Goal: Task Accomplishment & Management: Manage account settings

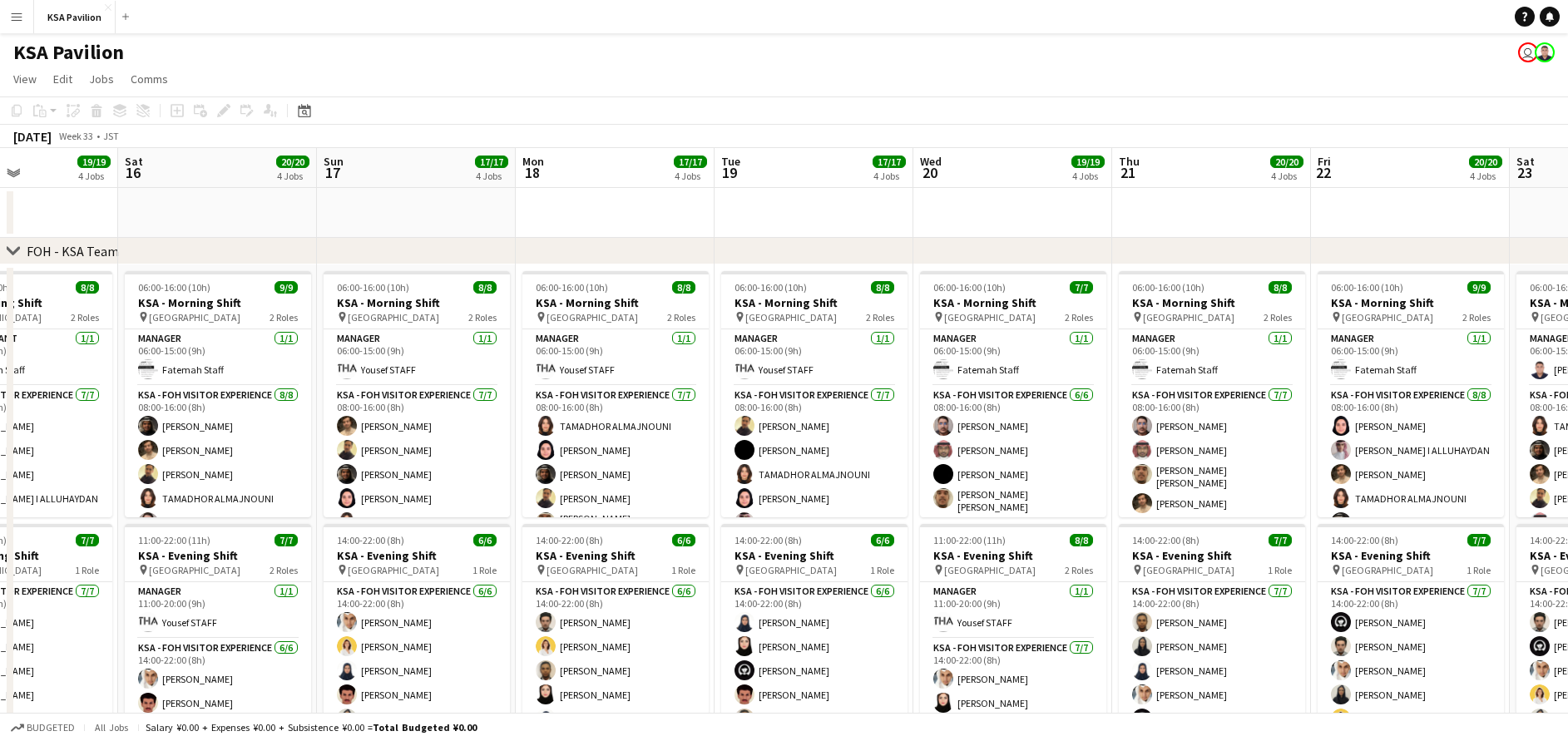
scroll to position [0, 482]
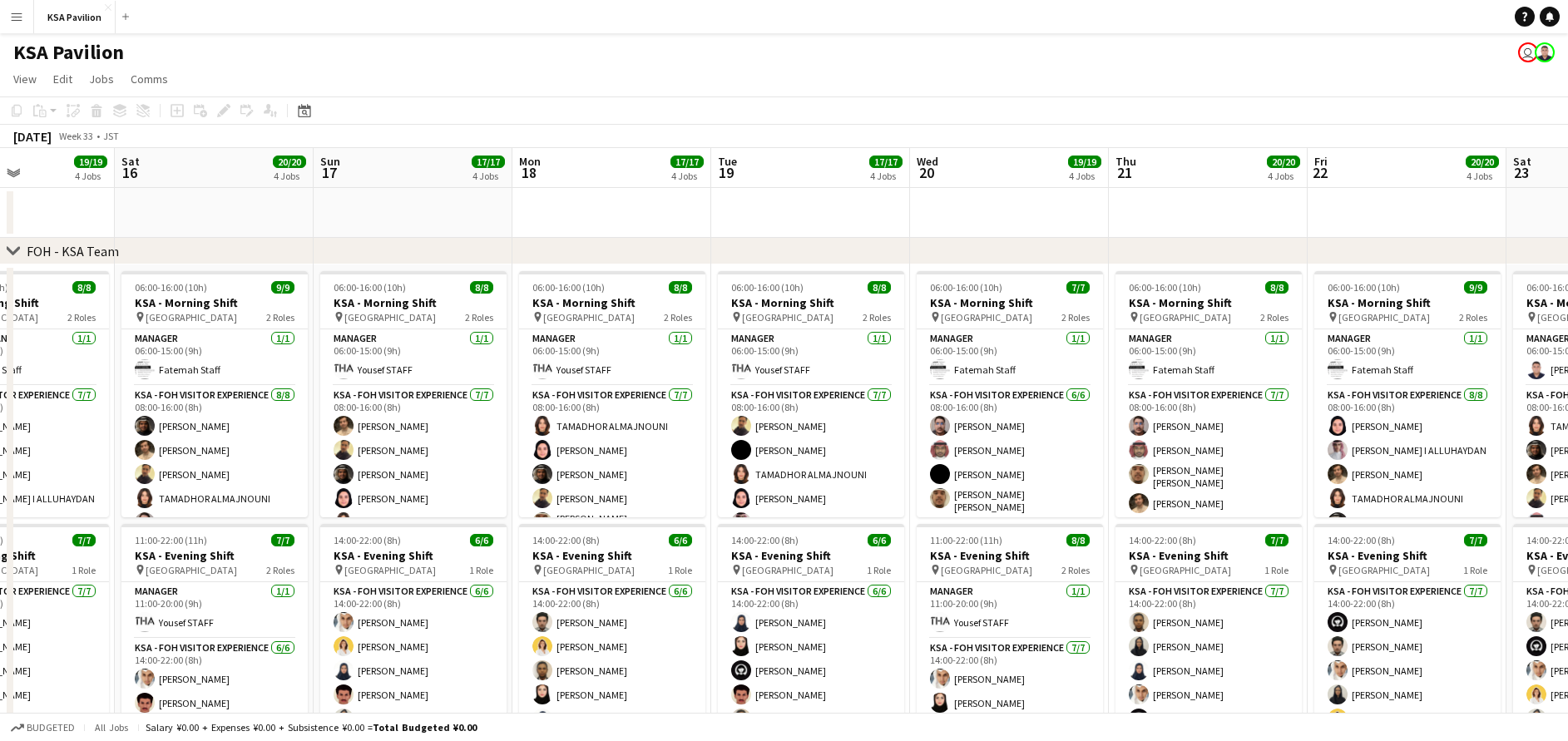
drag, startPoint x: 1164, startPoint y: 215, endPoint x: 86, endPoint y: 225, distance: 1078.0
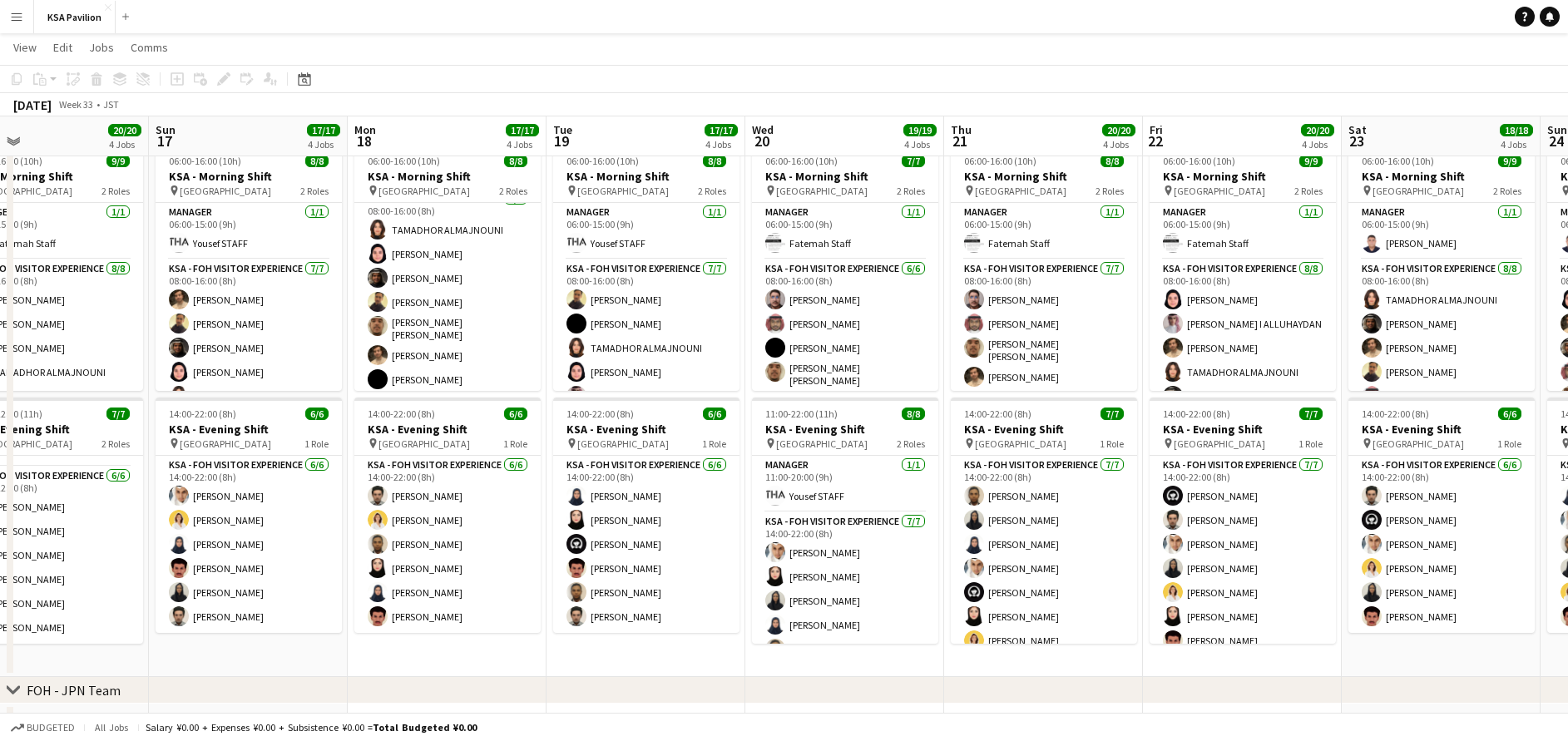
scroll to position [0, 648]
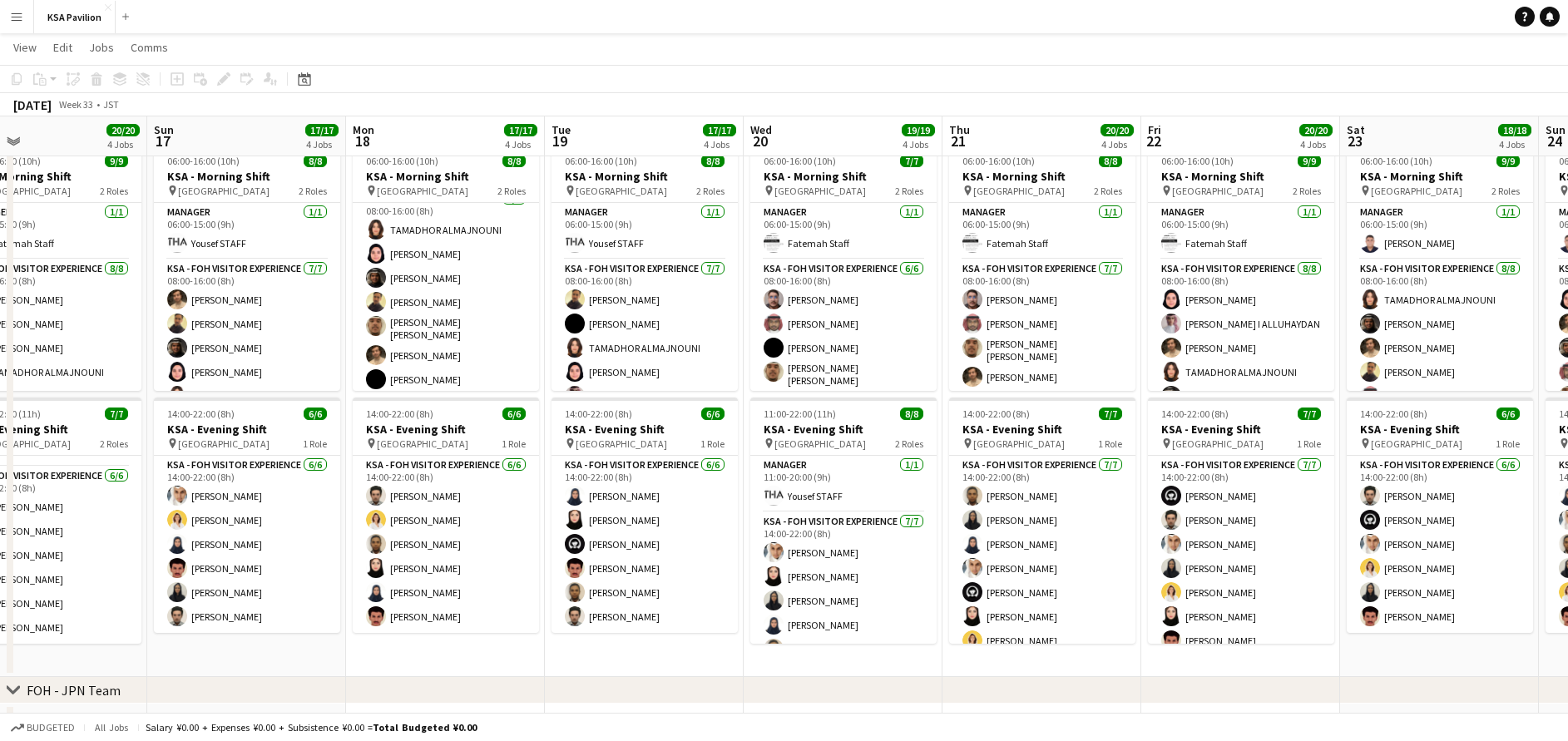
drag, startPoint x: 1527, startPoint y: 655, endPoint x: 1361, endPoint y: 660, distance: 166.1
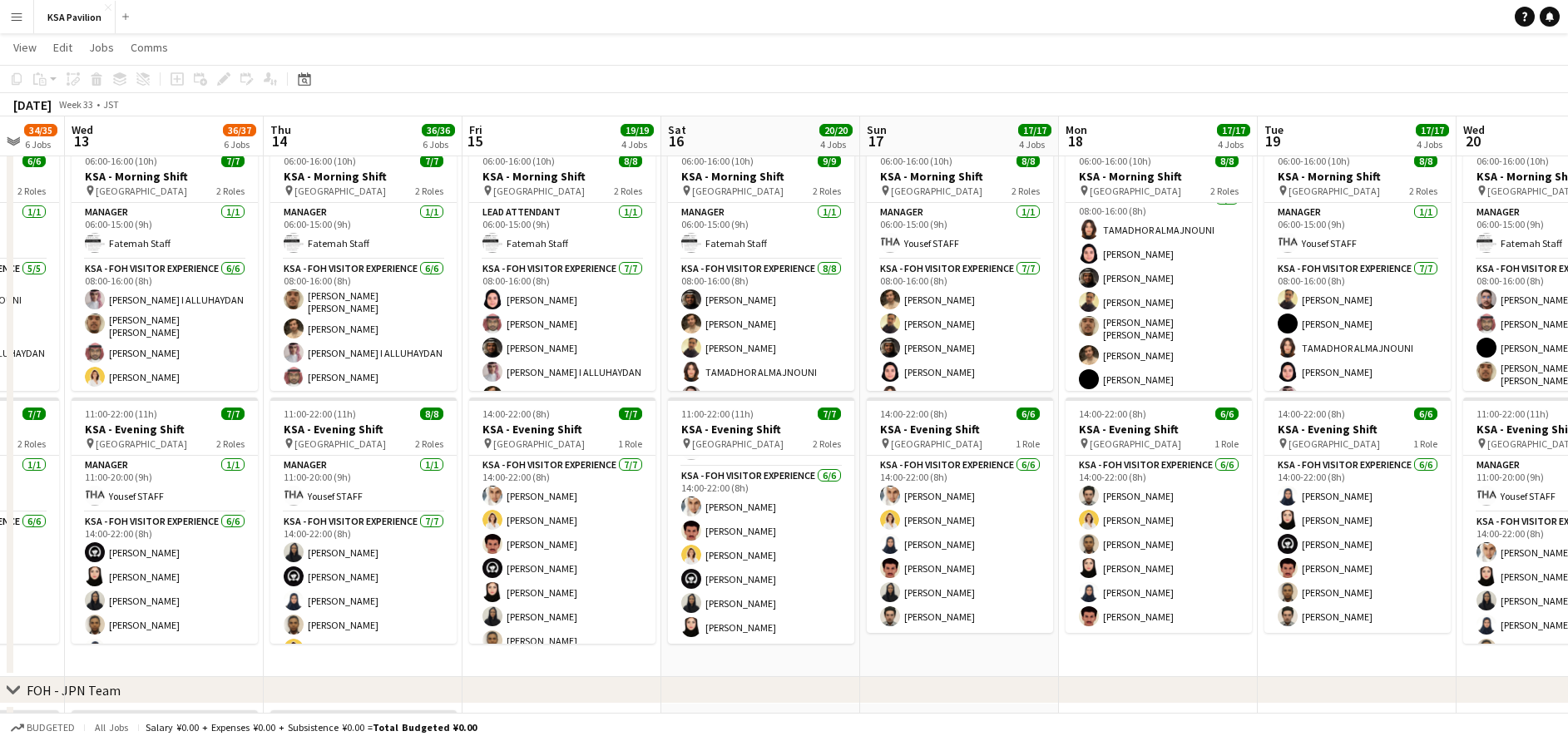
scroll to position [0, 525]
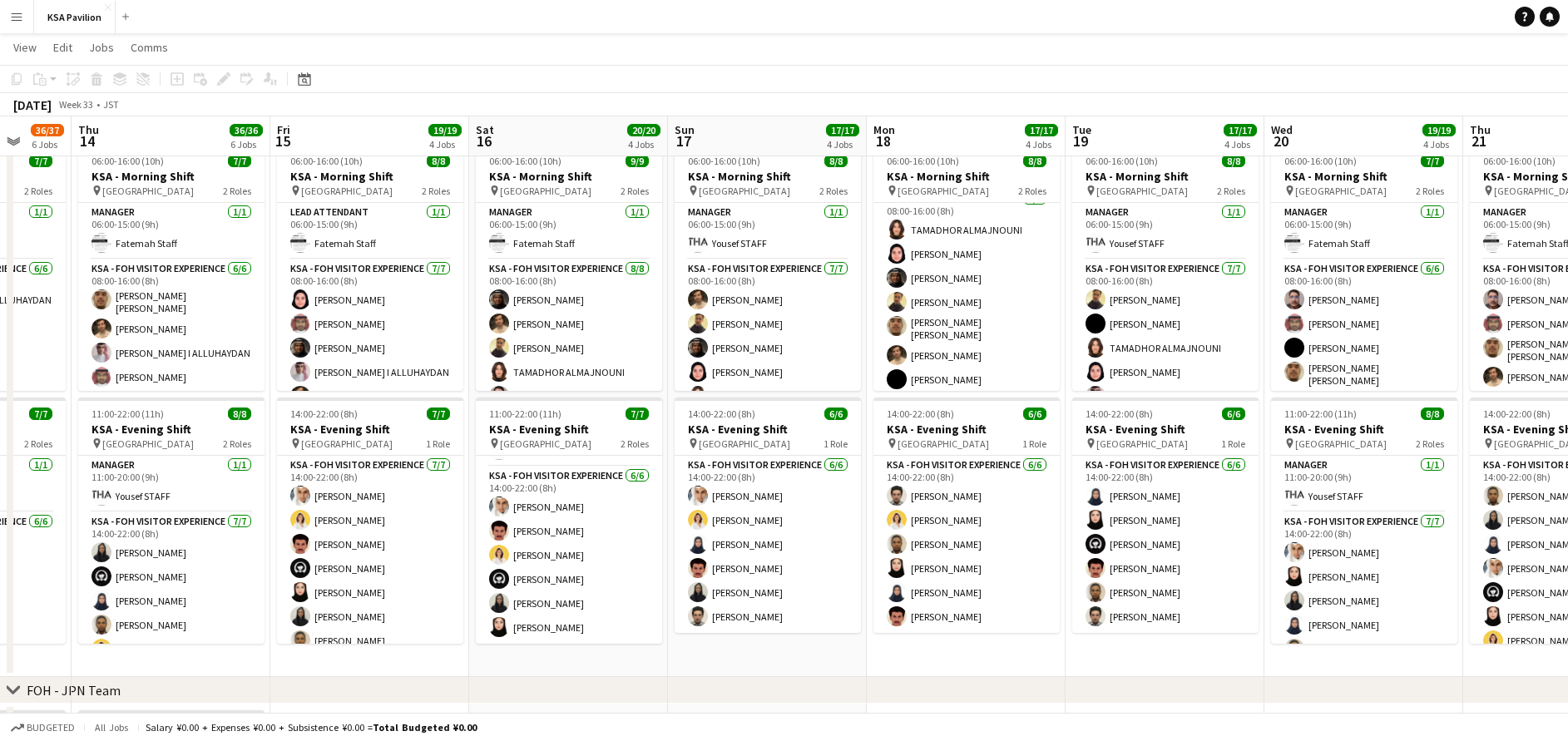
drag, startPoint x: 296, startPoint y: 652, endPoint x: 1155, endPoint y: 737, distance: 863.2
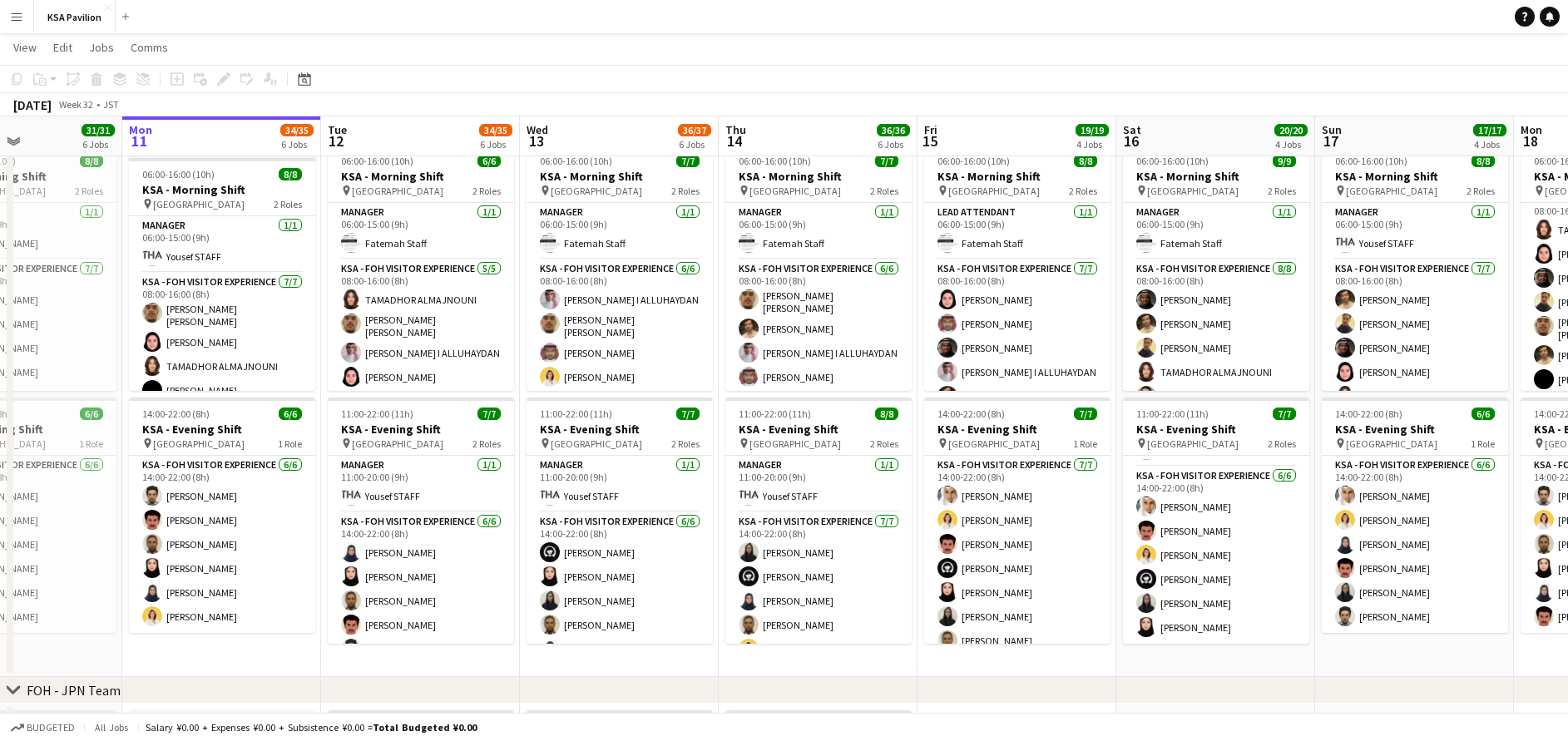
scroll to position [0, 446]
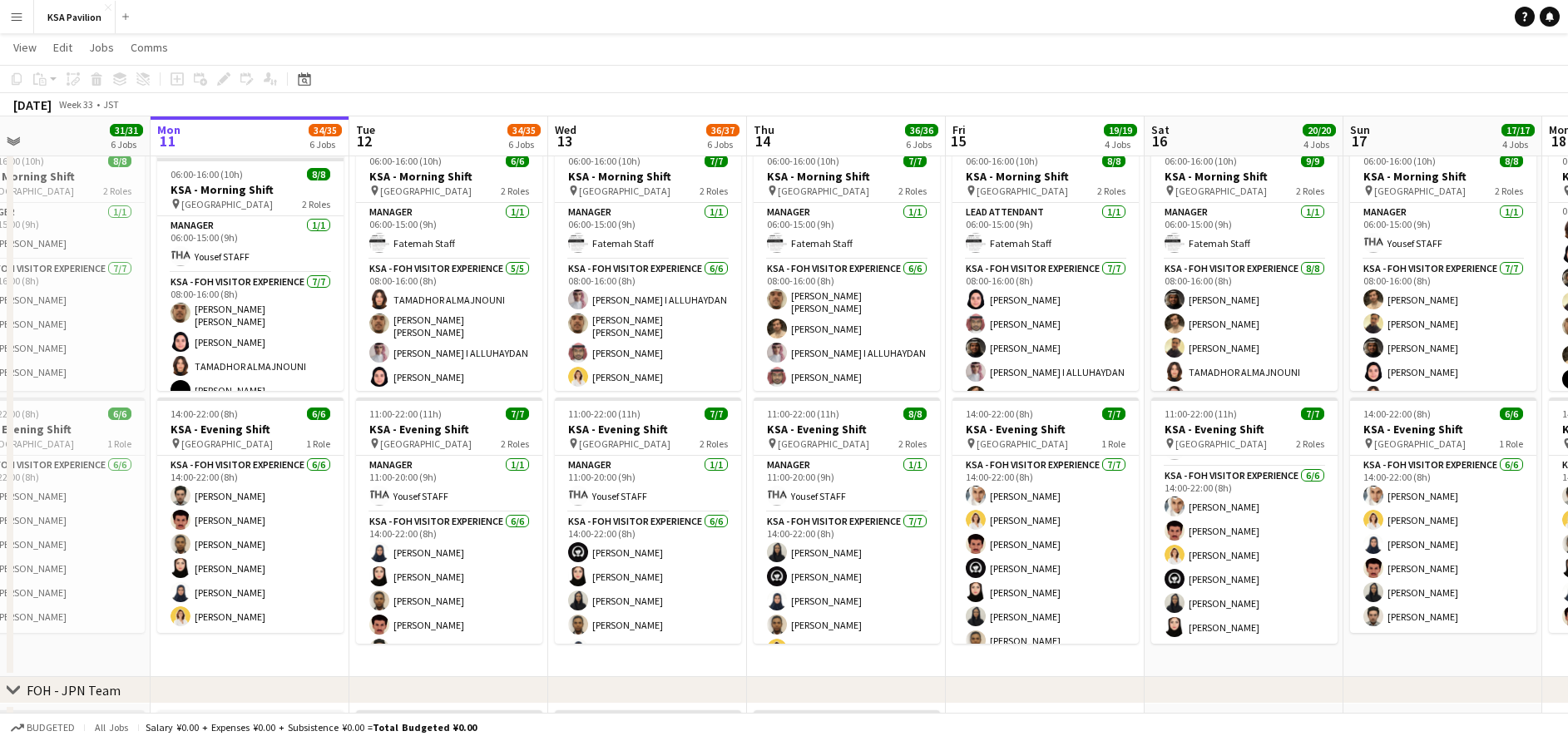
drag, startPoint x: 366, startPoint y: 657, endPoint x: 1042, endPoint y: 710, distance: 678.1
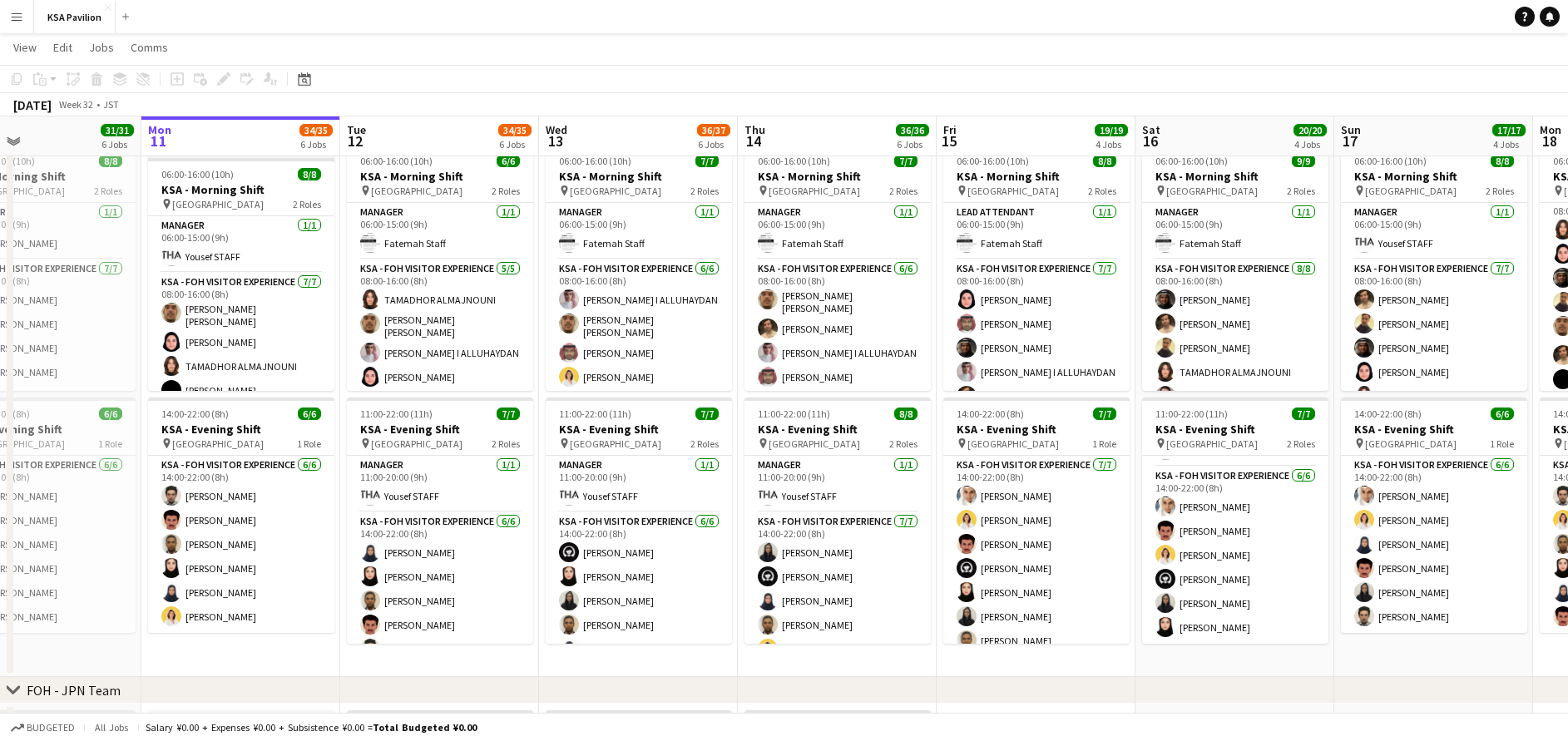
scroll to position [0, 447]
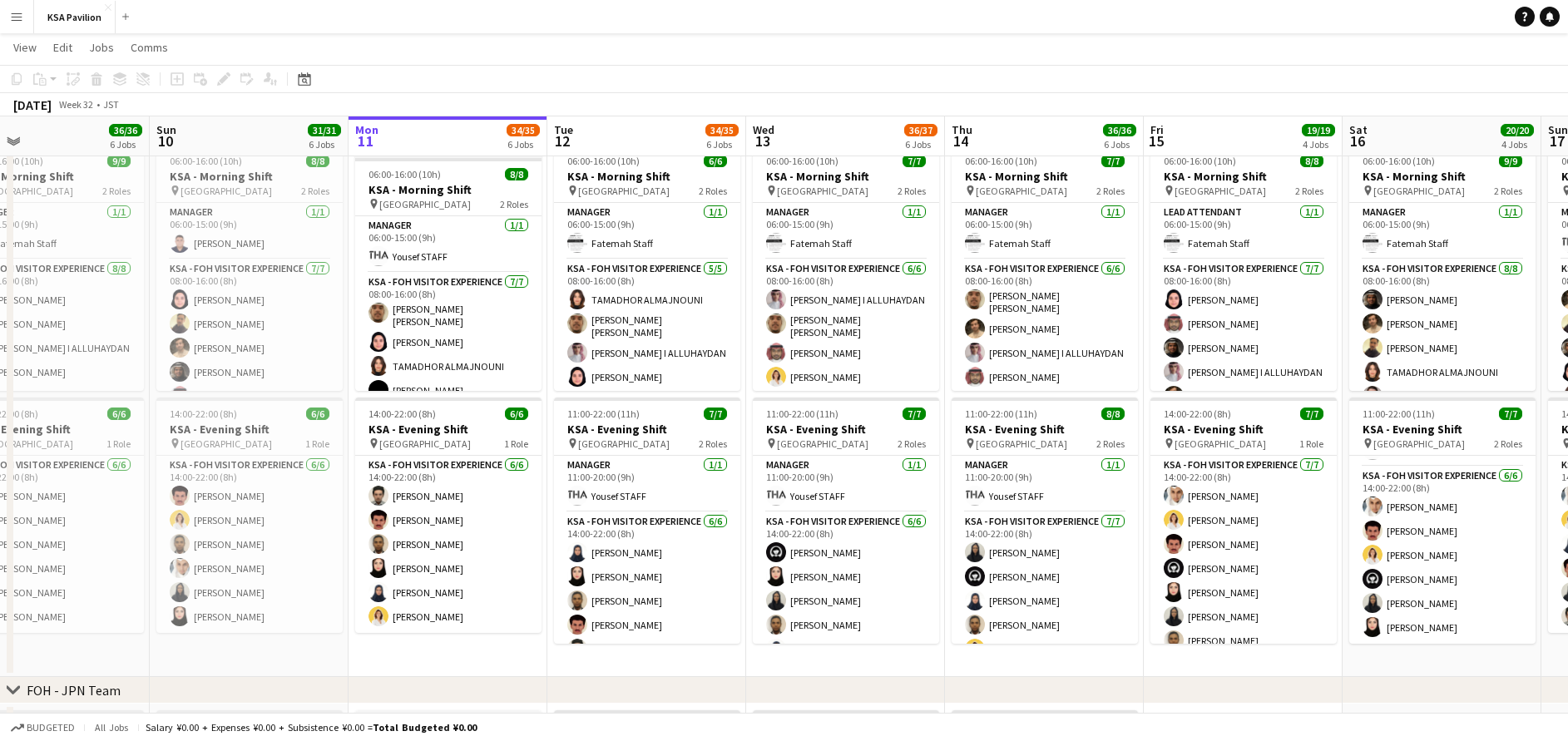
drag, startPoint x: 389, startPoint y: 646, endPoint x: 757, endPoint y: 699, distance: 371.8
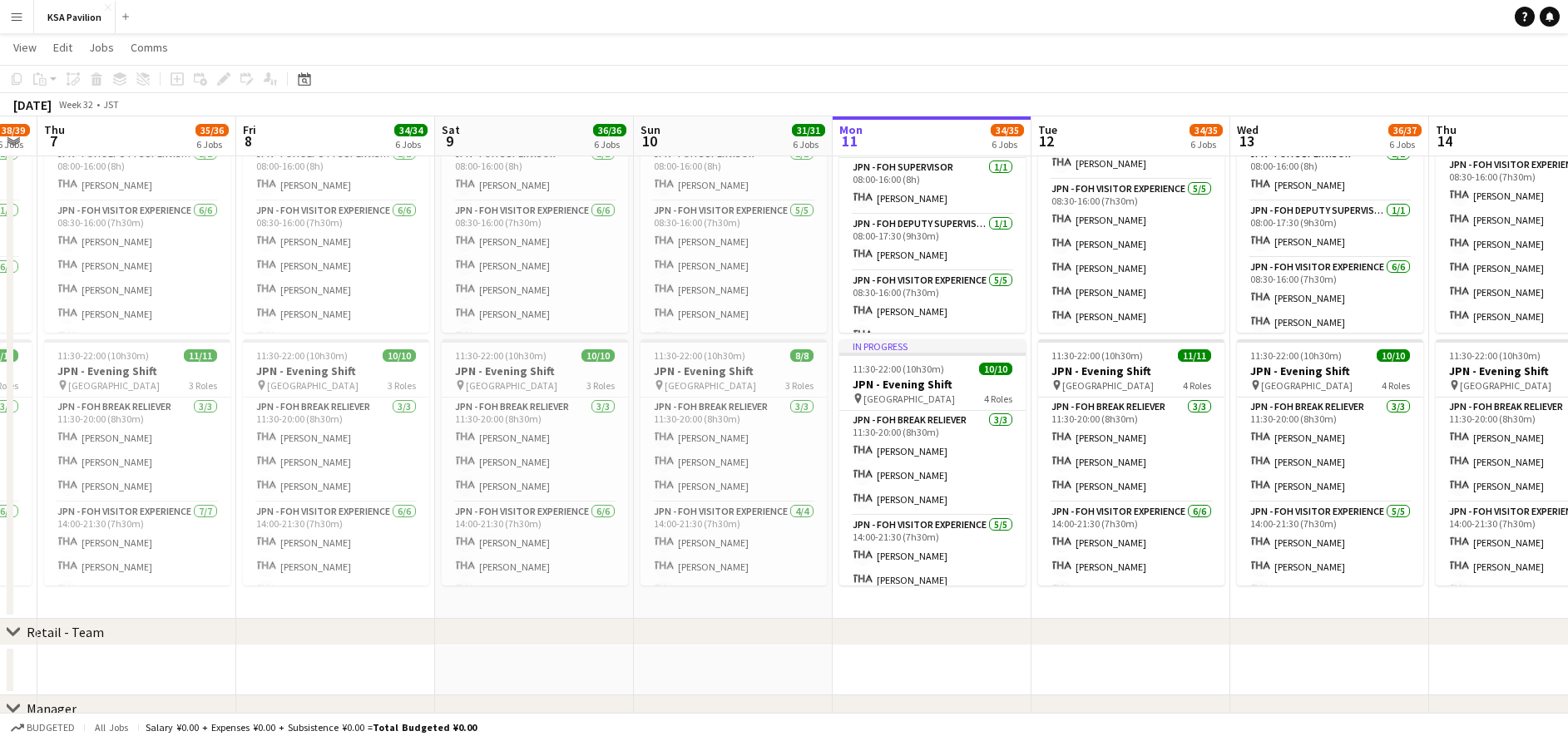
scroll to position [0, 508]
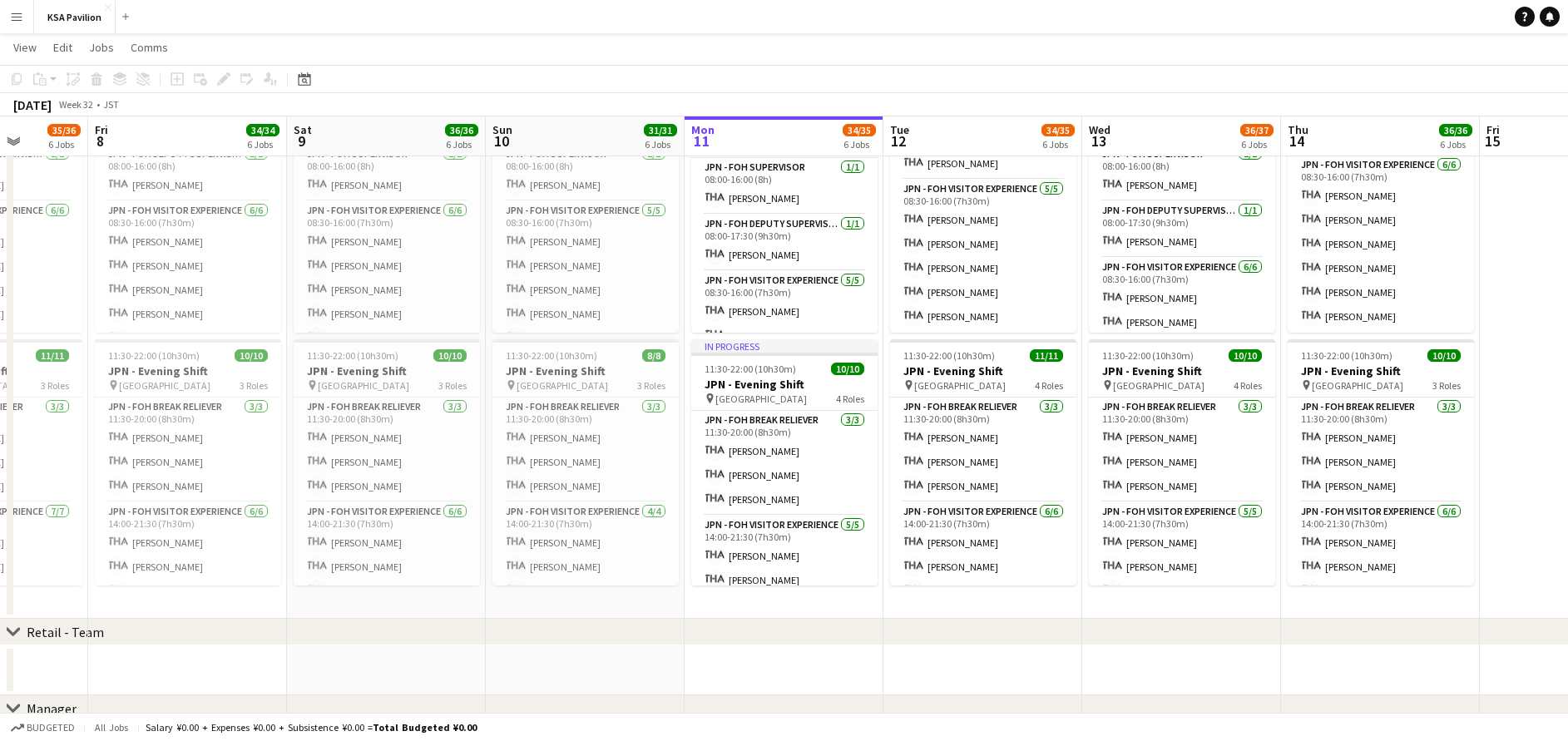
drag, startPoint x: 446, startPoint y: 618, endPoint x: 782, endPoint y: 606, distance: 336.2
click at [782, 606] on app-calendar-viewport "Tue 5 Wed 6 38/39 6 Jobs Thu 7 35/36 6 Jobs Fri 8 34/34 6 Jobs Sat 9 36/36 6 Jo…" at bounding box center [784, 319] width 1568 height 2006
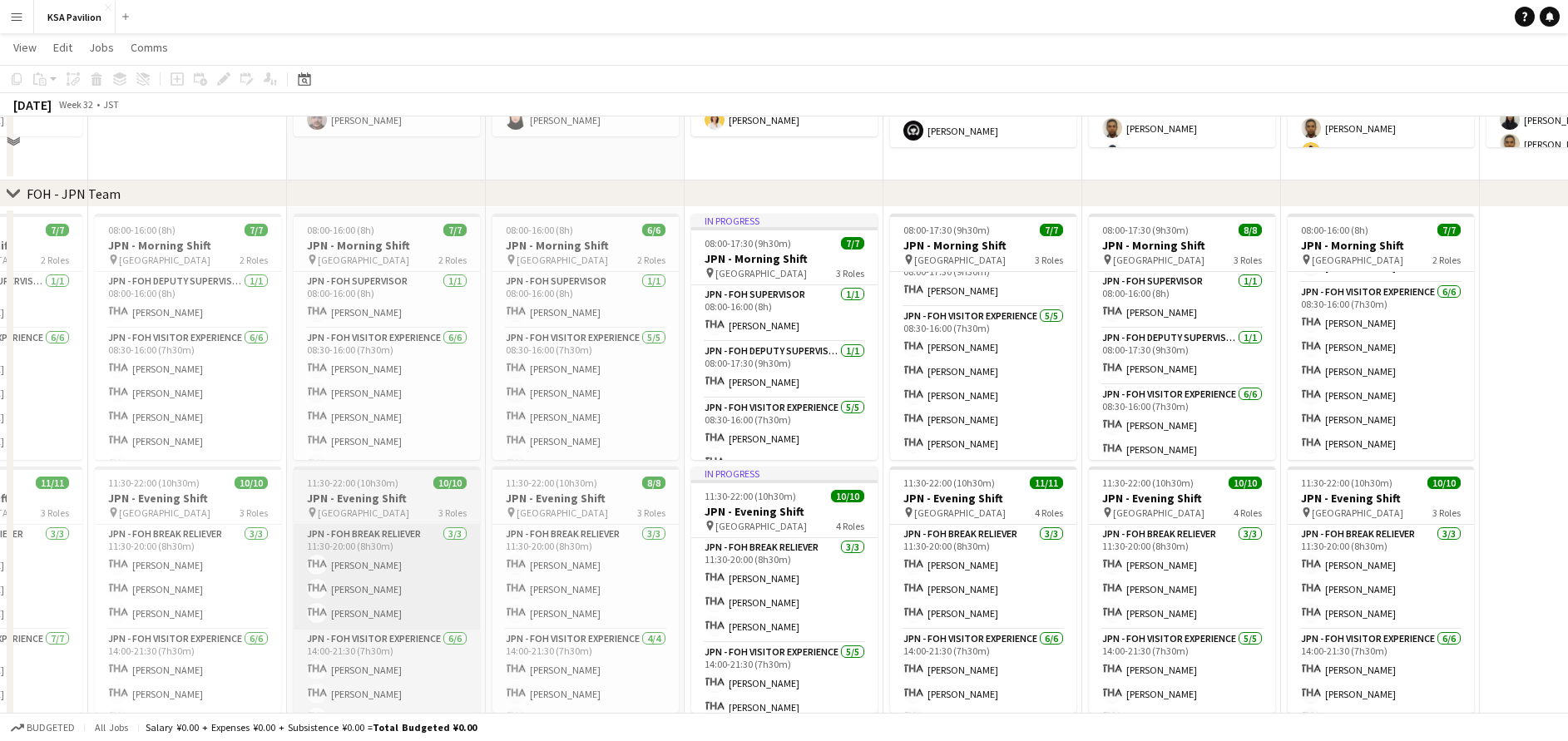
scroll to position [498, 0]
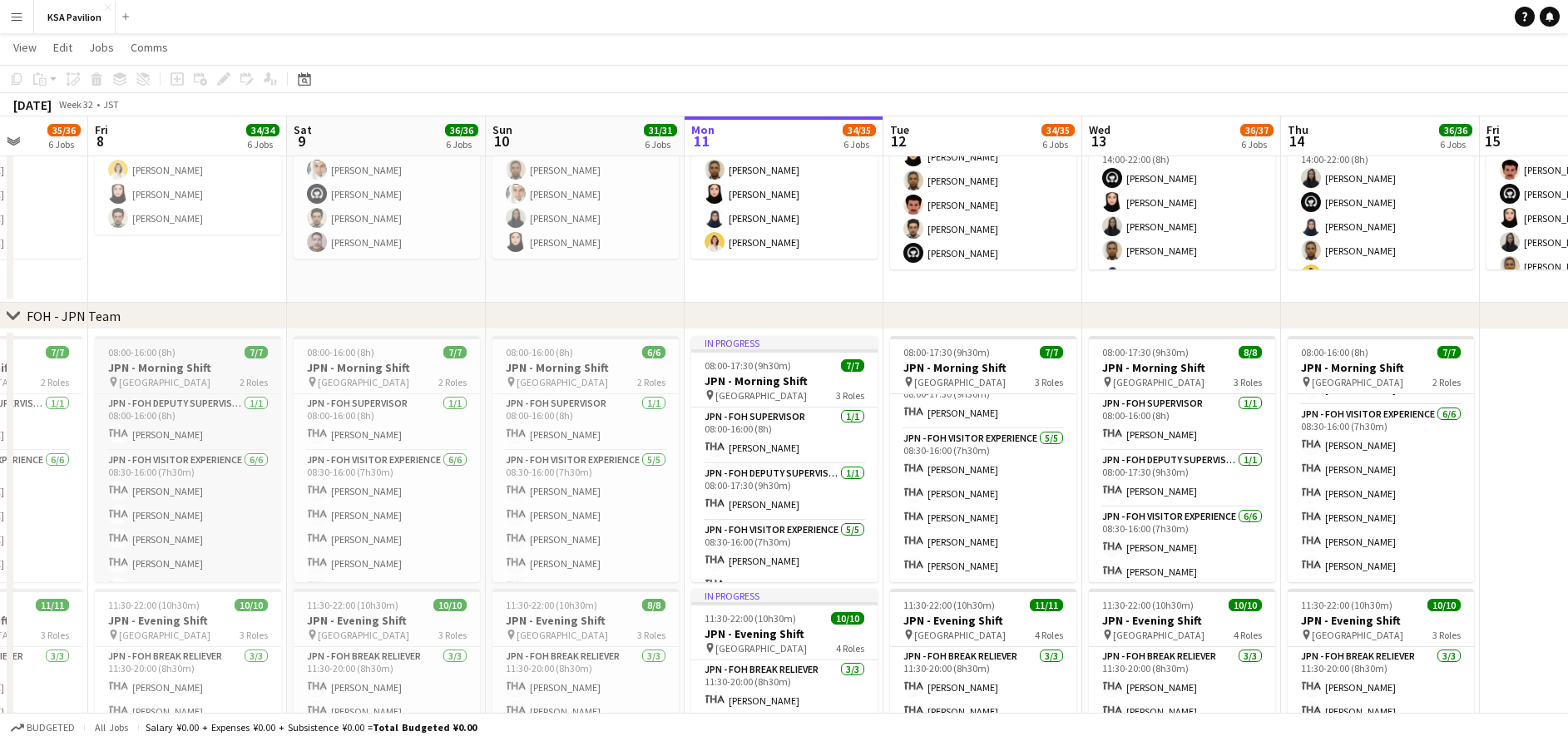
click at [190, 371] on h3 "JPN - Morning Shift" at bounding box center [187, 368] width 186 height 15
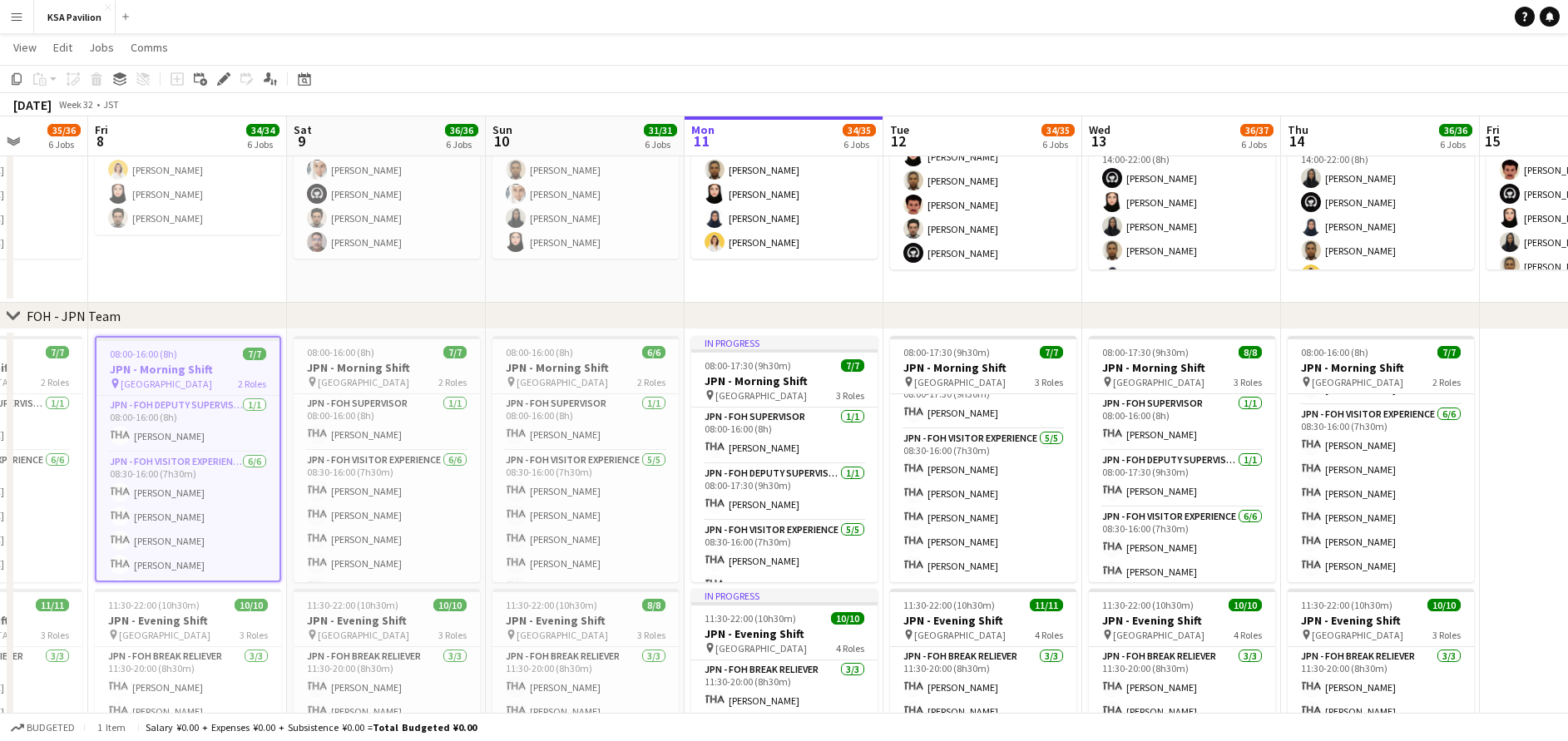
click at [1523, 379] on app-date-cell at bounding box center [1579, 599] width 199 height 539
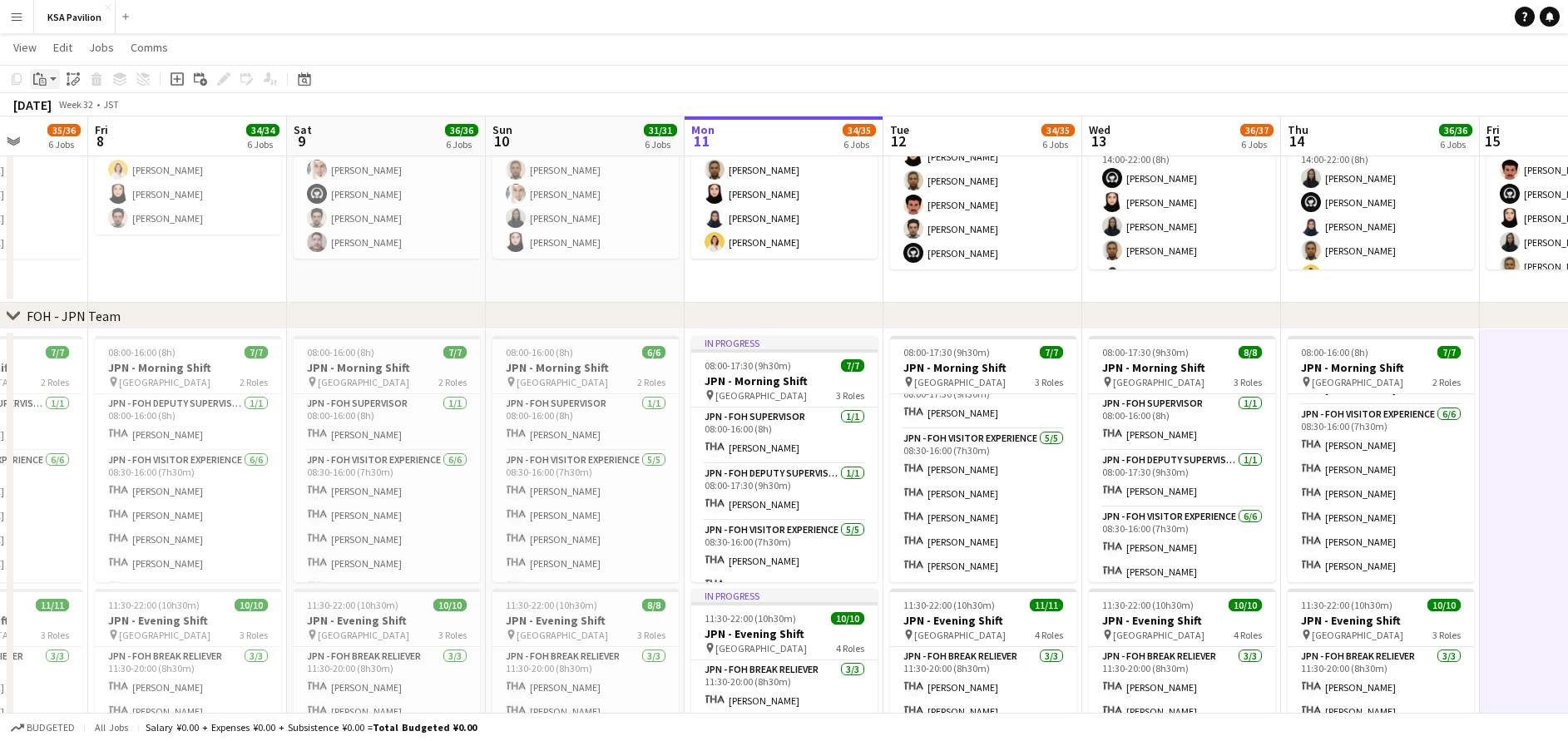
click at [46, 81] on icon at bounding box center [43, 82] width 8 height 8
click at [65, 134] on link "Paste with crew Ctrl+Shift+V" at bounding box center [122, 139] width 157 height 15
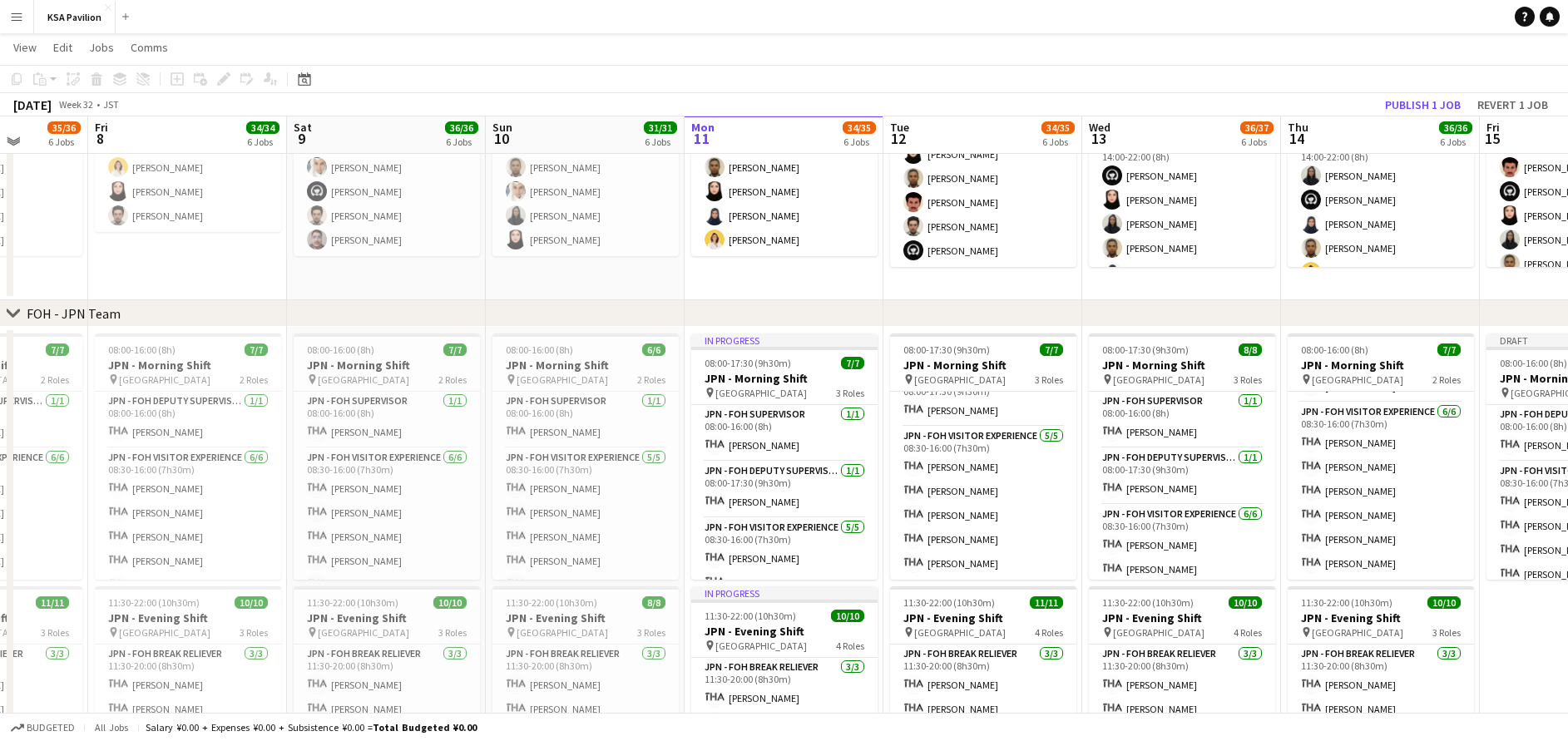
scroll to position [624, 0]
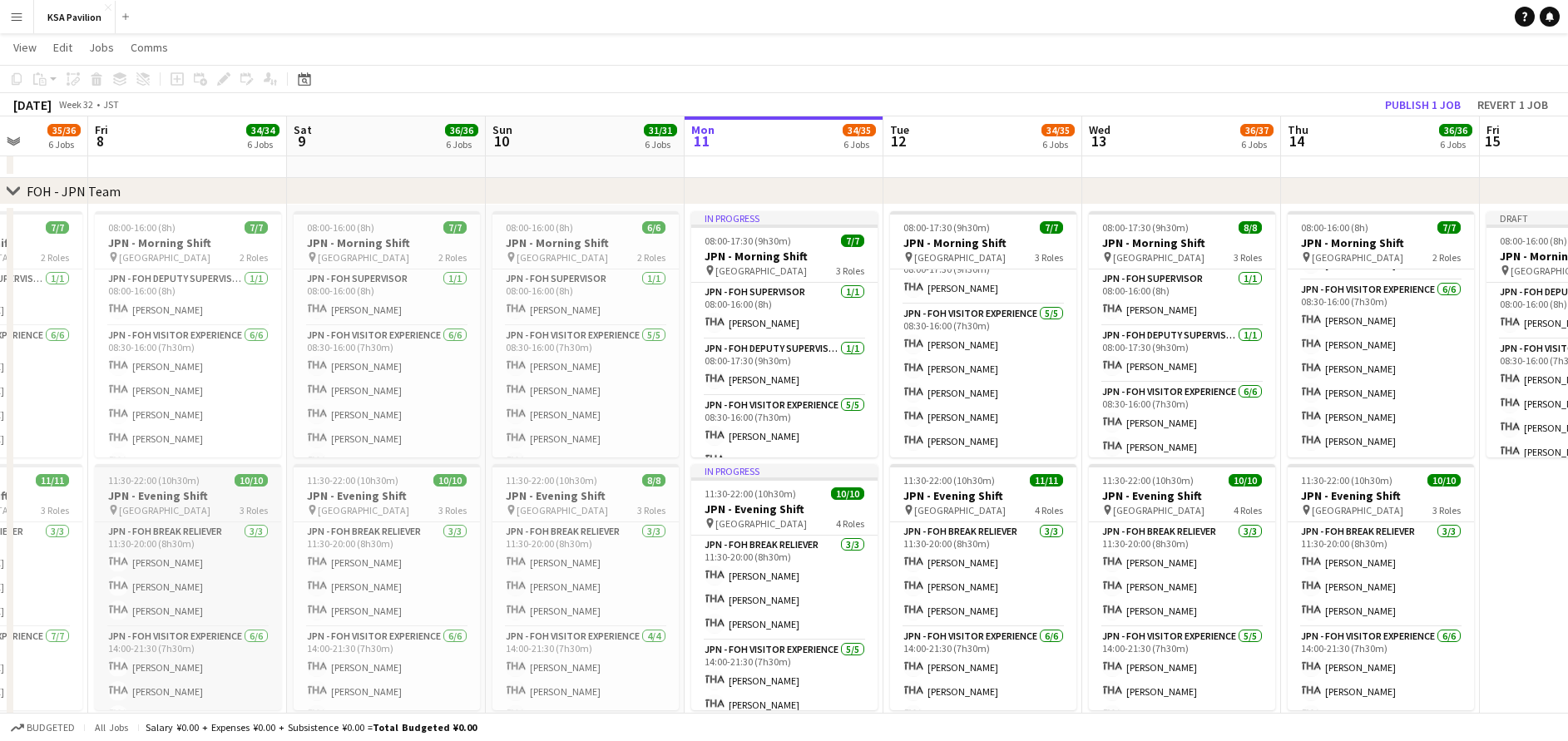
click at [163, 499] on h3 "JPN - Evening Shift" at bounding box center [187, 496] width 186 height 15
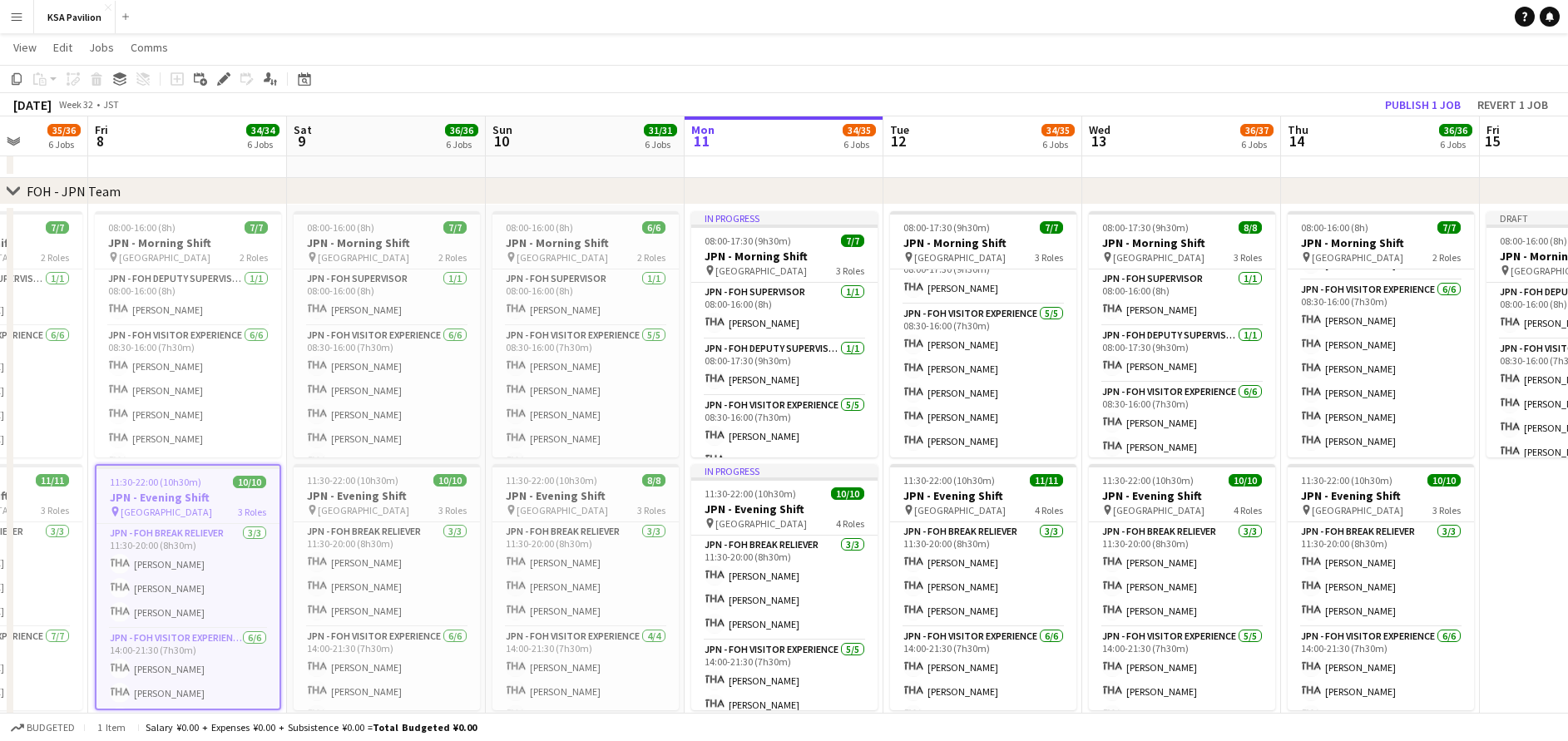
click at [1560, 498] on app-date-cell "Draft 08:00-16:00 (8h) 7/7 JPN - Morning Shift pin Saudi Arabia Pavilion 2 Role…" at bounding box center [1579, 474] width 199 height 539
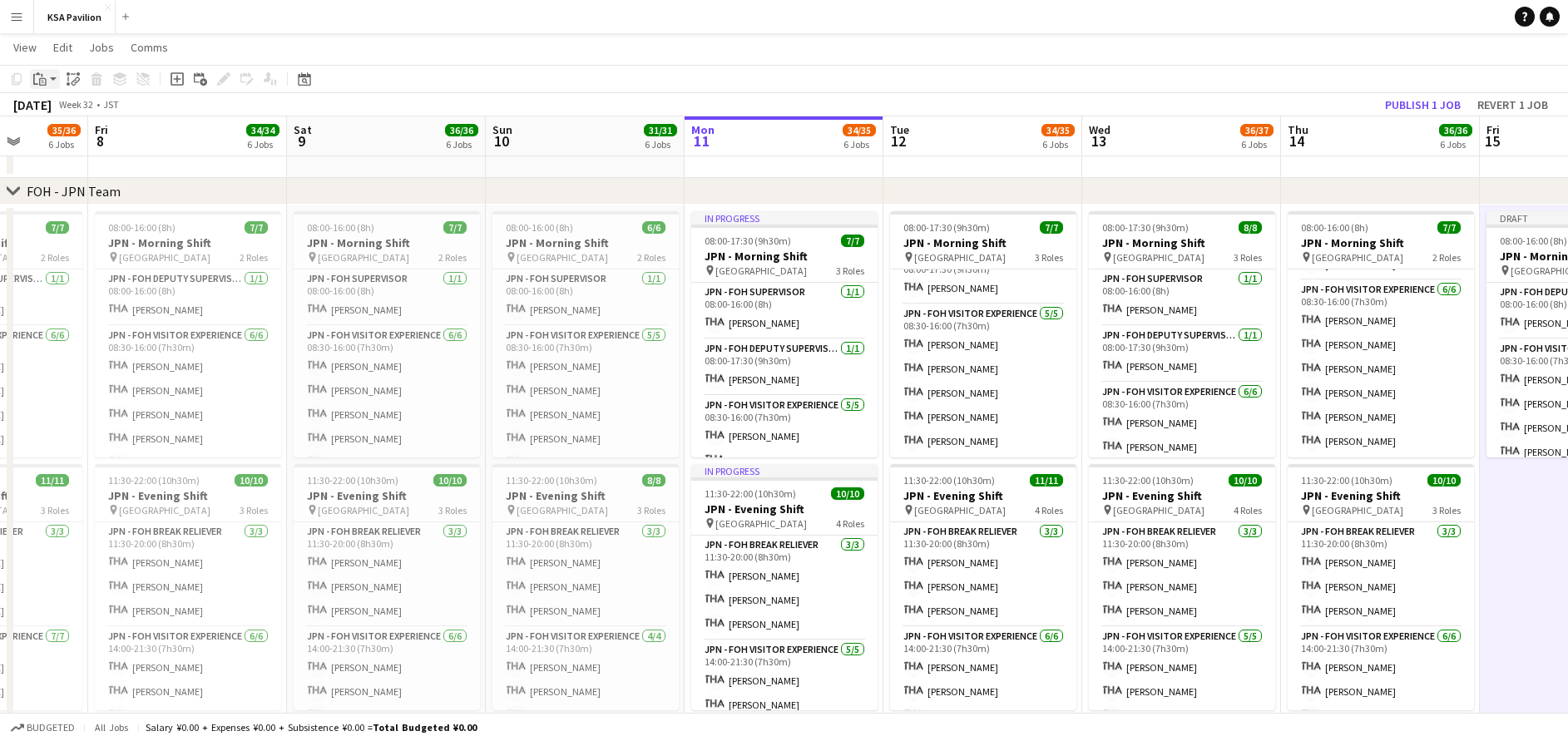
click at [45, 83] on icon "Paste" at bounding box center [40, 79] width 13 height 13
click at [76, 138] on link "Paste with crew Ctrl+Shift+V" at bounding box center [122, 139] width 157 height 15
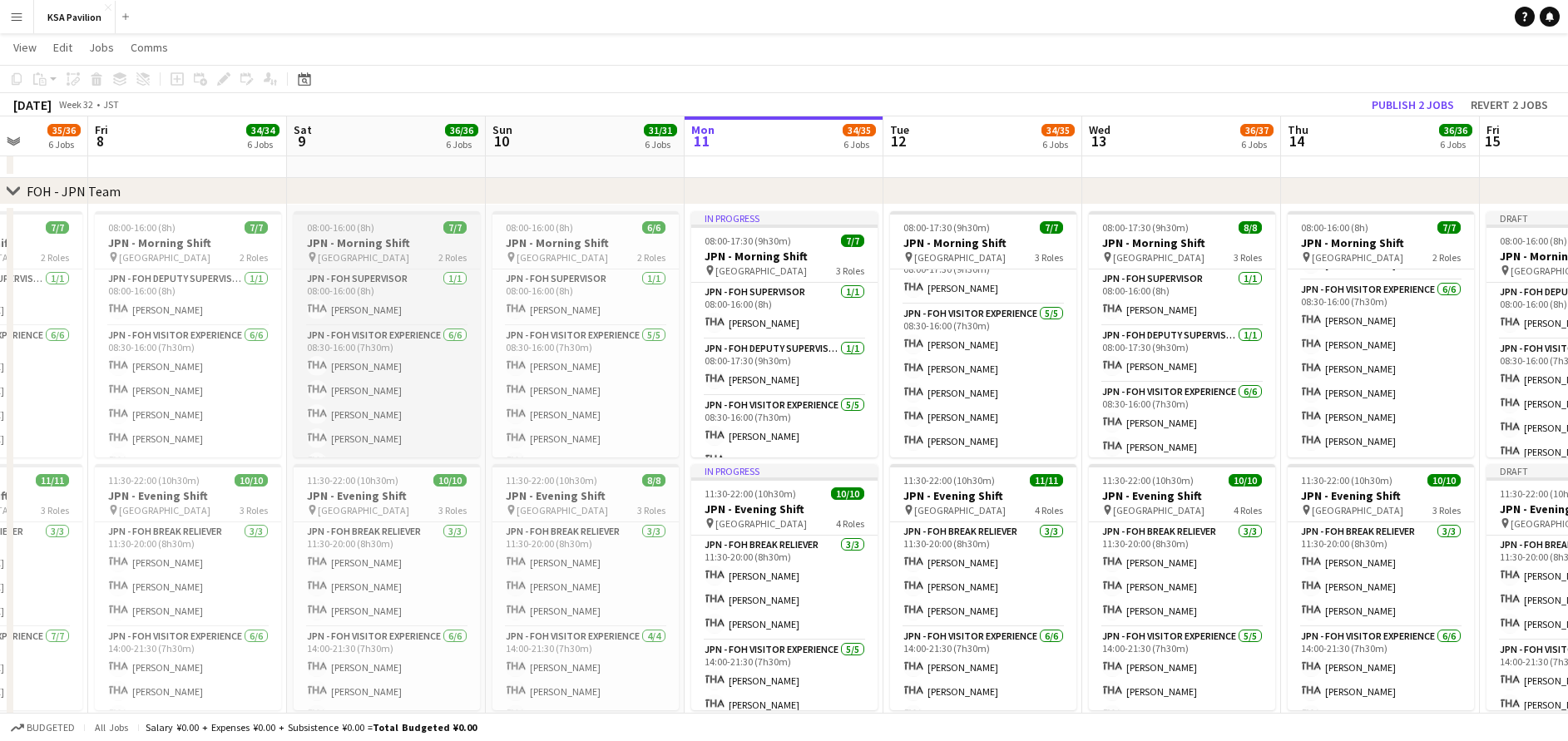
click at [369, 258] on span "[GEOGRAPHIC_DATA]" at bounding box center [364, 257] width 92 height 12
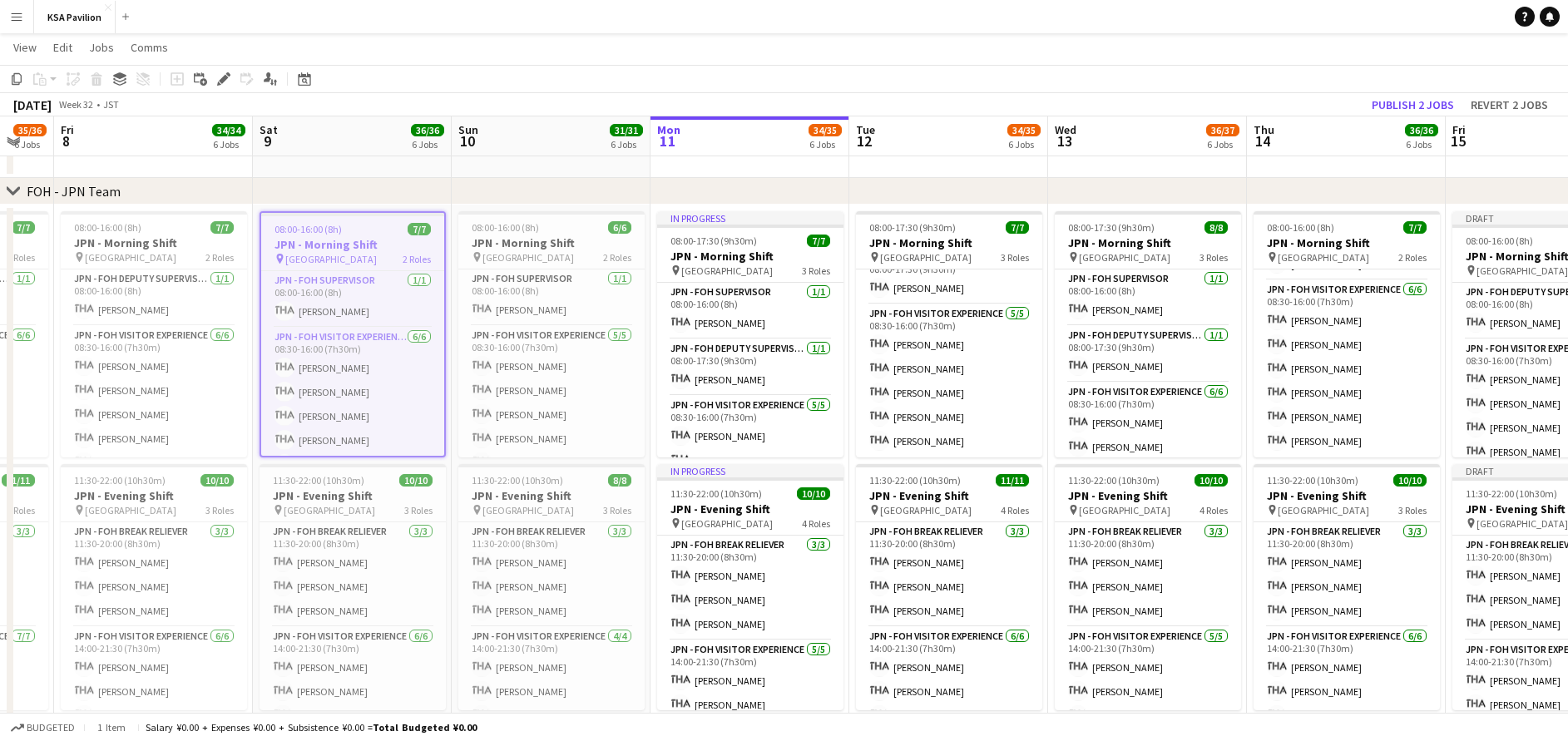
drag, startPoint x: 1438, startPoint y: 169, endPoint x: 1138, endPoint y: 204, distance: 302.0
click at [1138, 204] on app-calendar-viewport "Tue 5 34/34 6 Jobs Wed 6 38/39 6 Jobs Thu 7 35/36 6 Jobs Fri 8 34/34 6 Jobs Sat…" at bounding box center [784, 444] width 1568 height 2006
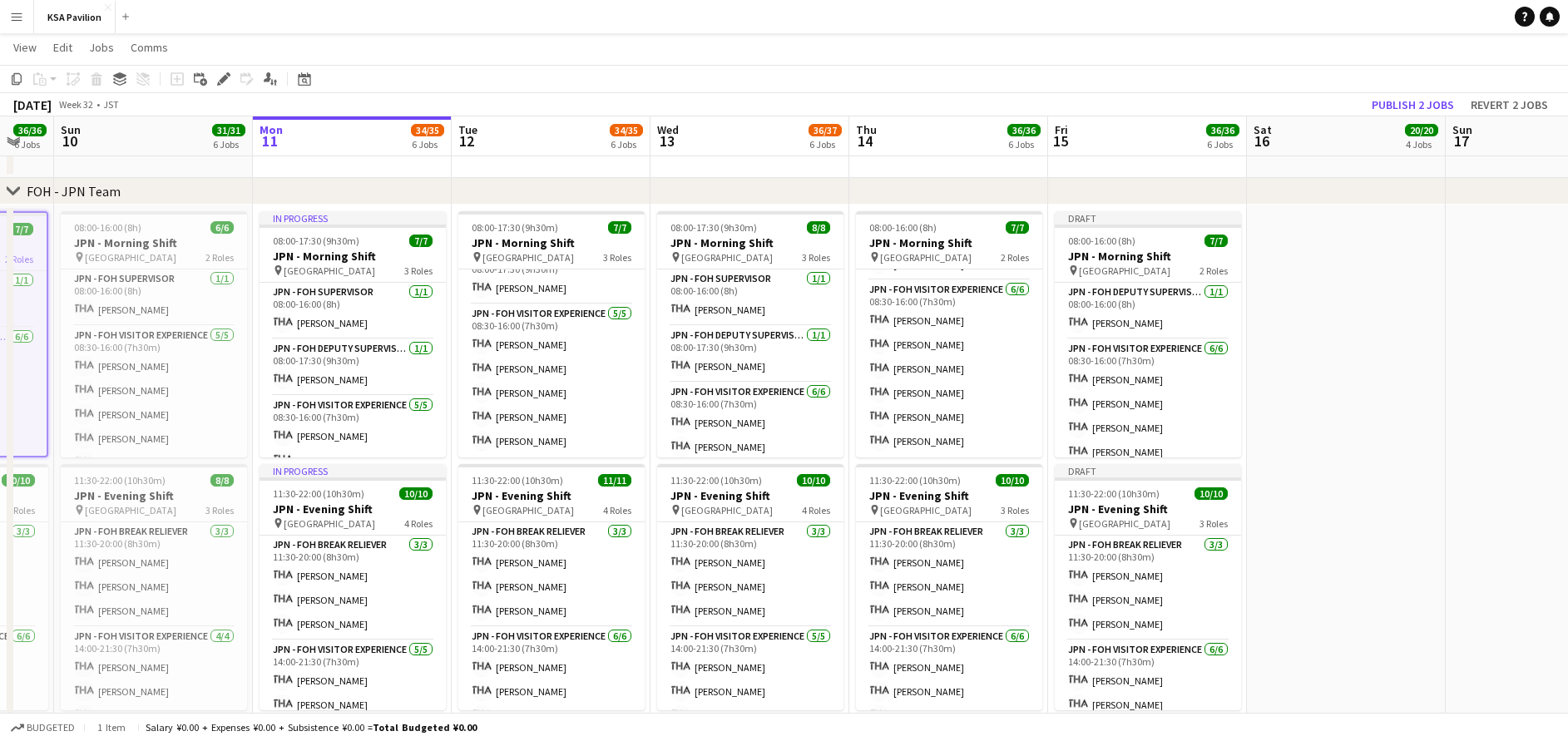
scroll to position [0, 410]
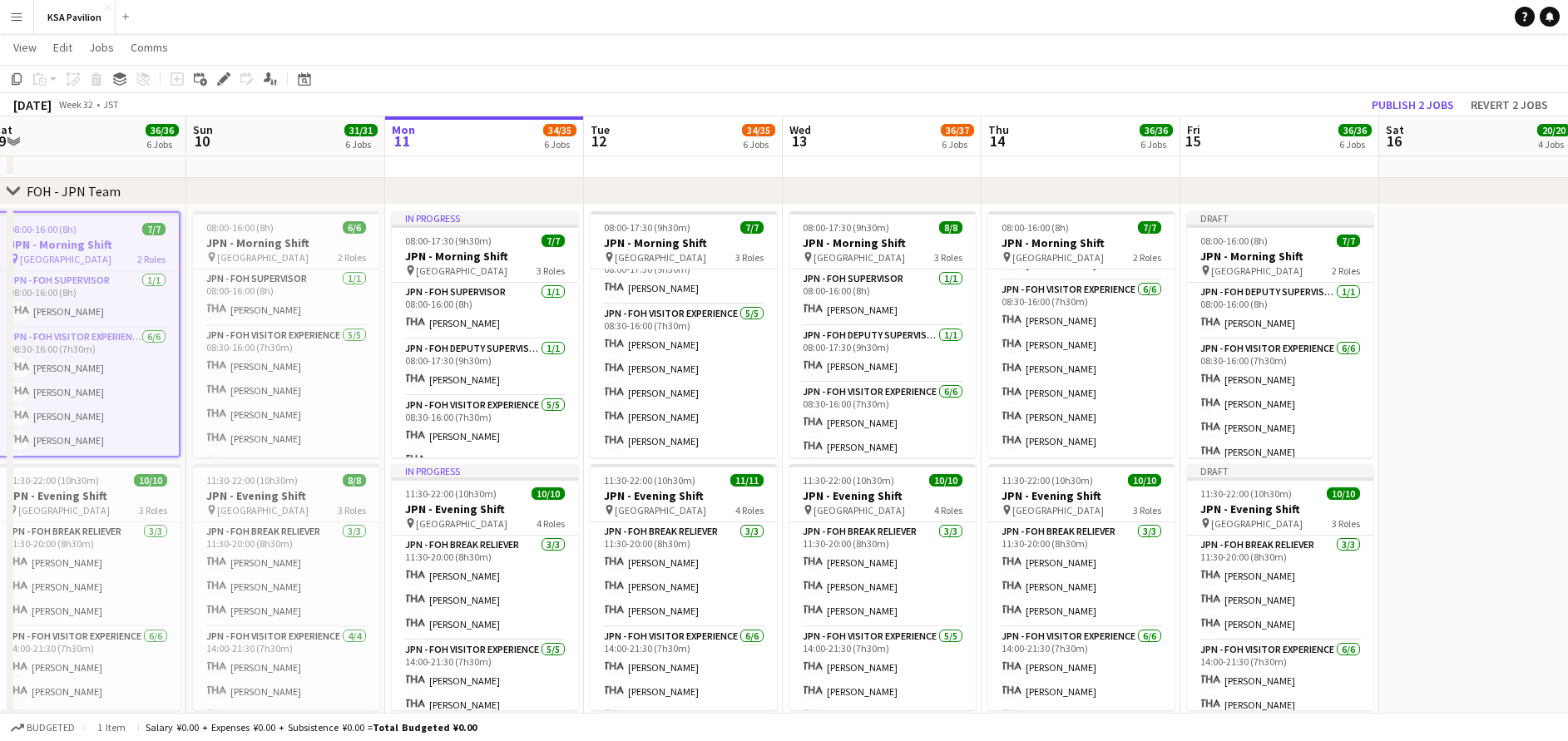
click at [1423, 235] on app-date-cell at bounding box center [1479, 474] width 199 height 539
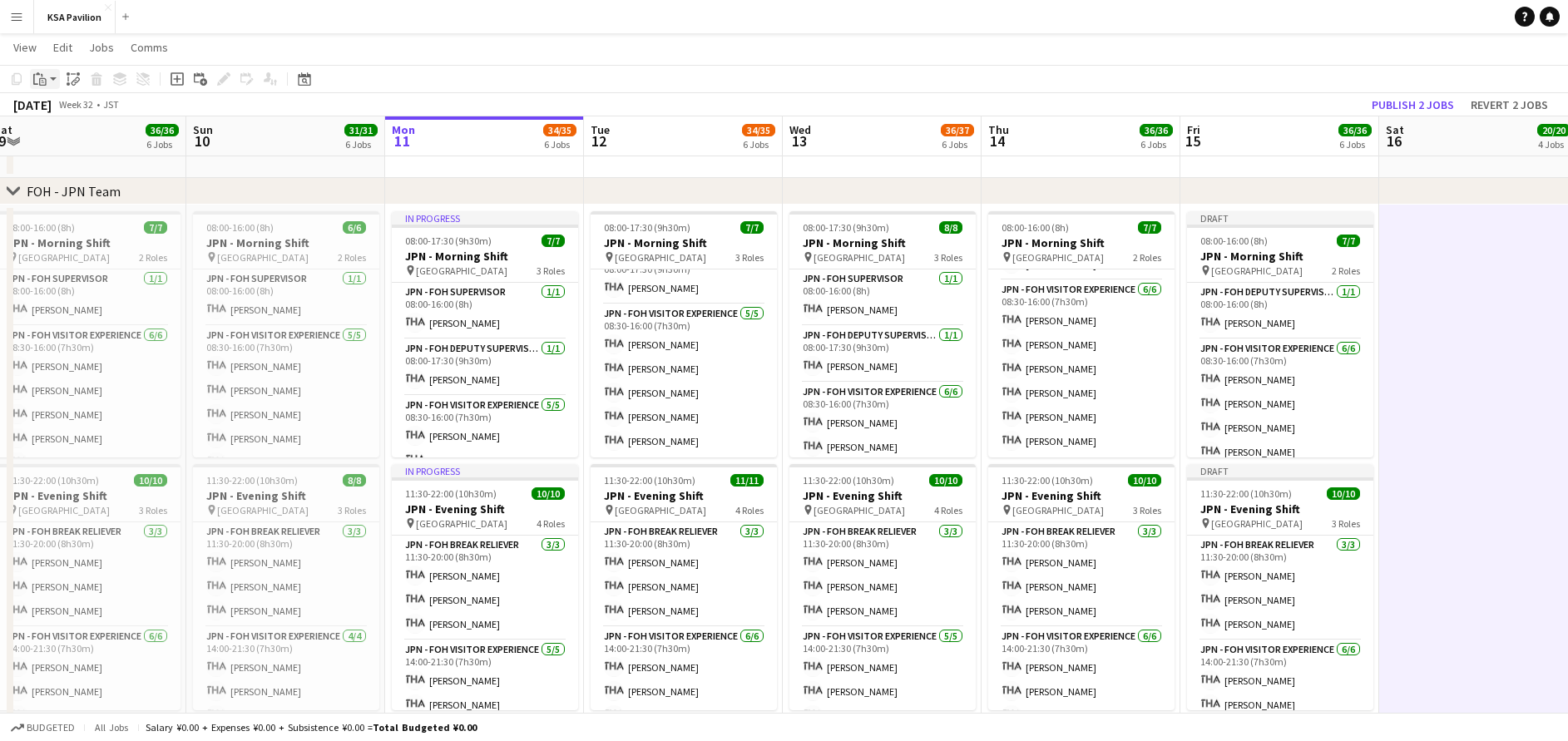
click at [35, 75] on icon "Paste" at bounding box center [40, 79] width 13 height 13
click at [77, 139] on link "Paste with crew Ctrl+Shift+V" at bounding box center [122, 139] width 157 height 15
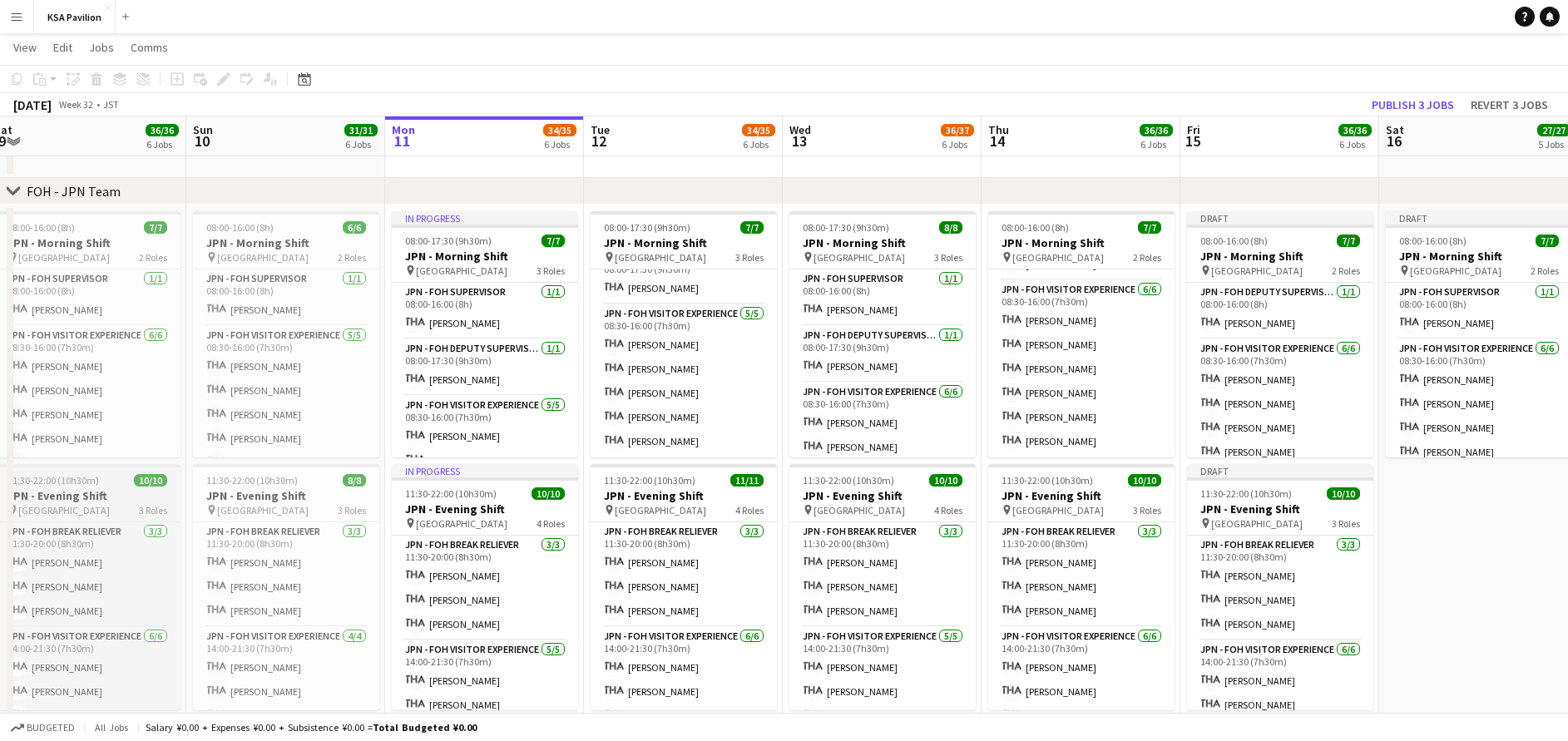
click at [95, 501] on h3 "JPN - Evening Shift" at bounding box center [87, 496] width 186 height 15
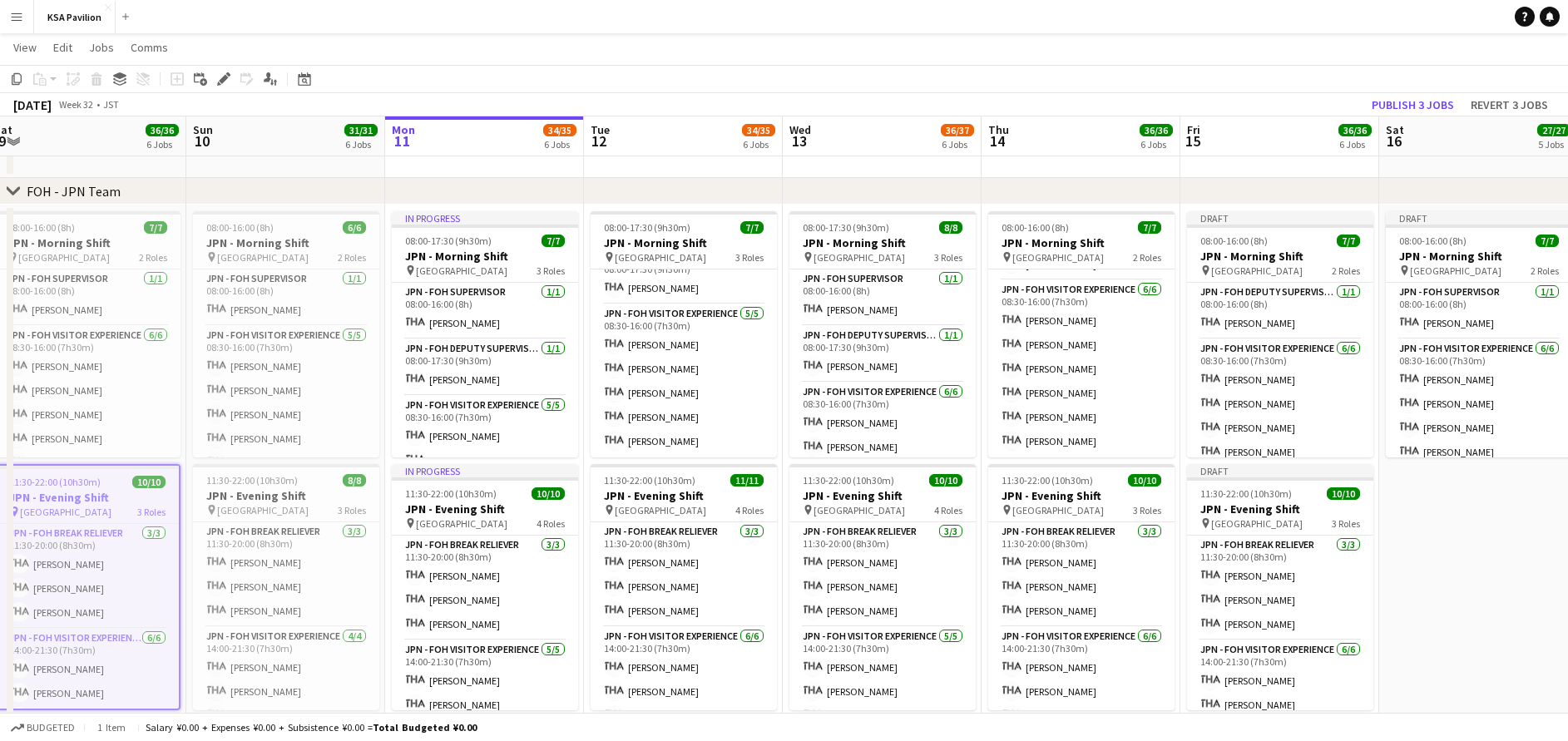
click at [1467, 583] on app-date-cell "Draft 08:00-16:00 (8h) 7/7 JPN - Morning Shift pin Saudi Arabia Pavilion 2 Role…" at bounding box center [1479, 474] width 199 height 539
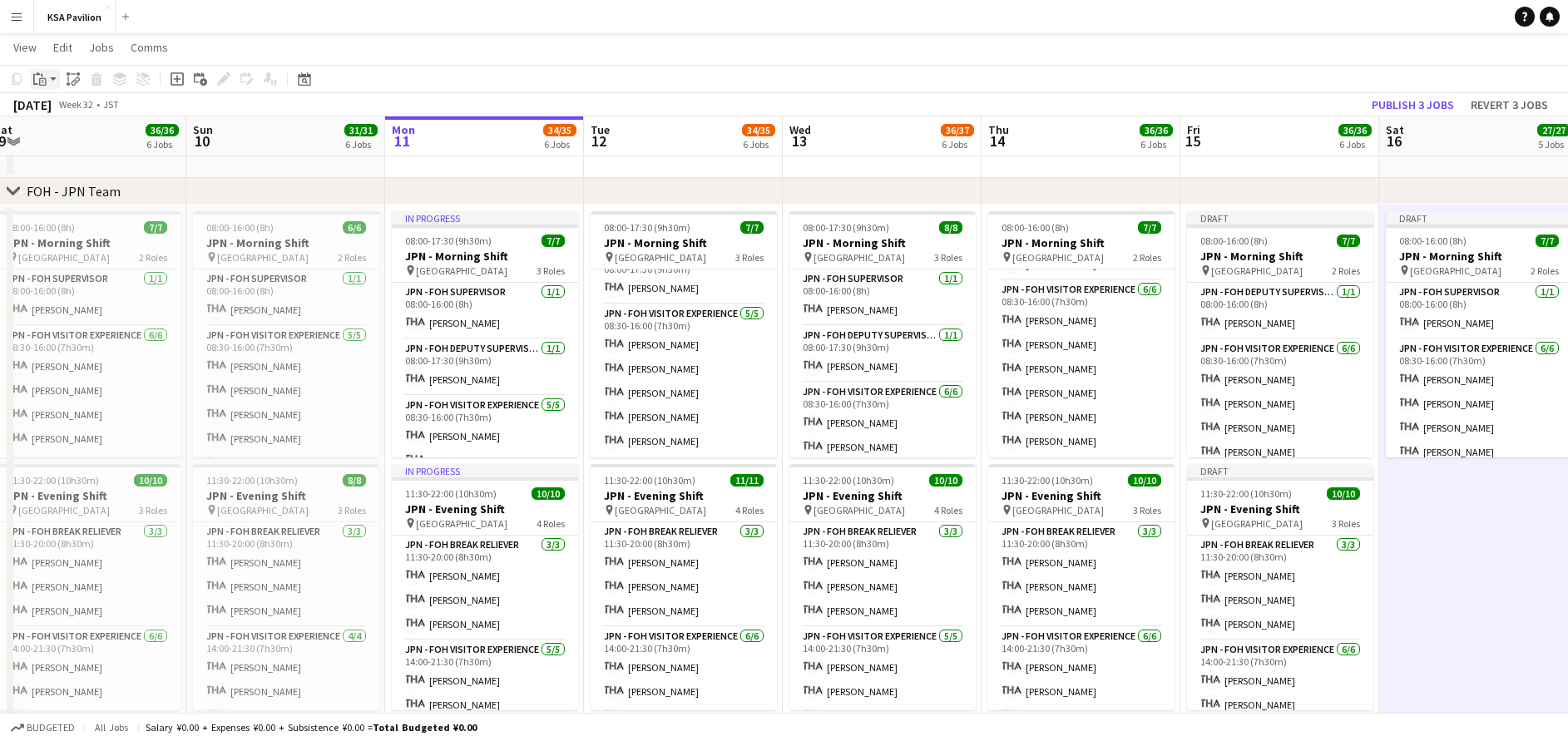
click at [38, 79] on icon "Paste" at bounding box center [40, 79] width 13 height 13
click at [67, 145] on link "Paste with crew Ctrl+Shift+V" at bounding box center [122, 139] width 157 height 15
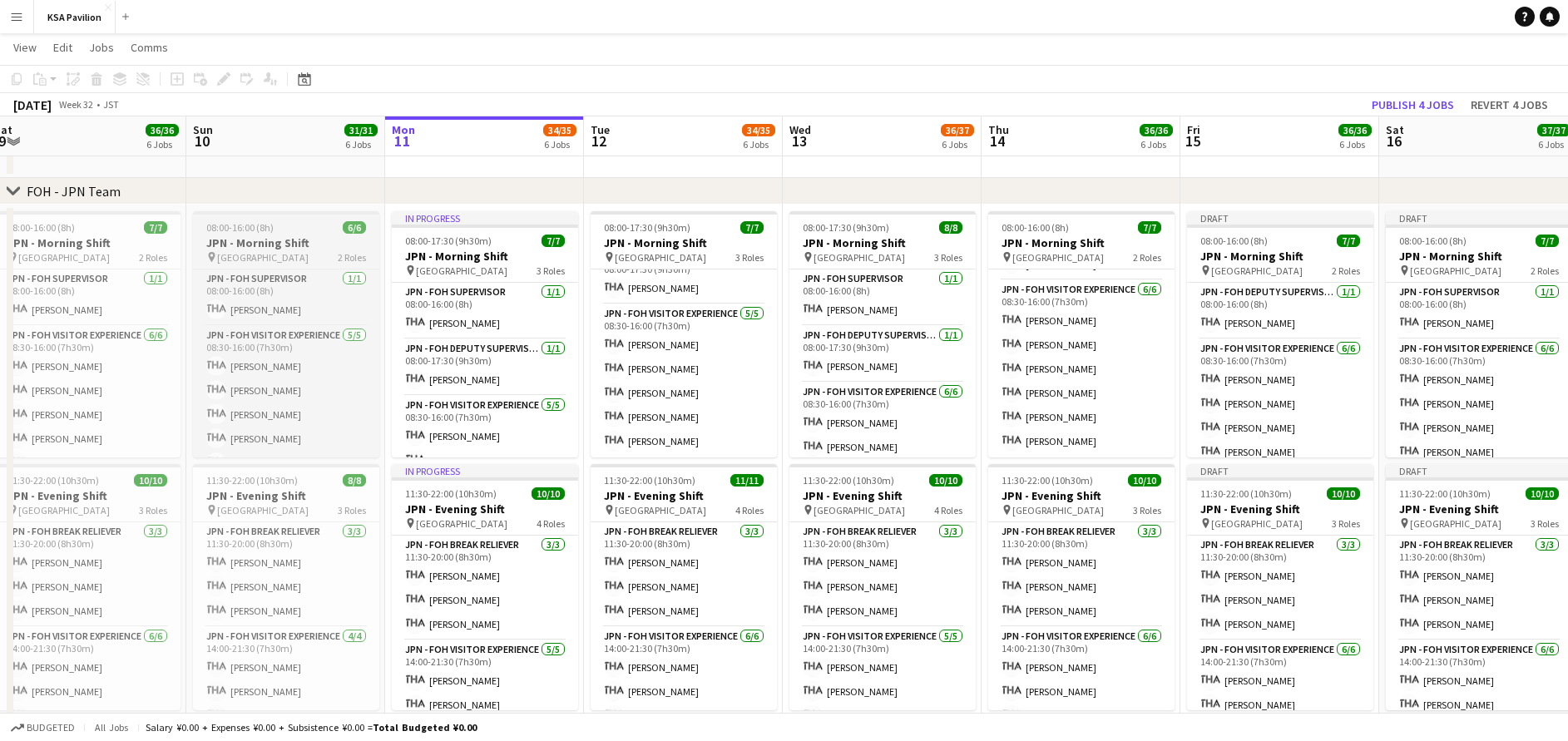
click at [260, 247] on h3 "JPN - Morning Shift" at bounding box center [286, 243] width 186 height 15
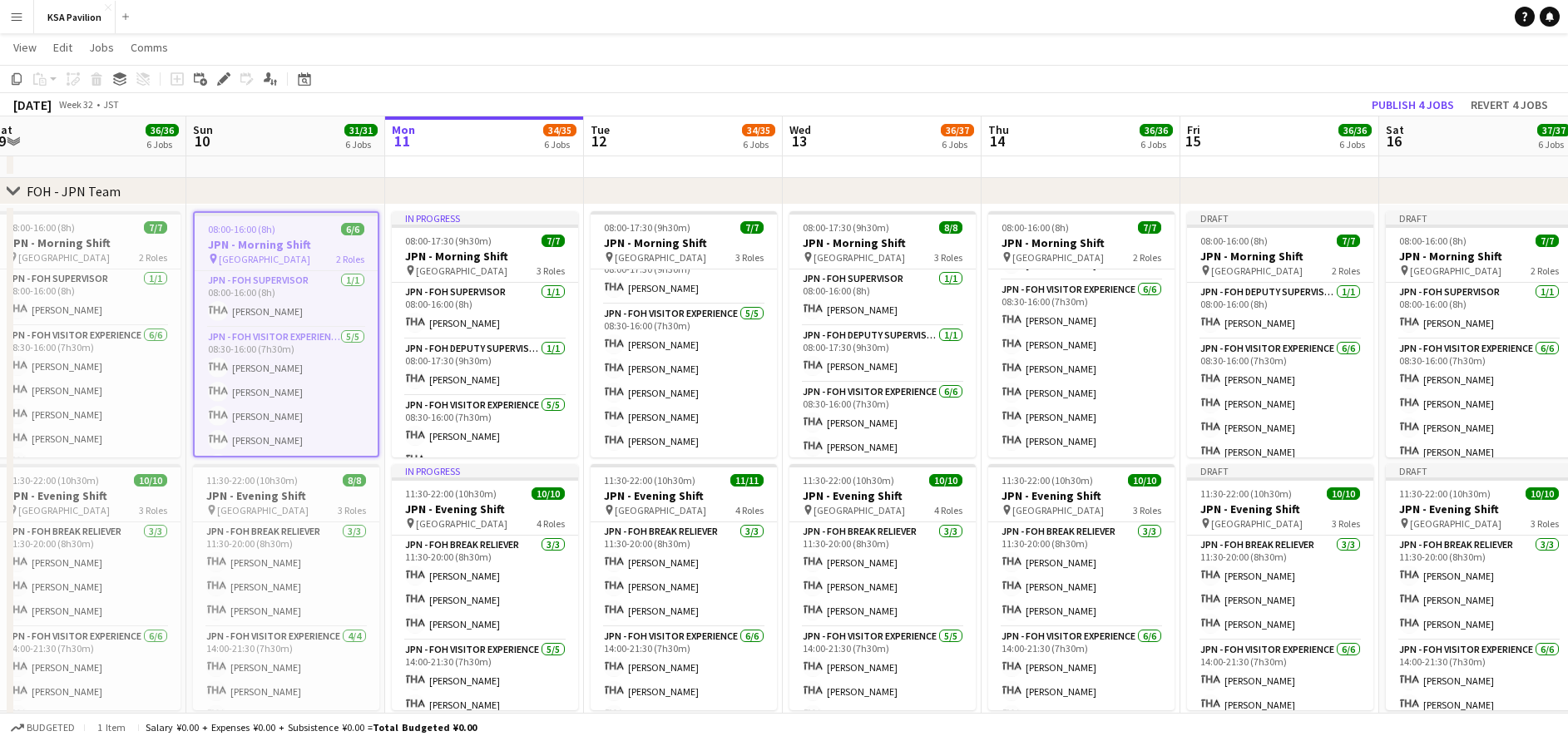
scroll to position [0, 421]
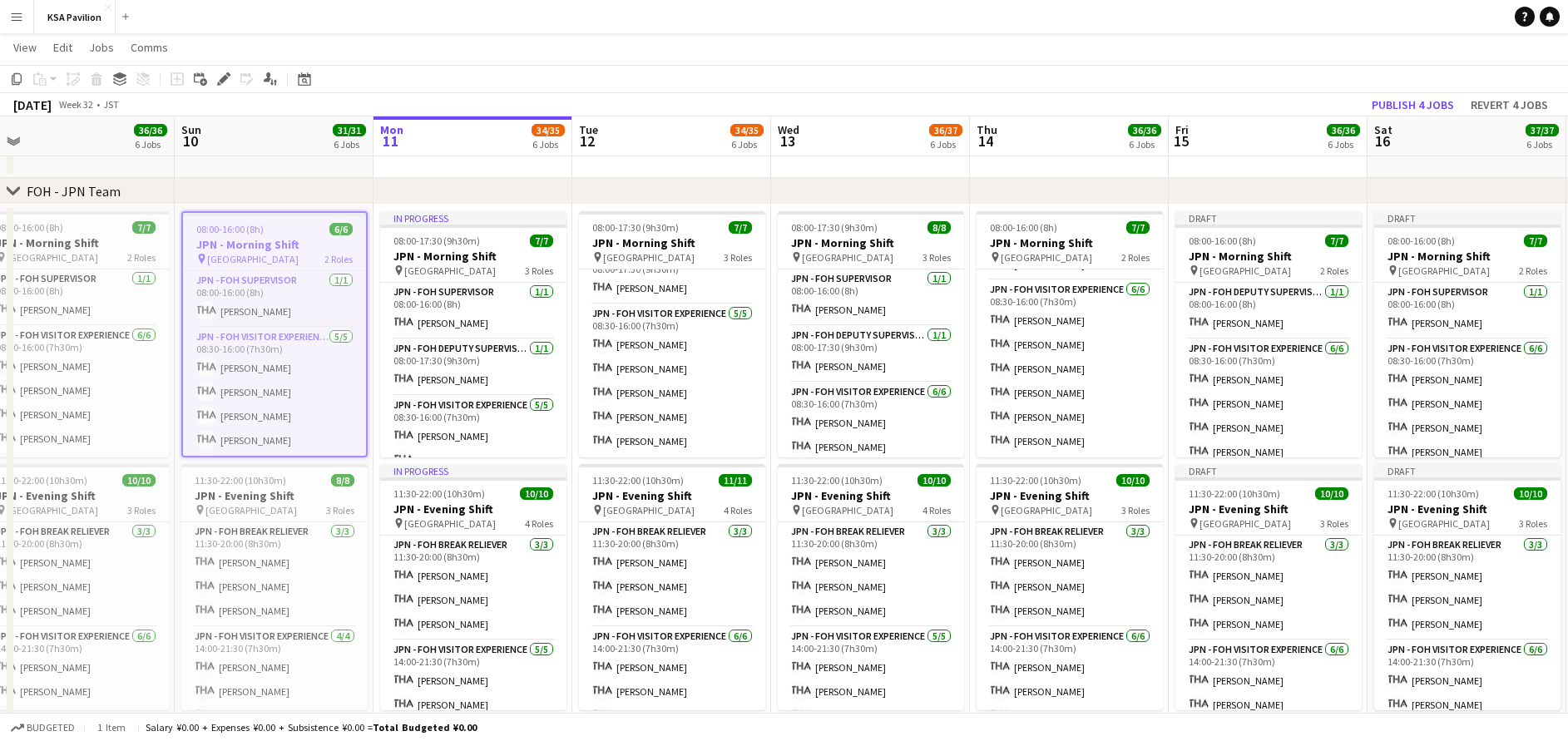
drag, startPoint x: 1260, startPoint y: 180, endPoint x: 938, endPoint y: 187, distance: 322.1
click at [938, 187] on div "chevron-right FOH - KSA Team chevron-right FOH - JPN Team chevron-right Retail …" at bounding box center [784, 444] width 1568 height 2006
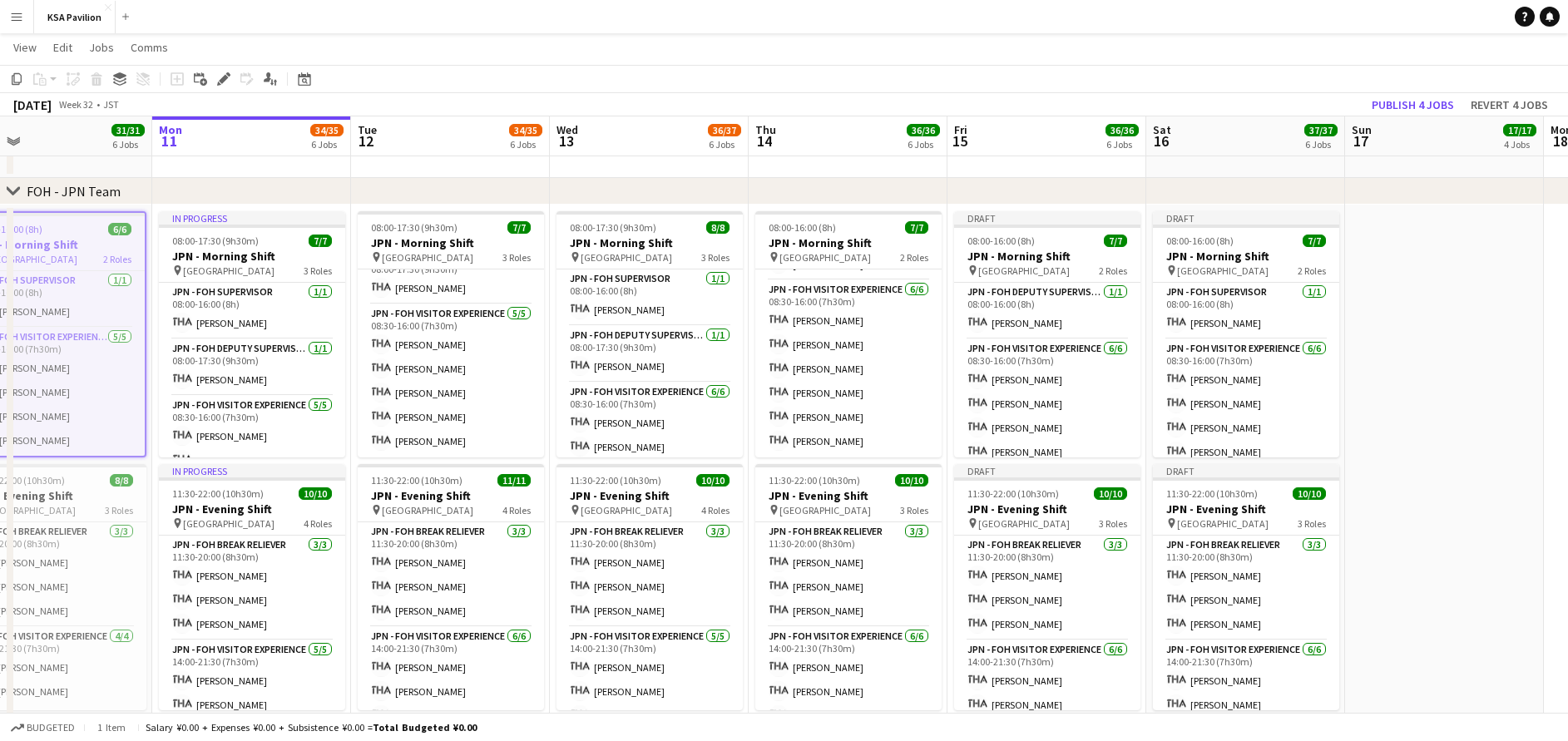
scroll to position [0, 644]
drag, startPoint x: 1278, startPoint y: 168, endPoint x: 1085, endPoint y: 173, distance: 193.1
click at [1085, 173] on app-calendar-viewport "Thu 7 35/36 6 Jobs Fri 8 34/34 6 Jobs Sat 9 36/36 6 Jobs Sun 10 31/31 6 Jobs Mo…" at bounding box center [784, 444] width 1568 height 2006
click at [1414, 277] on app-date-cell at bounding box center [1444, 474] width 199 height 539
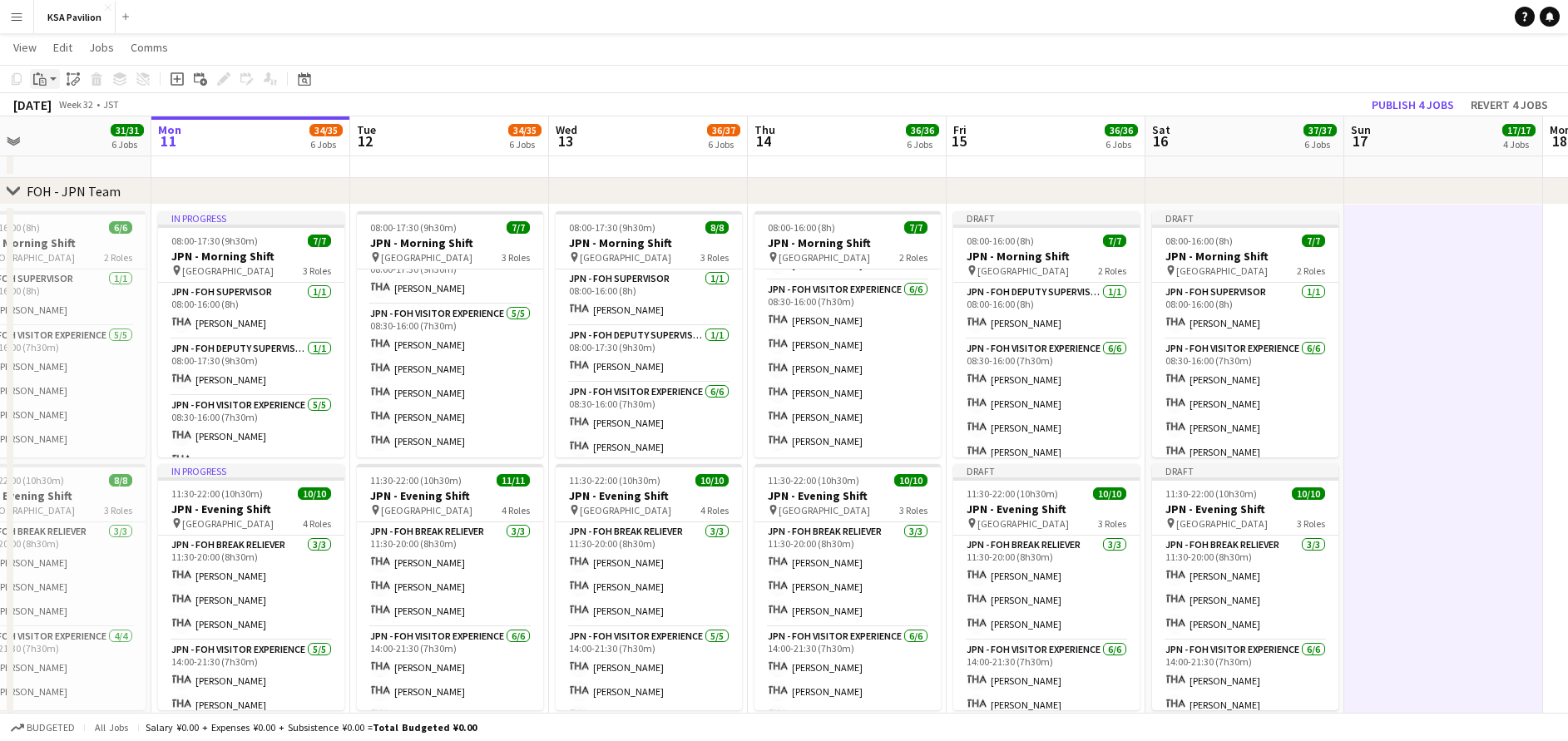
click at [34, 82] on icon at bounding box center [35, 78] width 5 height 11
click at [62, 135] on link "Paste with crew Ctrl+Shift+V" at bounding box center [122, 139] width 157 height 15
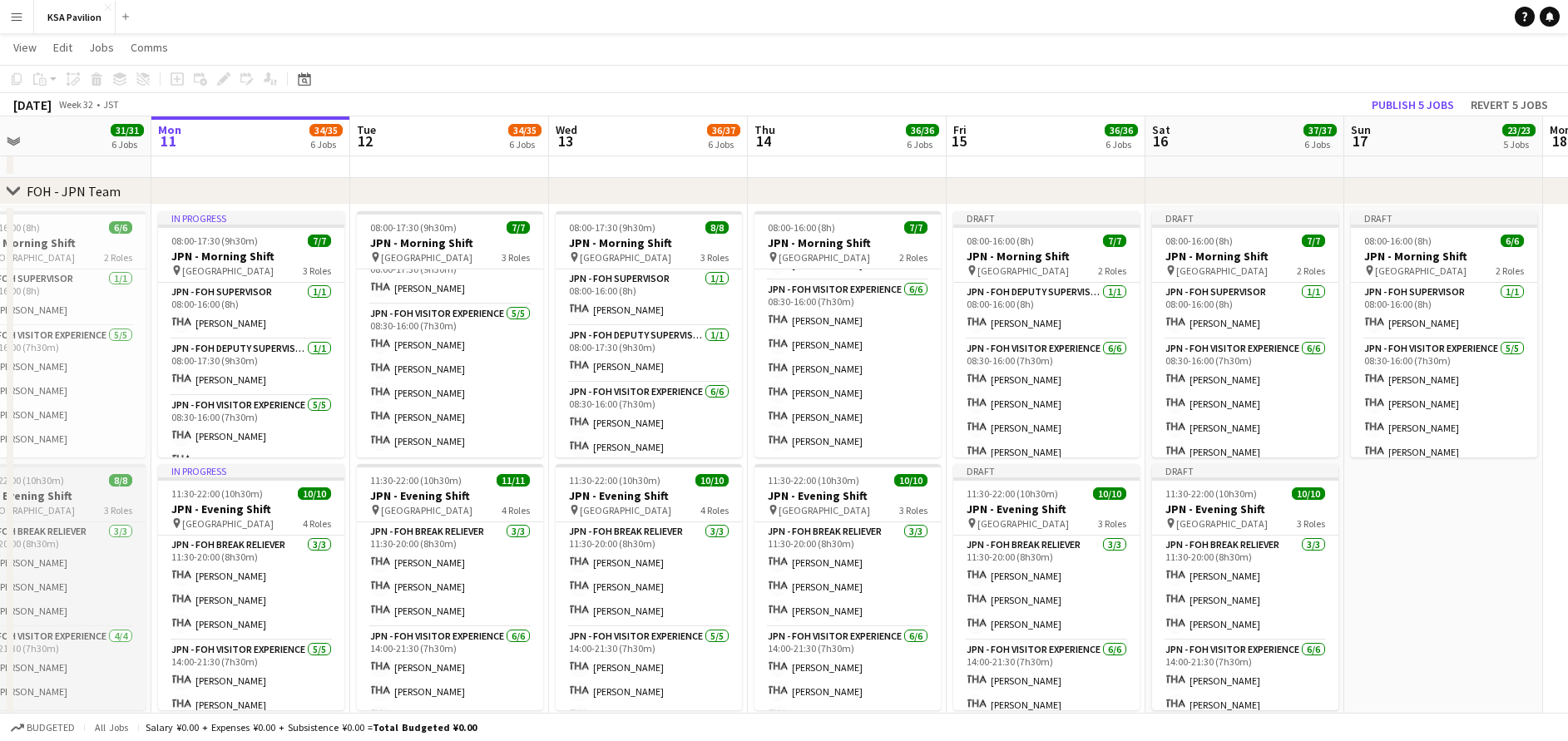
click at [83, 482] on div "11:30-22:00 (10h30m) 8/8" at bounding box center [52, 479] width 186 height 12
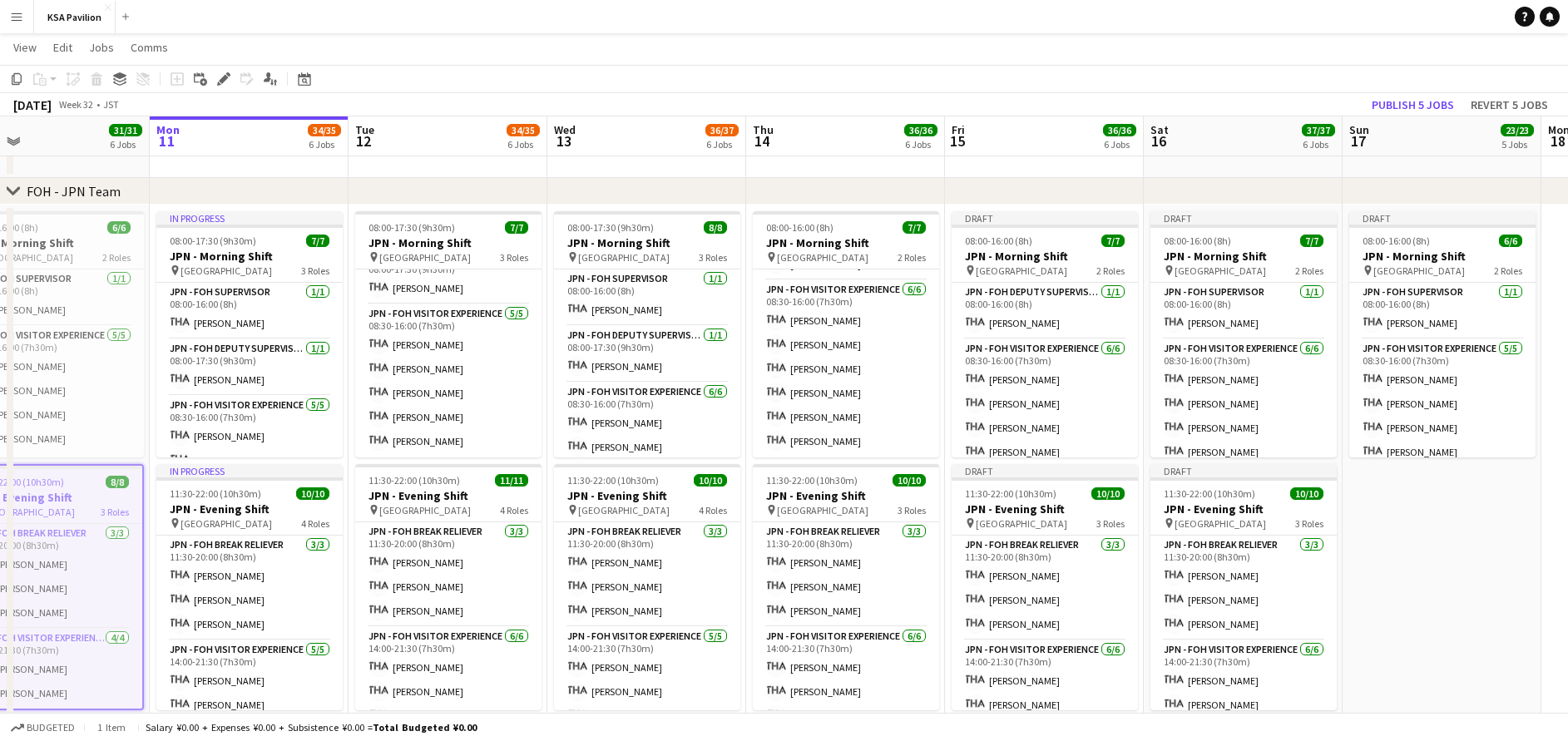
click at [1417, 539] on app-date-cell "Draft 08:00-16:00 (8h) 6/6 JPN - Morning Shift pin Saudi Arabia Pavilion 2 Role…" at bounding box center [1442, 474] width 199 height 539
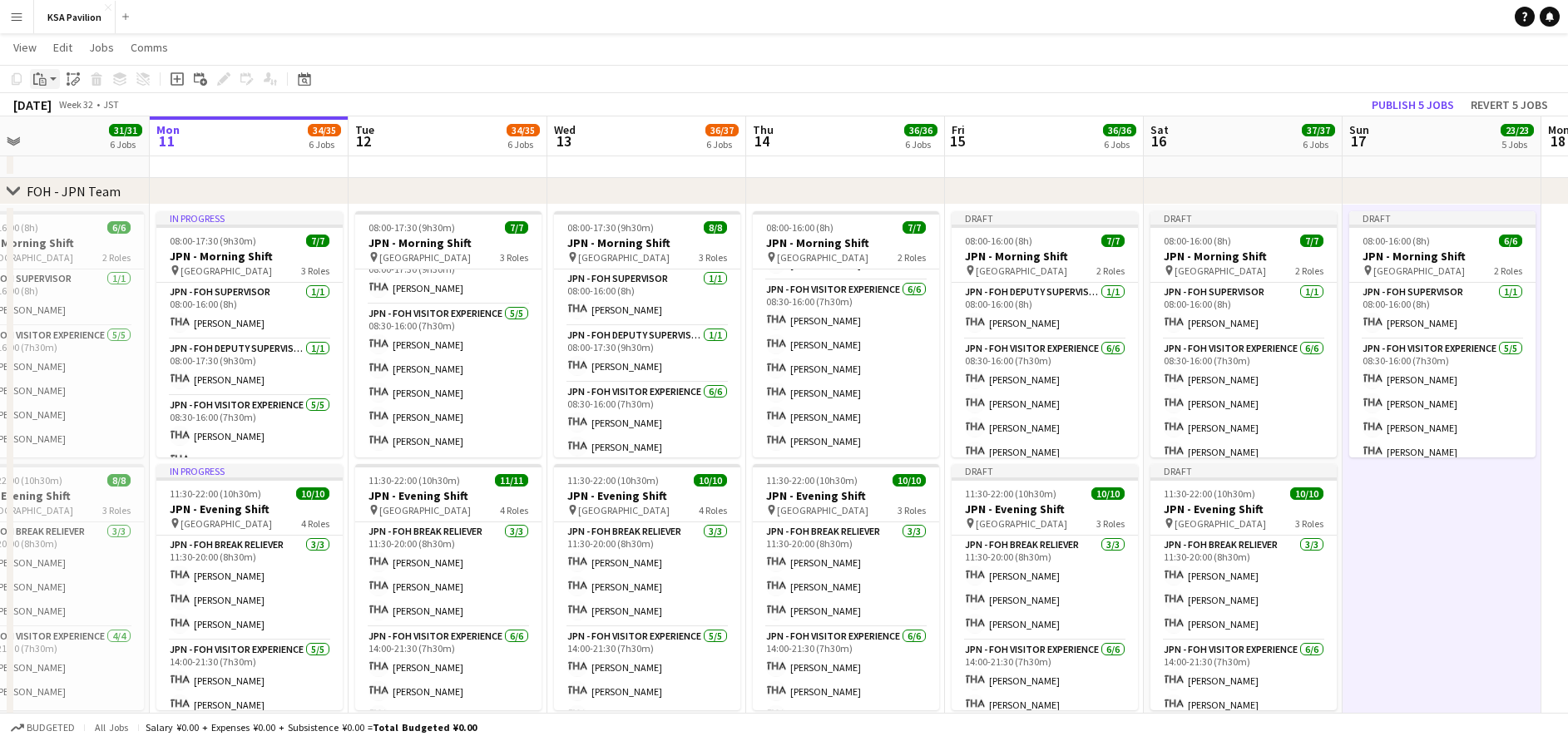
click at [46, 87] on div "Paste" at bounding box center [39, 78] width 20 height 20
click at [67, 138] on link "Paste with crew Ctrl+Shift+V" at bounding box center [122, 139] width 157 height 15
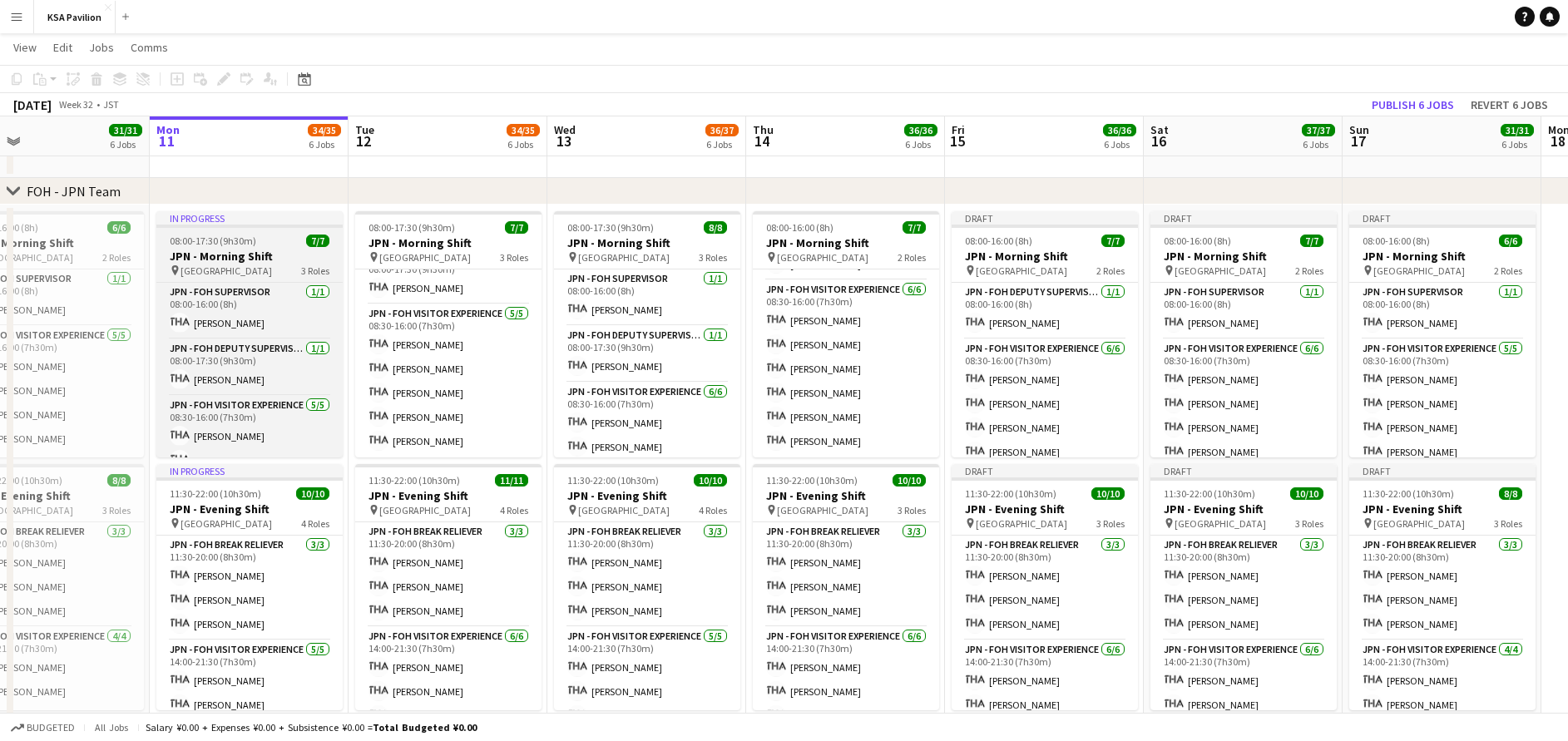
click at [222, 261] on h3 "JPN - Morning Shift" at bounding box center [249, 256] width 186 height 15
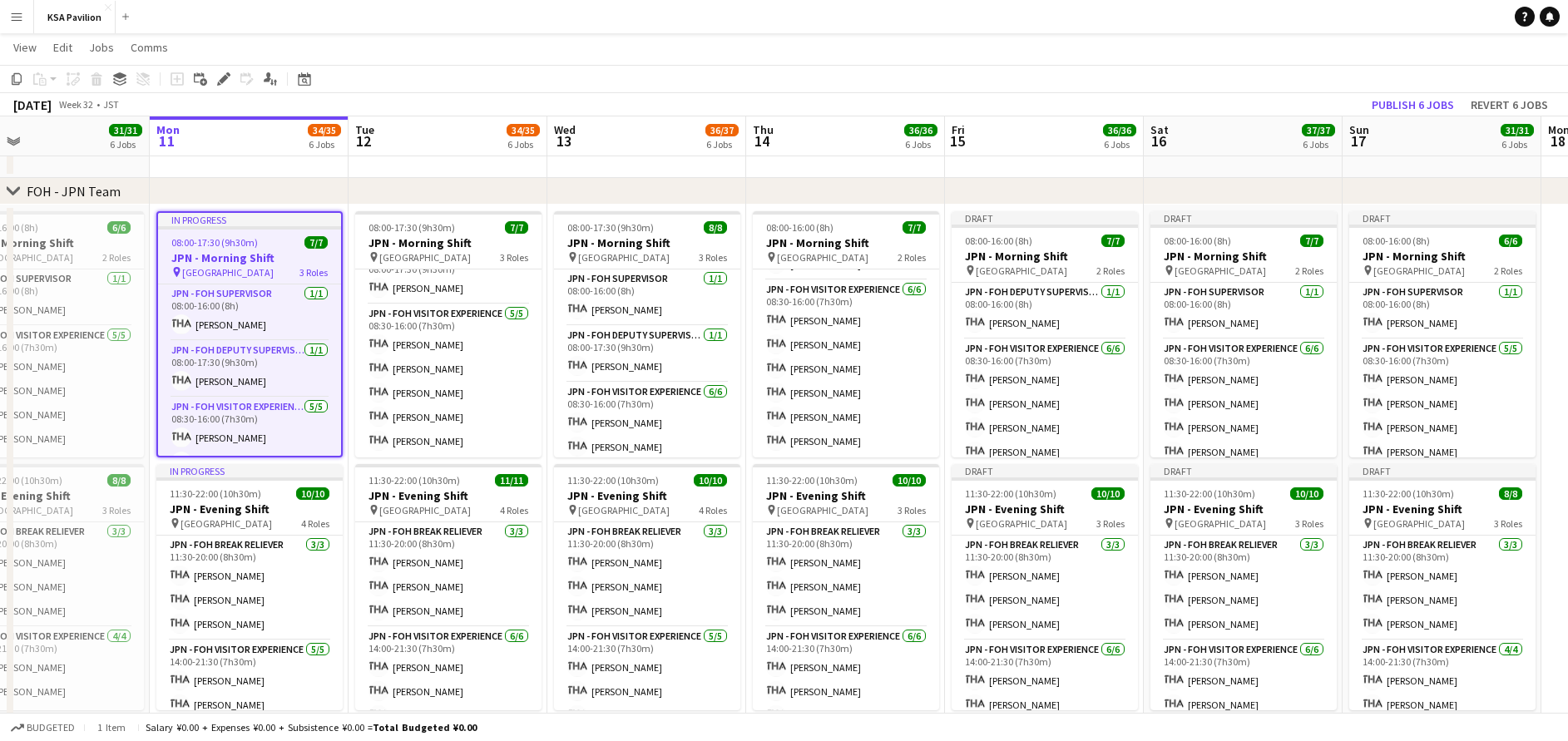
drag, startPoint x: 1538, startPoint y: 183, endPoint x: 1311, endPoint y: 176, distance: 227.1
click at [1299, 177] on div "chevron-right FOH - KSA Team chevron-right FOH - JPN Team chevron-right Retail …" at bounding box center [784, 444] width 1568 height 2006
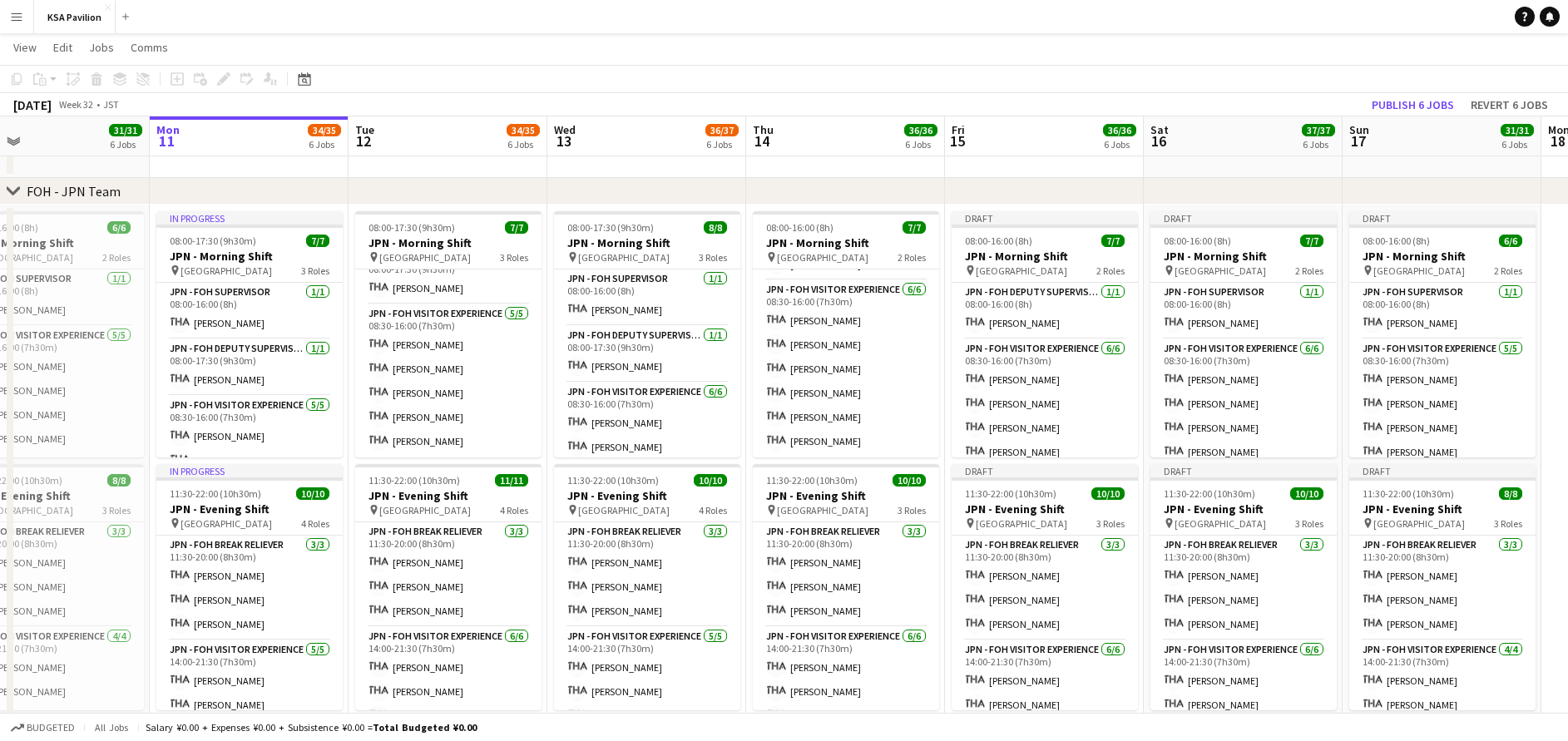
scroll to position [0, 649]
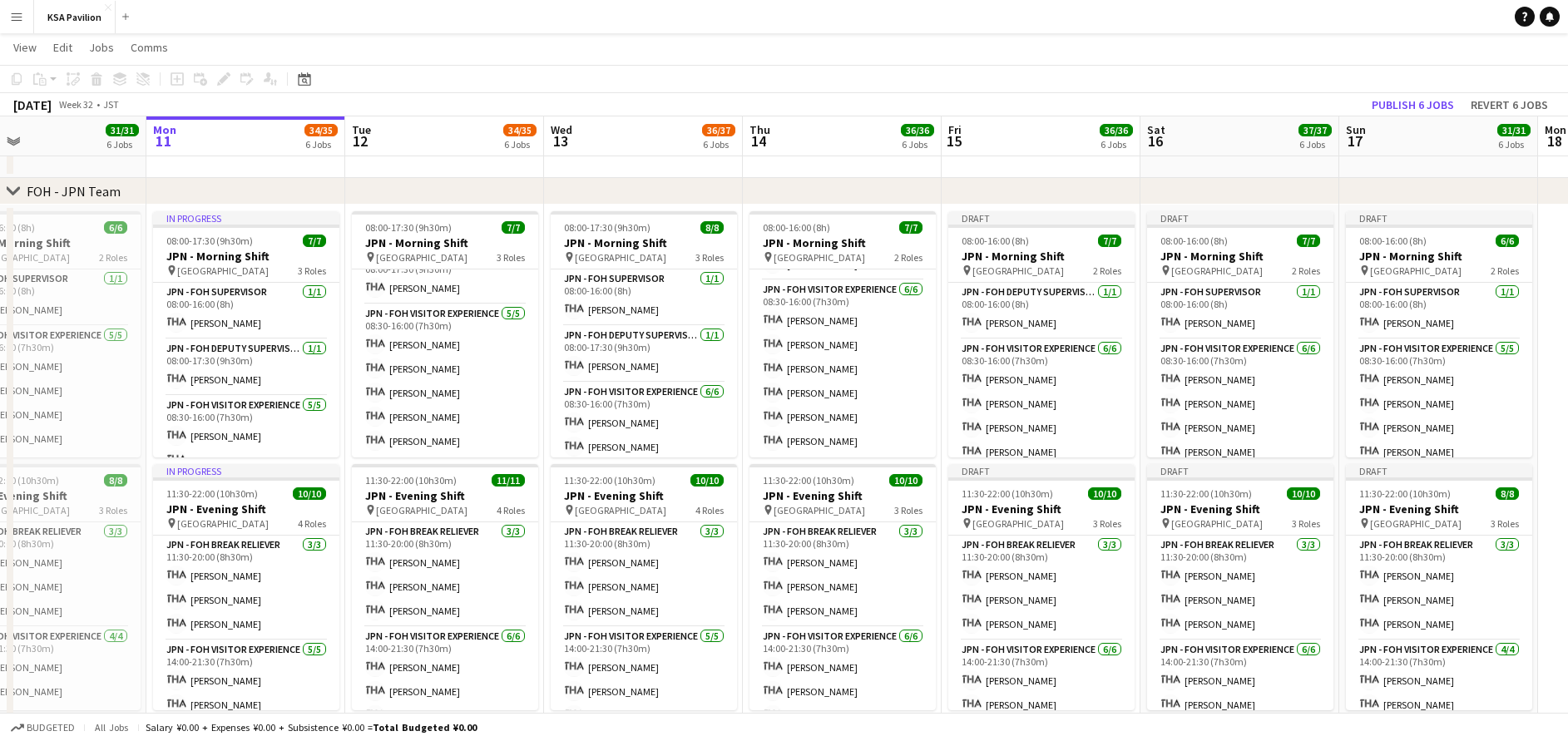
drag, startPoint x: 1384, startPoint y: 179, endPoint x: 1218, endPoint y: 179, distance: 166.0
click at [1199, 179] on div "chevron-right FOH - KSA Team chevron-right FOH - JPN Team chevron-right Retail …" at bounding box center [784, 444] width 1568 height 2006
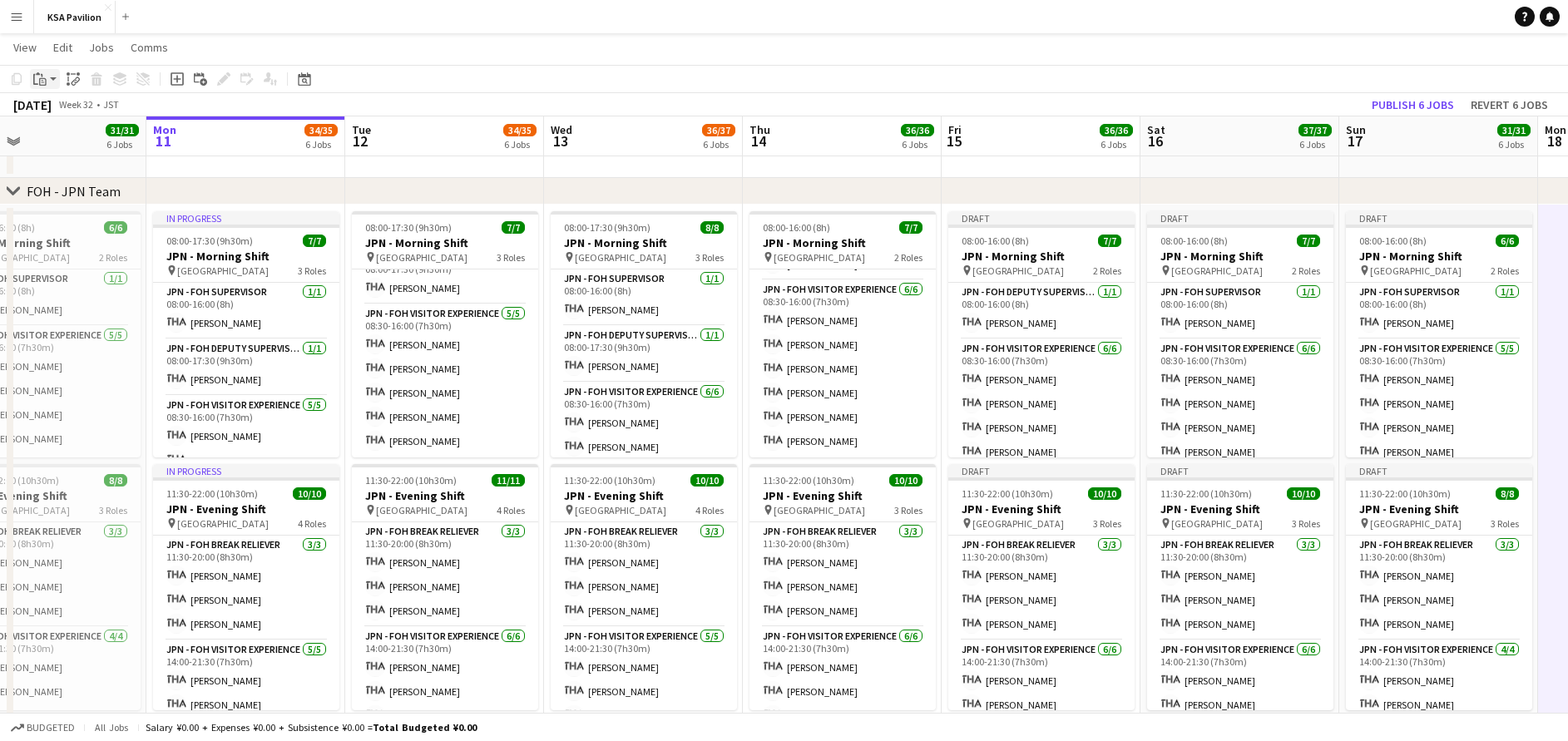
click at [45, 84] on icon "Paste" at bounding box center [40, 79] width 13 height 13
click at [58, 140] on link "Paste with crew Ctrl+Shift+V" at bounding box center [122, 139] width 157 height 15
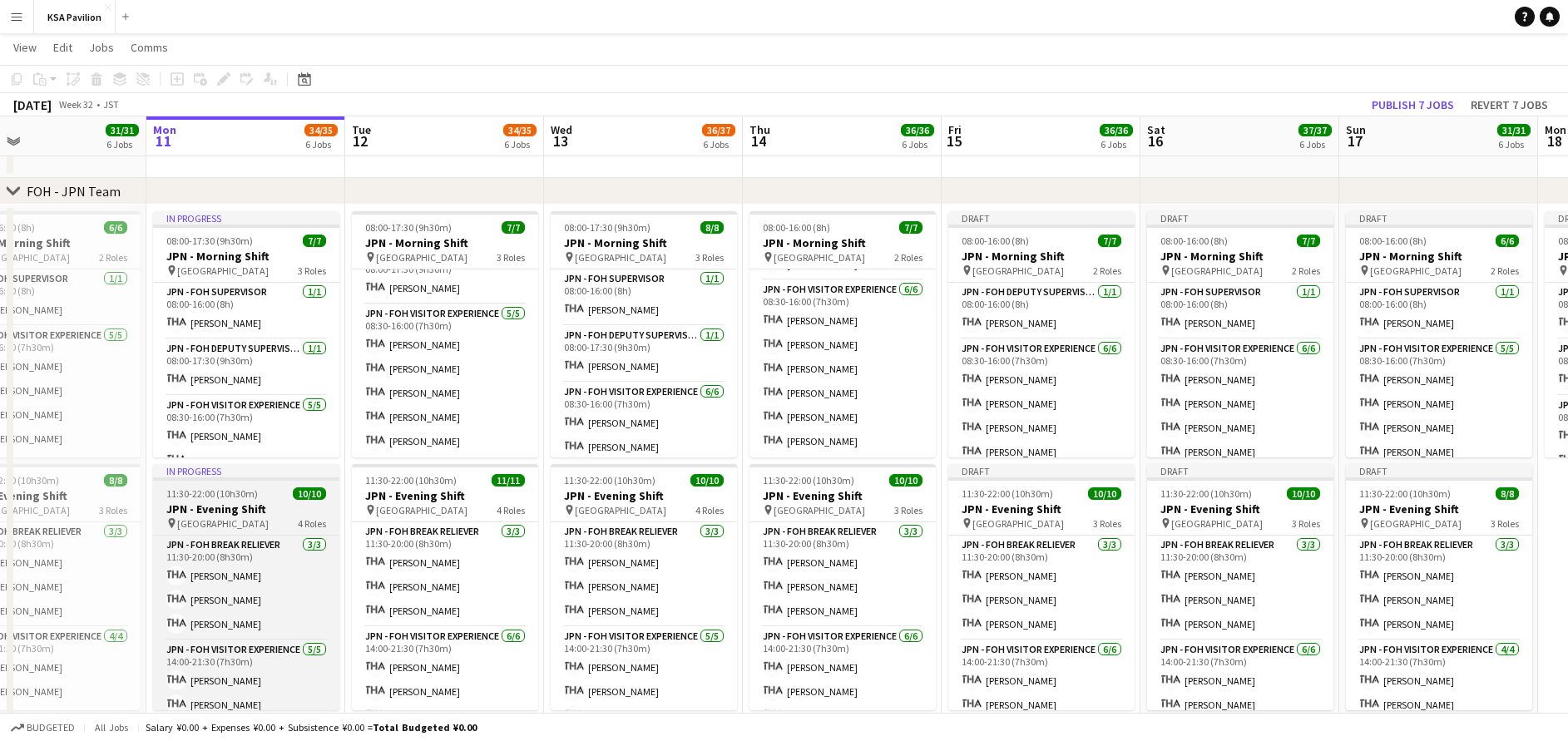
click at [254, 503] on h3 "JPN - Evening Shift" at bounding box center [246, 509] width 186 height 15
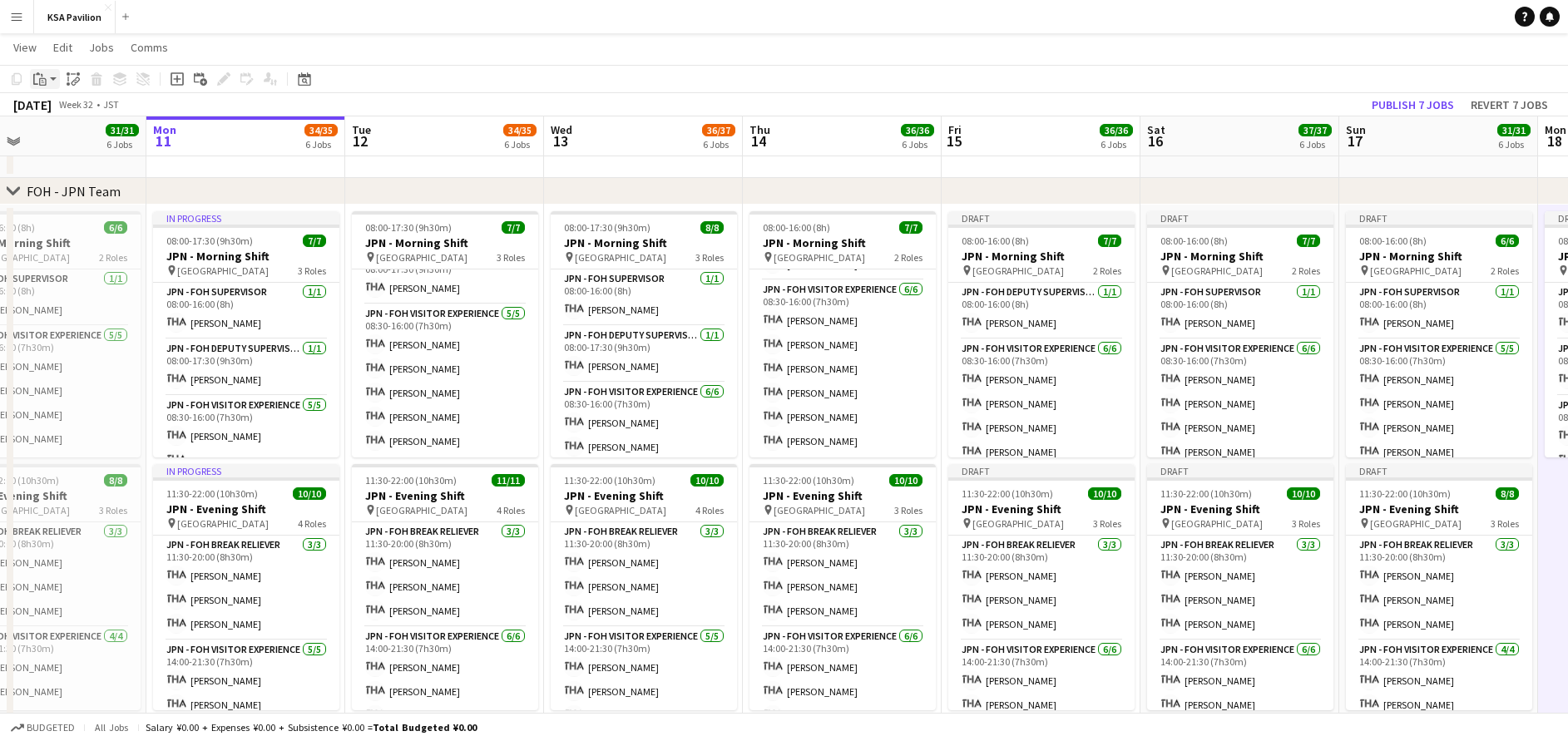
click at [43, 78] on icon at bounding box center [43, 82] width 8 height 8
click at [79, 132] on link "Paste with crew Ctrl+Shift+V" at bounding box center [122, 139] width 157 height 15
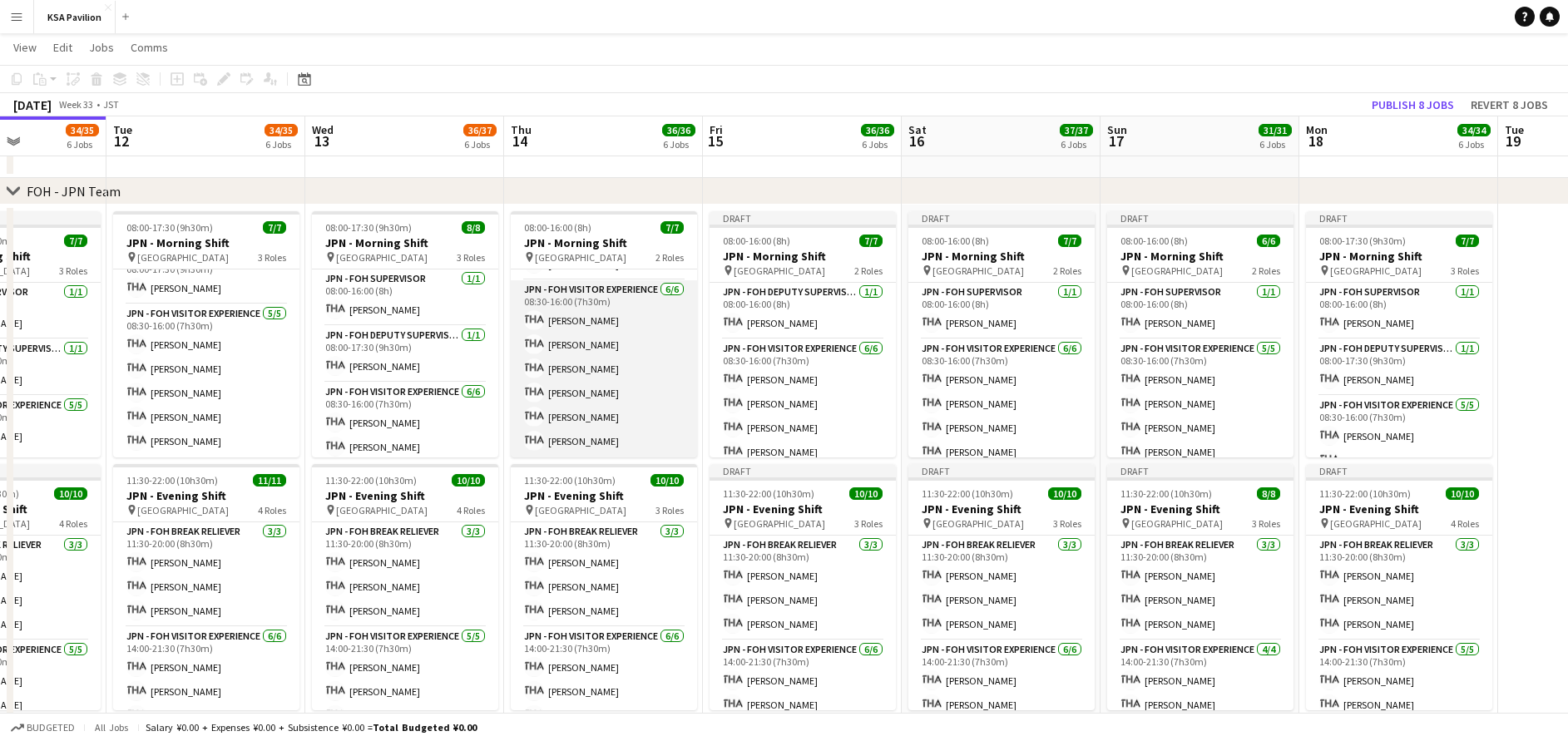
scroll to position [0, 491]
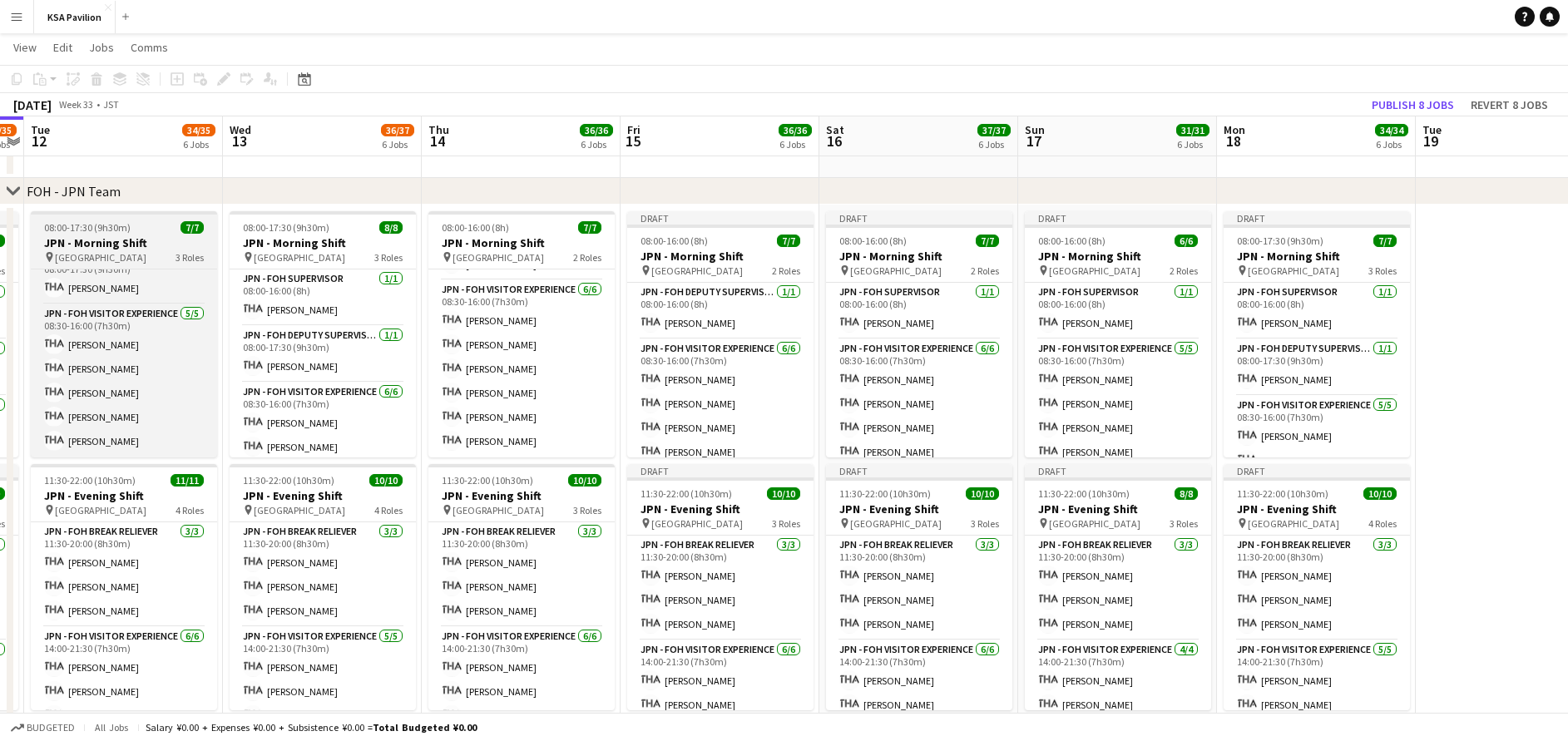
click at [160, 242] on h3 "JPN - Morning Shift" at bounding box center [123, 243] width 186 height 15
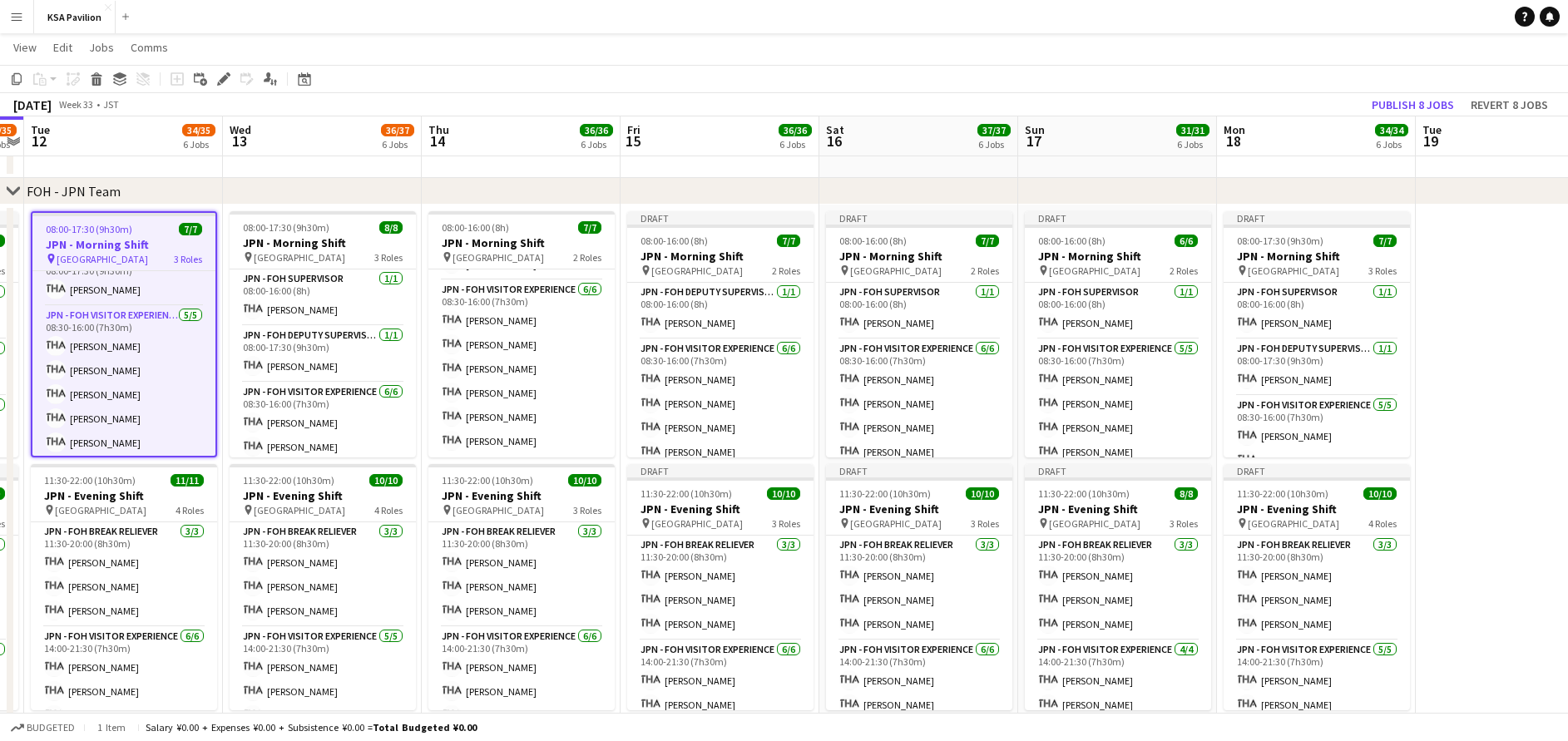
scroll to position [0, 574]
click at [1496, 285] on app-date-cell at bounding box center [1514, 474] width 199 height 539
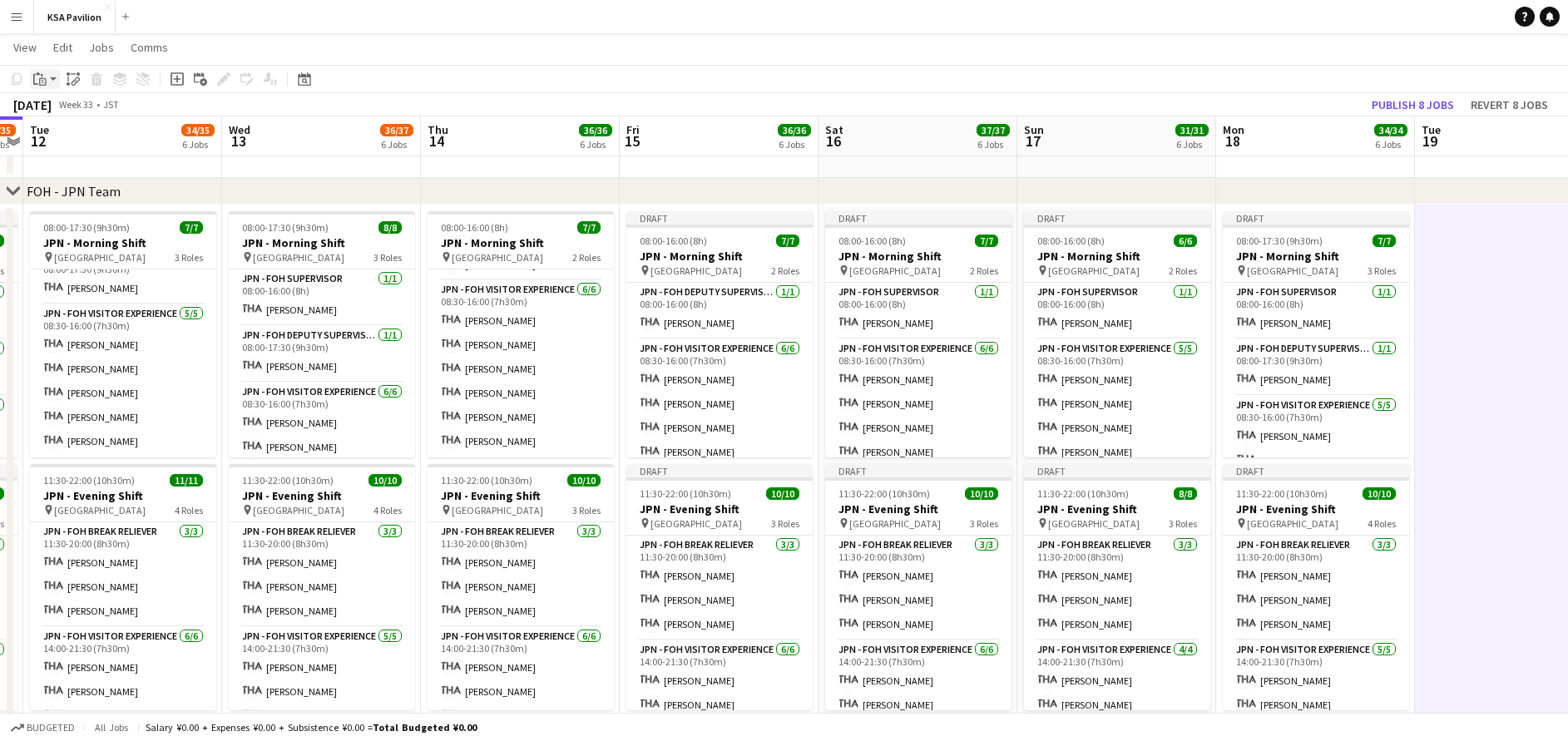
click at [48, 80] on div "Paste" at bounding box center [39, 78] width 20 height 20
click at [77, 145] on link "Paste with crew Ctrl+Shift+V" at bounding box center [122, 139] width 157 height 15
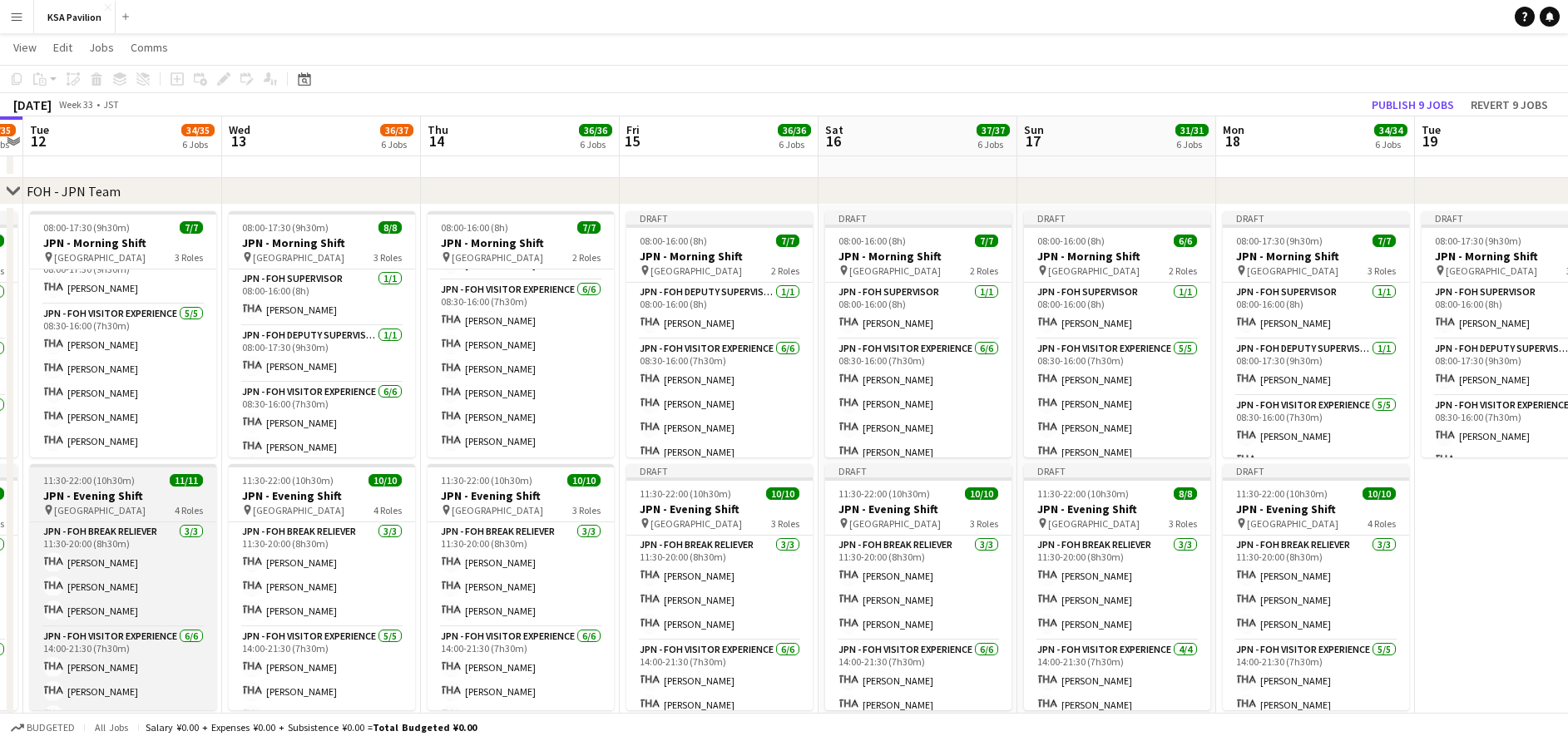
click at [114, 492] on h3 "JPN - Evening Shift" at bounding box center [122, 496] width 186 height 15
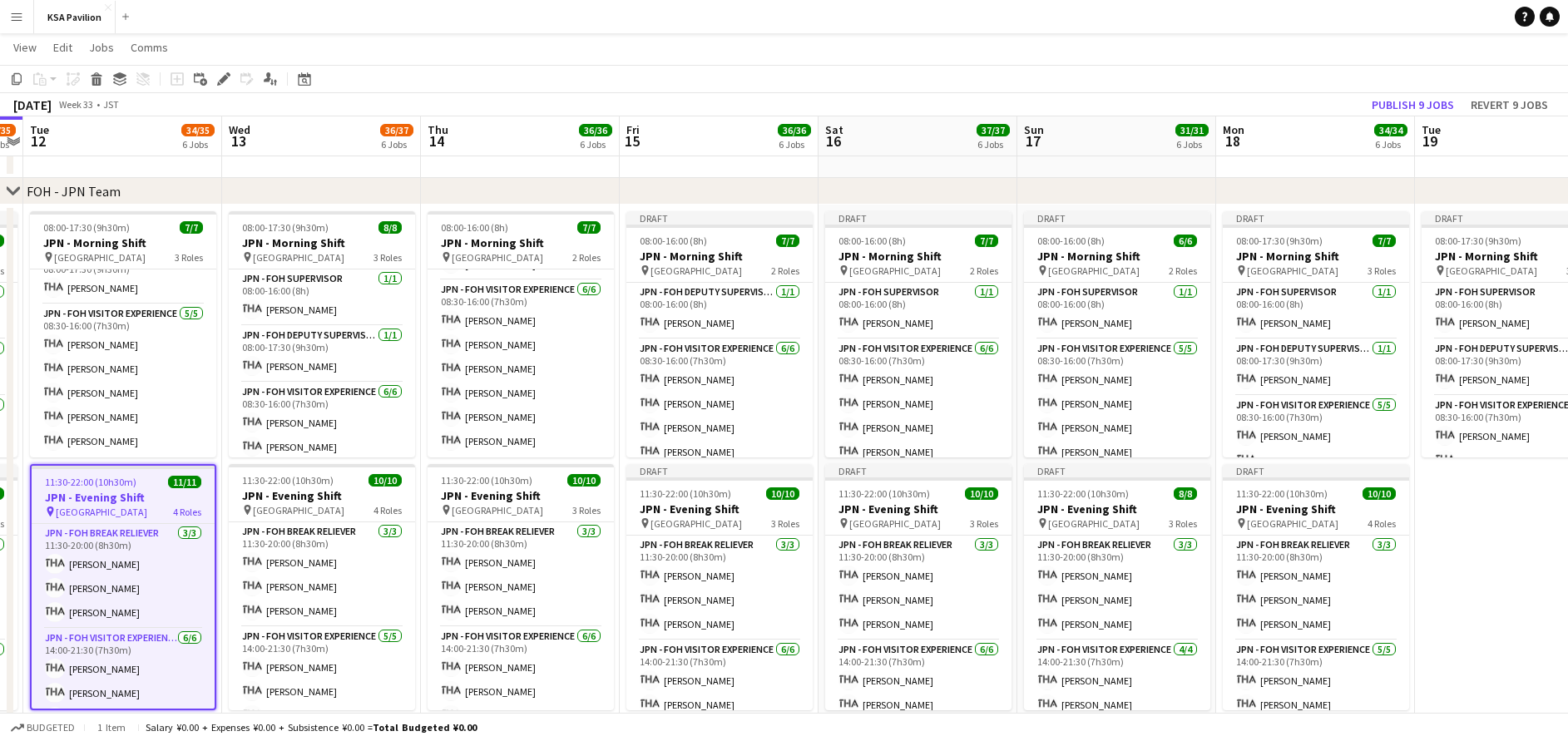
click at [1503, 498] on app-date-cell "Draft 08:00-17:30 (9h30m) 7/7 JPN - Morning Shift pin Saudi Arabia Pavilion 3 R…" at bounding box center [1514, 474] width 199 height 539
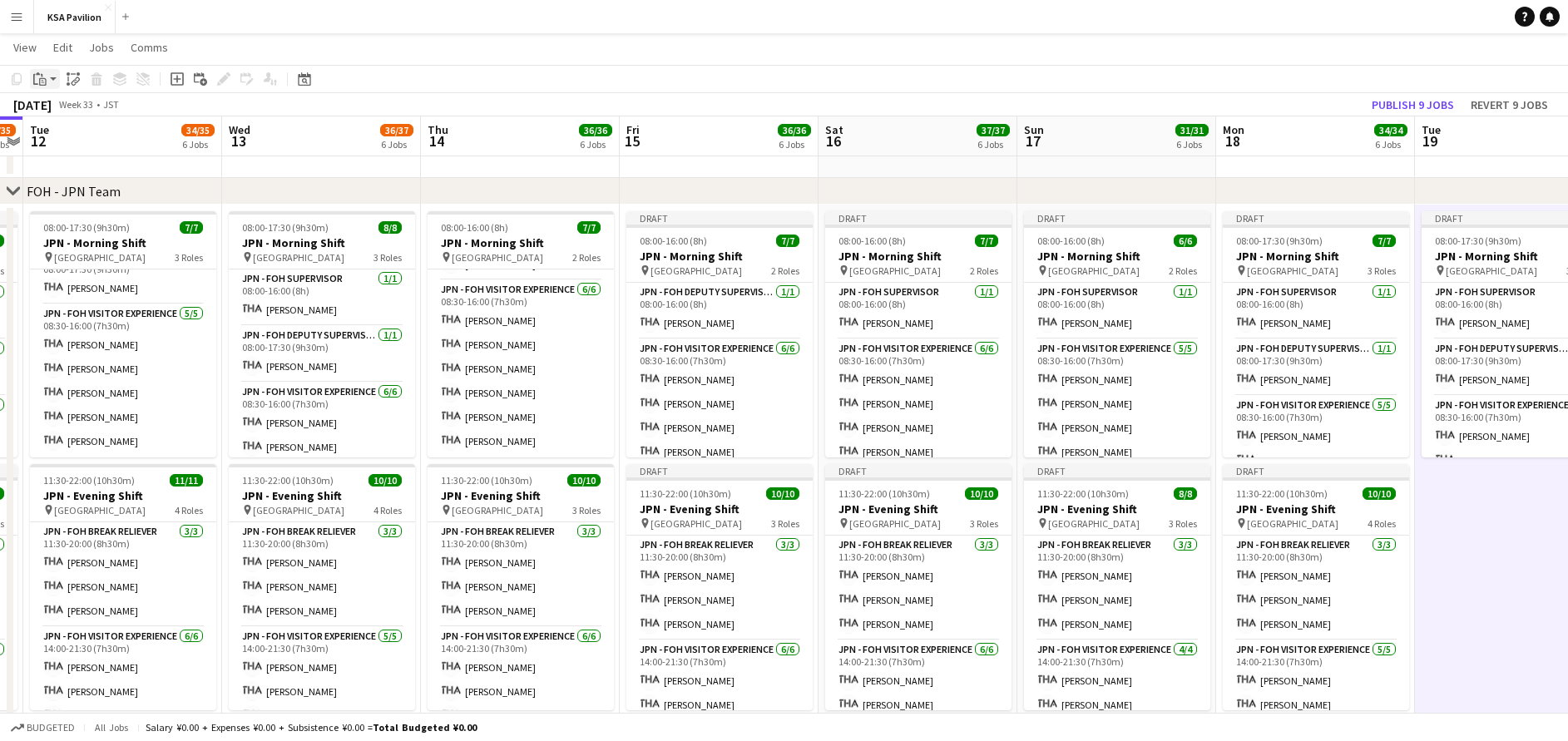
click at [40, 80] on icon at bounding box center [43, 82] width 8 height 8
click at [79, 138] on link "Paste with crew Ctrl+Shift+V" at bounding box center [122, 139] width 157 height 15
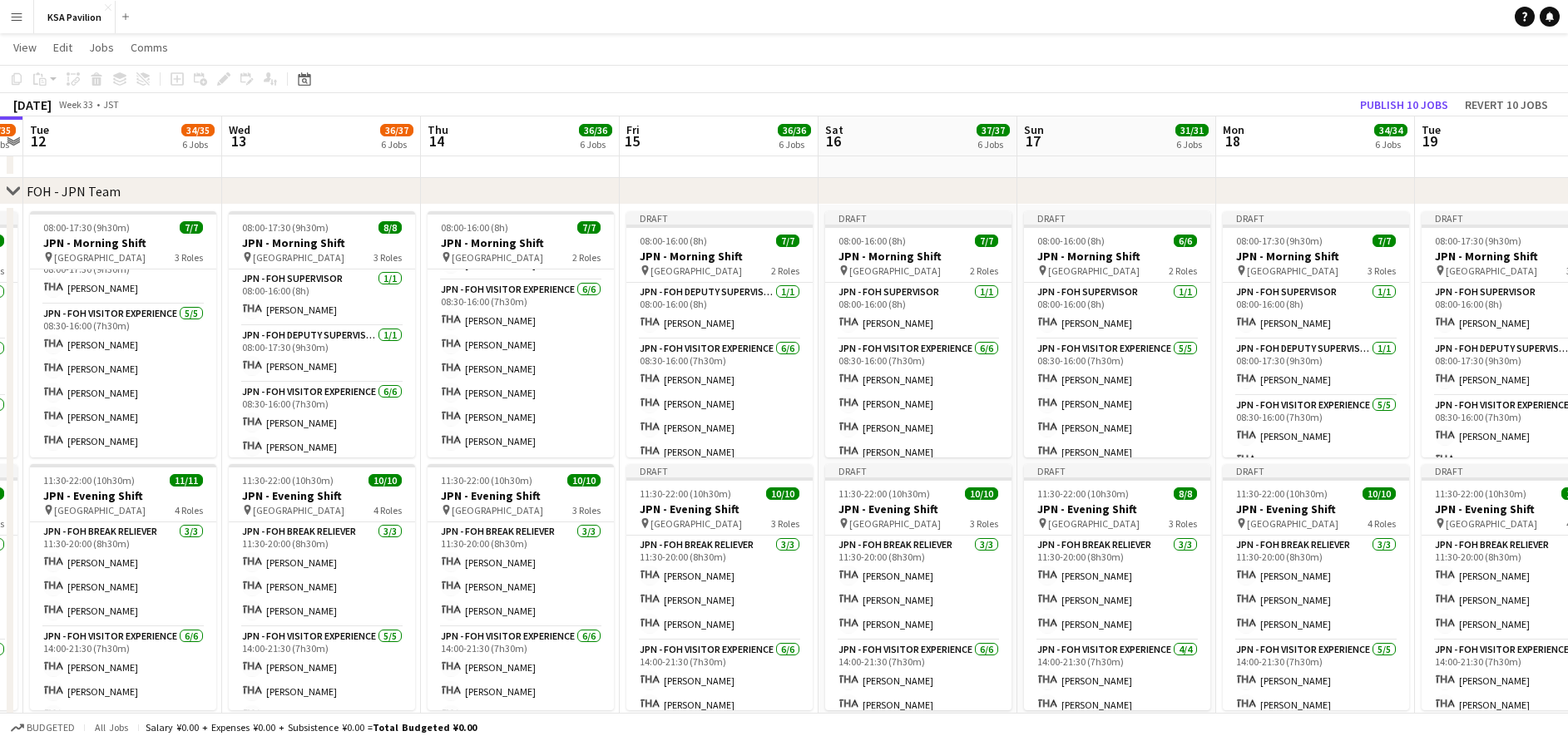
drag, startPoint x: 175, startPoint y: 158, endPoint x: 264, endPoint y: 194, distance: 96.0
click at [237, 180] on div "chevron-right FOH - KSA Team chevron-right FOH - JPN Team chevron-right Retail …" at bounding box center [784, 444] width 1568 height 2006
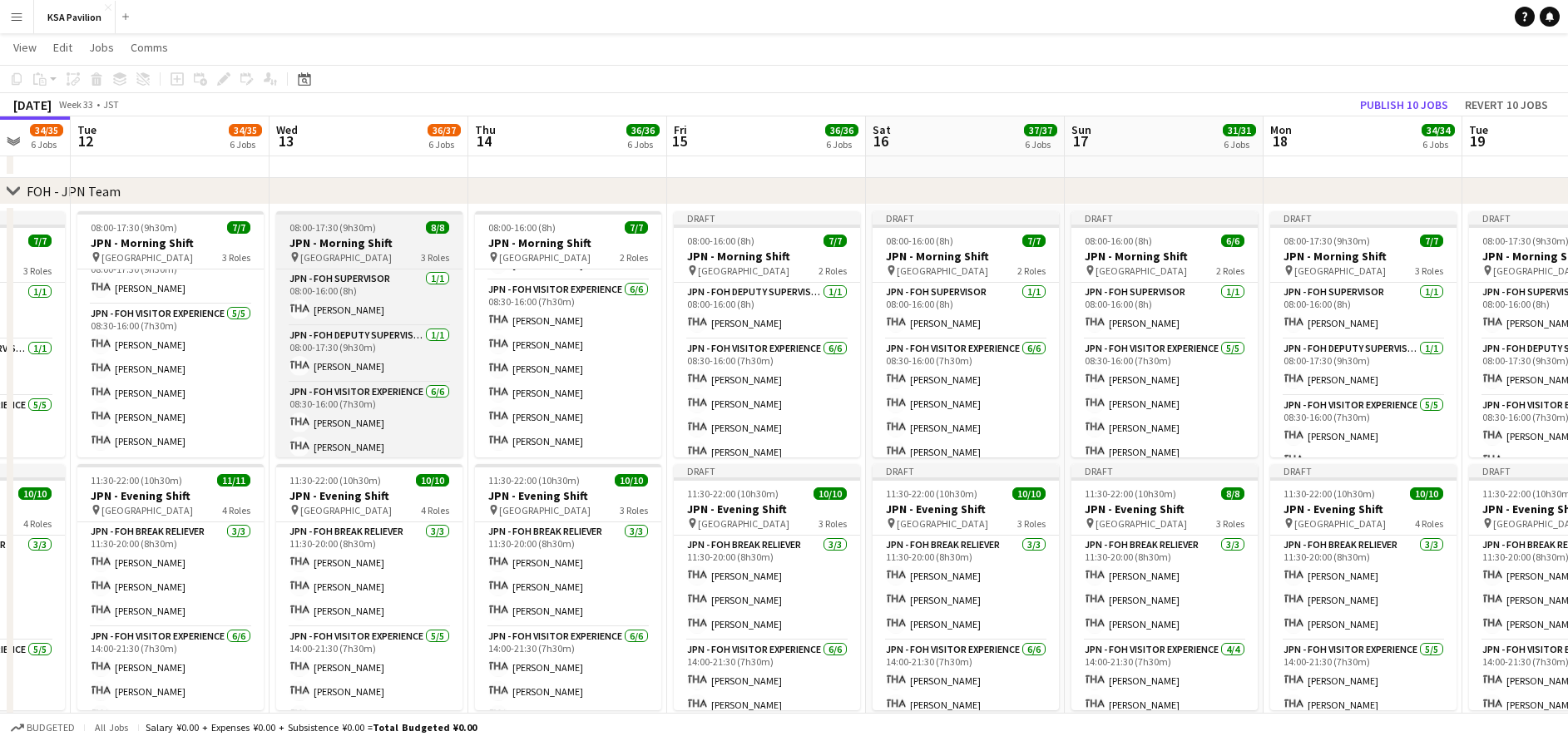
click at [376, 243] on h3 "JPN - Morning Shift" at bounding box center [369, 243] width 186 height 15
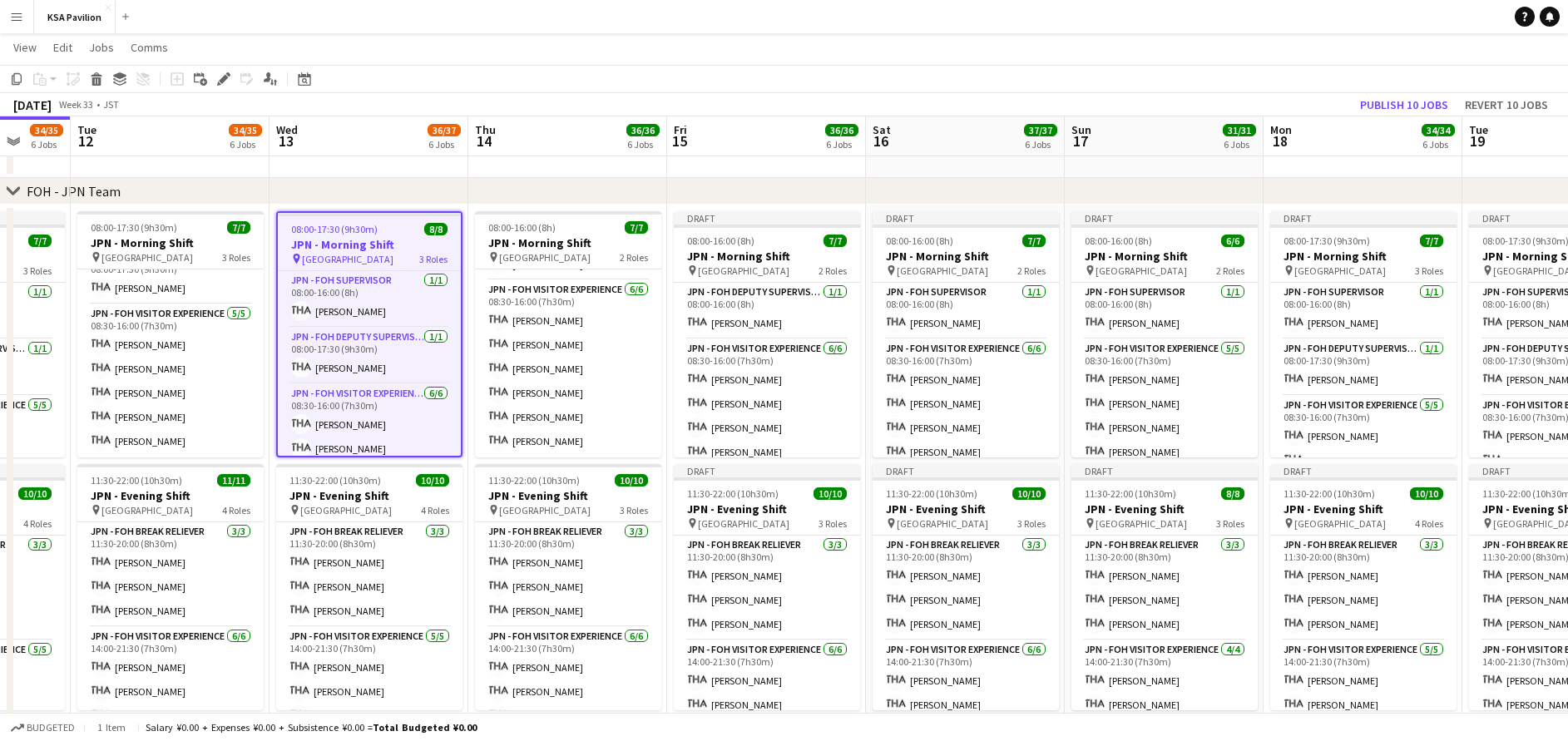
scroll to position [0, 525]
drag, startPoint x: 376, startPoint y: 243, endPoint x: 351, endPoint y: 169, distance: 78.1
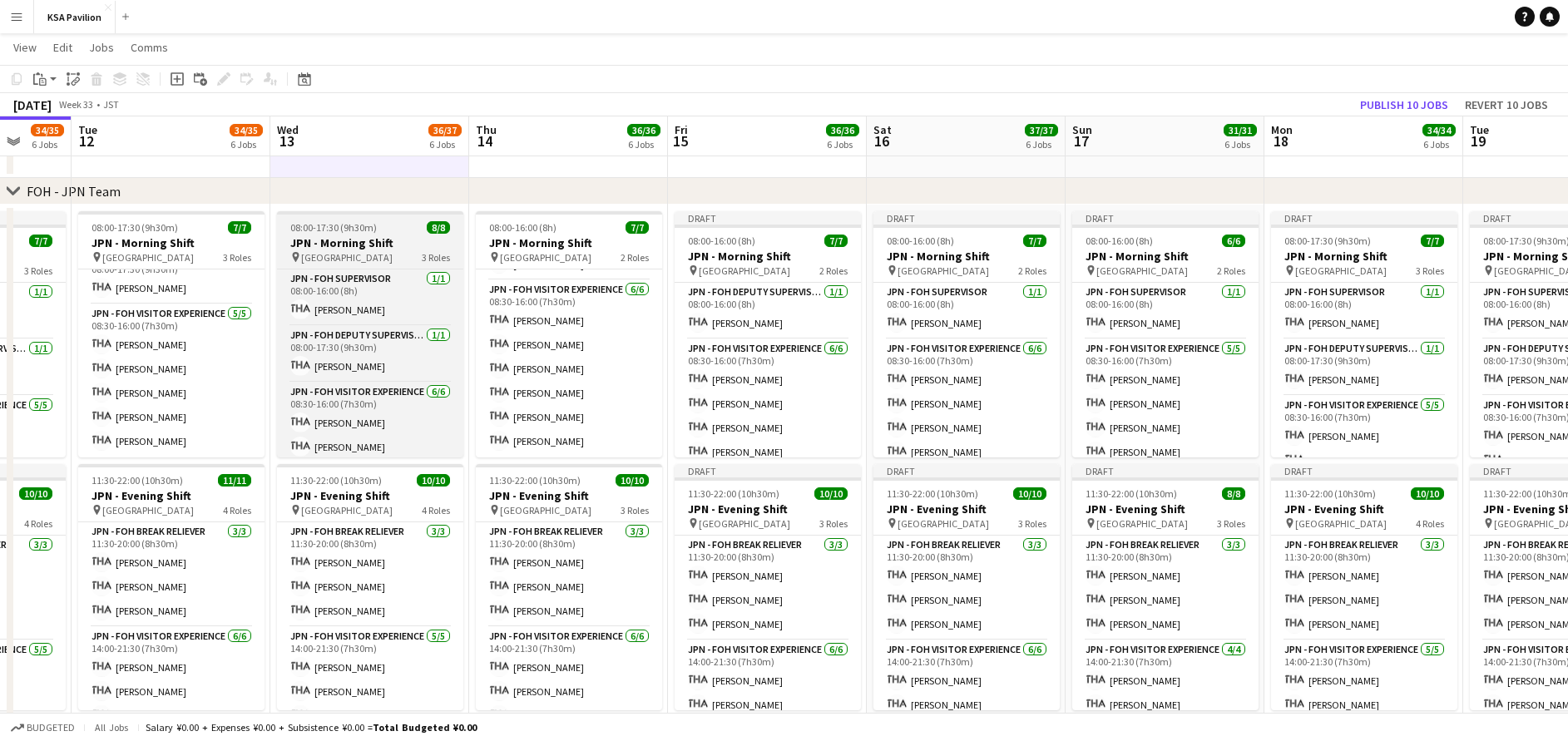
click at [357, 243] on h3 "JPN - Morning Shift" at bounding box center [370, 243] width 186 height 15
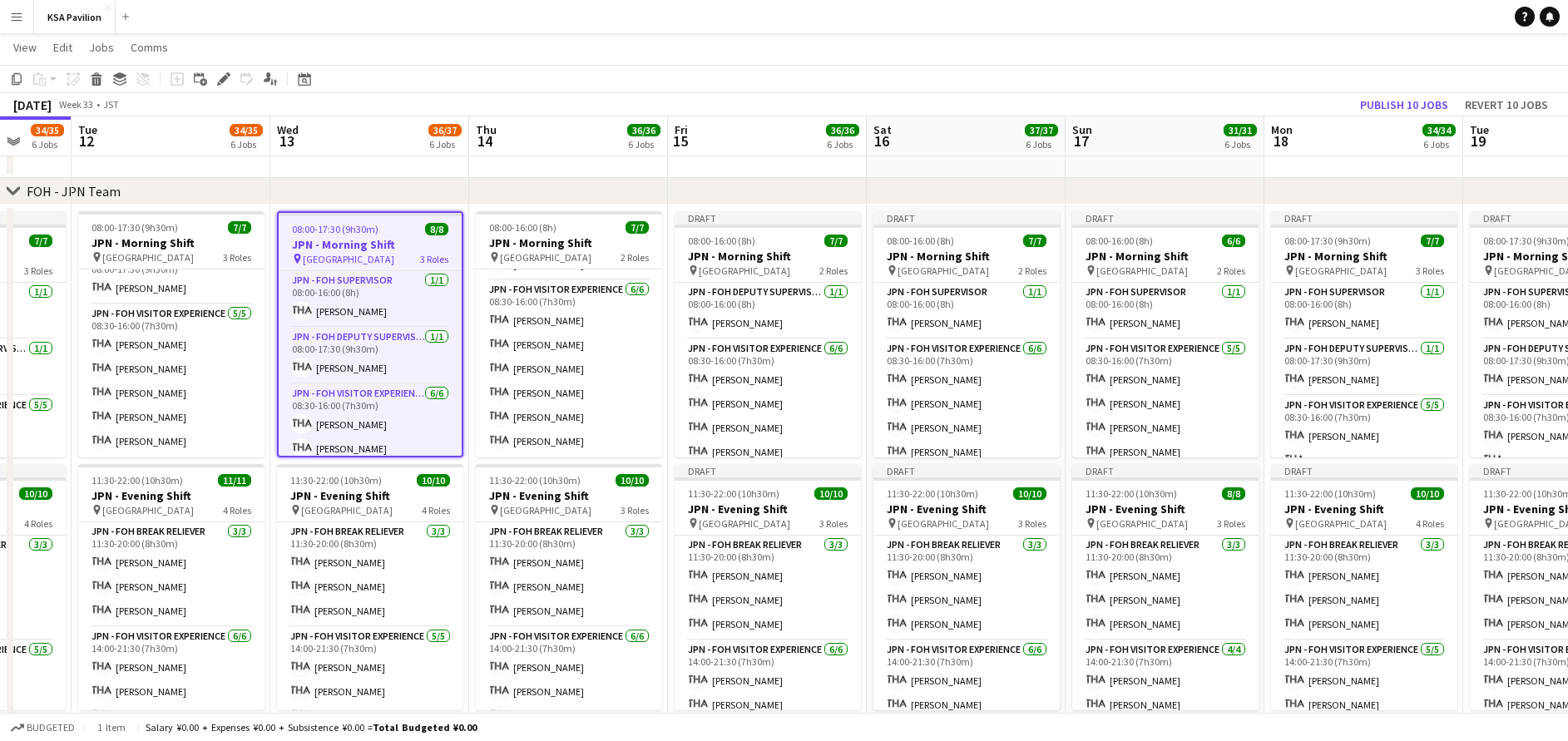
scroll to position [0, 537]
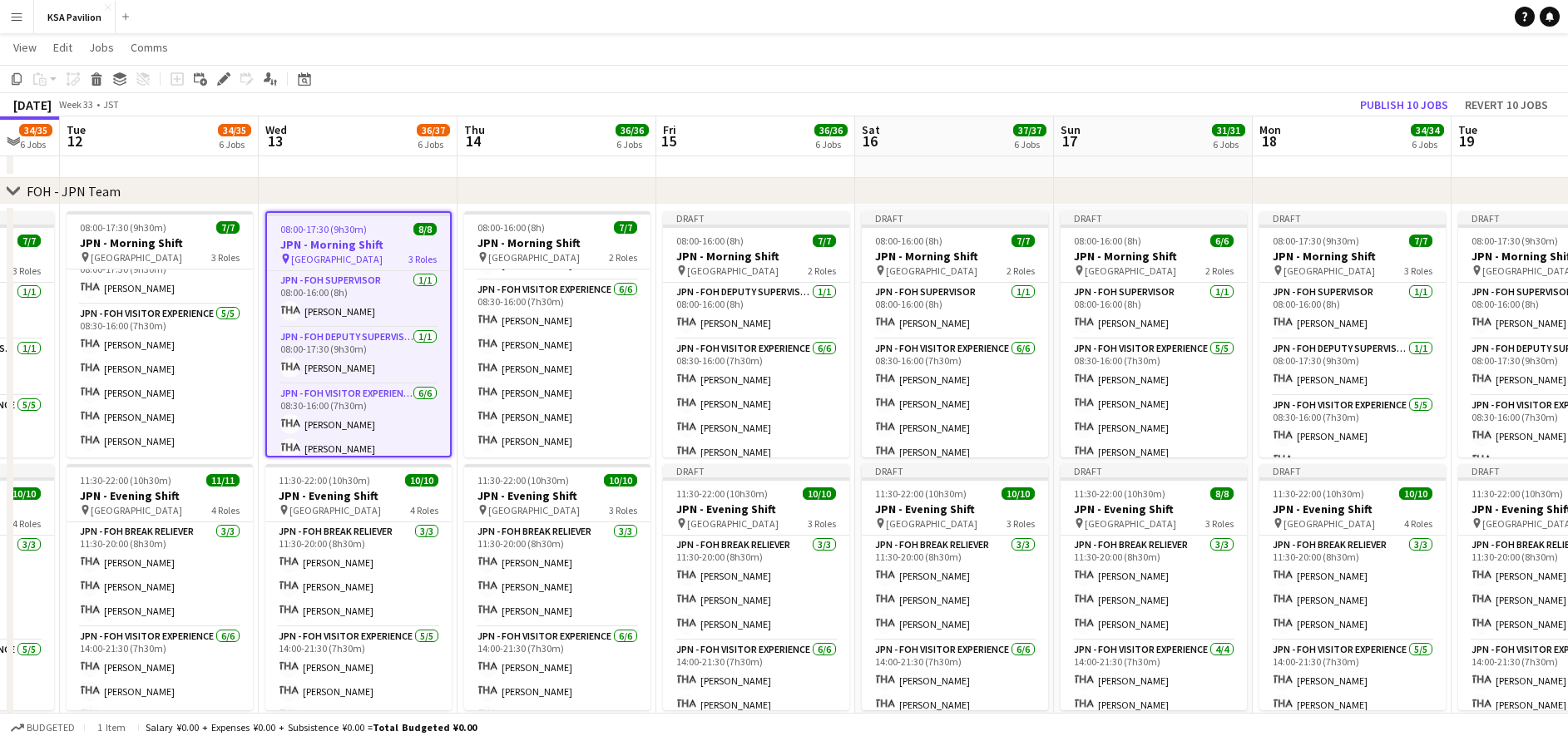
drag, startPoint x: 1260, startPoint y: 174, endPoint x: 858, endPoint y: 182, distance: 402.1
click at [858, 182] on div "chevron-right FOH - KSA Team chevron-right FOH - JPN Team chevron-right Retail …" at bounding box center [784, 444] width 1568 height 2006
drag, startPoint x: 1338, startPoint y: 191, endPoint x: 1251, endPoint y: 180, distance: 87.7
click at [1251, 180] on div "chevron-right FOH - JPN Team" at bounding box center [784, 191] width 1568 height 27
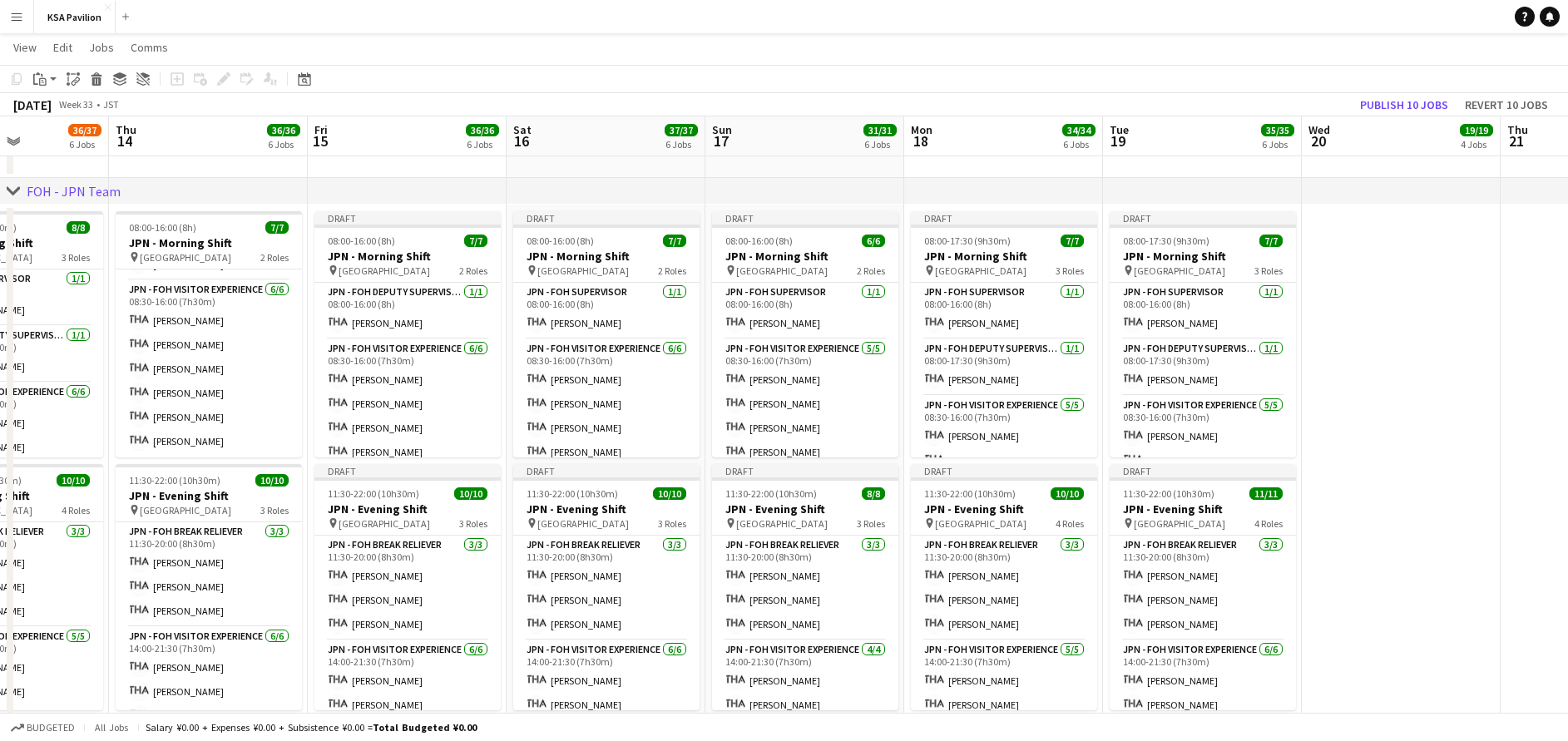
scroll to position [0, 526]
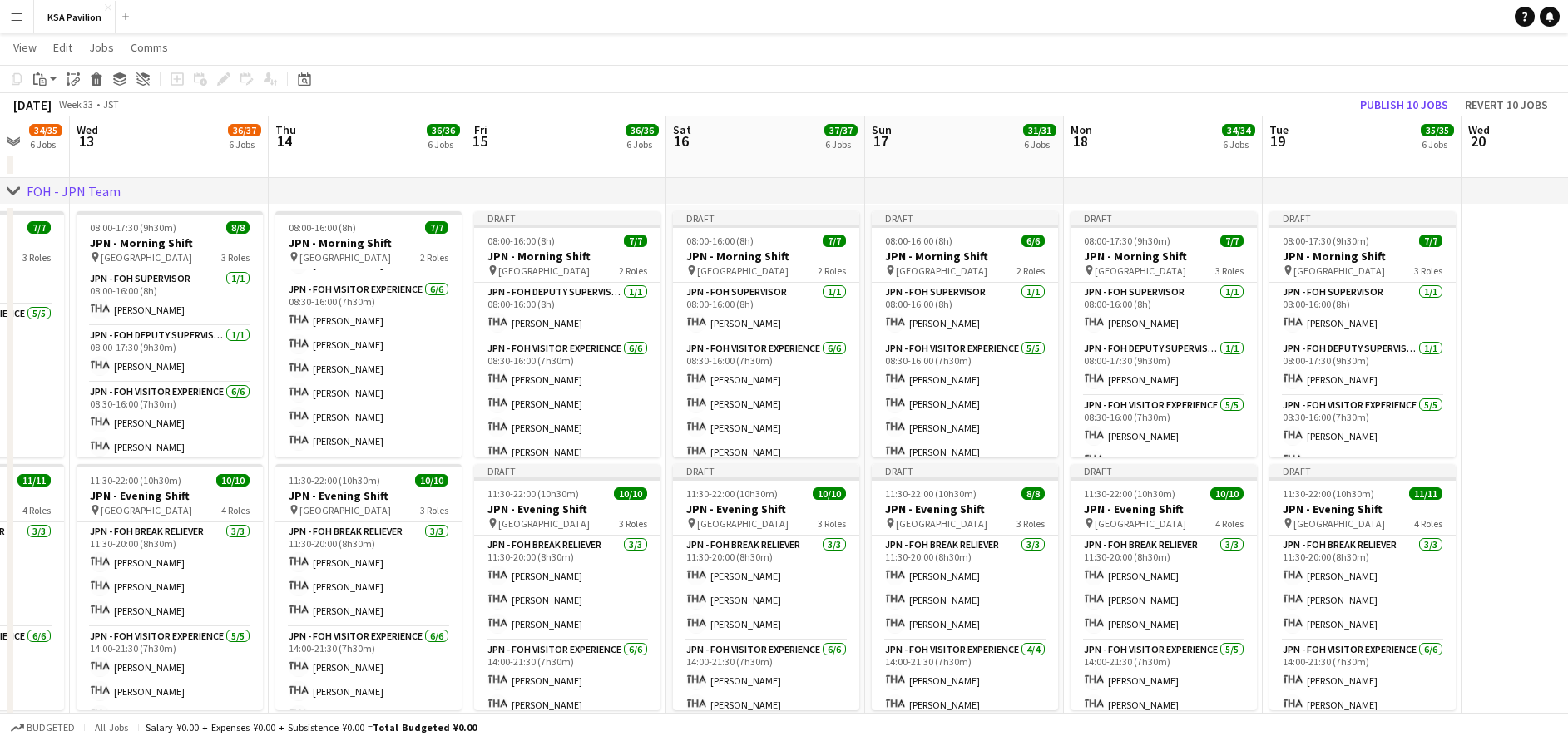
drag, startPoint x: 1318, startPoint y: 168, endPoint x: 1129, endPoint y: 165, distance: 189.0
click at [1129, 165] on app-calendar-viewport "Sun 10 31/31 6 Jobs Mon 11 34/35 6 Jobs Tue 12 34/35 6 Jobs Wed 13 36/37 6 Jobs…" at bounding box center [784, 444] width 1568 height 2006
click at [1520, 286] on app-date-cell at bounding box center [1561, 474] width 199 height 539
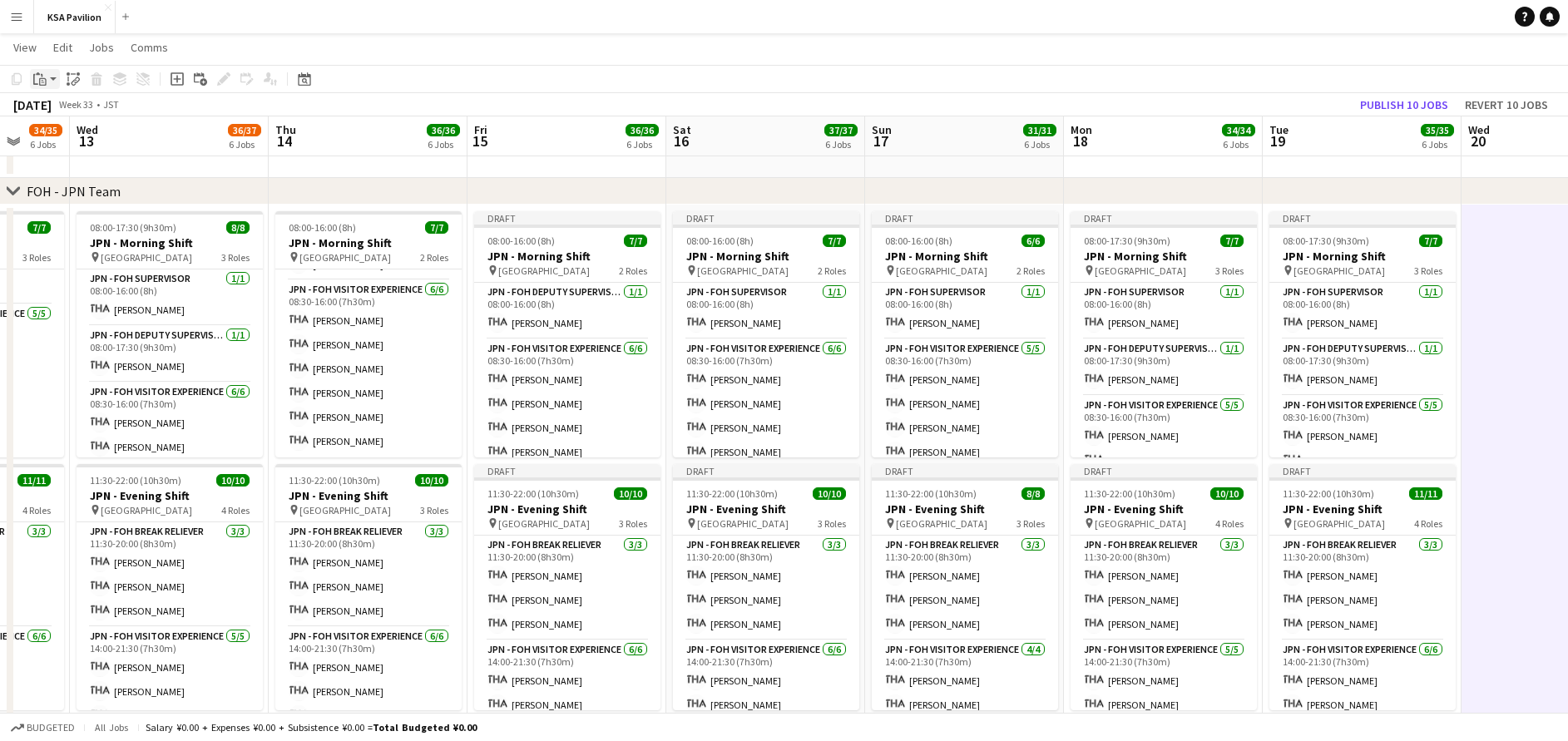
click at [44, 73] on icon "Paste" at bounding box center [40, 79] width 13 height 13
click at [58, 145] on link "Paste with crew Ctrl+Shift+V" at bounding box center [122, 139] width 157 height 15
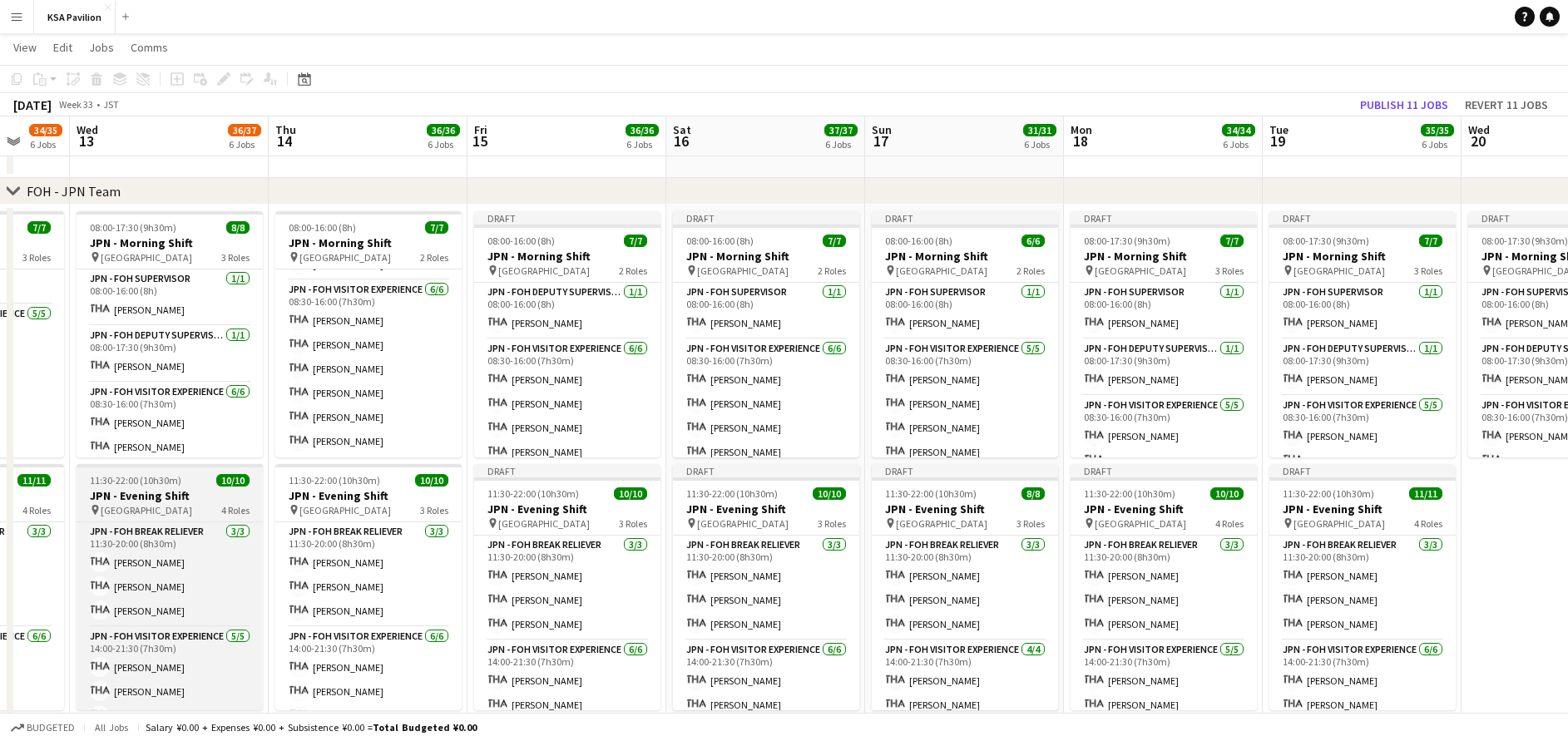
click at [183, 498] on h3 "JPN - Evening Shift" at bounding box center [169, 496] width 186 height 15
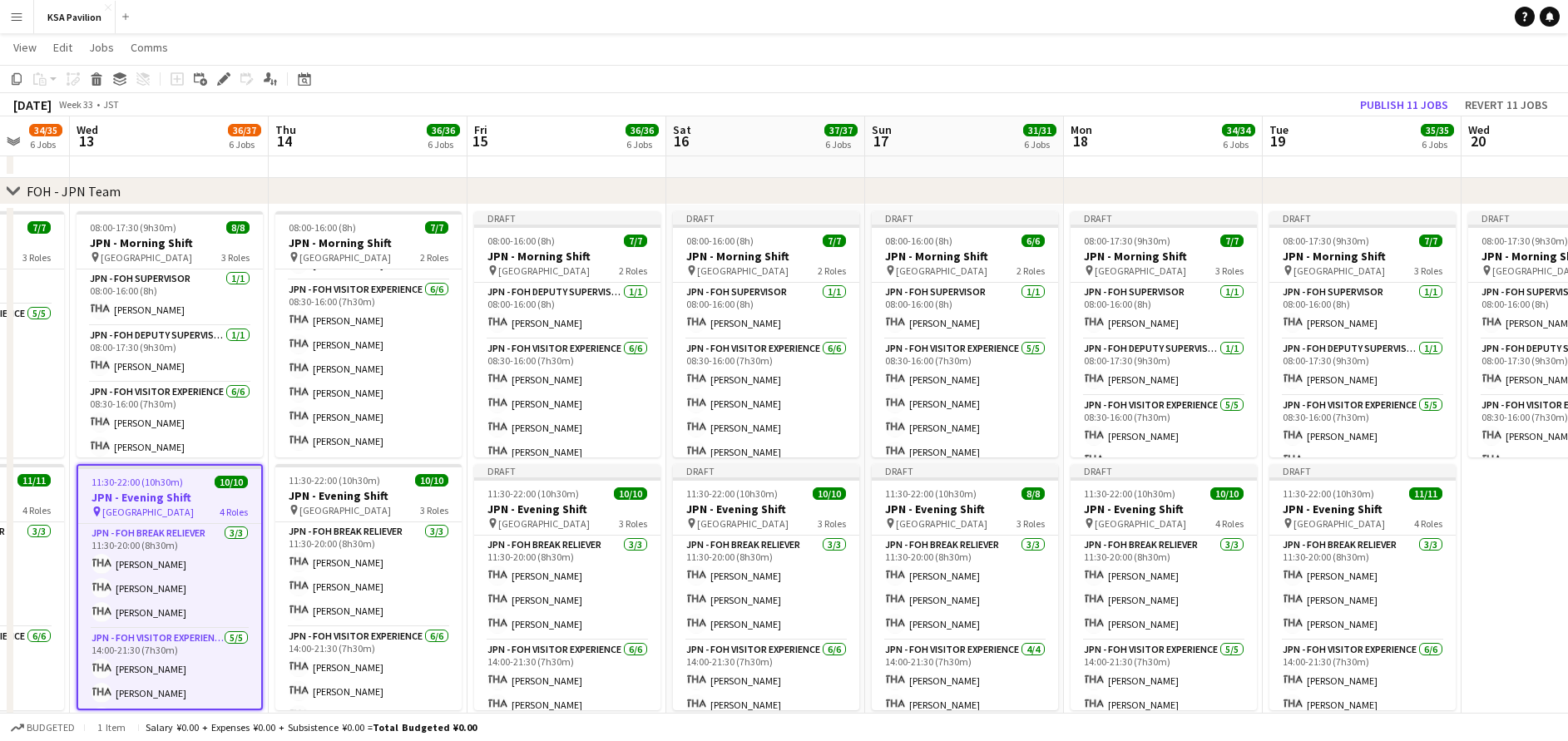
click at [1486, 562] on app-date-cell "Draft 08:00-17:30 (9h30m) 8/8 JPN - Morning Shift pin Saudi Arabia Pavilion 3 R…" at bounding box center [1561, 474] width 199 height 539
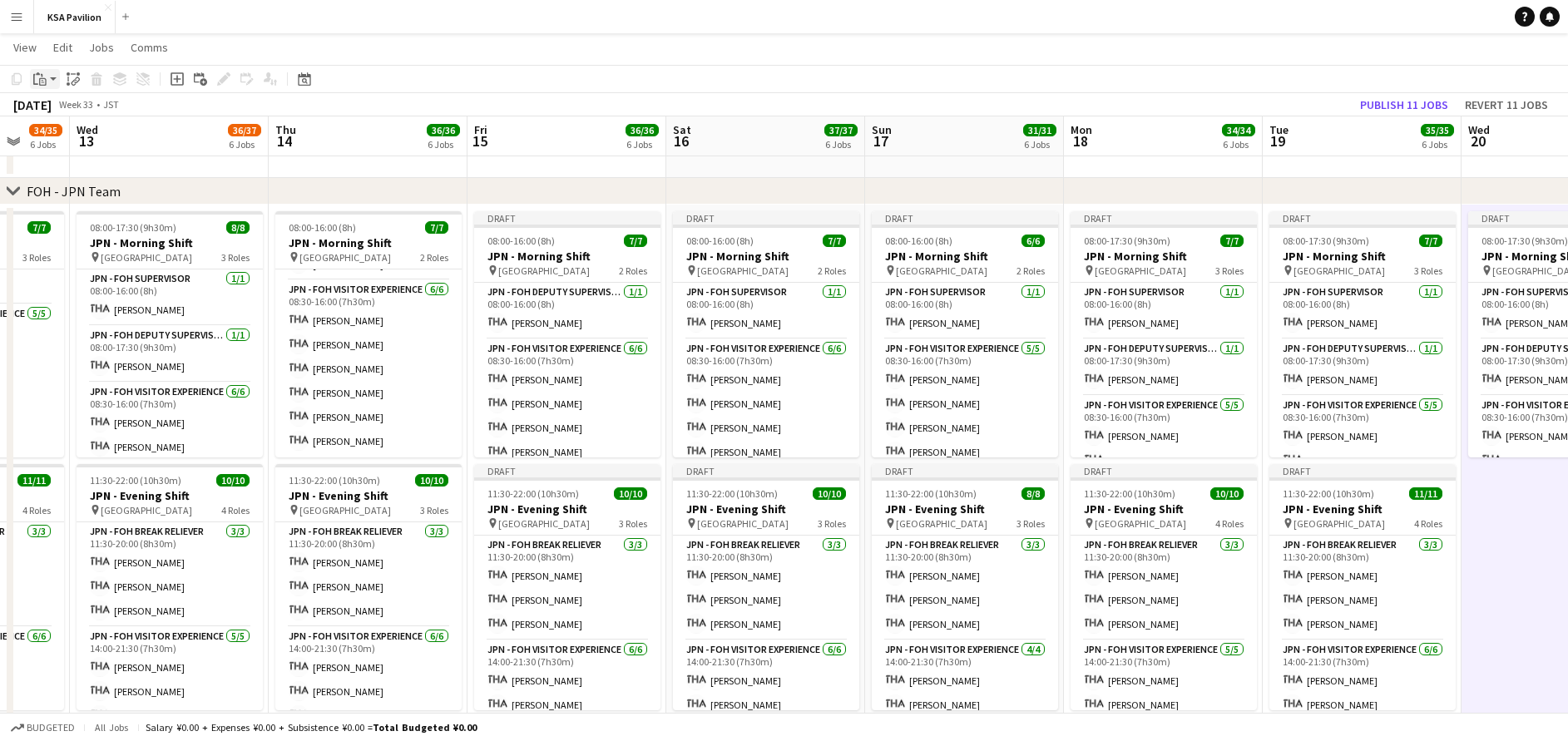
click at [49, 74] on div "Paste" at bounding box center [39, 78] width 20 height 20
click at [71, 141] on link "Paste with crew Ctrl+Shift+V" at bounding box center [122, 139] width 157 height 15
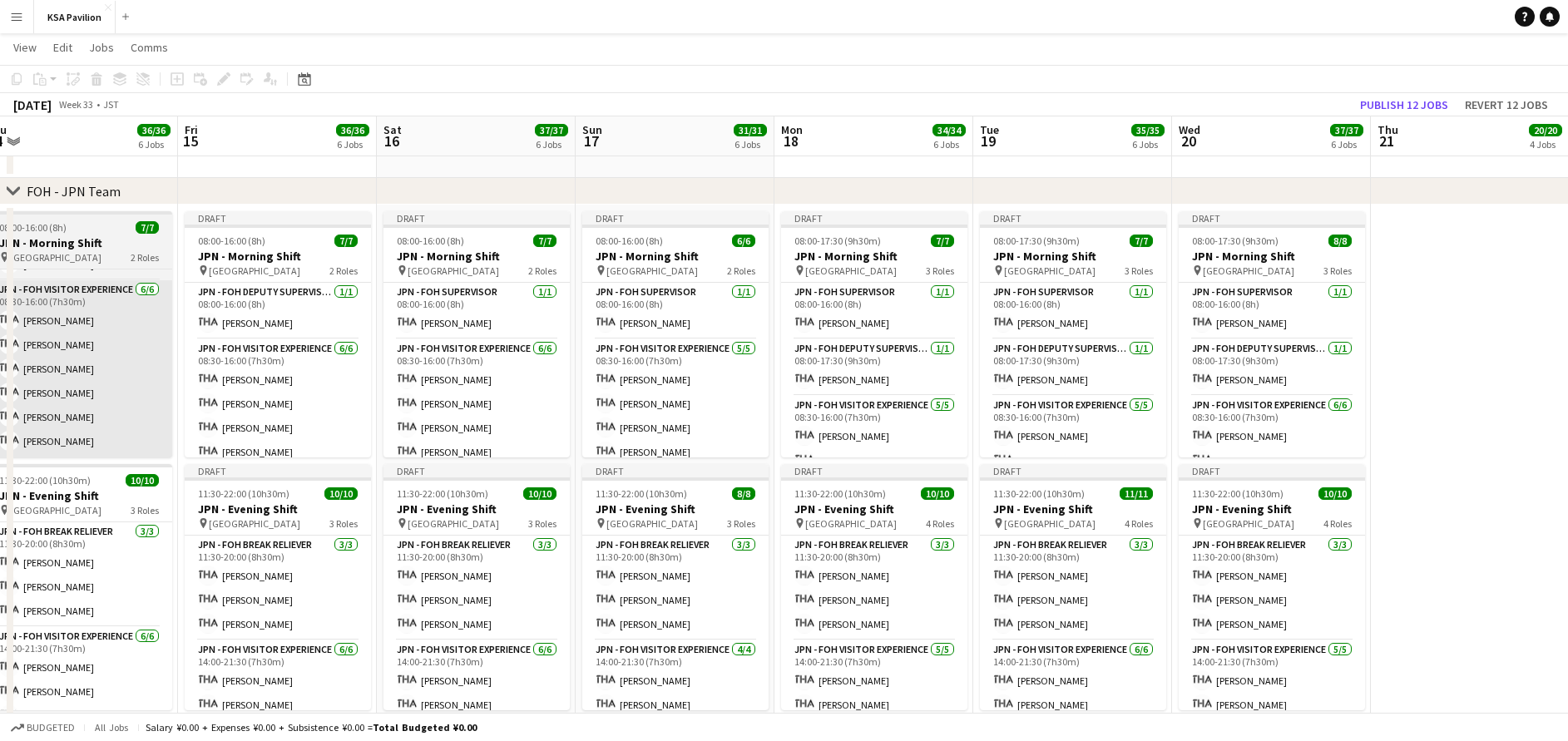
scroll to position [0, 622]
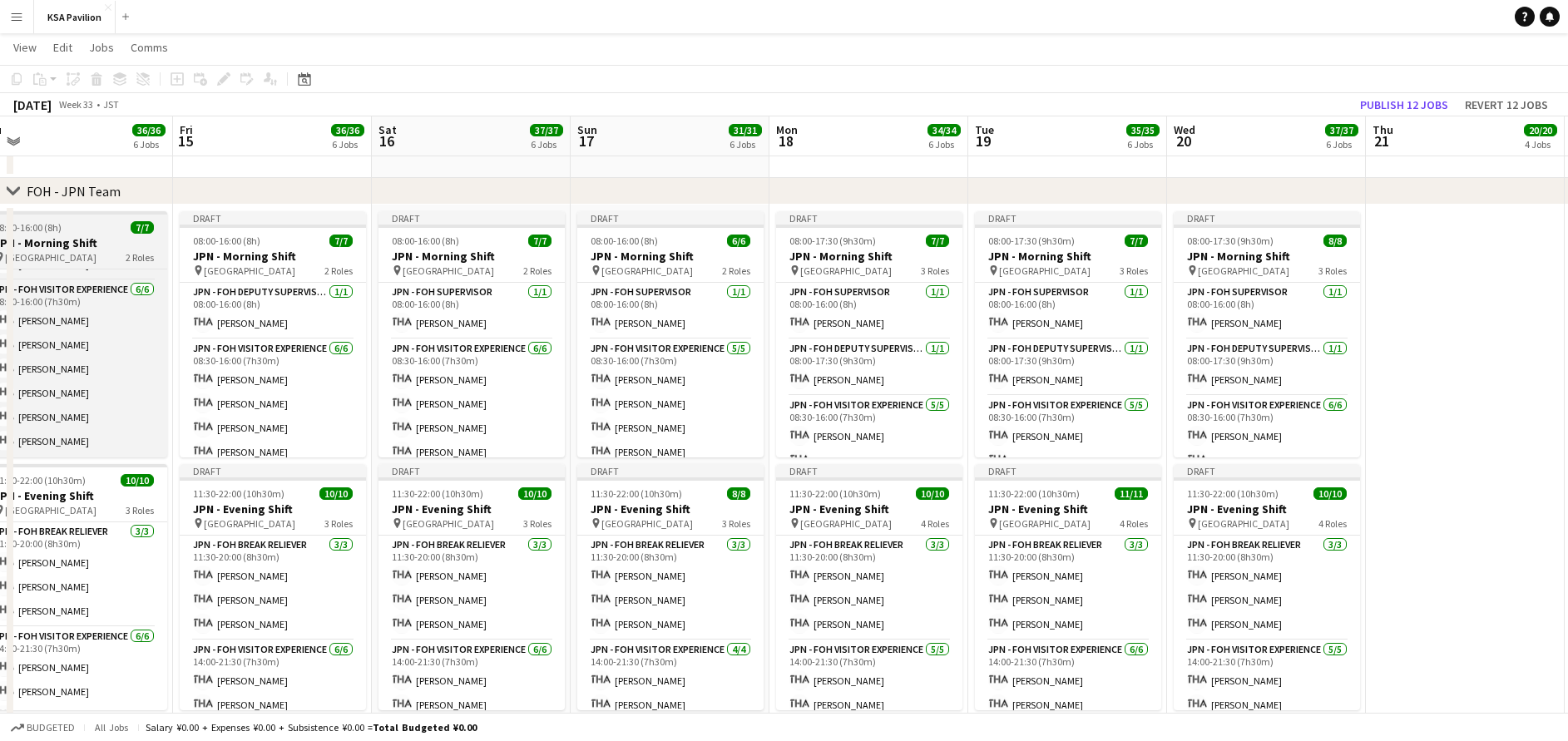
click at [70, 245] on h3 "JPN - Morning Shift" at bounding box center [74, 243] width 186 height 15
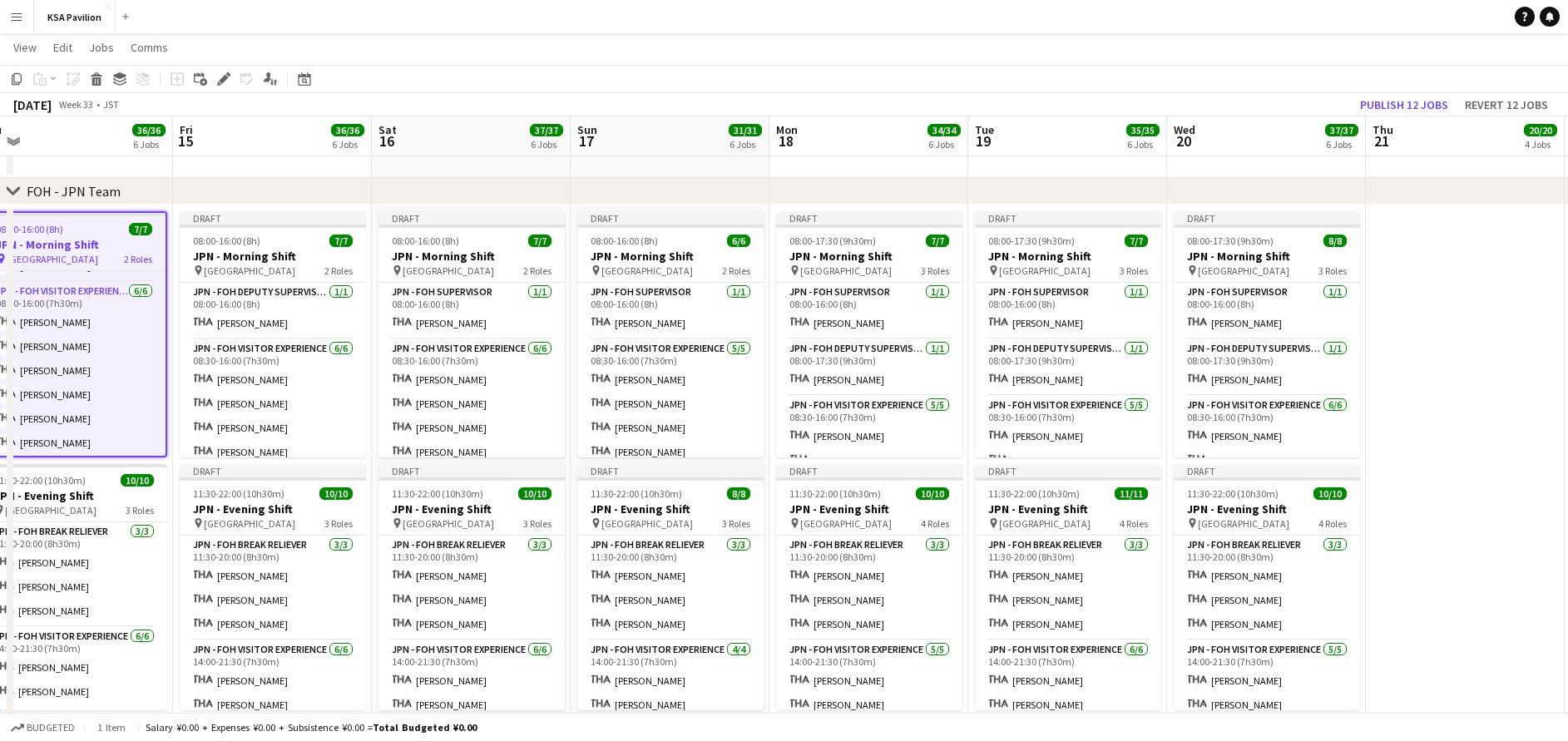
click at [1429, 280] on app-date-cell at bounding box center [1466, 474] width 199 height 539
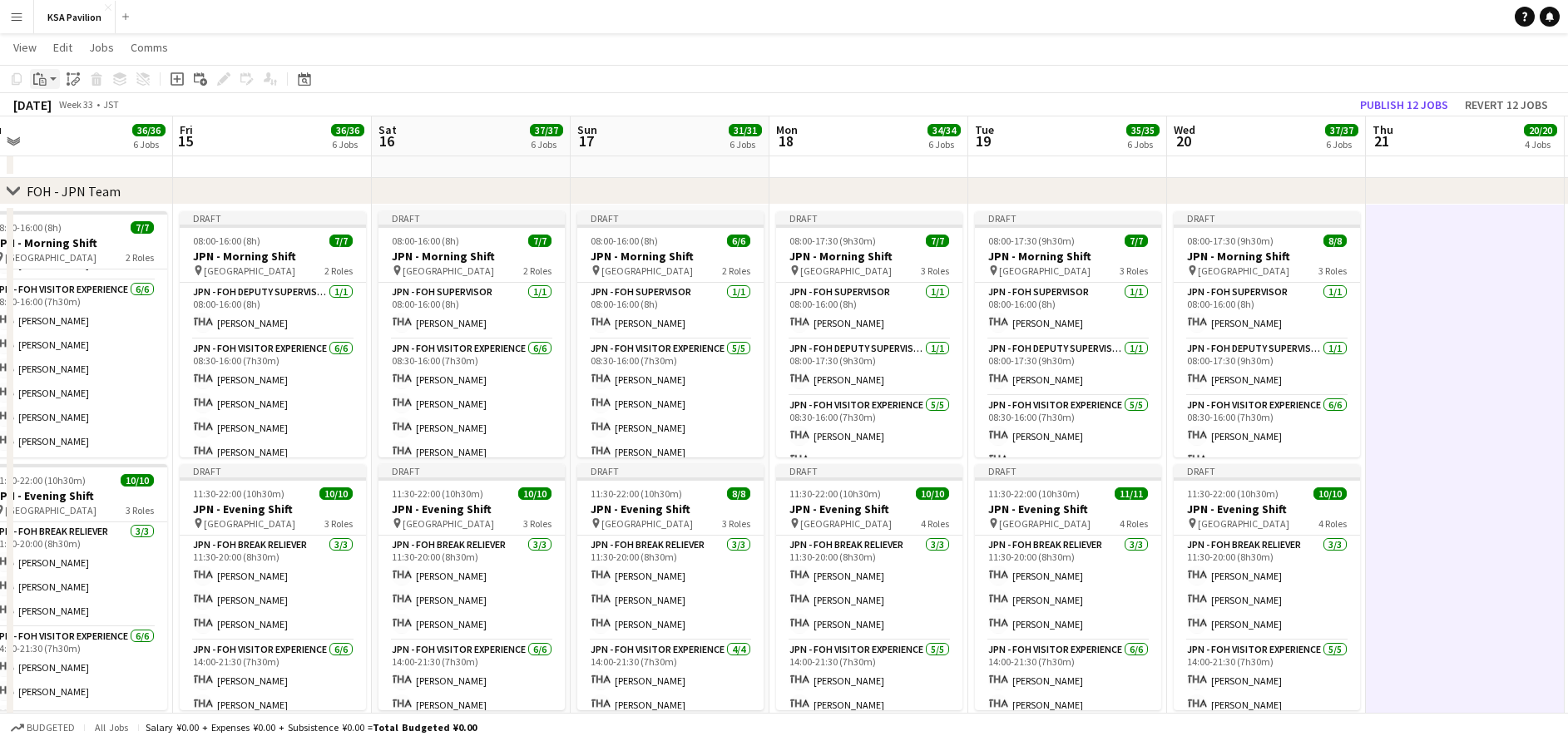
click at [37, 78] on icon "Paste" at bounding box center [40, 79] width 13 height 13
click at [70, 142] on link "Paste with crew Ctrl+Shift+V" at bounding box center [122, 139] width 157 height 15
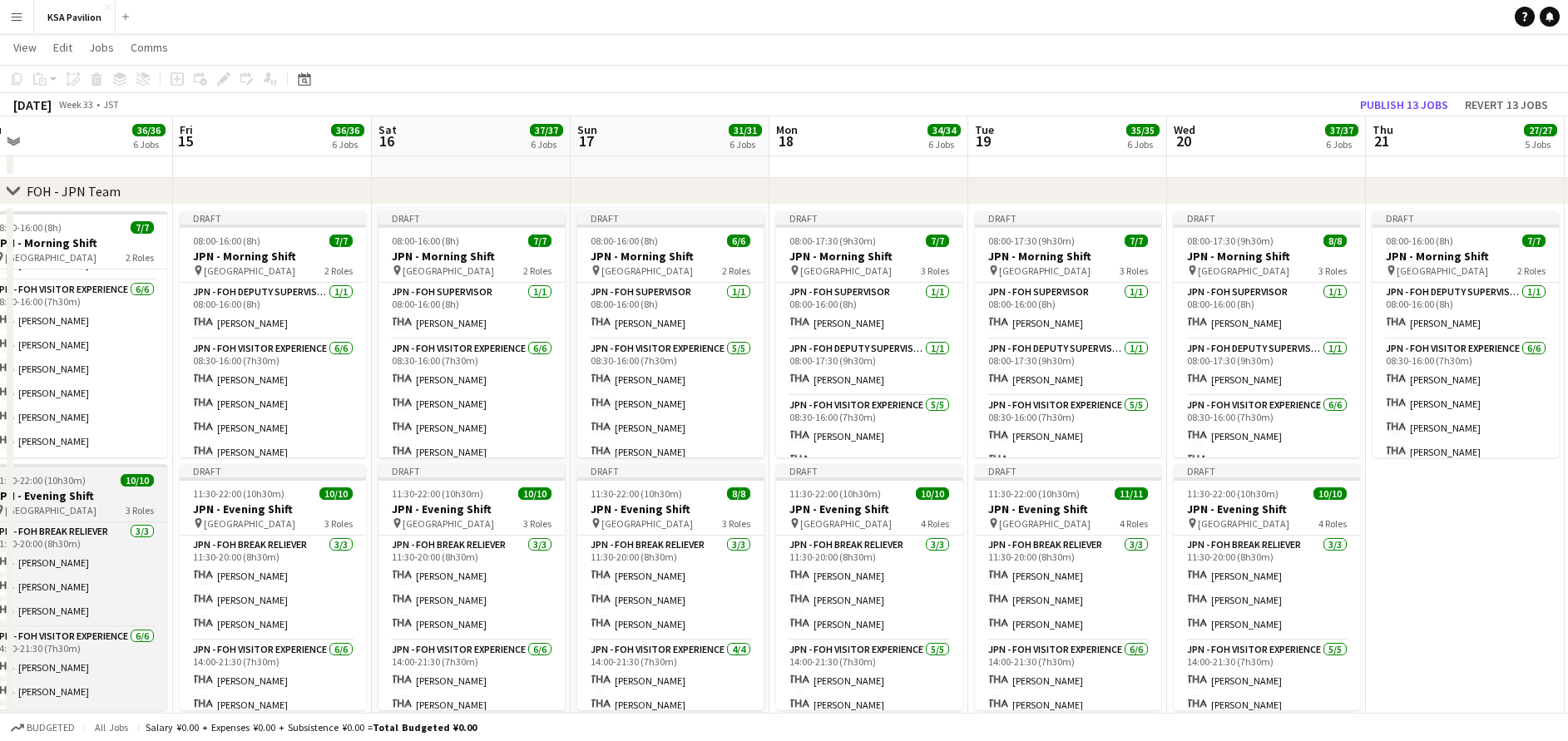
click at [116, 502] on h3 "JPN - Evening Shift" at bounding box center [74, 496] width 186 height 15
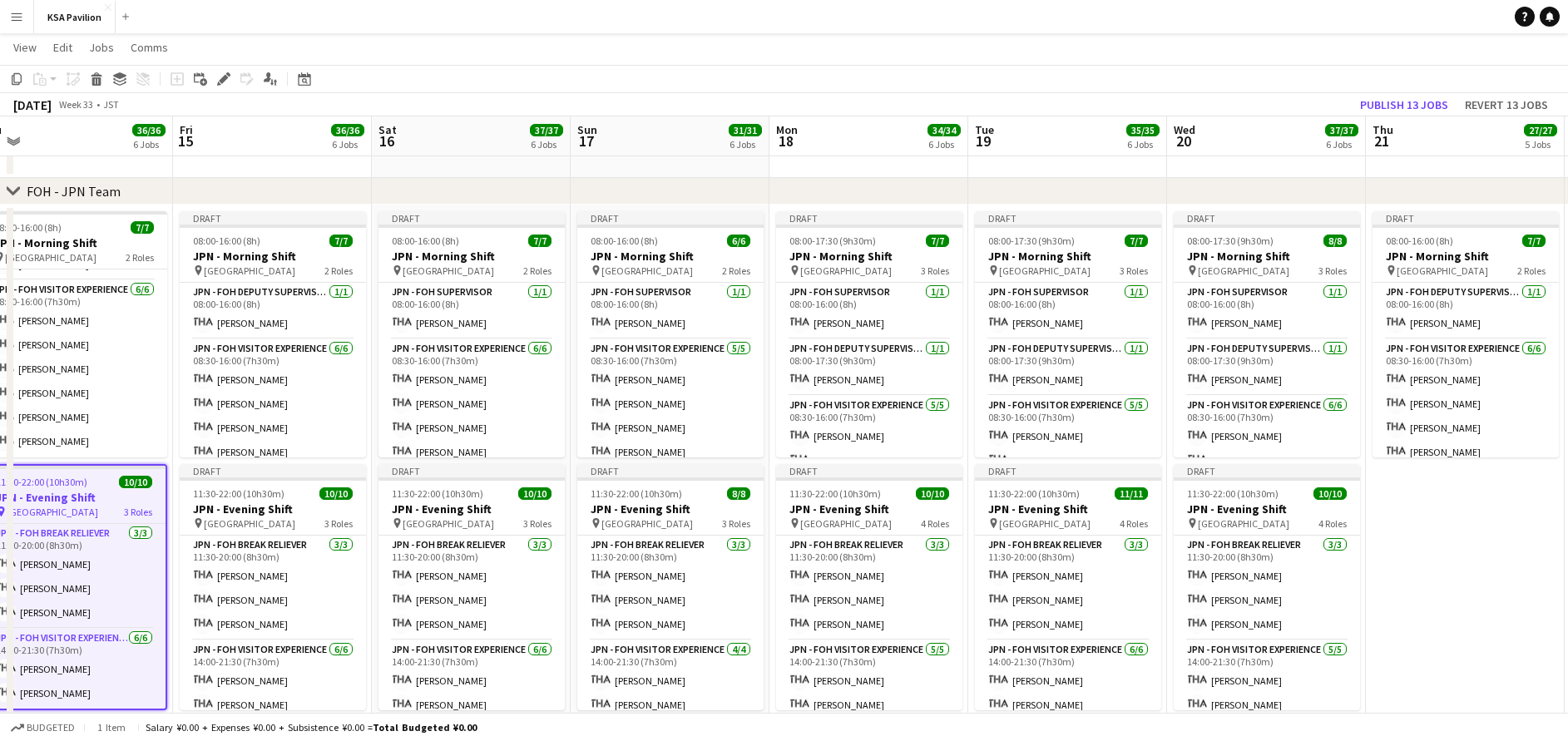
click at [1426, 527] on app-date-cell "Draft 08:00-16:00 (8h) 7/7 JPN - Morning Shift pin Saudi Arabia Pavilion 2 Role…" at bounding box center [1466, 474] width 199 height 539
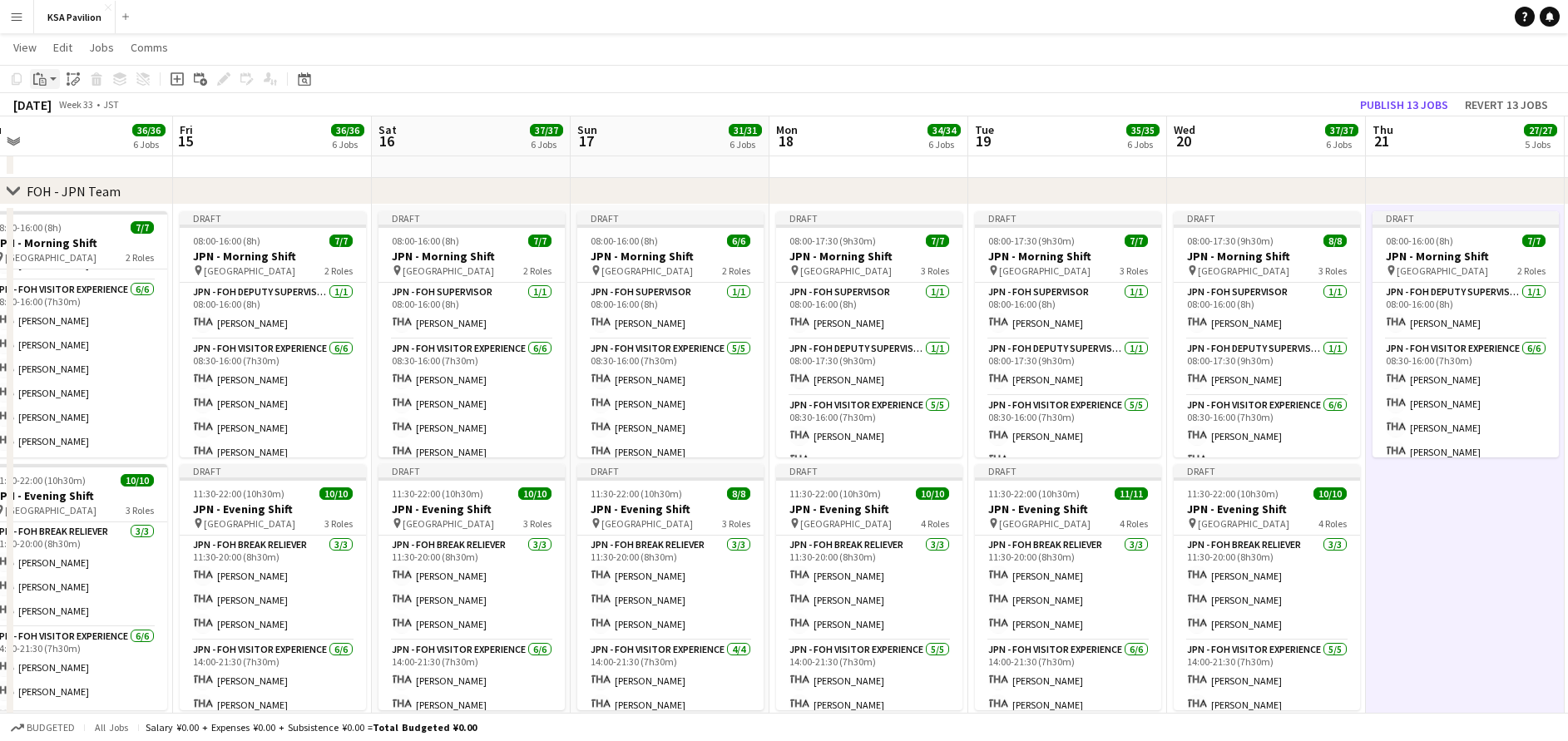
click at [49, 81] on div "Paste" at bounding box center [39, 78] width 20 height 20
click at [81, 141] on link "Paste with crew Ctrl+Shift+V" at bounding box center [122, 139] width 157 height 15
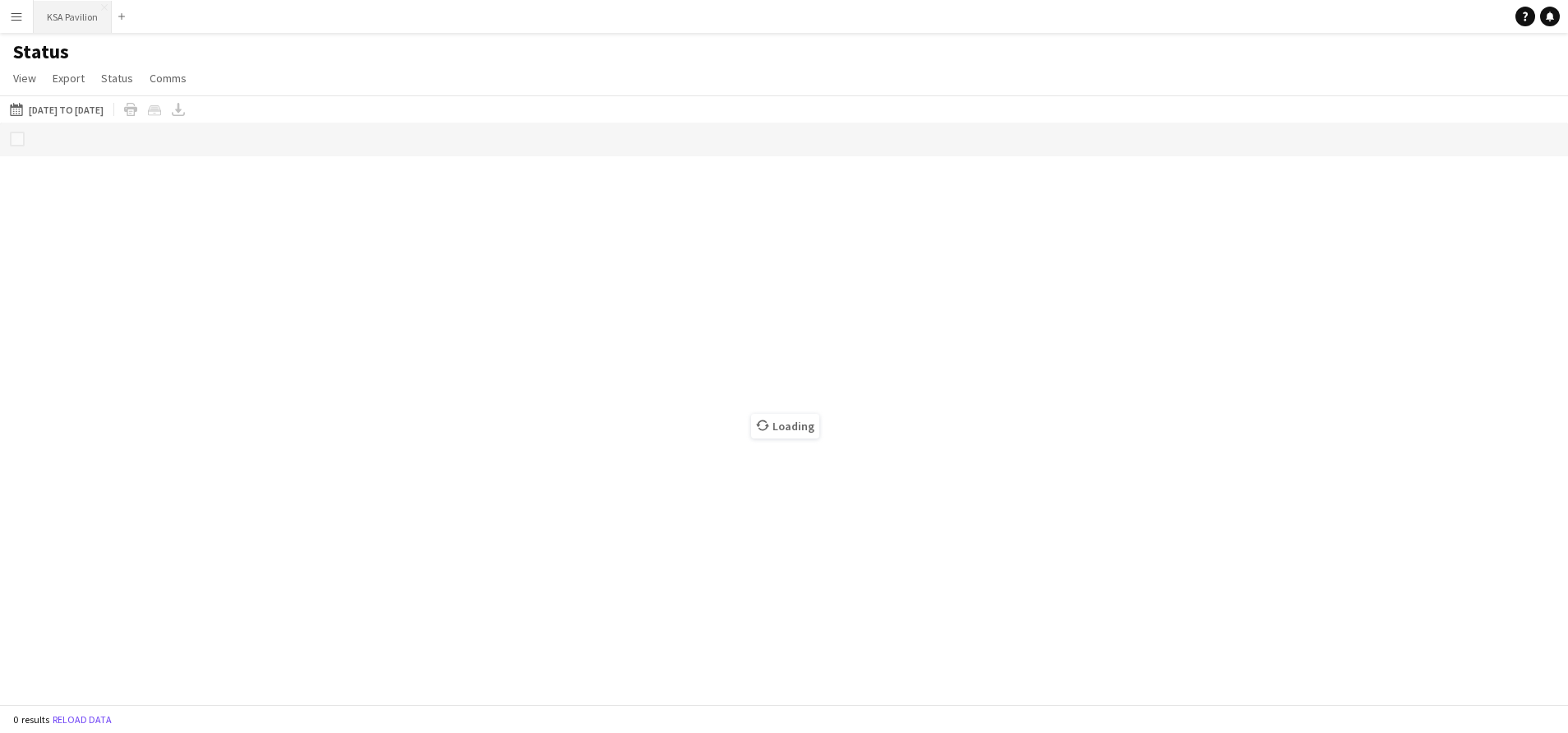
click at [67, 22] on button "KSA Pavilion Close" at bounding box center [73, 17] width 78 height 32
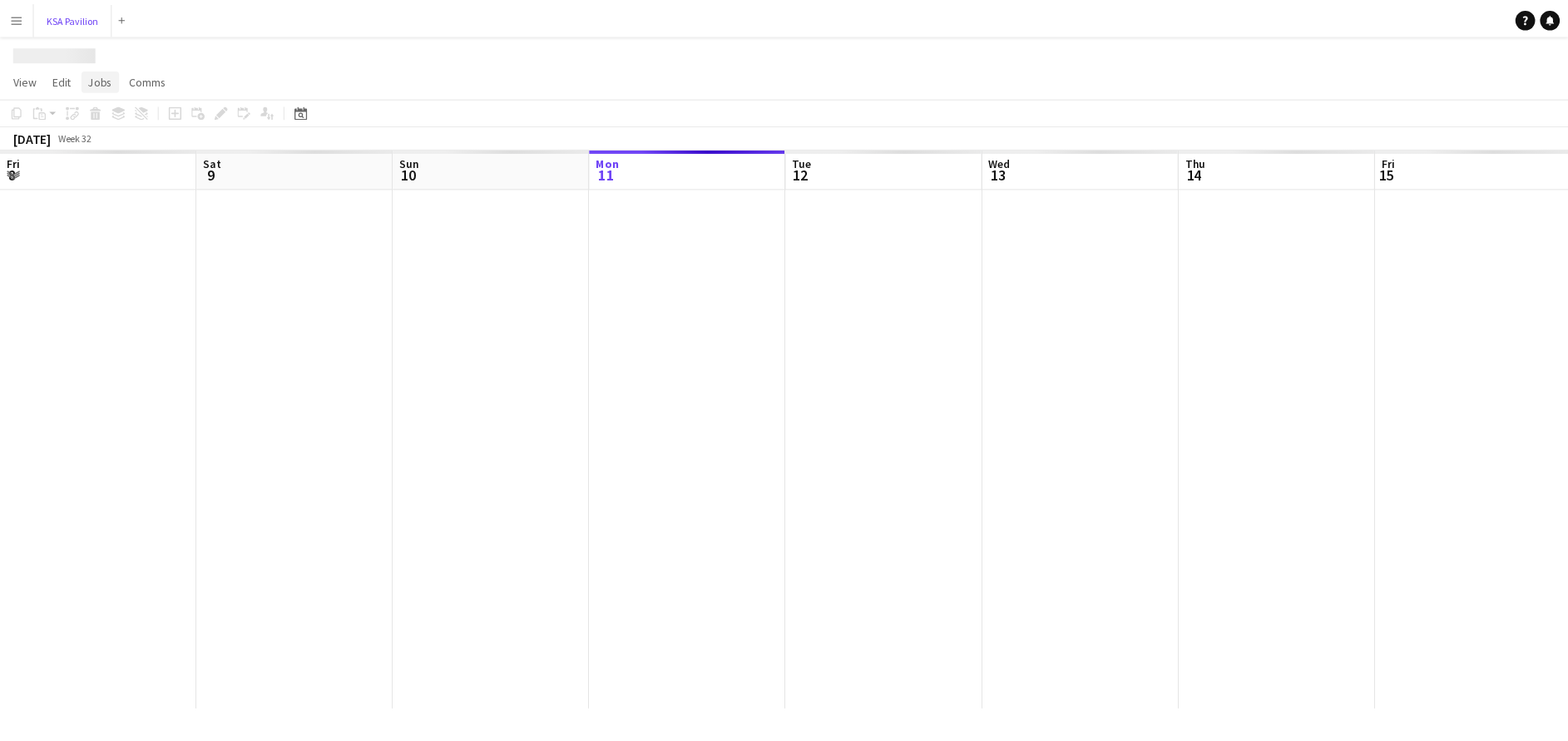
scroll to position [0, 397]
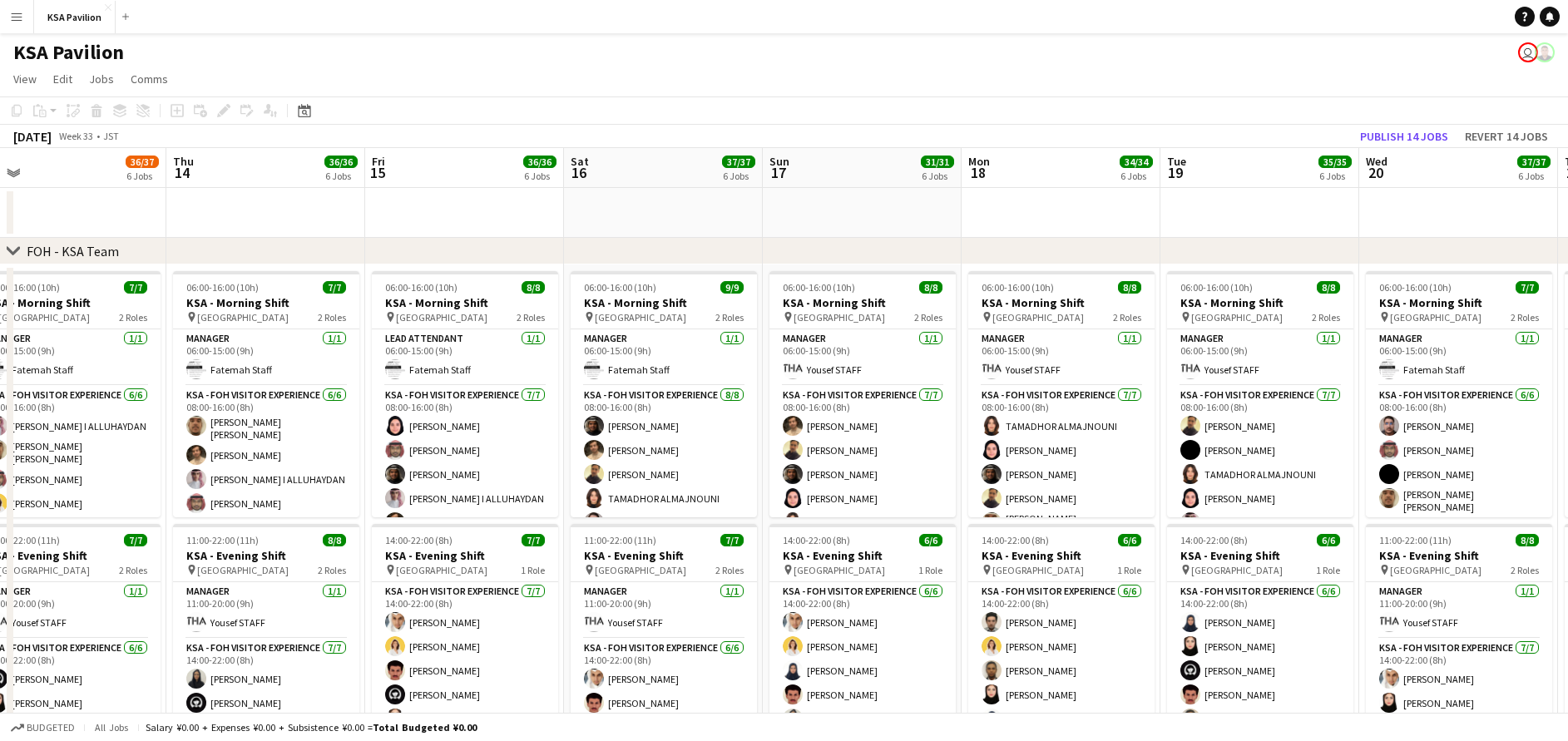
drag, startPoint x: 709, startPoint y: 218, endPoint x: 106, endPoint y: 216, distance: 603.0
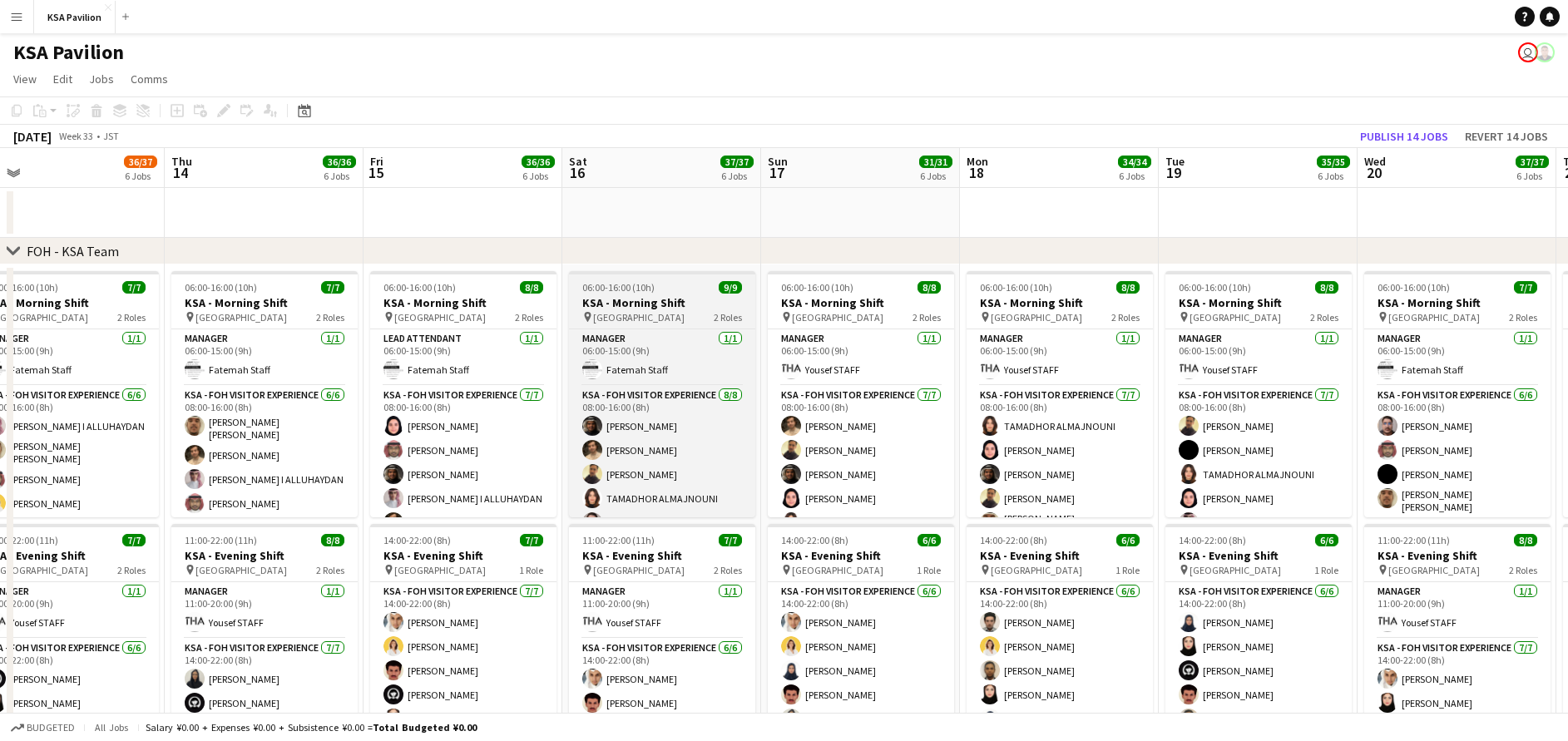
click at [610, 307] on h3 "KSA - Morning Shift" at bounding box center [662, 303] width 186 height 15
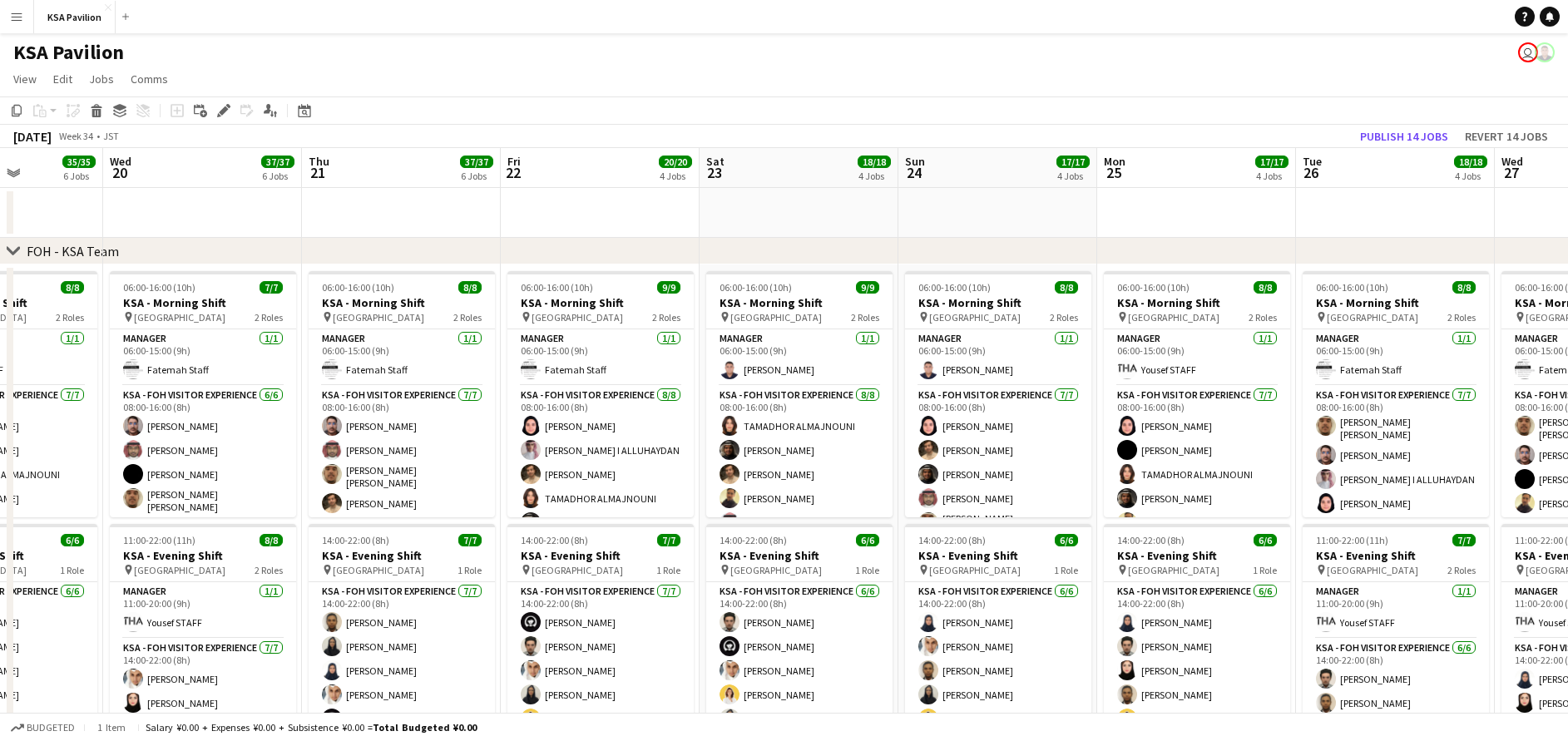
scroll to position [0, 497]
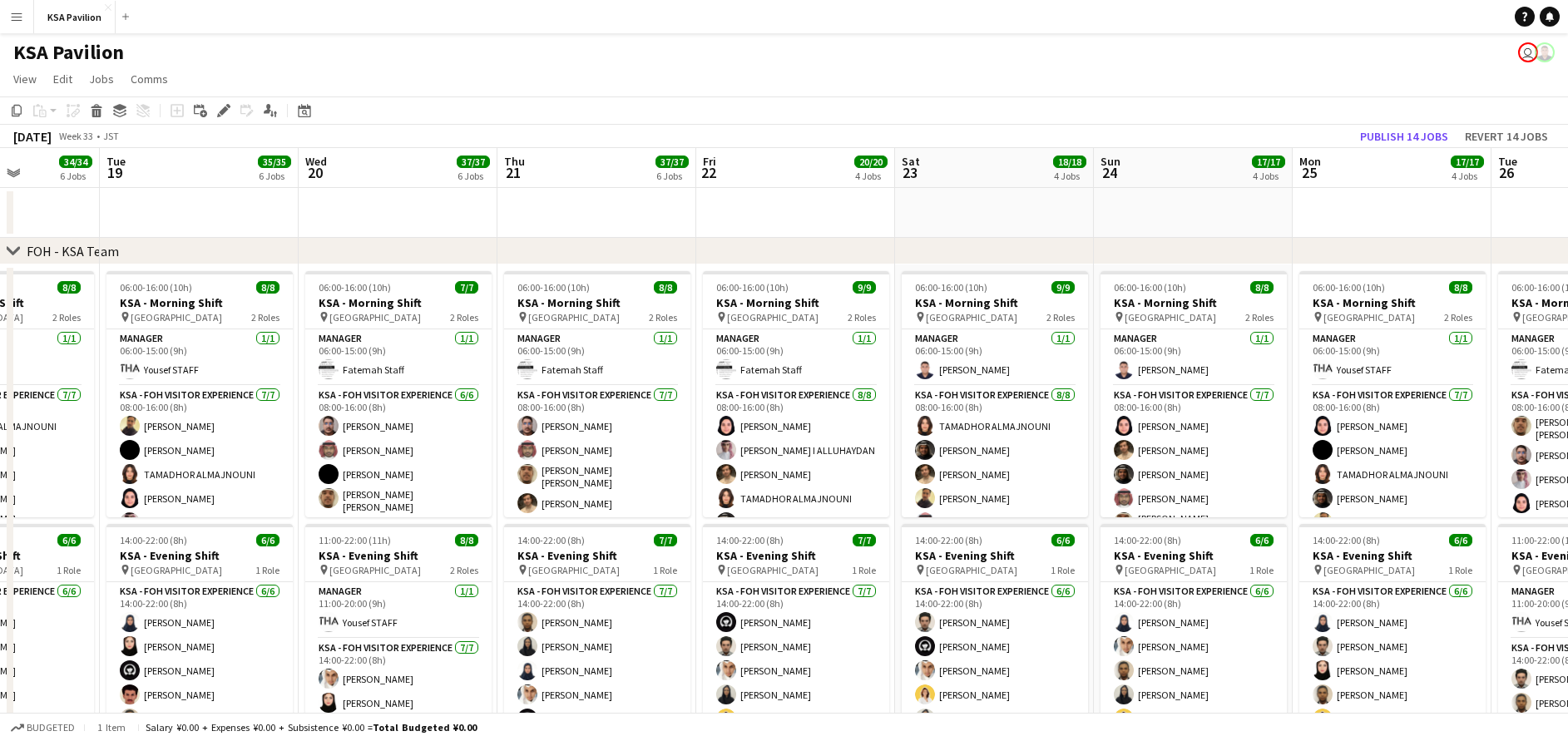
drag, startPoint x: 1079, startPoint y: 222, endPoint x: 20, endPoint y: 166, distance: 1060.5
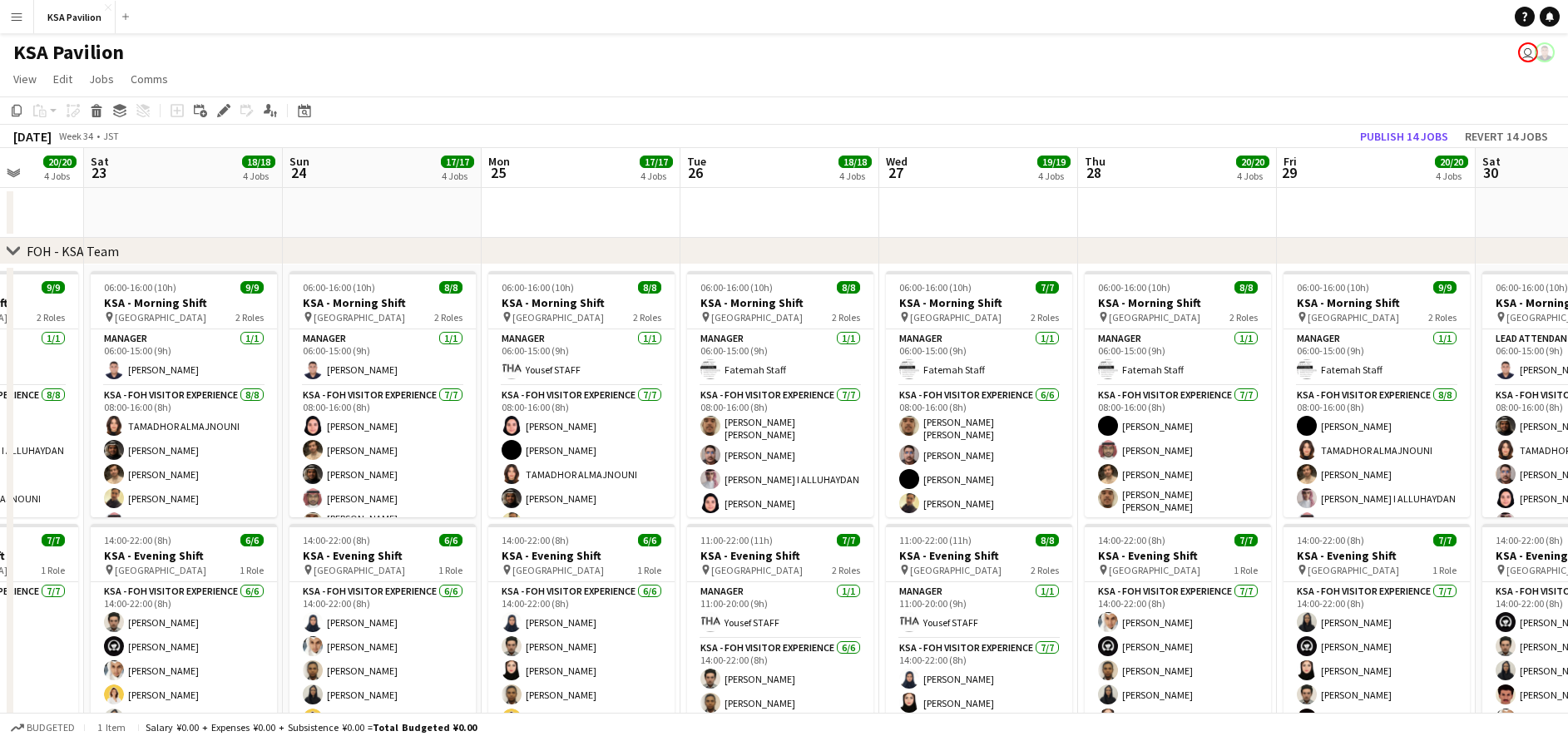
scroll to position [0, 526]
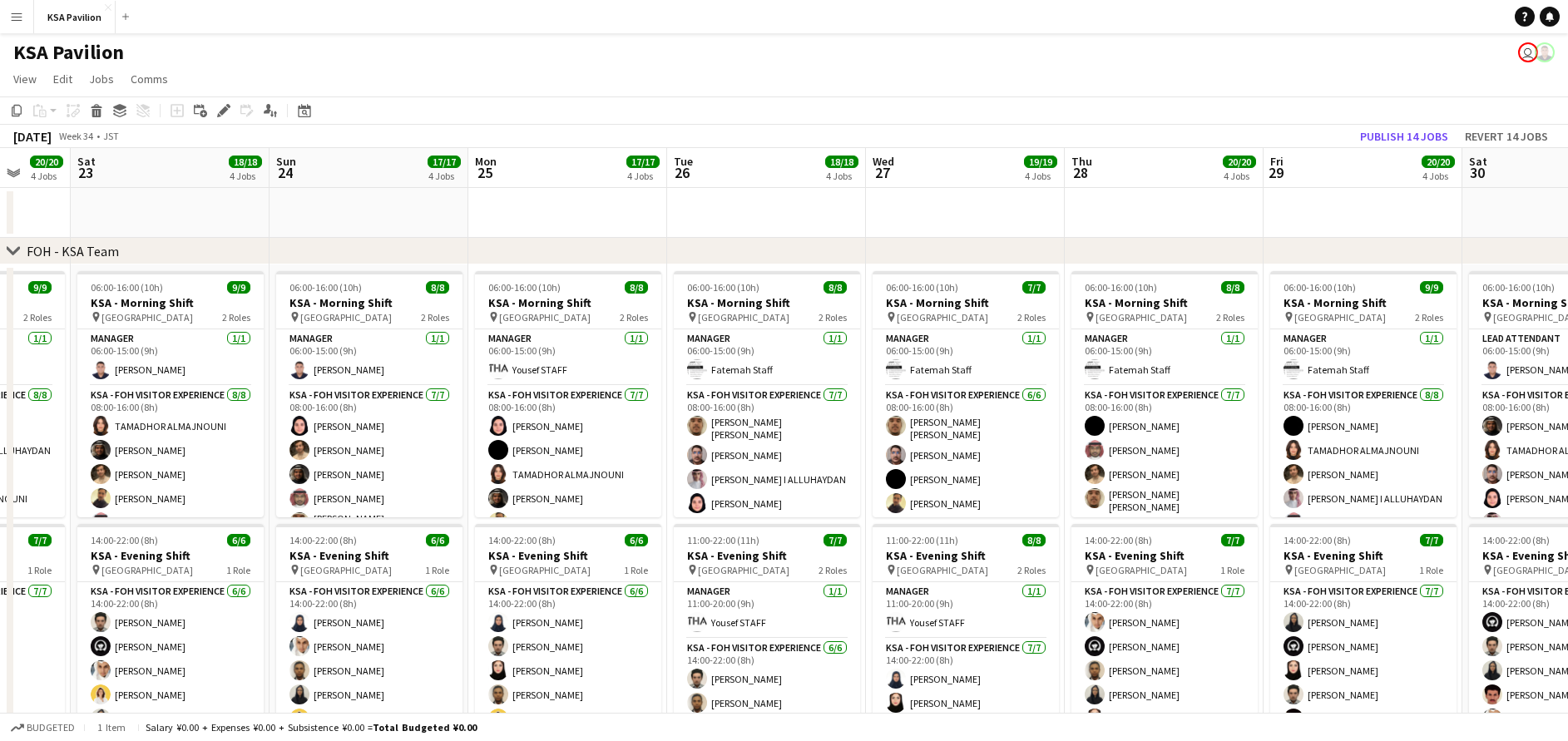
drag, startPoint x: 1317, startPoint y: 219, endPoint x: 492, endPoint y: 212, distance: 825.0
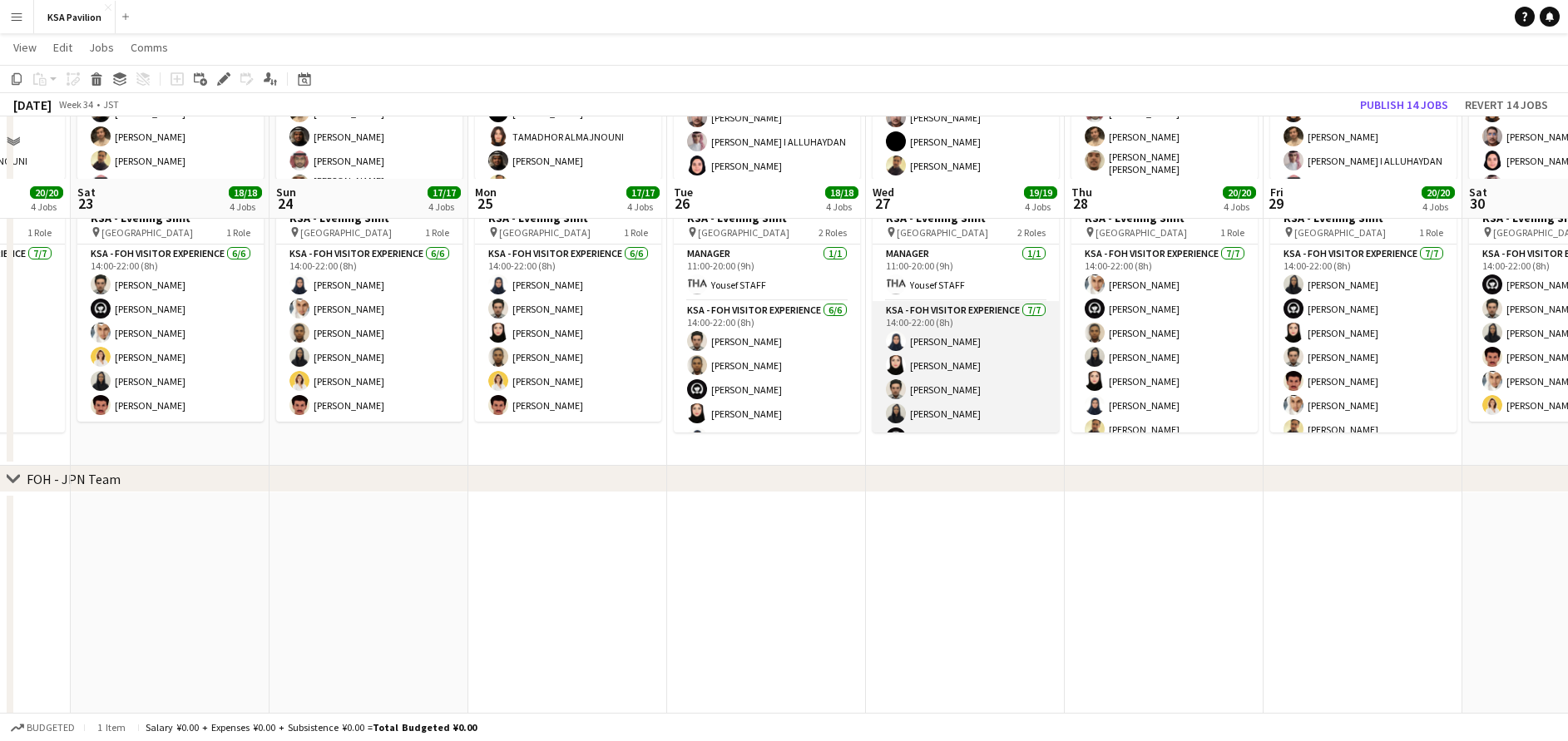
scroll to position [498, 0]
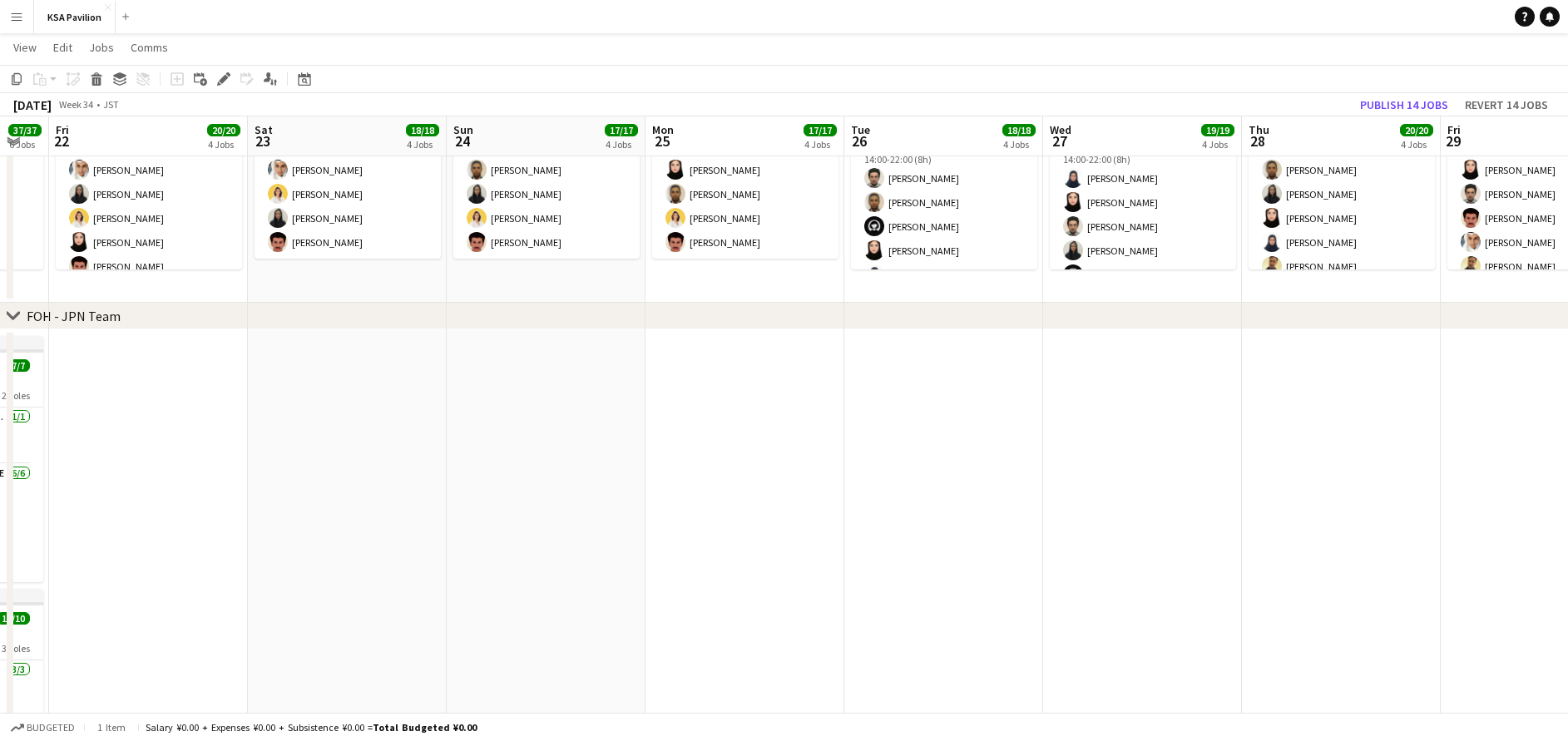
drag, startPoint x: 633, startPoint y: 360, endPoint x: 1226, endPoint y: 327, distance: 593.9
click at [1233, 326] on div "chevron-right FOH - KSA Team chevron-right FOH - JPN Team chevron-right Retail …" at bounding box center [784, 568] width 1568 height 2006
drag, startPoint x: 968, startPoint y: 365, endPoint x: 1231, endPoint y: 331, distance: 265.2
click at [1219, 331] on app-calendar-viewport "Wed 20 37/37 6 Jobs Thu 21 37/37 6 Jobs Fri 22 20/20 4 Jobs Sat 23 18/18 4 Jobs…" at bounding box center [784, 568] width 1568 height 2006
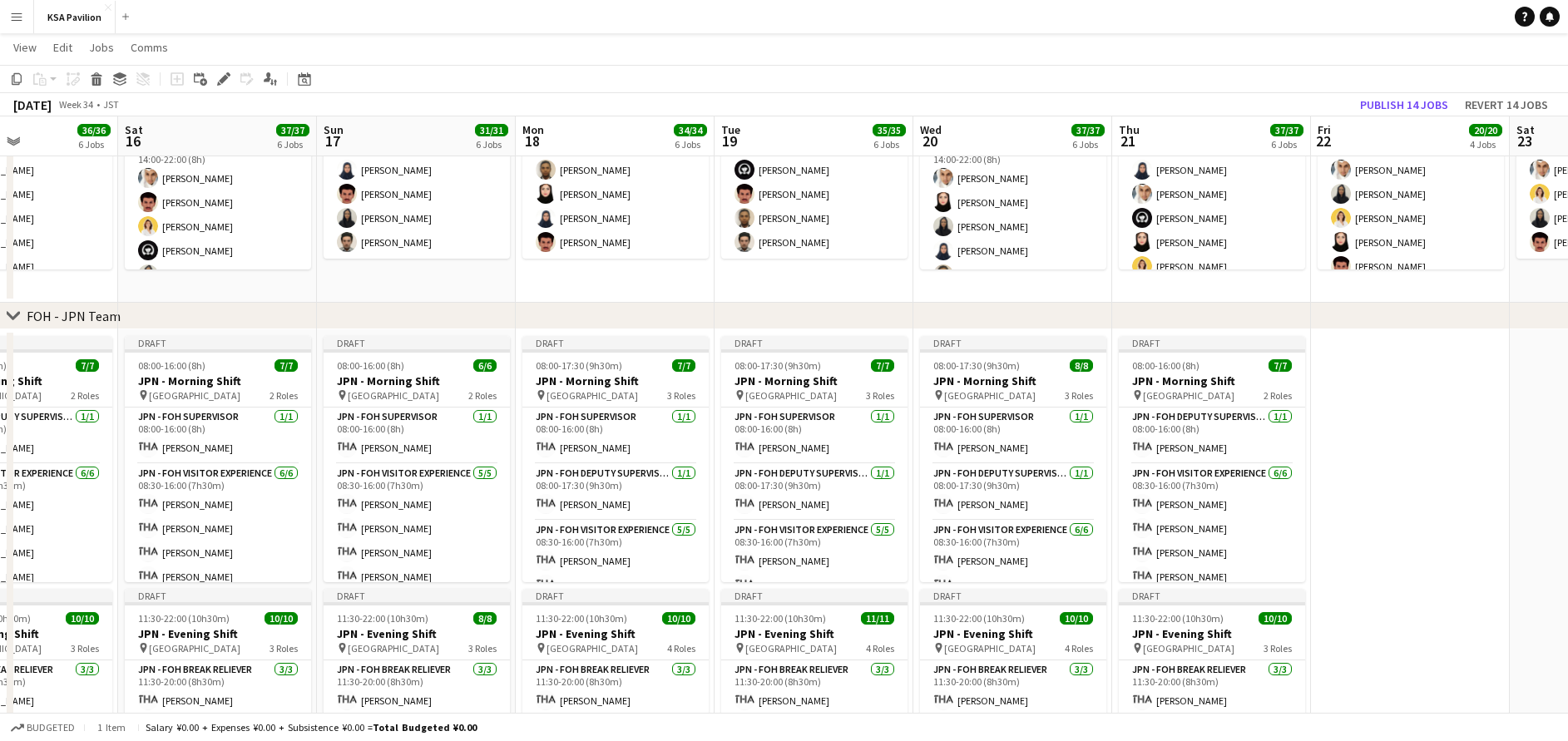
scroll to position [0, 473]
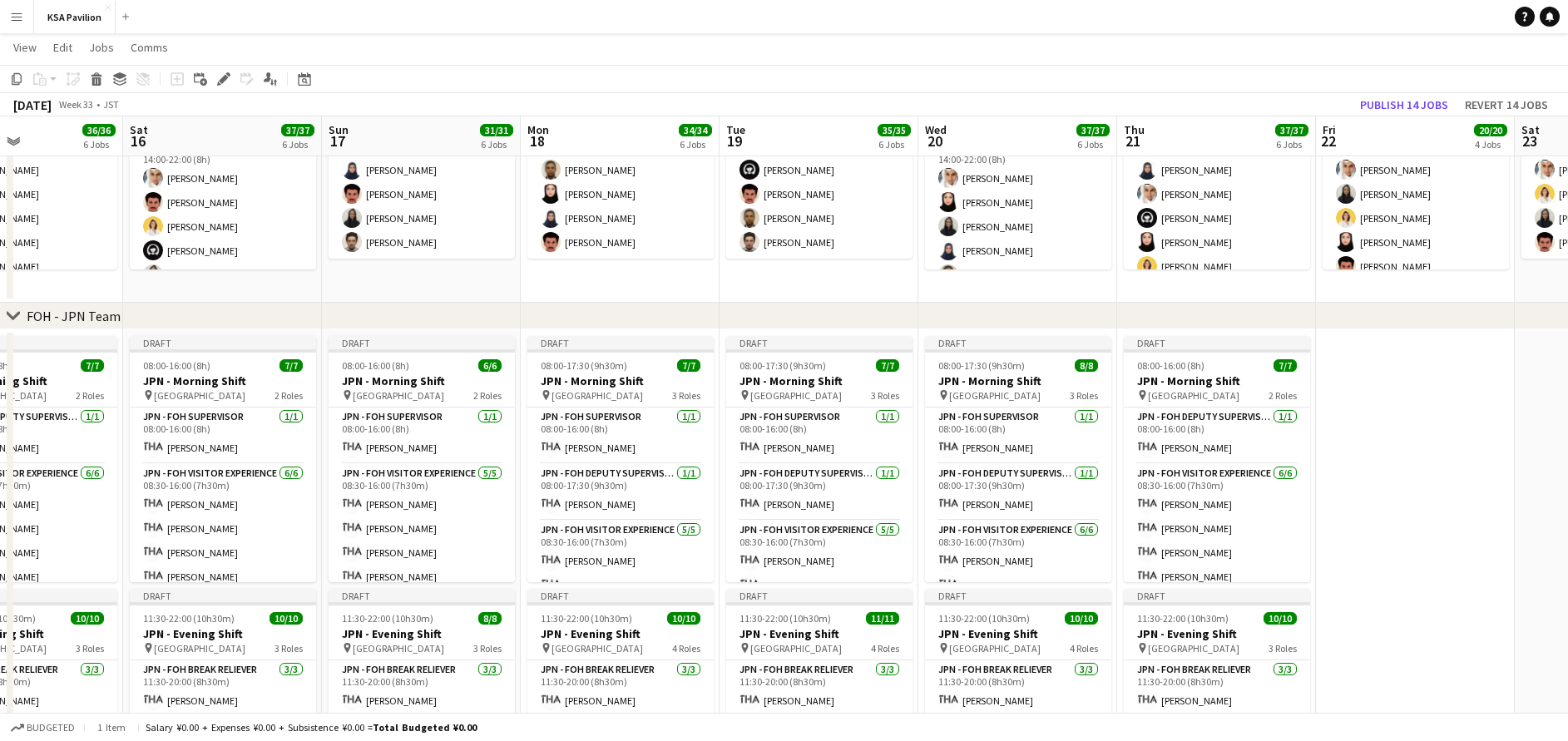
drag, startPoint x: 624, startPoint y: 402, endPoint x: 1592, endPoint y: 314, distance: 972.0
click at [1568, 314] on html "Menu Boards Boards Boards All jobs Status Workforce Workforce My Workforce Recr…" at bounding box center [784, 551] width 1568 height 2100
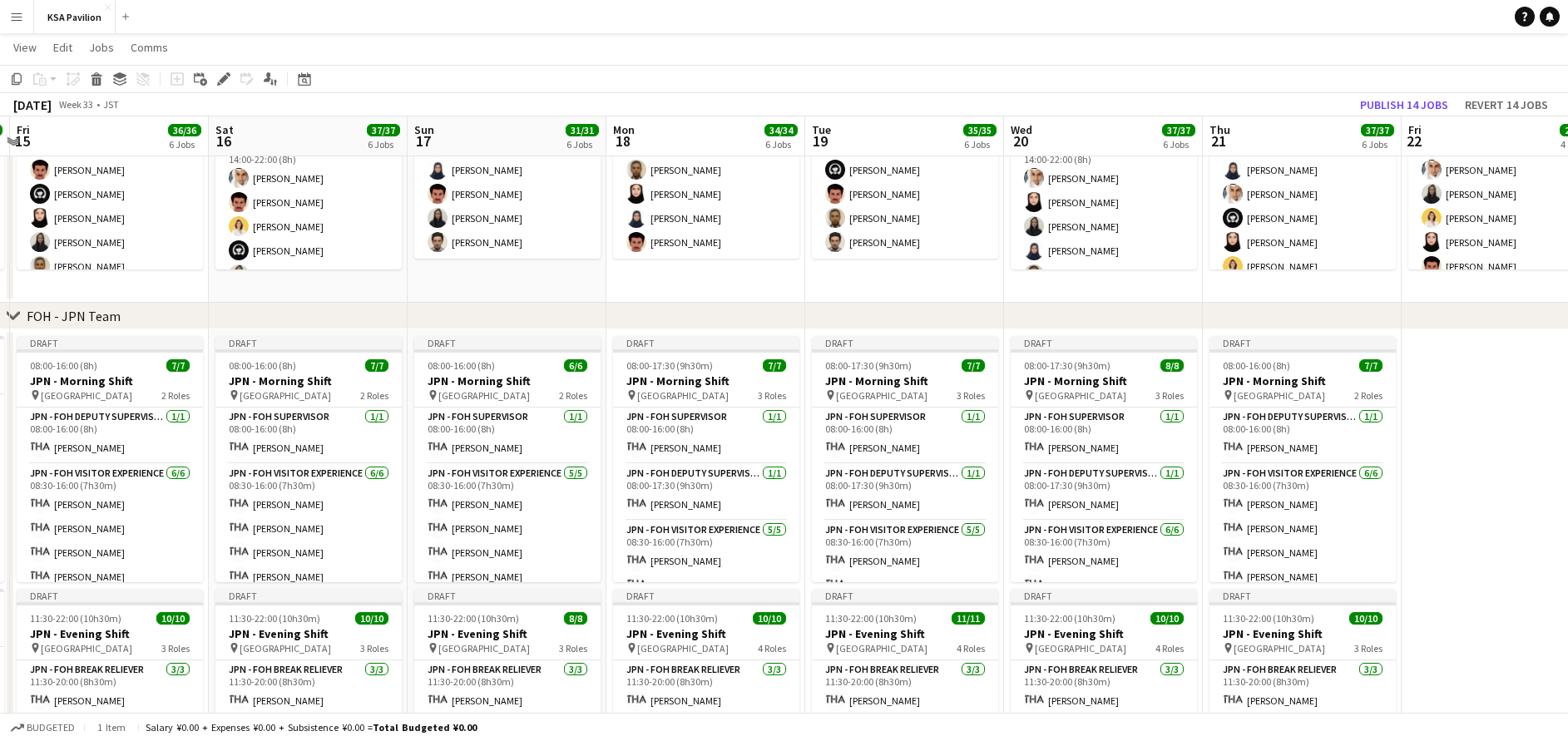
scroll to position [0, 385]
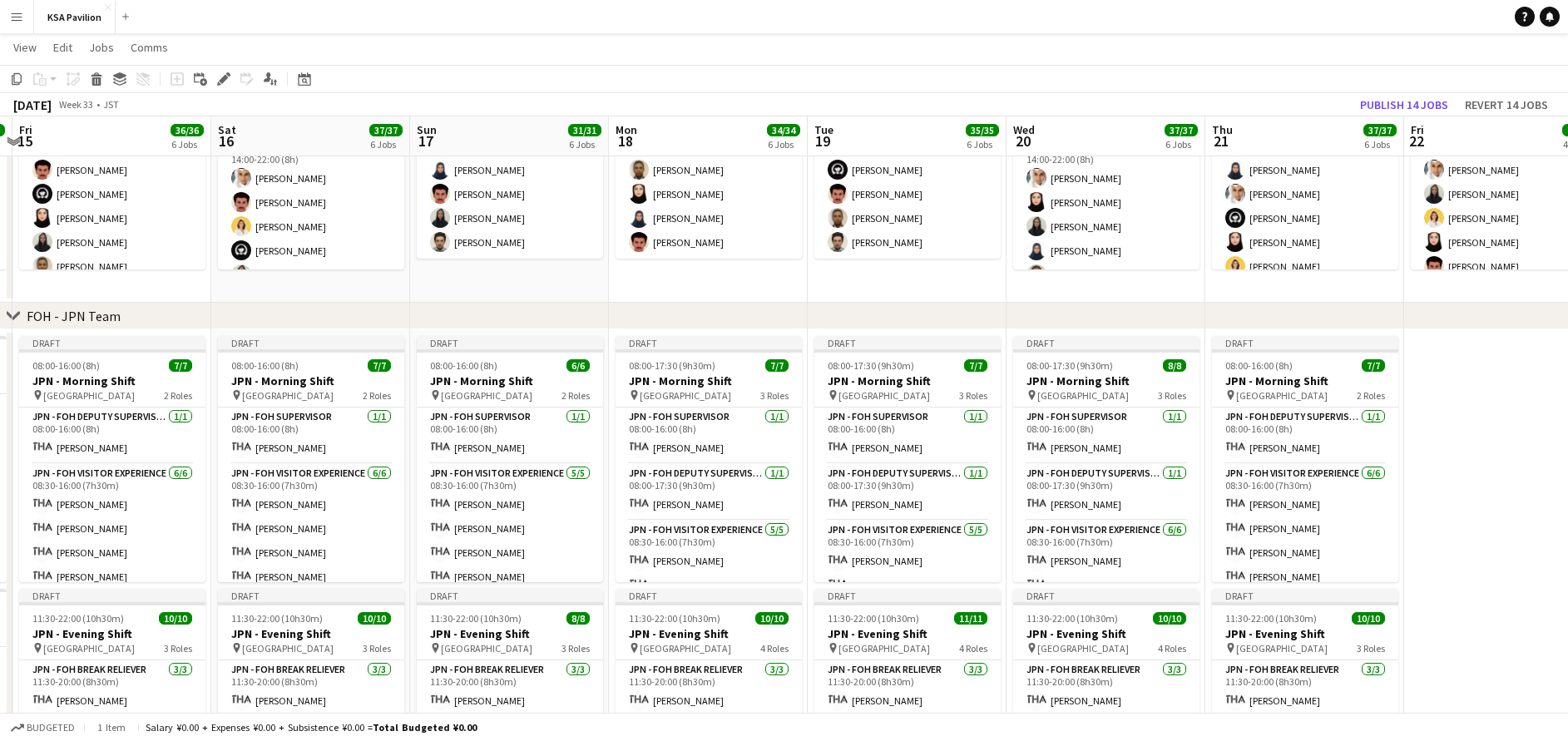
drag, startPoint x: 885, startPoint y: 290, endPoint x: 973, endPoint y: 295, distance: 88.1
click at [973, 295] on app-calendar-viewport "Wed 13 36/37 6 Jobs Thu 14 36/36 6 Jobs Fri 15 36/36 6 Jobs Sat 16 37/37 6 Jobs…" at bounding box center [784, 568] width 1568 height 2006
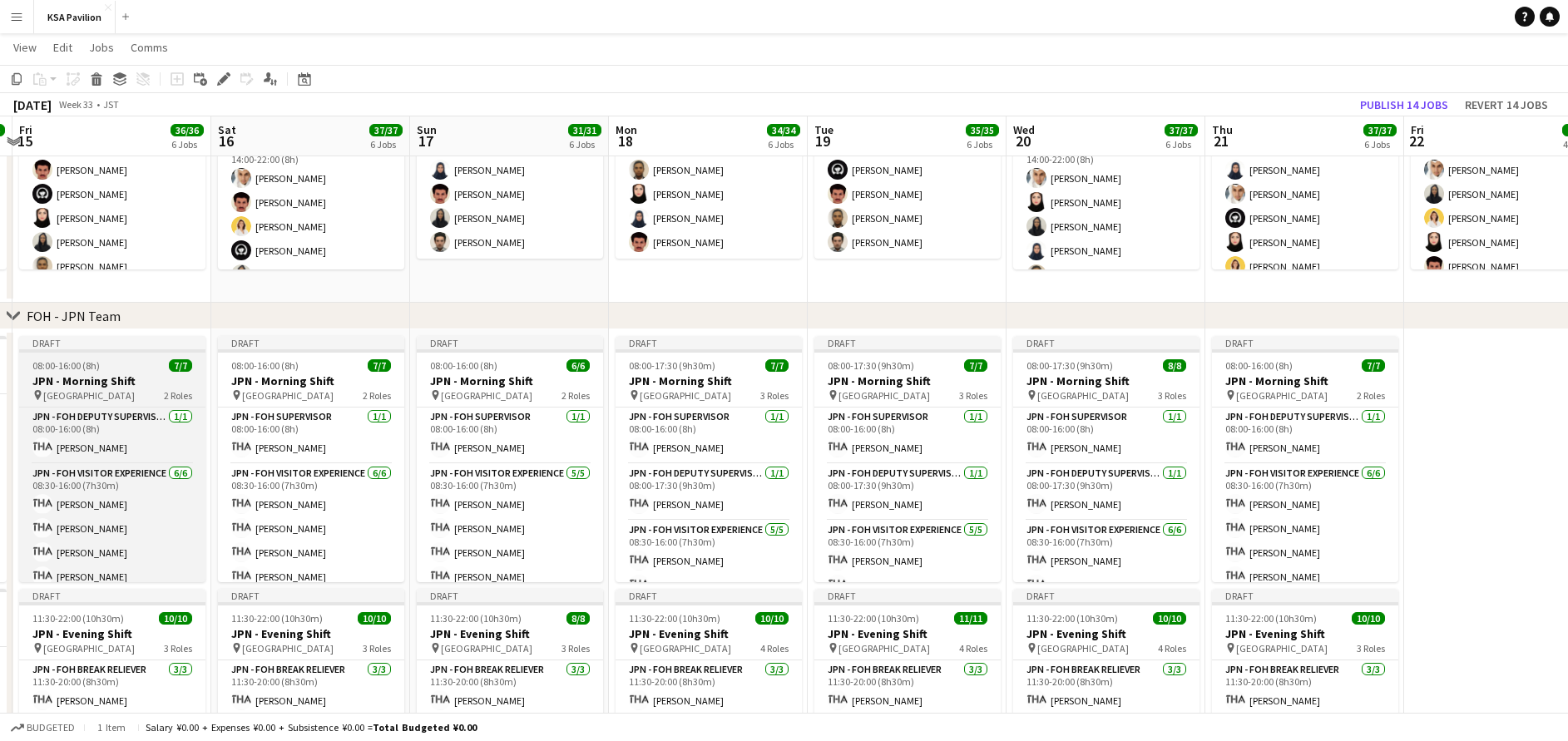
click at [88, 391] on span "[GEOGRAPHIC_DATA]" at bounding box center [89, 394] width 92 height 12
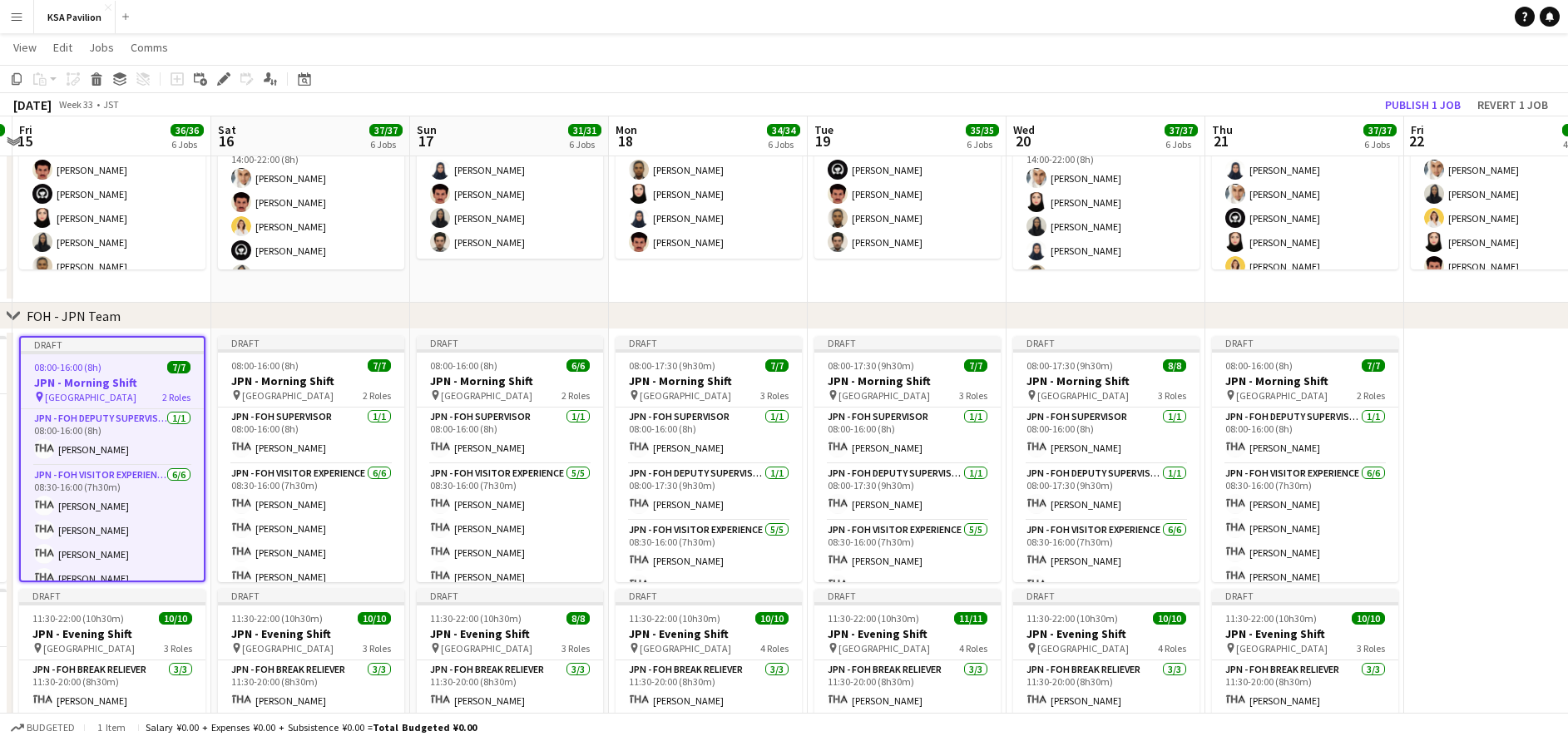
click at [1509, 432] on app-date-cell at bounding box center [1504, 599] width 199 height 539
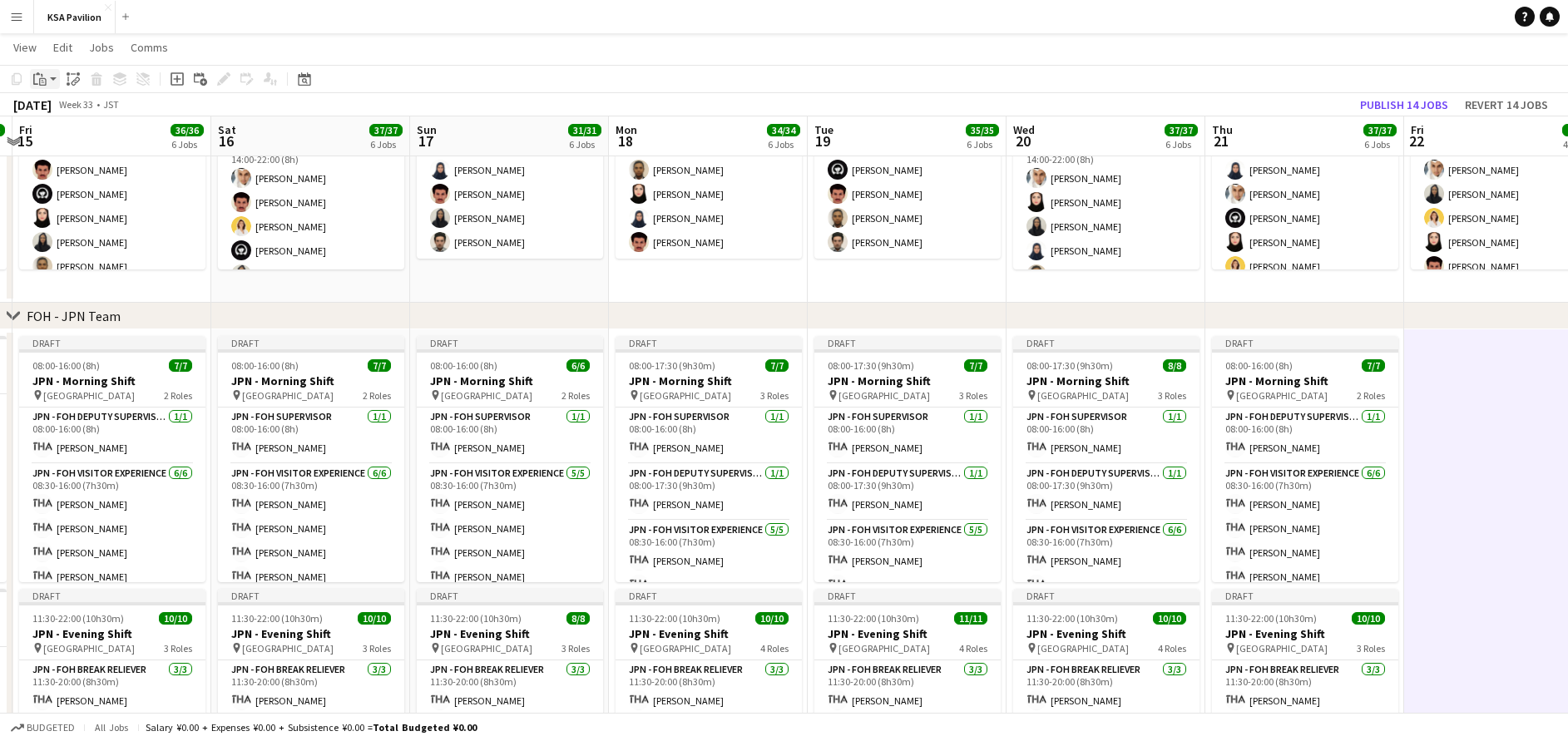
click at [51, 74] on app-action-btn "Paste" at bounding box center [44, 78] width 30 height 20
click at [74, 133] on link "Paste with crew Ctrl+Shift+V" at bounding box center [122, 139] width 157 height 15
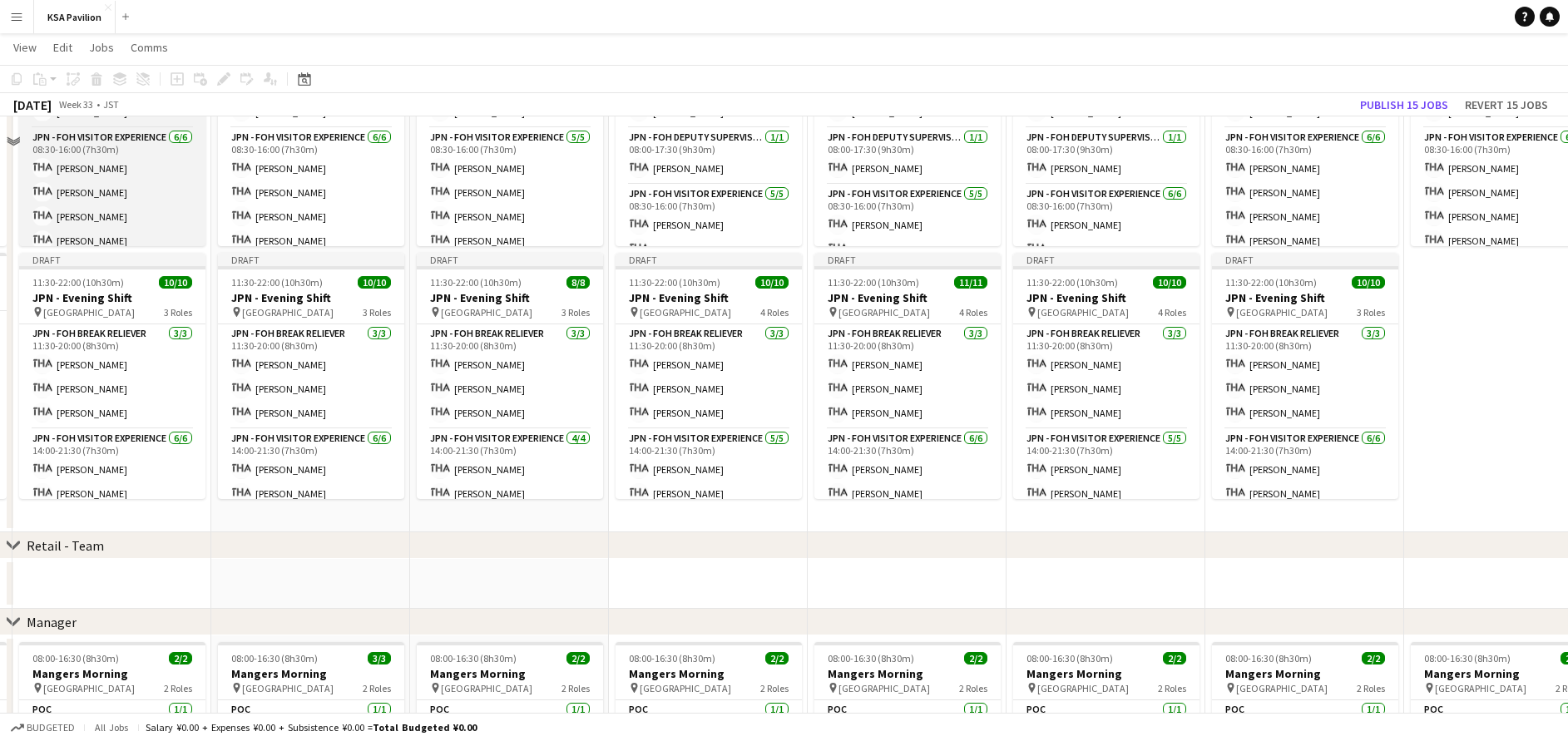
scroll to position [873, 0]
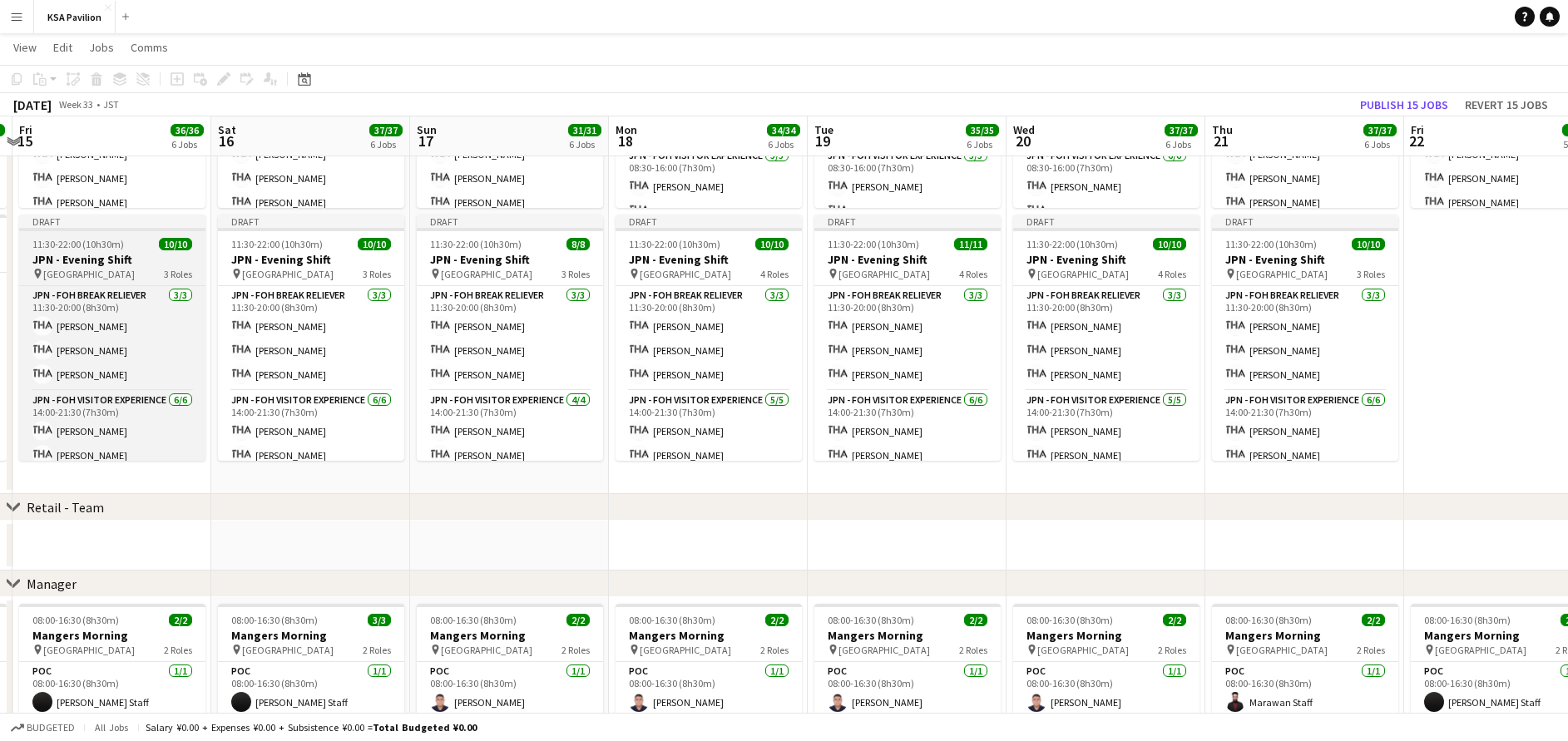
click at [149, 264] on h3 "JPN - Evening Shift" at bounding box center [112, 260] width 186 height 15
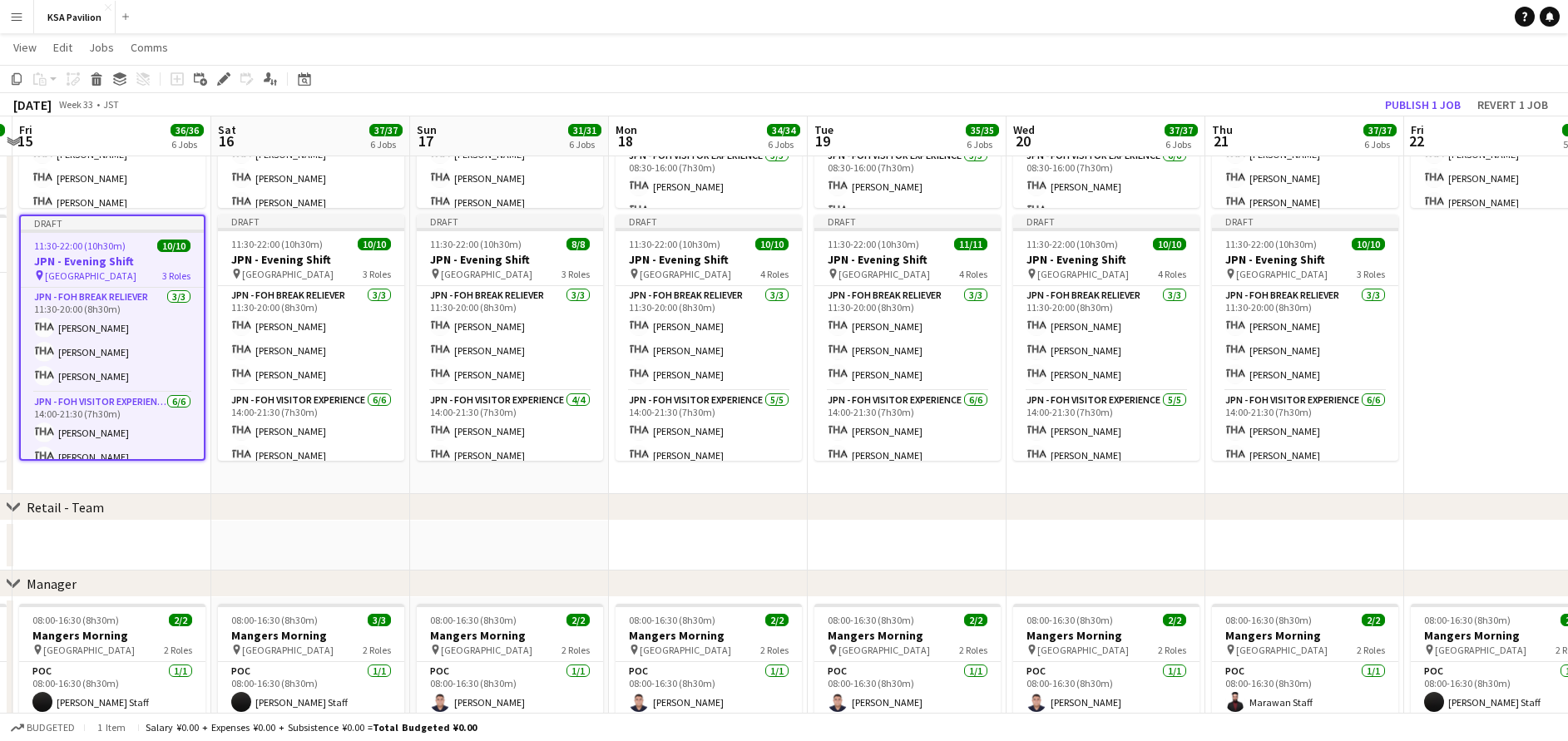
scroll to position [0, 386]
click at [1474, 268] on app-date-cell "Draft 08:00-16:00 (8h) 7/7 JPN - Morning Shift pin Saudi Arabia Pavilion 2 Role…" at bounding box center [1503, 224] width 199 height 539
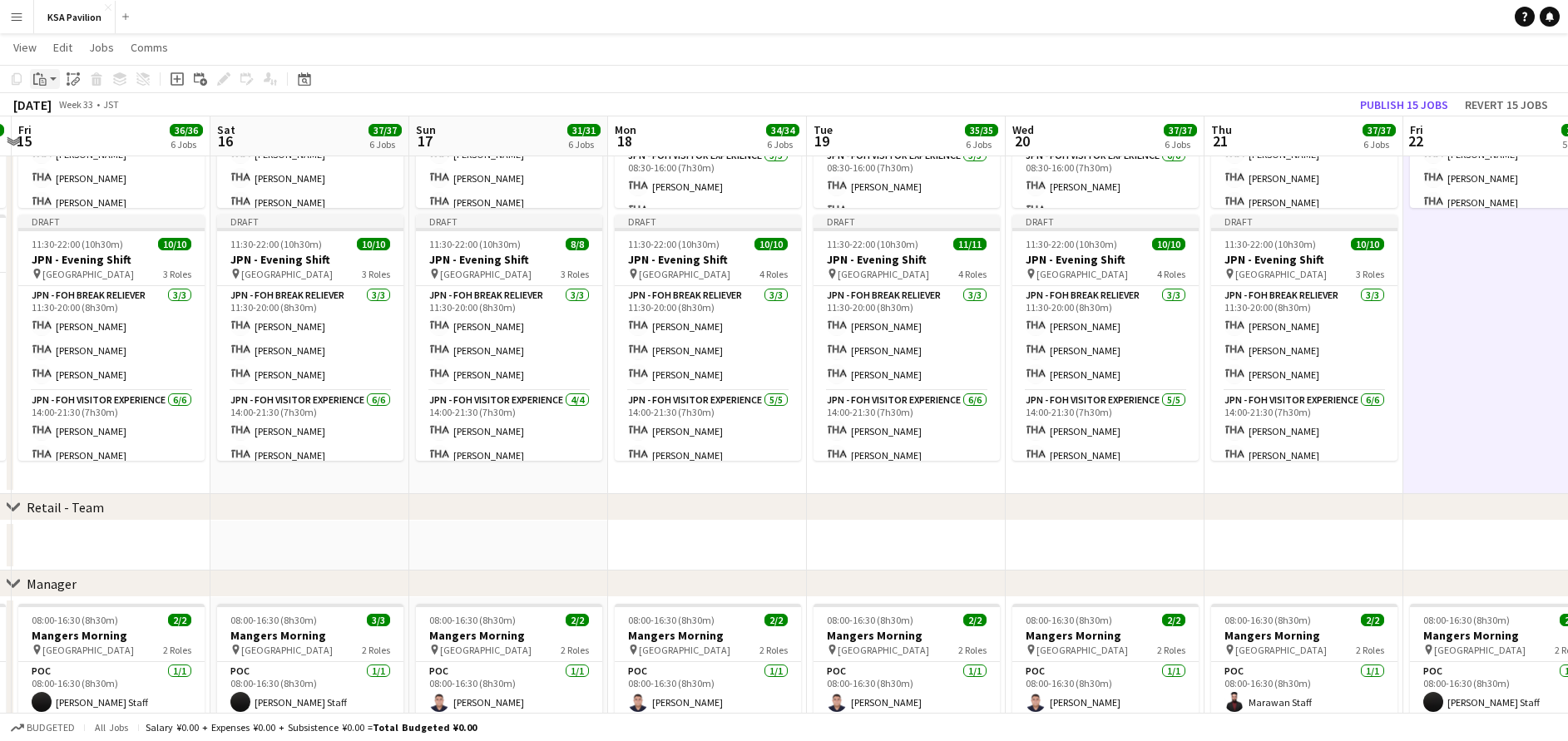
click at [47, 79] on div "Paste" at bounding box center [39, 78] width 20 height 20
click at [60, 129] on div "Paste Ctrl+V Paste with crew Ctrl+Shift+V" at bounding box center [122, 124] width 183 height 70
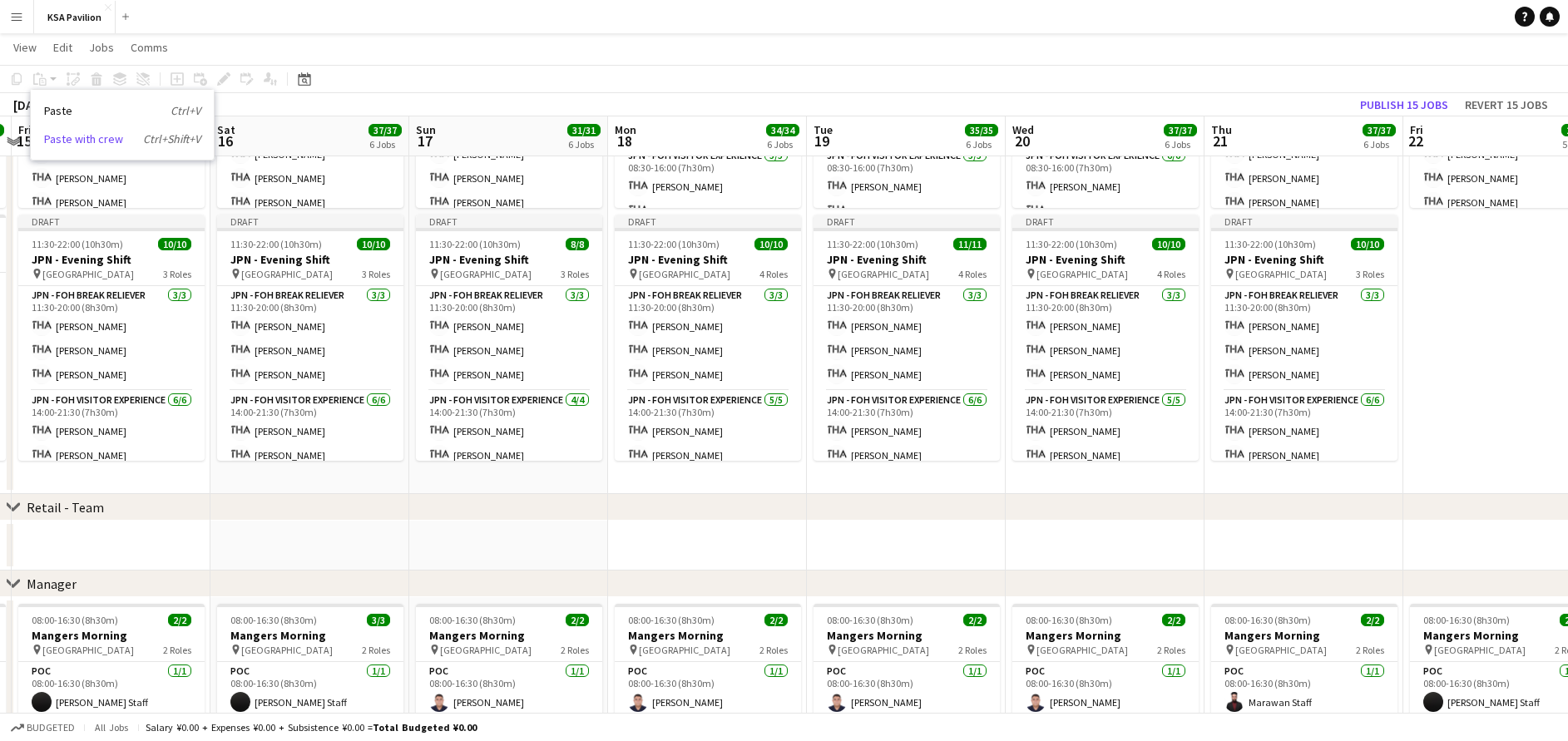
click at [75, 138] on link "Paste with crew Ctrl+Shift+V" at bounding box center [122, 139] width 157 height 15
click at [1474, 331] on app-date-cell "Draft 08:00-16:00 (8h) 7/7 JPN - Morning Shift pin Saudi Arabia Pavilion 2 Role…" at bounding box center [1503, 224] width 199 height 539
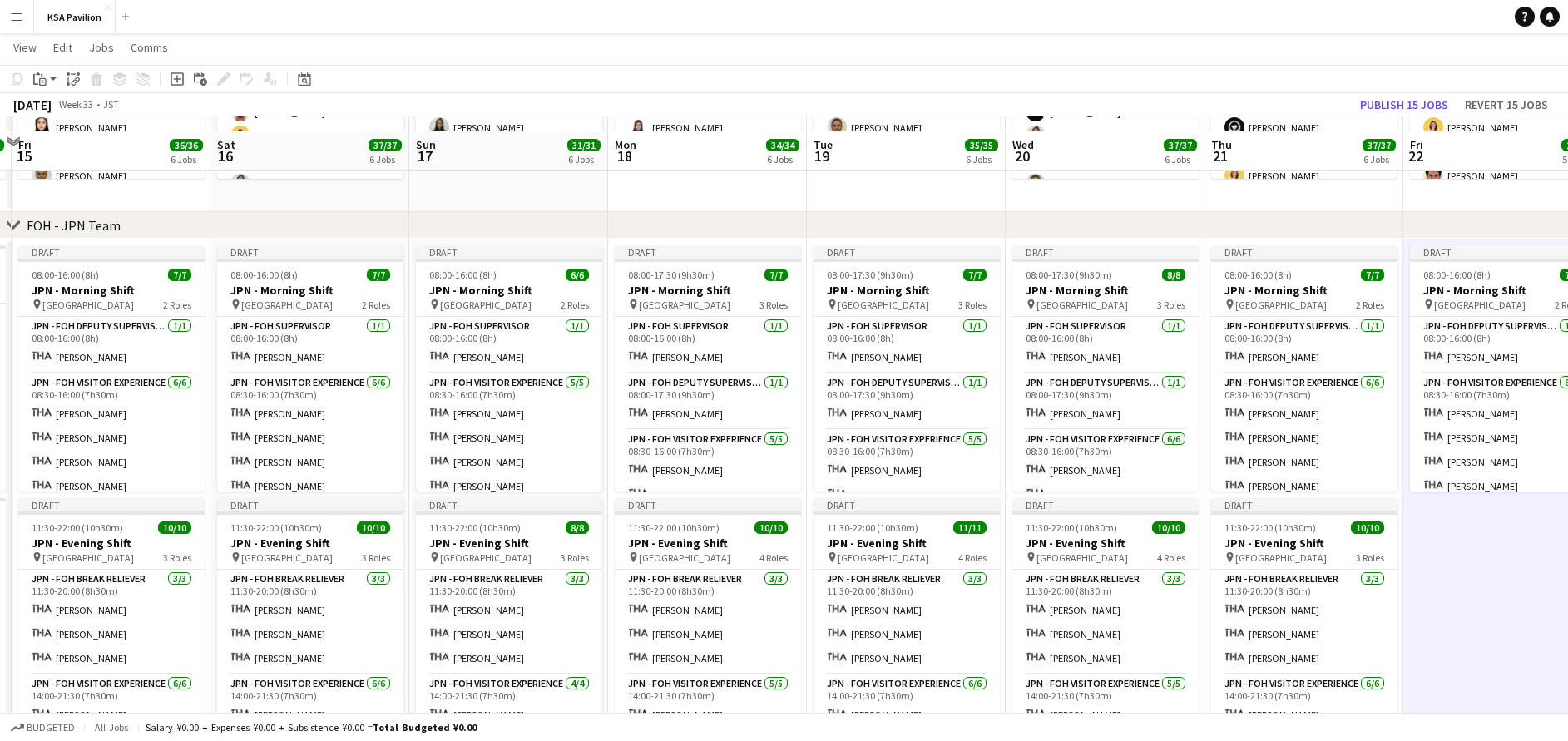
scroll to position [624, 0]
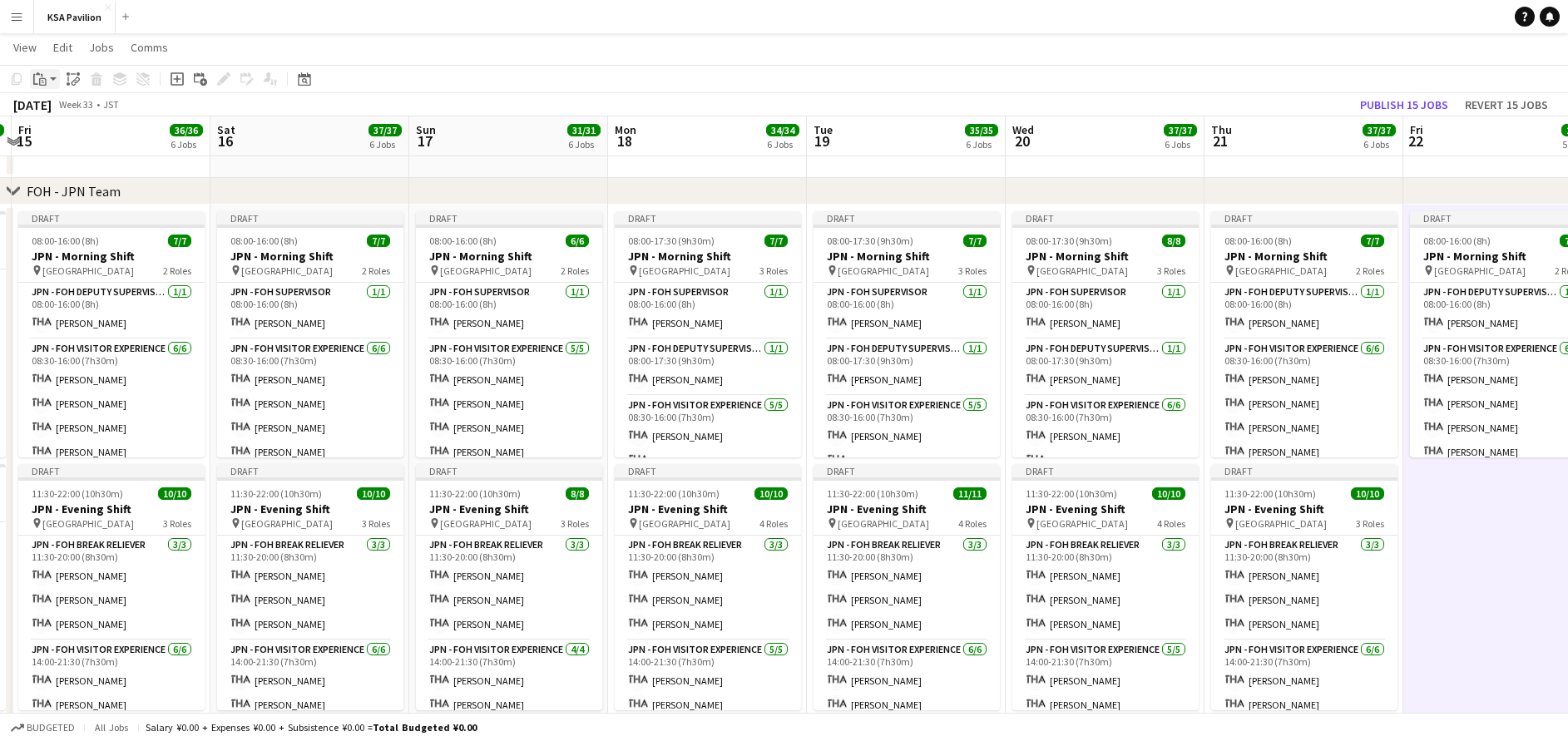
click at [41, 76] on icon "Paste" at bounding box center [40, 79] width 13 height 13
click at [75, 138] on link "Paste with crew Ctrl+Shift+V" at bounding box center [122, 139] width 157 height 15
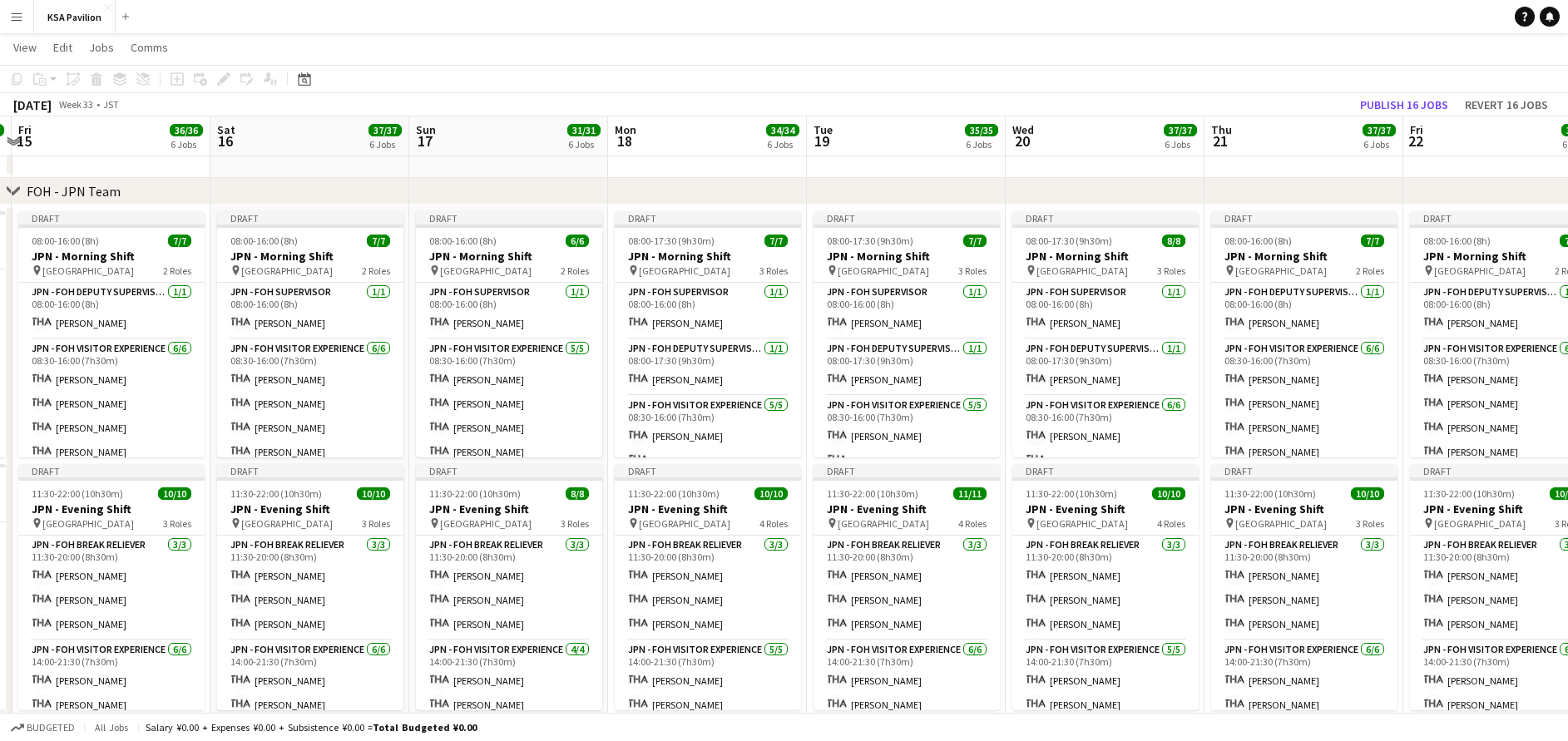
scroll to position [0, 0]
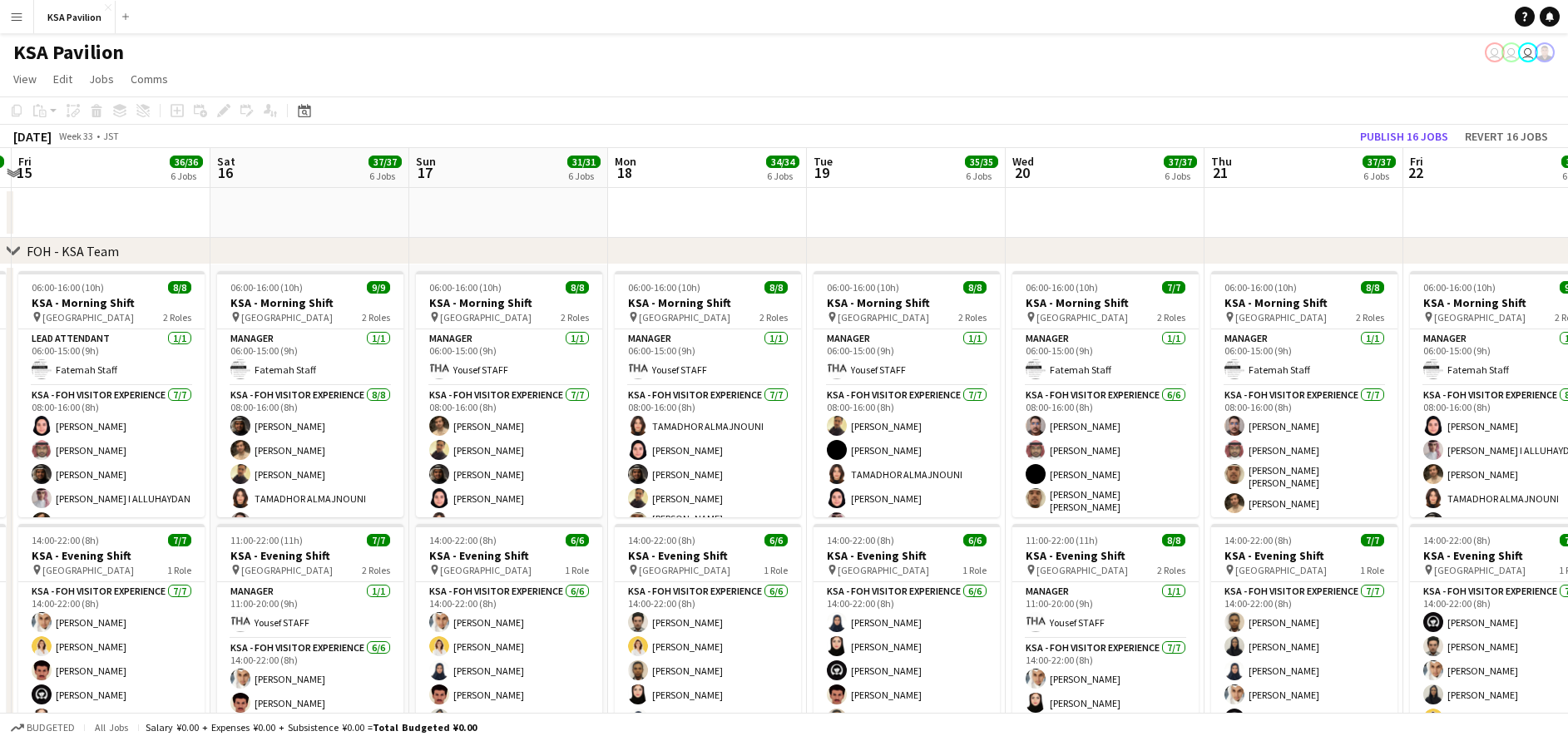
click at [1055, 59] on div "KSA Pavilion user user user" at bounding box center [784, 49] width 1568 height 32
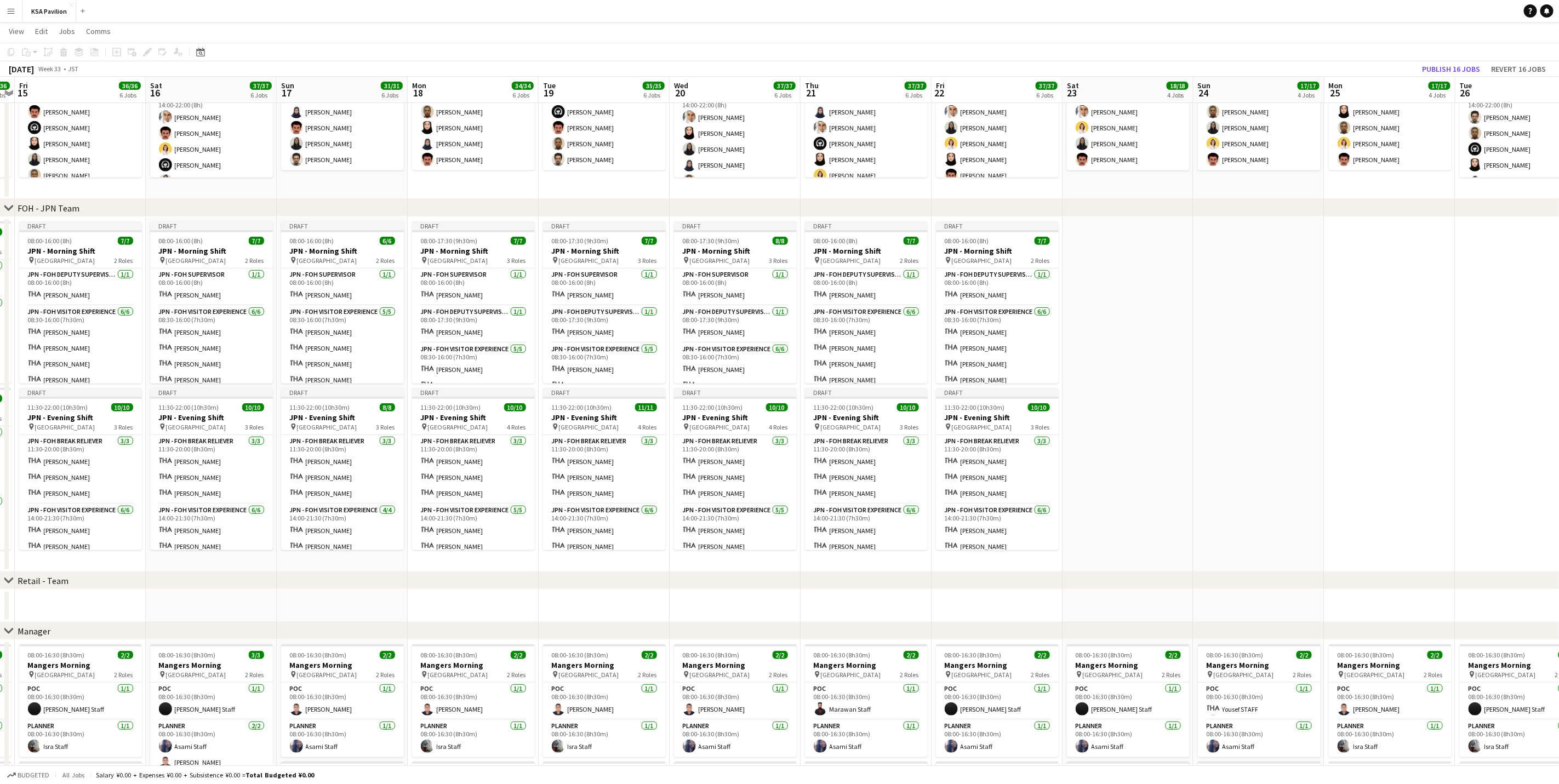
scroll to position [0, 385]
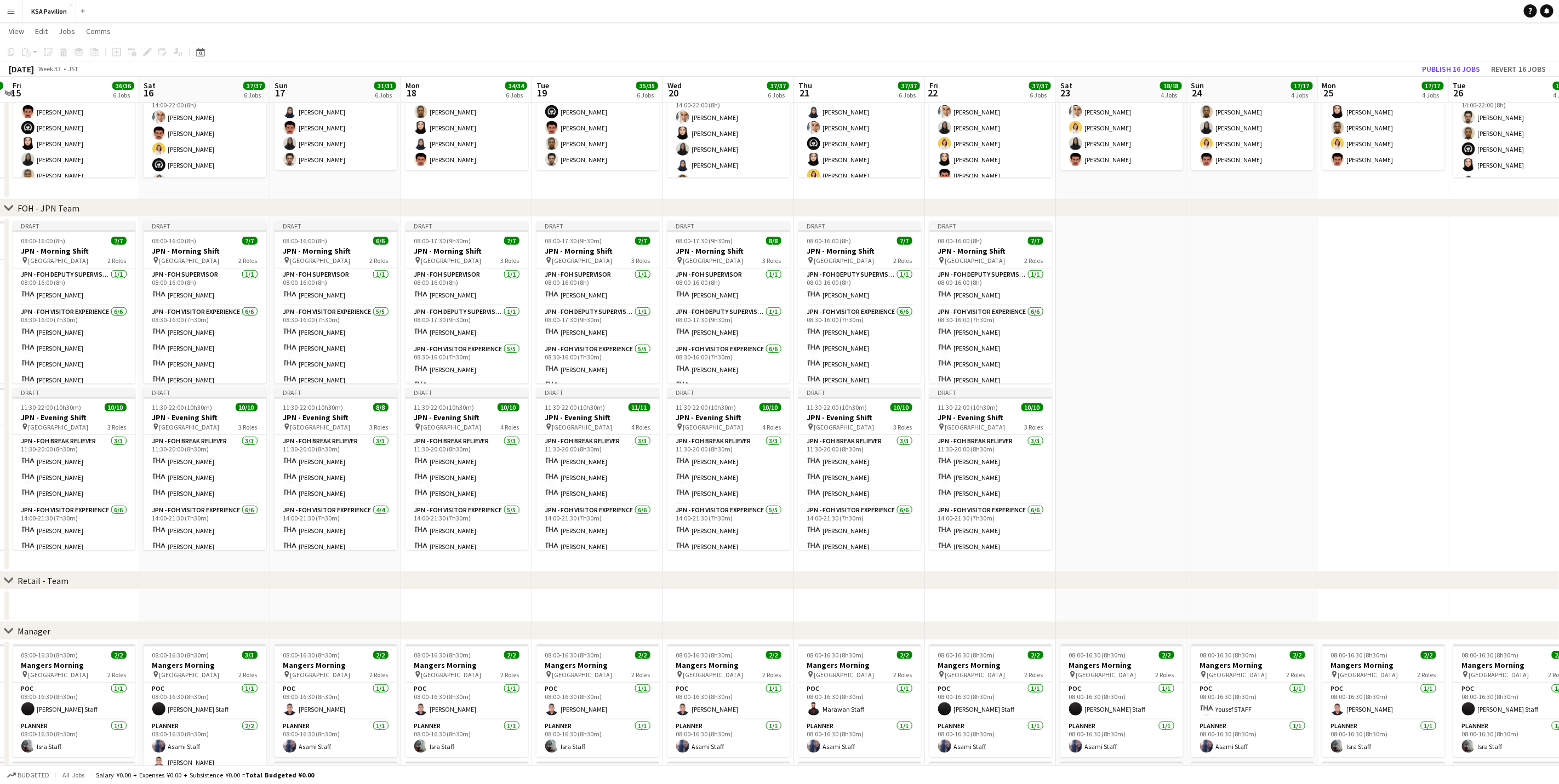
drag, startPoint x: 1512, startPoint y: 500, endPoint x: 1120, endPoint y: 518, distance: 392.4
click at [1045, 488] on app-calendar-viewport "Tue 12 34/35 6 Jobs Wed 13 36/37 6 Jobs Thu 14 36/36 6 Jobs Fri 15 36/36 6 Jobs…" at bounding box center [779, 374] width 1559 height 1322
click at [70, 347] on app-card-role "JPN - FOH Visitor Experience [DATE] 08:30-16:00 (7h30m) [PERSON_NAME] [PERSON_N…" at bounding box center [74, 364] width 123 height 116
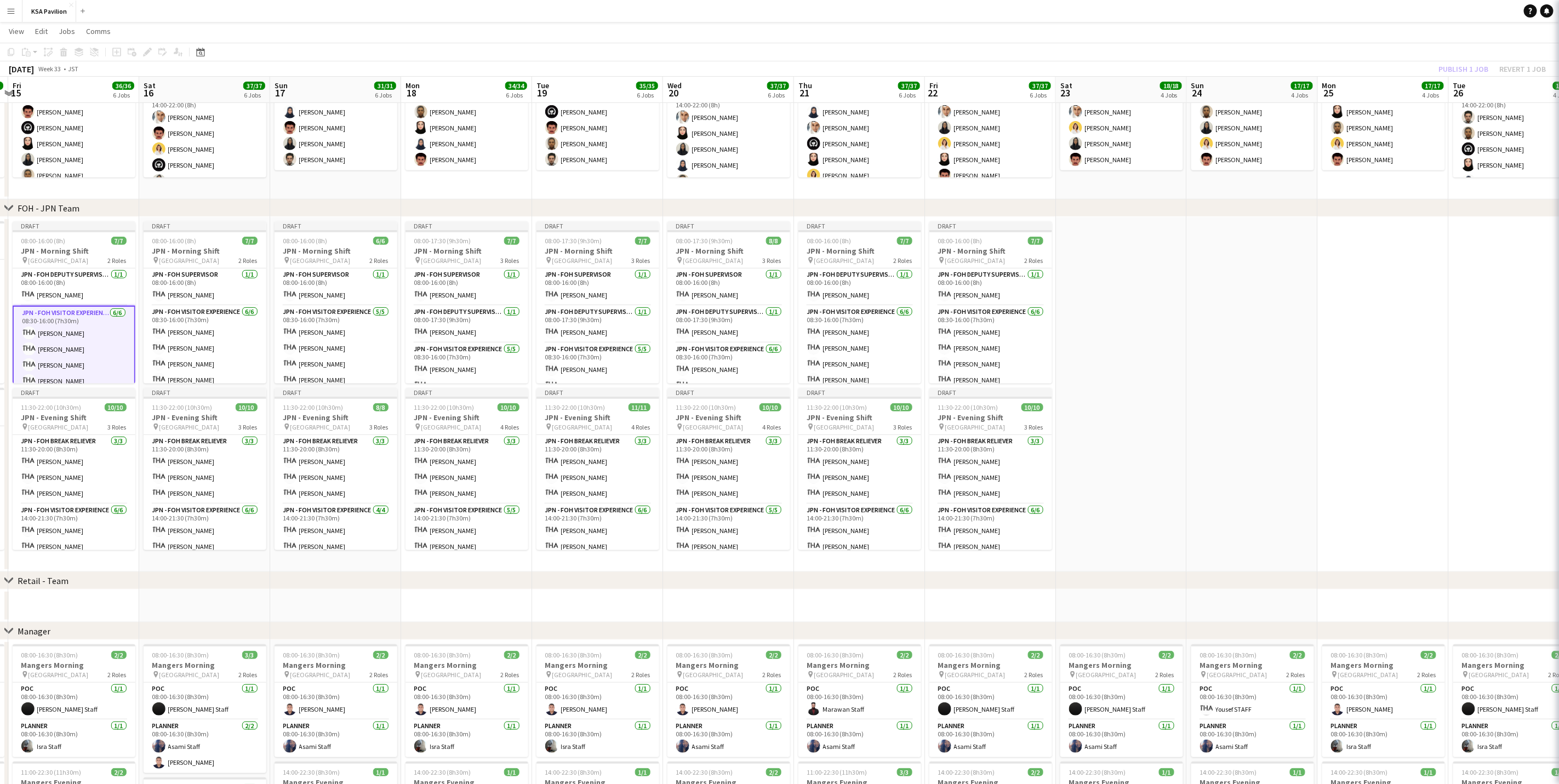
scroll to position [0, 383]
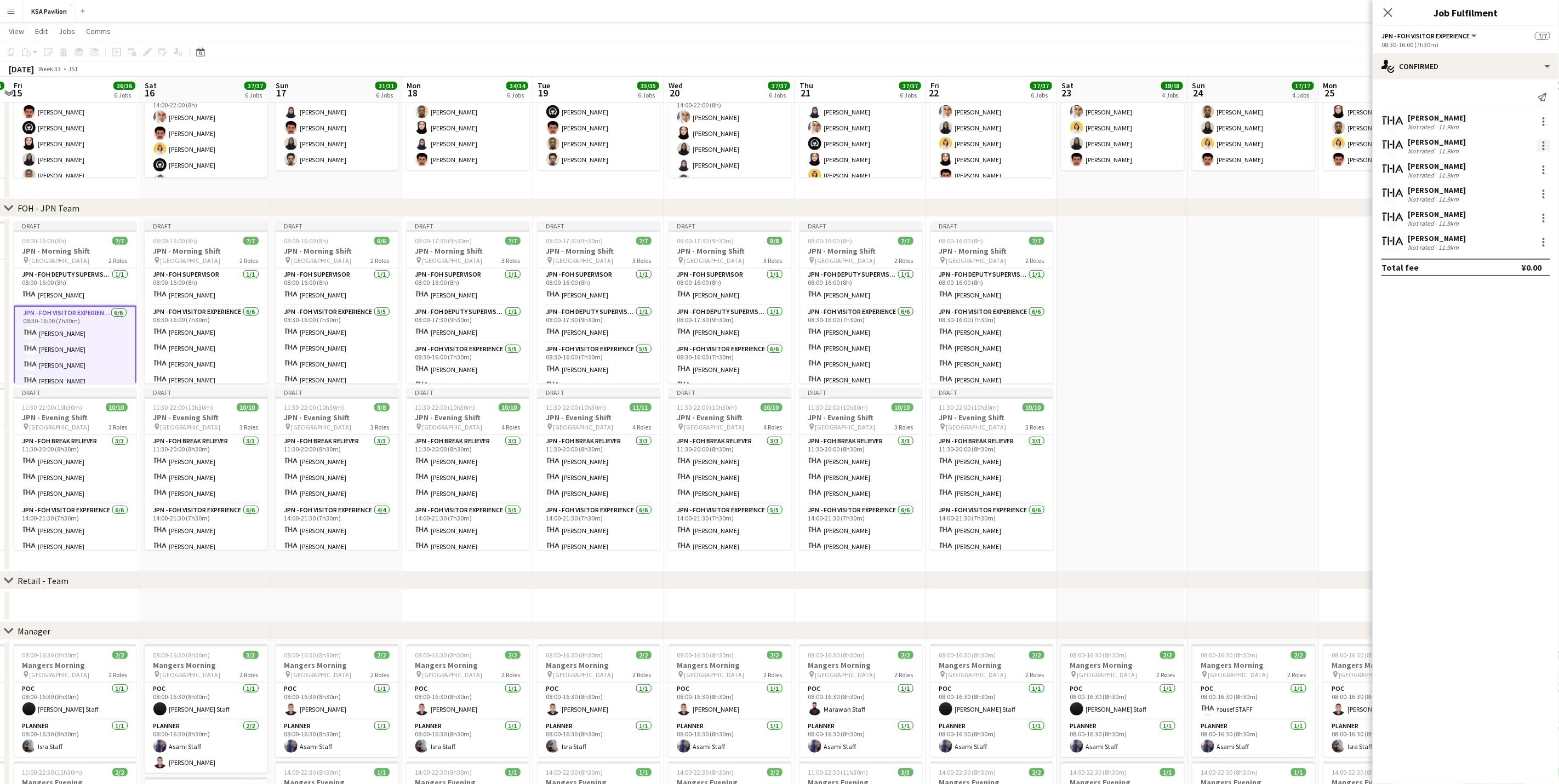
click at [1045, 148] on div at bounding box center [1543, 148] width 2 height 2
click at [1045, 280] on button "Remove" at bounding box center [1508, 272] width 86 height 26
click at [1045, 238] on input at bounding box center [1472, 242] width 127 height 13
type input "****"
click at [1045, 257] on span "[PERSON_NAME] Active" at bounding box center [1472, 257] width 110 height 9
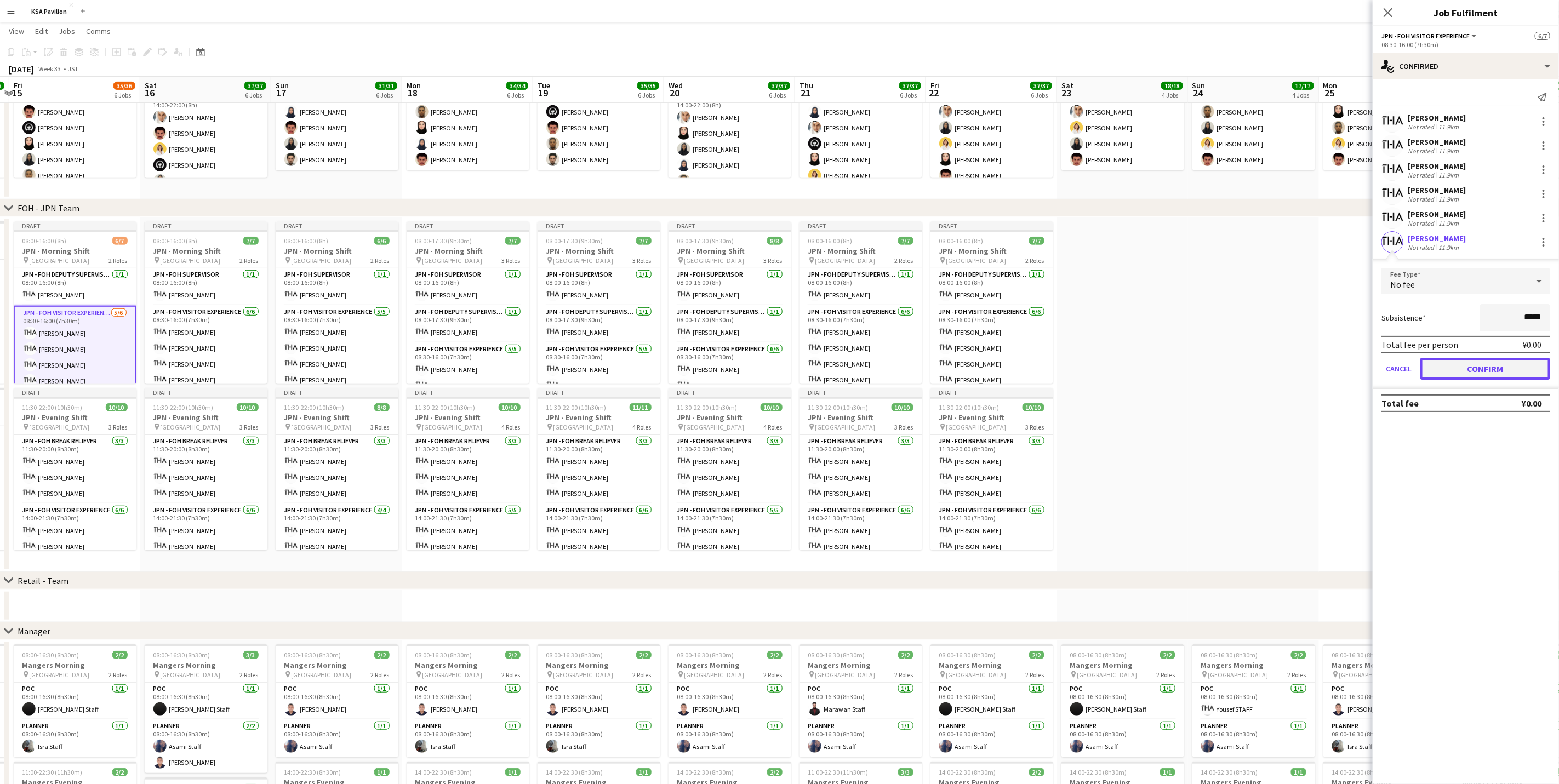
click at [1045, 368] on button "Confirm" at bounding box center [1485, 369] width 130 height 22
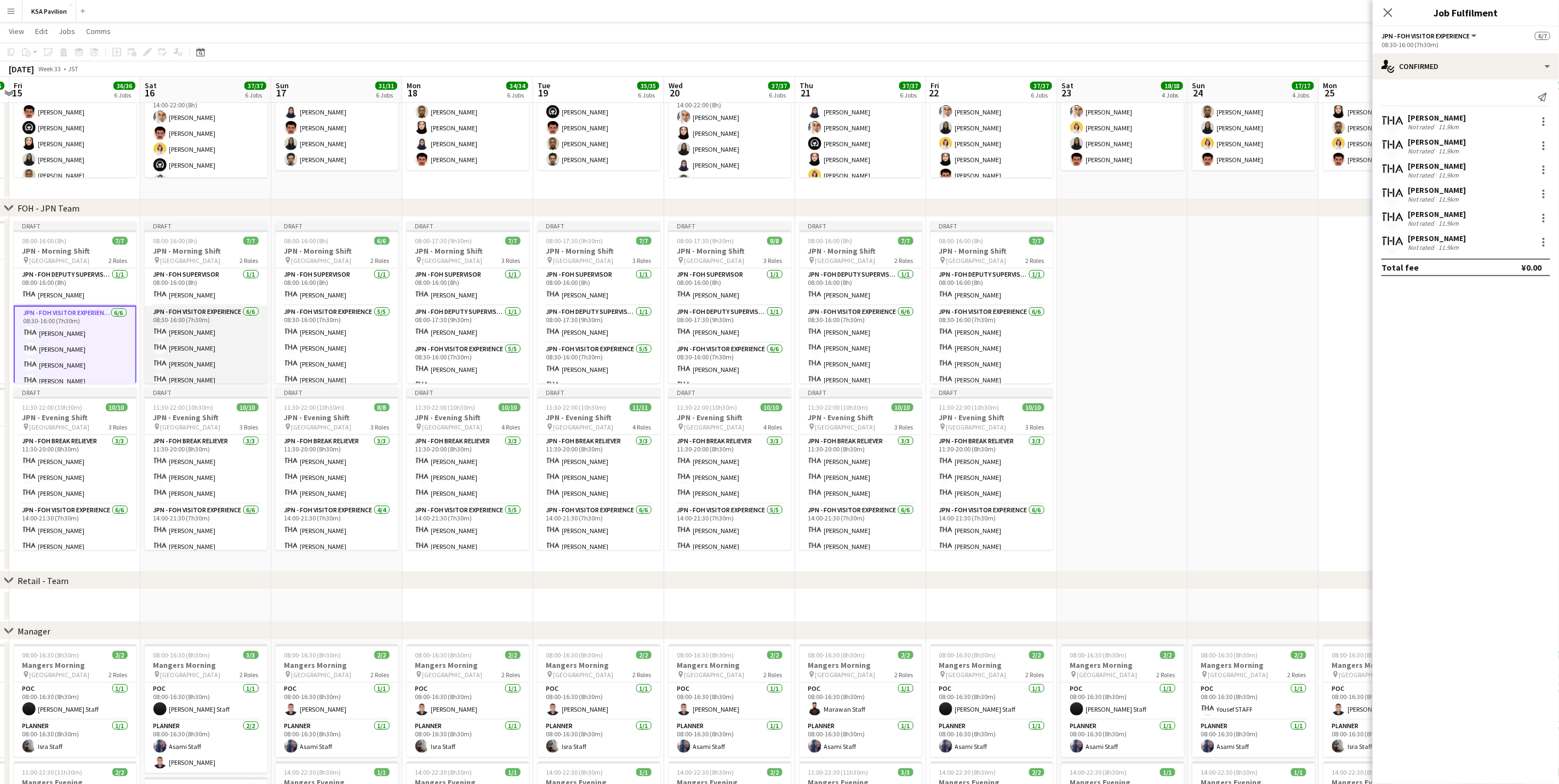
click at [184, 339] on app-card-role "JPN - FOH Visitor Experience [DATE] 08:30-16:00 (7h30m) [PERSON_NAME] [PERSON_N…" at bounding box center [206, 364] width 123 height 116
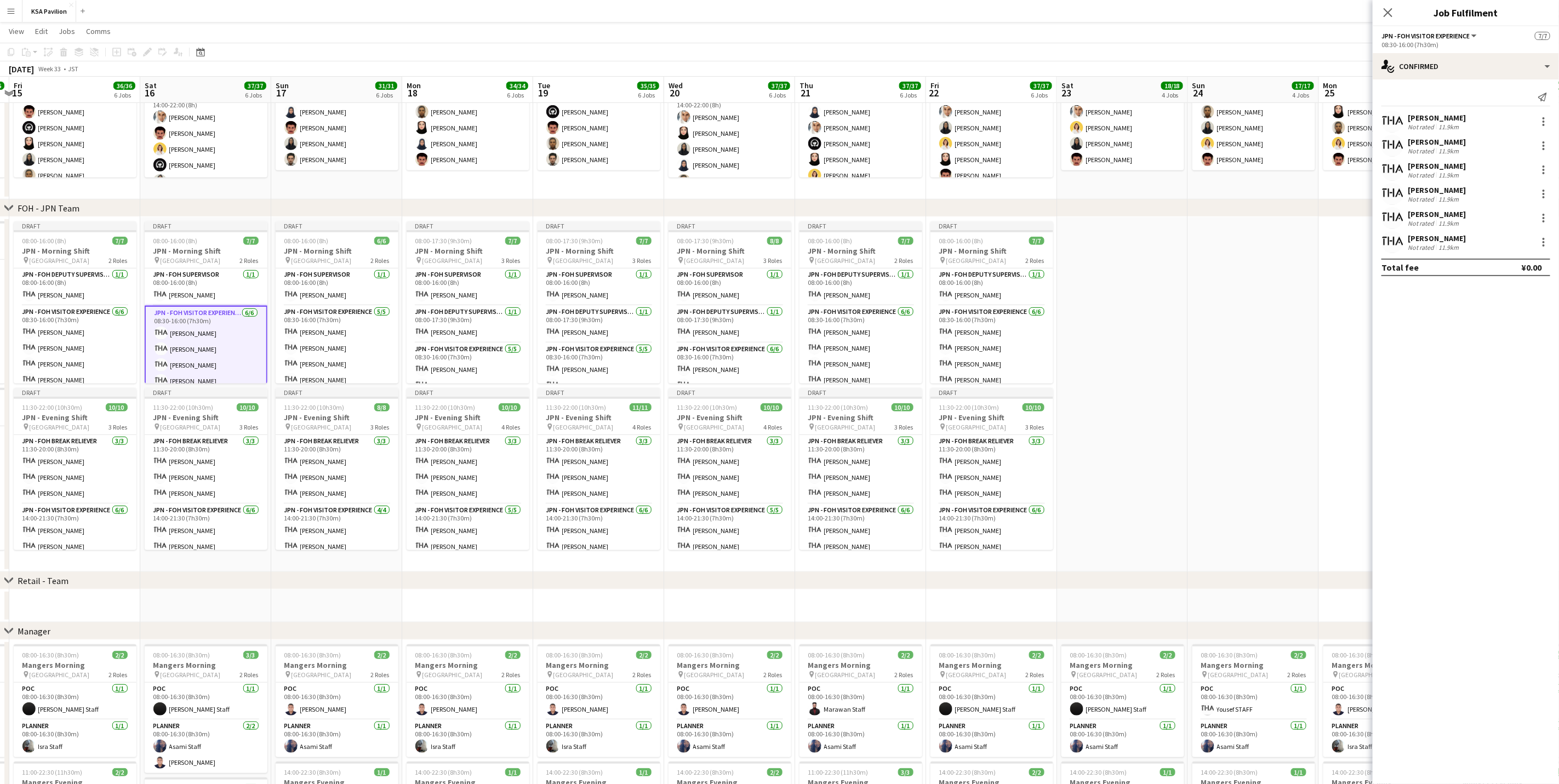
click at [213, 349] on app-card-role "JPN - FOH Visitor Experience [DATE] 08:30-16:00 (7h30m) [PERSON_NAME] [PERSON_N…" at bounding box center [206, 365] width 123 height 119
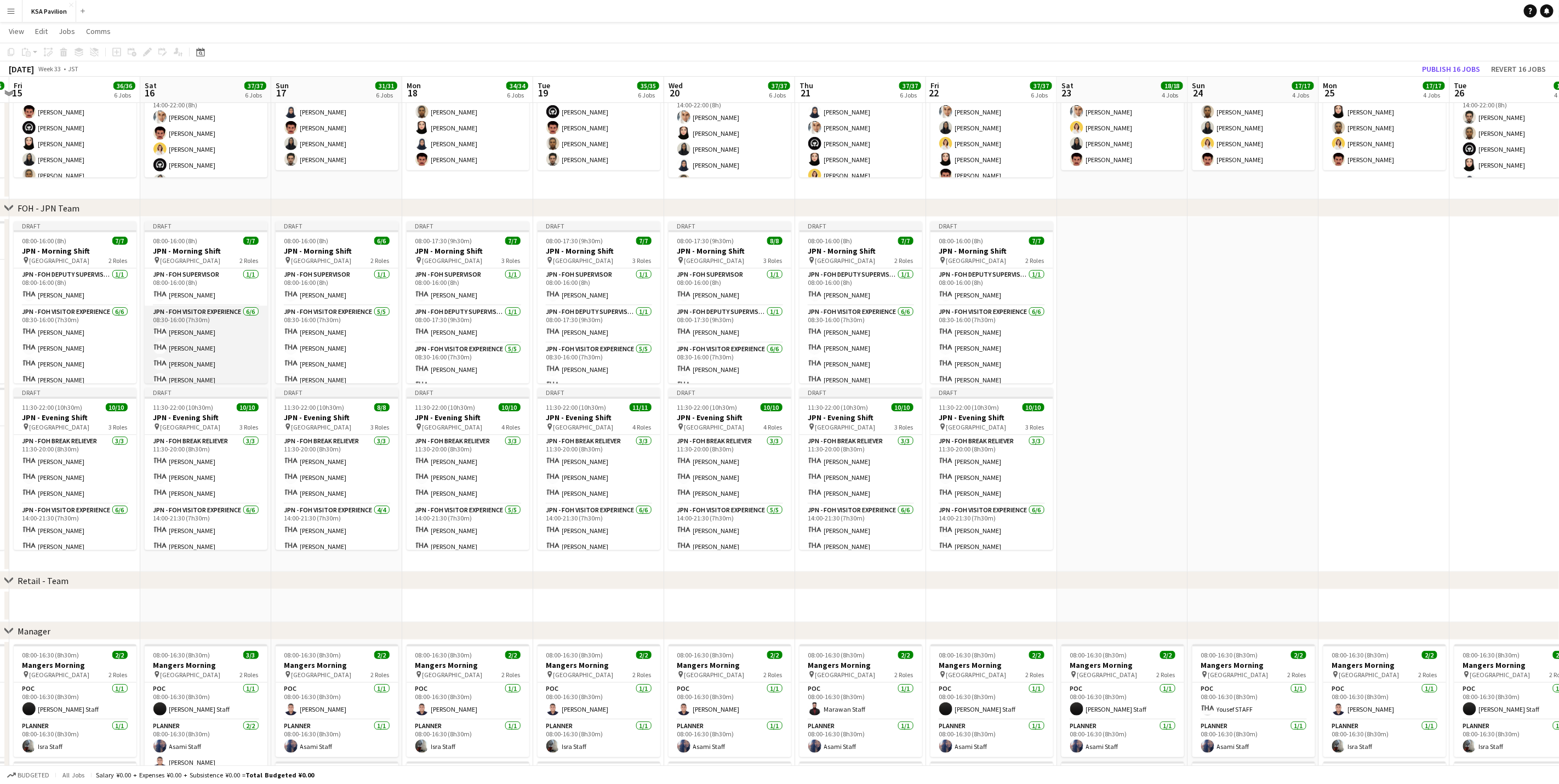
click at [213, 349] on app-card-role "JPN - FOH Visitor Experience [DATE] 08:30-16:00 (7h30m) [PERSON_NAME] [PERSON_N…" at bounding box center [206, 364] width 123 height 116
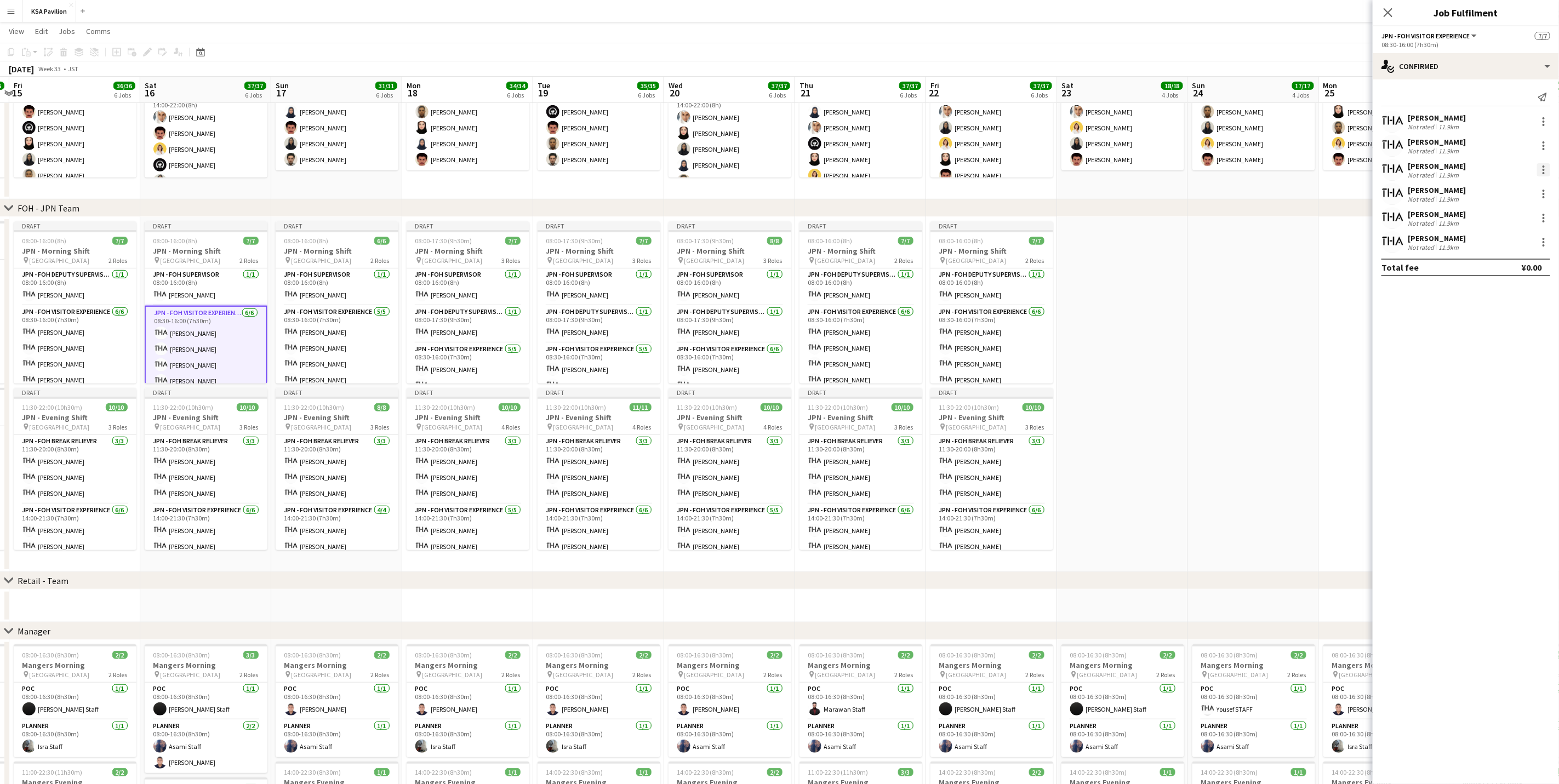
click at [1045, 169] on div at bounding box center [1543, 169] width 2 height 2
click at [1045, 290] on span "Remove" at bounding box center [1508, 295] width 68 height 10
click at [1045, 240] on input at bounding box center [1472, 242] width 127 height 13
type input "***"
click at [1045, 266] on span "[EMAIL_ADDRESS][DOMAIN_NAME]" at bounding box center [1472, 267] width 110 height 9
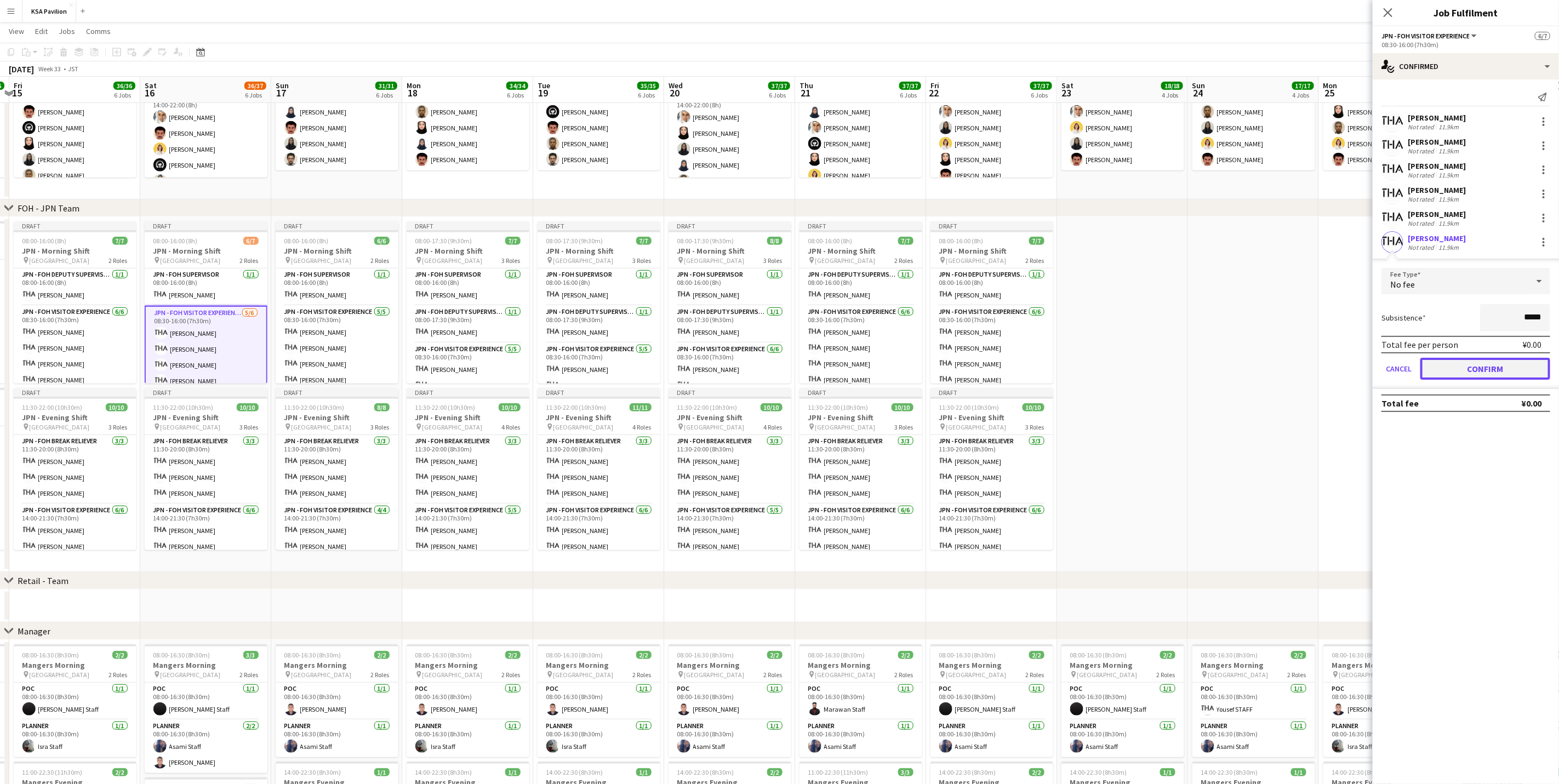
click at [1045, 366] on button "Confirm" at bounding box center [1485, 369] width 130 height 22
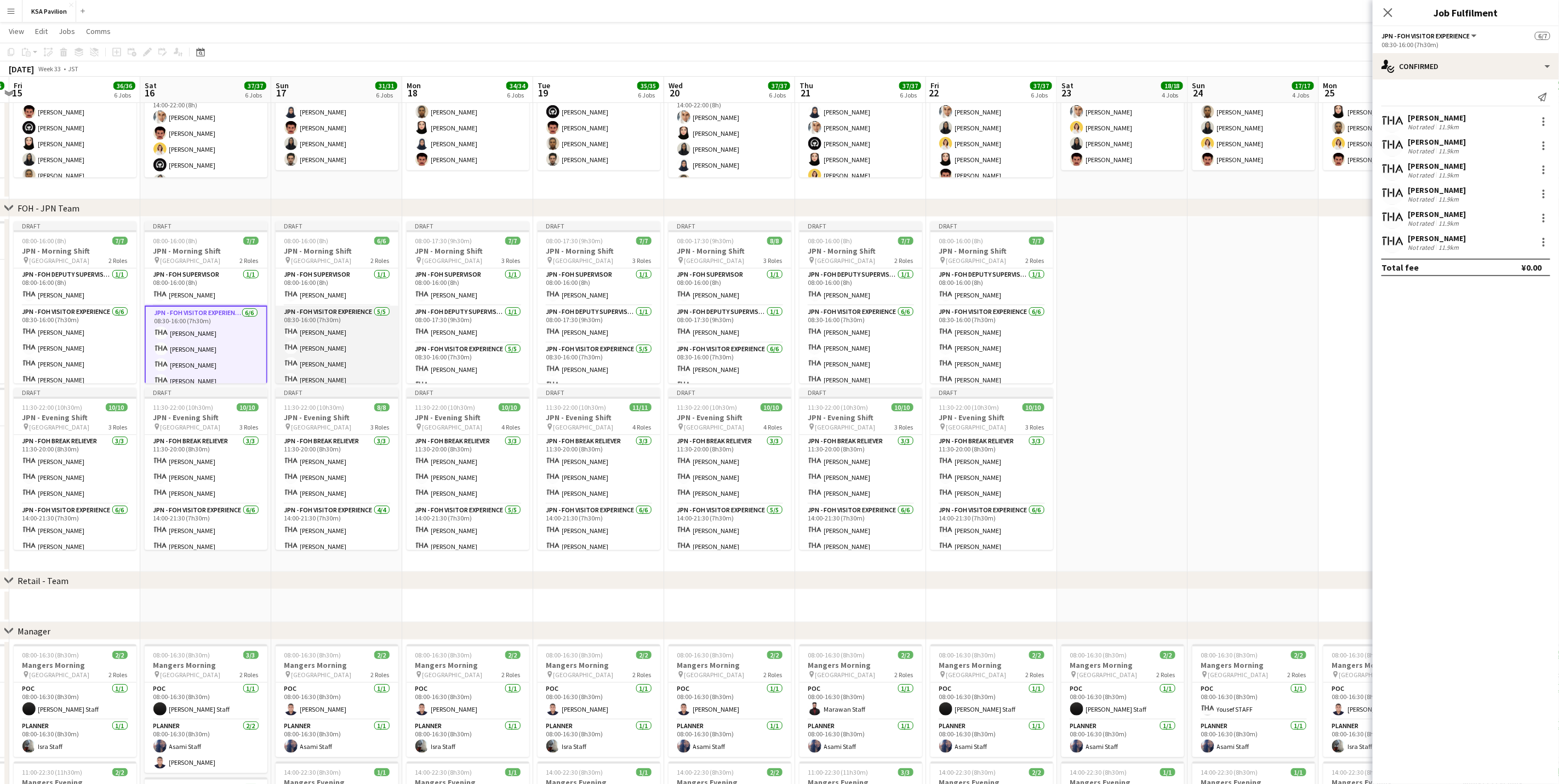
click at [346, 349] on app-card-role "JPN - FOH Visitor Experience [DATE] 08:30-16:00 (7h30m) [PERSON_NAME] [PERSON_N…" at bounding box center [337, 356] width 123 height 101
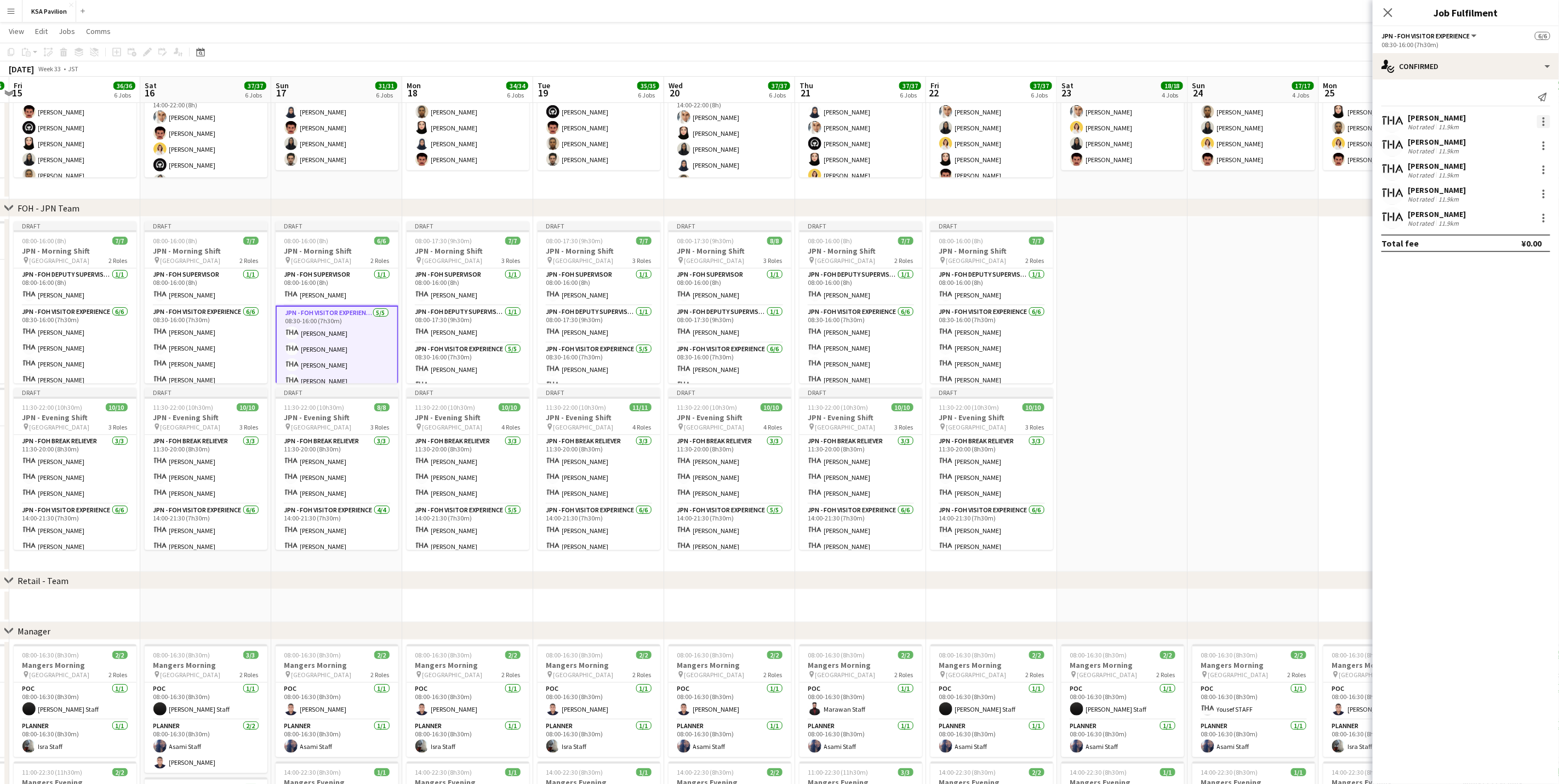
click at [1045, 120] on div at bounding box center [1543, 121] width 13 height 13
click at [1045, 242] on span "Remove" at bounding box center [1508, 247] width 68 height 10
click at [1045, 219] on input at bounding box center [1472, 218] width 127 height 13
type input "*****"
click at [1045, 237] on span "[PERSON_NAME]" at bounding box center [1448, 234] width 63 height 9
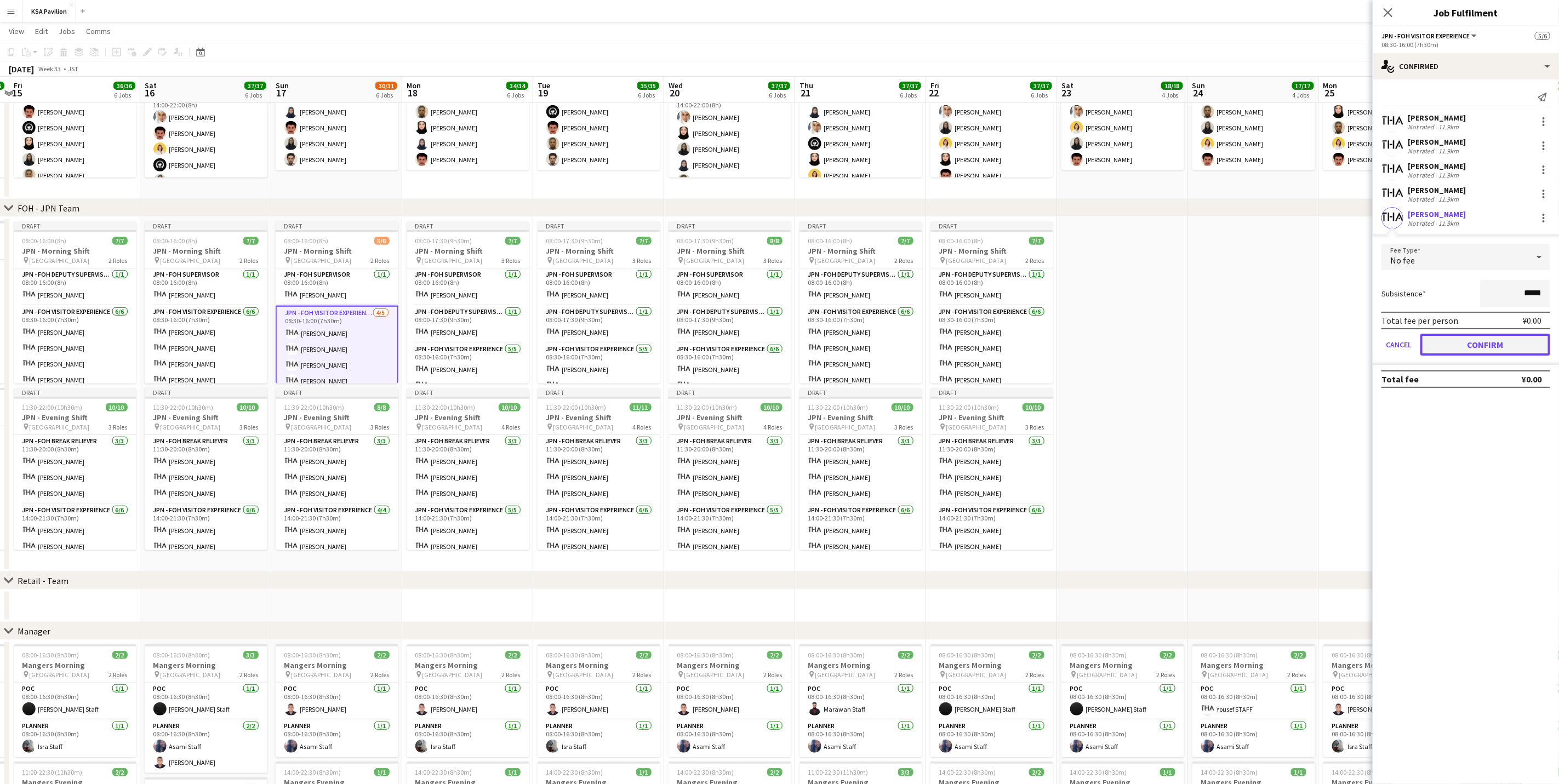
click at [1045, 344] on button "Confirm" at bounding box center [1485, 344] width 130 height 22
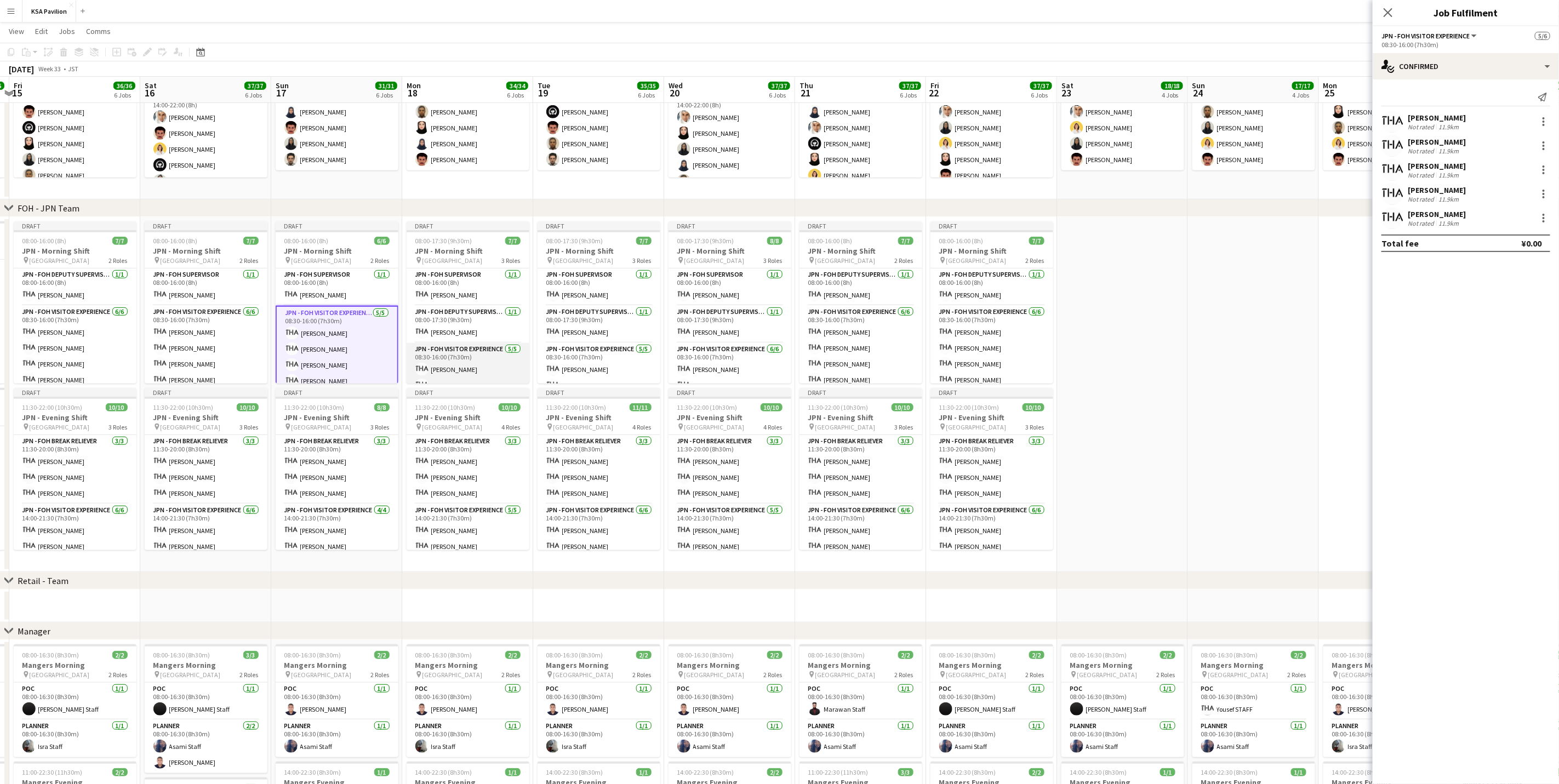
scroll to position [62, 0]
click at [482, 345] on app-card-role "JPN - FOH Visitor Experience [DATE] 08:30-16:00 (7h30m) [PERSON_NAME] [PERSON_N…" at bounding box center [468, 333] width 123 height 101
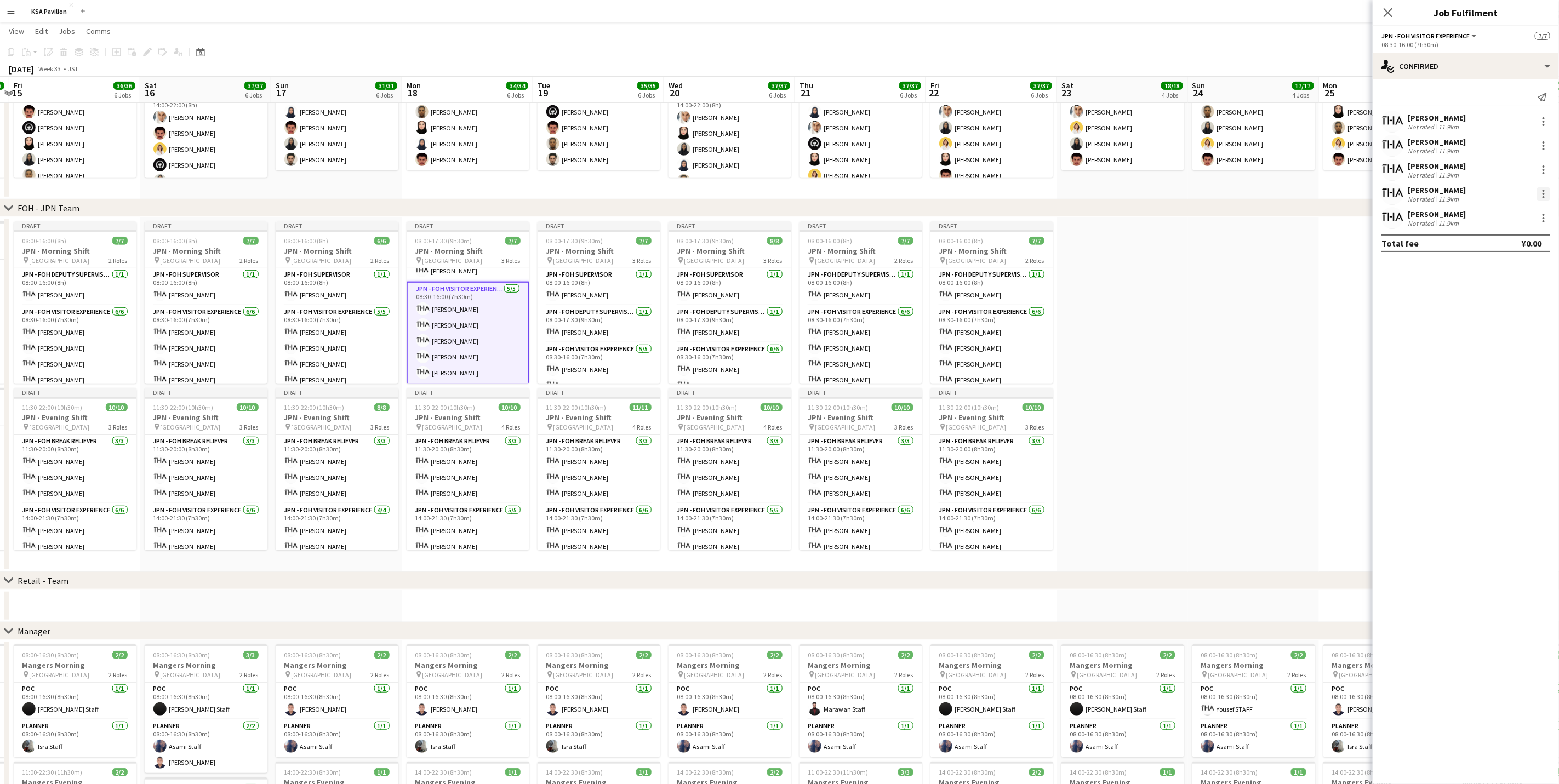
click at [1045, 196] on div at bounding box center [1543, 194] width 13 height 13
click at [1045, 331] on button "Remove" at bounding box center [1508, 320] width 86 height 26
click at [1045, 223] on input at bounding box center [1472, 218] width 127 height 13
type input "***"
click at [1045, 240] on span "[EMAIL_ADDRESS][DOMAIN_NAME]" at bounding box center [1472, 244] width 110 height 9
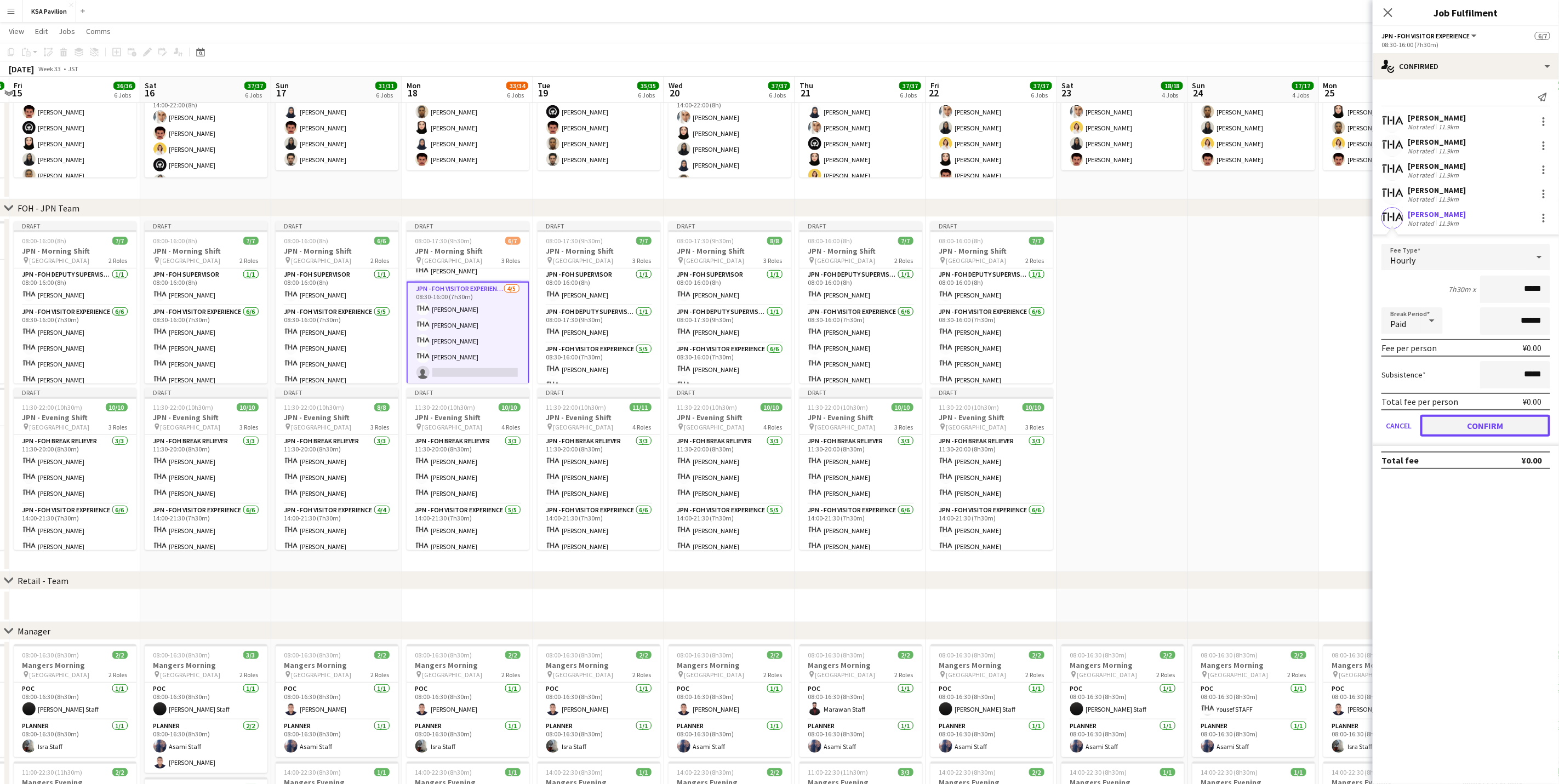
click at [1045, 422] on button "Confirm" at bounding box center [1485, 425] width 130 height 22
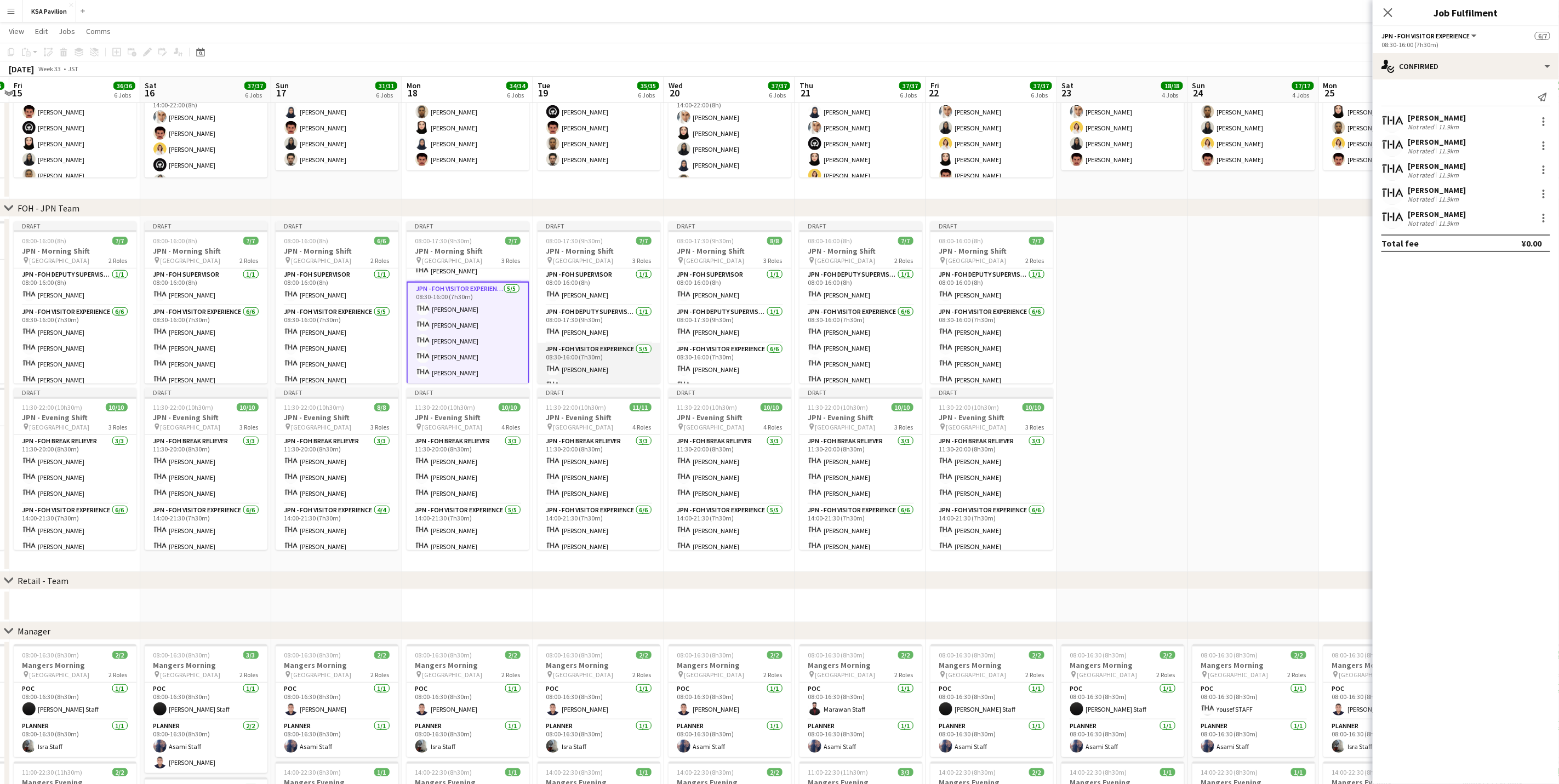
click at [585, 372] on app-card-role "JPN - FOH Visitor Experience [DATE] 08:30-16:00 (7h30m) [PERSON_NAME] Chiari [P…" at bounding box center [599, 393] width 123 height 101
click at [1045, 124] on div at bounding box center [1543, 125] width 2 height 2
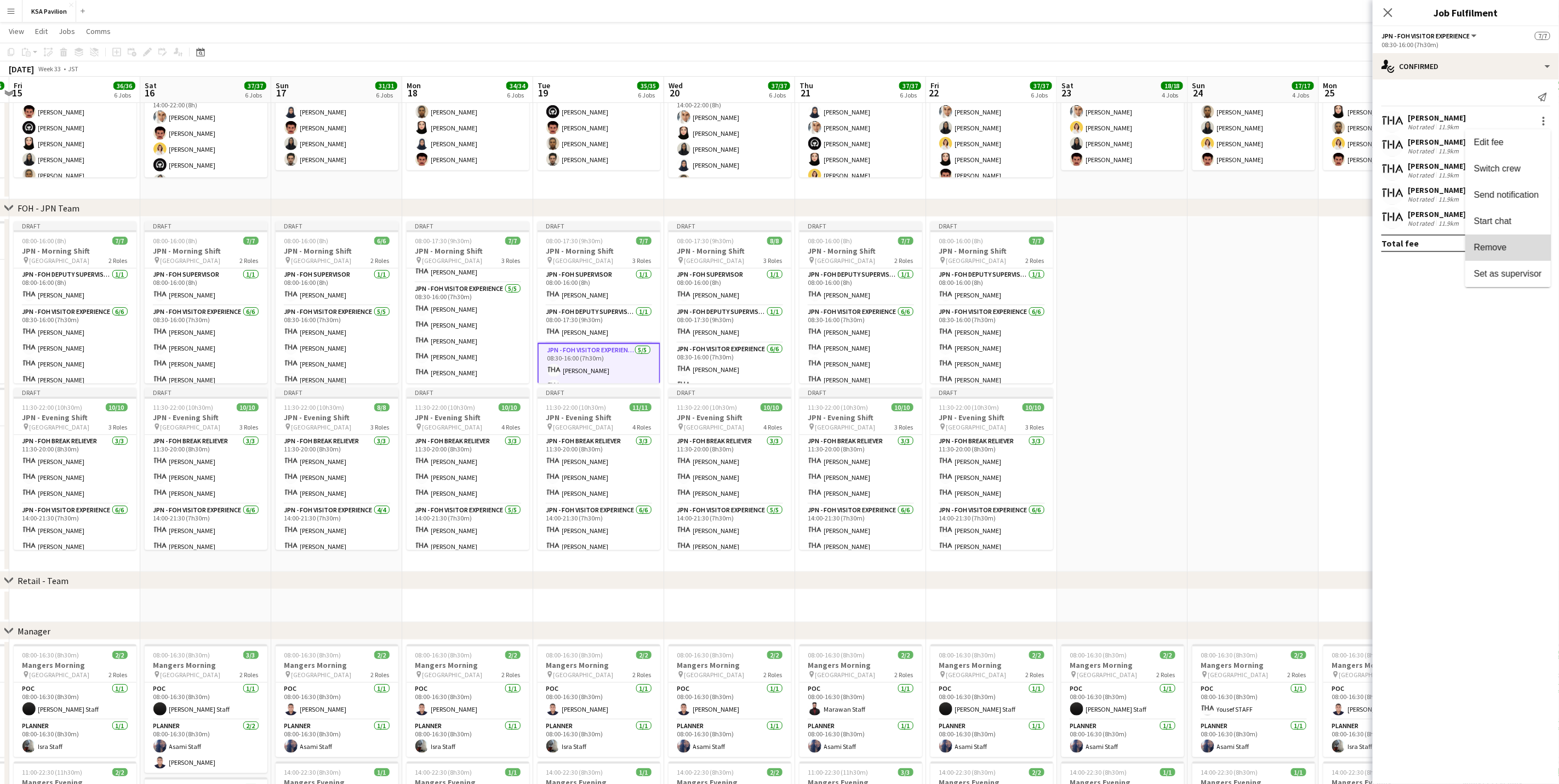
click at [1045, 247] on span "Remove" at bounding box center [1508, 247] width 68 height 10
click at [1045, 222] on input at bounding box center [1472, 218] width 127 height 13
type input "*****"
click at [1045, 235] on span "[PERSON_NAME]" at bounding box center [1448, 234] width 63 height 9
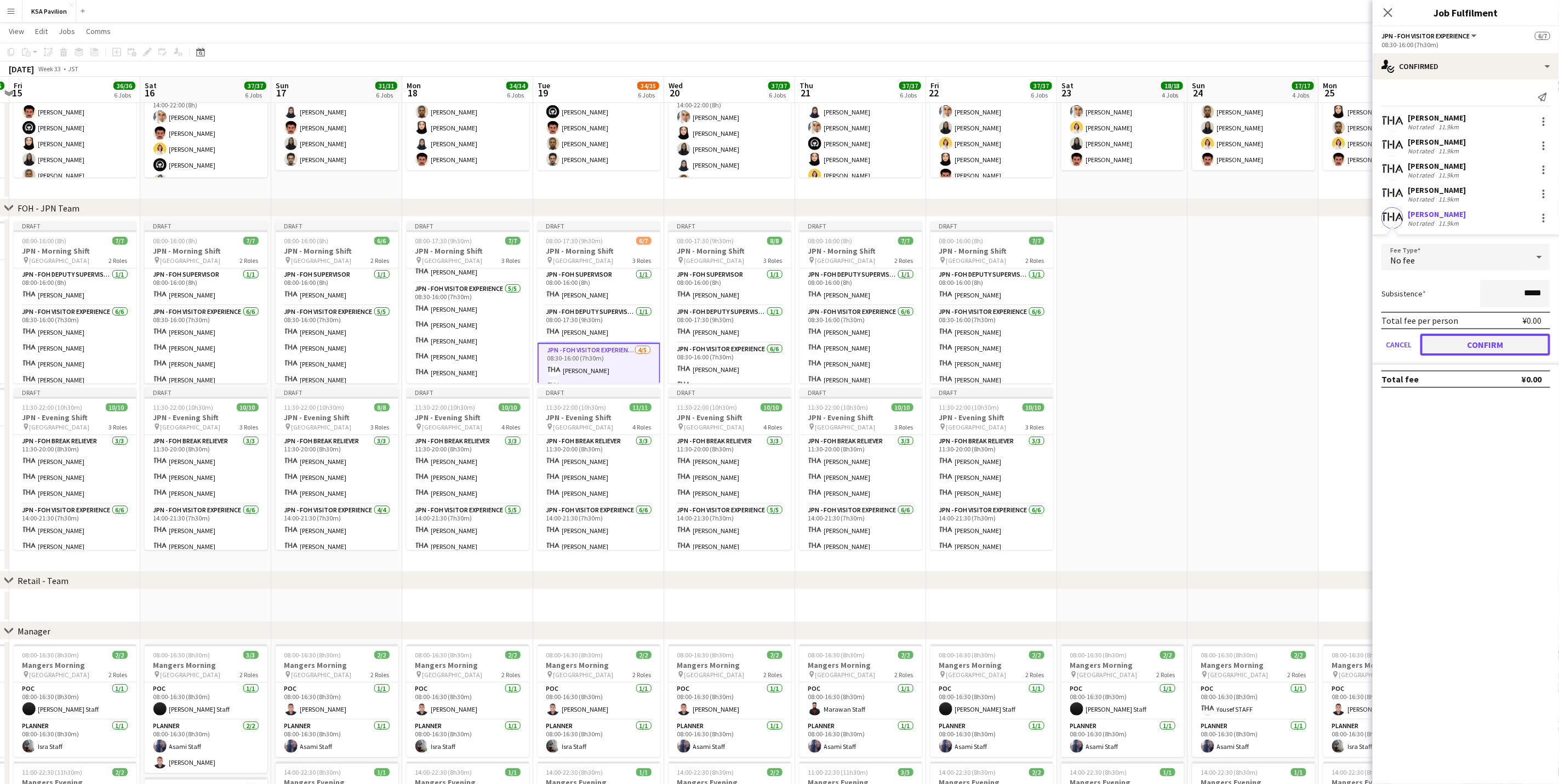
click at [1045, 341] on button "Confirm" at bounding box center [1485, 344] width 130 height 22
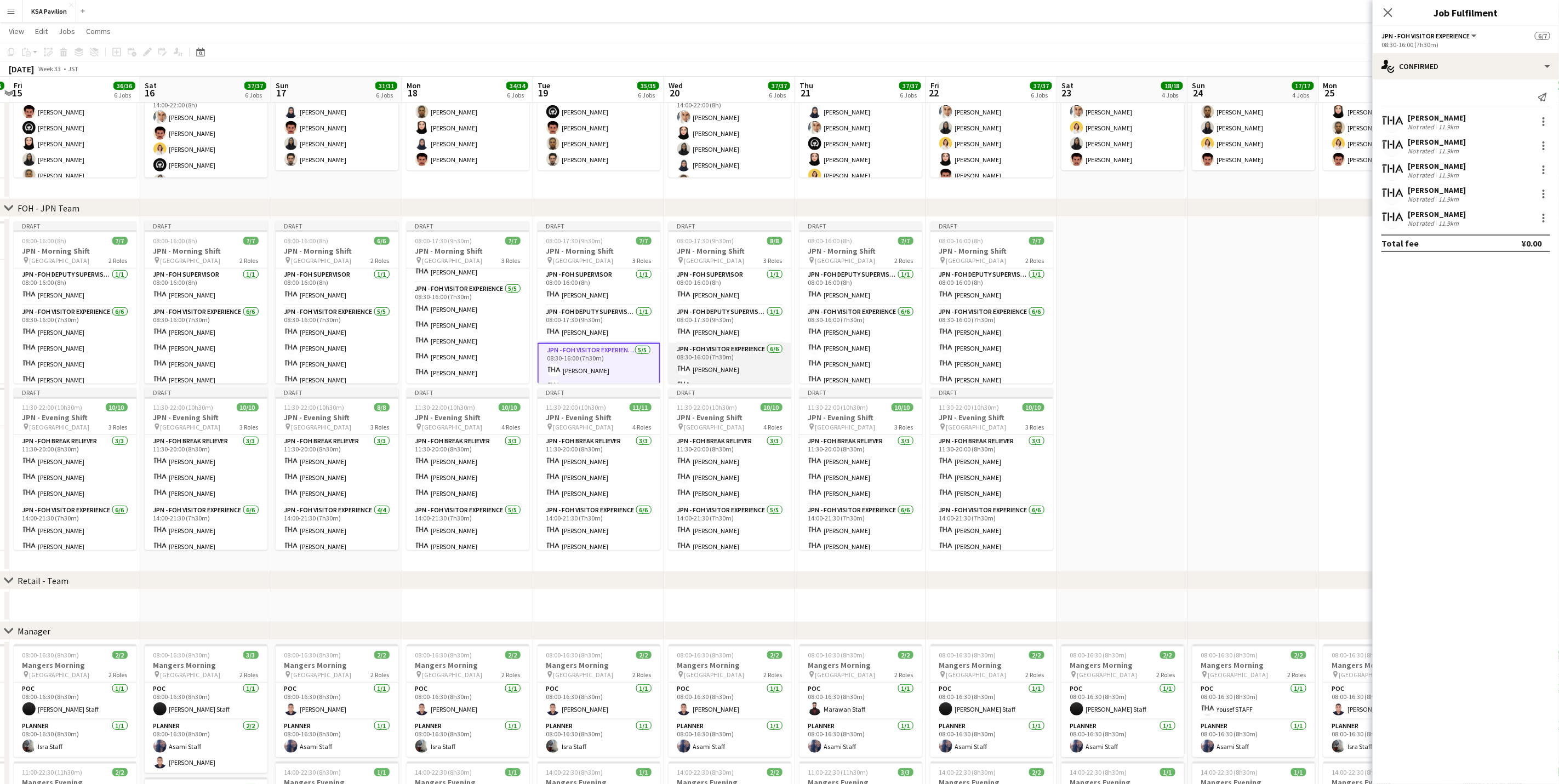
click at [725, 356] on app-card-role "JPN - FOH Visitor Experience [DATE] 08:30-16:00 (7h30m) [PERSON_NAME] [PERSON_N…" at bounding box center [729, 401] width 123 height 116
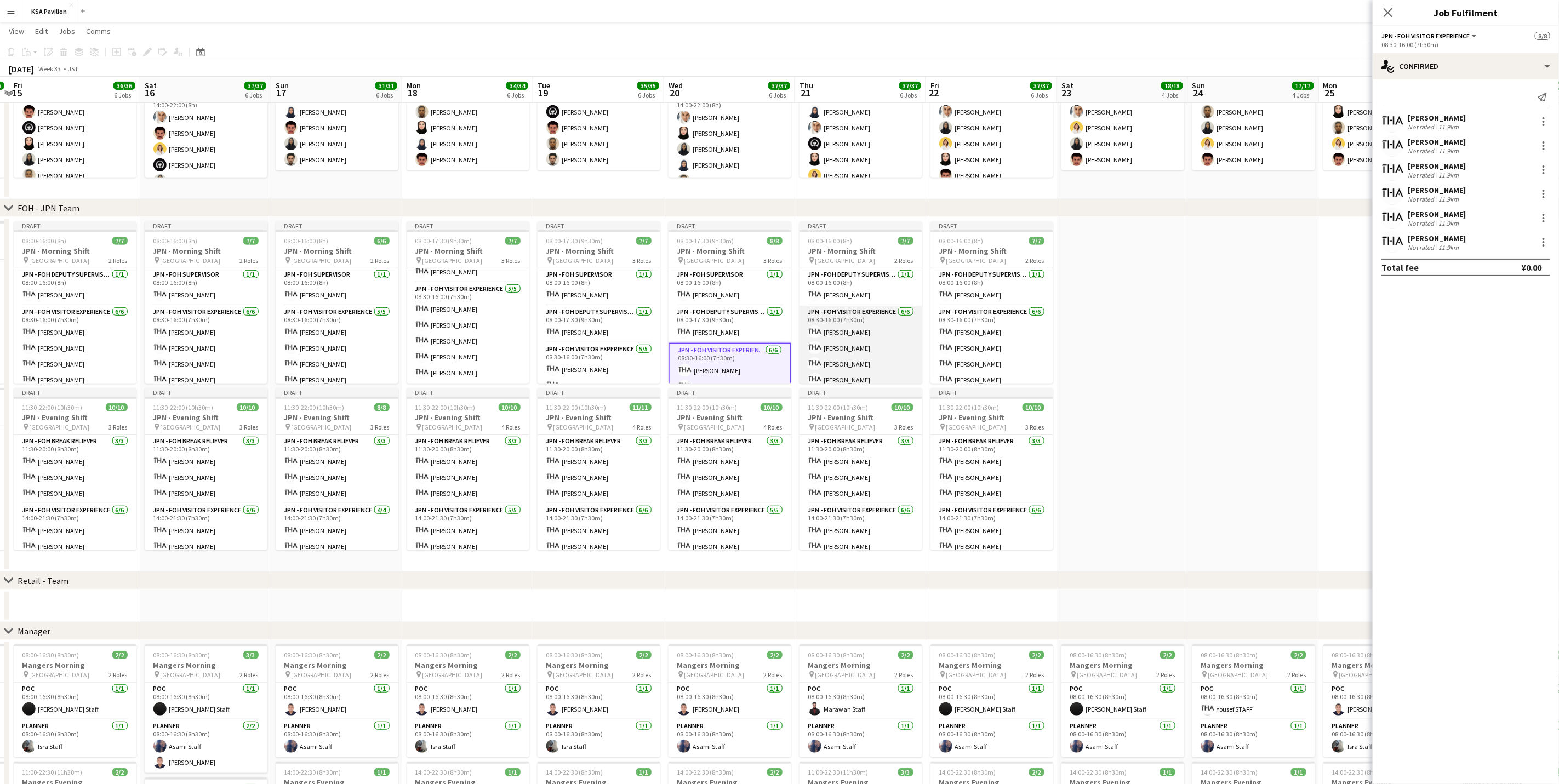
click at [836, 354] on app-card-role "JPN - FOH Visitor Experience [DATE] 08:30-16:00 (7h30m) [PERSON_NAME] [PERSON_N…" at bounding box center [860, 364] width 123 height 116
click at [1045, 216] on div at bounding box center [1543, 215] width 2 height 2
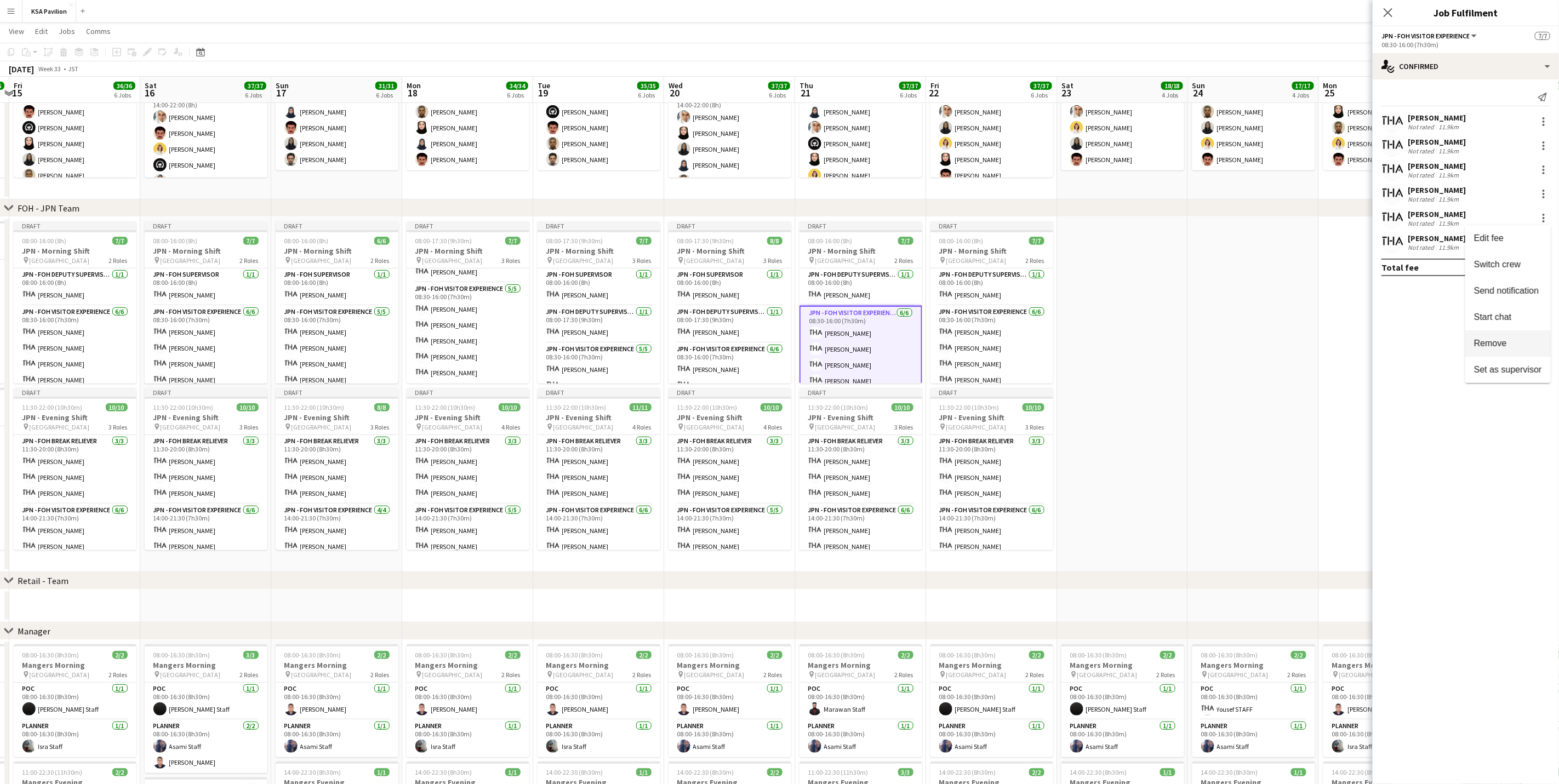
click at [1045, 349] on span "Remove" at bounding box center [1508, 344] width 68 height 10
click at [1045, 244] on input at bounding box center [1472, 242] width 127 height 13
type input "*****"
click at [1045, 266] on span "[EMAIL_ADDRESS][DOMAIN_NAME]" at bounding box center [1472, 267] width 110 height 9
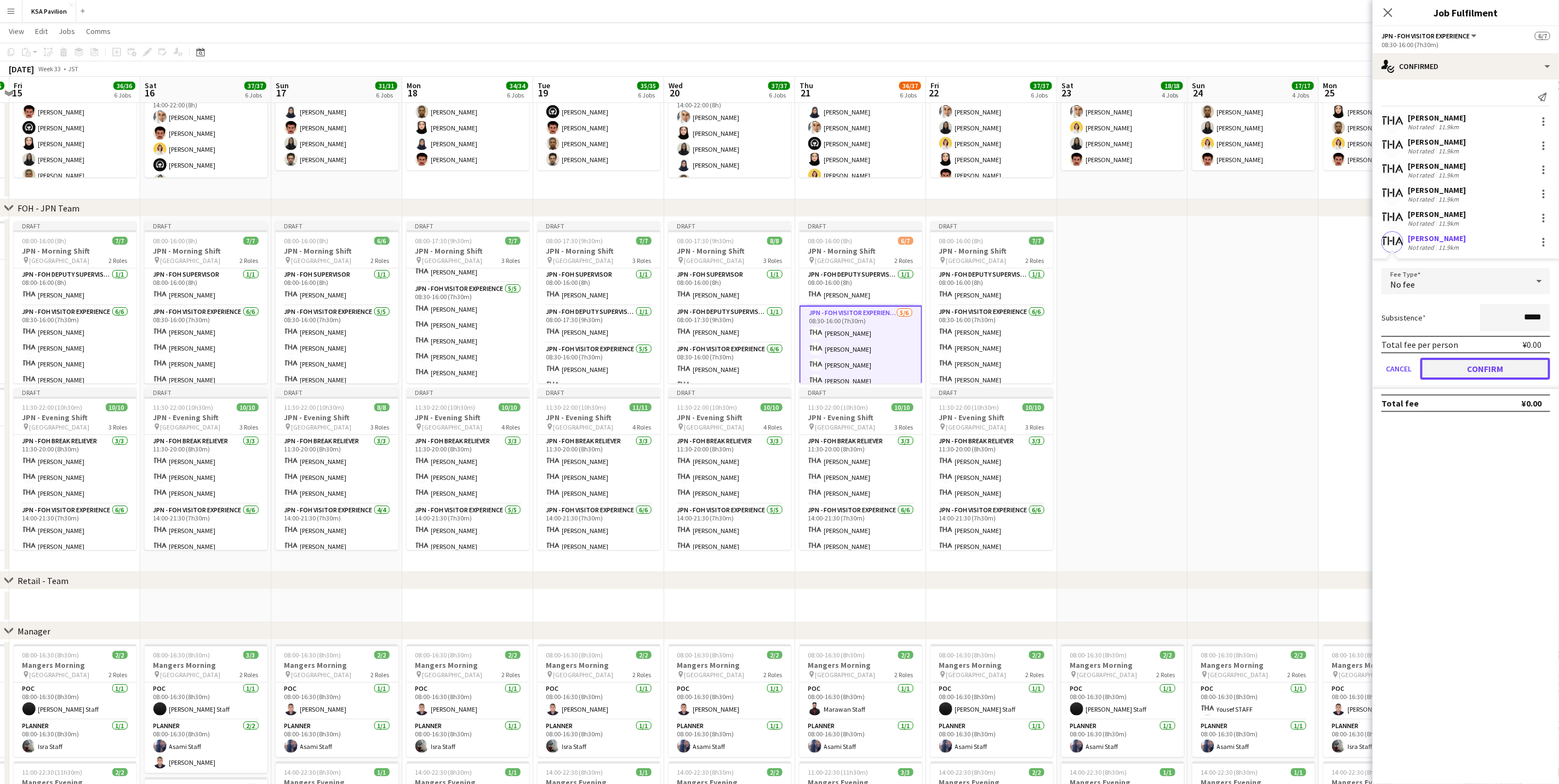
click at [1045, 365] on button "Confirm" at bounding box center [1485, 369] width 130 height 22
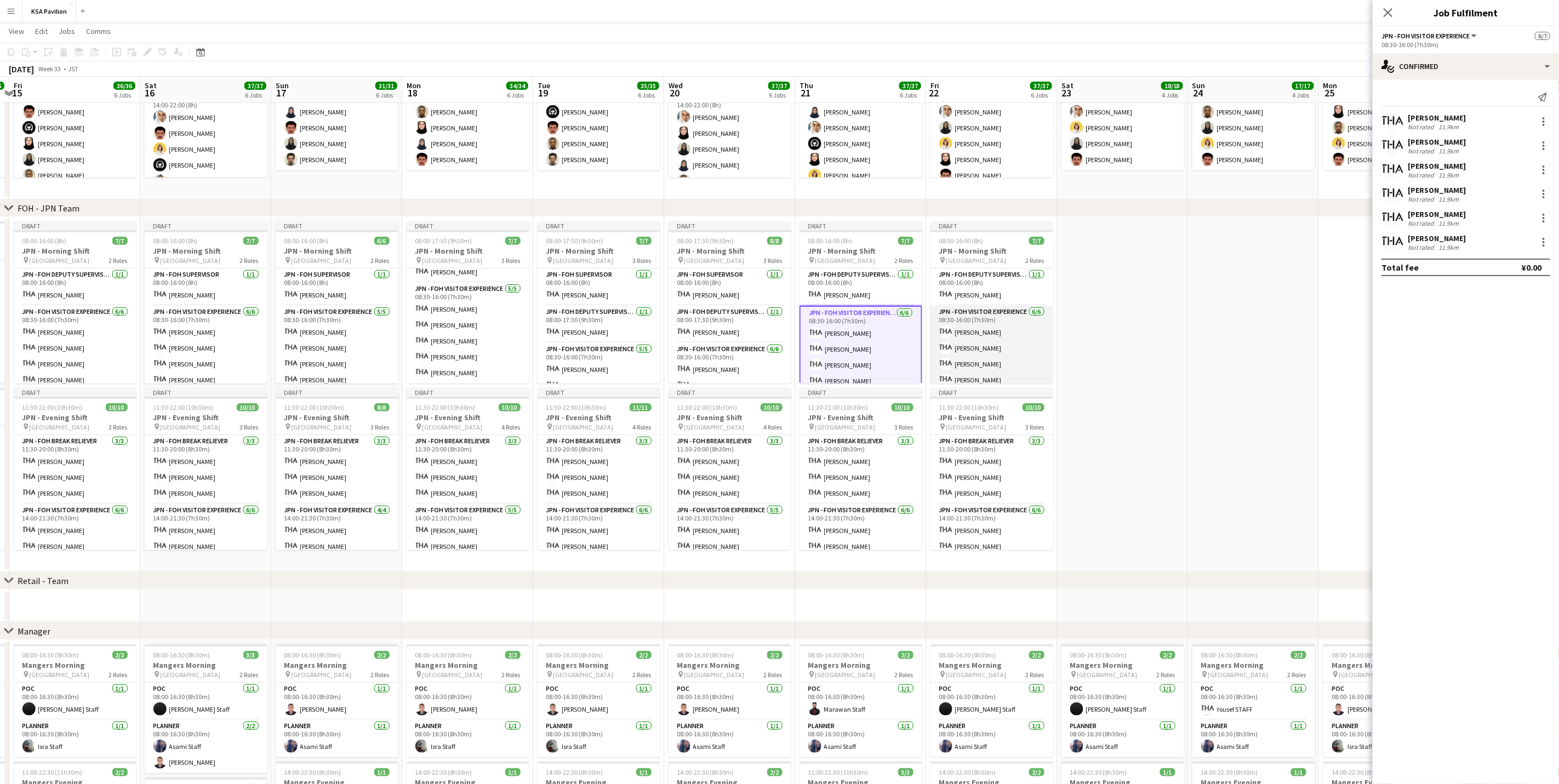
click at [986, 350] on app-card-role "JPN - FOH Visitor Experience [DATE] 08:30-16:00 (7h30m) [PERSON_NAME] [PERSON_N…" at bounding box center [991, 364] width 123 height 116
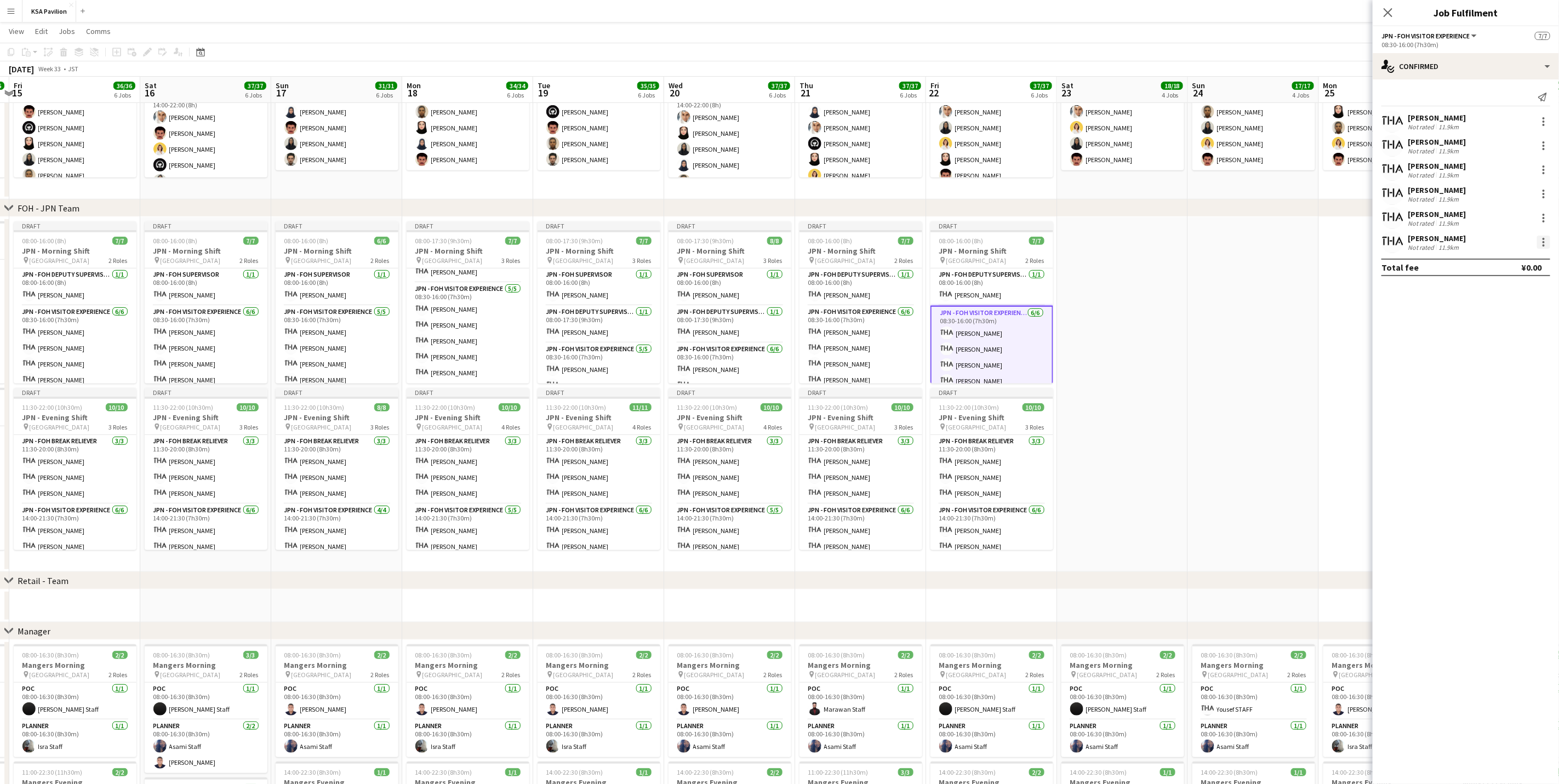
click at [1045, 248] on div at bounding box center [1543, 242] width 13 height 13
click at [1045, 369] on span "Remove" at bounding box center [1490, 367] width 33 height 9
click at [1045, 244] on input at bounding box center [1472, 242] width 127 height 13
type input "*****"
click at [1045, 263] on span "[EMAIL_ADDRESS][DOMAIN_NAME]" at bounding box center [1472, 267] width 110 height 9
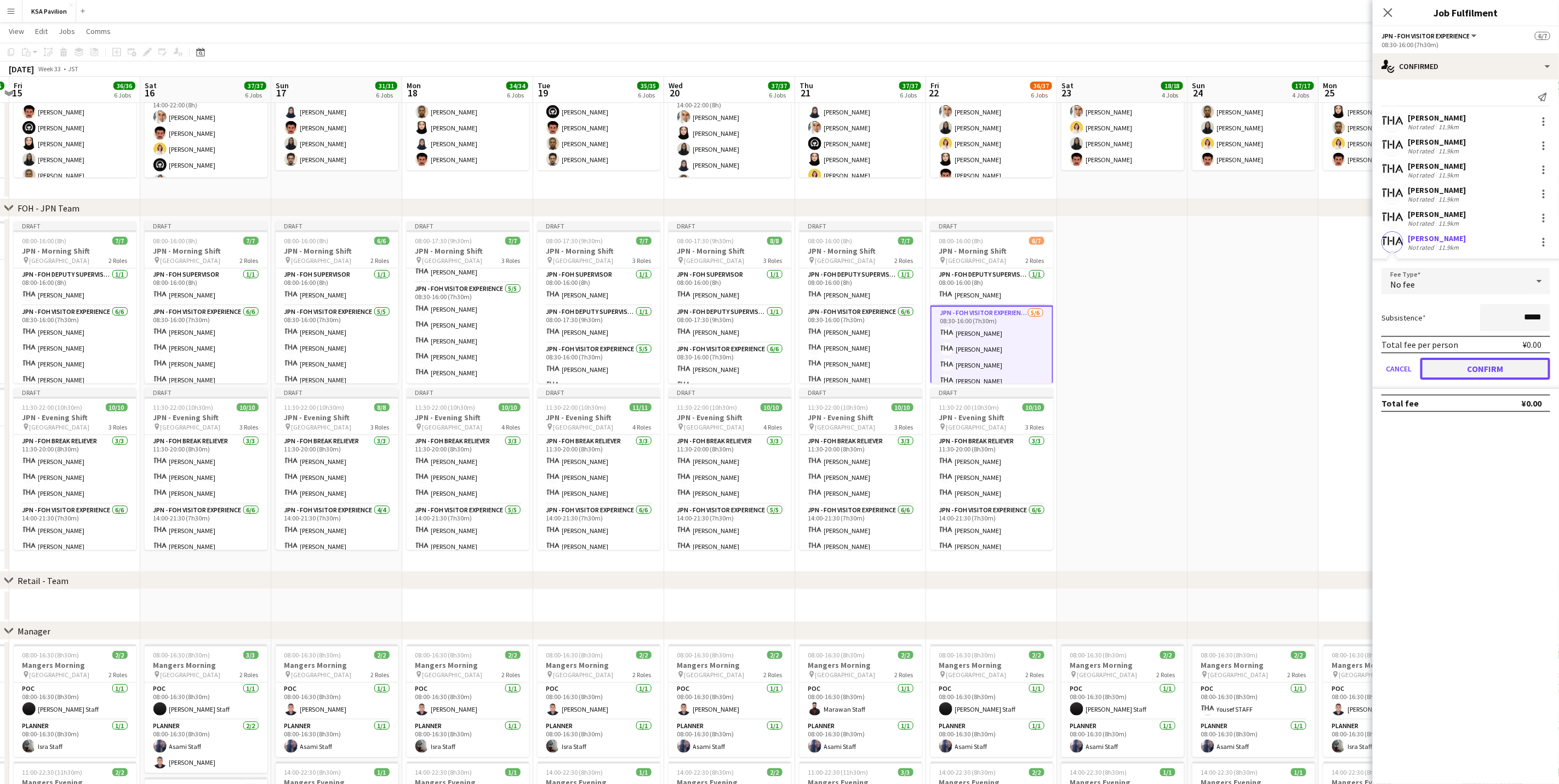
click at [1045, 369] on button "Confirm" at bounding box center [1485, 369] width 130 height 22
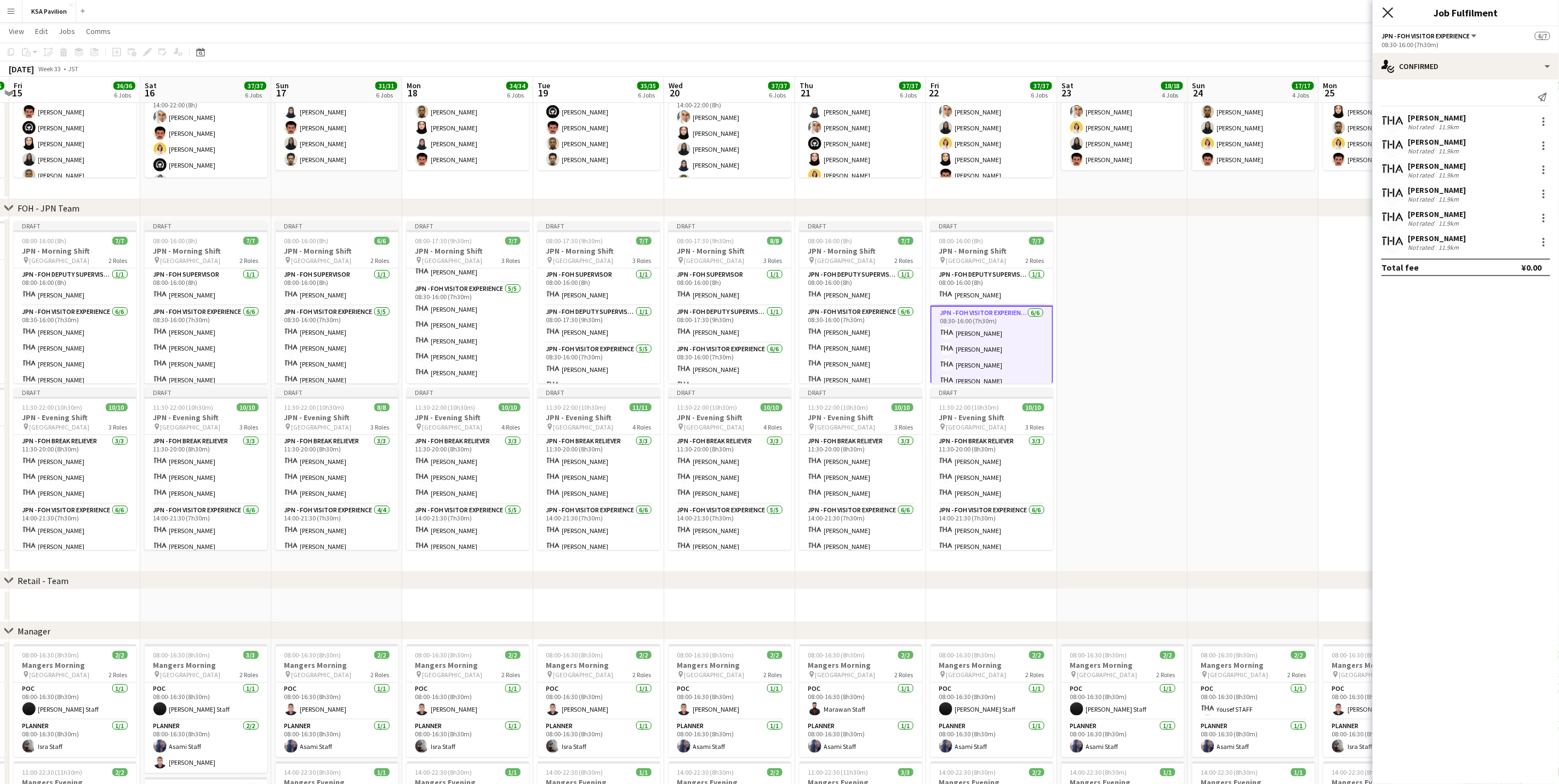
click at [1045, 16] on icon "Close pop-in" at bounding box center [1388, 12] width 11 height 11
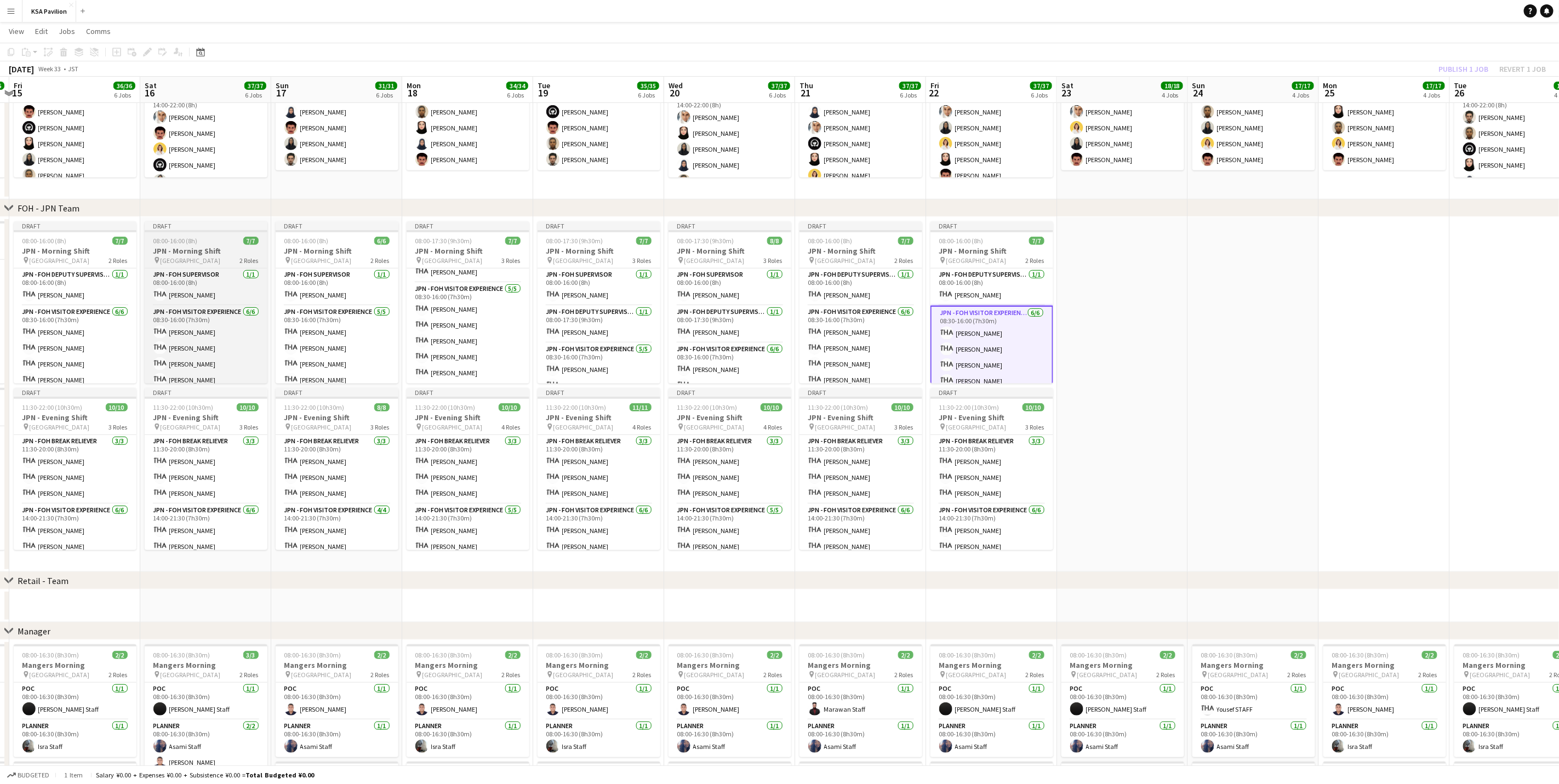
click at [202, 253] on h3 "JPN - Morning Shift" at bounding box center [206, 251] width 123 height 10
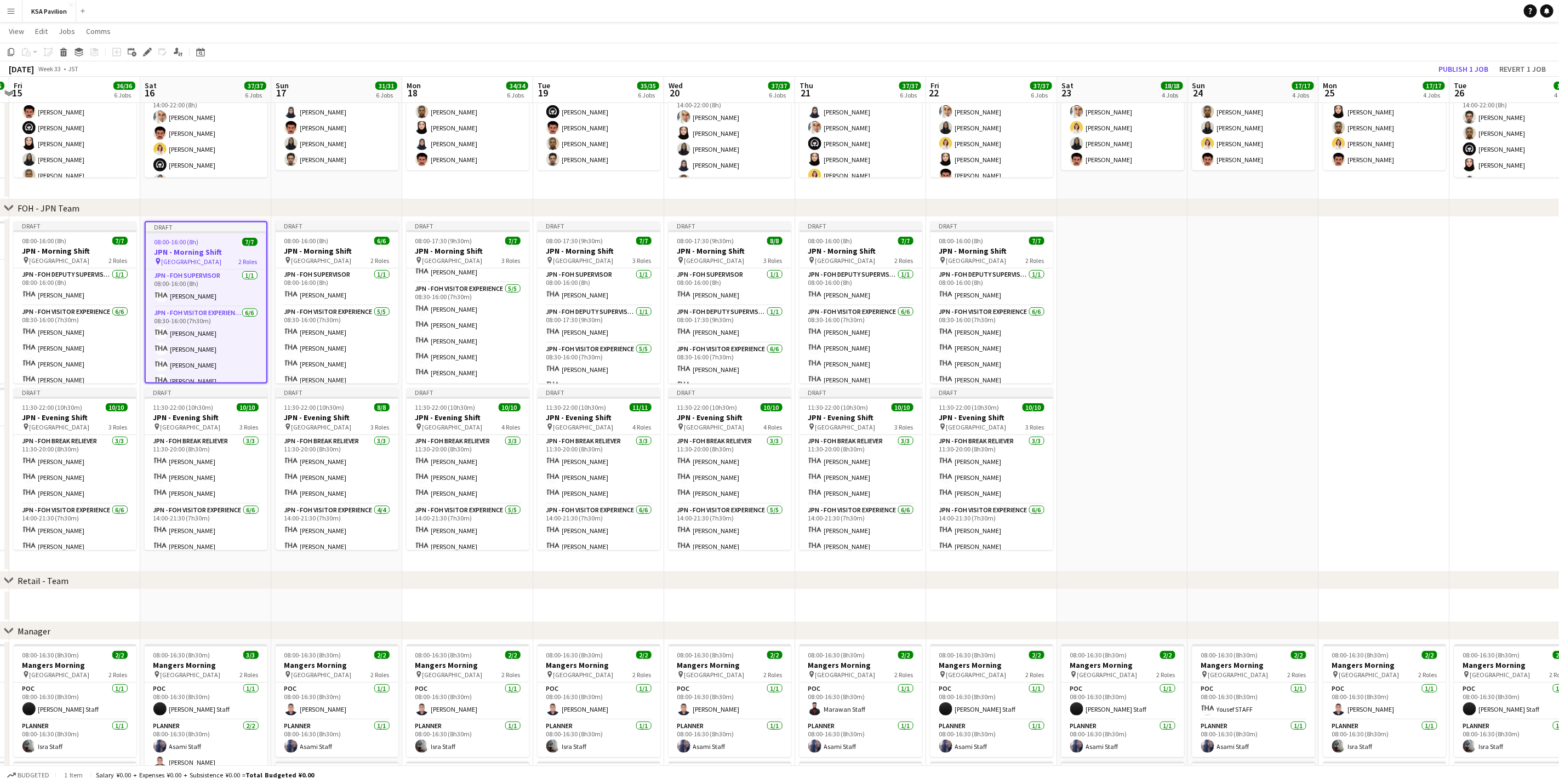
click at [1045, 267] on app-date-cell at bounding box center [1123, 395] width 131 height 355
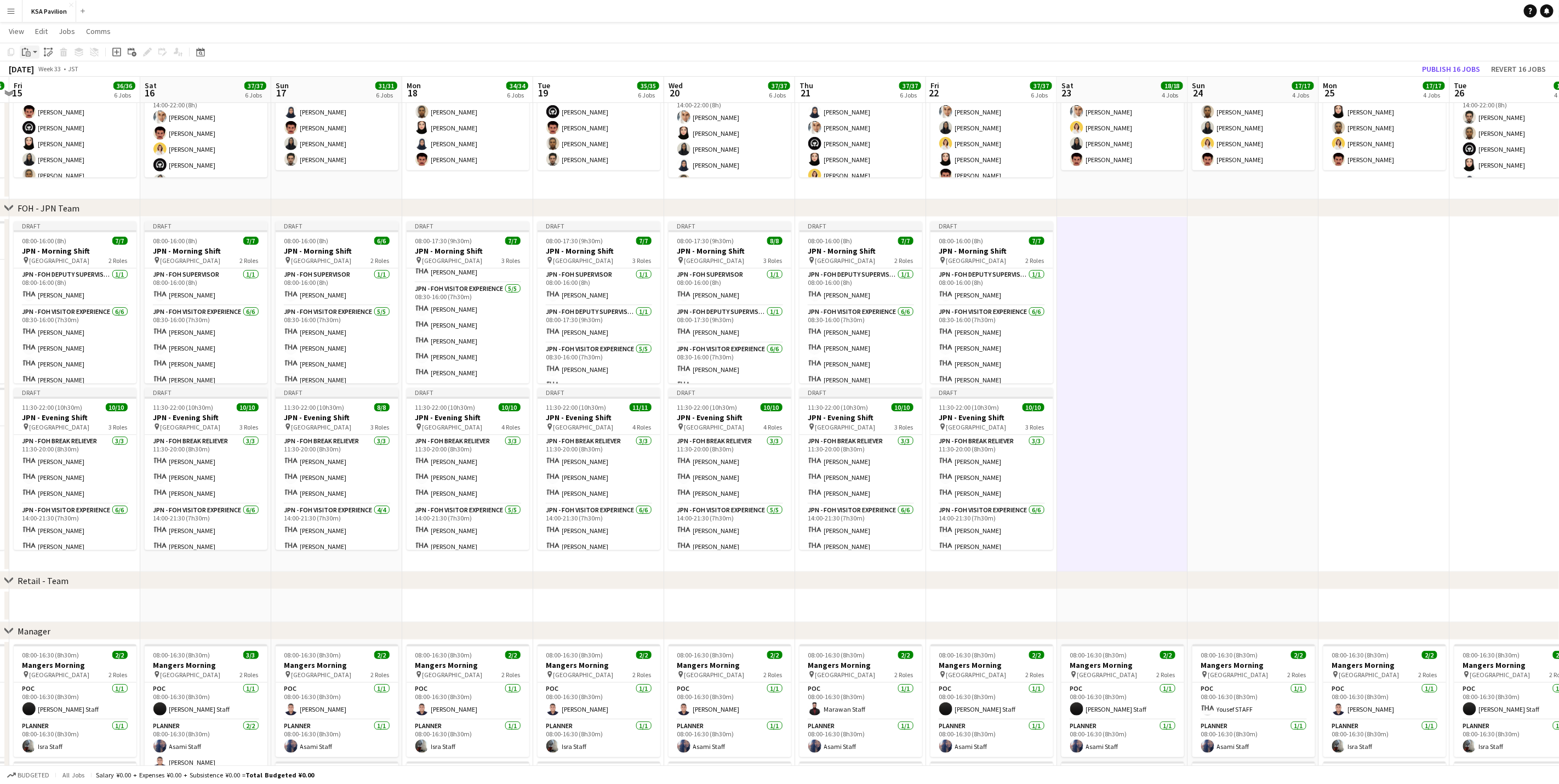
click at [25, 50] on icon "Paste" at bounding box center [26, 52] width 9 height 9
click at [64, 92] on link "Paste with crew Ctrl+Shift+V" at bounding box center [81, 92] width 103 height 10
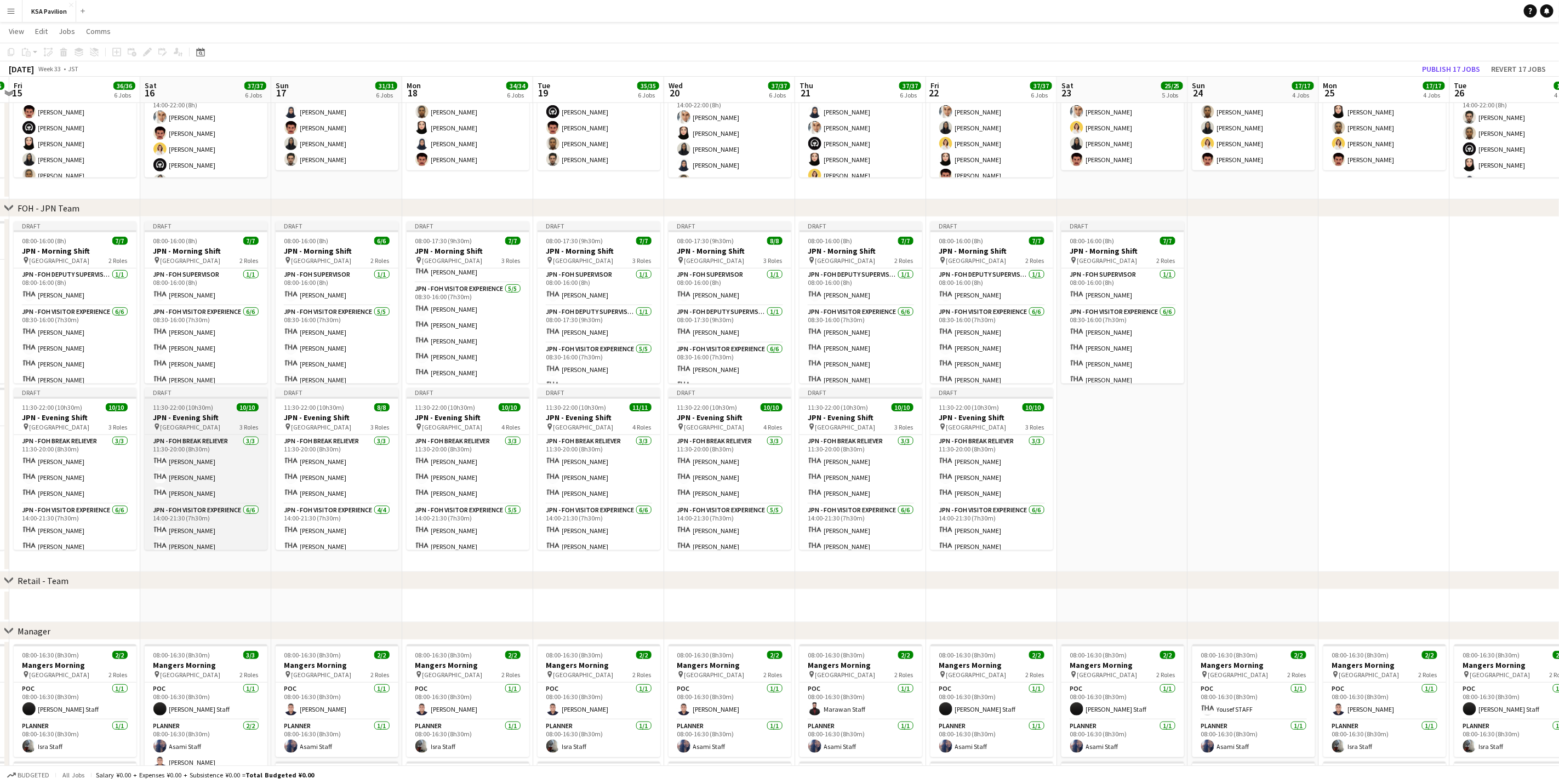
click at [171, 425] on span "[GEOGRAPHIC_DATA]" at bounding box center [191, 427] width 60 height 8
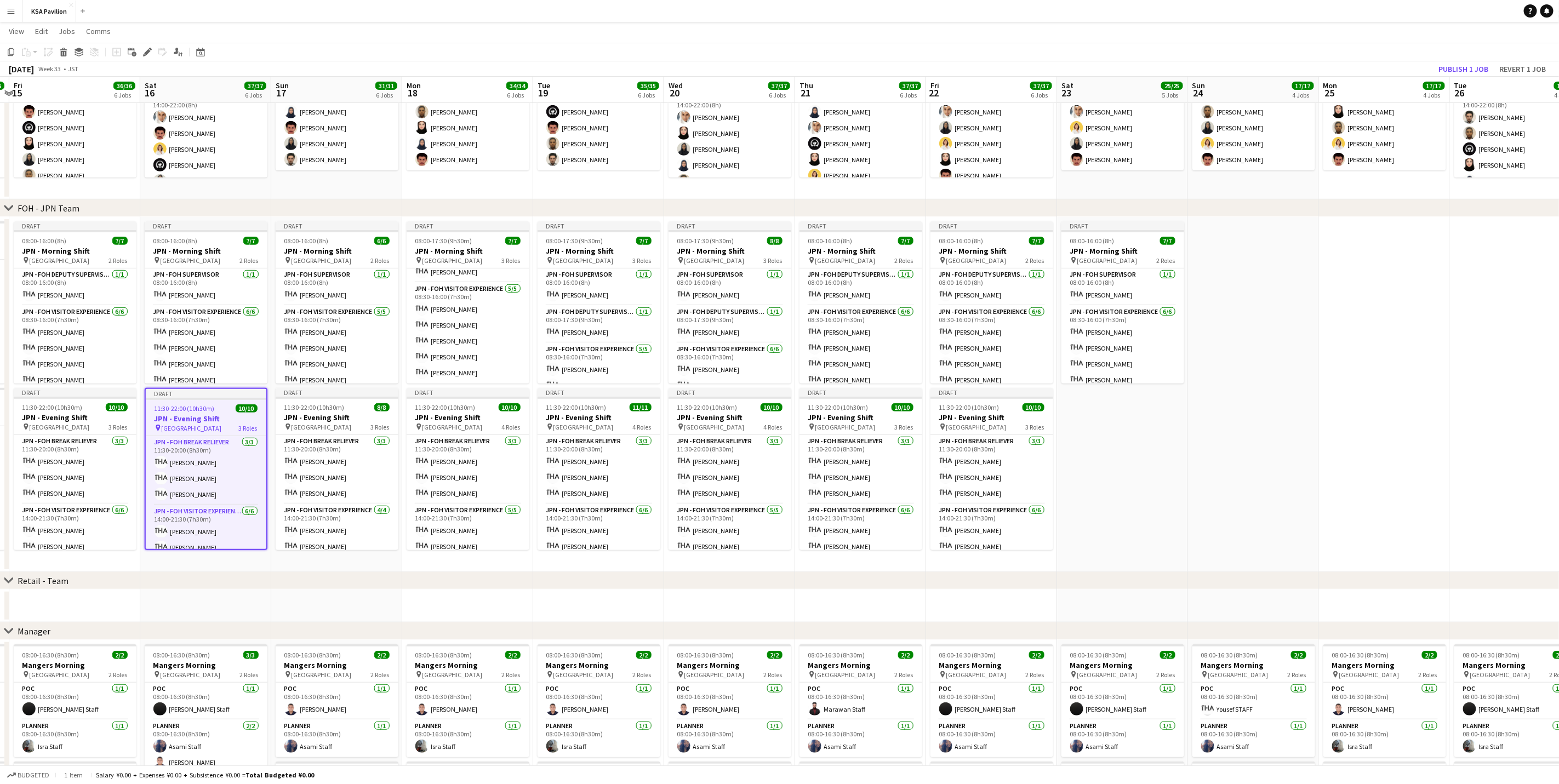
click at [1045, 435] on app-date-cell "Draft 08:00-16:00 (8h) 7/7 JPN - Morning Shift pin Saudi Arabia Pavilion 2 Role…" at bounding box center [1123, 395] width 131 height 355
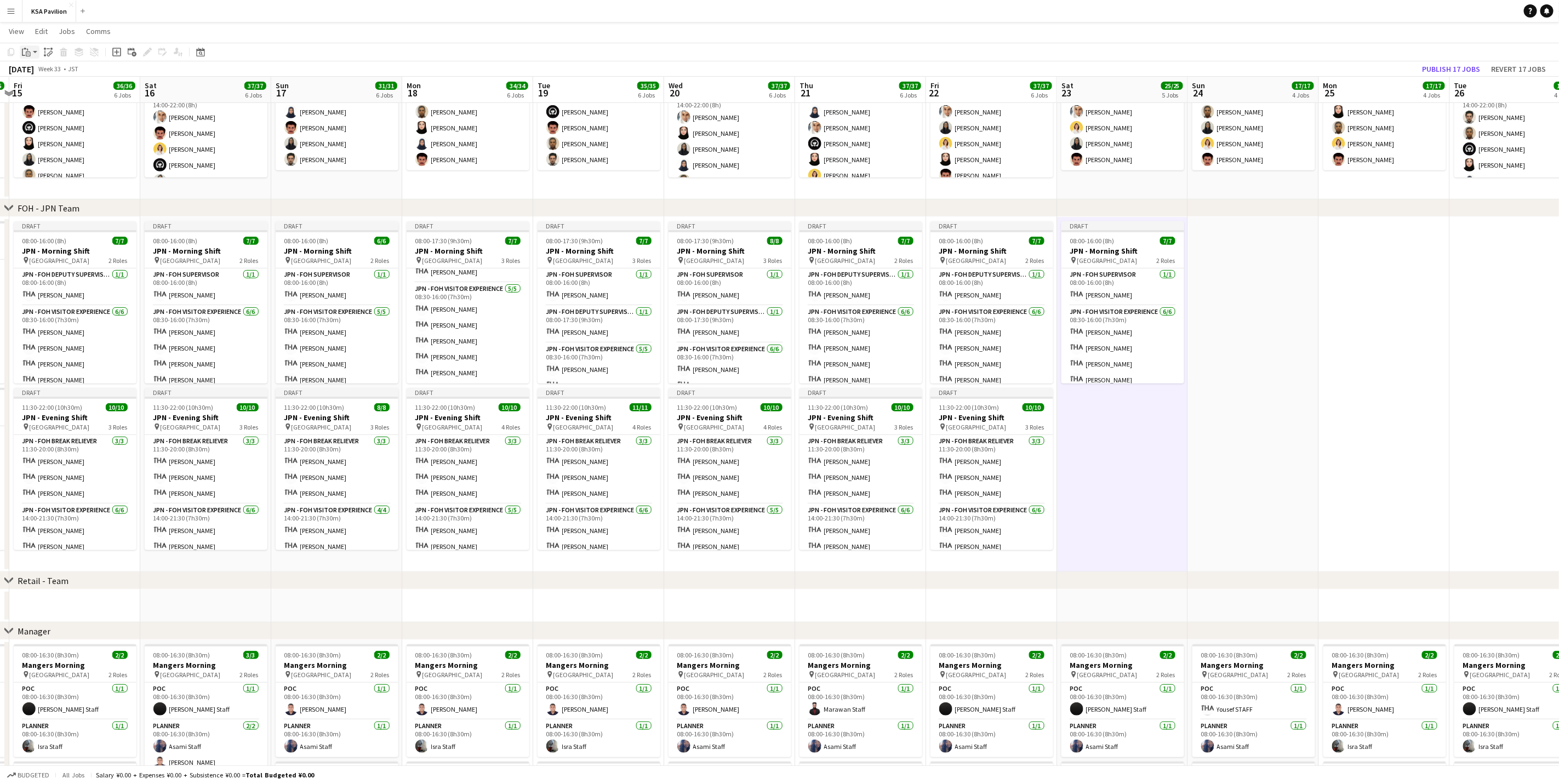
click at [26, 54] on icon at bounding box center [28, 54] width 5 height 5
click at [67, 94] on link "Paste with crew Ctrl+Shift+V" at bounding box center [81, 92] width 103 height 10
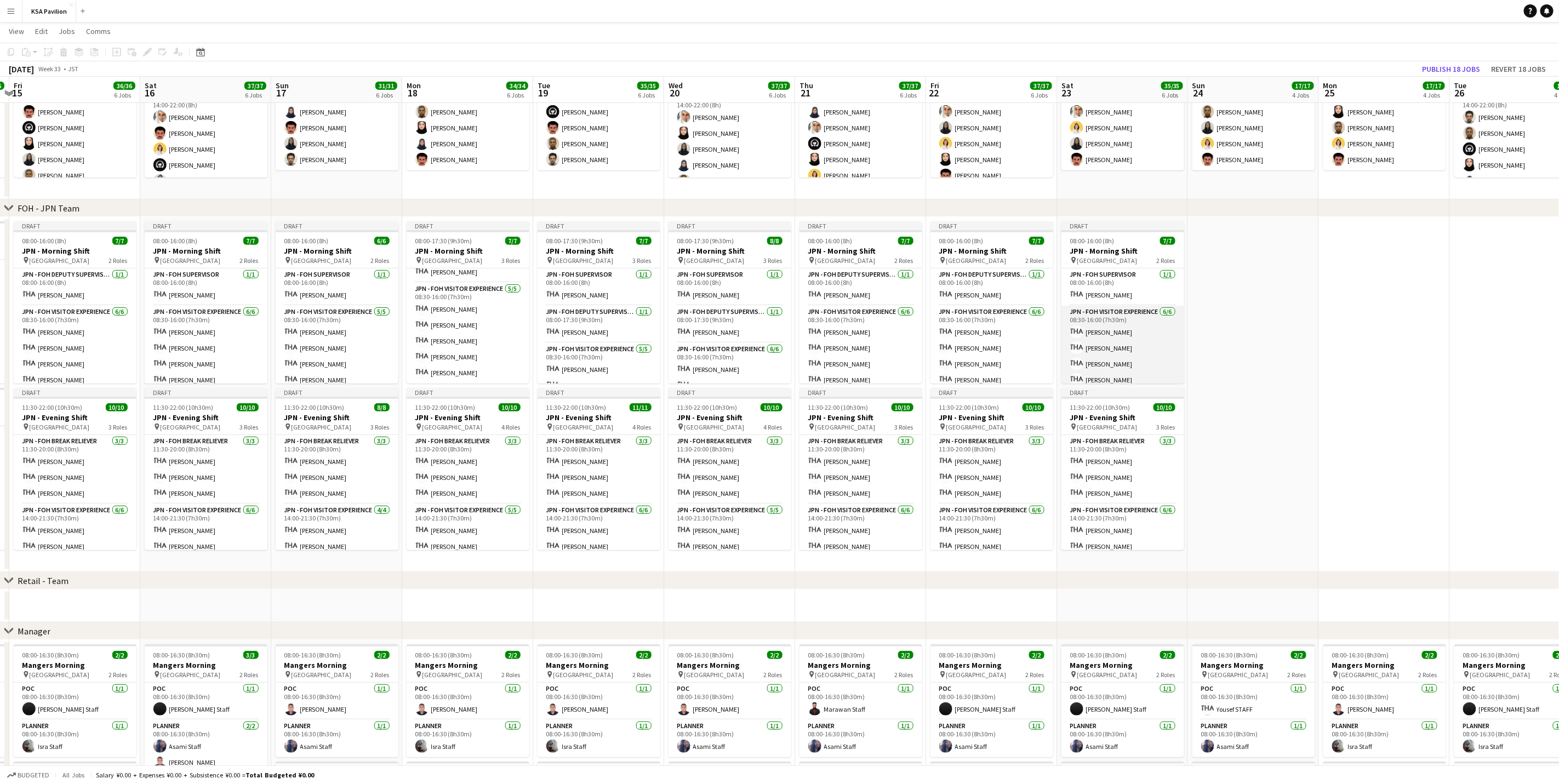
click at [1045, 360] on app-card-role "JPN - FOH Visitor Experience [DATE] 08:30-16:00 (7h30m) [PERSON_NAME] [PERSON_N…" at bounding box center [1123, 364] width 123 height 116
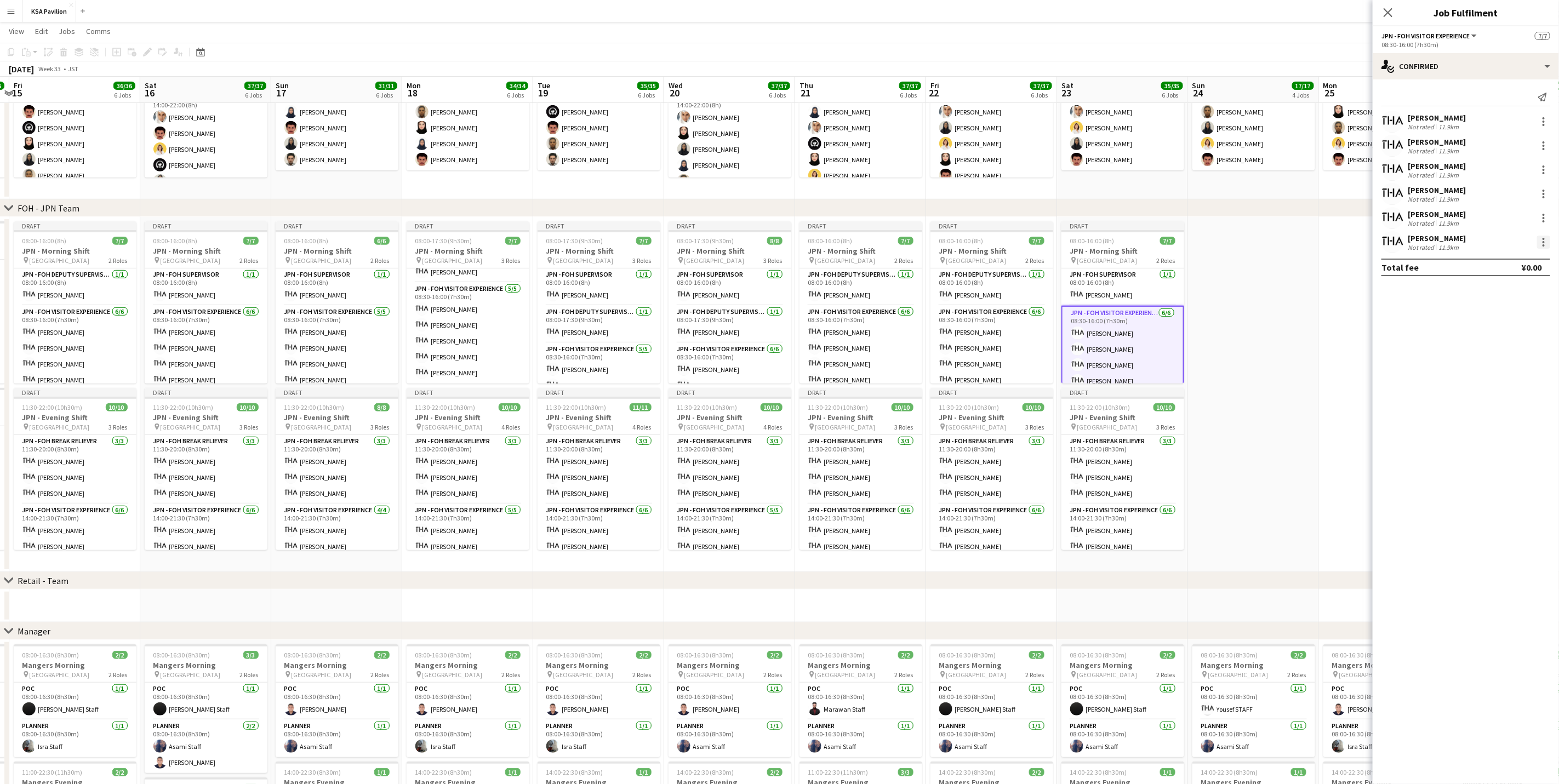
click at [1045, 242] on div at bounding box center [1543, 242] width 2 height 2
click at [1045, 364] on span "Remove" at bounding box center [1508, 367] width 68 height 10
click at [1045, 242] on input at bounding box center [1472, 242] width 127 height 13
type input "***"
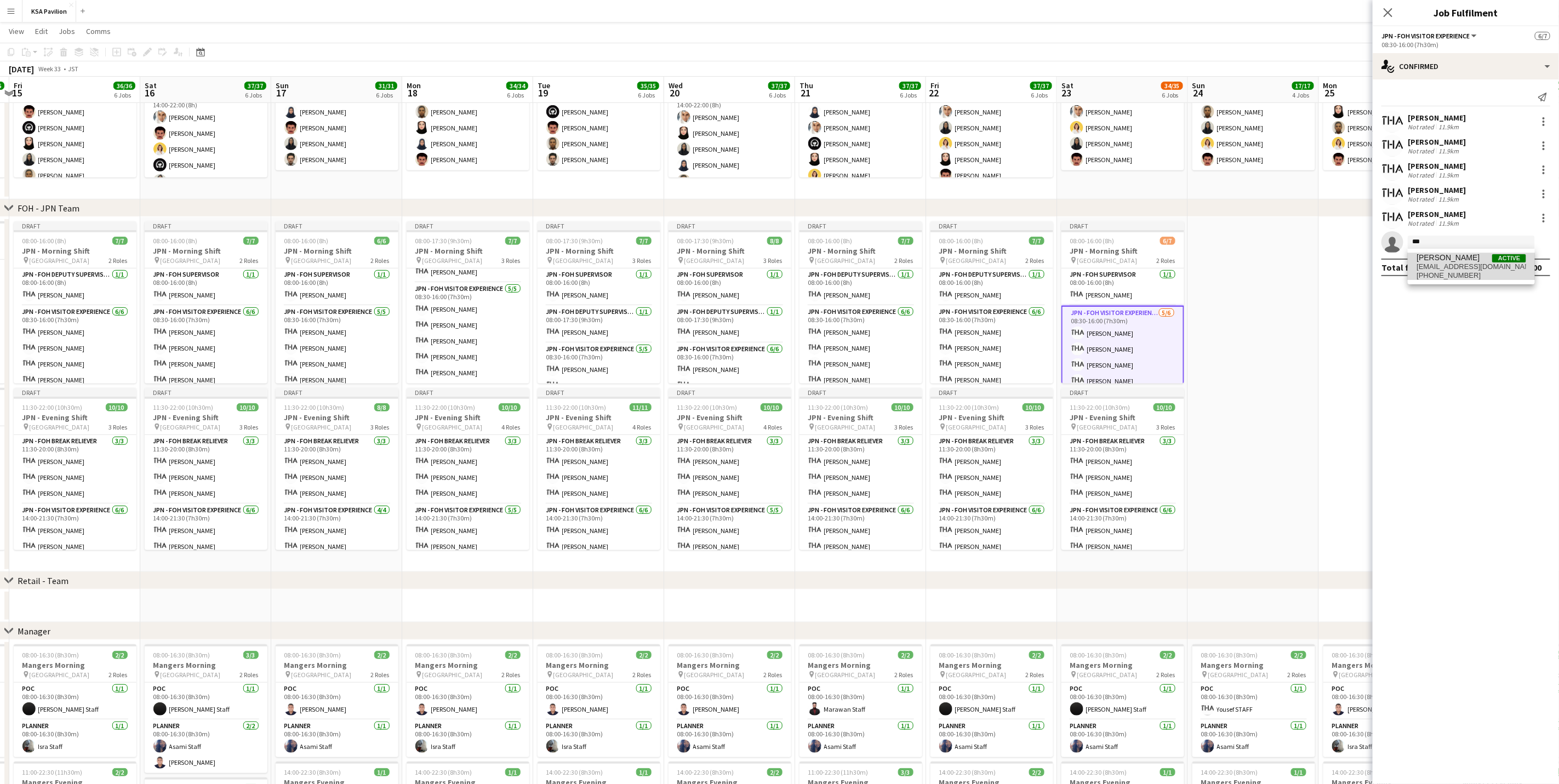
click at [1045, 267] on span "[EMAIL_ADDRESS][DOMAIN_NAME]" at bounding box center [1472, 267] width 110 height 9
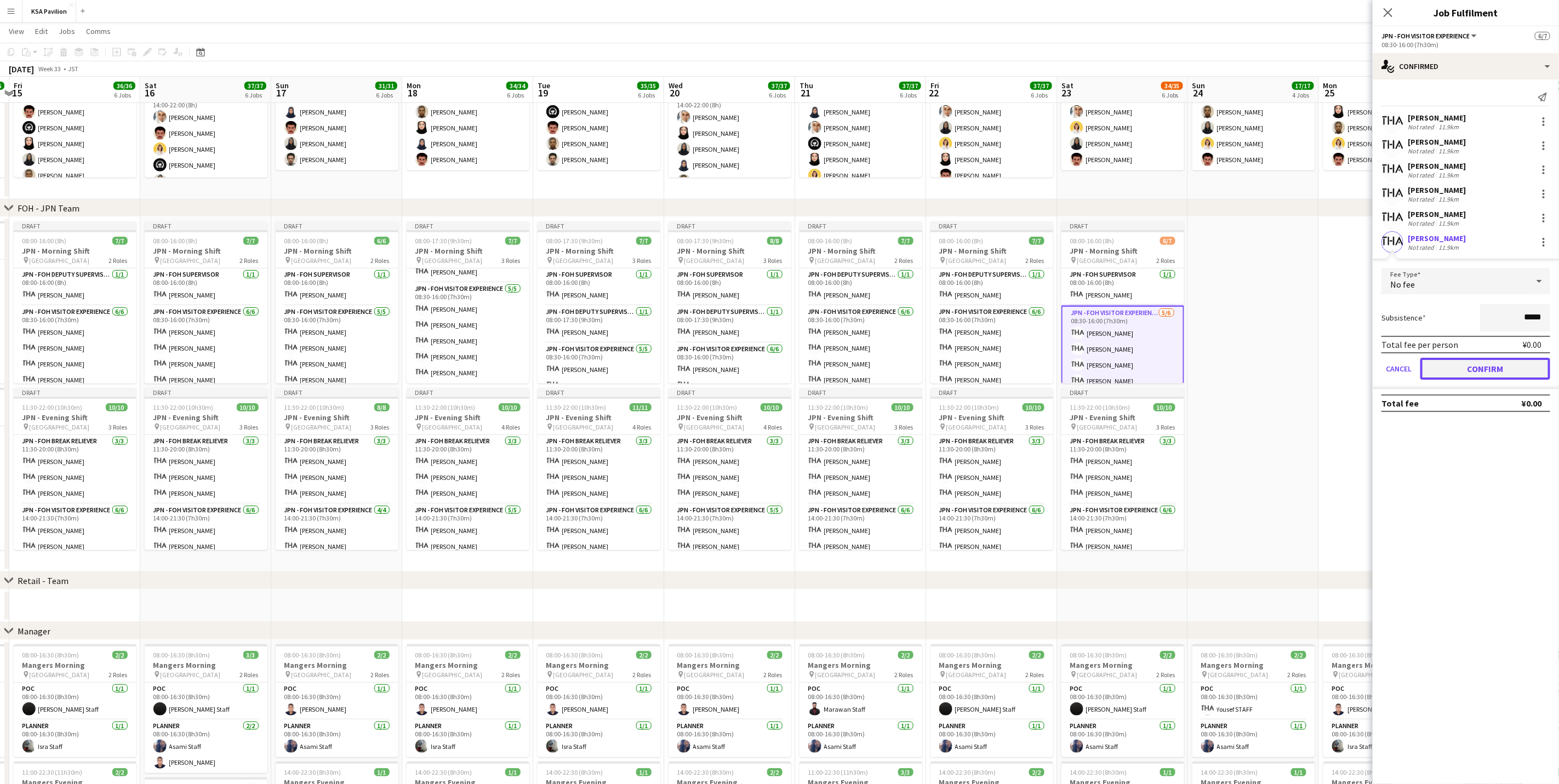
click at [1045, 369] on button "Confirm" at bounding box center [1485, 369] width 130 height 22
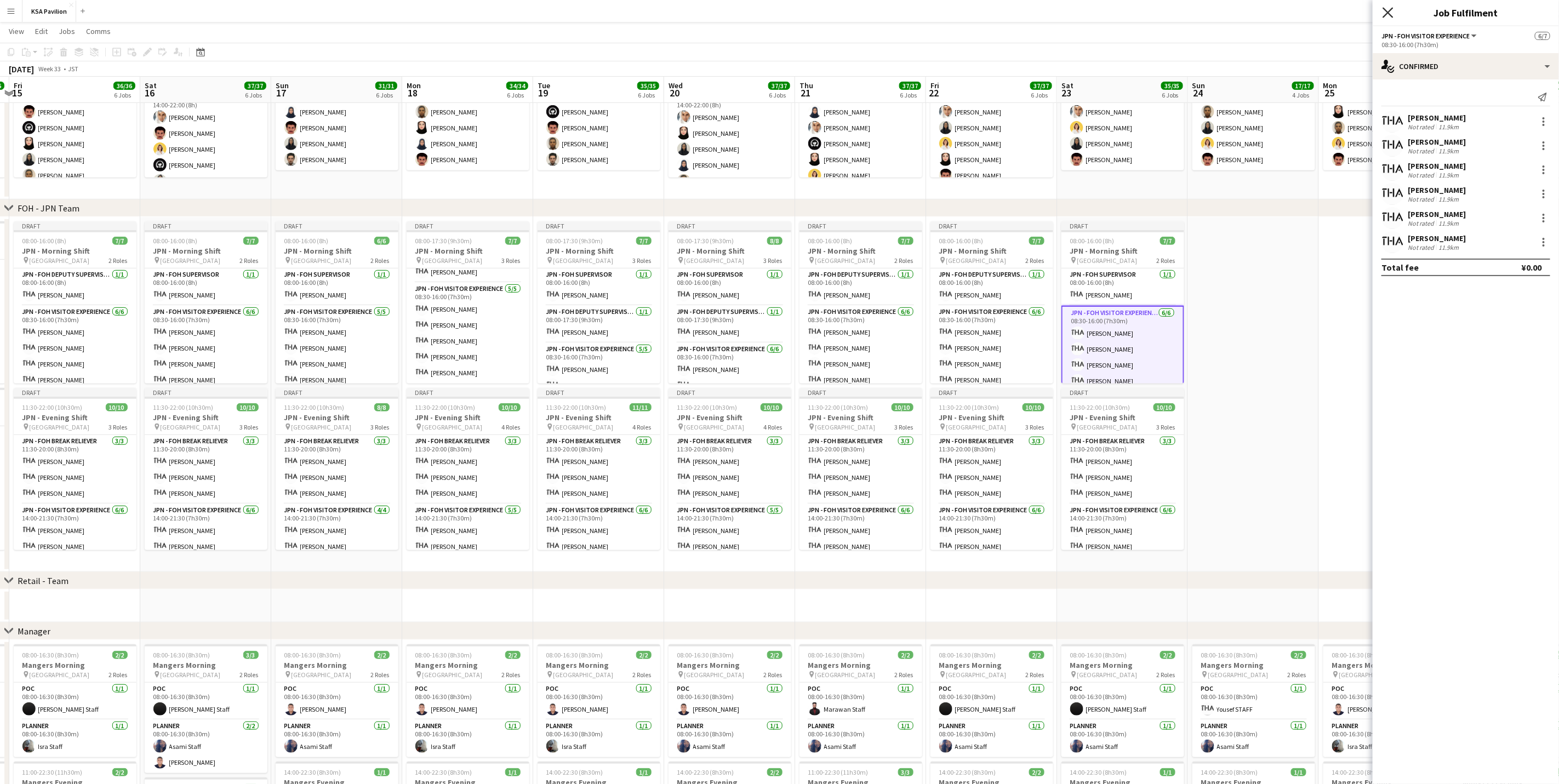
click at [1045, 16] on icon at bounding box center [1388, 12] width 11 height 11
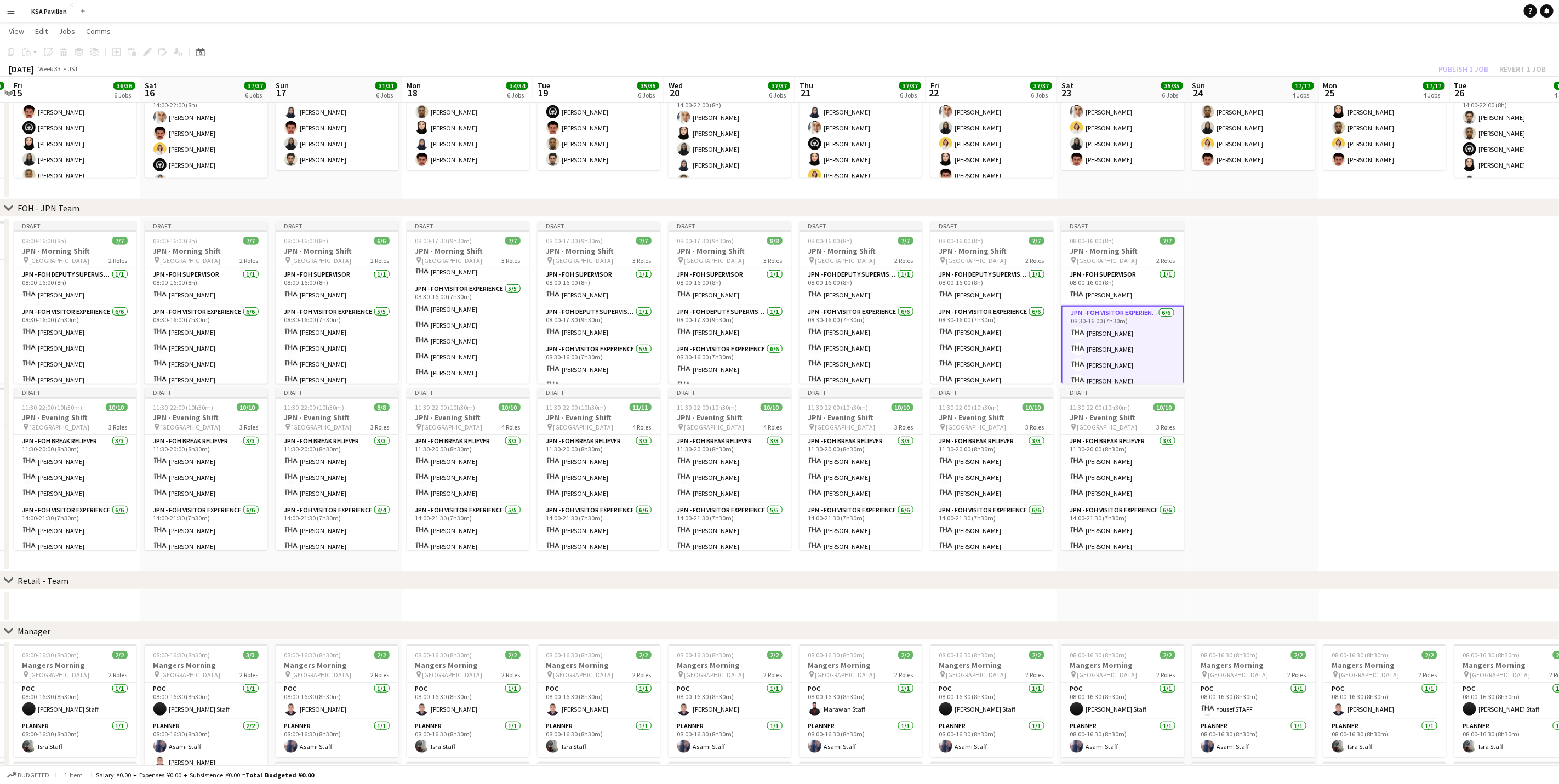
click at [1045, 488] on app-date-cell at bounding box center [1254, 395] width 131 height 355
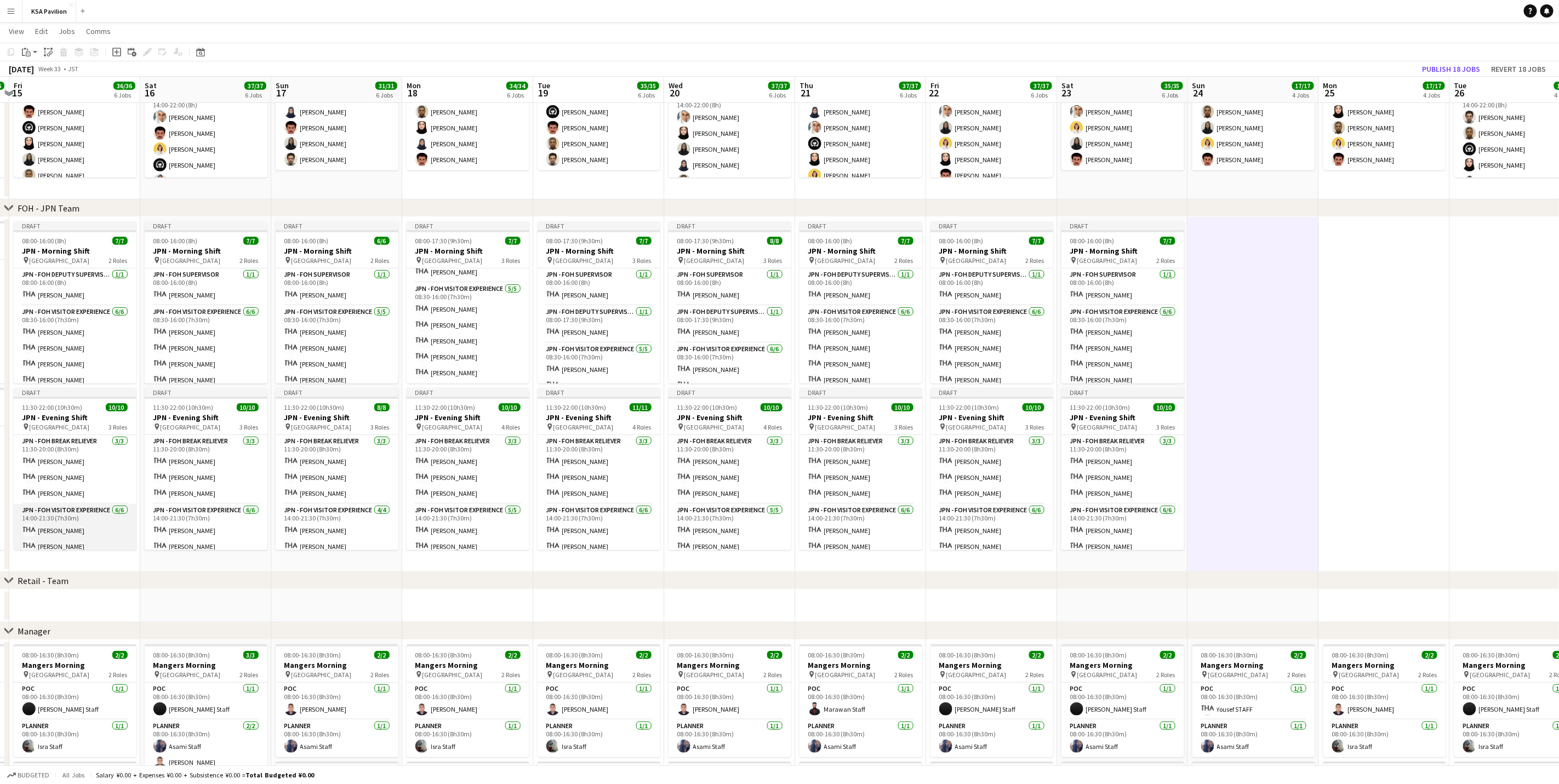
click at [96, 488] on app-card-role "JPN - FOH Visitor Experience [DATE] 14:00-21:30 (7h30m) [PERSON_NAME] [PERSON_N…" at bounding box center [75, 562] width 123 height 116
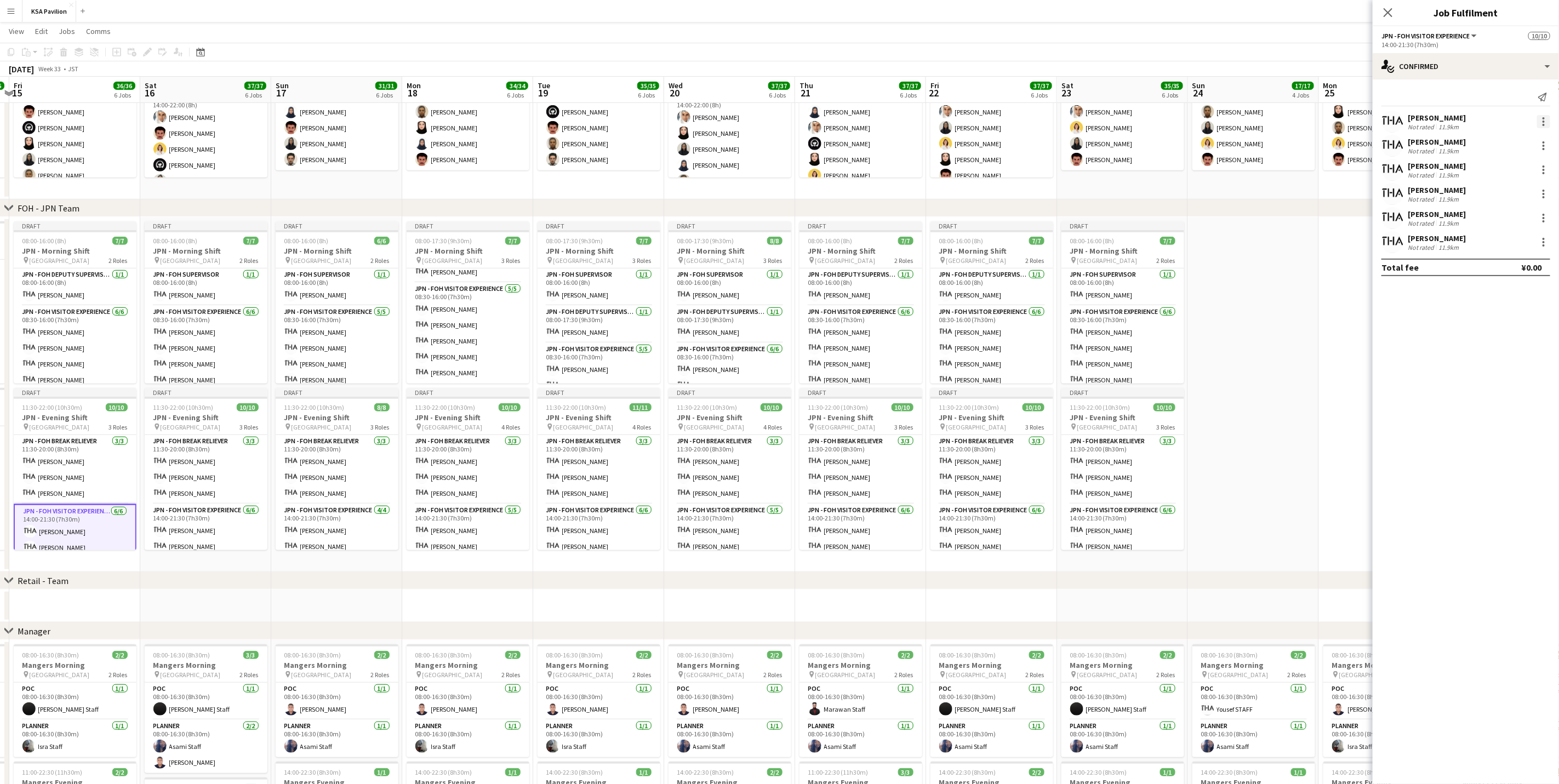
click at [1045, 117] on div at bounding box center [1543, 121] width 13 height 13
click at [1045, 240] on button "Remove" at bounding box center [1508, 248] width 86 height 26
click at [1045, 92] on div "Send notification" at bounding box center [1466, 97] width 169 height 18
click at [1045, 64] on div "single-neutral-actions-check-2 Confirmed" at bounding box center [1466, 66] width 186 height 26
click at [1045, 218] on icon at bounding box center [1466, 219] width 6 height 4
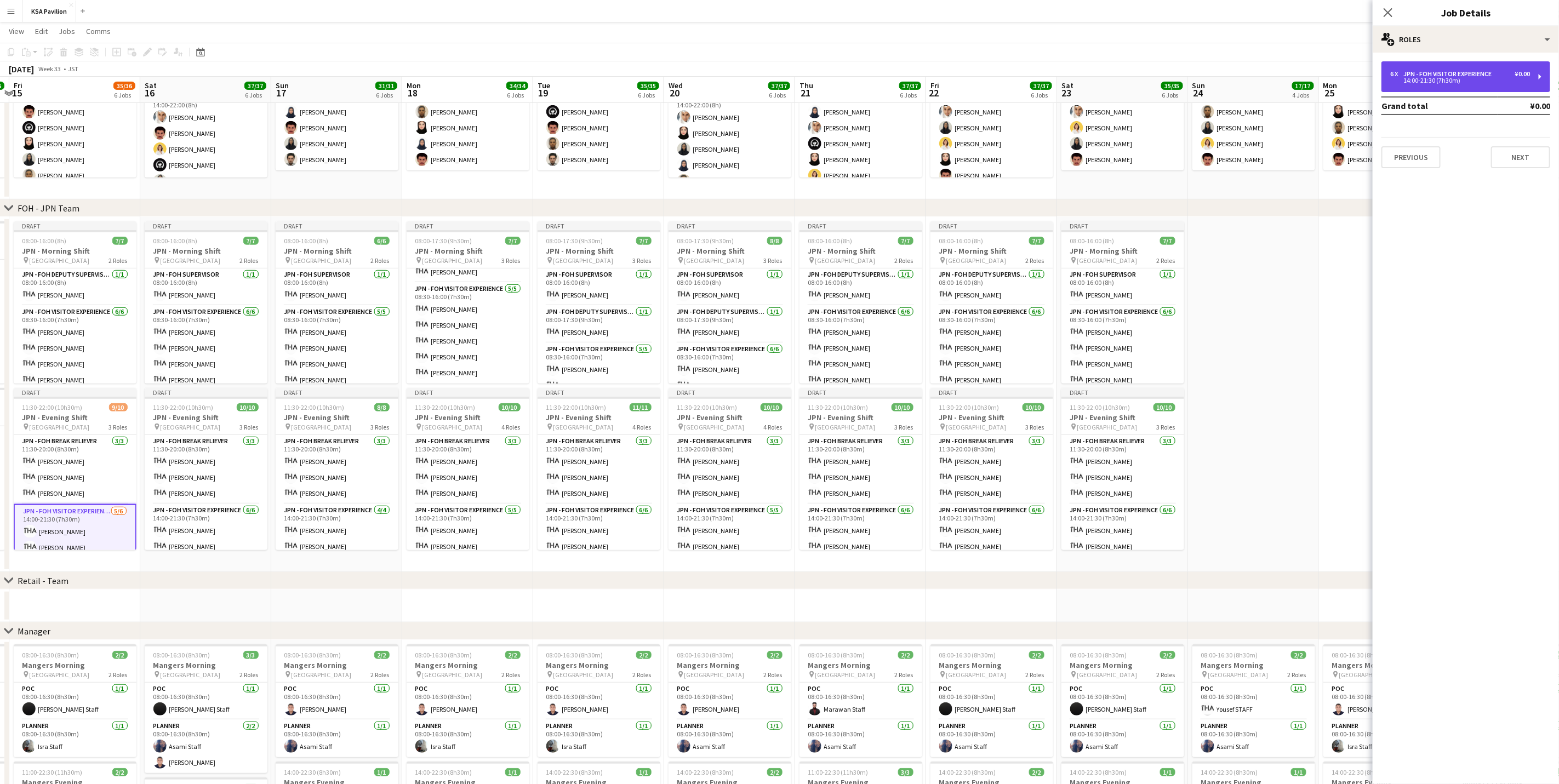
click at [1045, 71] on div "JPN - FOH Visitor Experience" at bounding box center [1449, 74] width 93 height 8
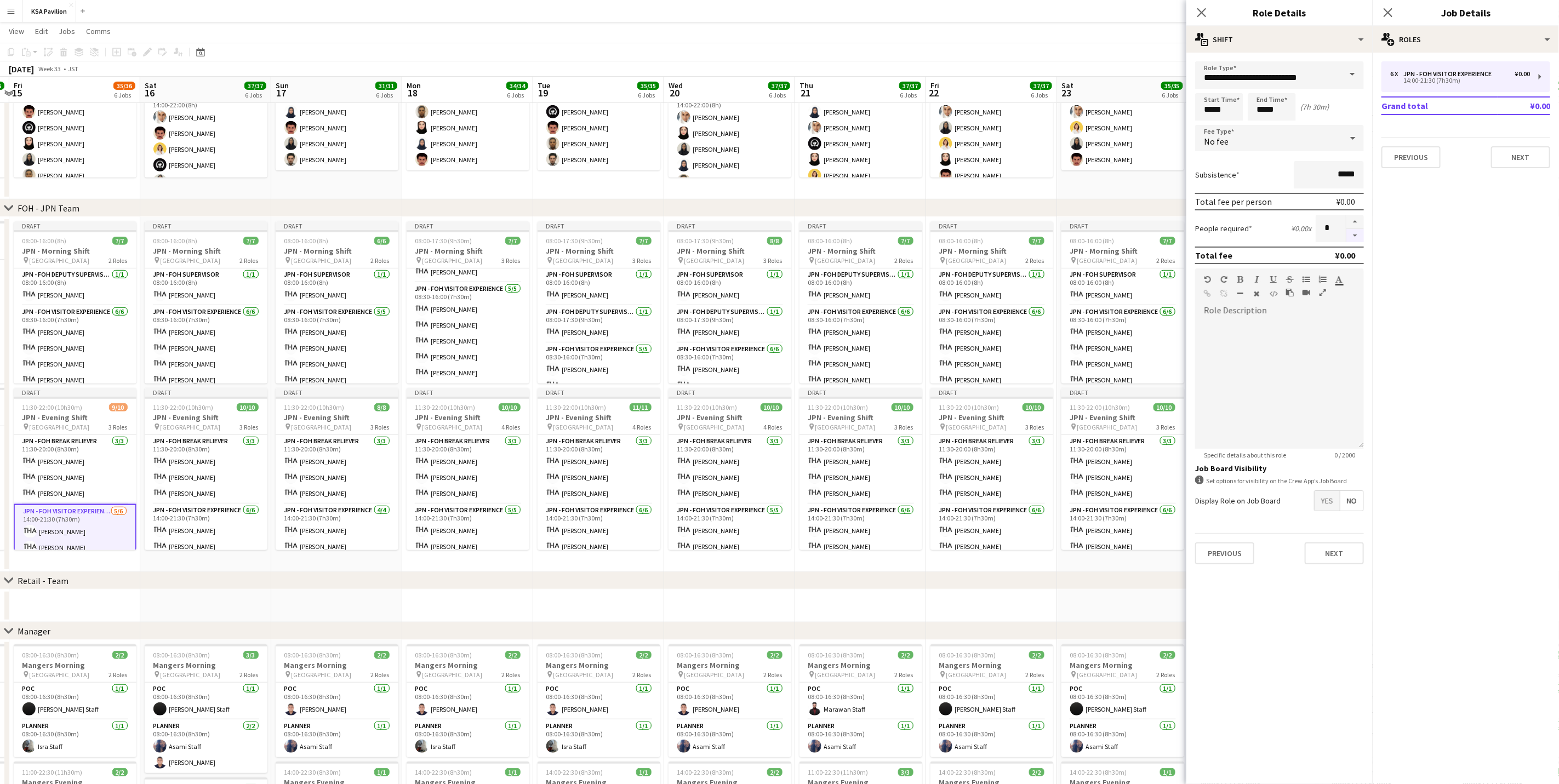
click at [1045, 232] on button "button" at bounding box center [1355, 236] width 18 height 14
type input "*"
click at [200, 488] on app-card-role "JPN - FOH Visitor Experience [DATE] 14:00-21:30 (7h30m) [PERSON_NAME] [PERSON_N…" at bounding box center [206, 562] width 123 height 116
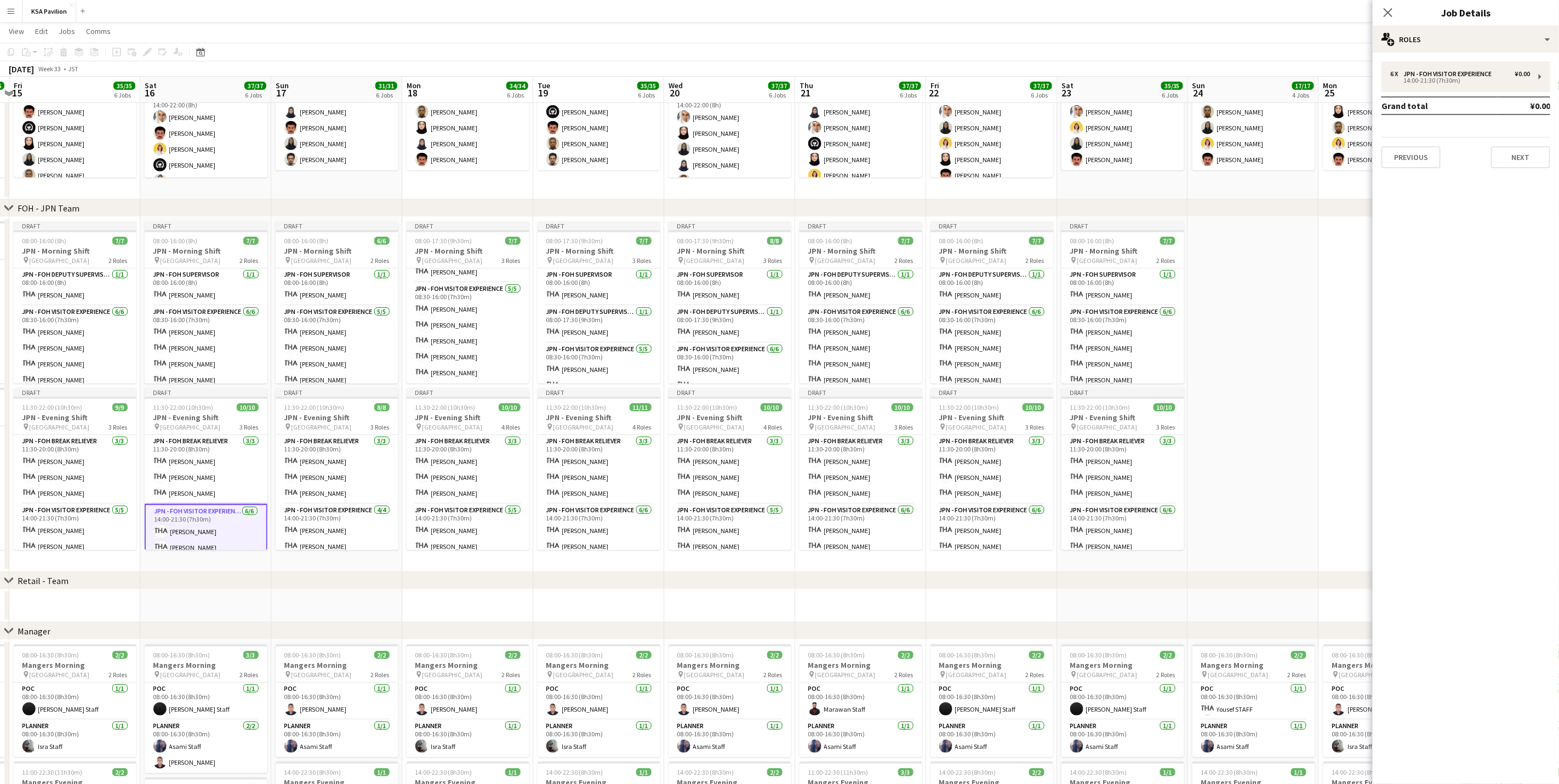
click at [219, 488] on app-card-role "JPN - FOH Visitor Experience [DATE] 14:00-21:30 (7h30m) [PERSON_NAME] [PERSON_N…" at bounding box center [206, 563] width 123 height 119
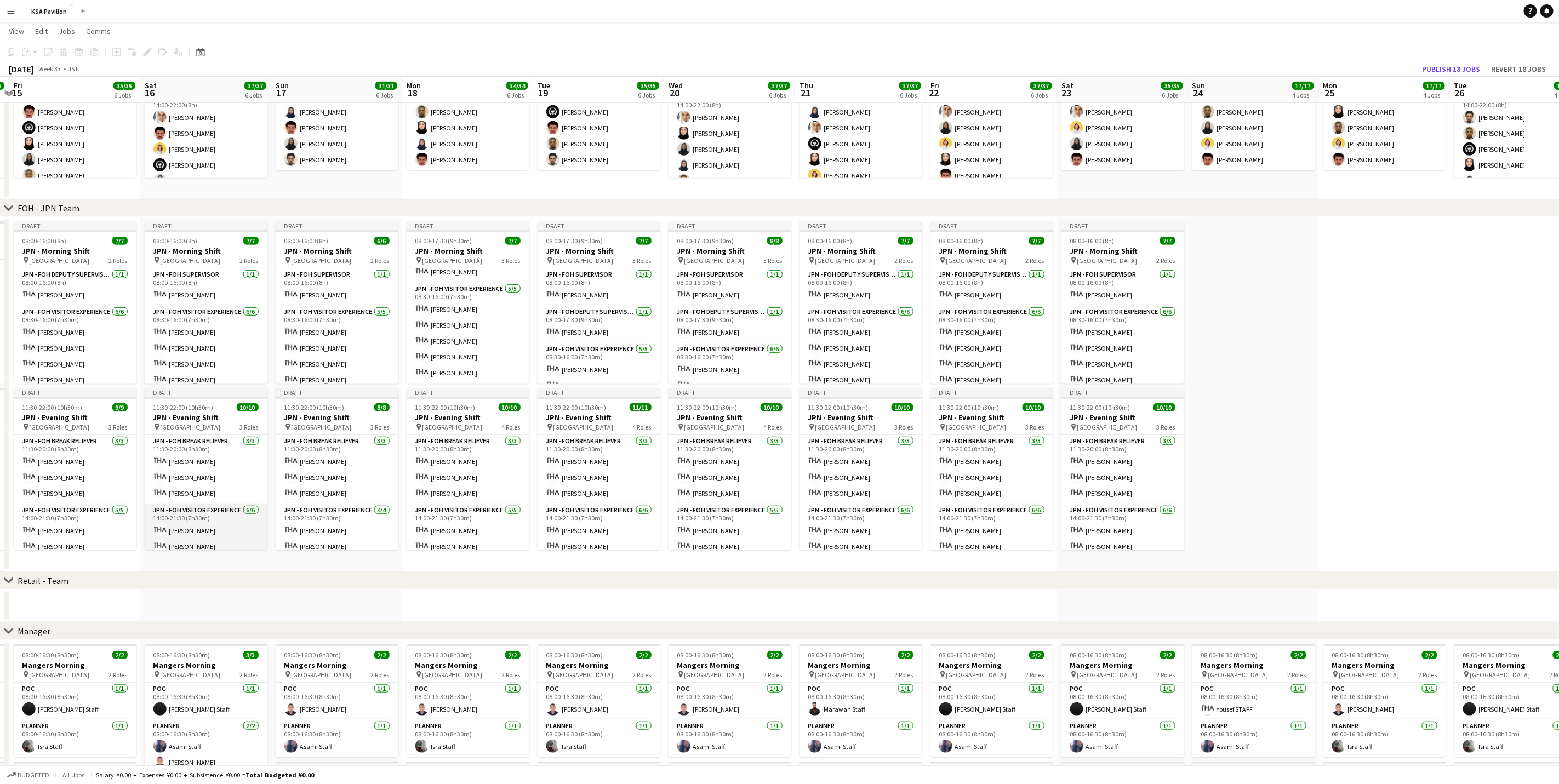
click at [219, 488] on app-card-role "JPN - FOH Visitor Experience [DATE] 14:00-21:30 (7h30m) [PERSON_NAME] [PERSON_N…" at bounding box center [206, 562] width 123 height 116
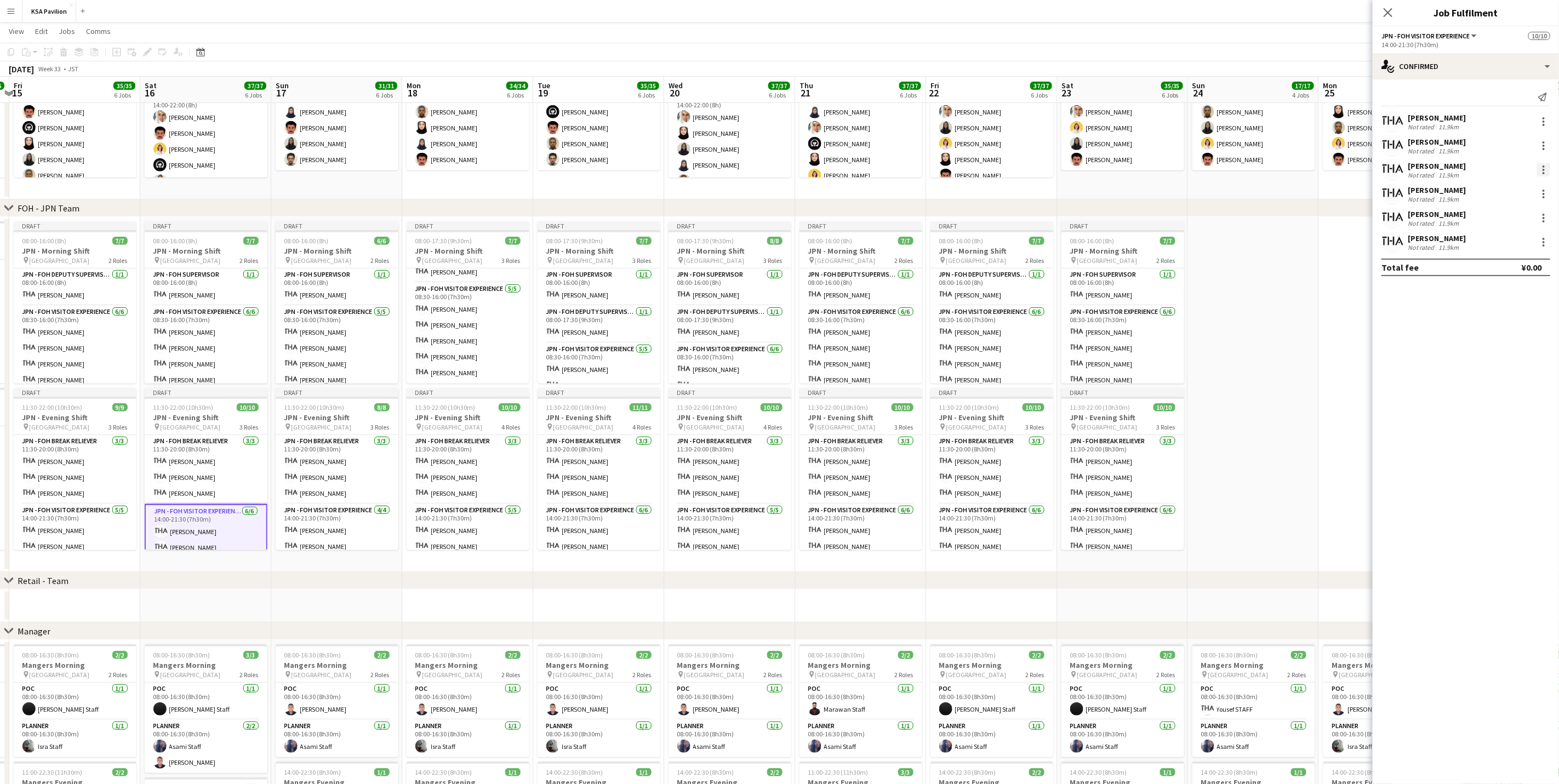
click at [1045, 171] on div at bounding box center [1543, 169] width 13 height 13
click at [1045, 294] on span "Remove" at bounding box center [1490, 294] width 33 height 9
click at [1045, 74] on div "single-neutral-actions-check-2 Confirmed" at bounding box center [1466, 66] width 186 height 26
click at [1045, 222] on div "pen-write Job Details" at bounding box center [1502, 223] width 108 height 22
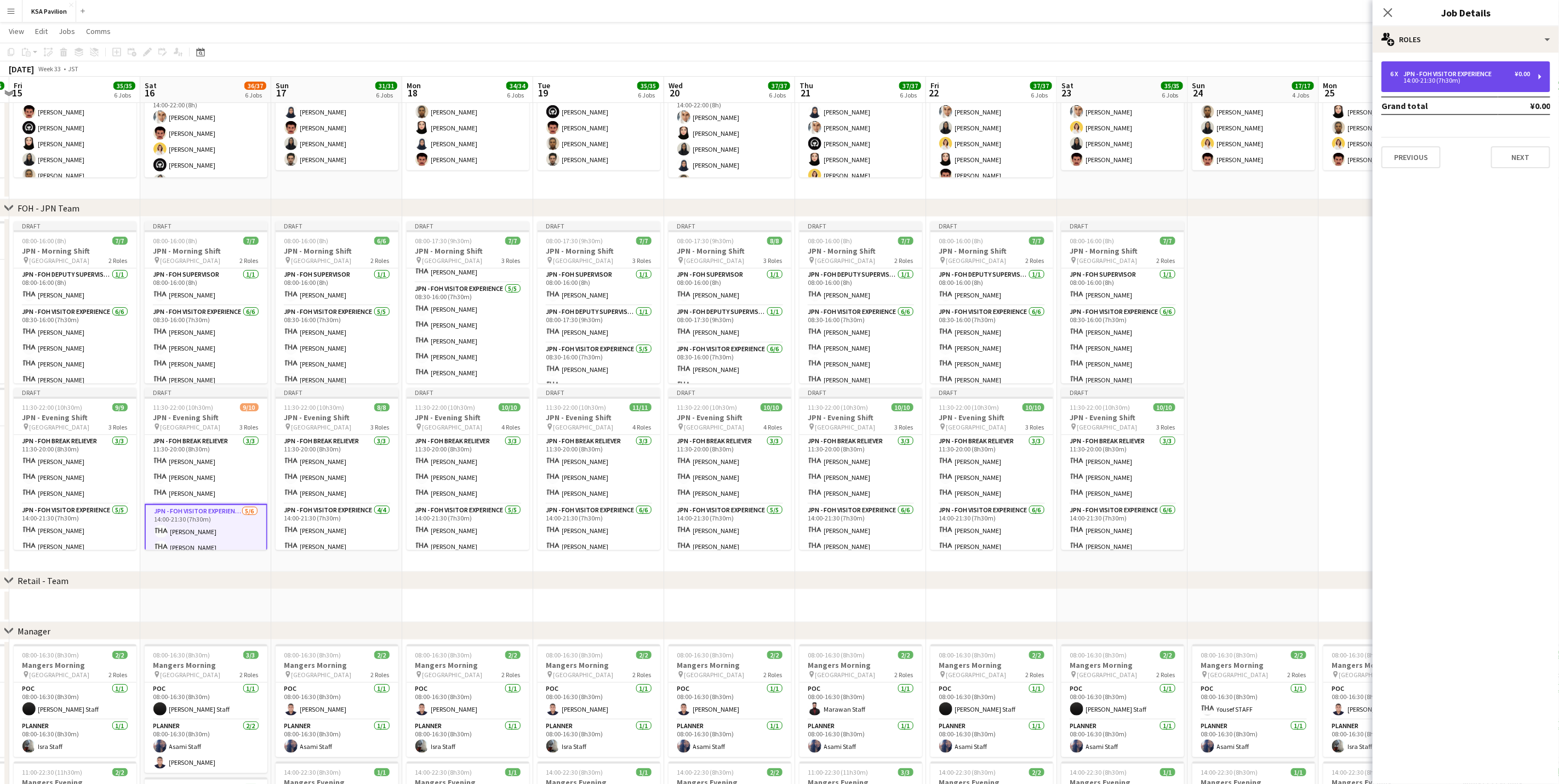
click at [1045, 73] on div "JPN - FOH Visitor Experience" at bounding box center [1449, 74] width 93 height 8
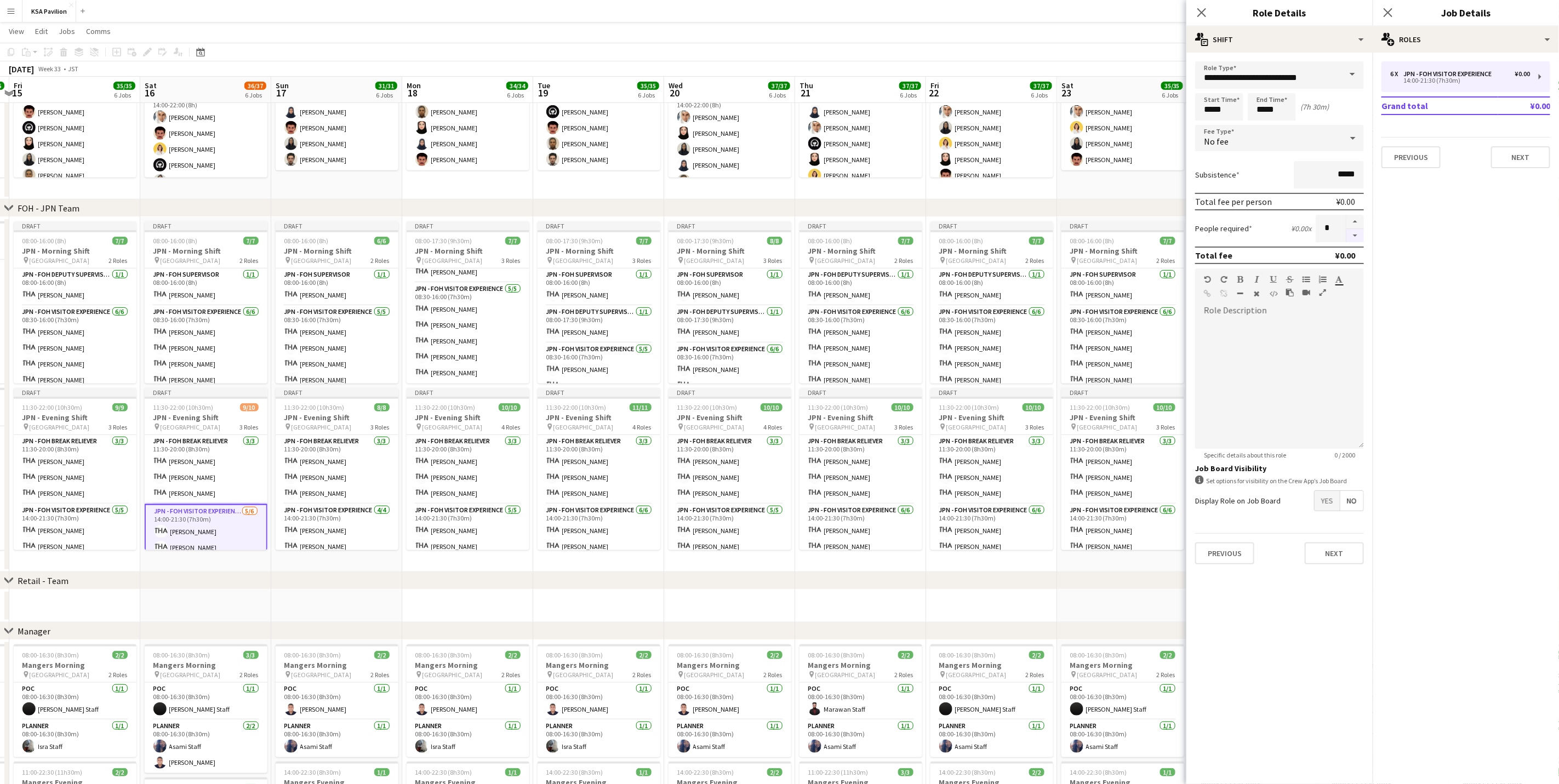
click at [1045, 232] on button "button" at bounding box center [1355, 236] width 18 height 14
type input "*"
click at [89, 488] on app-card-role "JPN - FOH Visitor Experience [DATE] 14:00-21:30 (7h30m) [PERSON_NAME] [PERSON_N…" at bounding box center [75, 554] width 123 height 101
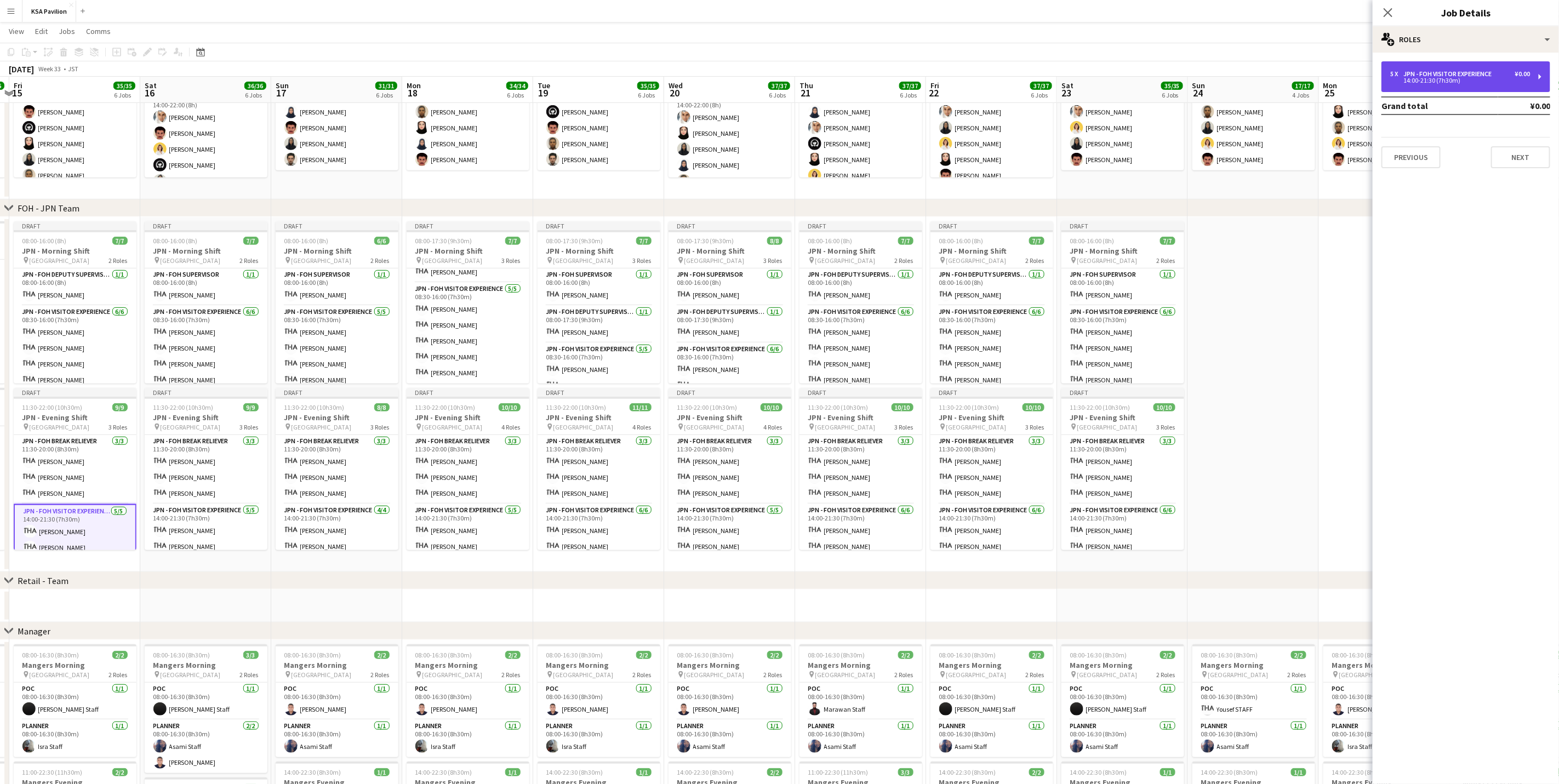
click at [1045, 79] on div "14:00-21:30 (7h30m)" at bounding box center [1460, 81] width 140 height 6
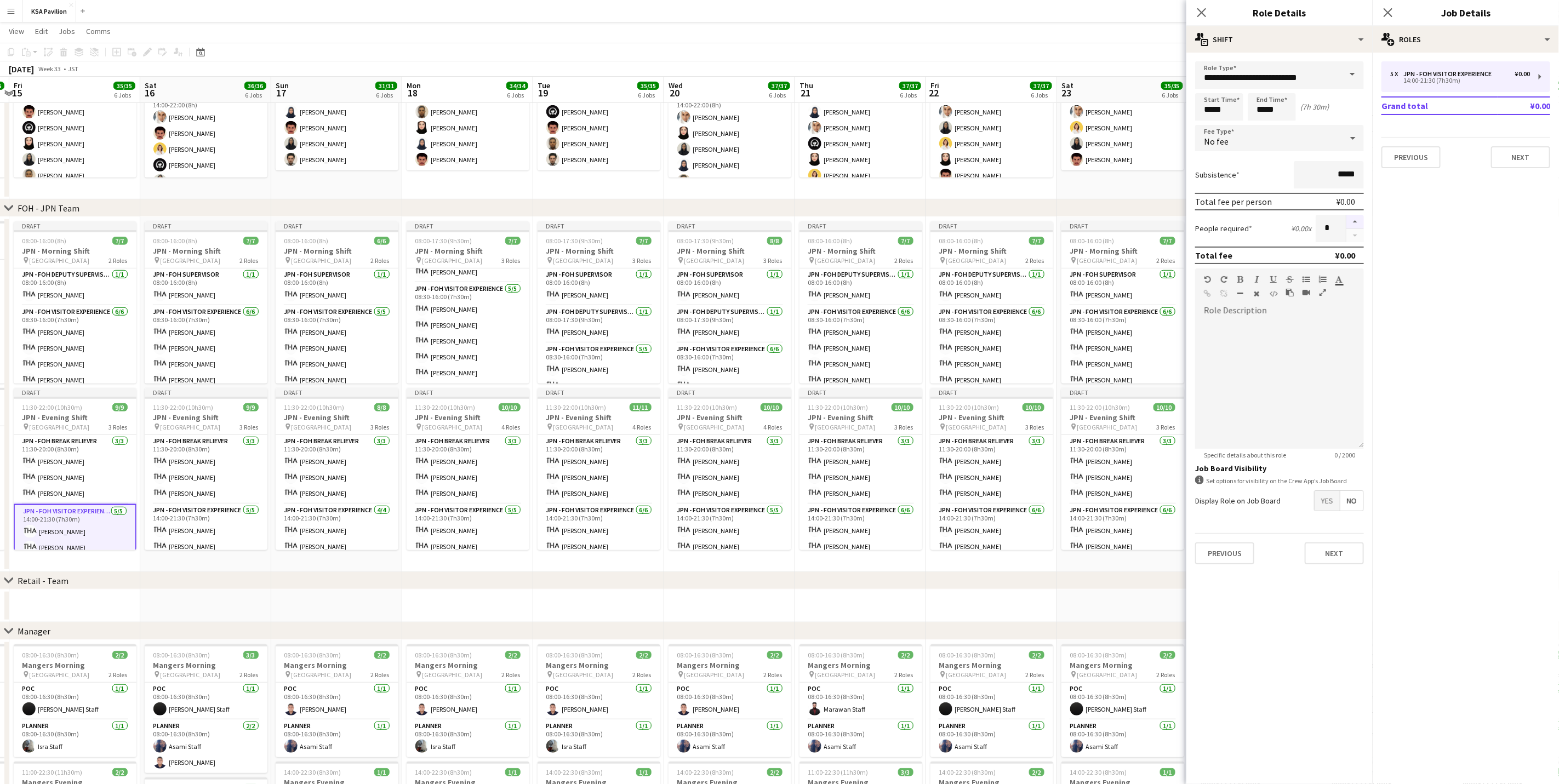
click at [1045, 219] on button "button" at bounding box center [1355, 221] width 18 height 14
type input "*"
click at [93, 488] on app-card-role "JPN - FOH Visitor Experience [DATE] 14:00-21:30 (7h30m) [PERSON_NAME] [PERSON_N…" at bounding box center [75, 556] width 123 height 103
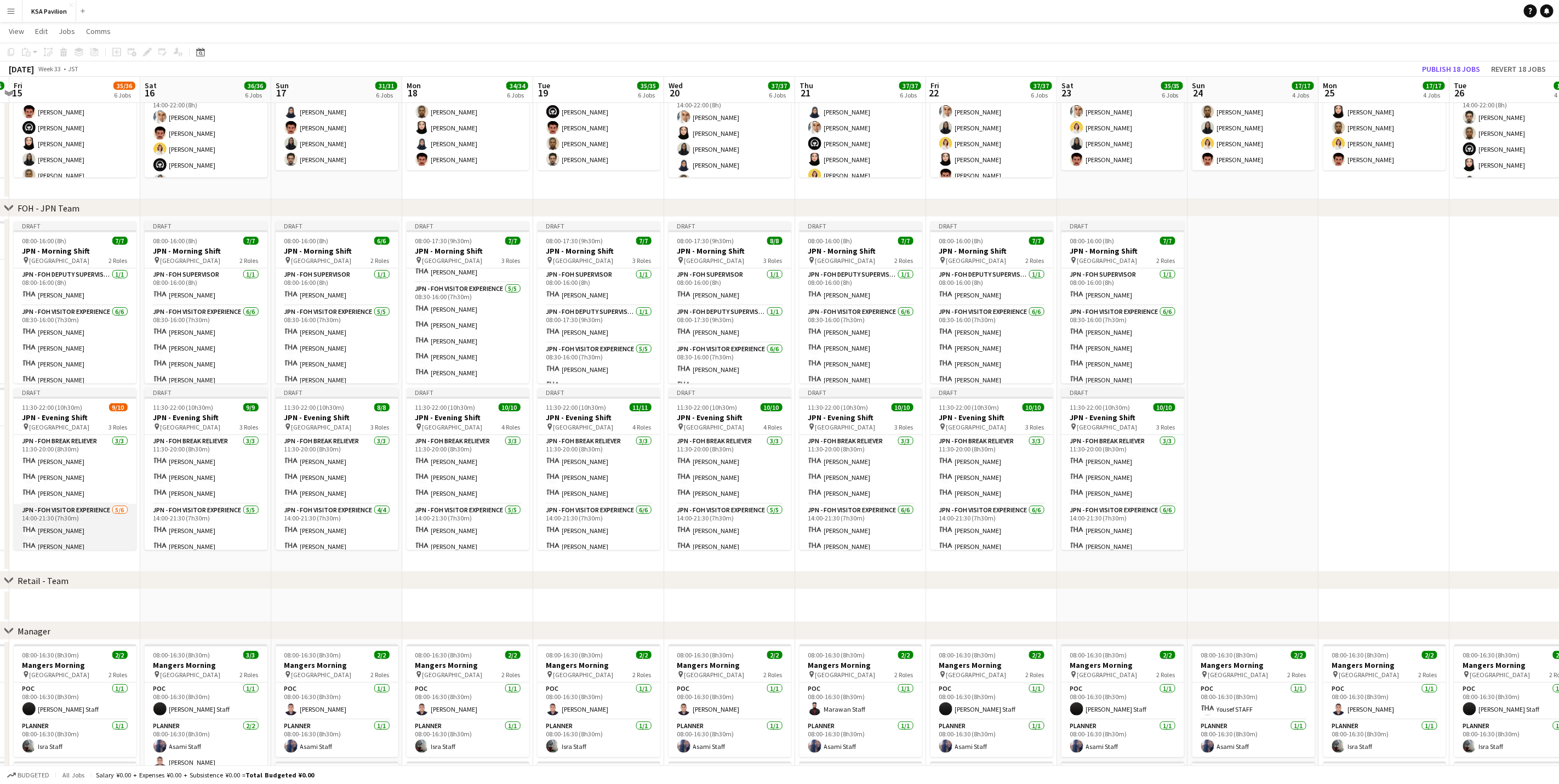
click at [93, 488] on app-card-role "JPN - FOH Visitor Experience [DATE] 14:00-21:30 (7h30m) [PERSON_NAME] [PERSON_N…" at bounding box center [75, 562] width 123 height 116
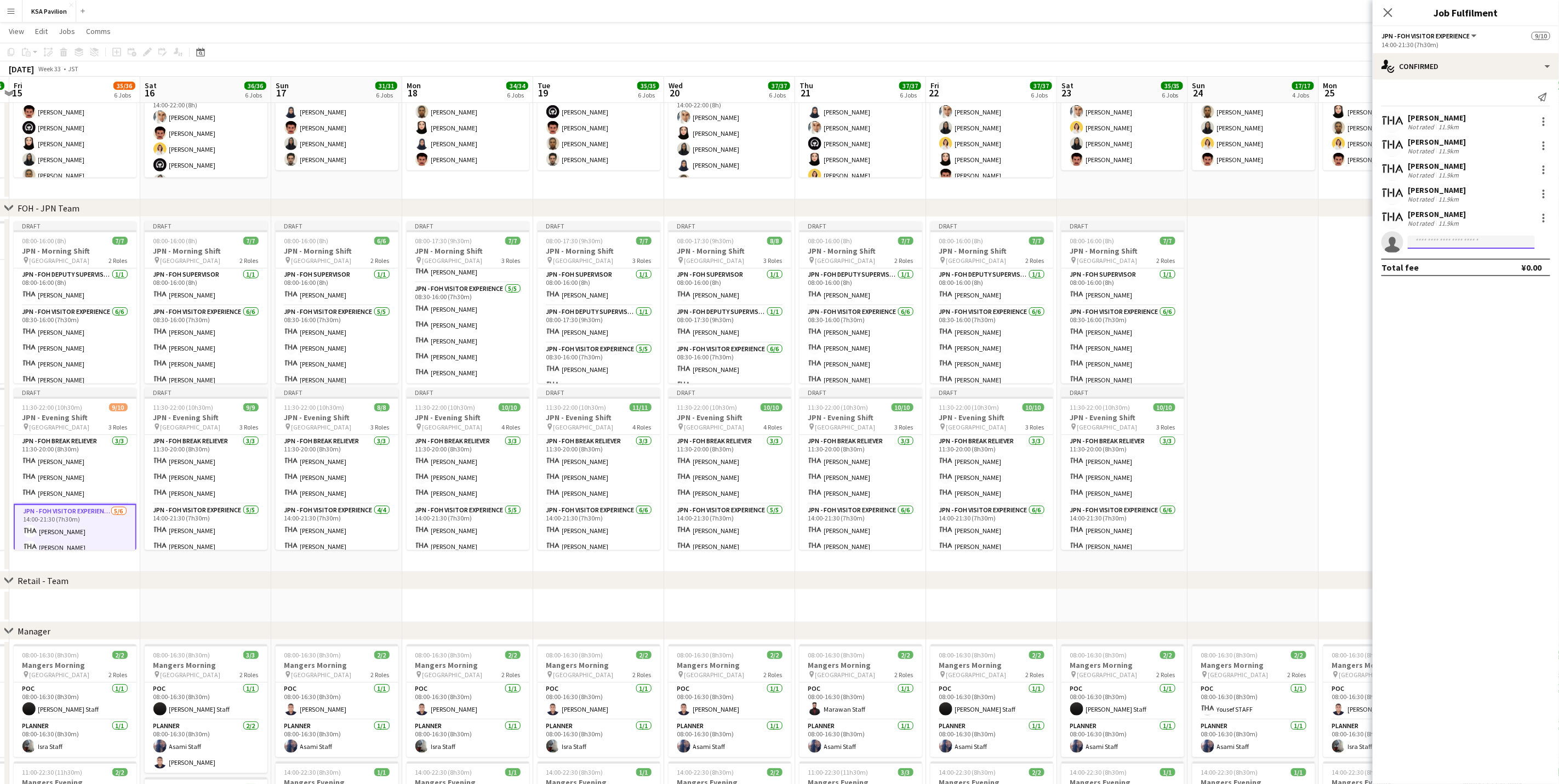
click at [1045, 244] on input at bounding box center [1472, 242] width 127 height 13
type input "****"
click at [1045, 261] on span "[PERSON_NAME]" at bounding box center [1448, 257] width 63 height 9
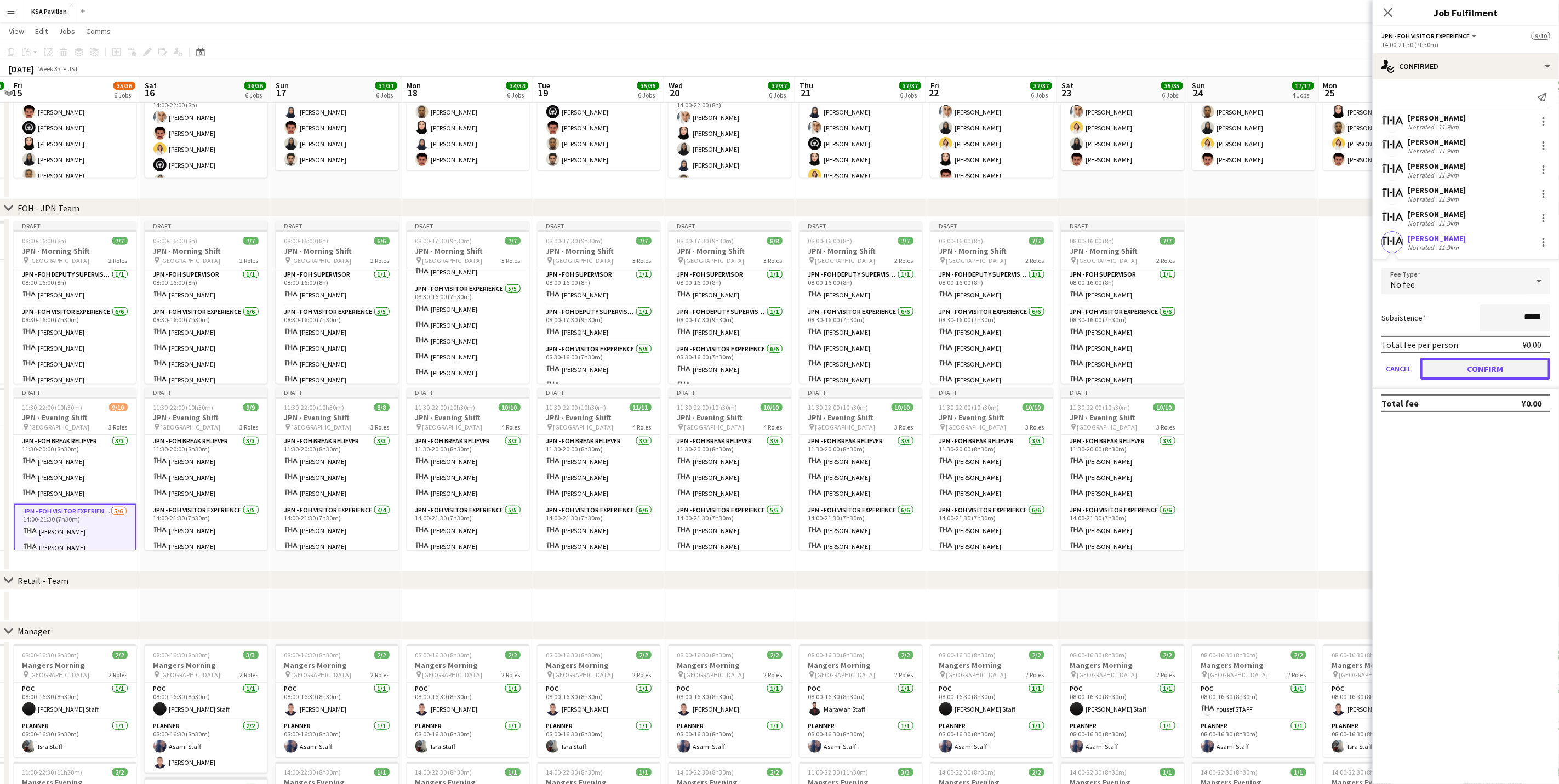
click at [1045, 368] on button "Confirm" at bounding box center [1485, 369] width 130 height 22
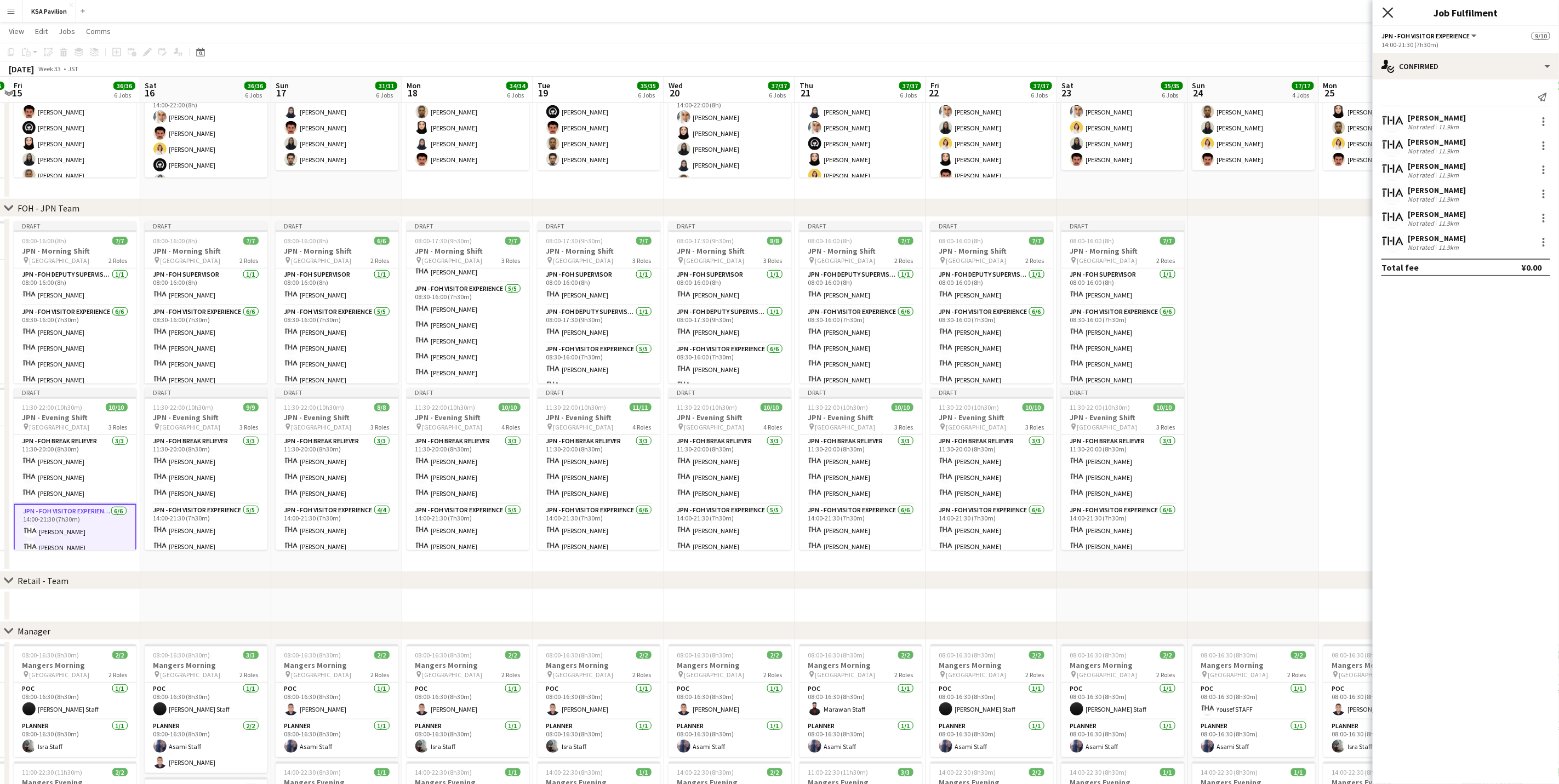
click at [1045, 15] on icon at bounding box center [1388, 12] width 11 height 11
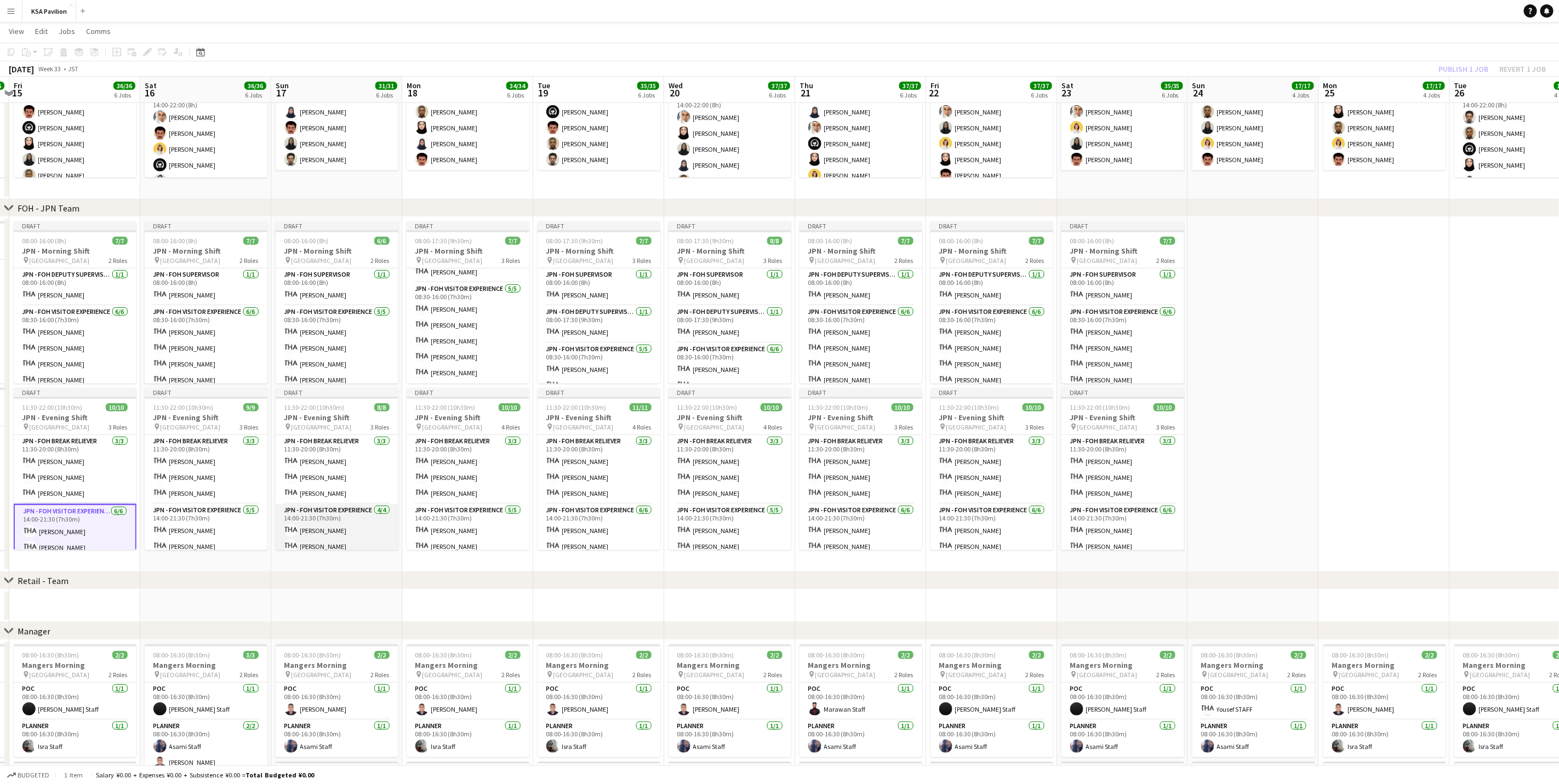
click at [334, 488] on app-card-role "JPN - FOH Visitor Experience [DATE] 14:00-21:30 (7h30m) [PERSON_NAME] [PERSON_N…" at bounding box center [337, 546] width 123 height 85
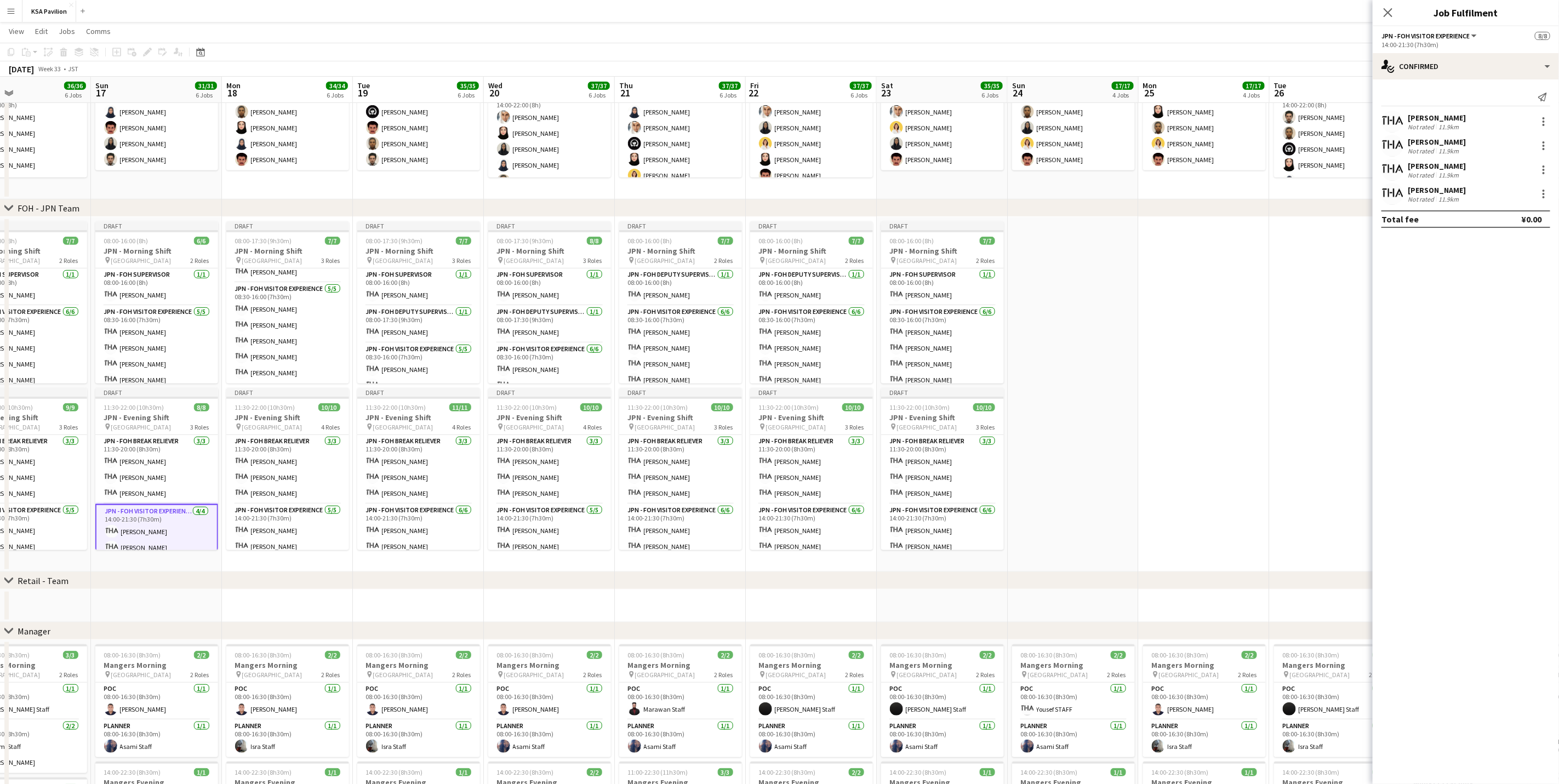
drag, startPoint x: 334, startPoint y: 527, endPoint x: 152, endPoint y: 510, distance: 182.8
click at [152, 488] on app-calendar-viewport "Wed 13 36/37 6 Jobs Thu 14 36/36 6 Jobs Fri 15 36/36 6 Jobs Sat 16 36/36 6 Jobs…" at bounding box center [779, 374] width 1559 height 1322
click at [1045, 175] on div "[PERSON_NAME] Not rated 11.9km" at bounding box center [1466, 170] width 186 height 22
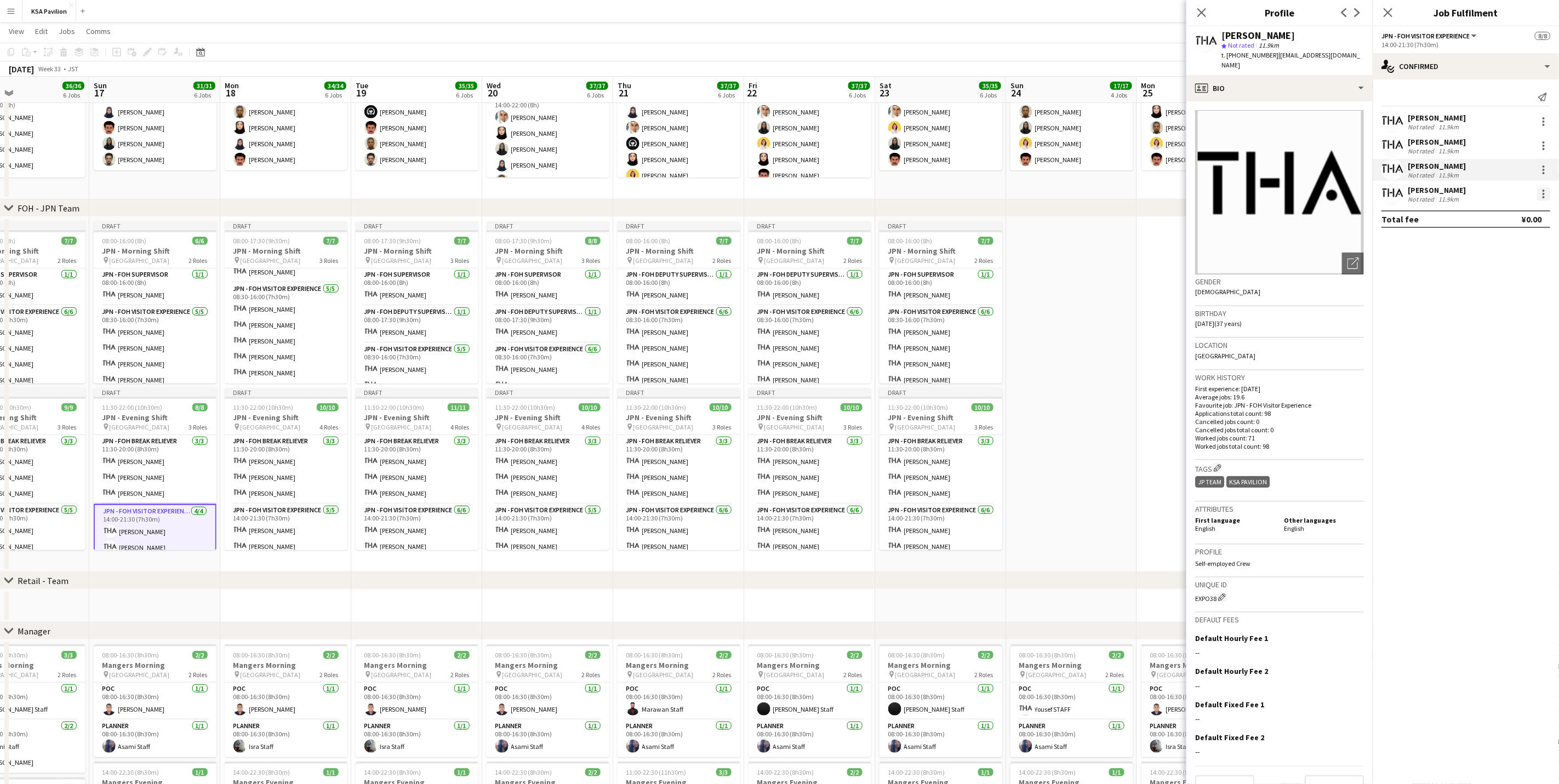
click at [1045, 194] on div at bounding box center [1543, 194] width 13 height 13
click at [1045, 318] on span "Remove" at bounding box center [1508, 320] width 68 height 10
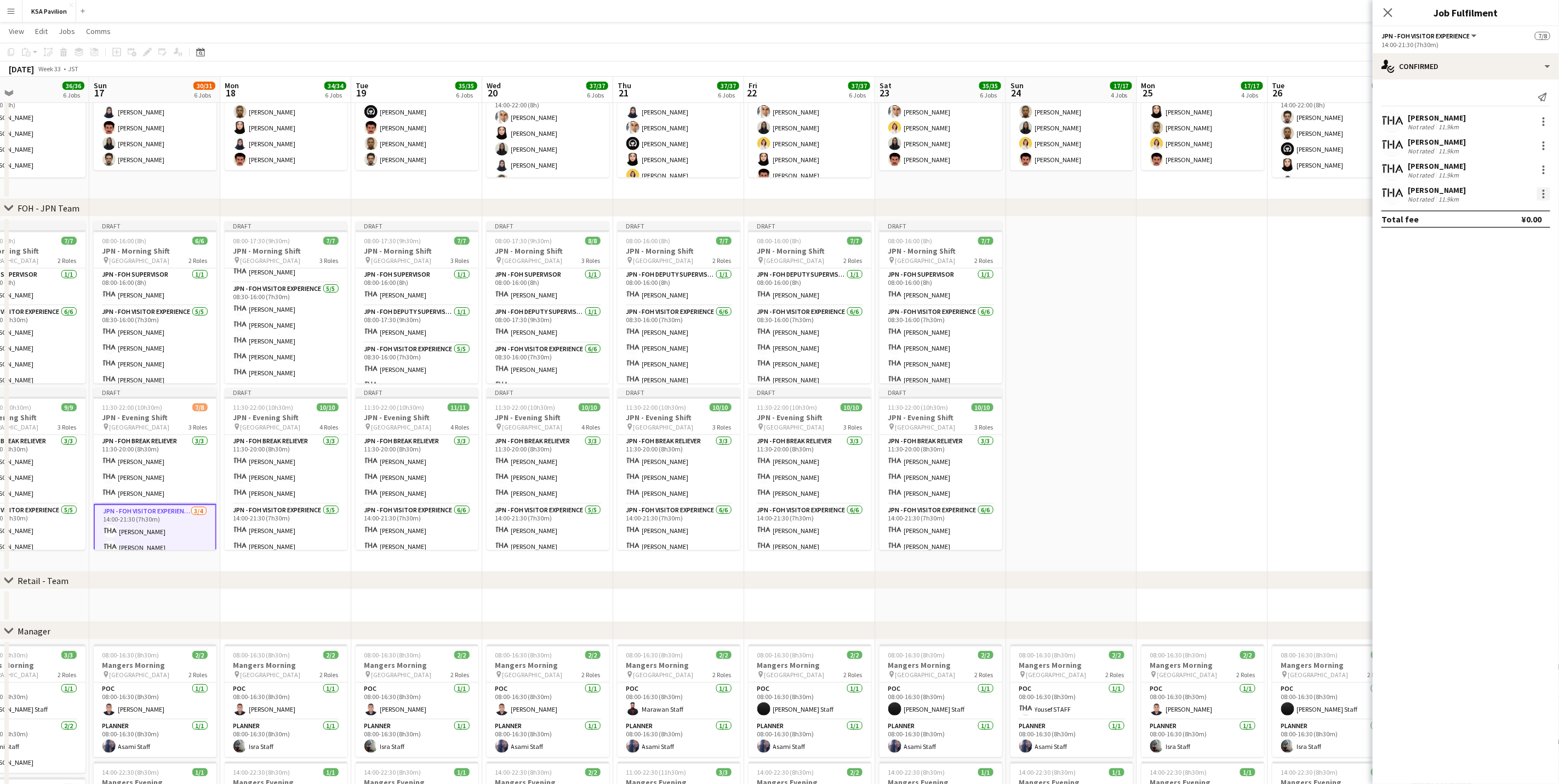
click at [1045, 196] on div at bounding box center [1543, 194] width 13 height 13
click at [1045, 315] on span "Remove" at bounding box center [1508, 320] width 68 height 10
click at [1045, 196] on input at bounding box center [1472, 194] width 127 height 13
type input "****"
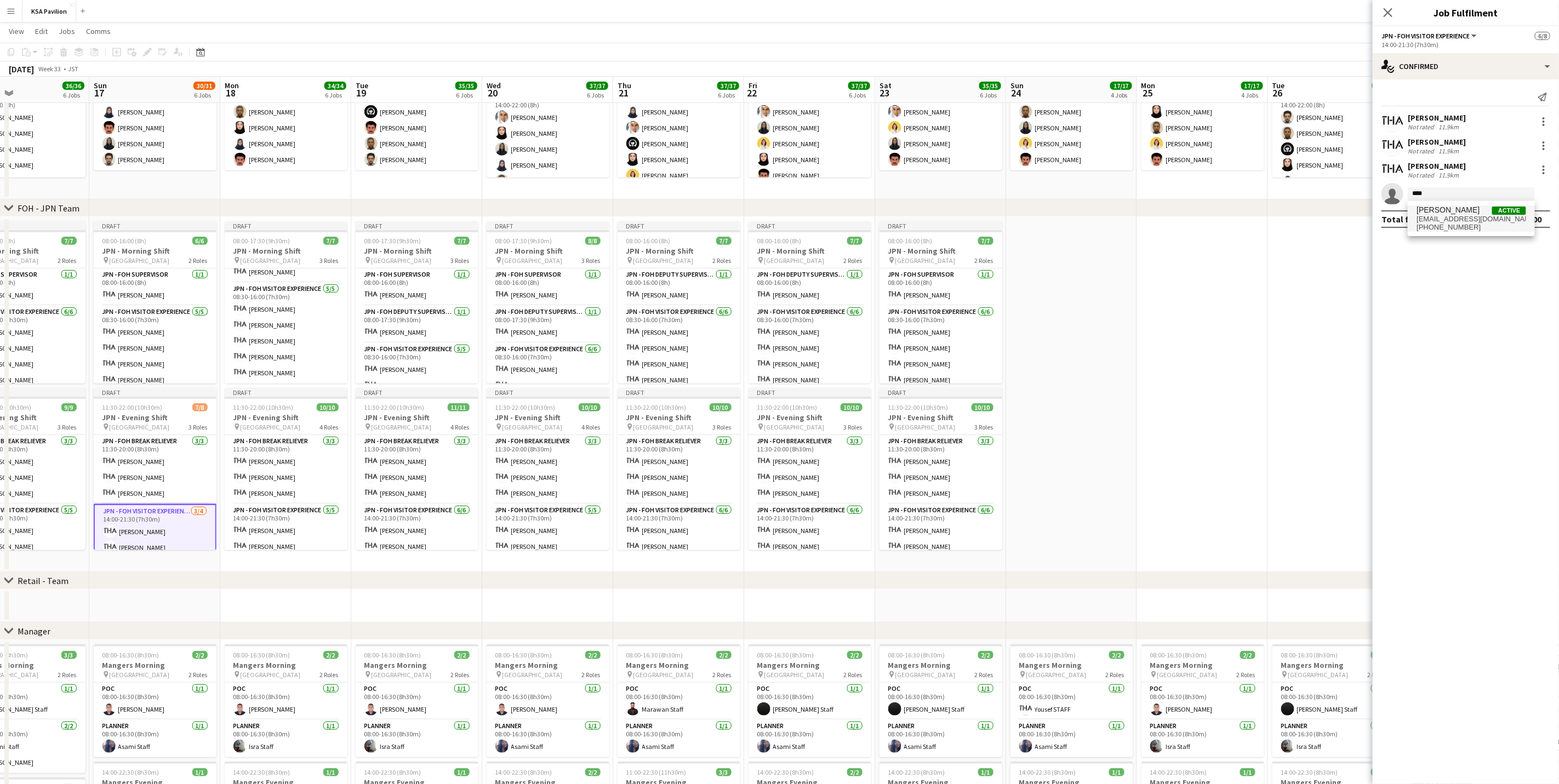
click at [1045, 212] on span "[PERSON_NAME]" at bounding box center [1448, 210] width 63 height 9
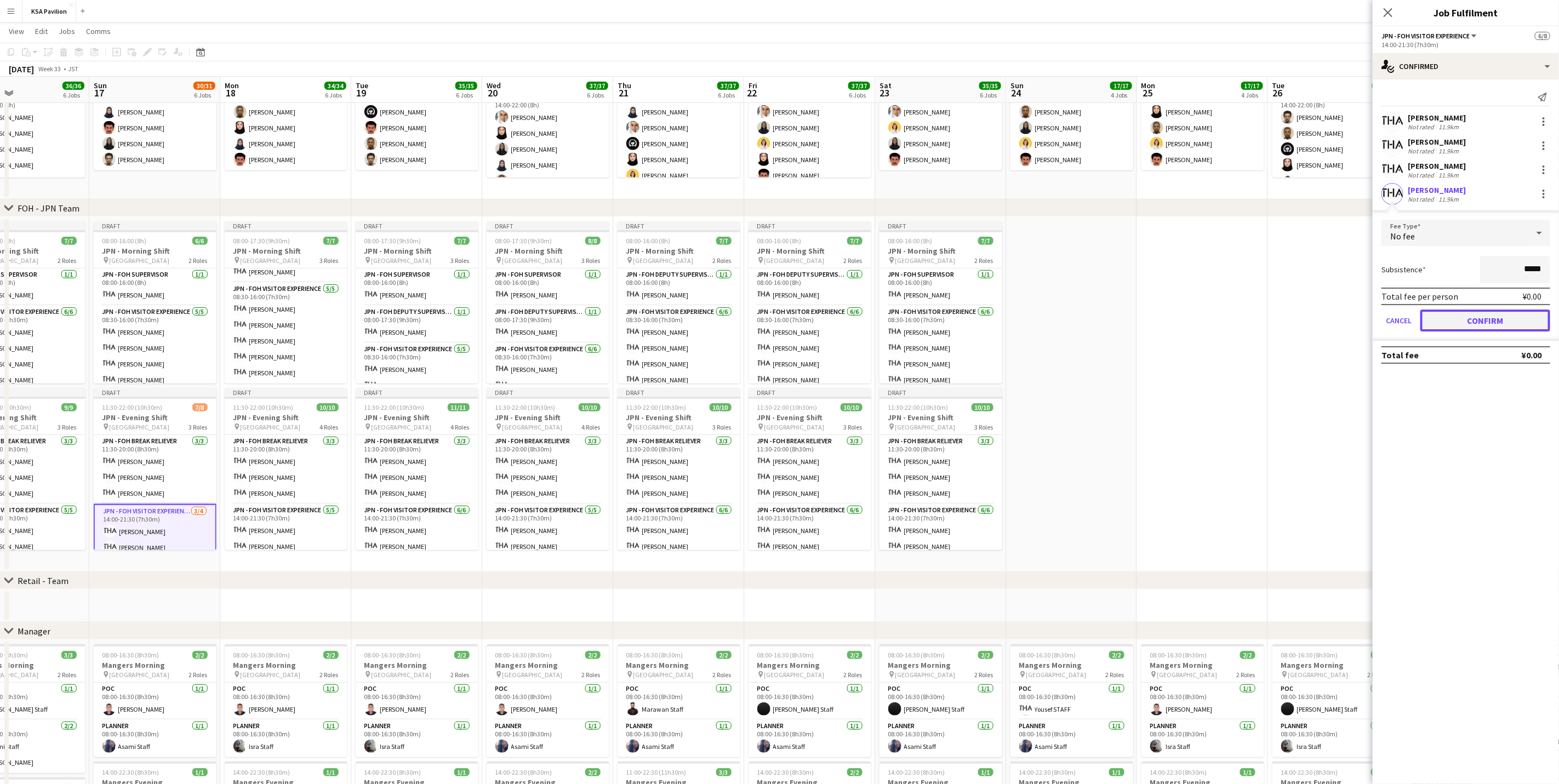
click at [1045, 322] on button "Confirm" at bounding box center [1485, 320] width 130 height 22
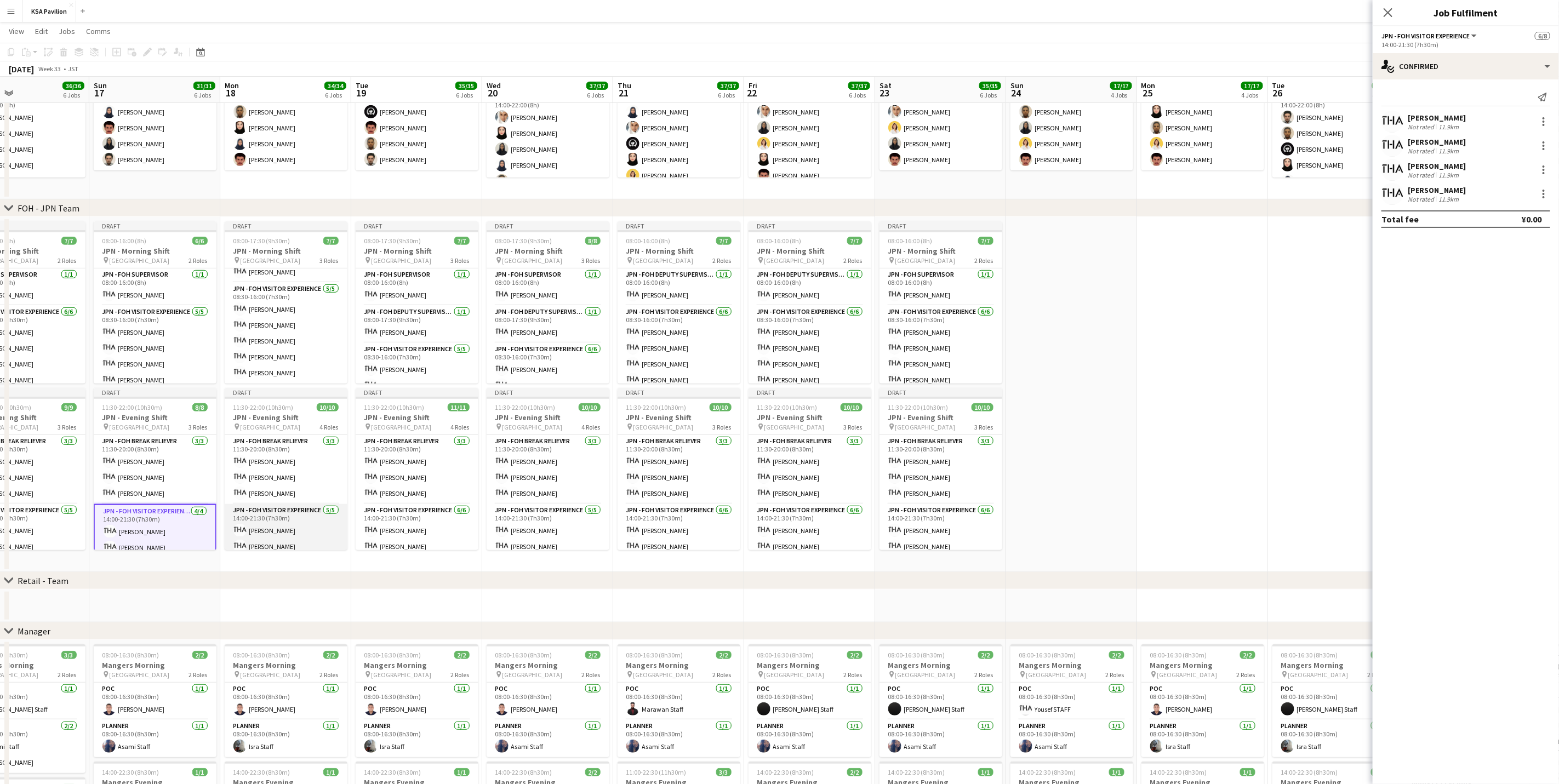
click at [305, 488] on app-card-role "JPN - FOH Visitor Experience [DATE] 14:00-21:30 (7h30m) [PERSON_NAME] [PERSON_N…" at bounding box center [286, 554] width 123 height 101
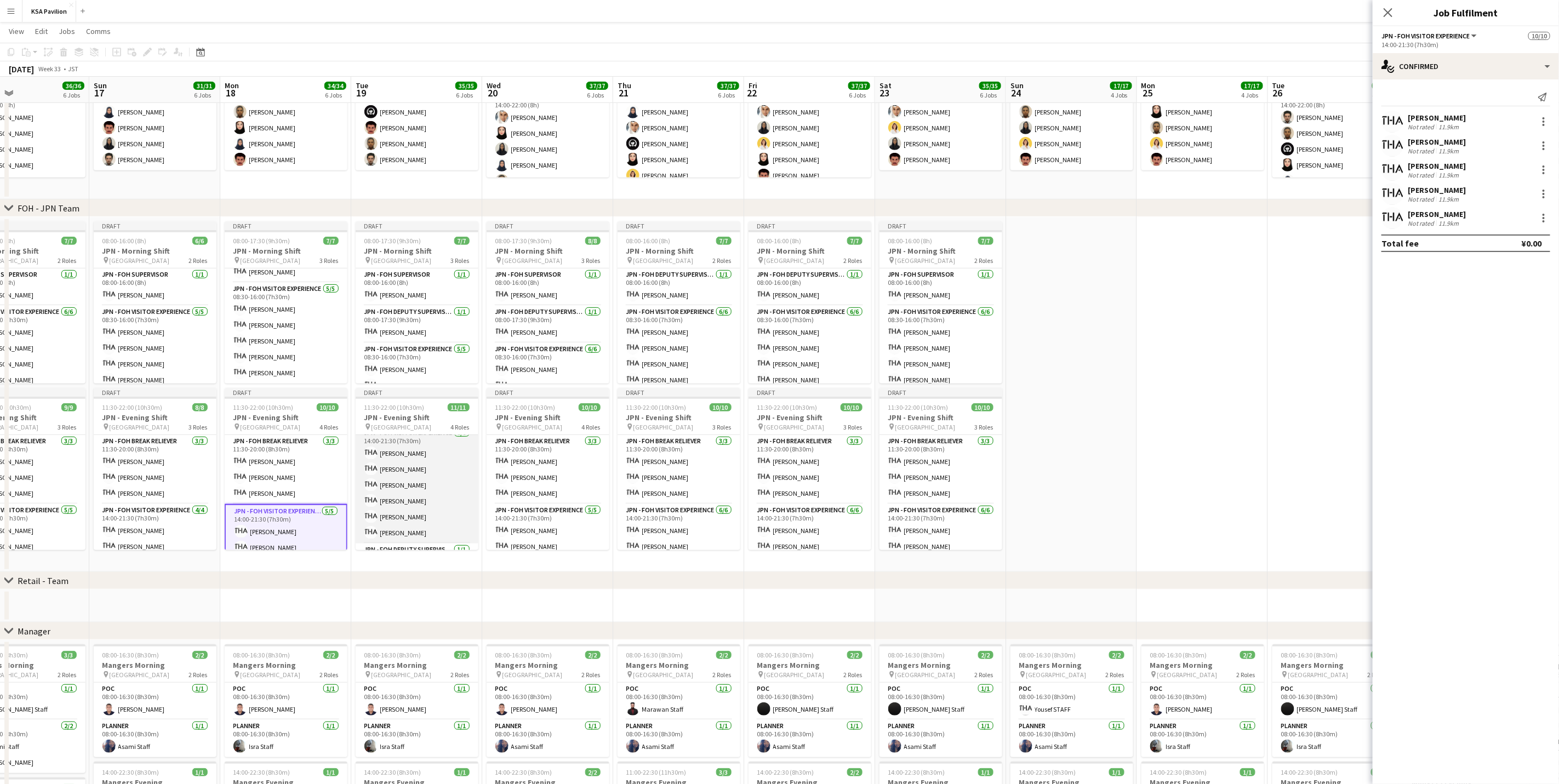
scroll to position [50, 0]
click at [414, 488] on app-card-role "JPN - FOH Visitor Experience [DATE] 14:00-21:30 (7h30m) [PERSON_NAME] [PERSON_N…" at bounding box center [417, 512] width 123 height 116
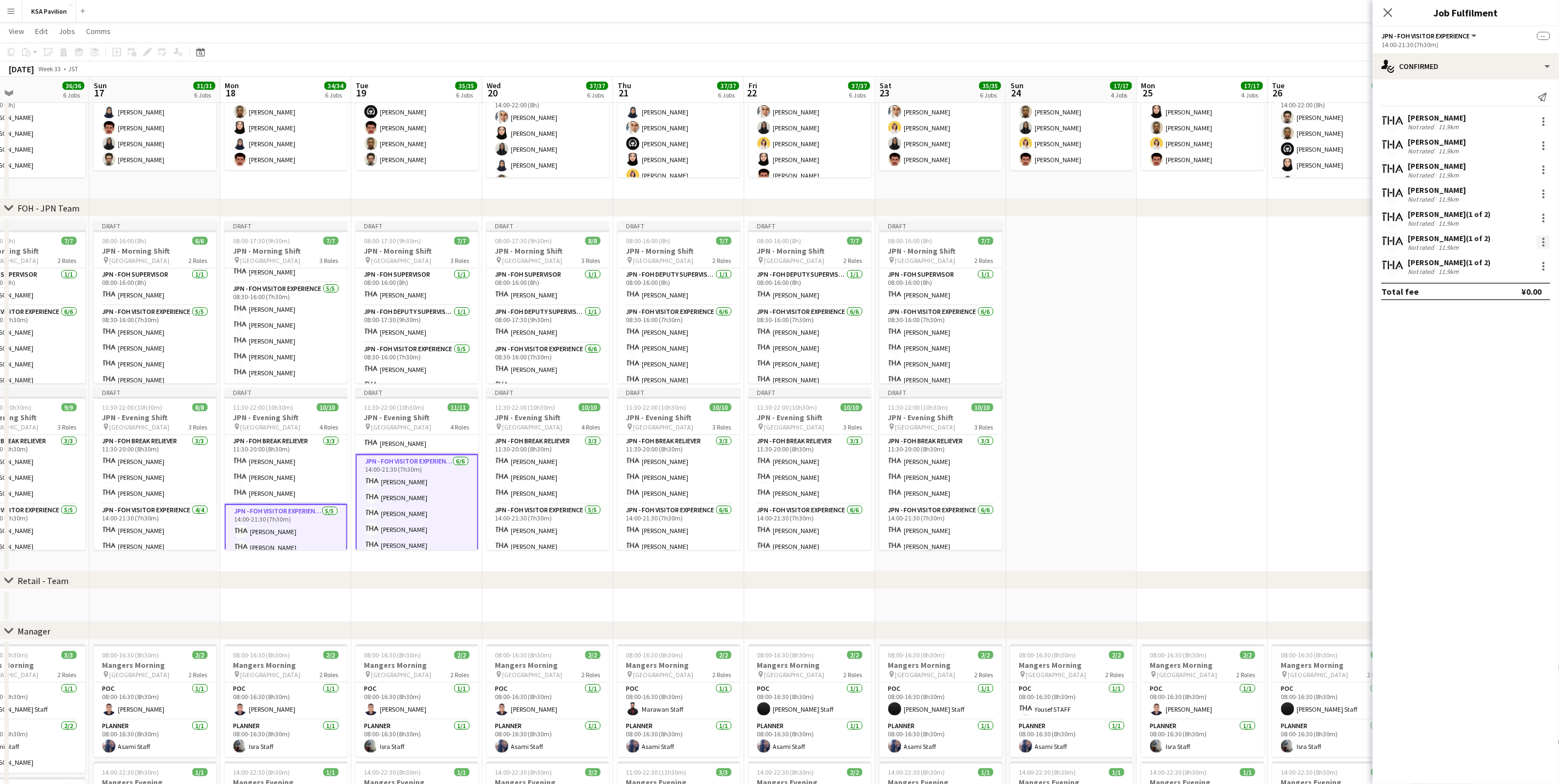
click at [1045, 245] on div at bounding box center [1543, 245] width 2 height 2
click at [1045, 339] on span "Remove" at bounding box center [1490, 341] width 33 height 9
click at [1045, 169] on div at bounding box center [1543, 169] width 13 height 13
click at [1045, 268] on span "Remove" at bounding box center [1508, 269] width 68 height 10
click at [295, 488] on app-card-role "JPN - FOH Visitor Experience [DATE] 14:00-21:30 (7h30m) [PERSON_NAME] [PERSON_N…" at bounding box center [286, 556] width 123 height 103
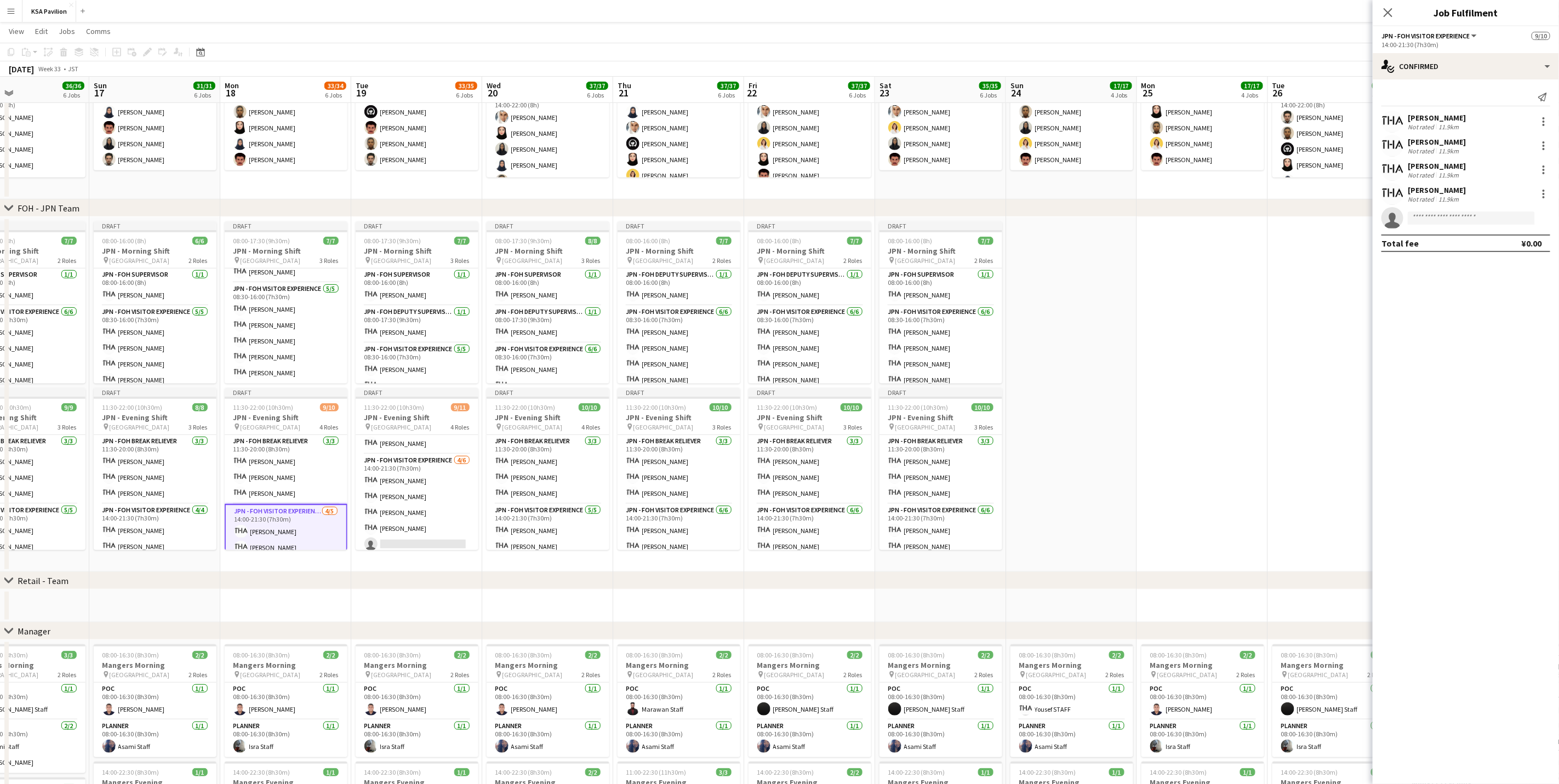
click at [295, 488] on app-card-role "JPN - FOH Visitor Experience [DATE] 14:00-21:30 (7h30m) [PERSON_NAME] [PERSON_N…" at bounding box center [286, 556] width 123 height 103
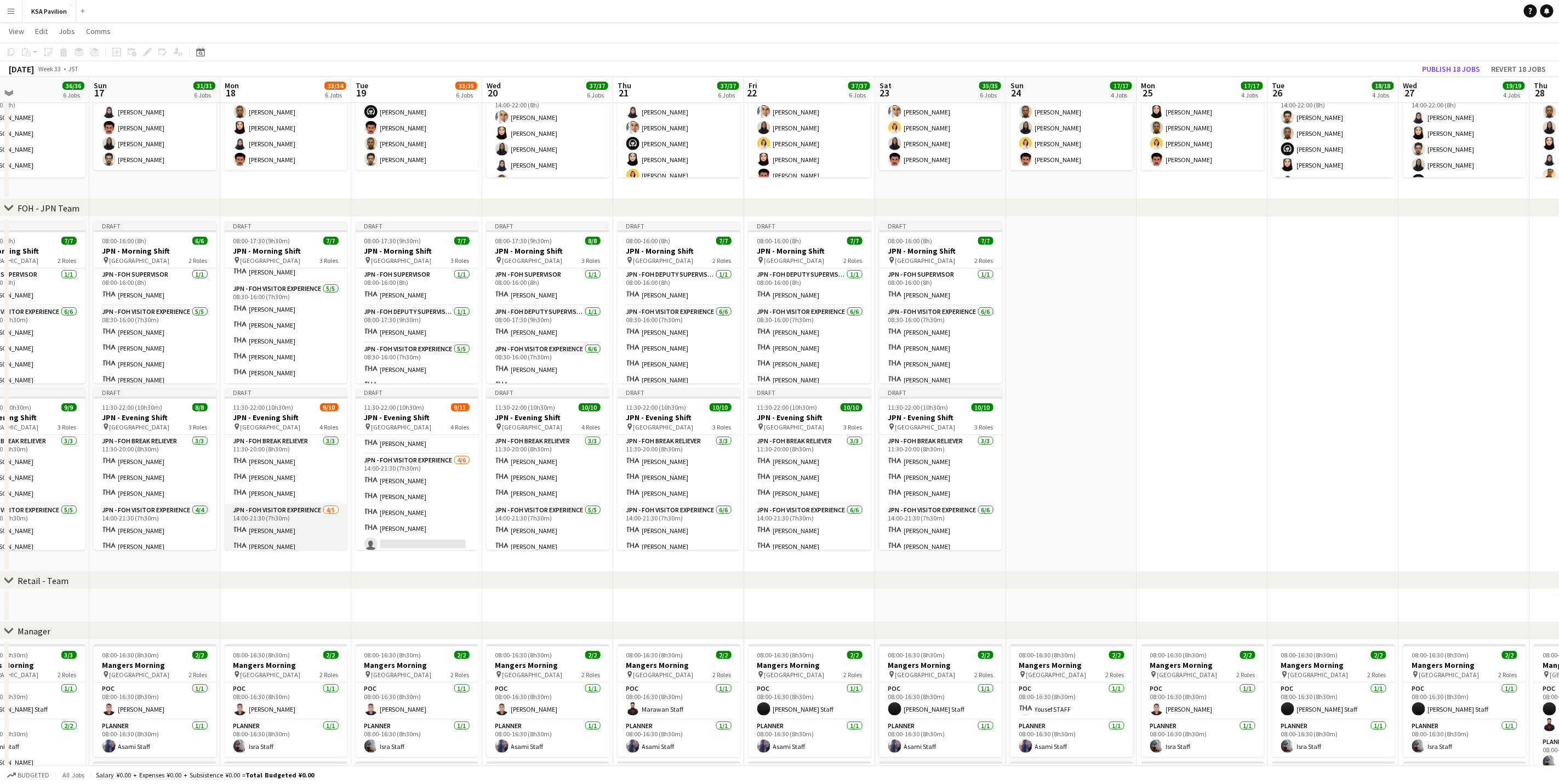
click at [290, 488] on app-card-role "JPN - FOH Visitor Experience [DATE] 14:00-21:30 (7h30m) [PERSON_NAME] [PERSON_N…" at bounding box center [286, 554] width 123 height 101
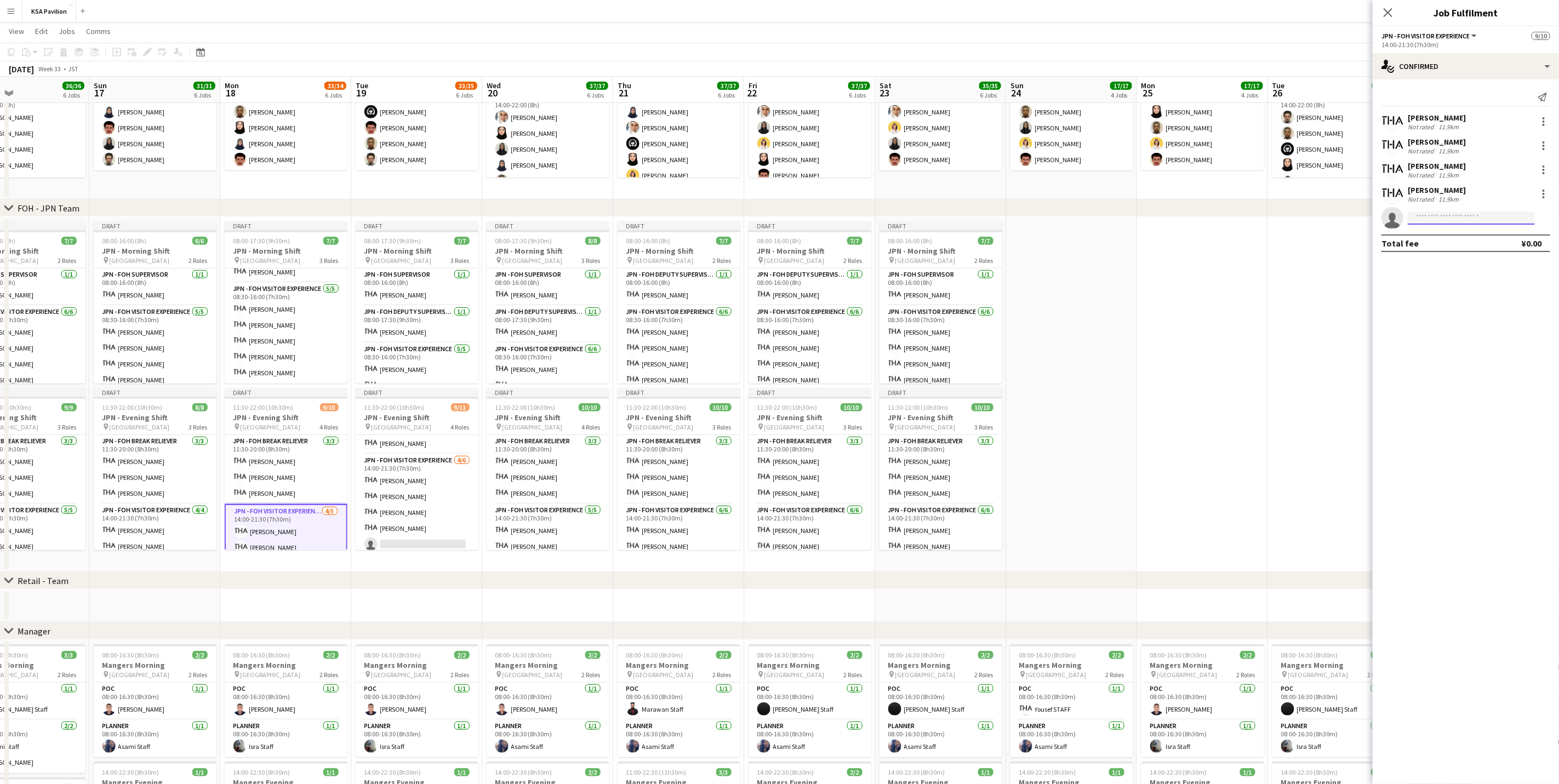
click at [1045, 216] on input at bounding box center [1472, 218] width 127 height 13
type input "******"
click at [1045, 231] on span "[PERSON_NAME]" at bounding box center [1448, 234] width 63 height 9
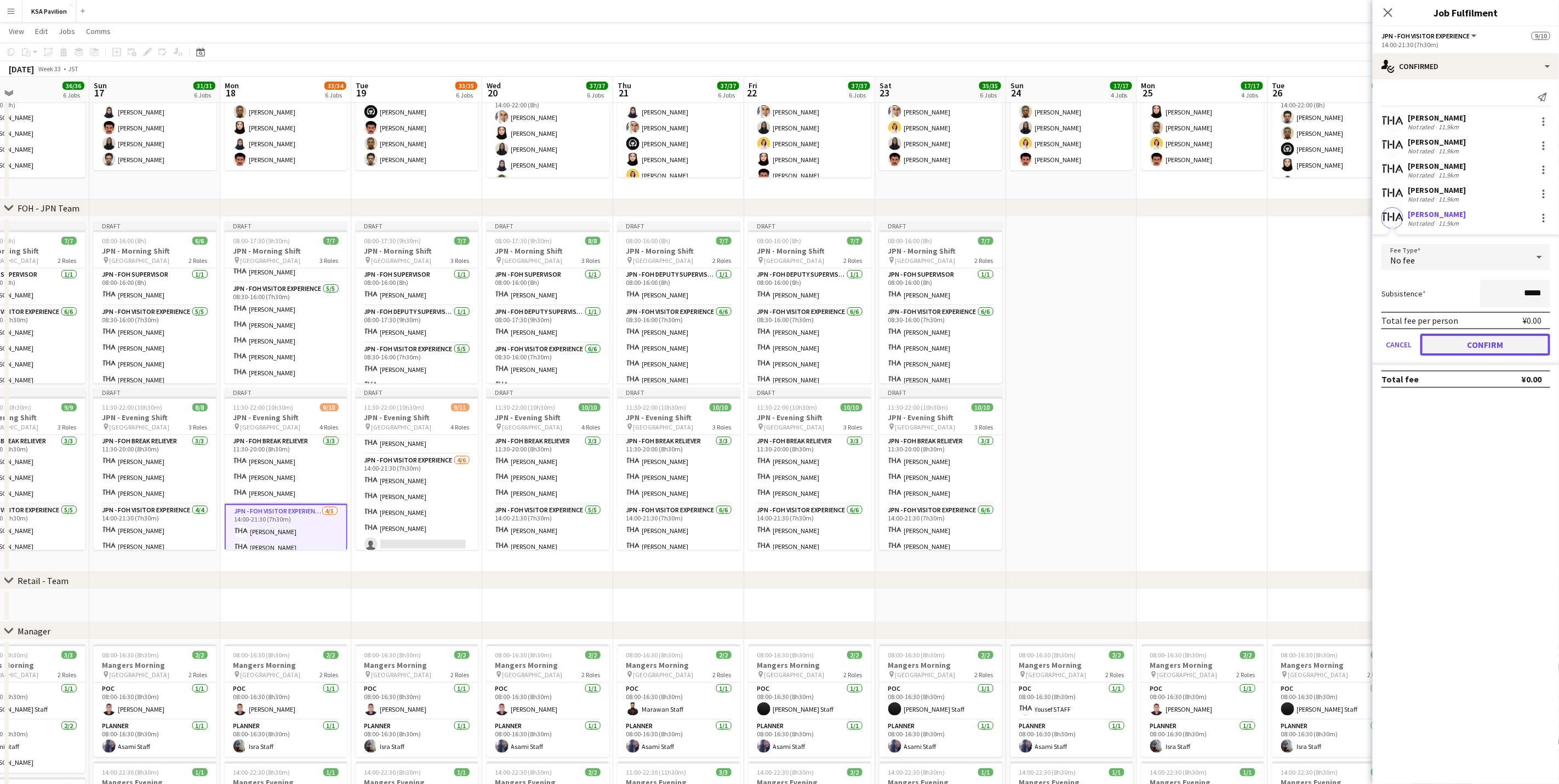
click at [1045, 342] on button "Confirm" at bounding box center [1485, 344] width 130 height 22
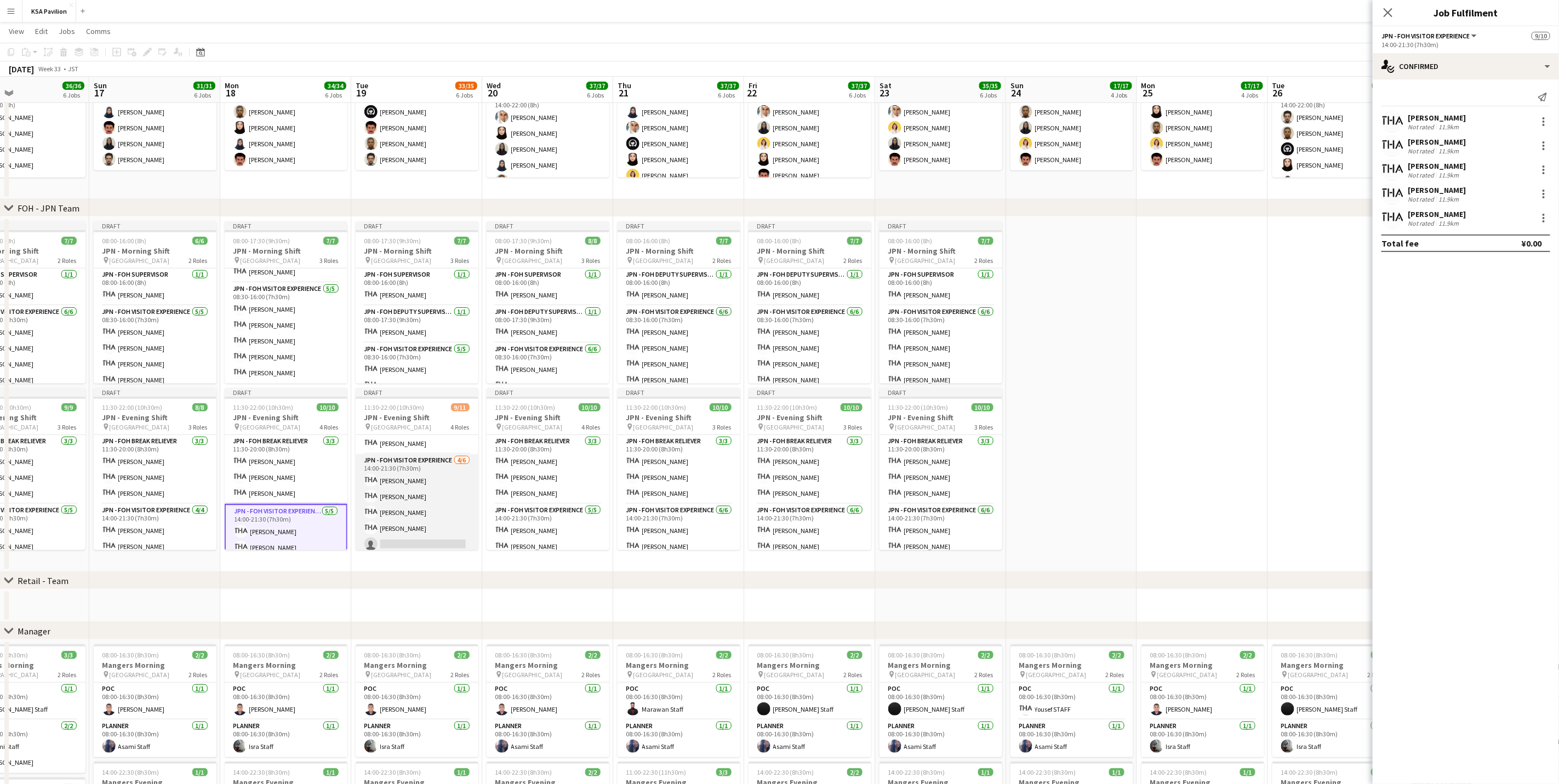
click at [418, 488] on app-card-role "JPN - FOH Visitor Experience [DATE] 14:00-21:30 (7h30m) [PERSON_NAME] [PERSON_N…" at bounding box center [417, 512] width 123 height 116
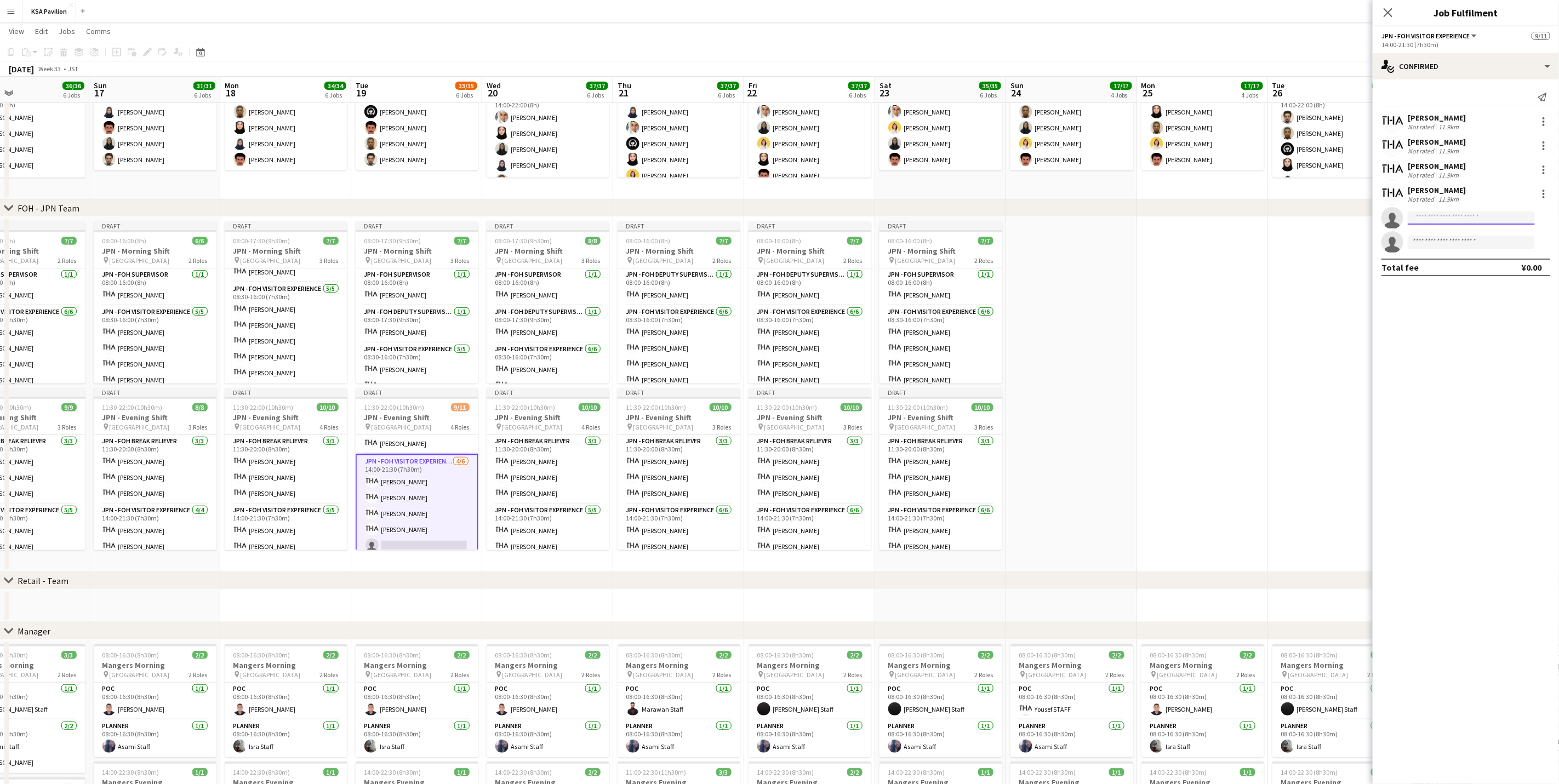
click at [1045, 220] on input at bounding box center [1472, 218] width 127 height 13
type input "****"
click at [1045, 237] on span "Active" at bounding box center [1509, 235] width 34 height 8
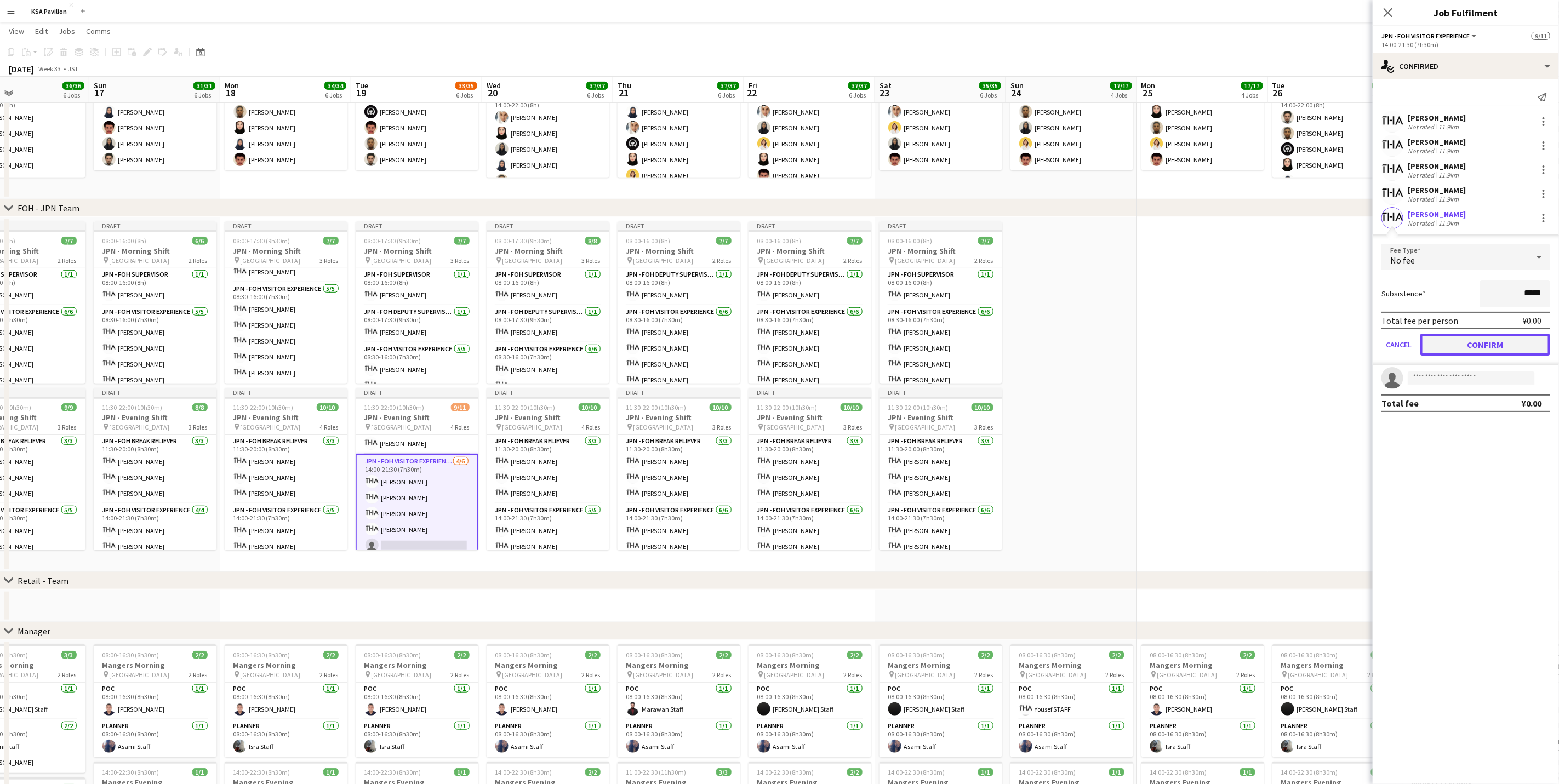
click at [1045, 347] on button "Confirm" at bounding box center [1485, 344] width 130 height 22
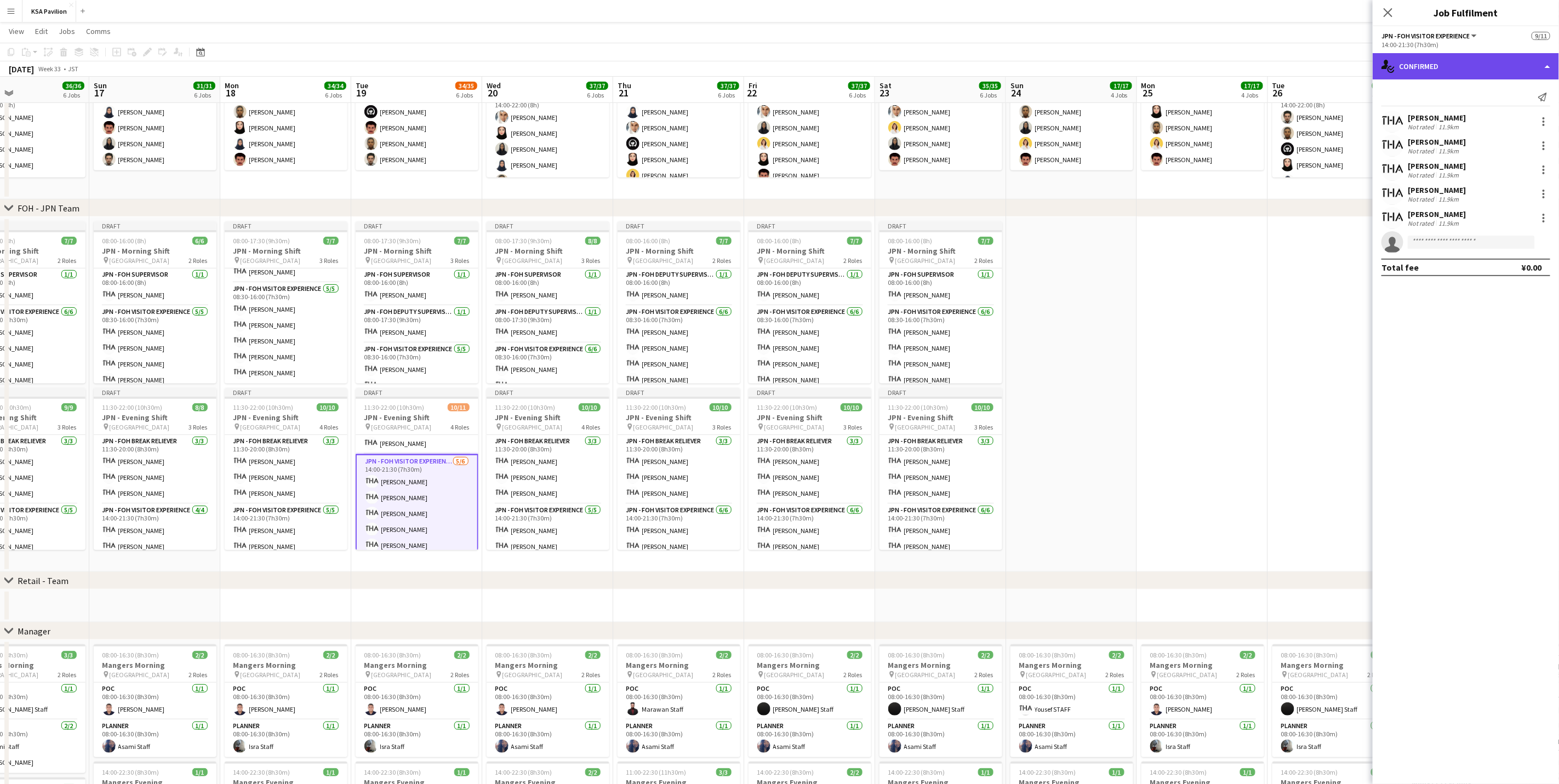
click at [1045, 62] on div "single-neutral-actions-check-2 Confirmed" at bounding box center [1466, 66] width 186 height 26
click at [1045, 218] on div "pen-write Job Details" at bounding box center [1502, 223] width 108 height 22
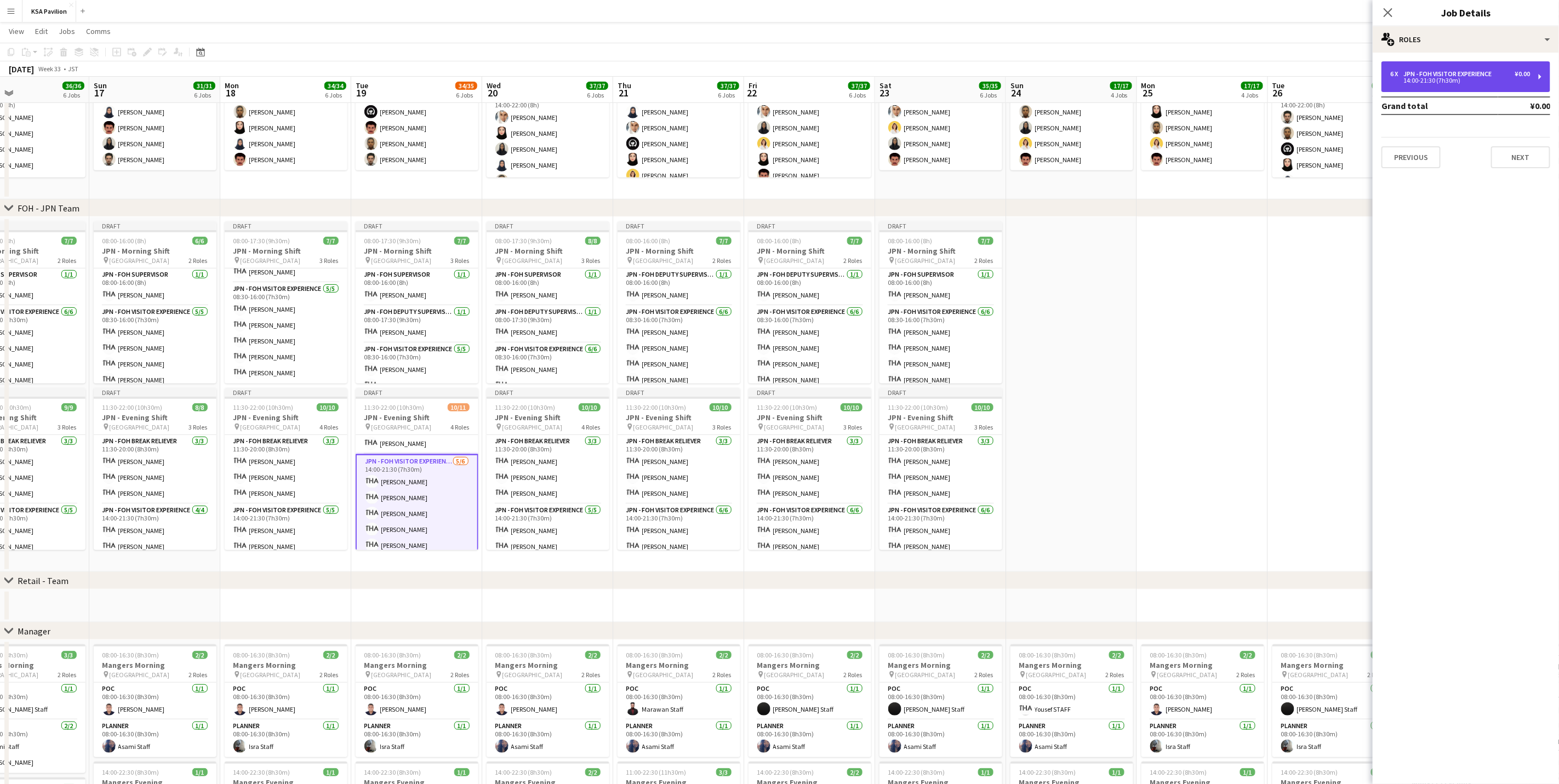
click at [1045, 91] on div "6 x JPN - FOH Visitor Experience ¥0.00 14:00-21:30 (7h30m)" at bounding box center [1466, 77] width 169 height 31
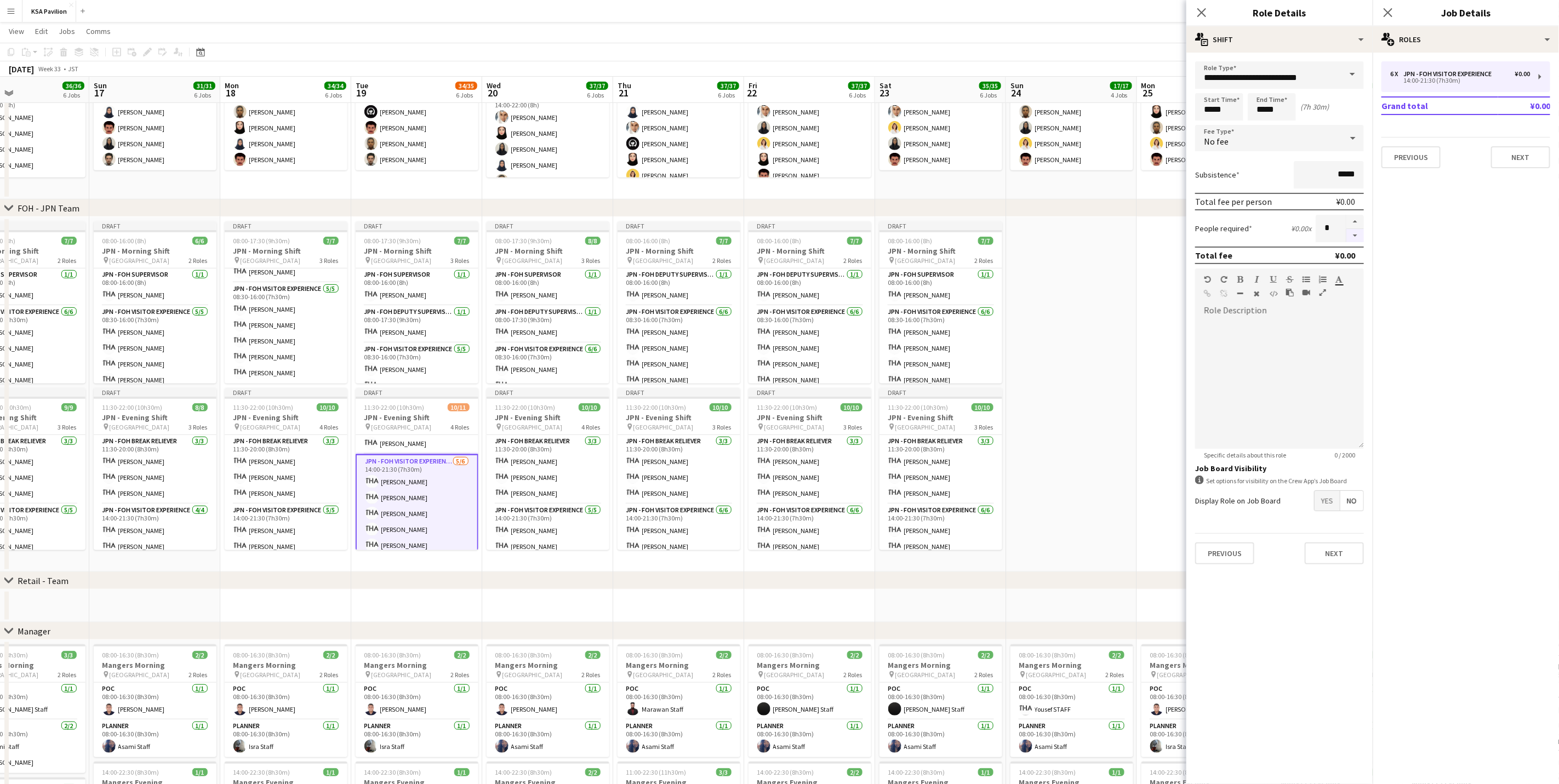
click at [1045, 240] on button "button" at bounding box center [1355, 236] width 18 height 14
type input "*"
click at [1045, 15] on icon at bounding box center [1388, 12] width 11 height 11
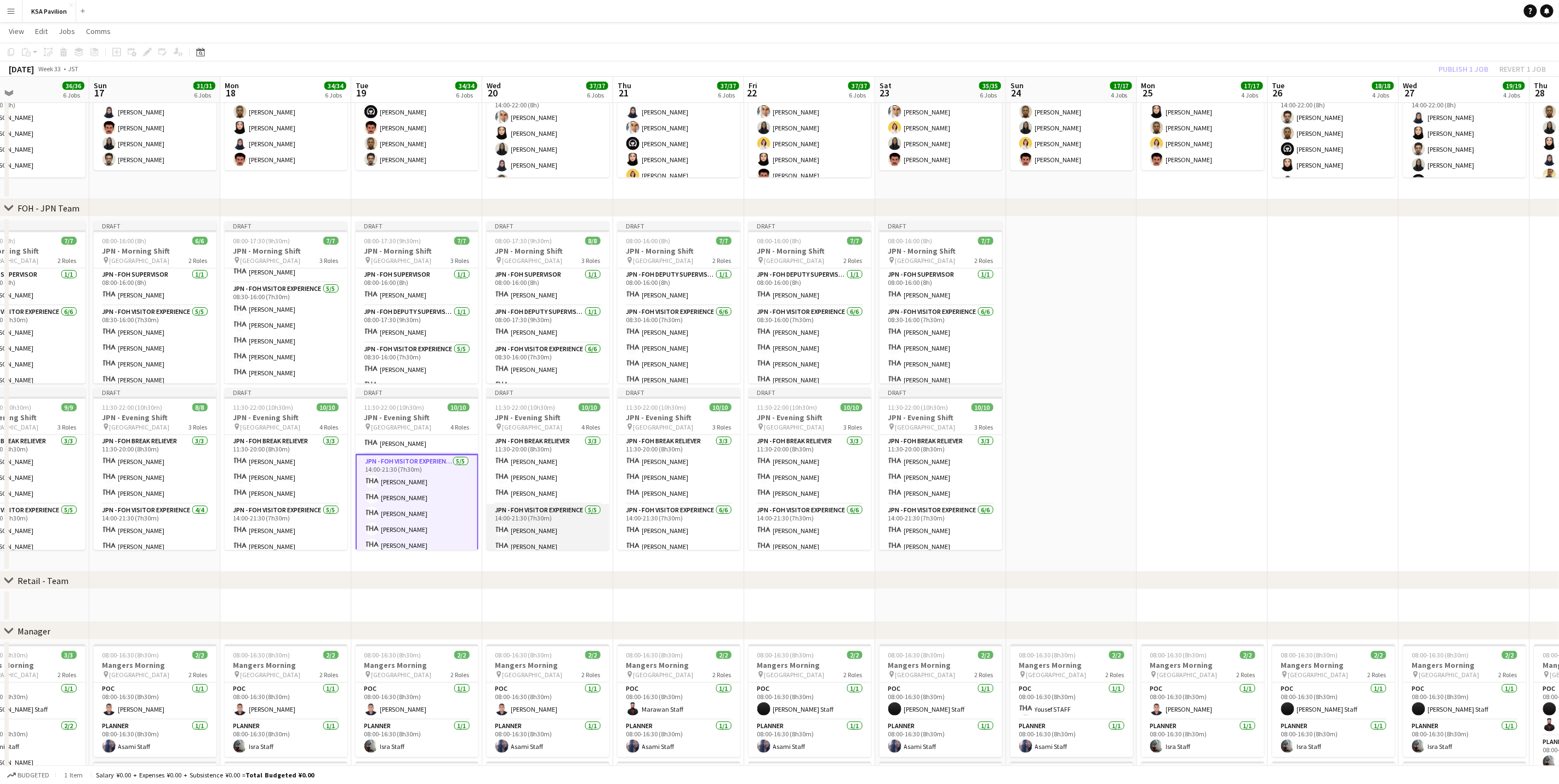
click at [533, 488] on app-card-role "JPN - FOH Visitor Experience [DATE] 14:00-21:30 (7h30m) [PERSON_NAME] [PERSON_N…" at bounding box center [548, 554] width 123 height 101
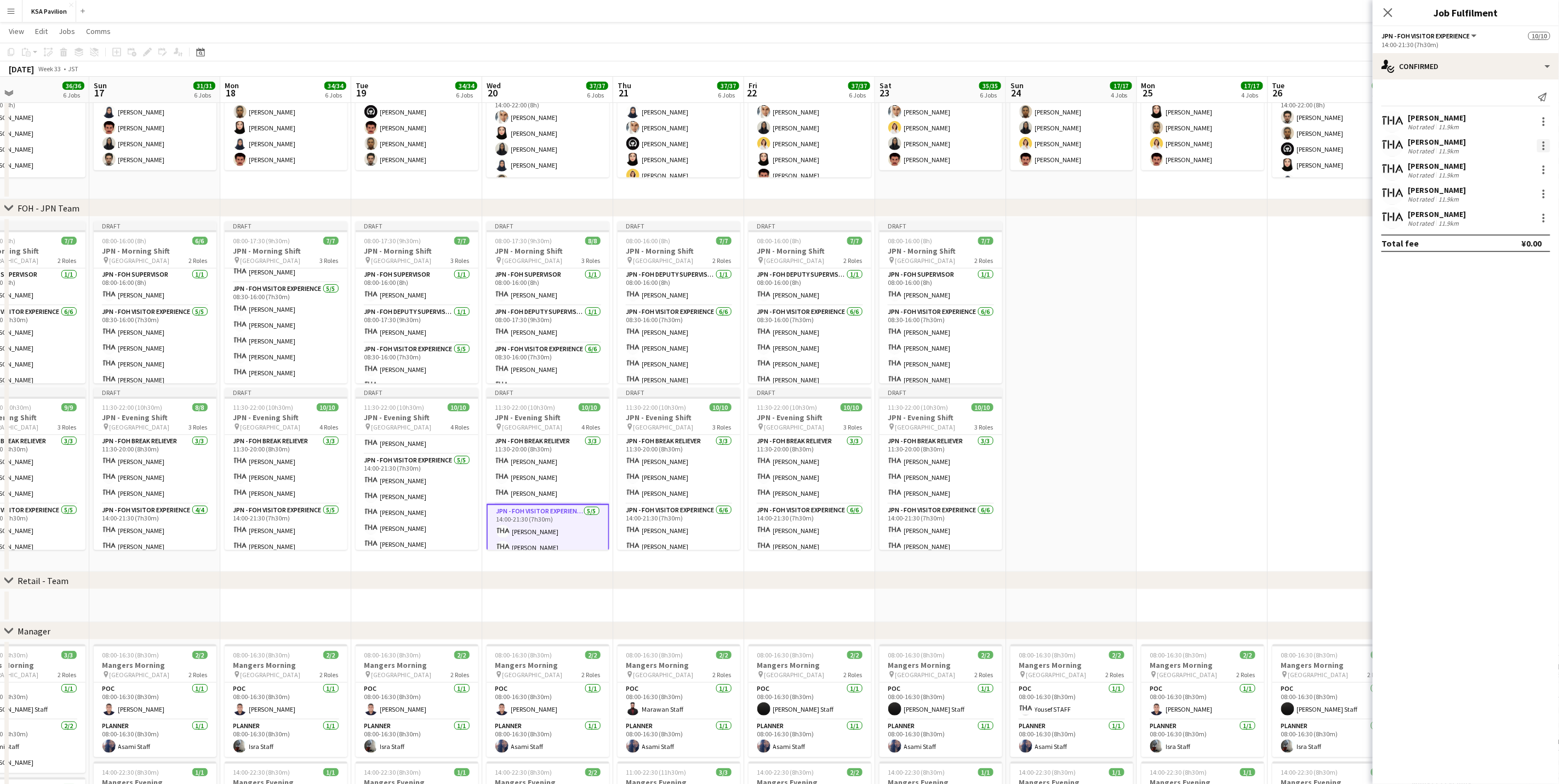
click at [1045, 145] on div at bounding box center [1543, 145] width 2 height 2
click at [1045, 273] on span "Remove" at bounding box center [1508, 271] width 68 height 10
click at [1045, 120] on div at bounding box center [1543, 121] width 13 height 13
click at [1045, 245] on span "Remove" at bounding box center [1490, 247] width 33 height 9
click at [1045, 193] on input at bounding box center [1472, 194] width 127 height 13
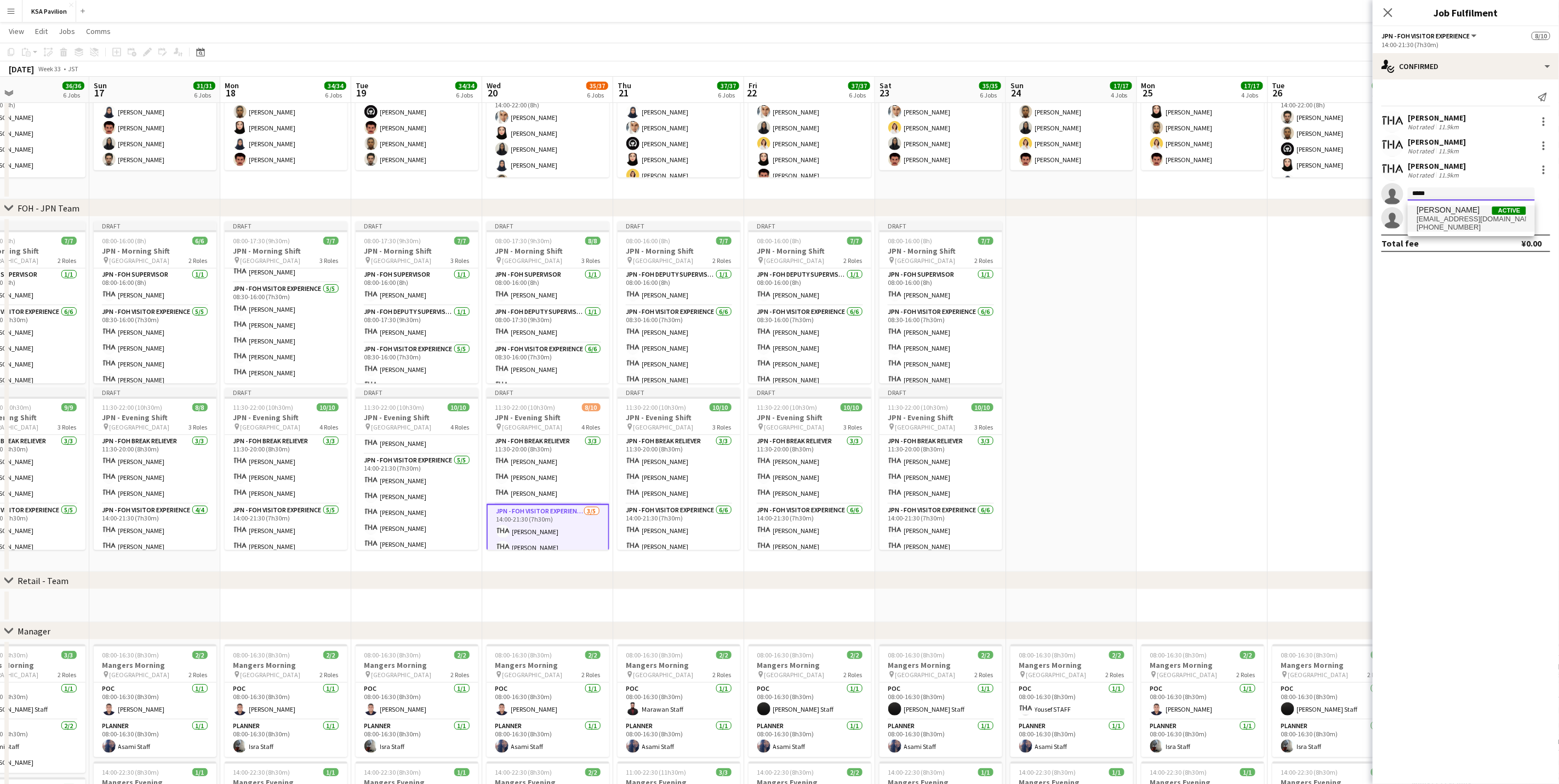
type input "*****"
click at [1045, 219] on span "[EMAIL_ADDRESS][DOMAIN_NAME]" at bounding box center [1472, 219] width 110 height 9
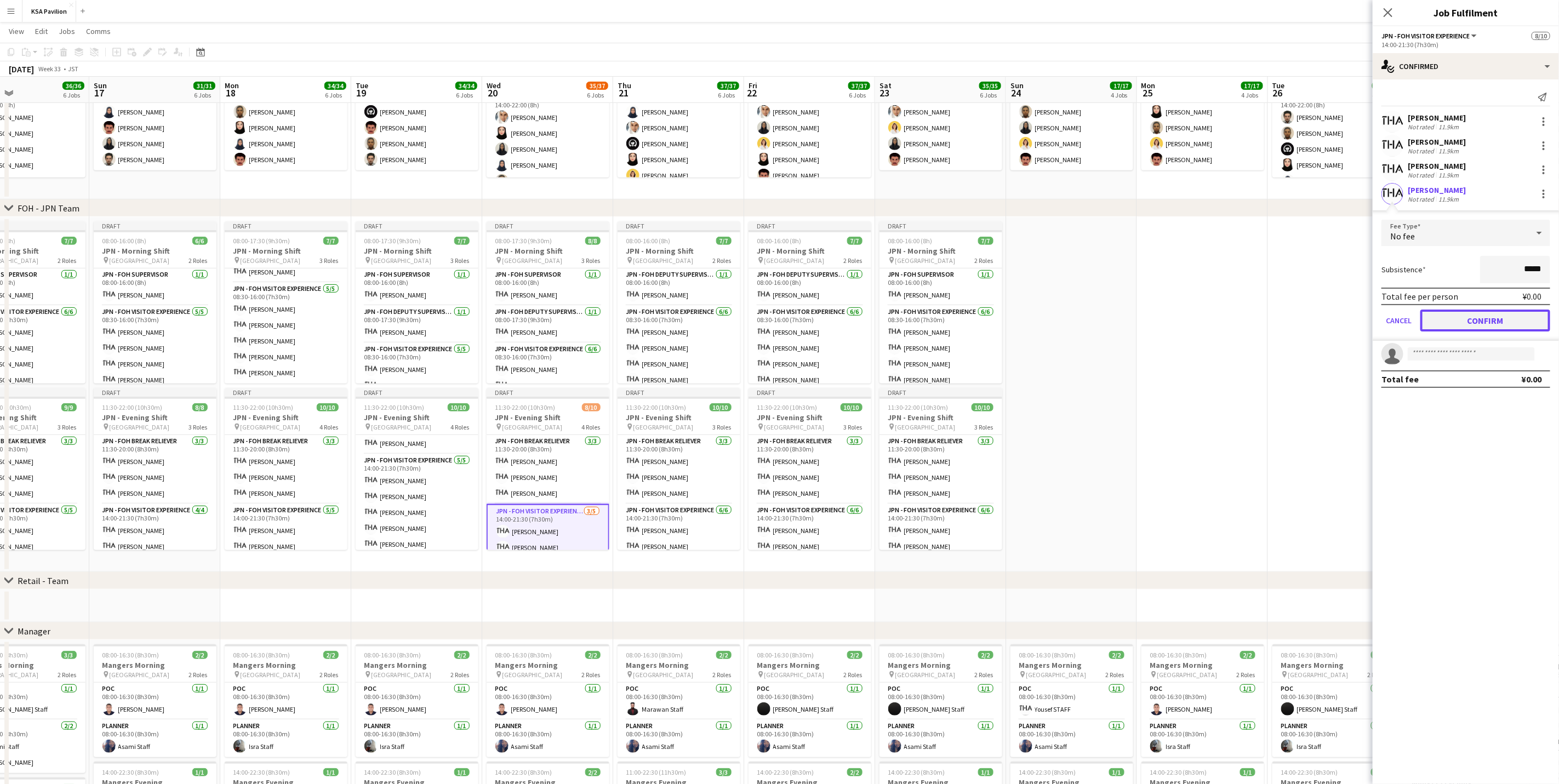
click at [1045, 316] on button "Confirm" at bounding box center [1485, 320] width 130 height 22
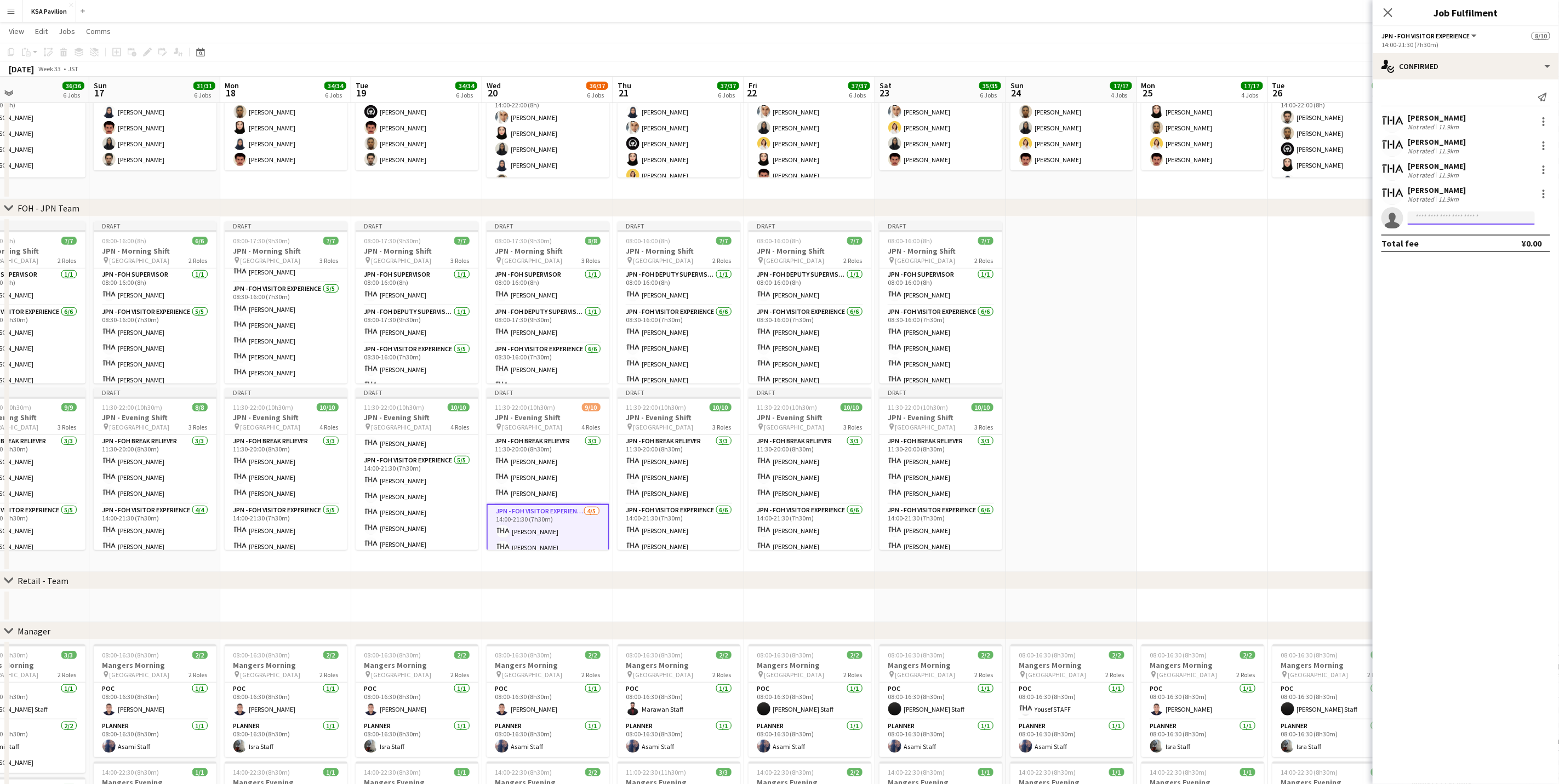
click at [1045, 217] on input at bounding box center [1472, 218] width 127 height 13
type input "*******"
click at [1045, 239] on span "[EMAIL_ADDRESS][DOMAIN_NAME]" at bounding box center [1472, 244] width 110 height 9
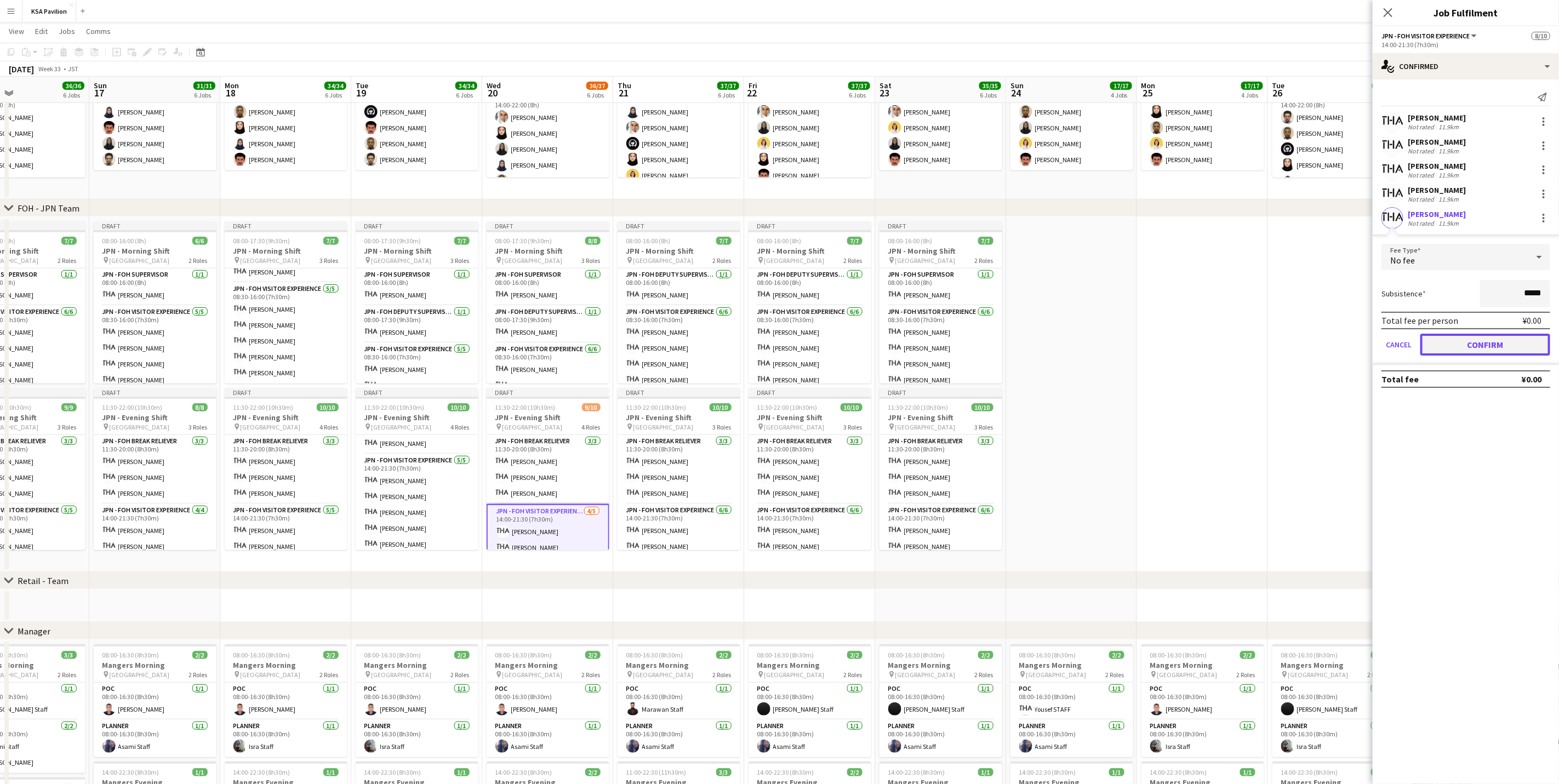
click at [1045, 336] on button "Confirm" at bounding box center [1485, 344] width 130 height 22
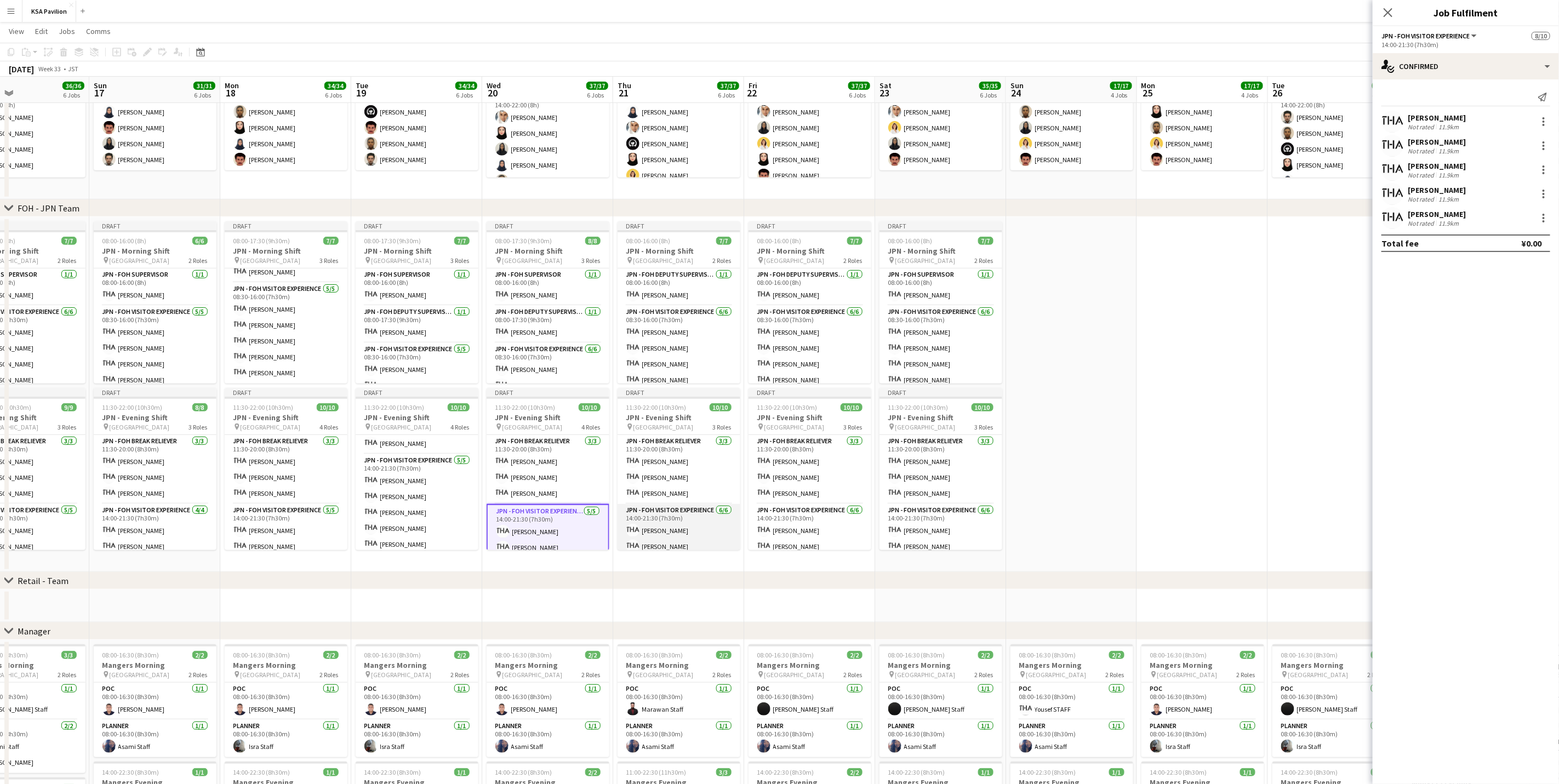
click at [671, 488] on app-card-role "JPN - FOH Visitor Experience [DATE] 14:00-21:30 (7h30m) [PERSON_NAME] [PERSON_N…" at bounding box center [678, 562] width 123 height 116
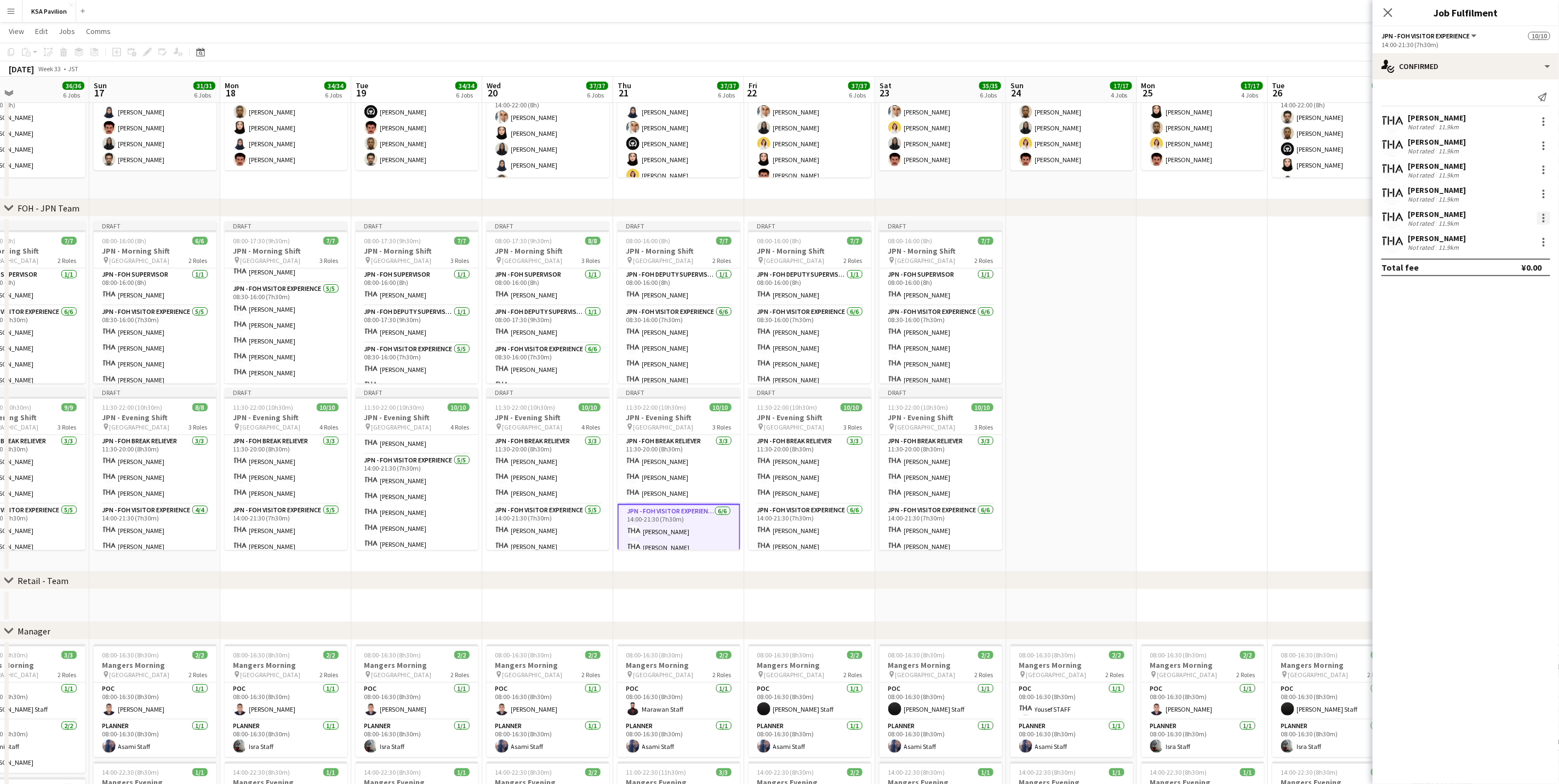
click at [1045, 216] on div at bounding box center [1543, 215] width 2 height 2
click at [1045, 339] on span "Remove" at bounding box center [1490, 343] width 33 height 9
click at [1045, 240] on input at bounding box center [1472, 242] width 127 height 13
type input "****"
click at [1045, 265] on span "[EMAIL_ADDRESS][DOMAIN_NAME]" at bounding box center [1472, 267] width 110 height 9
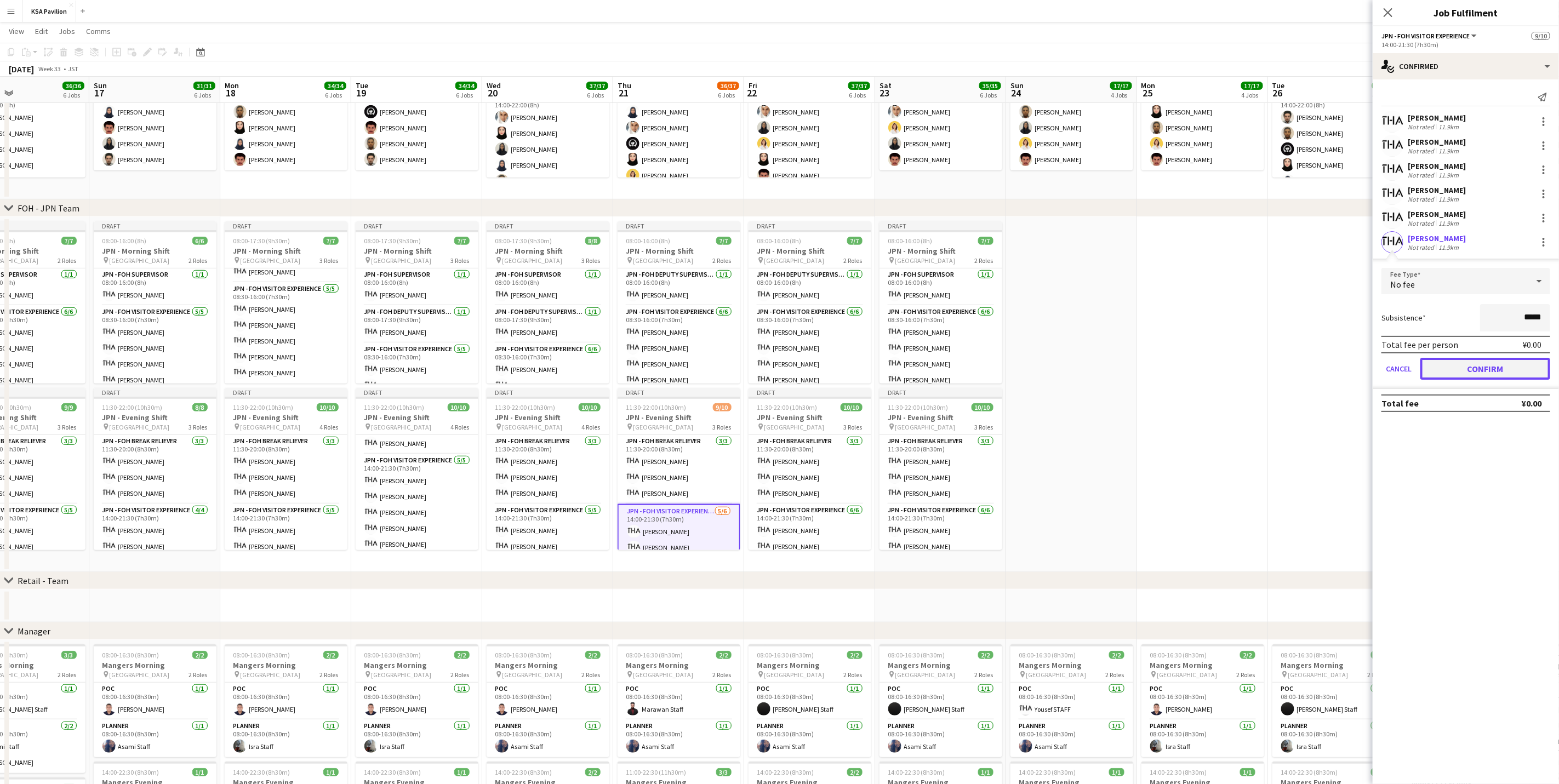
click at [1045, 368] on button "Confirm" at bounding box center [1485, 369] width 130 height 22
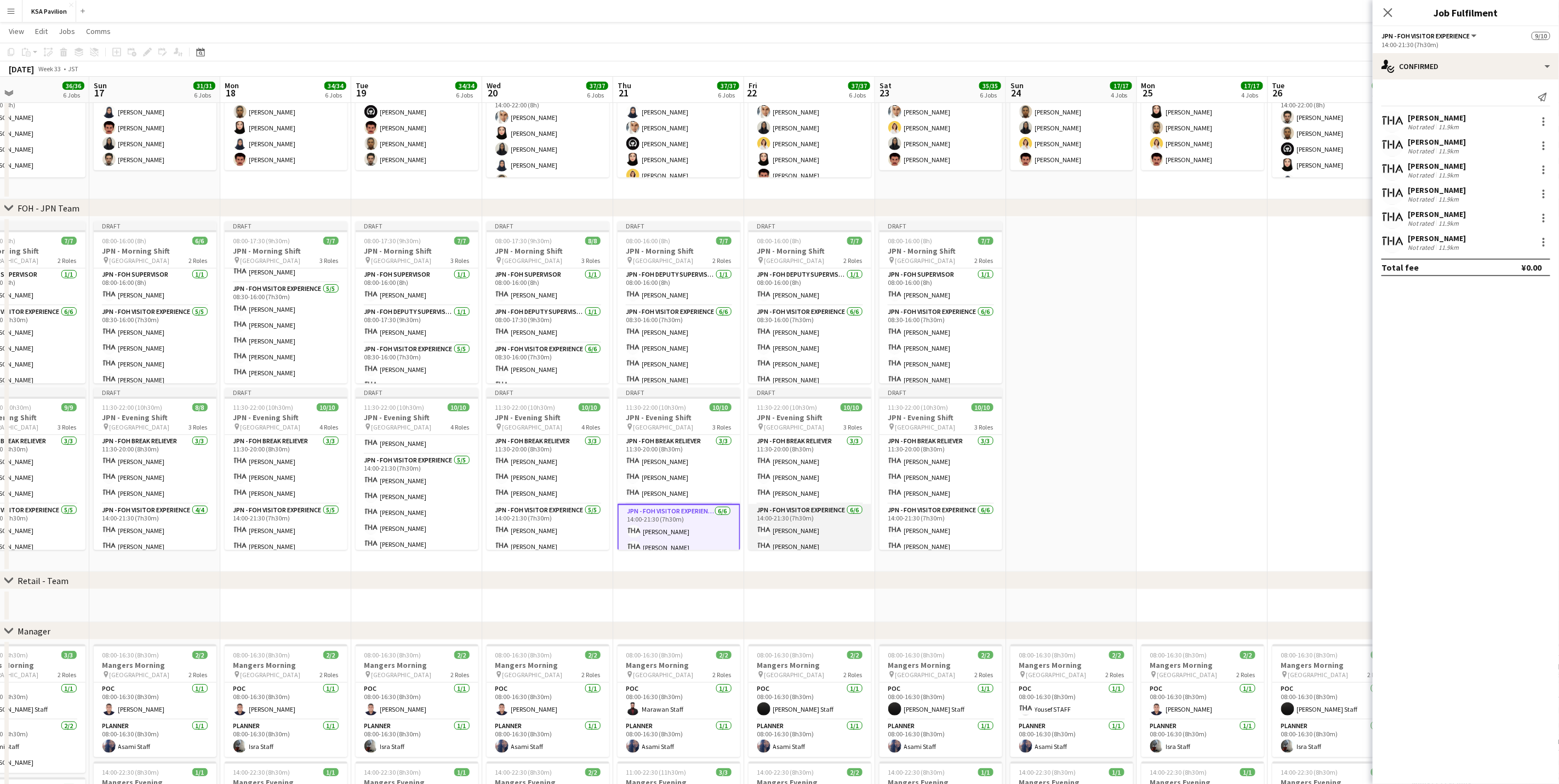
click at [808, 488] on app-card-role "JPN - FOH Visitor Experience [DATE] 14:00-21:30 (7h30m) [PERSON_NAME] [PERSON_N…" at bounding box center [809, 562] width 123 height 116
click at [1045, 188] on div at bounding box center [1543, 194] width 13 height 13
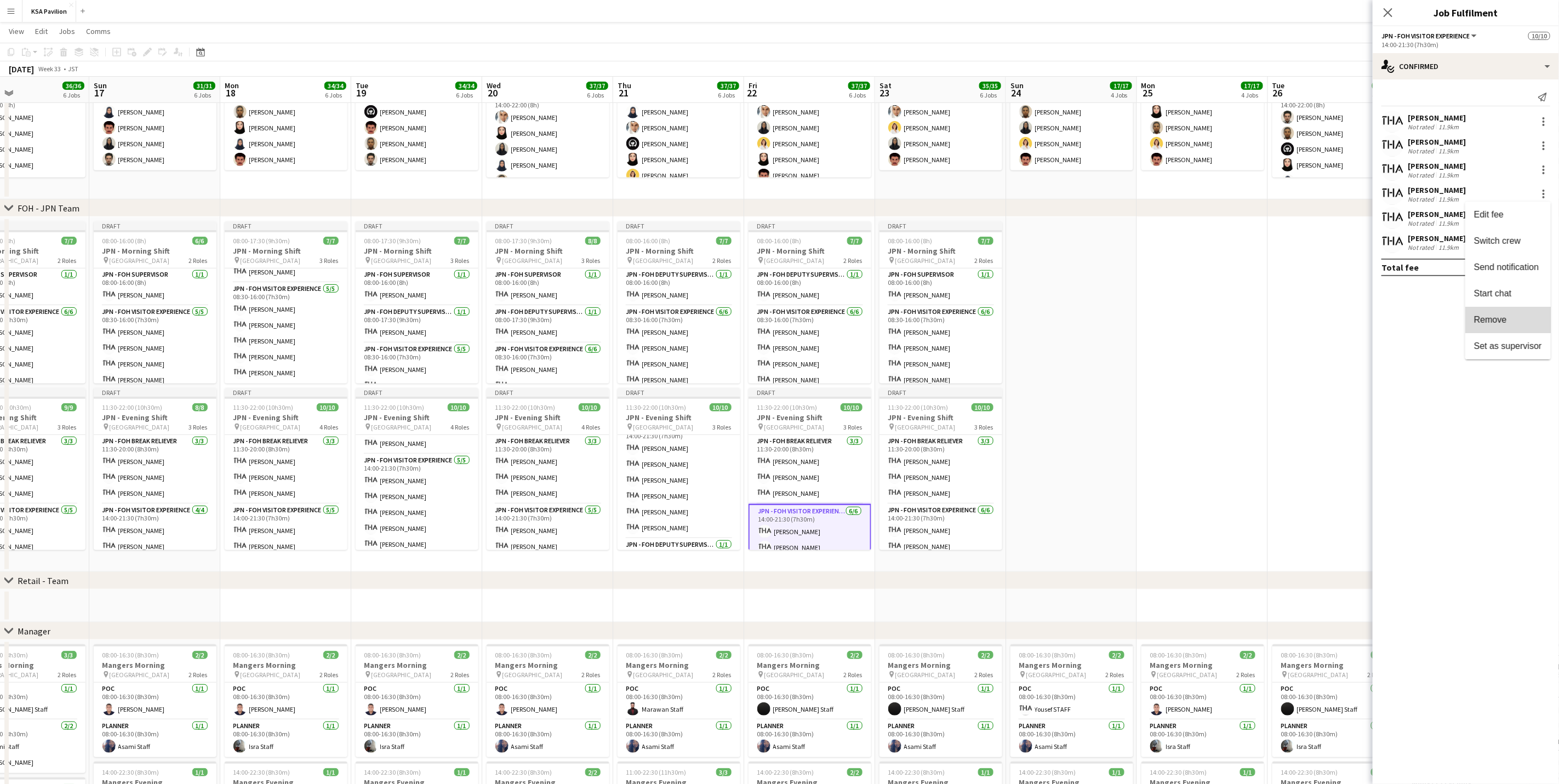
click at [1045, 320] on span "Remove" at bounding box center [1508, 320] width 68 height 10
click at [1045, 242] on input at bounding box center [1472, 242] width 127 height 13
type input "****"
click at [1045, 260] on span "[PERSON_NAME]" at bounding box center [1448, 257] width 63 height 9
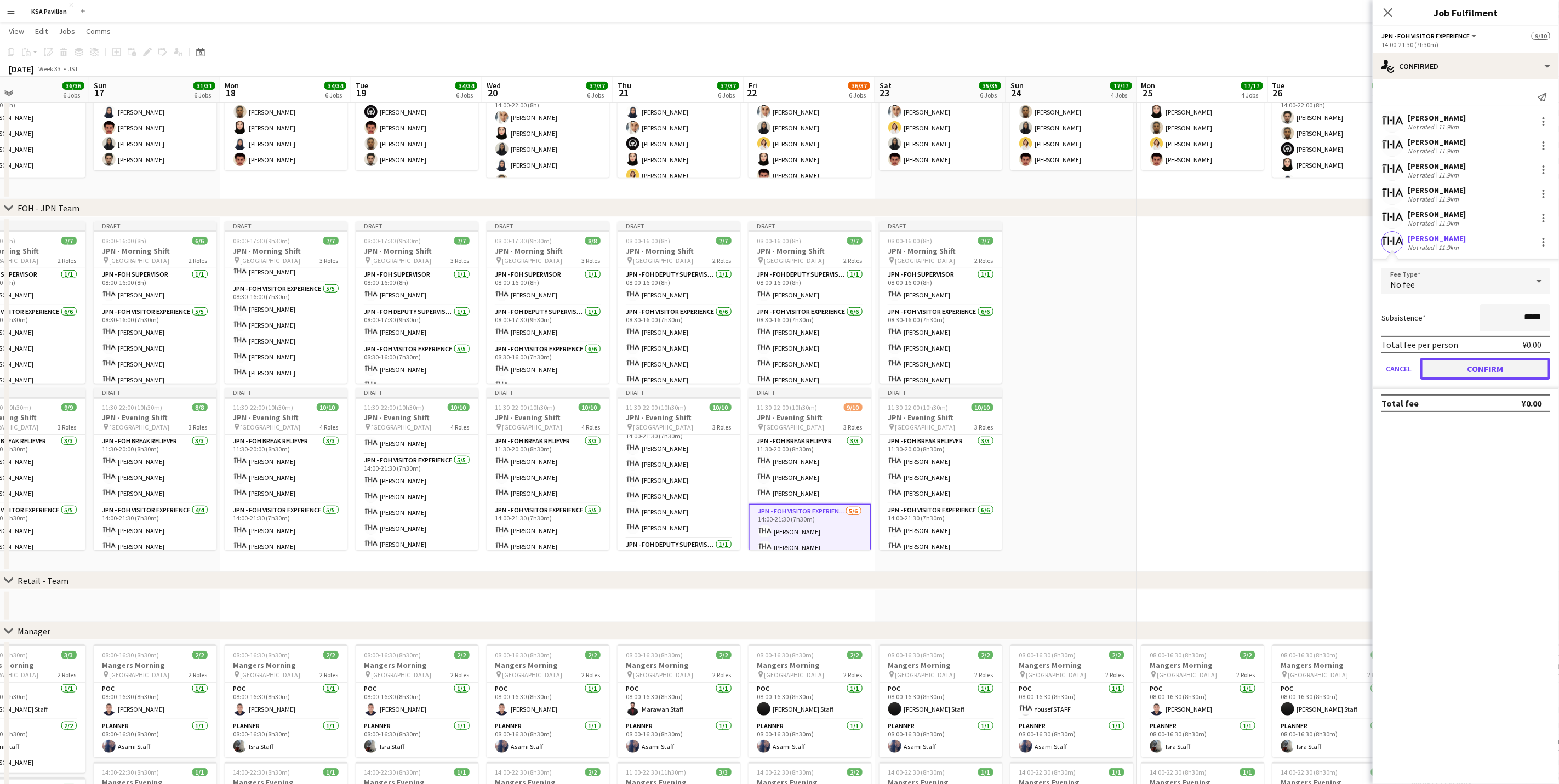
click at [1045, 362] on button "Confirm" at bounding box center [1485, 369] width 130 height 22
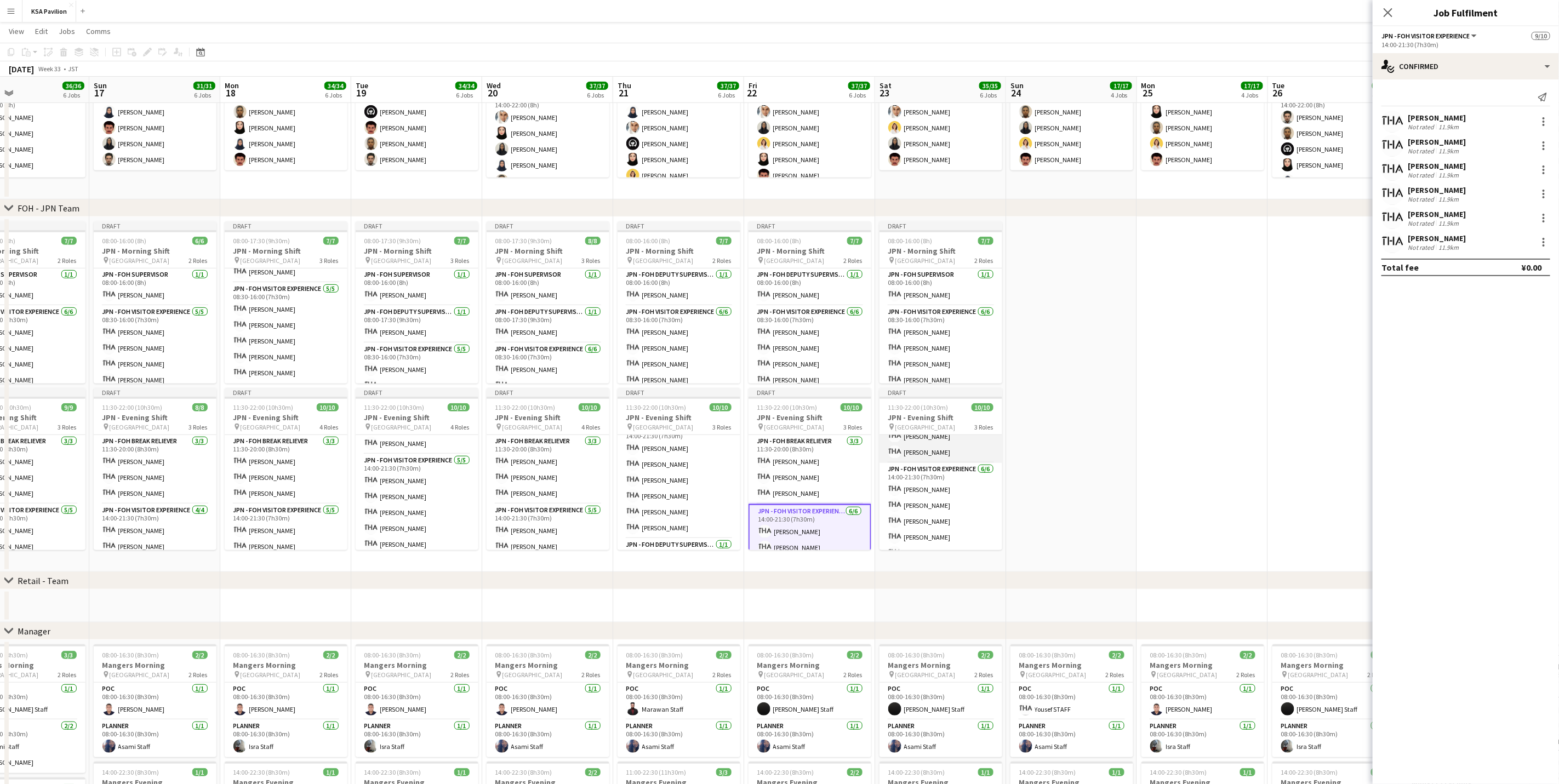
scroll to position [45, 0]
click at [943, 488] on app-card-role "JPN - FOH Visitor Experience [DATE] 14:00-21:30 (7h30m) [PERSON_NAME] [PERSON_N…" at bounding box center [940, 517] width 123 height 116
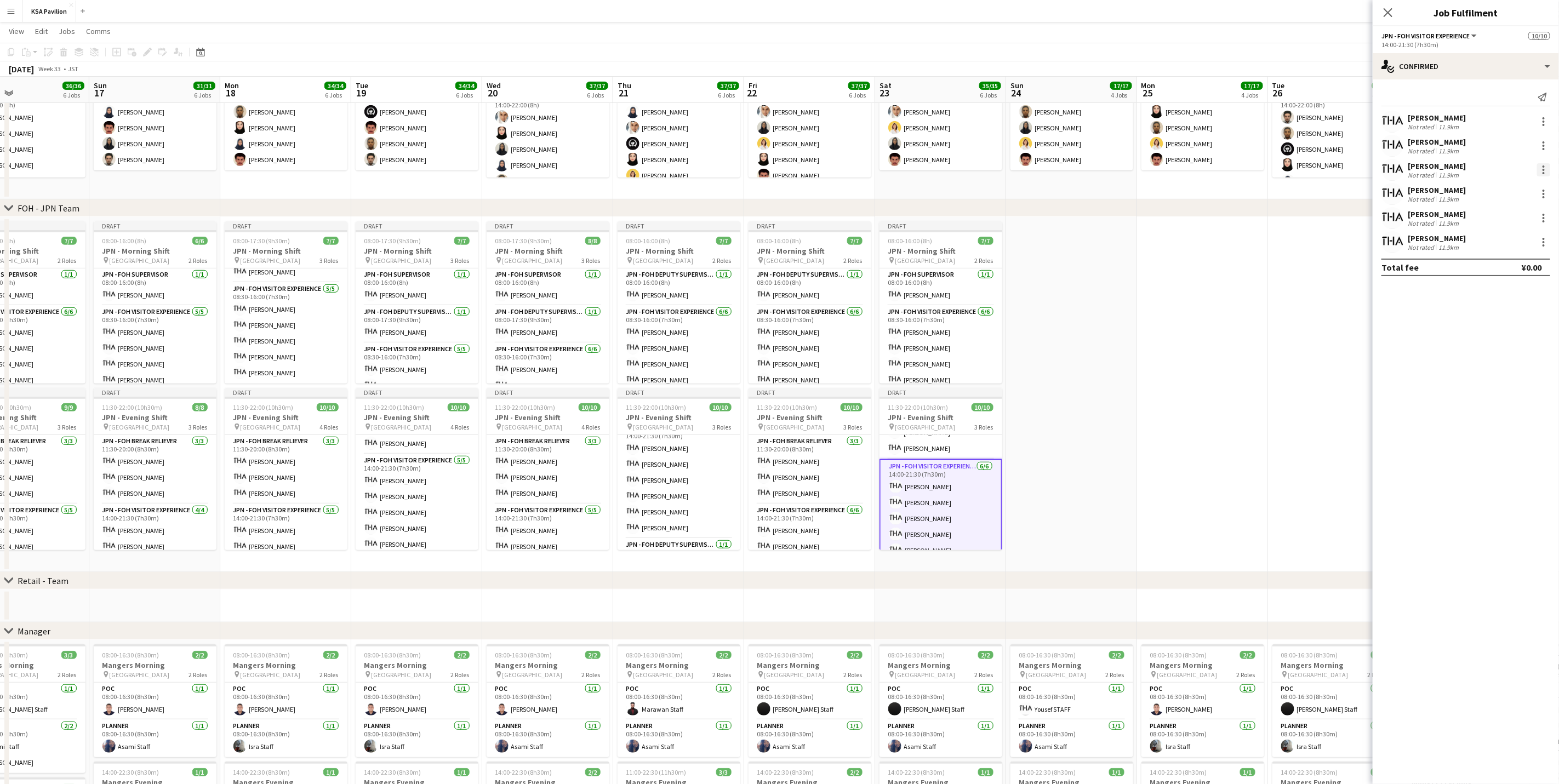
click at [1045, 170] on div at bounding box center [1543, 169] width 2 height 2
click at [1045, 290] on span "Remove" at bounding box center [1508, 295] width 68 height 10
click at [1045, 65] on div "single-neutral-actions-check-2 Confirmed" at bounding box center [1466, 66] width 186 height 26
click at [1045, 220] on div "pen-write Job Details" at bounding box center [1502, 223] width 108 height 22
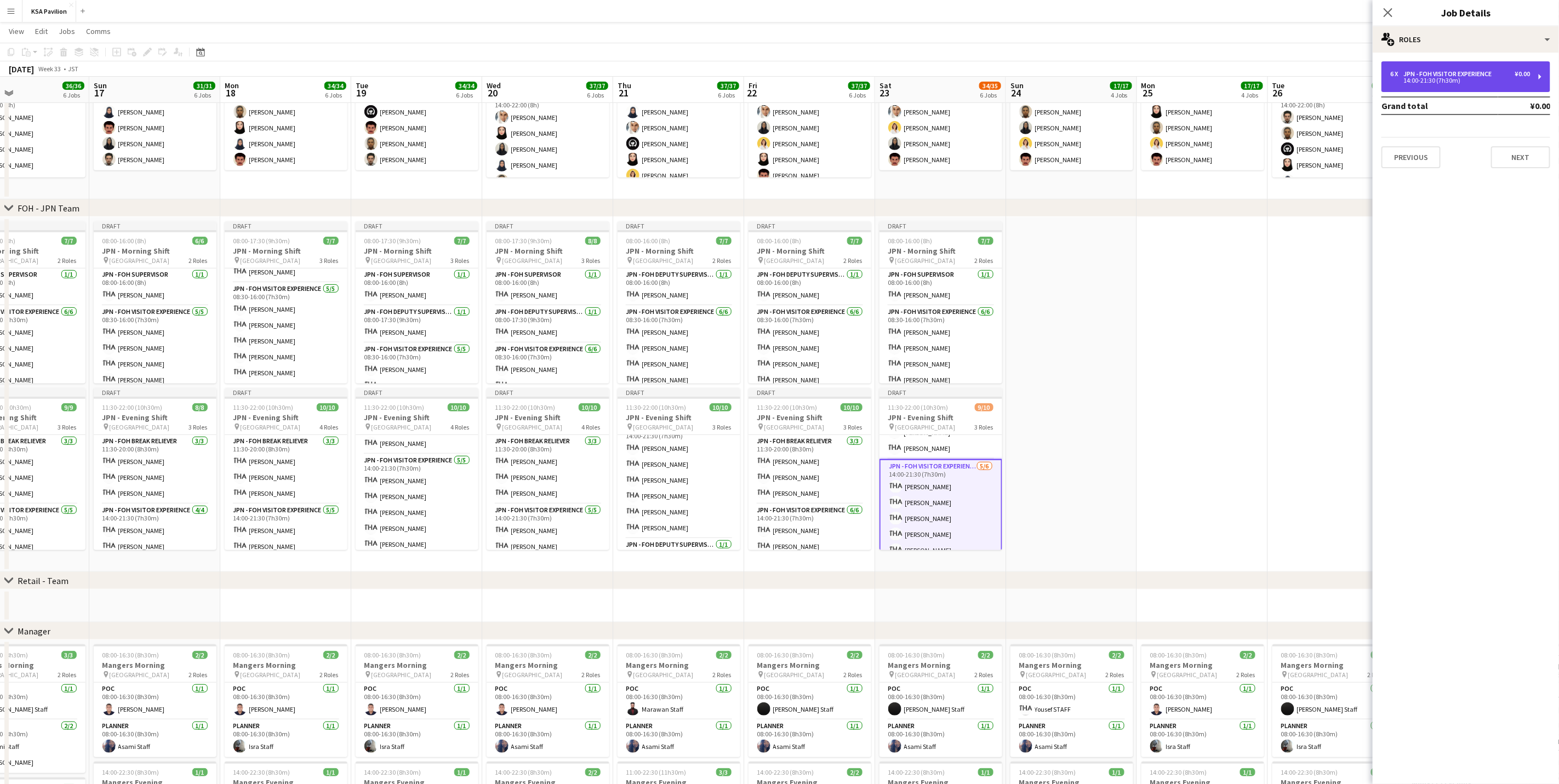
click at [1045, 73] on div "JPN - FOH Visitor Experience" at bounding box center [1449, 74] width 93 height 8
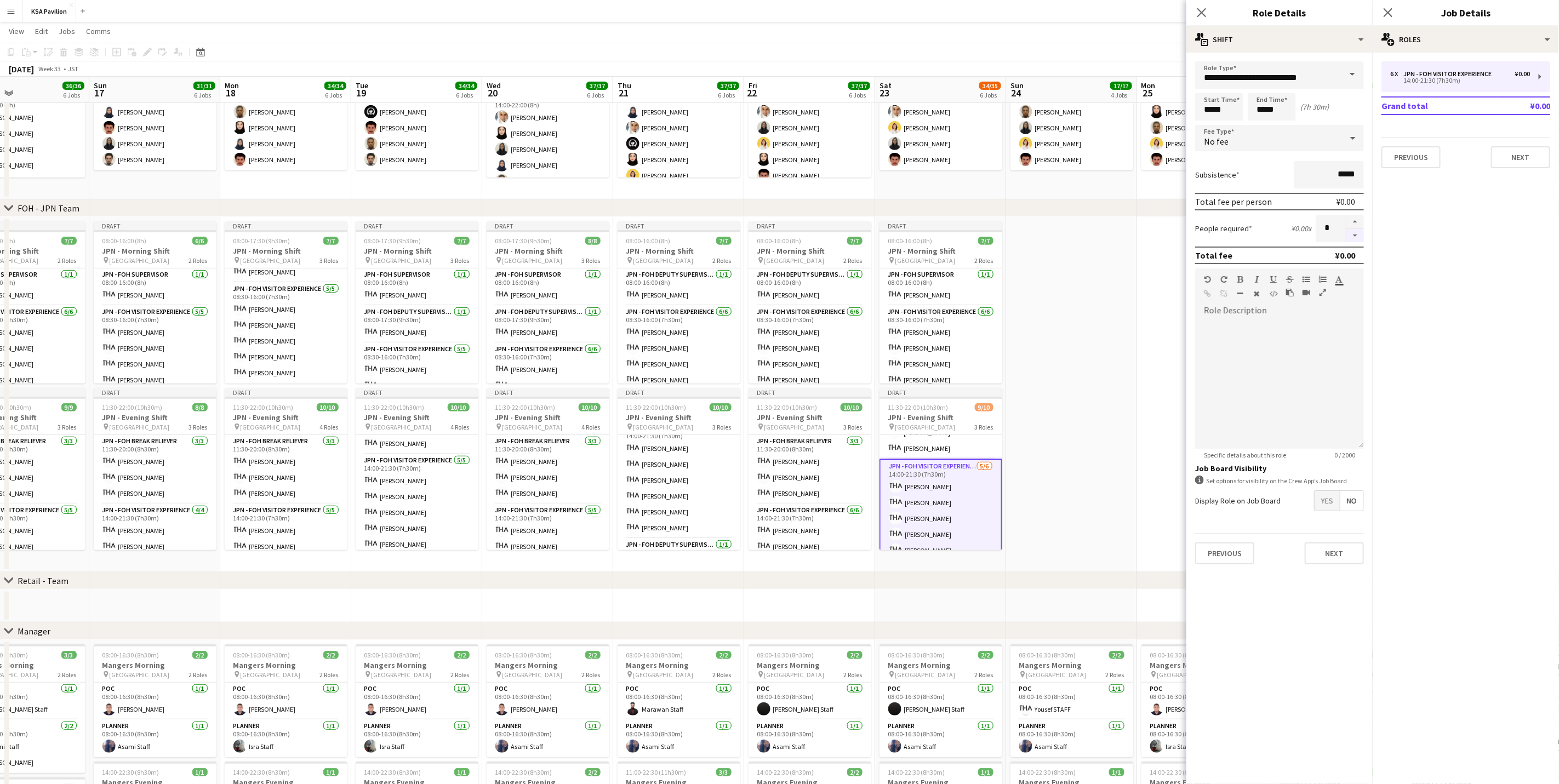
click at [1045, 232] on button "button" at bounding box center [1355, 236] width 18 height 14
type input "*"
click at [1045, 15] on icon "Close pop-in" at bounding box center [1388, 12] width 11 height 11
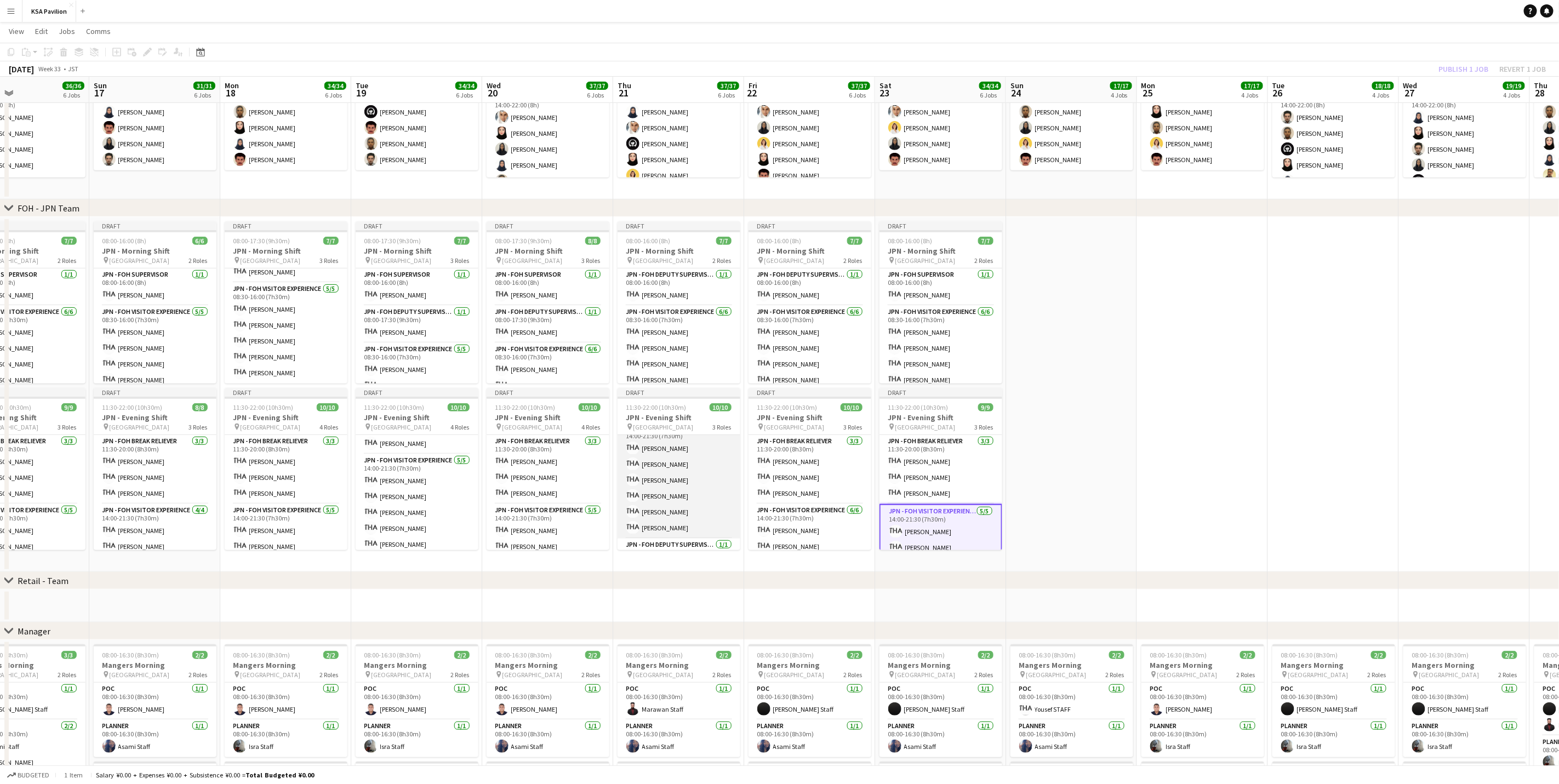
scroll to position [0, 0]
click at [456, 488] on div "chevron-right Retail - Team" at bounding box center [779, 581] width 1559 height 18
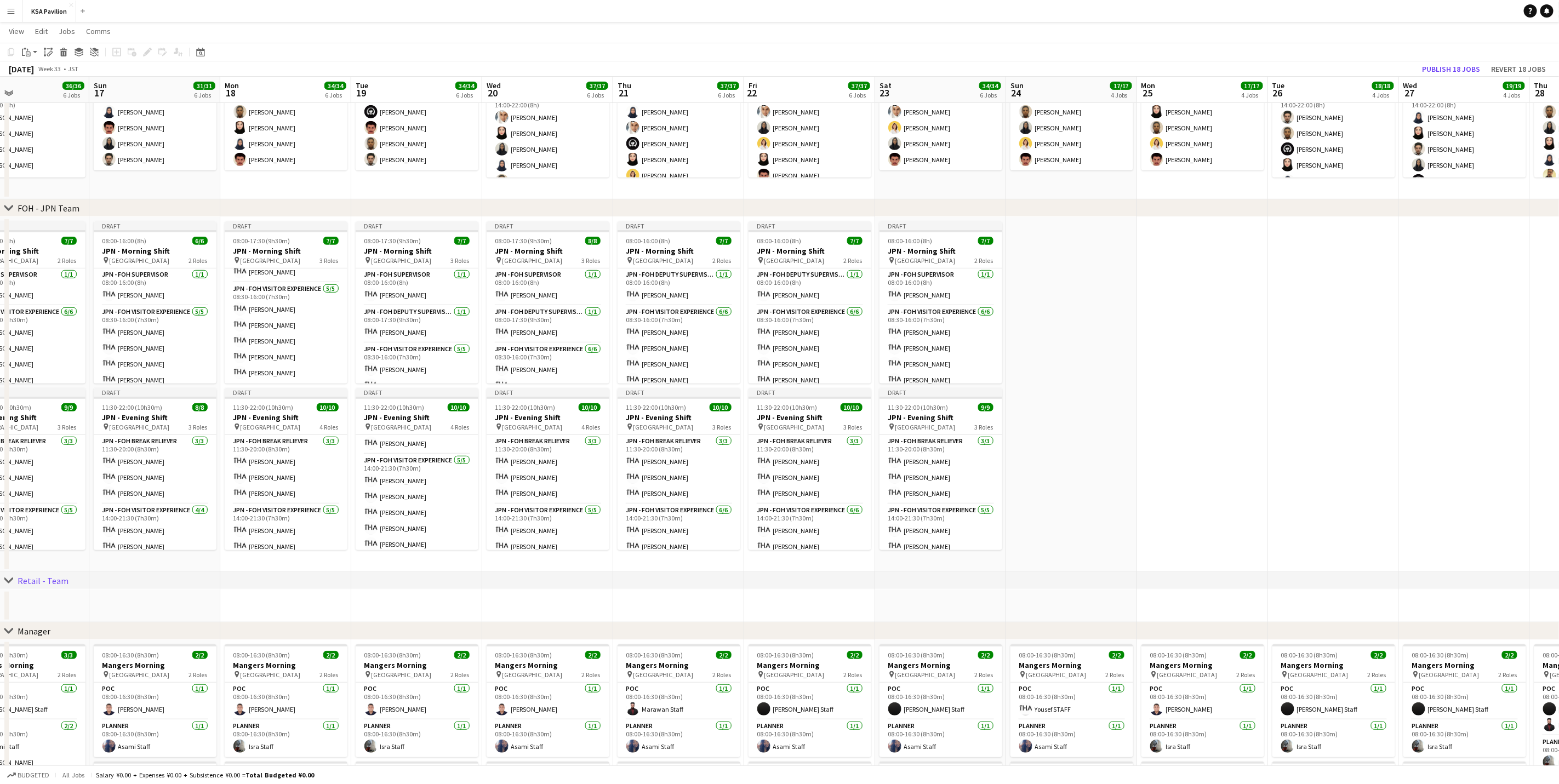
click at [337, 488] on div "chevron-right Retail - Team" at bounding box center [779, 581] width 1559 height 18
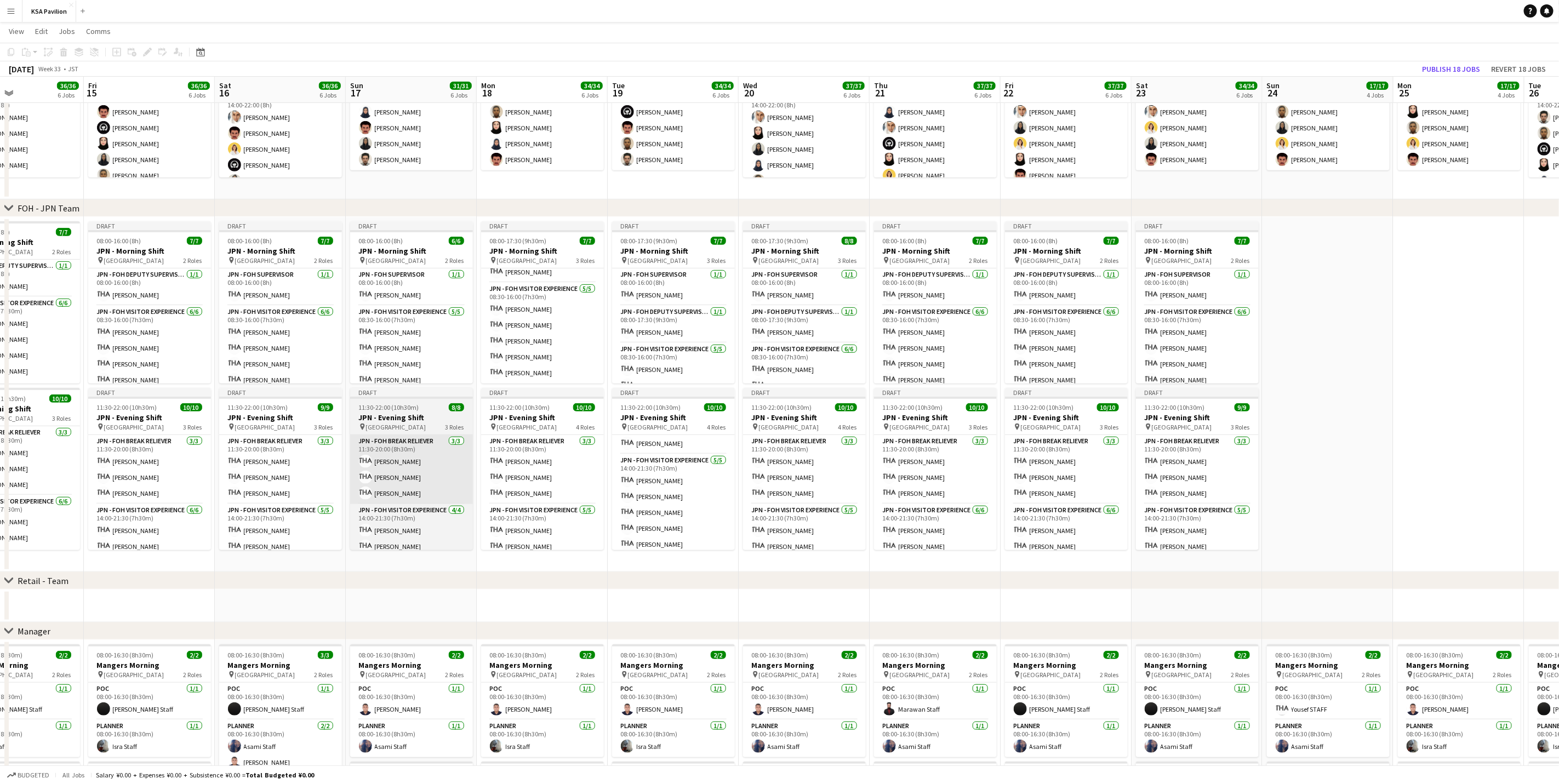
scroll to position [0, 308]
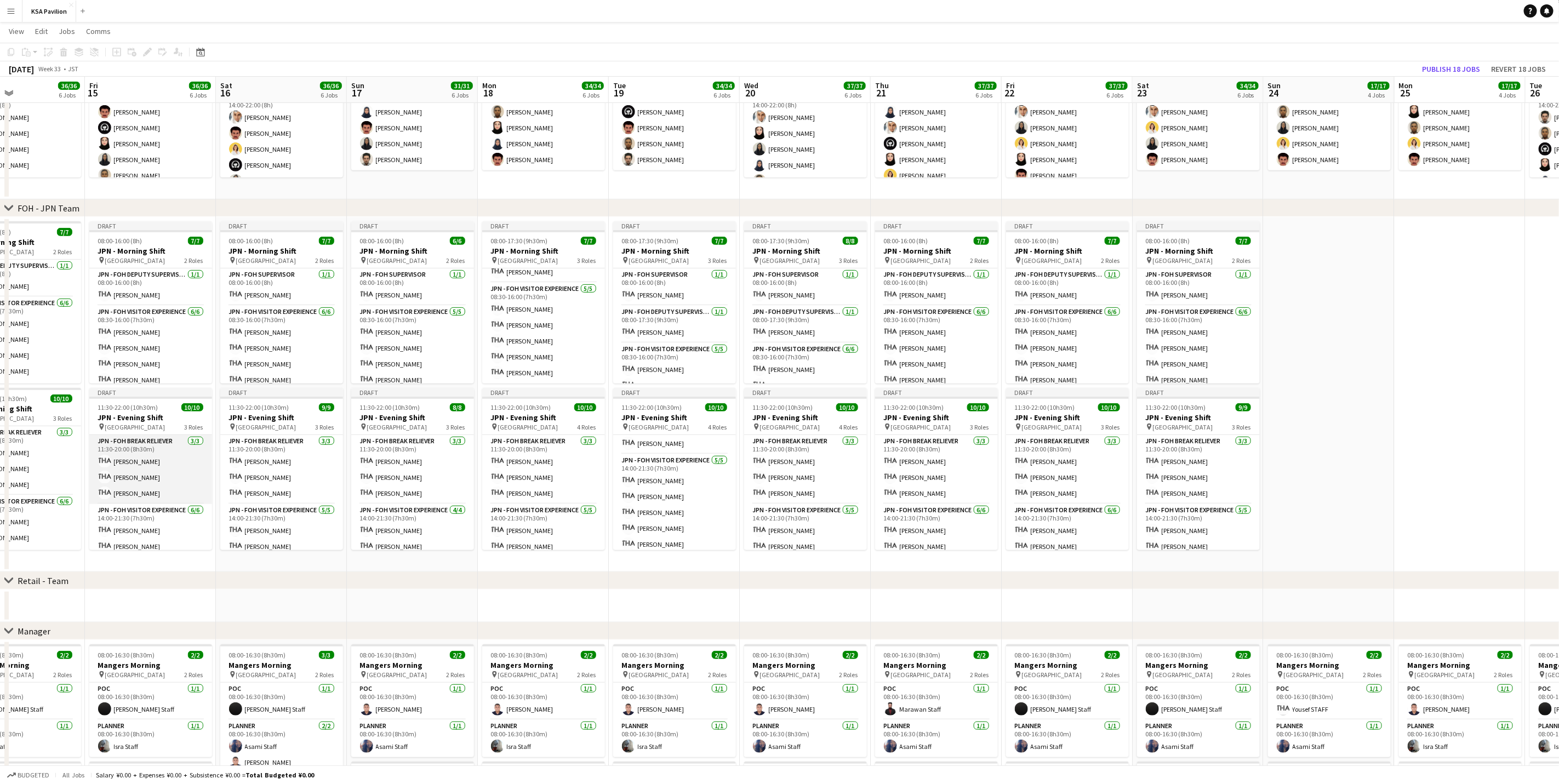
click at [143, 471] on app-card-role "JPN - FOH Break Reliever [DATE] 11:30-20:00 (8h30m) Mako [PERSON_NAME] Shiori […" at bounding box center [150, 469] width 123 height 69
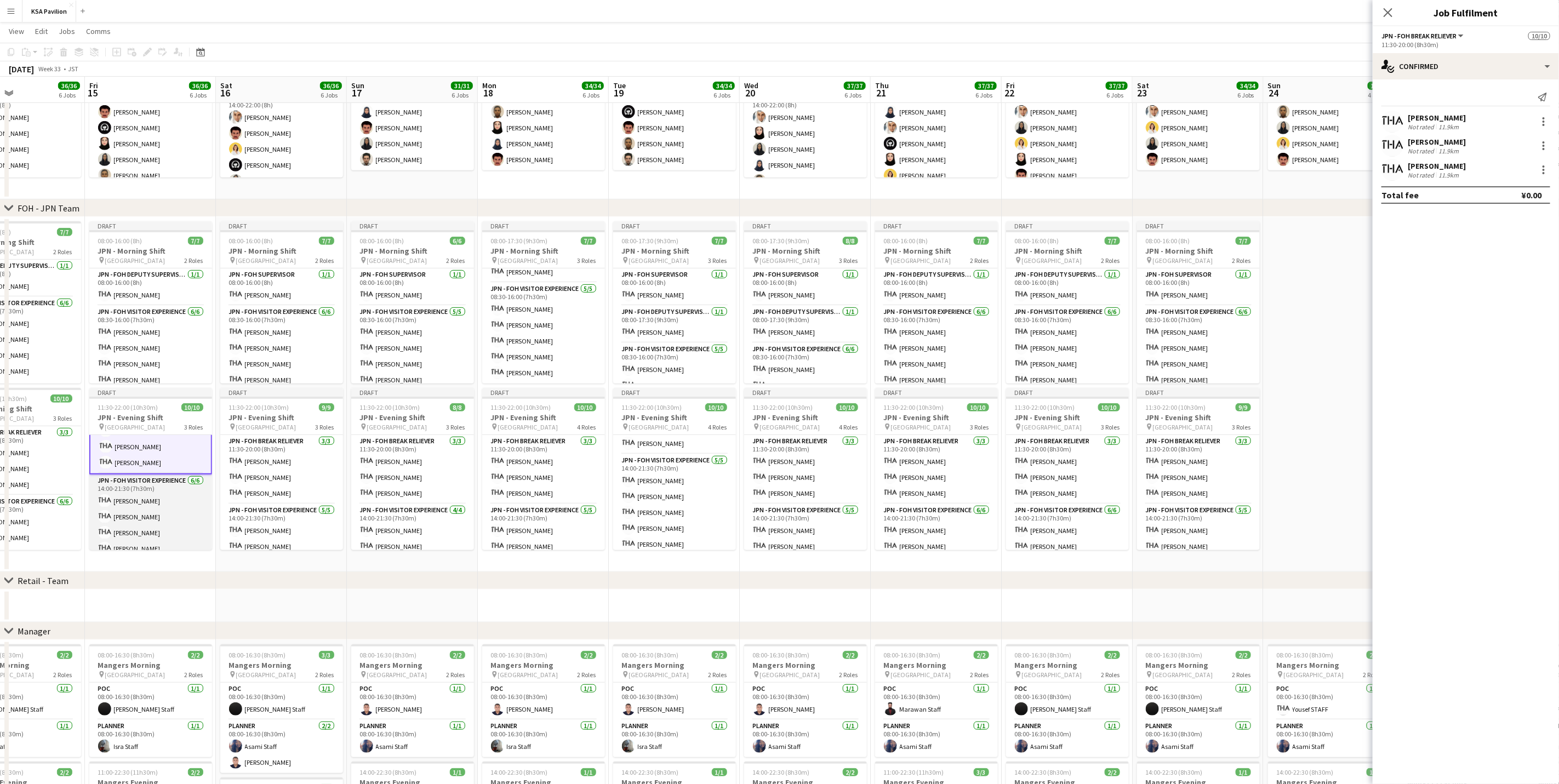
scroll to position [82, 0]
click at [167, 488] on app-card-role "JPN - FOH Visitor Experience [DATE] 14:00-21:30 (7h30m) [PERSON_NAME] [PERSON_N…" at bounding box center [150, 482] width 123 height 116
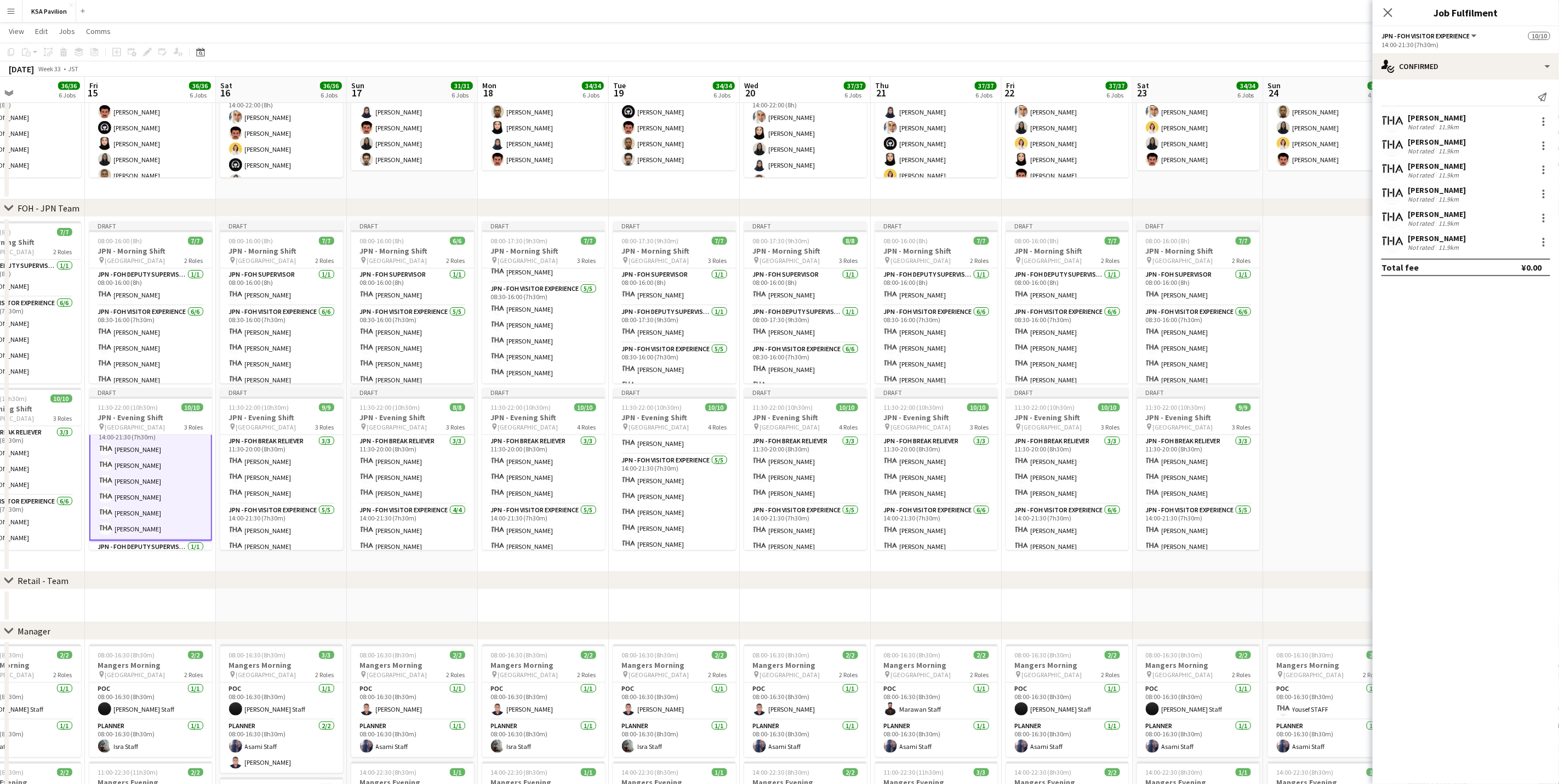
scroll to position [81, 0]
click at [1045, 143] on div at bounding box center [1543, 145] width 13 height 13
click at [1045, 270] on span "Remove" at bounding box center [1508, 271] width 68 height 10
click at [1045, 249] on app-invite-slot "single-neutral-actions" at bounding box center [1466, 242] width 186 height 22
click at [1045, 242] on input at bounding box center [1472, 242] width 127 height 13
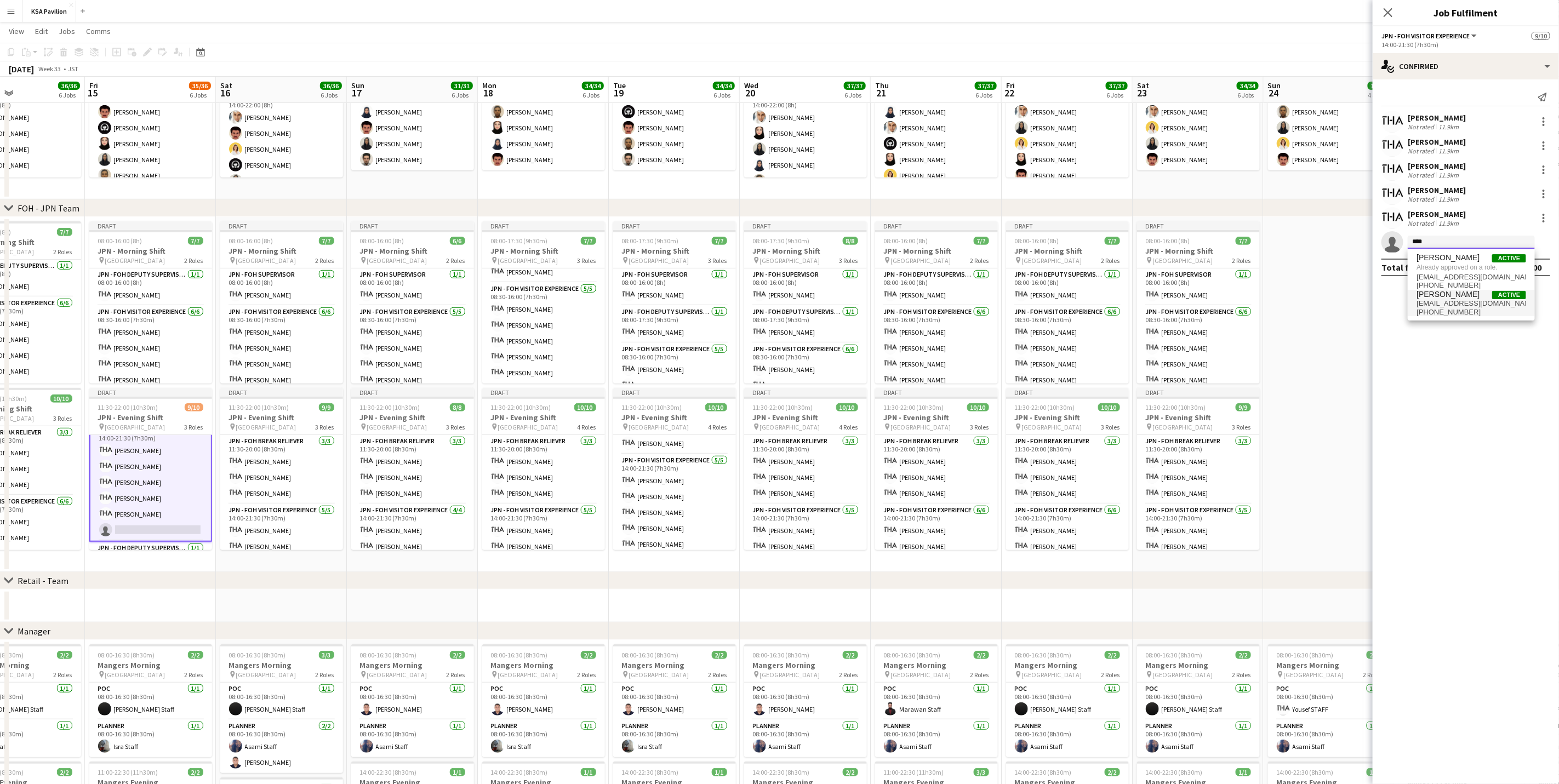
type input "****"
click at [1045, 308] on span "[PHONE_NUMBER]" at bounding box center [1472, 312] width 110 height 9
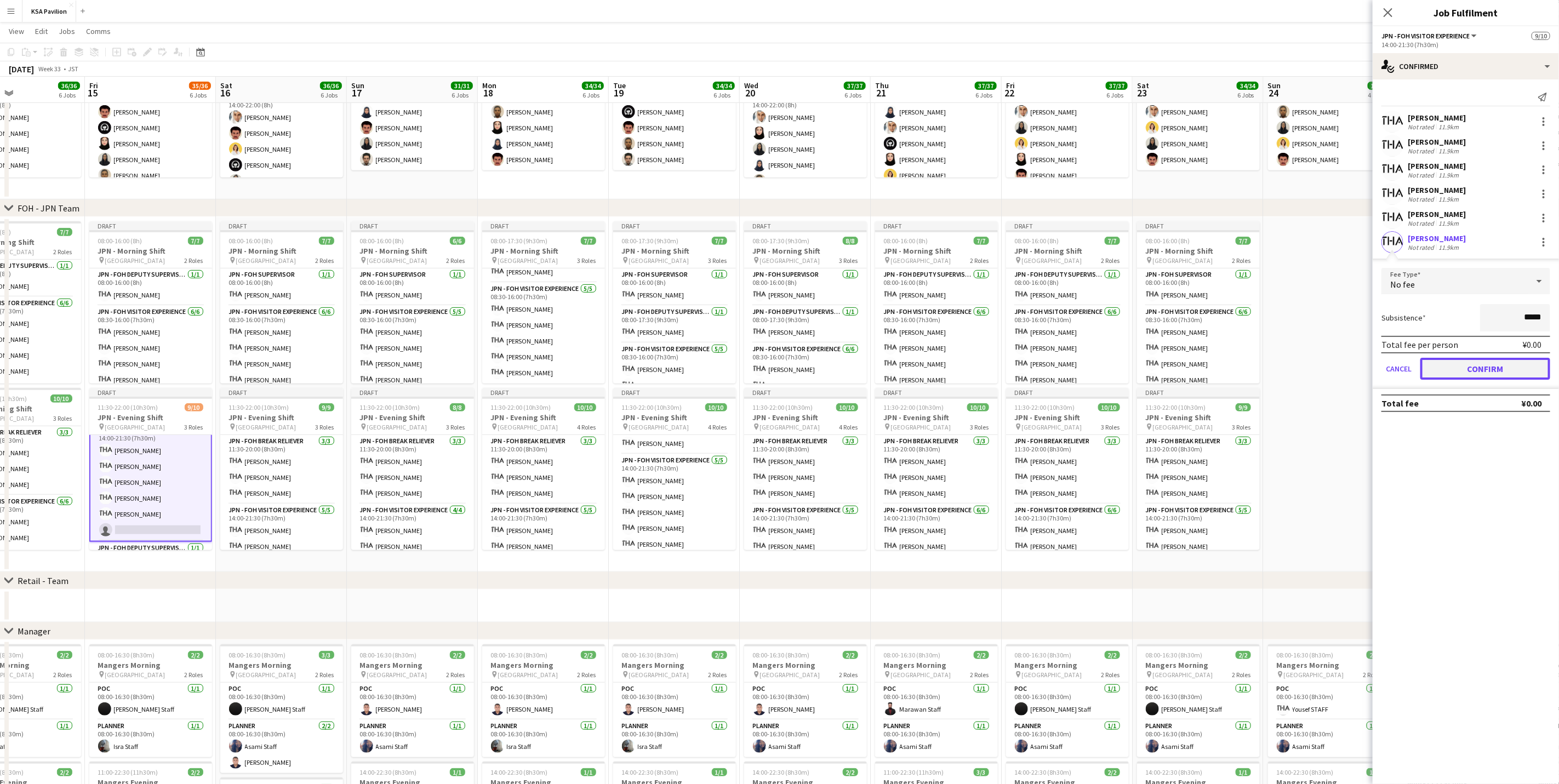
click at [1045, 366] on button "Confirm" at bounding box center [1485, 369] width 130 height 22
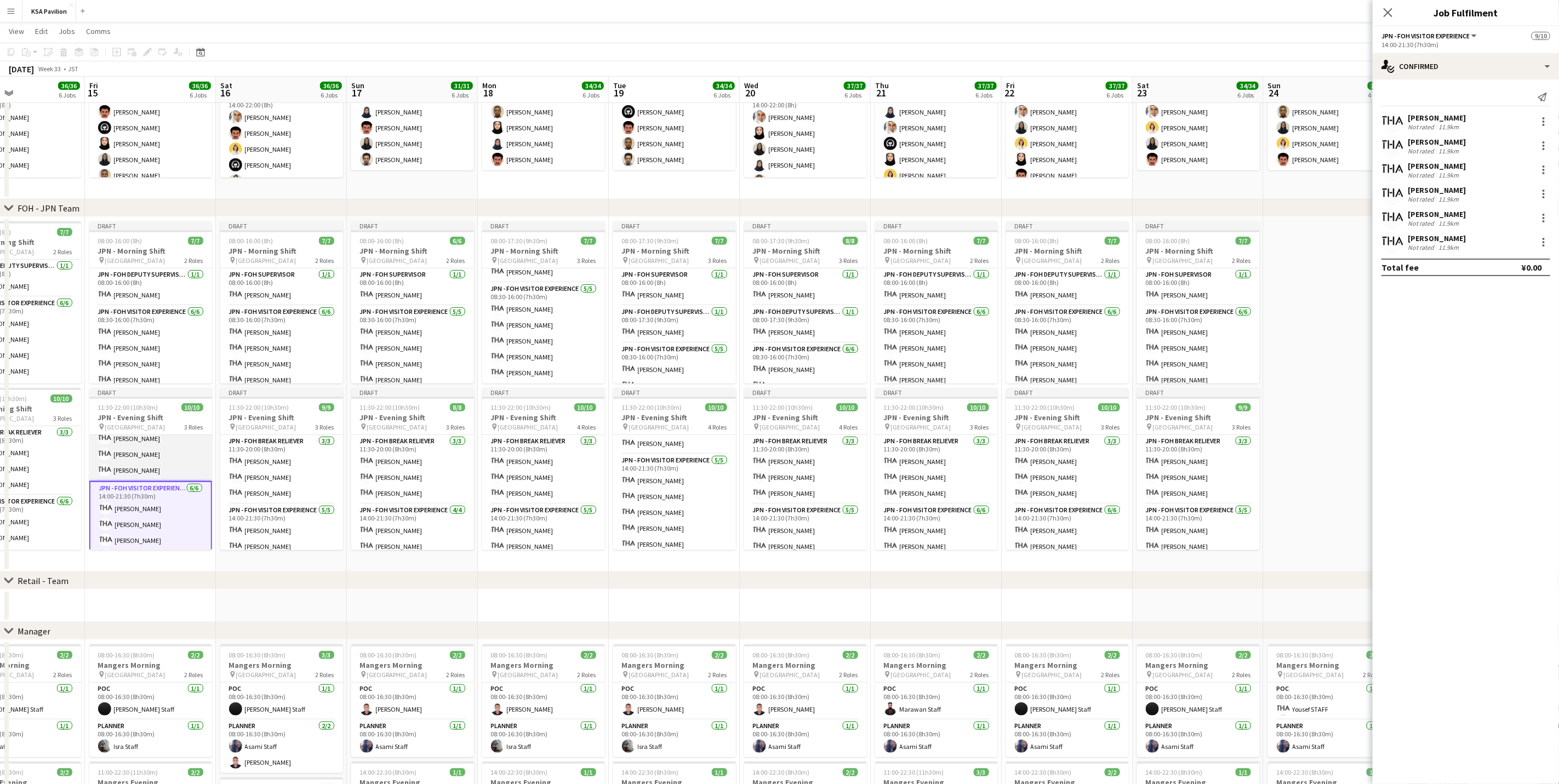
scroll to position [0, 0]
click at [417, 488] on app-card-role "JPN - FOH Break Reliever [DATE] 11:30-20:00 (8h30m) Mako [PERSON_NAME] Shiori […" at bounding box center [412, 469] width 123 height 69
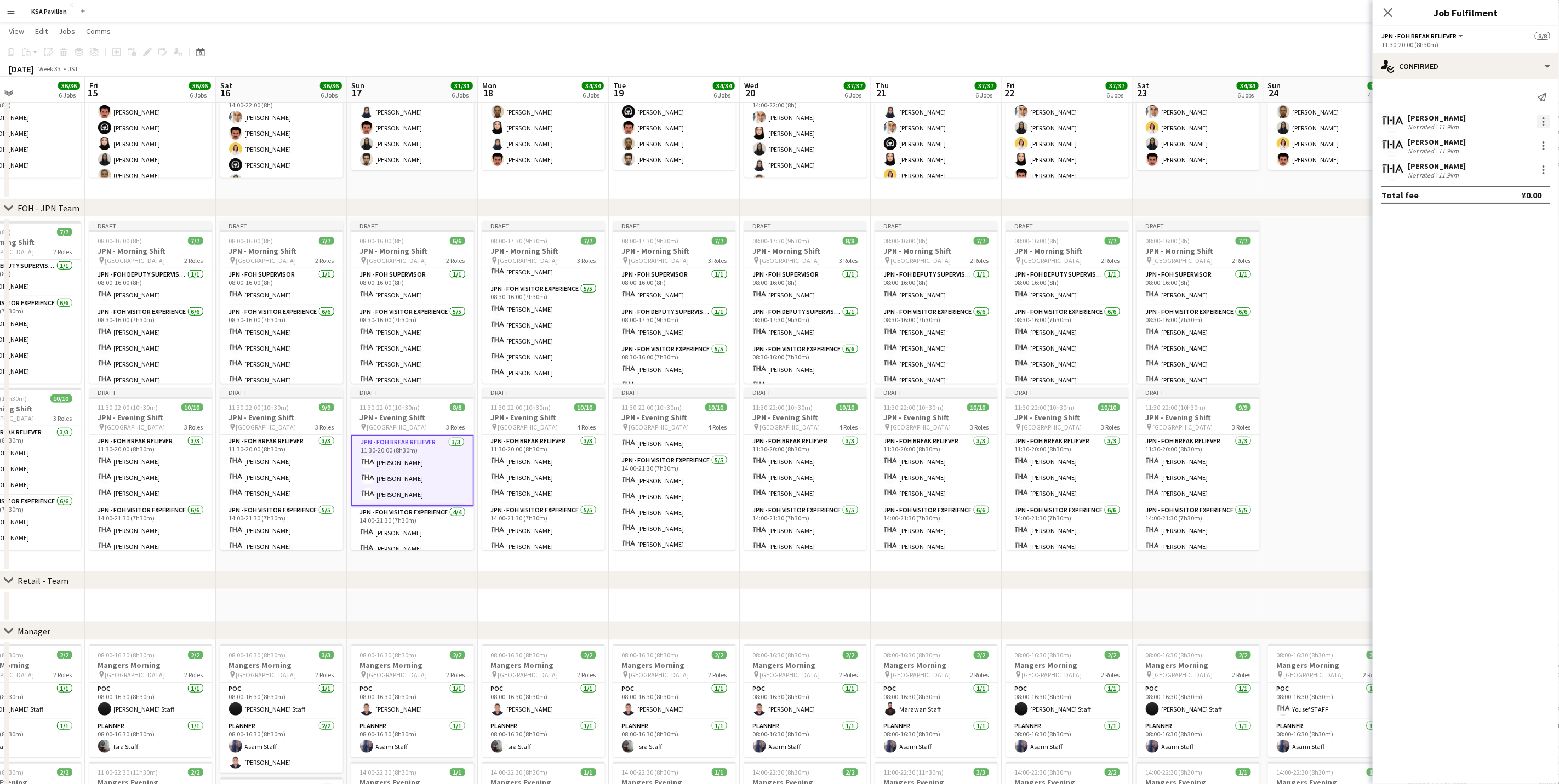
click at [1045, 126] on div at bounding box center [1543, 121] width 13 height 13
click at [1045, 245] on span "Remove" at bounding box center [1508, 247] width 68 height 10
click at [1045, 175] on input at bounding box center [1472, 169] width 127 height 13
type input "****"
click at [1045, 235] on span "[EMAIL_ADDRESS][DOMAIN_NAME]" at bounding box center [1472, 240] width 110 height 9
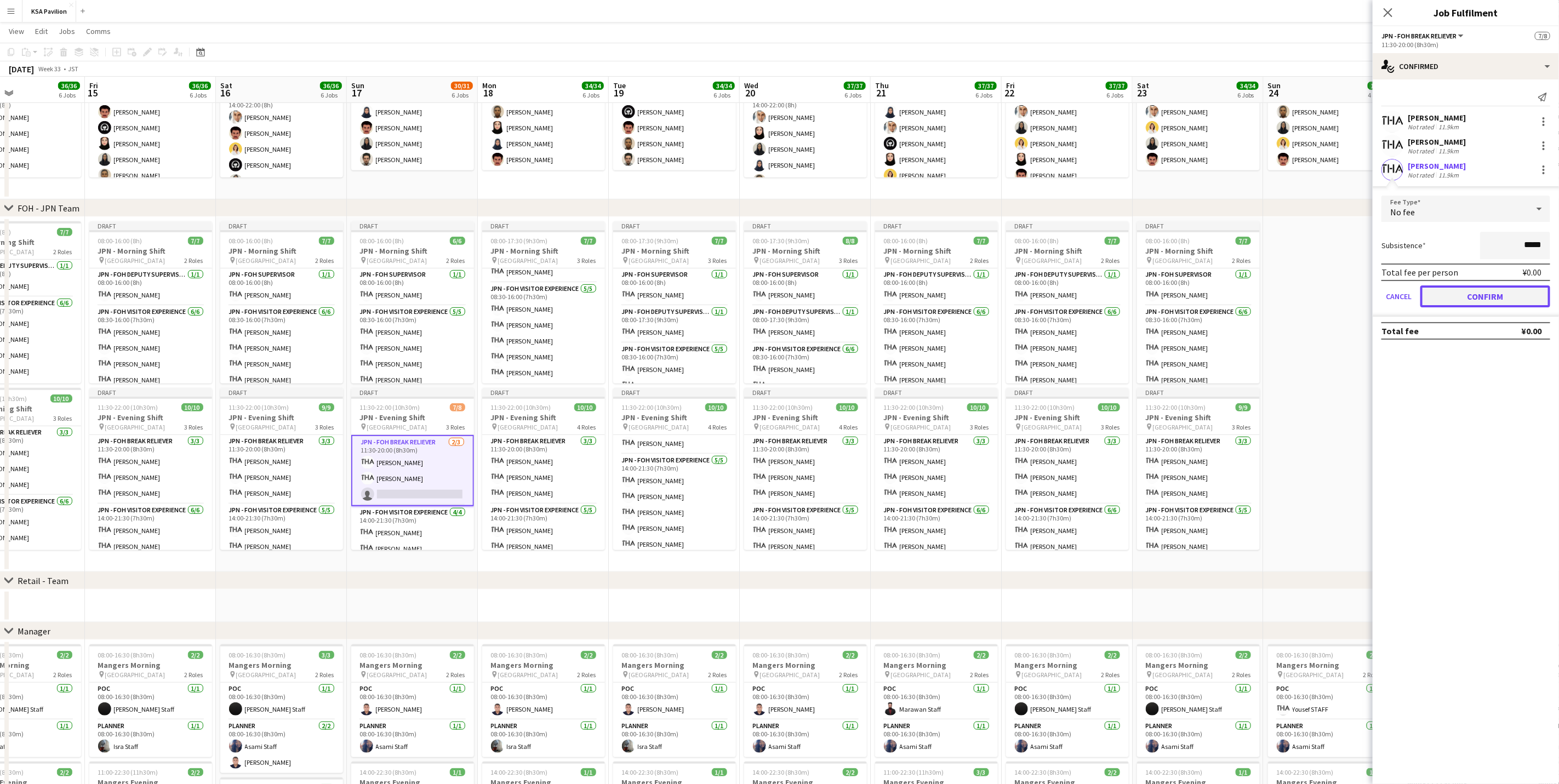
click at [1045, 306] on button "Confirm" at bounding box center [1485, 296] width 130 height 22
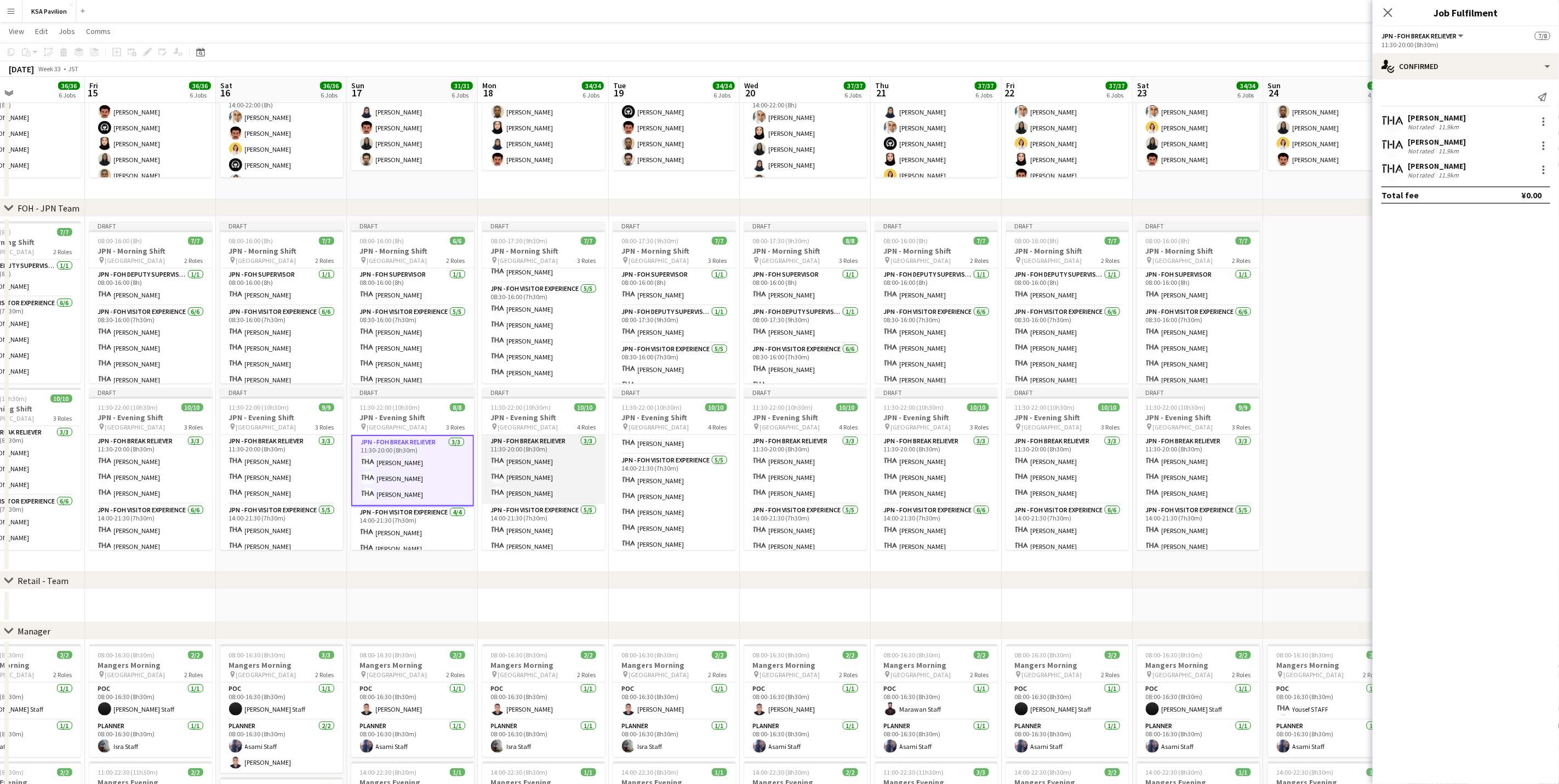
click at [562, 481] on app-card-role "JPN - FOH Break Reliever [DATE] 11:30-20:00 (8h30m) Shiori [PERSON_NAME] [PERSO…" at bounding box center [543, 469] width 123 height 69
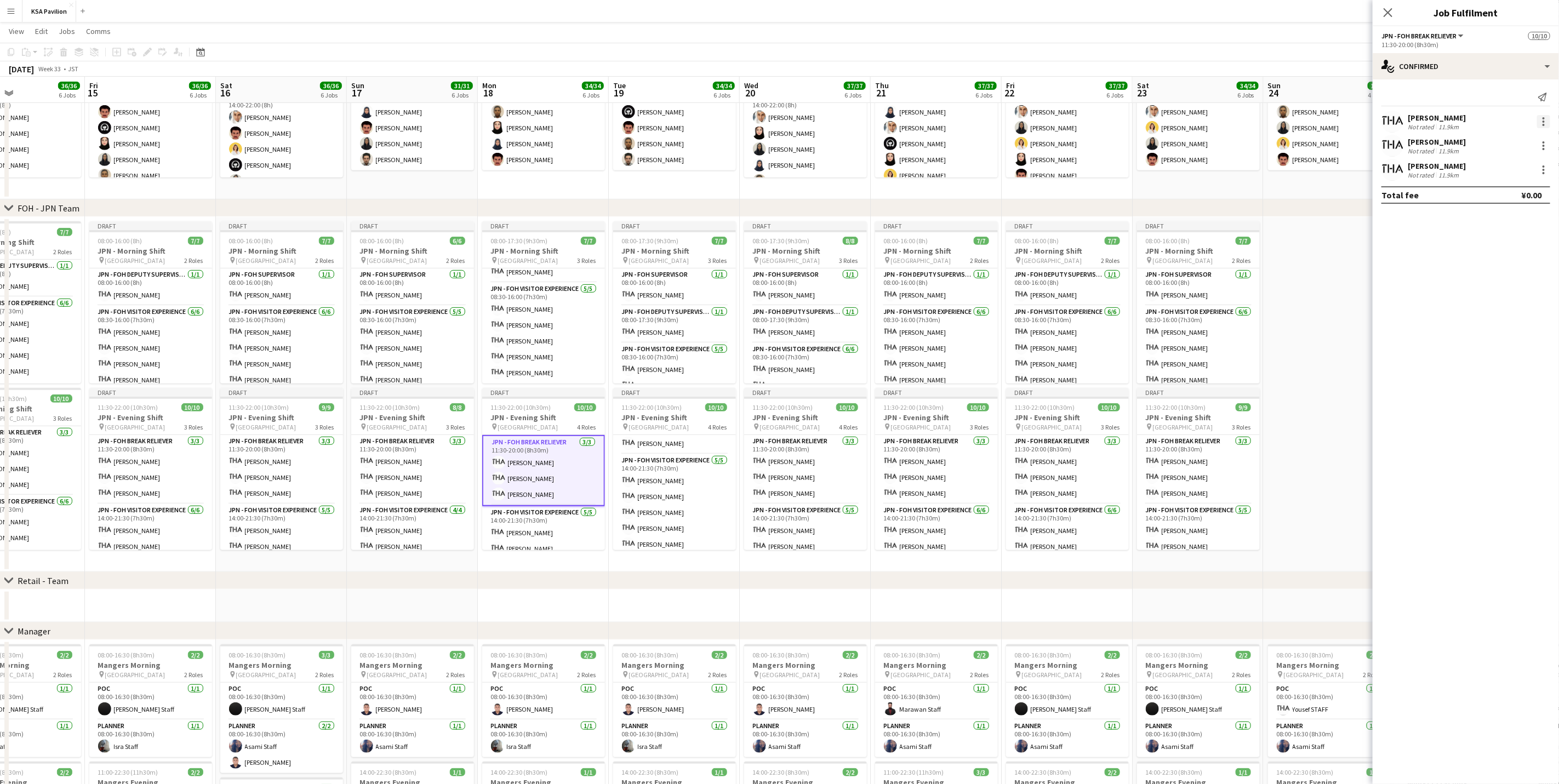
click at [1045, 125] on div at bounding box center [1543, 121] width 13 height 13
click at [1045, 247] on span "Remove" at bounding box center [1508, 247] width 68 height 10
click at [1045, 176] on body "Menu Boards Boards Boards All jobs Status Workforce Workforce My Workforce Recr…" at bounding box center [779, 363] width 1559 height 1384
type input "*****"
click at [1045, 196] on span "[EMAIL_ADDRESS][DOMAIN_NAME]" at bounding box center [1472, 195] width 110 height 9
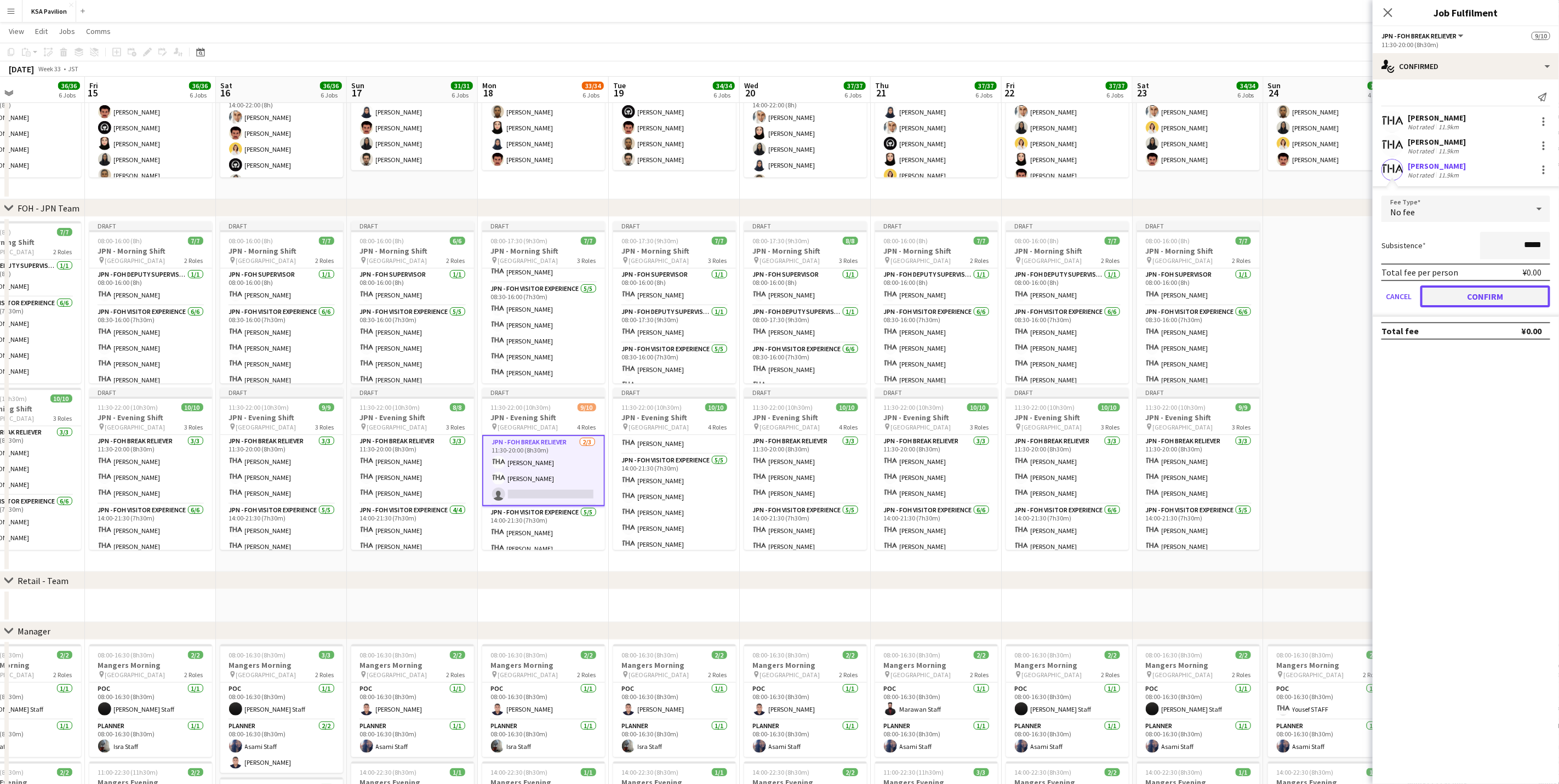
click at [1045, 294] on button "Confirm" at bounding box center [1485, 296] width 130 height 22
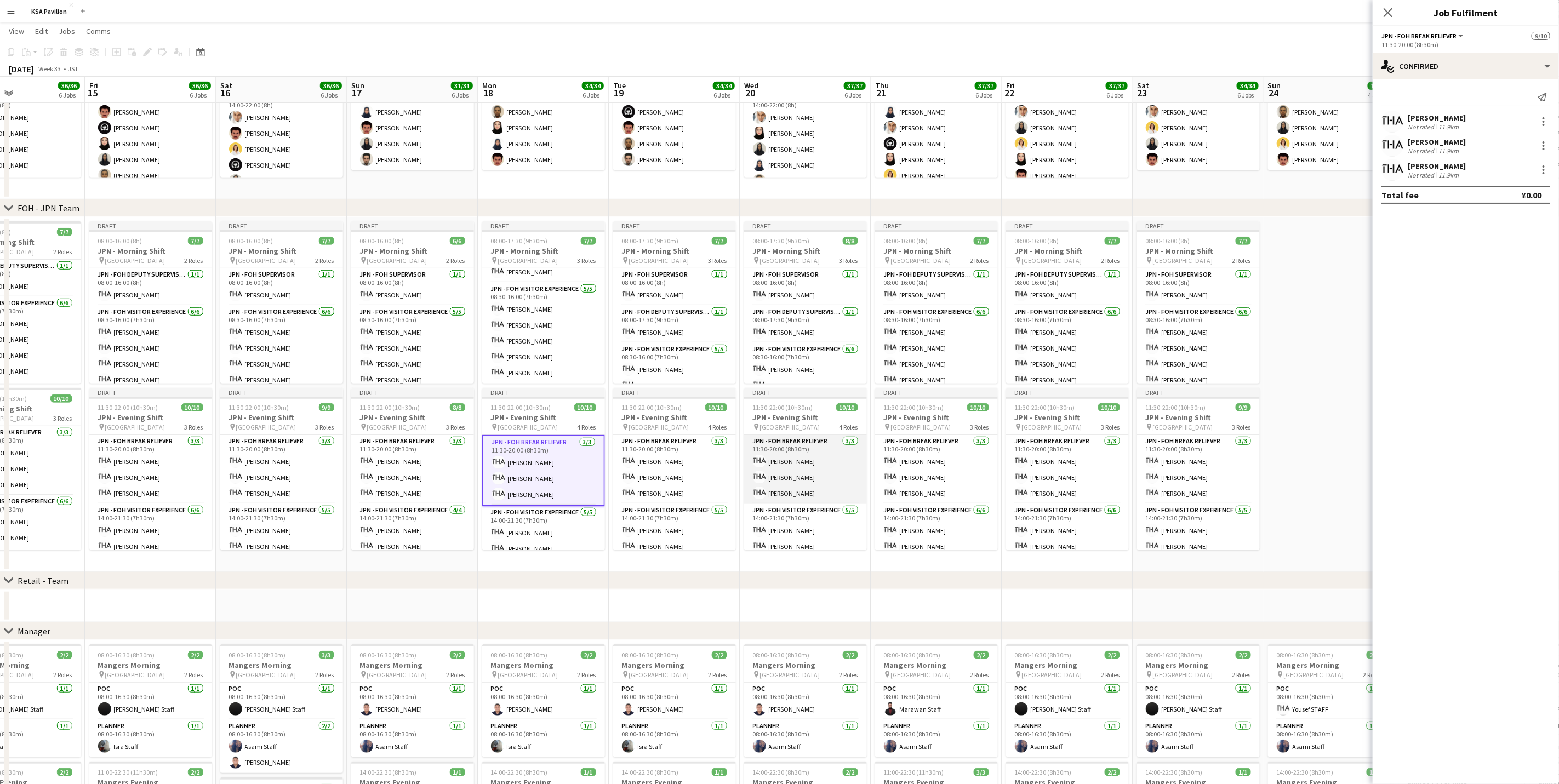
click at [782, 488] on app-card-role "JPN - FOH Break Reliever [DATE] 11:30-20:00 (8h30m) Azumi Haruyama Mako [PERSON…" at bounding box center [805, 469] width 123 height 69
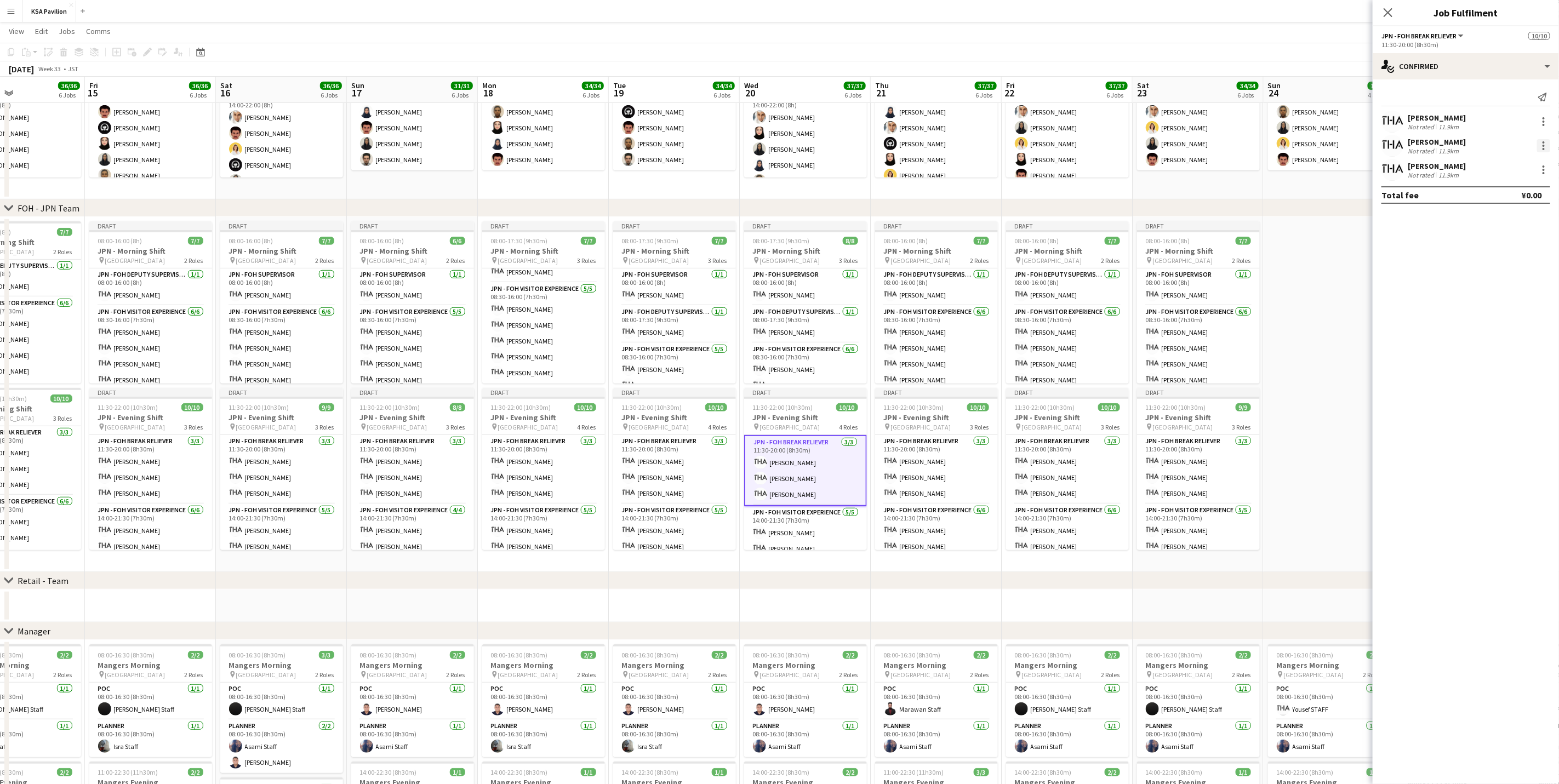
click at [1045, 152] on div at bounding box center [1543, 145] width 13 height 13
click at [1045, 267] on span "Remove" at bounding box center [1490, 271] width 33 height 9
click at [1045, 170] on input at bounding box center [1472, 169] width 127 height 13
type input "***"
click at [1045, 202] on span "[PHONE_NUMBER]" at bounding box center [1472, 203] width 110 height 9
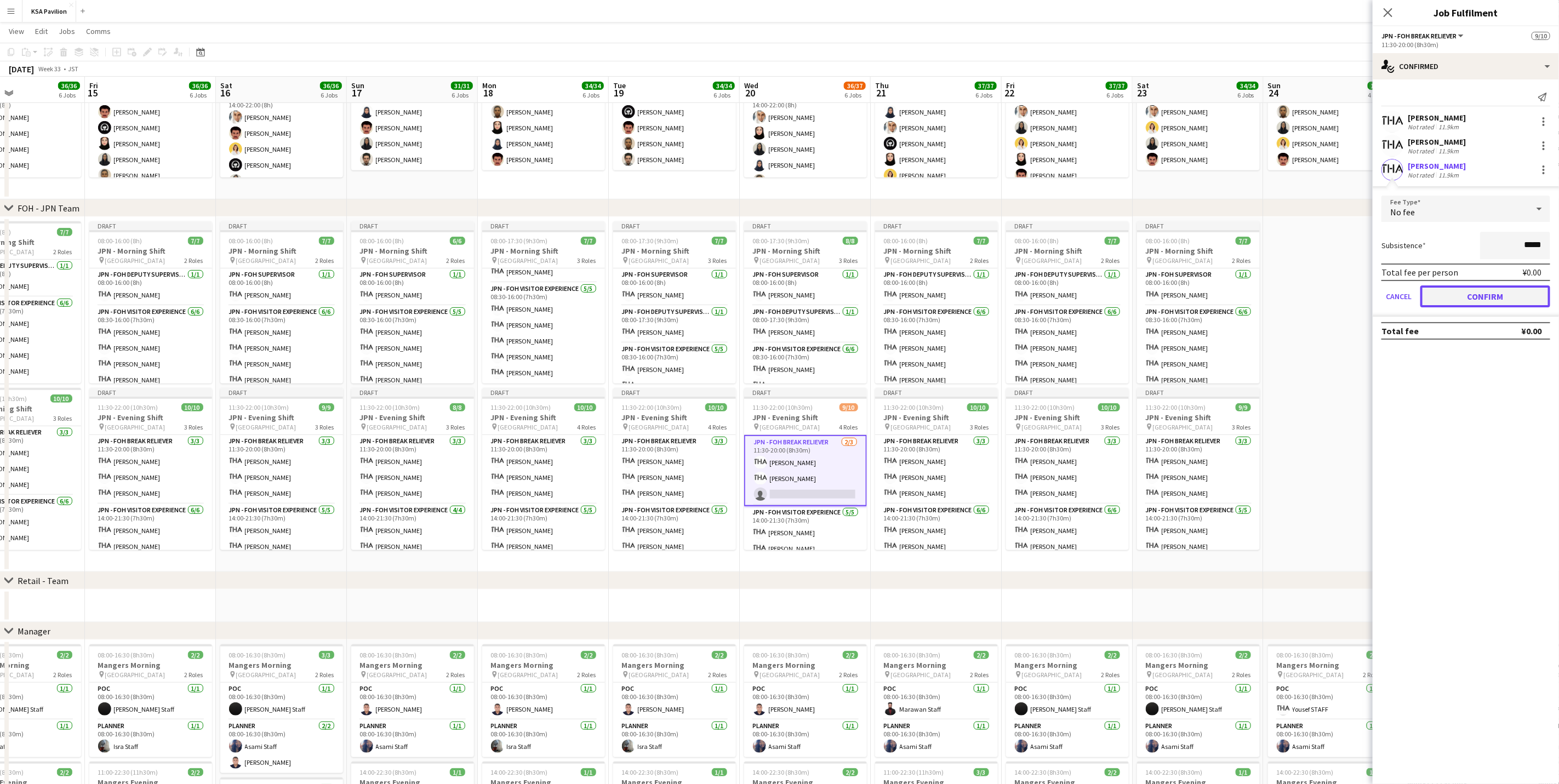
click at [1045, 304] on button "Confirm" at bounding box center [1485, 296] width 130 height 22
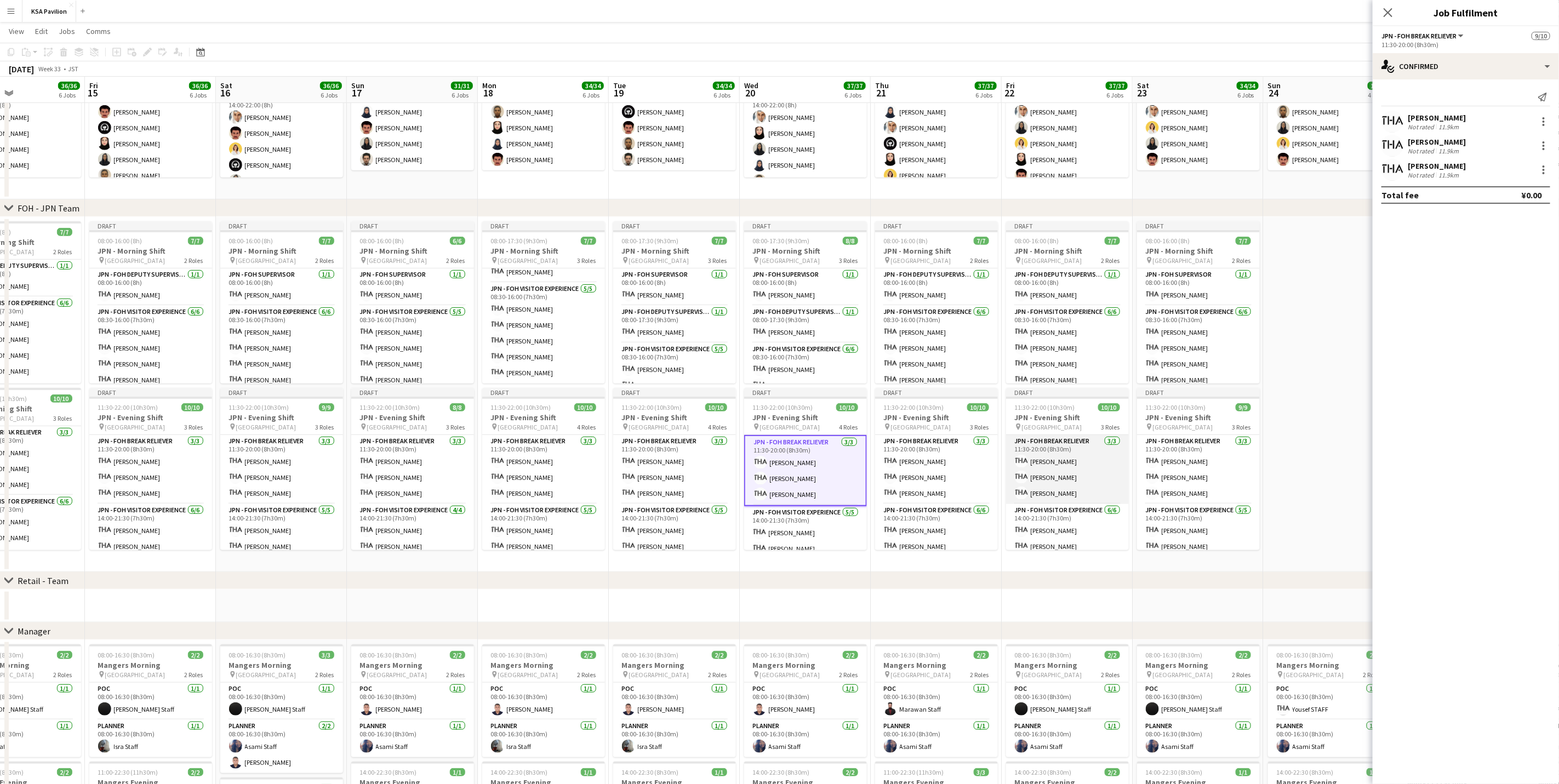
click at [1022, 477] on app-user-avatar at bounding box center [1022, 477] width 13 height 13
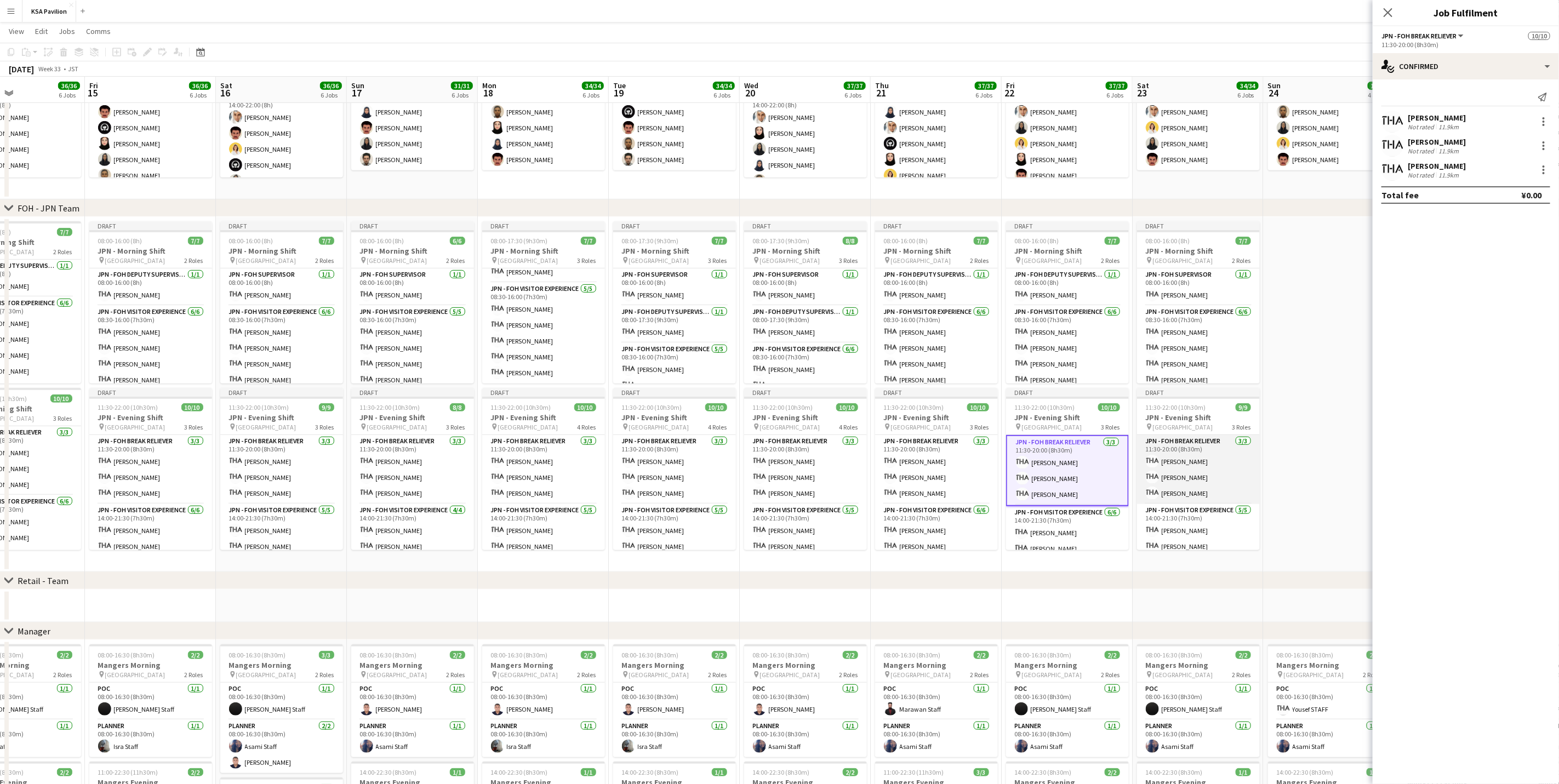
click at [1045, 484] on app-card-role "JPN - FOH Break Reliever [DATE] 11:30-20:00 (8h30m) Mako [PERSON_NAME] Shiori […" at bounding box center [1198, 469] width 123 height 69
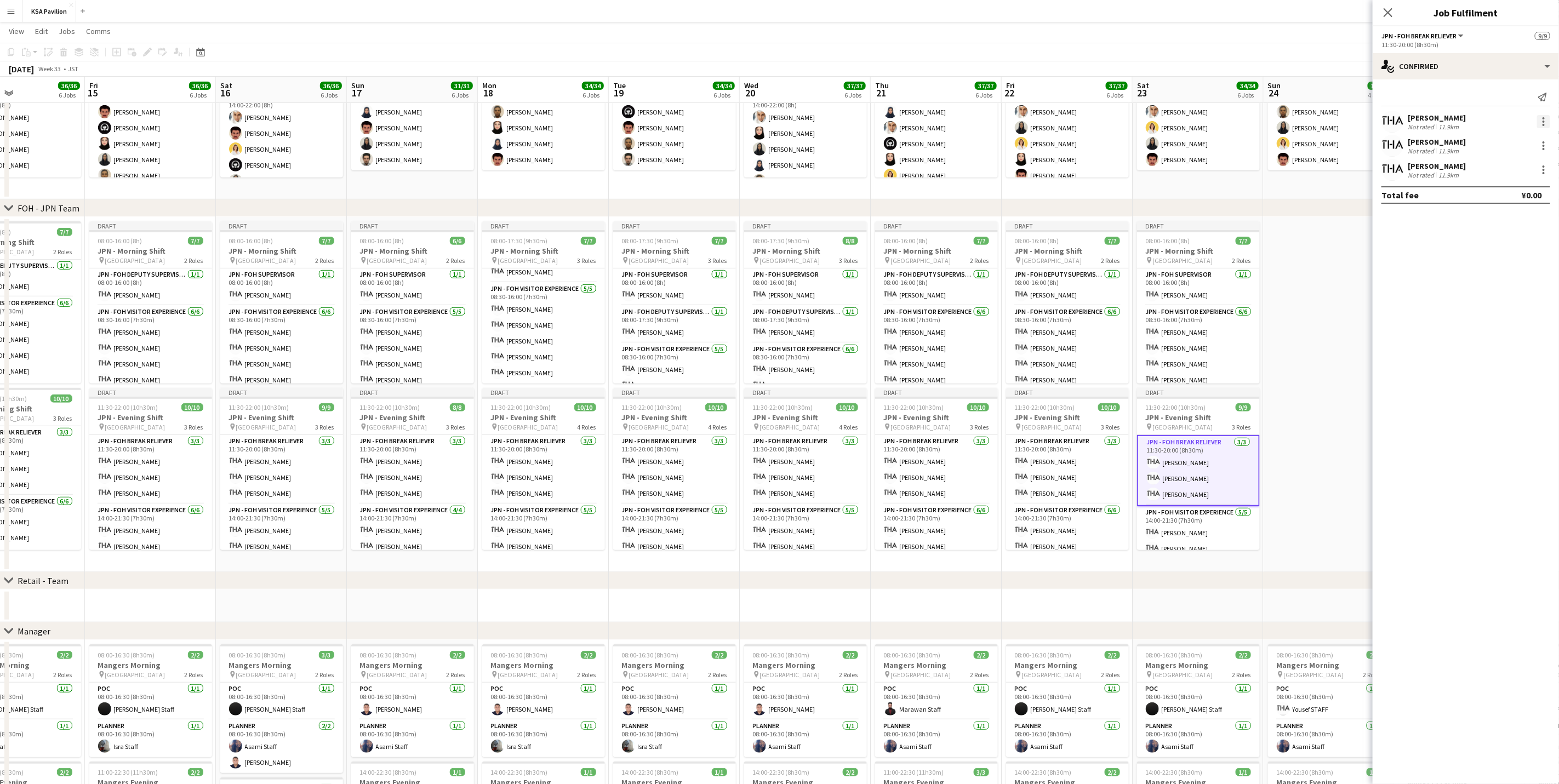
click at [1045, 128] on div at bounding box center [1543, 121] width 13 height 13
click at [1045, 247] on span "Remove" at bounding box center [1490, 247] width 33 height 9
click at [1045, 172] on input at bounding box center [1472, 169] width 127 height 13
type input "******"
click at [1045, 194] on span "[EMAIL_ADDRESS][DOMAIN_NAME]" at bounding box center [1472, 195] width 110 height 9
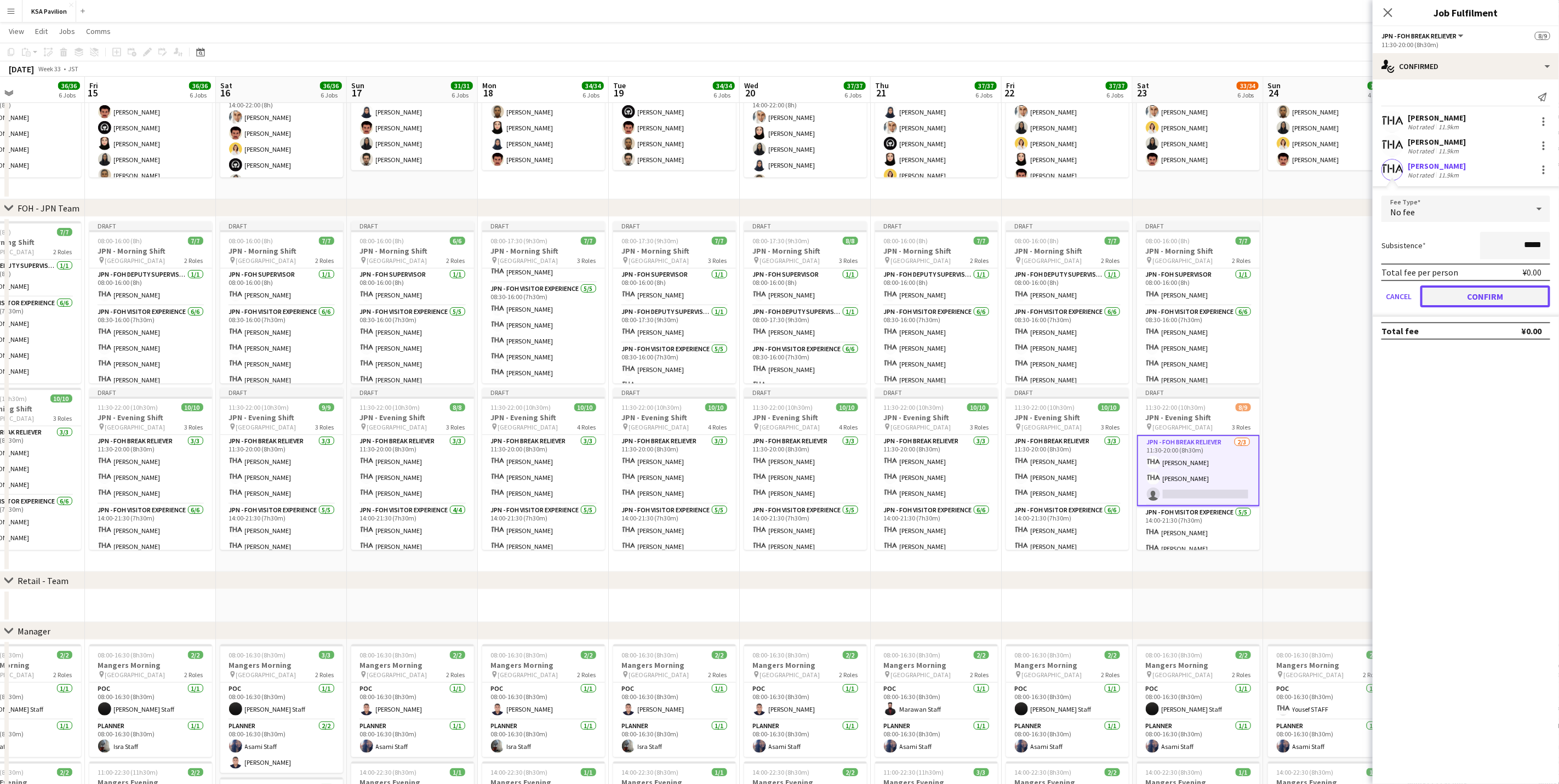
click at [1045, 296] on button "Confirm" at bounding box center [1485, 296] width 130 height 22
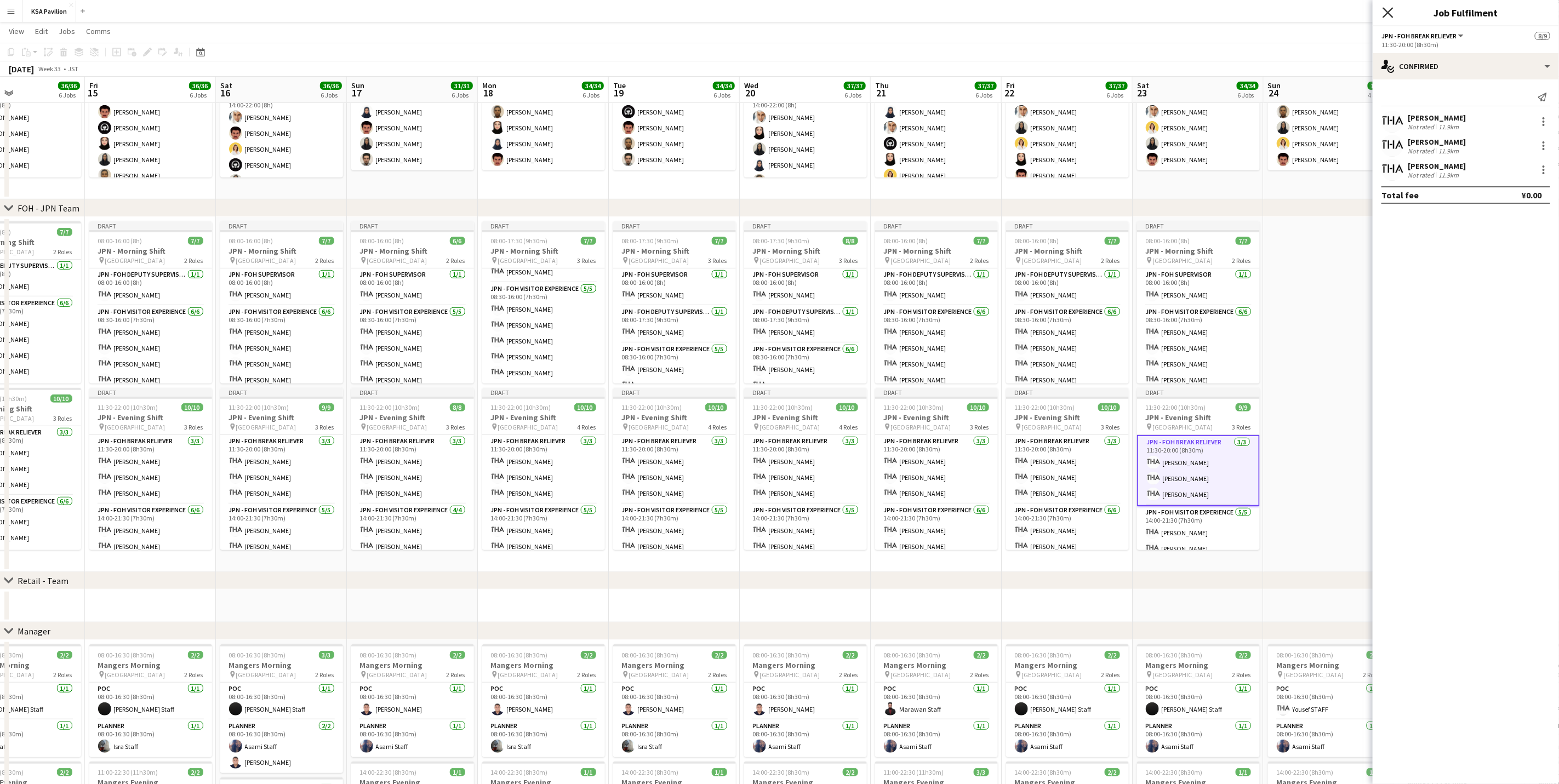
click at [1045, 16] on icon "Close pop-in" at bounding box center [1388, 12] width 11 height 11
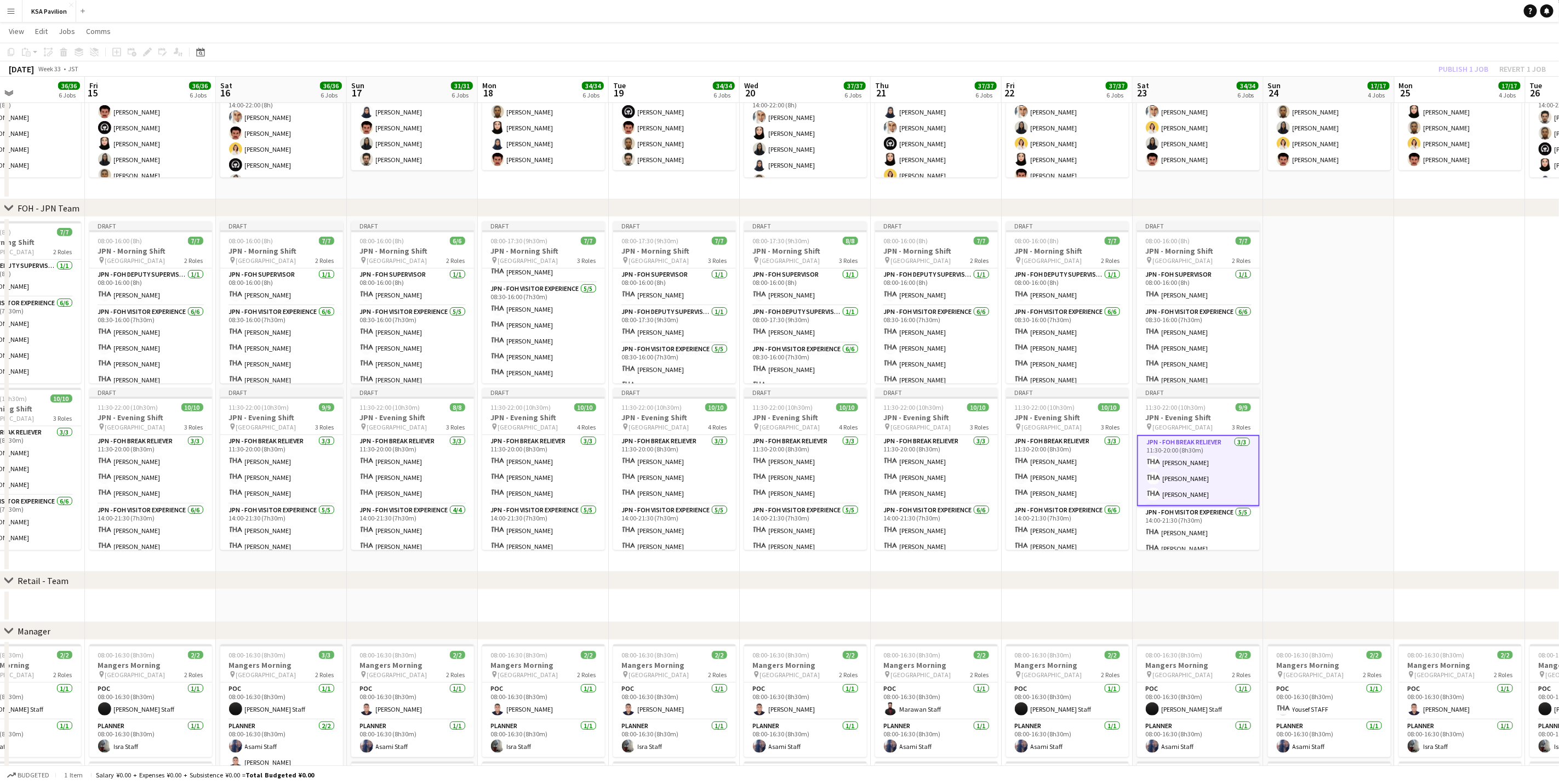
click at [1045, 275] on app-date-cell at bounding box center [1329, 395] width 131 height 355
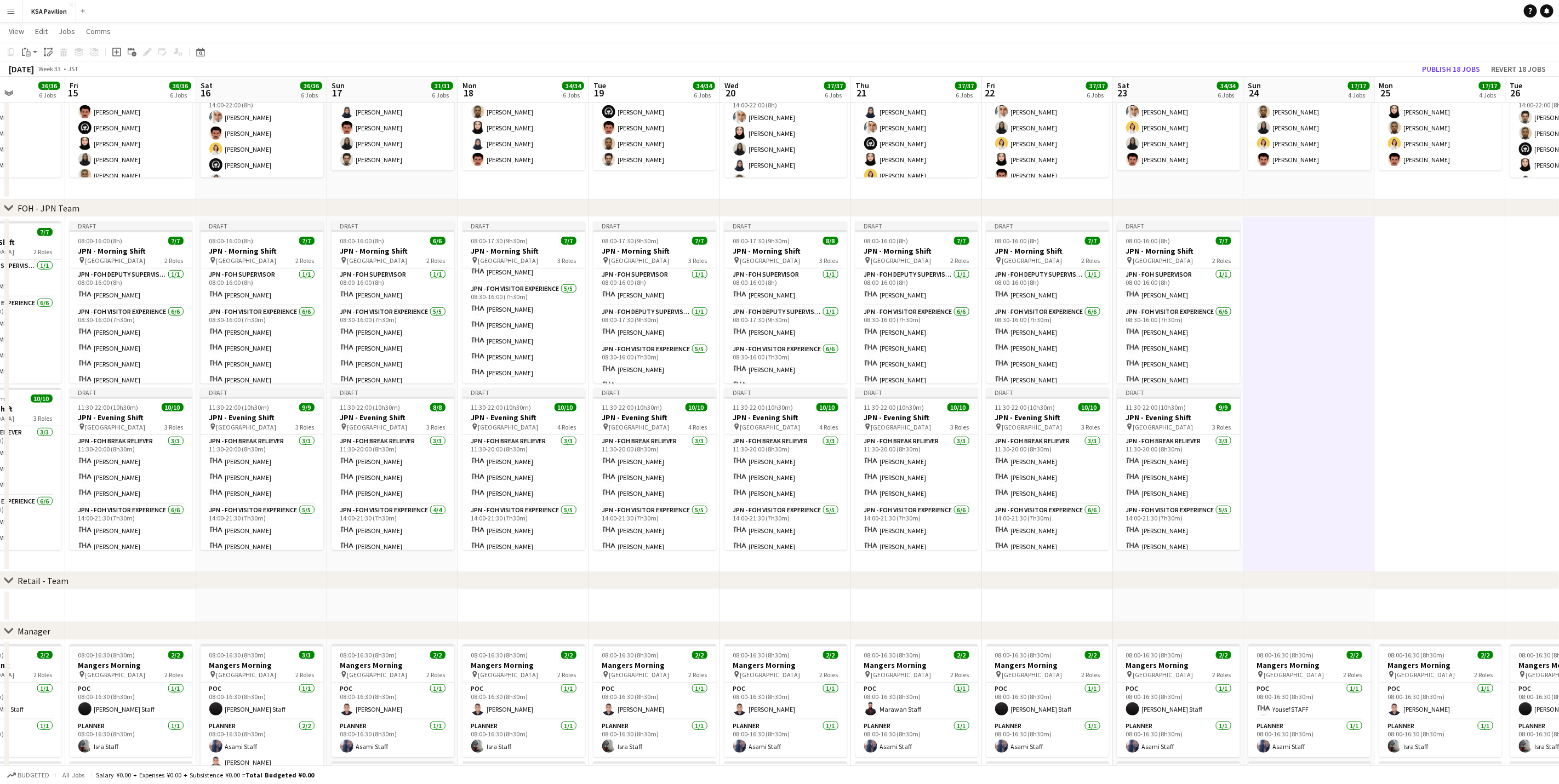
scroll to position [0, 334]
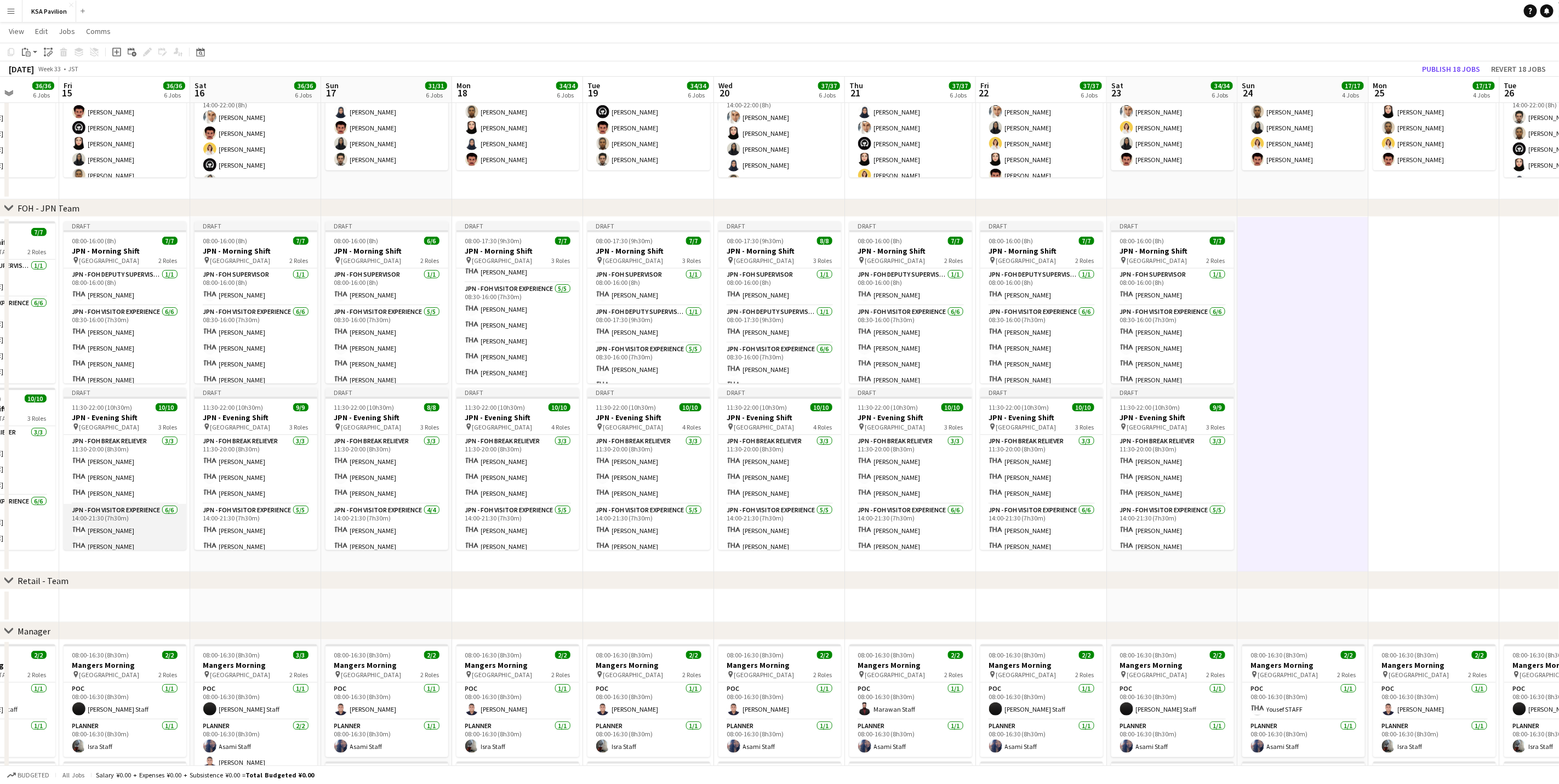
click at [154, 488] on app-card-role "JPN - FOH Visitor Experience [DATE] 14:00-21:30 (7h30m) [PERSON_NAME] [PERSON_N…" at bounding box center [125, 562] width 123 height 116
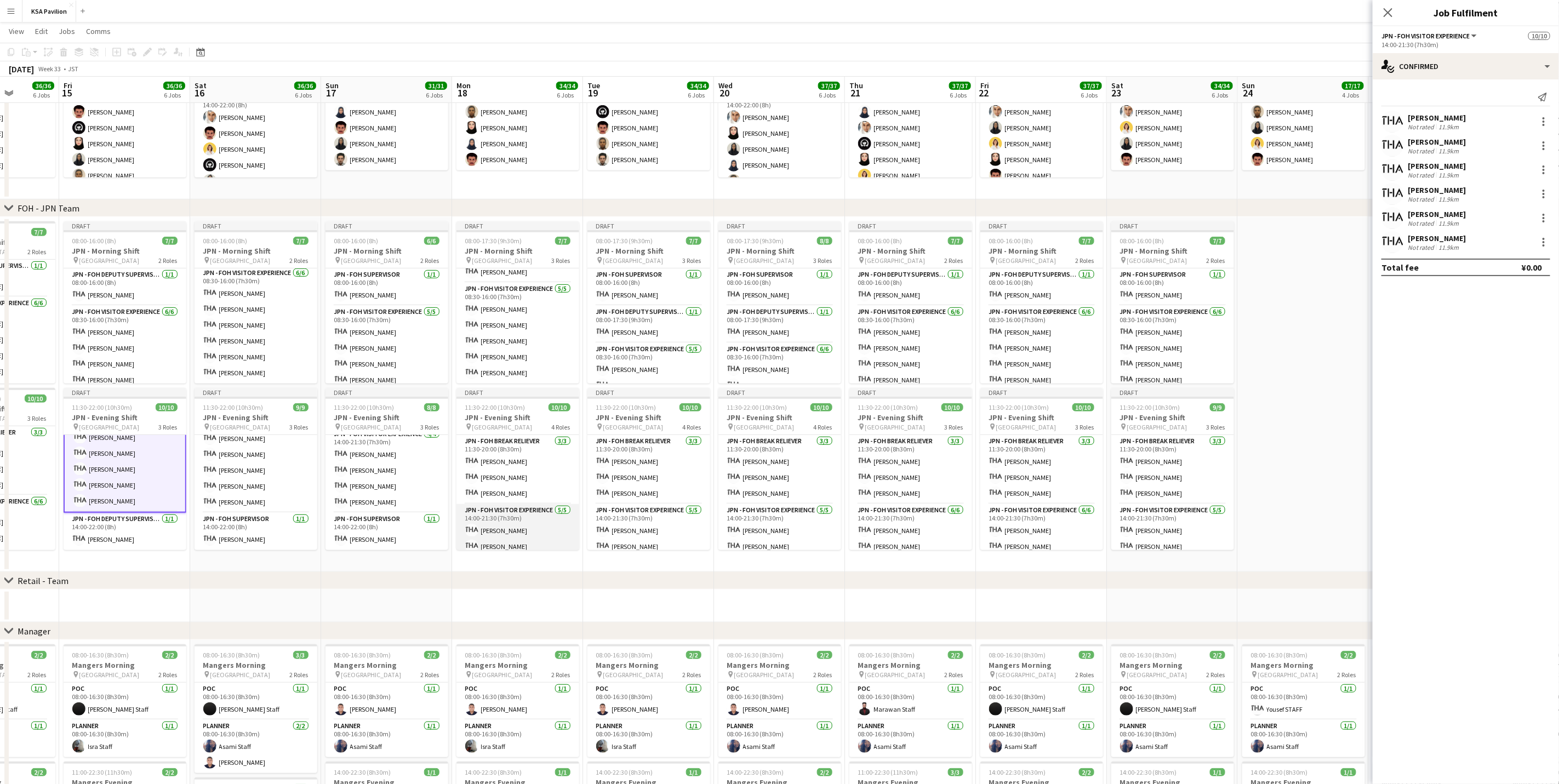
scroll to position [132, 0]
click at [407, 488] on app-card-role "JPN - FOH Supervisor [DATE] 14:00-22:00 (8h) [PERSON_NAME]" at bounding box center [386, 531] width 123 height 37
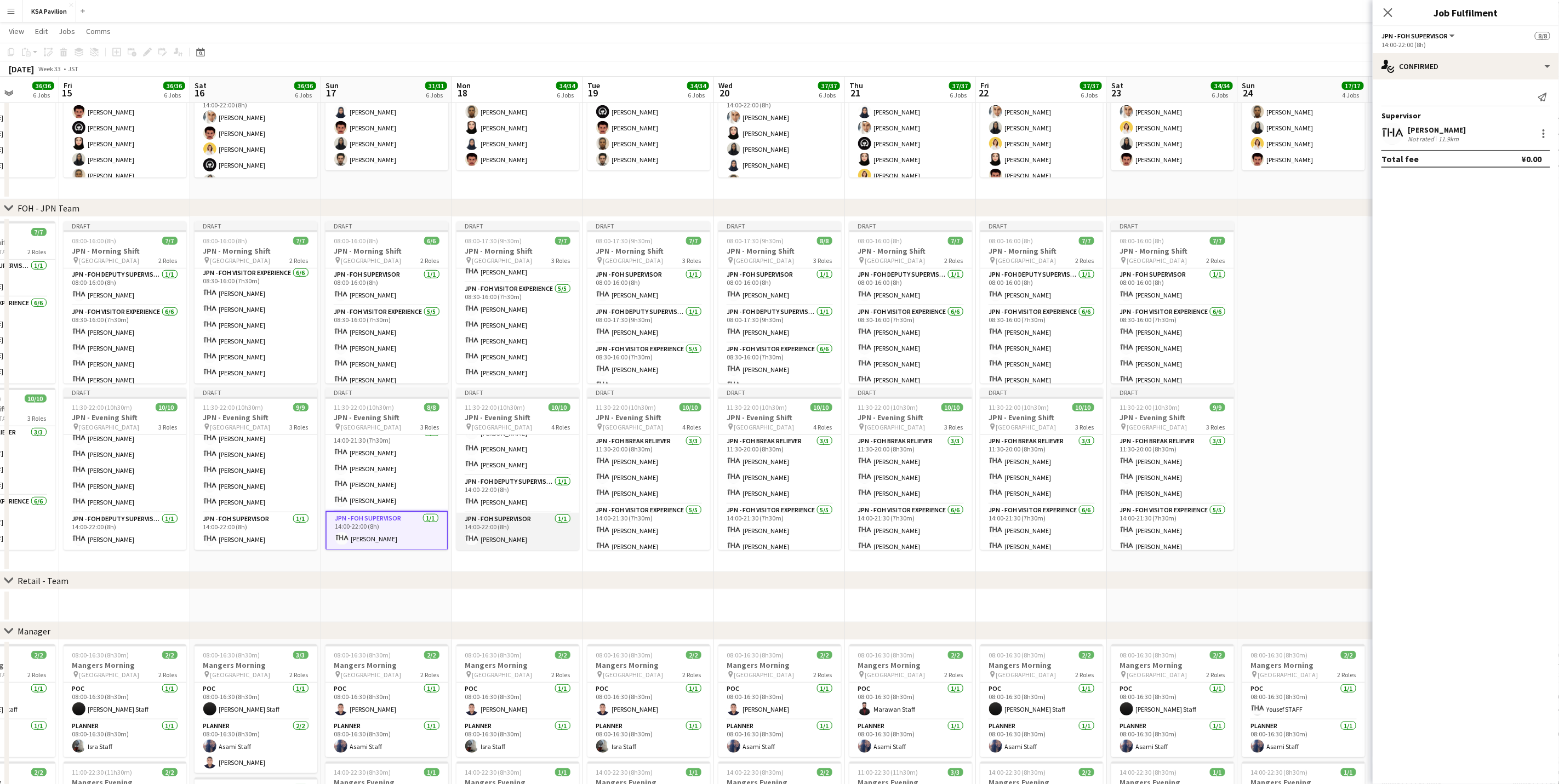
click at [483, 488] on app-card-role "JPN - FOH Supervisor [DATE] 14:00-22:00 (8h) [PERSON_NAME]" at bounding box center [517, 531] width 123 height 37
click at [1045, 130] on div at bounding box center [1543, 133] width 13 height 13
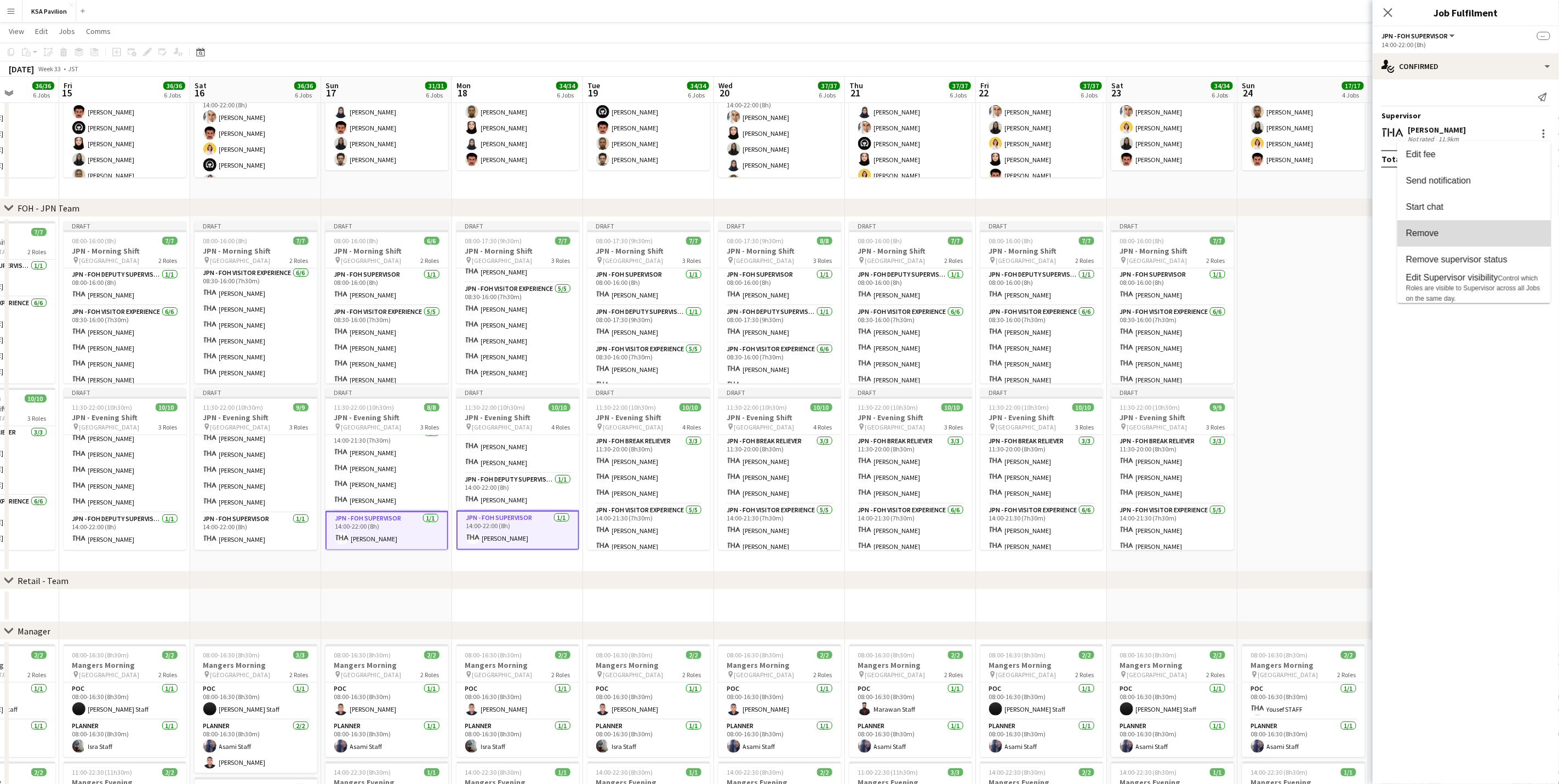
click at [1045, 240] on button "Remove" at bounding box center [1474, 233] width 154 height 26
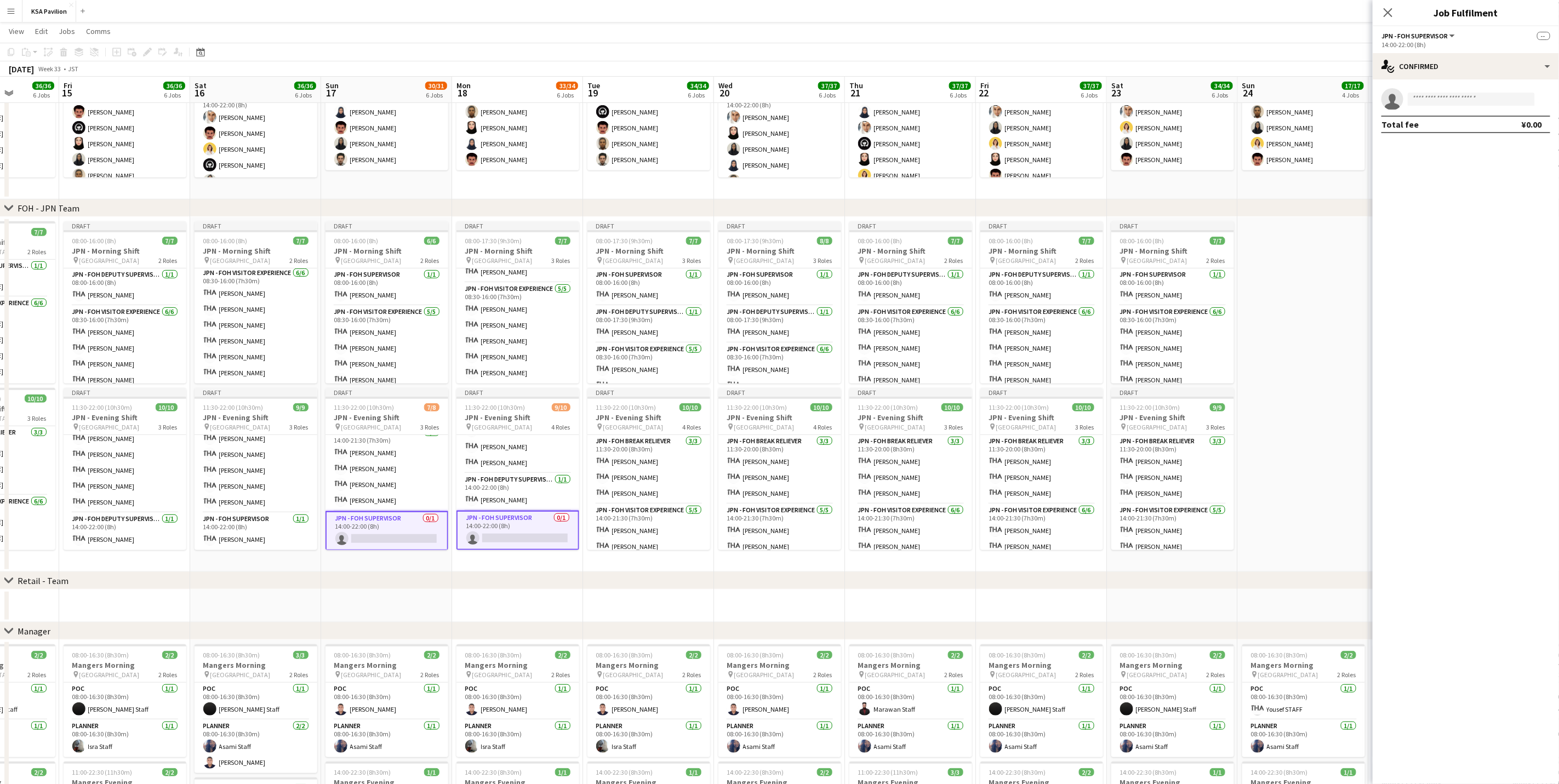
click at [406, 488] on app-card-role "JPN - FOH Supervisor 0/1 14:00-22:00 (8h) single-neutral-actions" at bounding box center [386, 530] width 123 height 40
click at [407, 488] on app-card-role "JPN - FOH Supervisor 0/1 14:00-22:00 (8h) single-neutral-actions" at bounding box center [386, 530] width 123 height 40
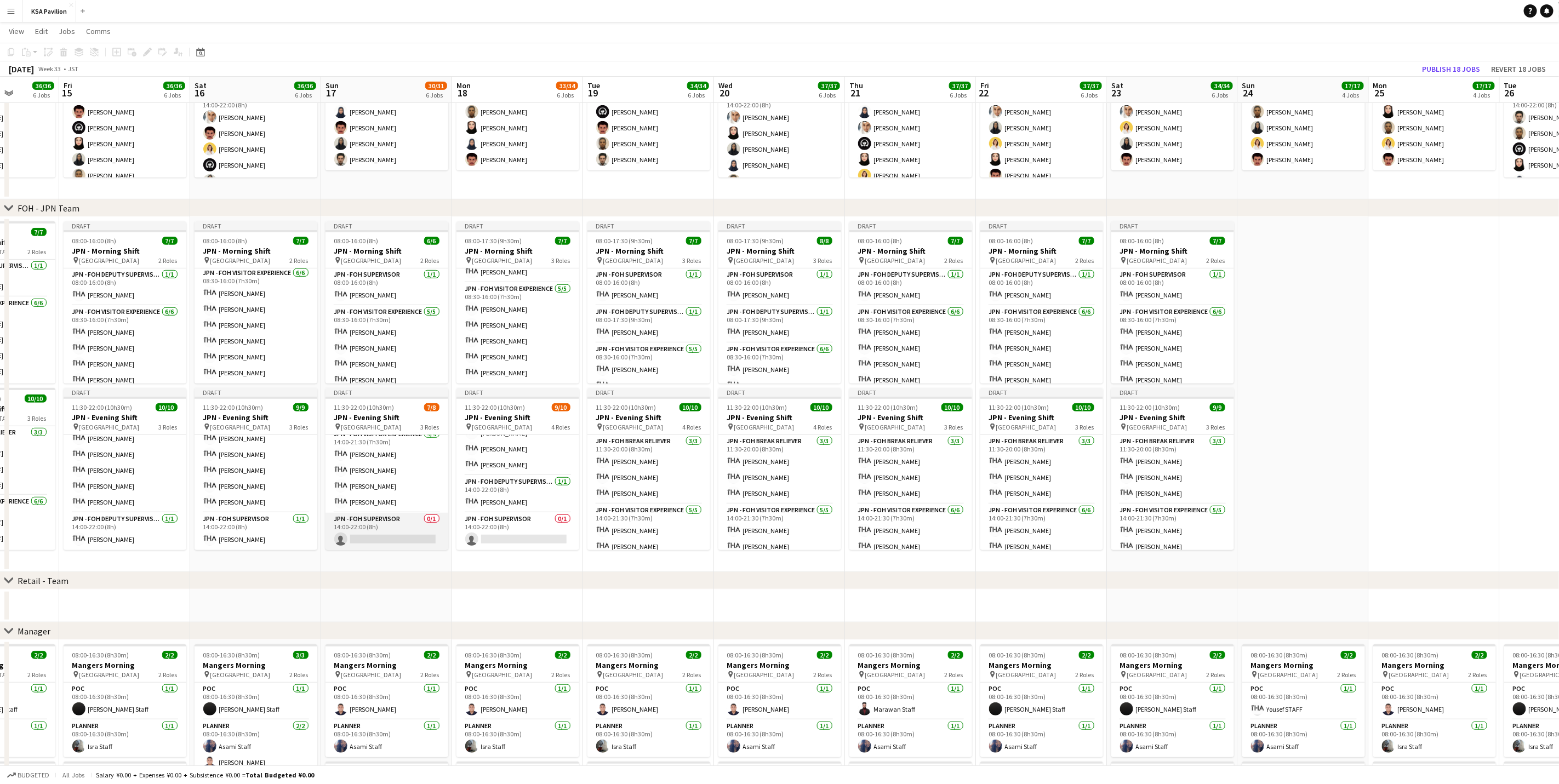
click at [407, 488] on app-card-role "JPN - FOH Supervisor 0/1 14:00-22:00 (8h) single-neutral-actions" at bounding box center [386, 531] width 123 height 37
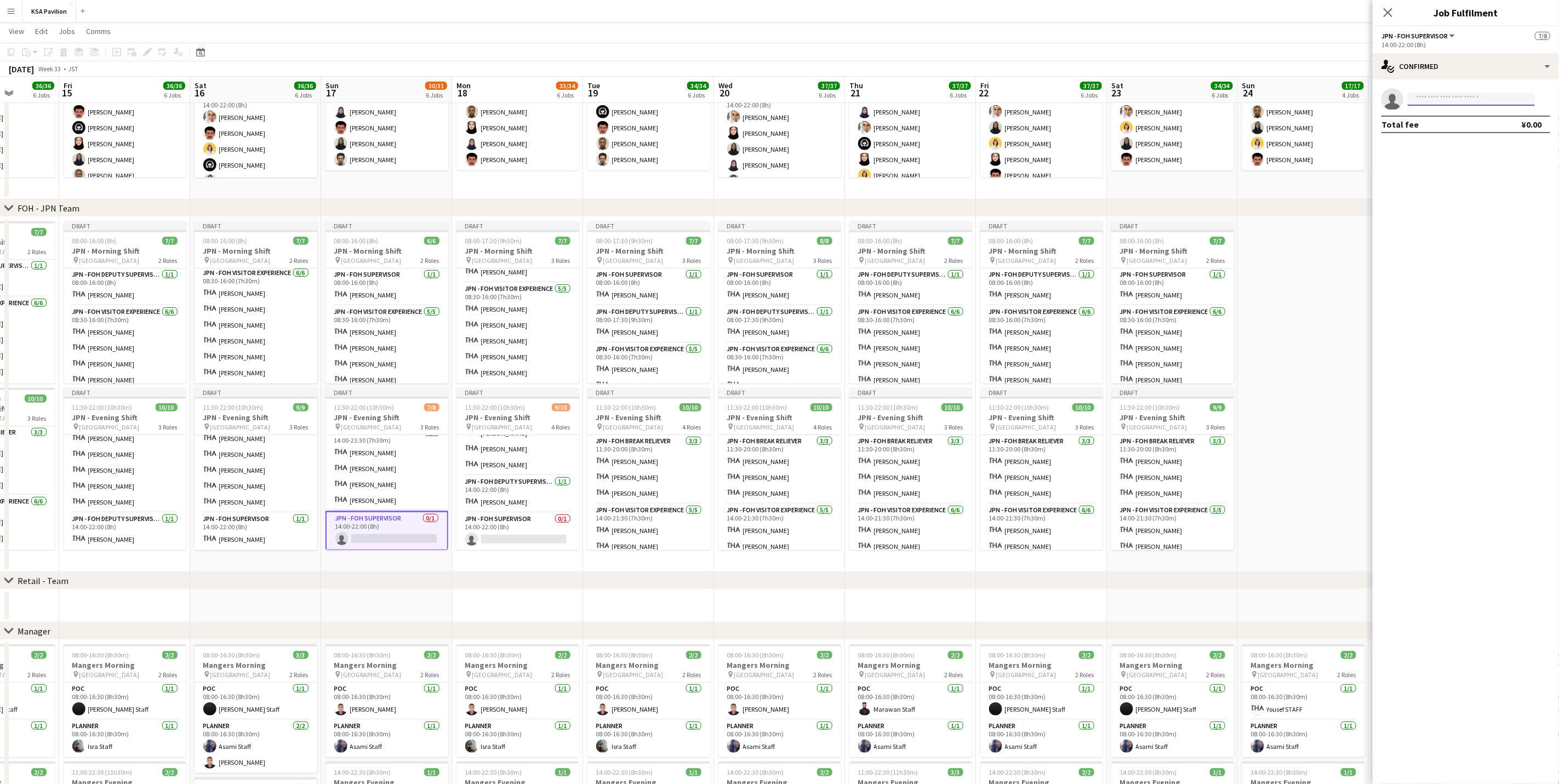
click at [1045, 102] on input at bounding box center [1472, 99] width 127 height 13
type input "****"
click at [1045, 122] on span "[EMAIL_ADDRESS][DOMAIN_NAME]" at bounding box center [1472, 124] width 110 height 9
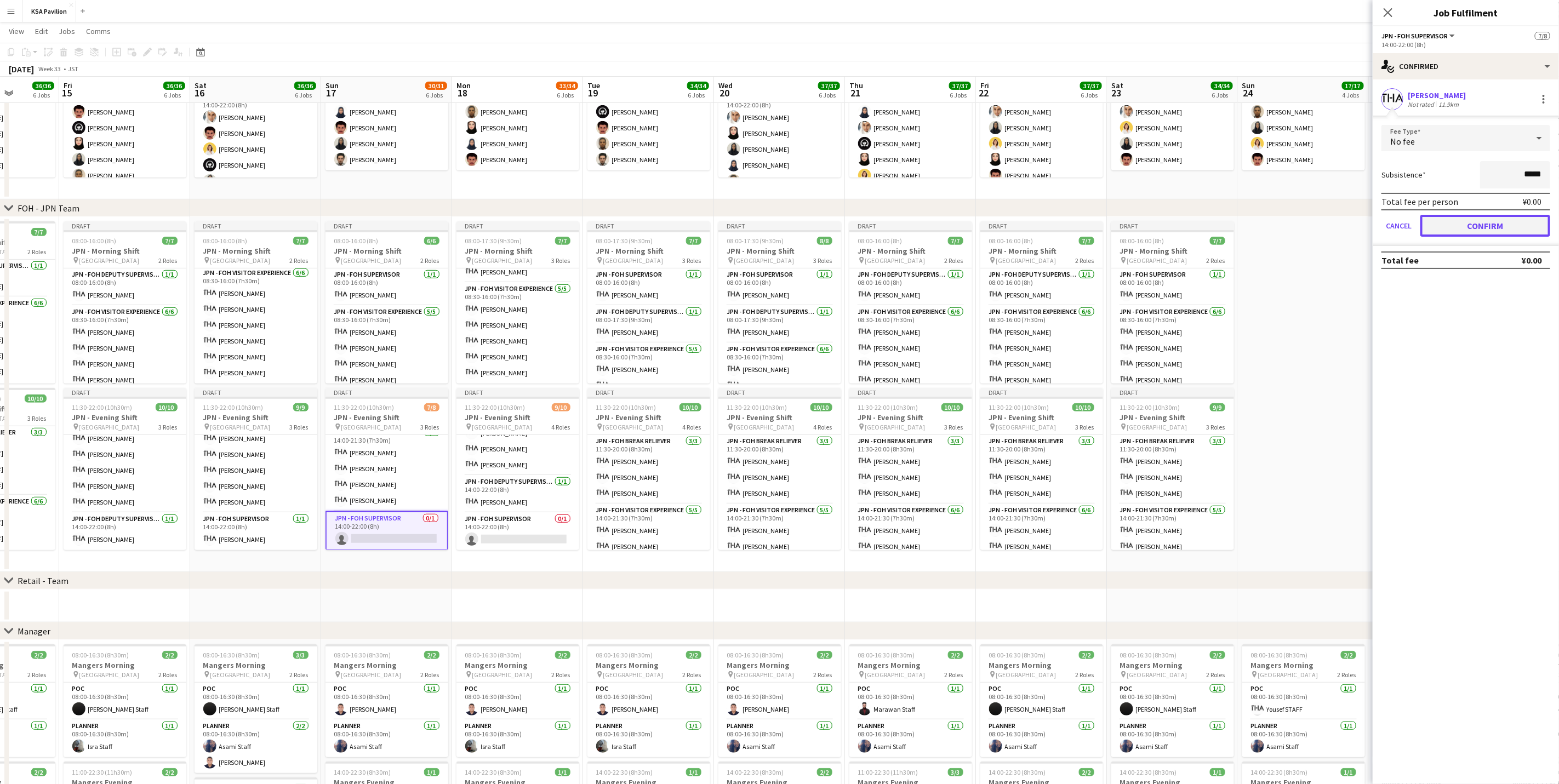
click at [1045, 220] on button "Confirm" at bounding box center [1485, 225] width 130 height 22
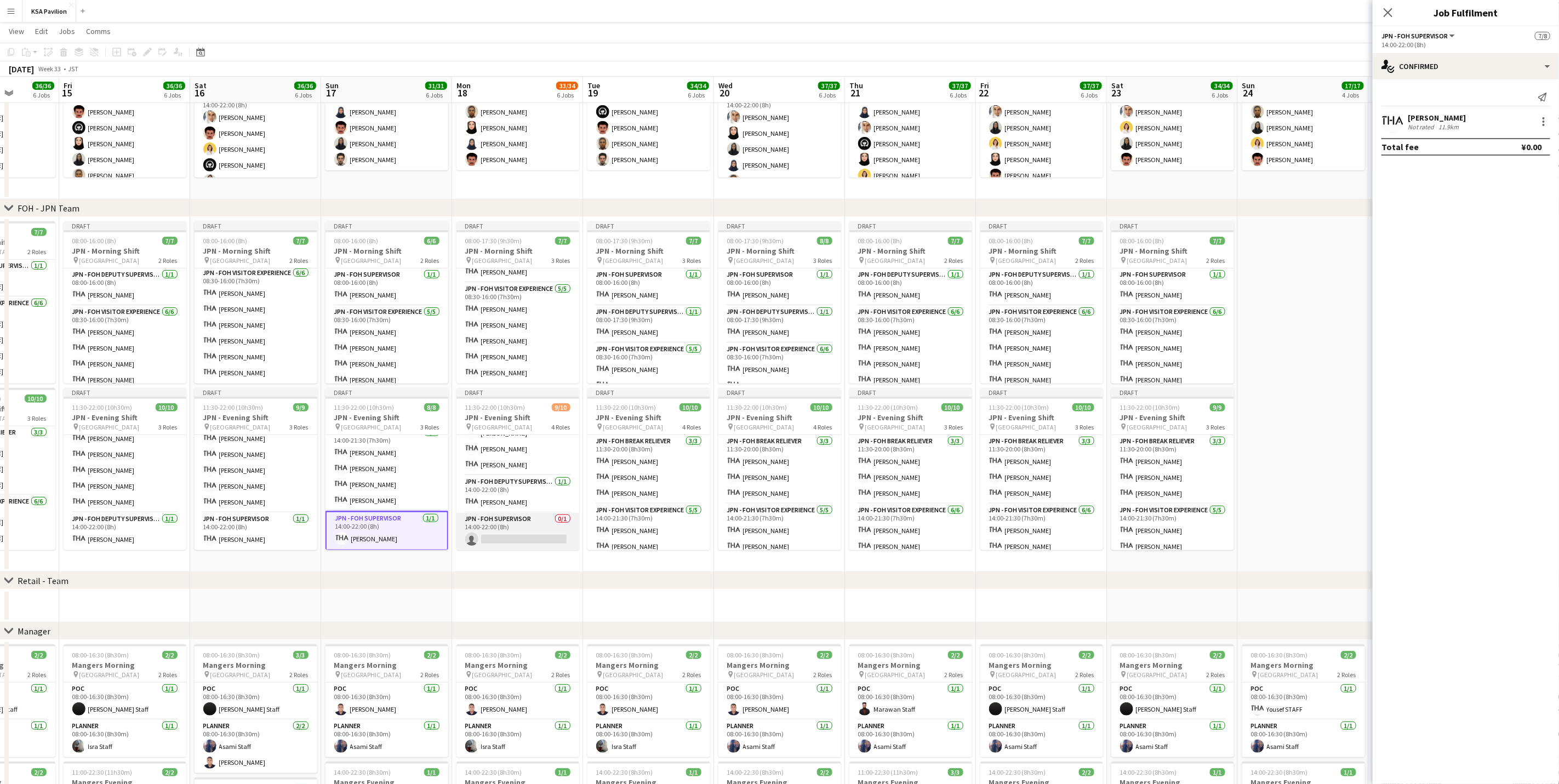
click at [522, 488] on app-card-role "JPN - FOH Supervisor 0/1 14:00-22:00 (8h) single-neutral-actions" at bounding box center [517, 531] width 123 height 37
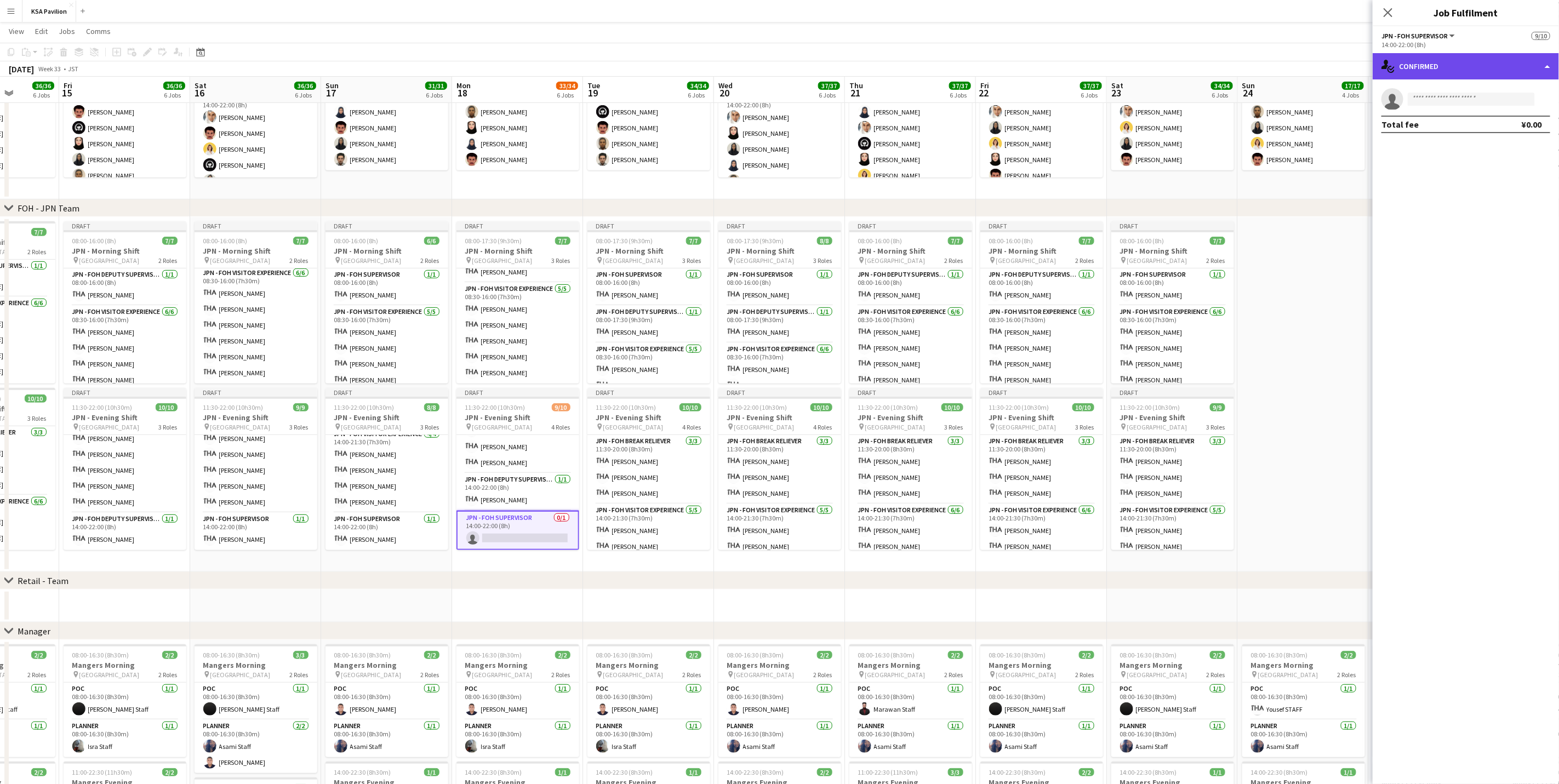
click at [1045, 53] on div "single-neutral-actions-check-2 Confirmed" at bounding box center [1466, 66] width 186 height 26
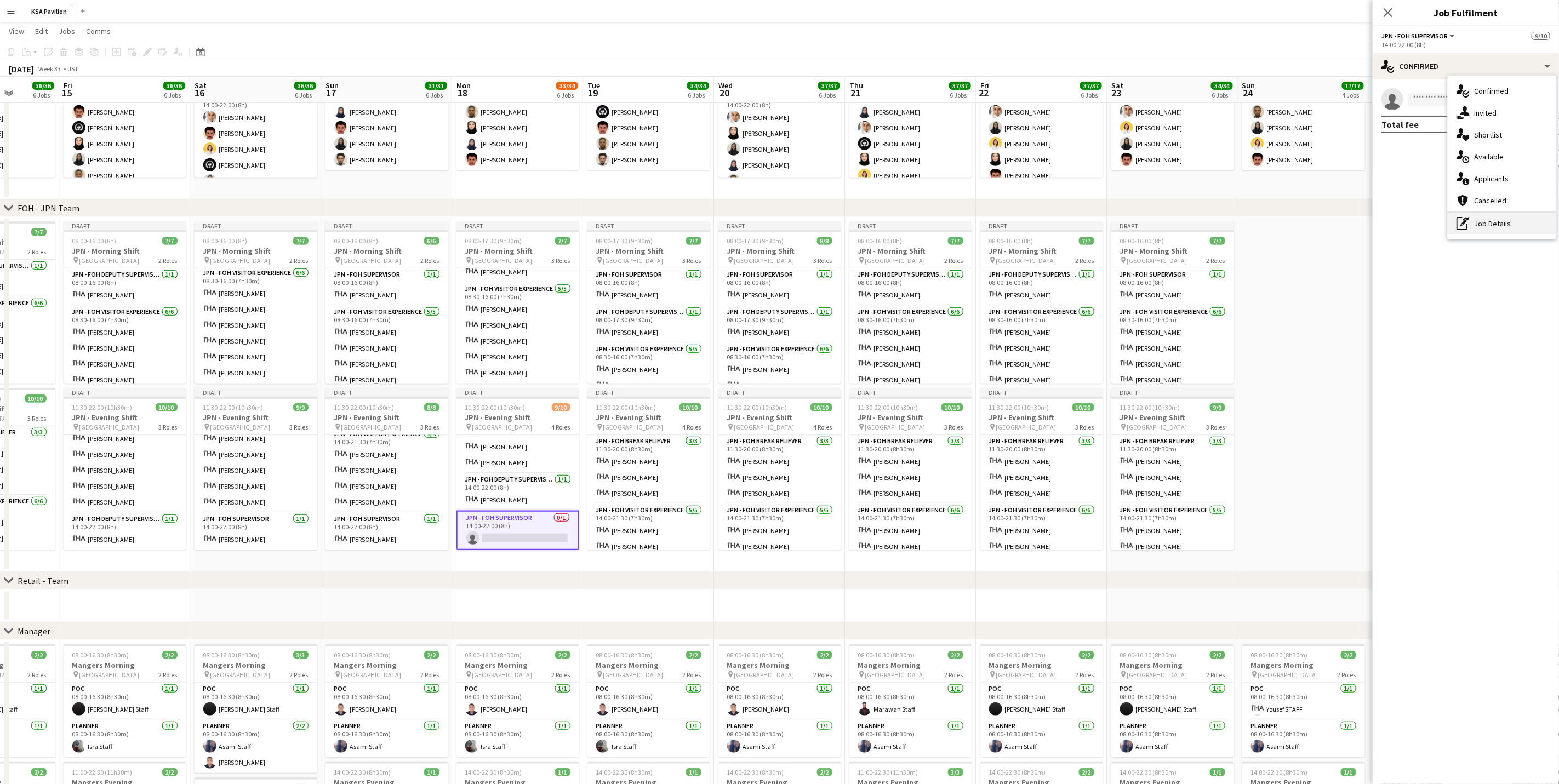
click at [1045, 214] on div "pen-write Job Details" at bounding box center [1502, 223] width 108 height 22
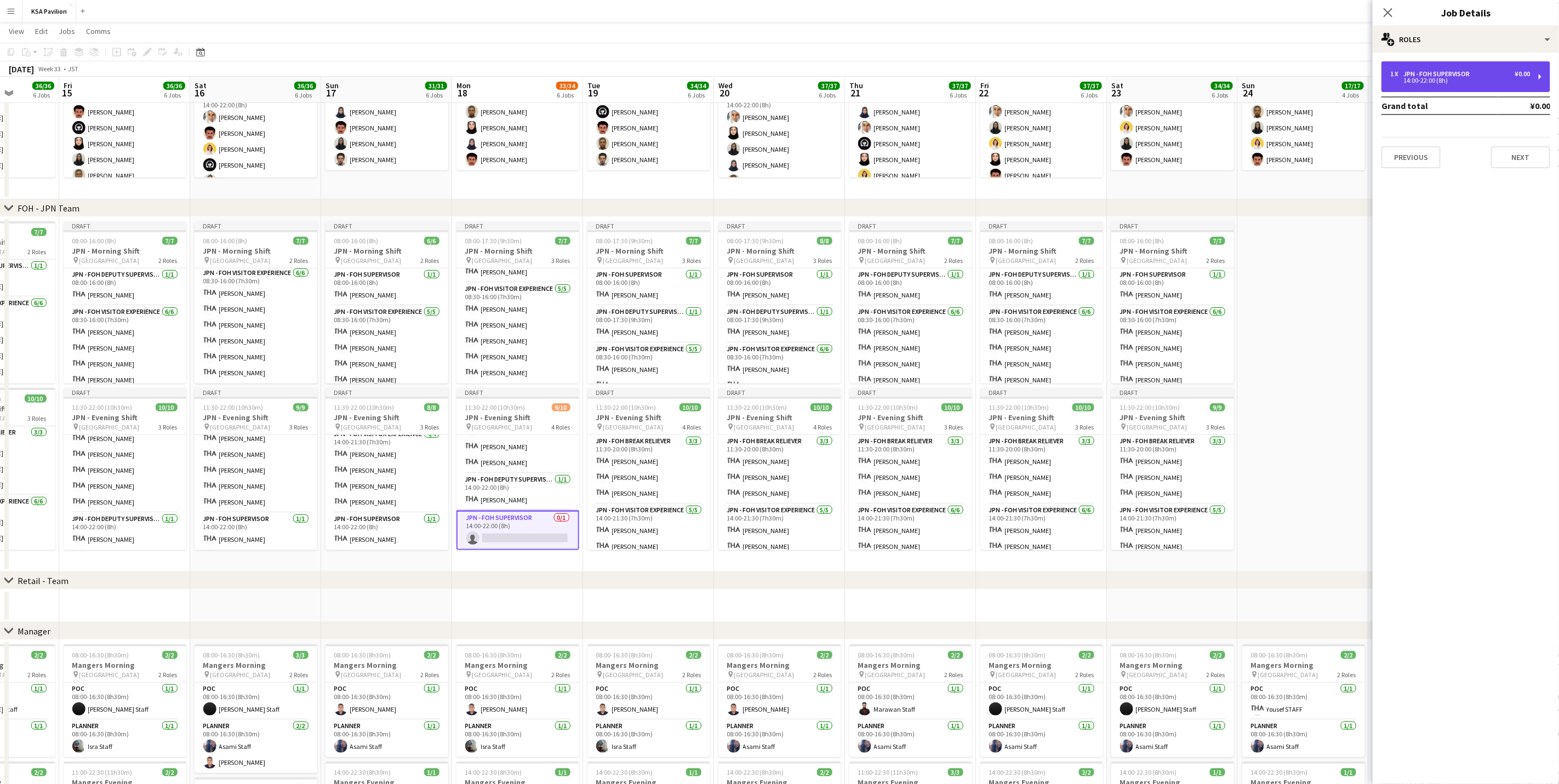
click at [1045, 91] on div "1 x JPN - FOH Supervisor ¥0.00 14:00-22:00 (8h)" at bounding box center [1466, 77] width 169 height 31
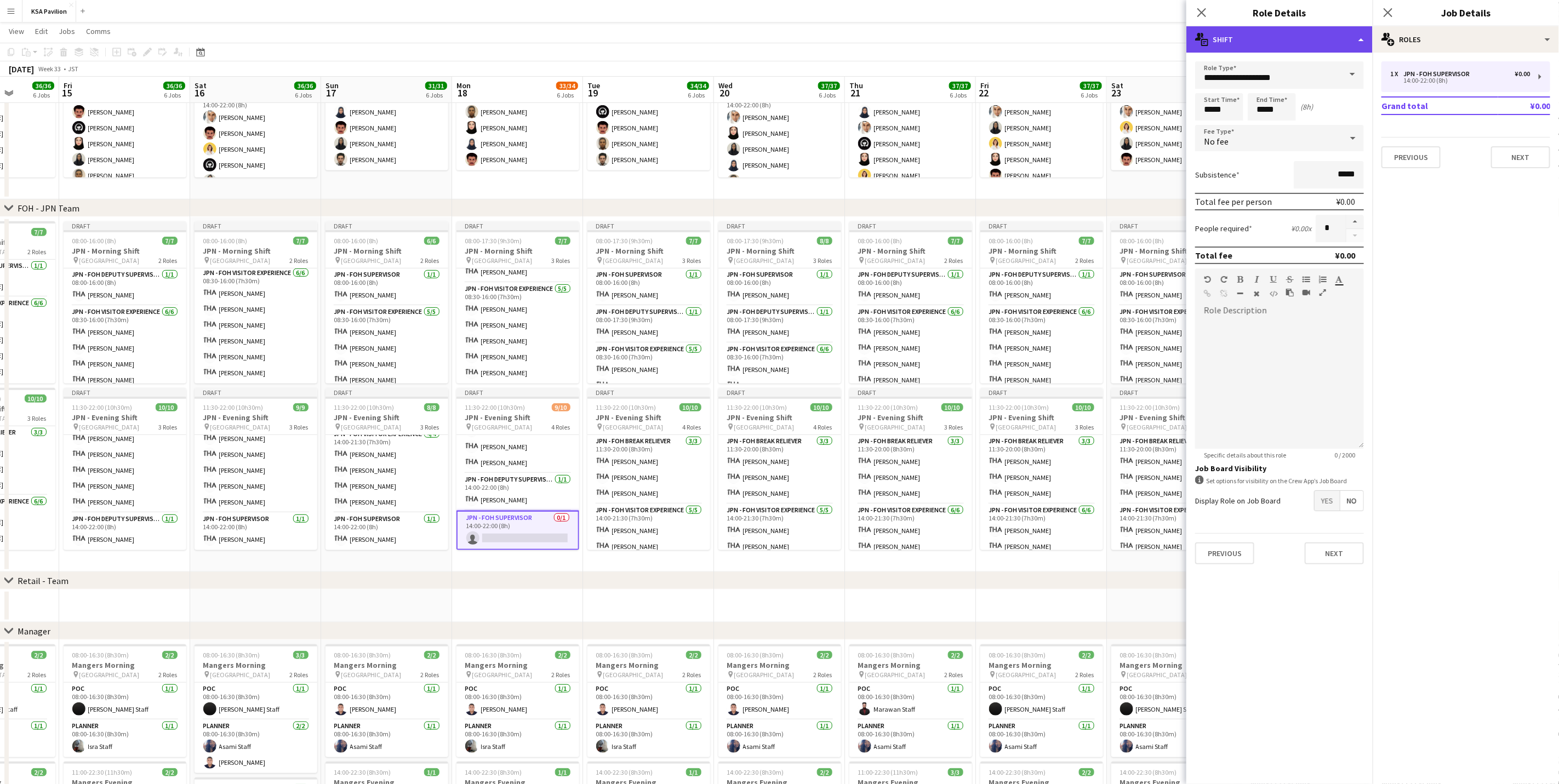
click at [1045, 38] on div "multiple-actions-text Shift" at bounding box center [1280, 40] width 186 height 26
click at [1045, 125] on icon "bin-2" at bounding box center [1276, 131] width 13 height 13
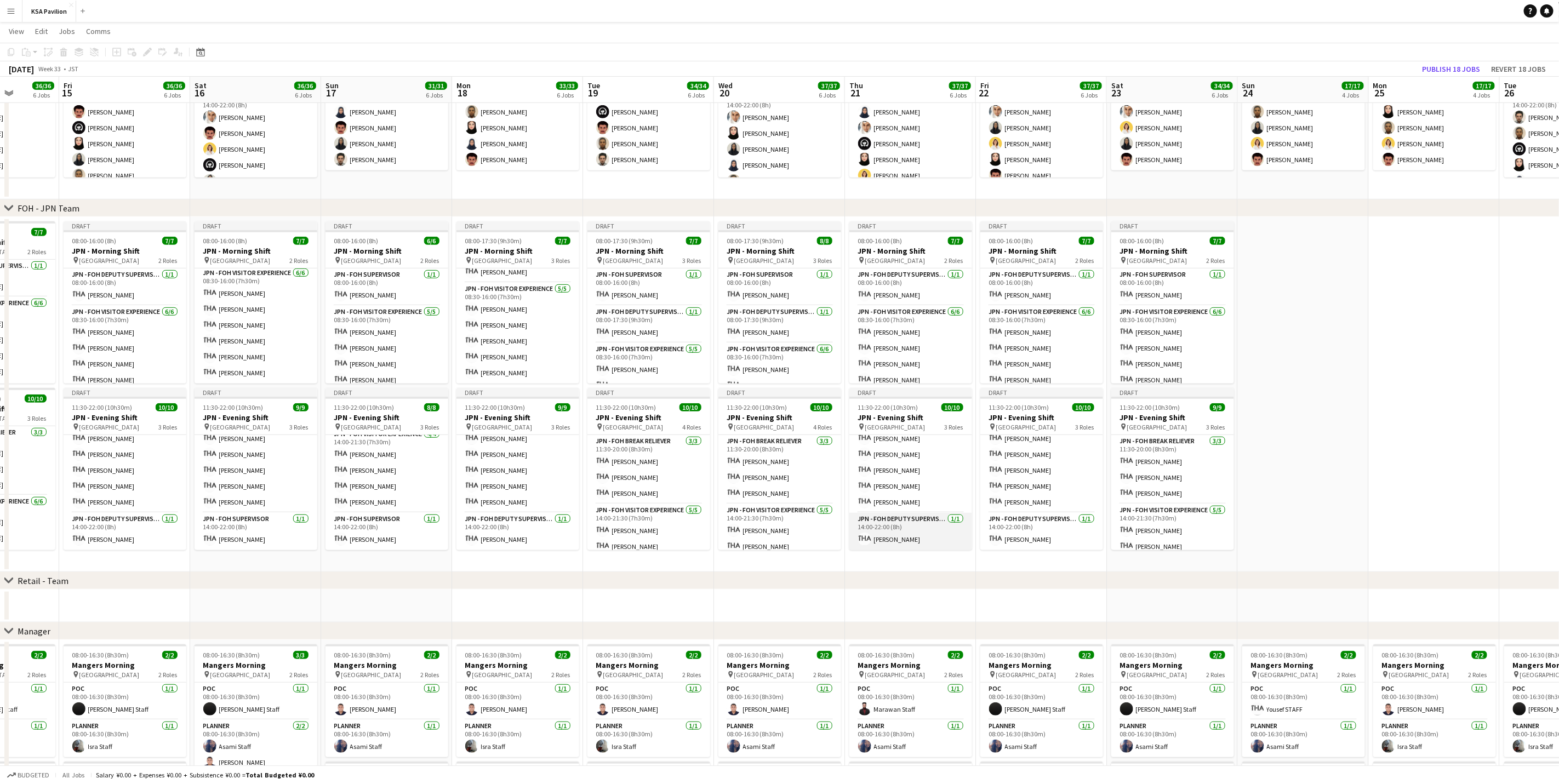
click at [905, 488] on app-card-role "JPN - FOH Deputy Supervisor [DATE] 14:00-22:00 (8h) [PERSON_NAME]" at bounding box center [911, 531] width 123 height 37
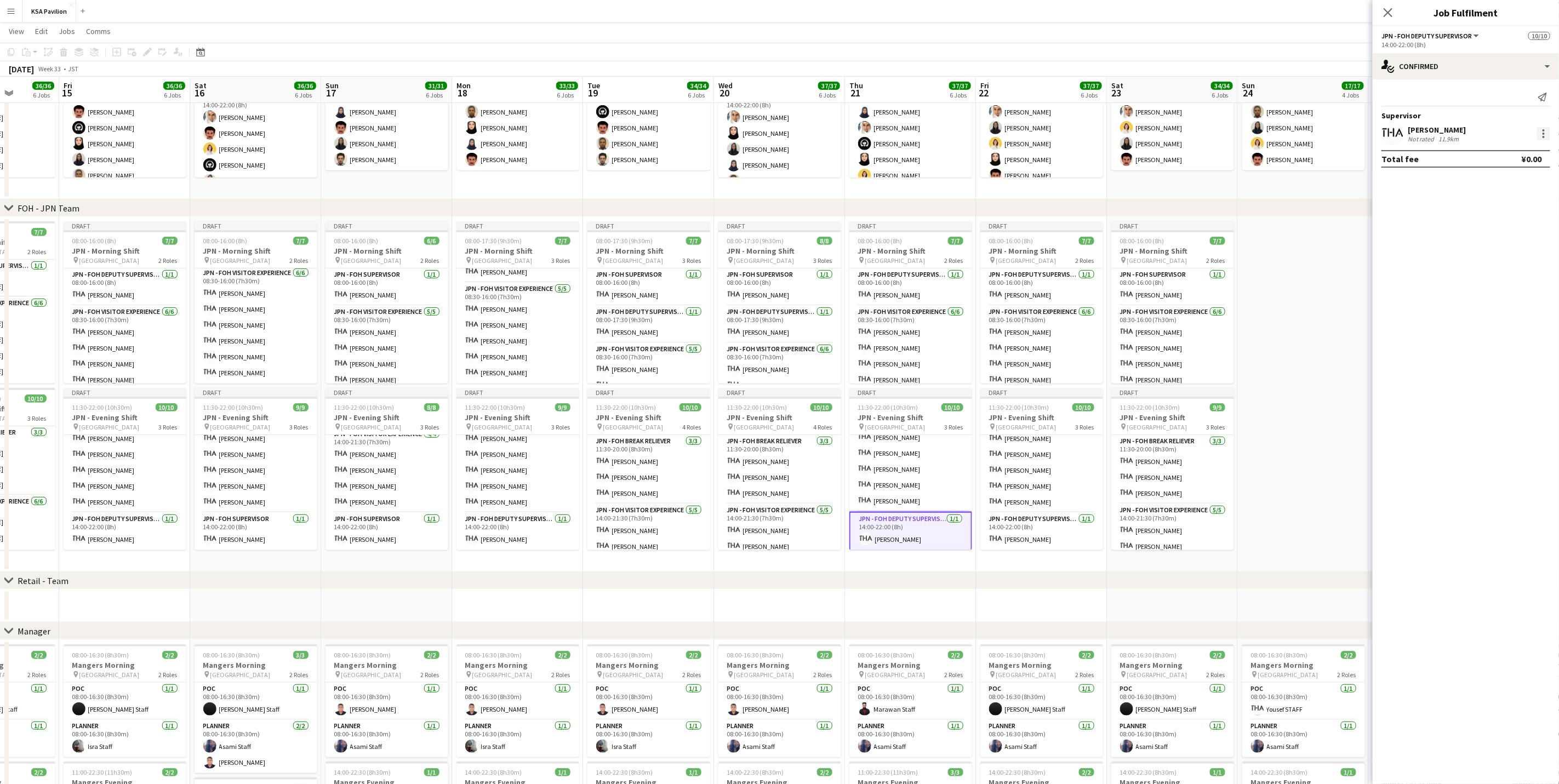
click at [1045, 137] on div at bounding box center [1543, 137] width 2 height 2
click at [1045, 255] on span "Remove" at bounding box center [1474, 260] width 136 height 10
click at [1045, 488] on app-card-role "JPN - FOH Visitor Experience [DATE] 14:00-21:30 (7h30m) Hiase Yuasa [PERSON_NAM…" at bounding box center [1042, 454] width 123 height 116
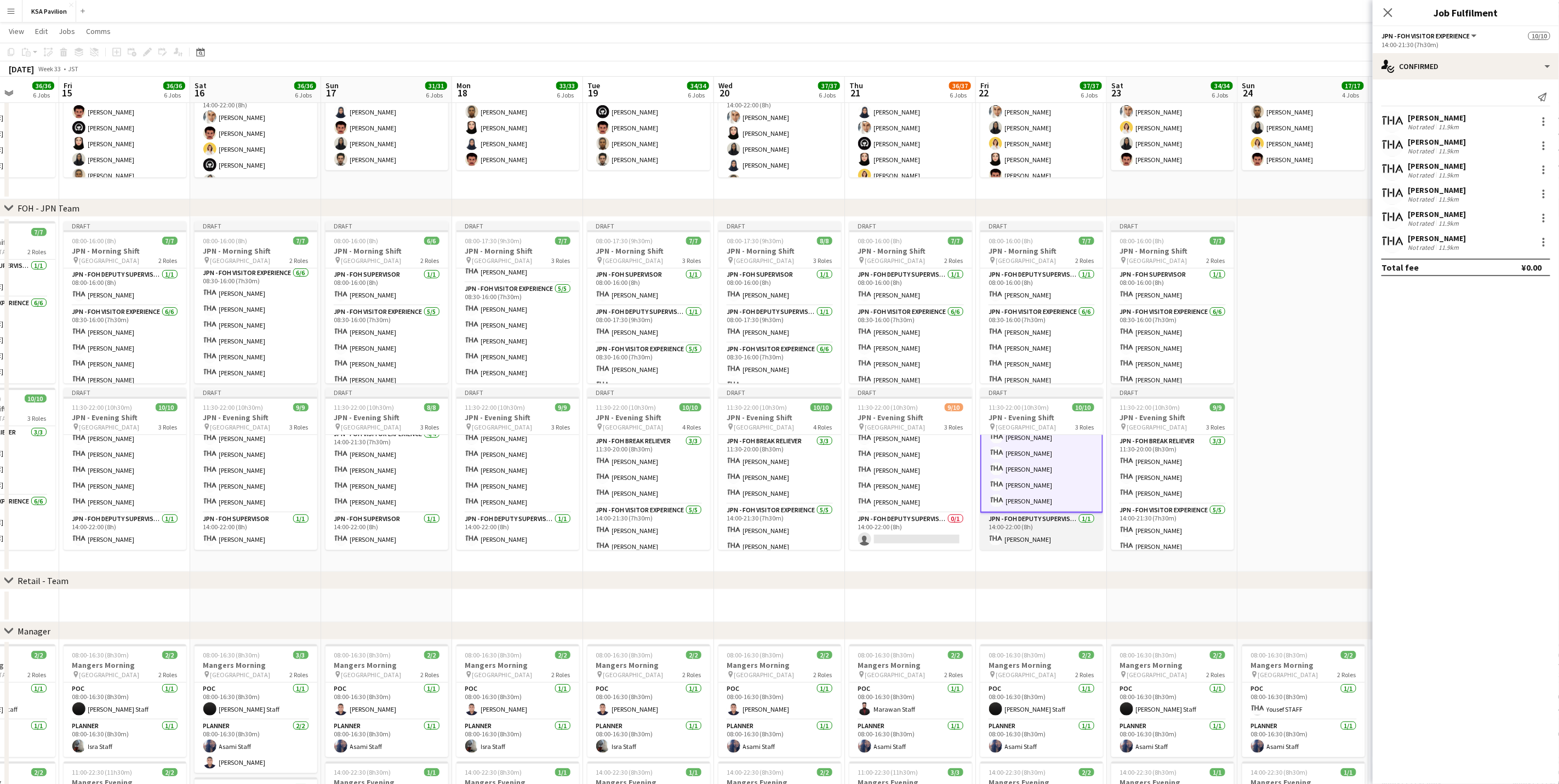
click at [1035, 488] on app-card-role "JPN - FOH Deputy Supervisor [DATE] 14:00-22:00 (8h) [PERSON_NAME]" at bounding box center [1042, 531] width 123 height 37
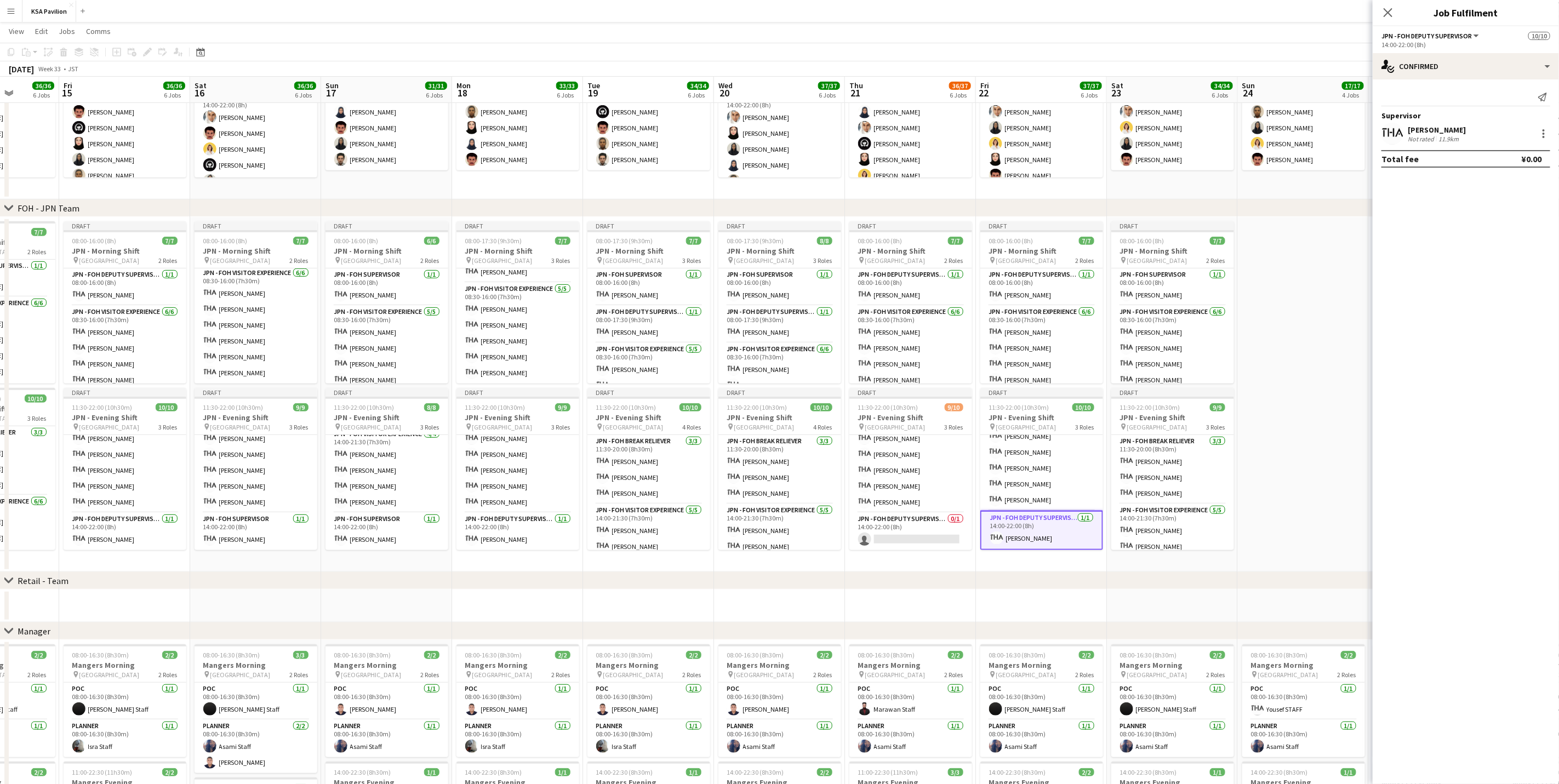
scroll to position [109, 0]
click at [1045, 142] on div "[PERSON_NAME] Not rated 11.9km" at bounding box center [1466, 133] width 186 height 22
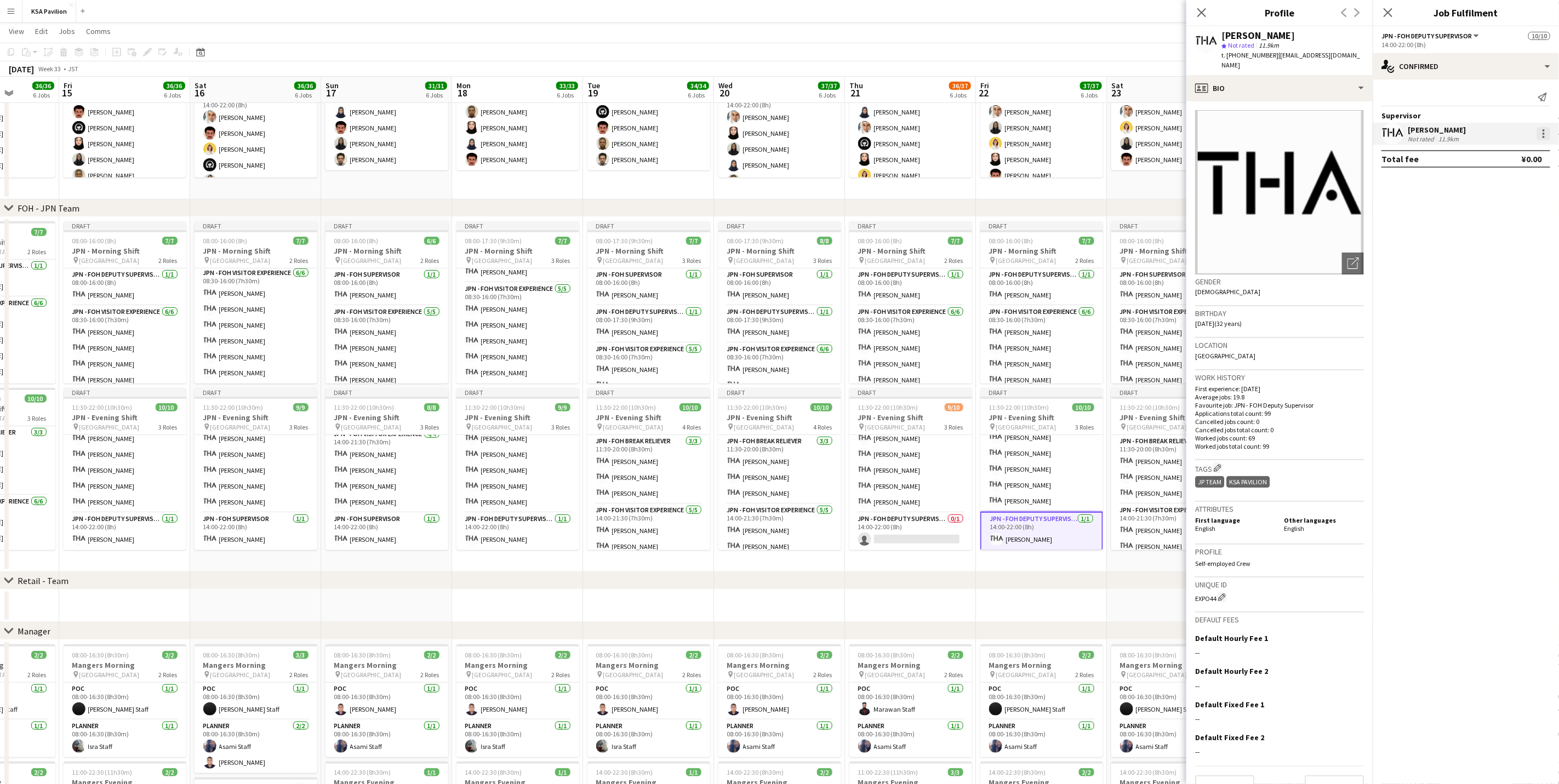
click at [1045, 133] on div at bounding box center [1543, 133] width 13 height 13
click at [1045, 260] on span "Remove" at bounding box center [1474, 260] width 136 height 10
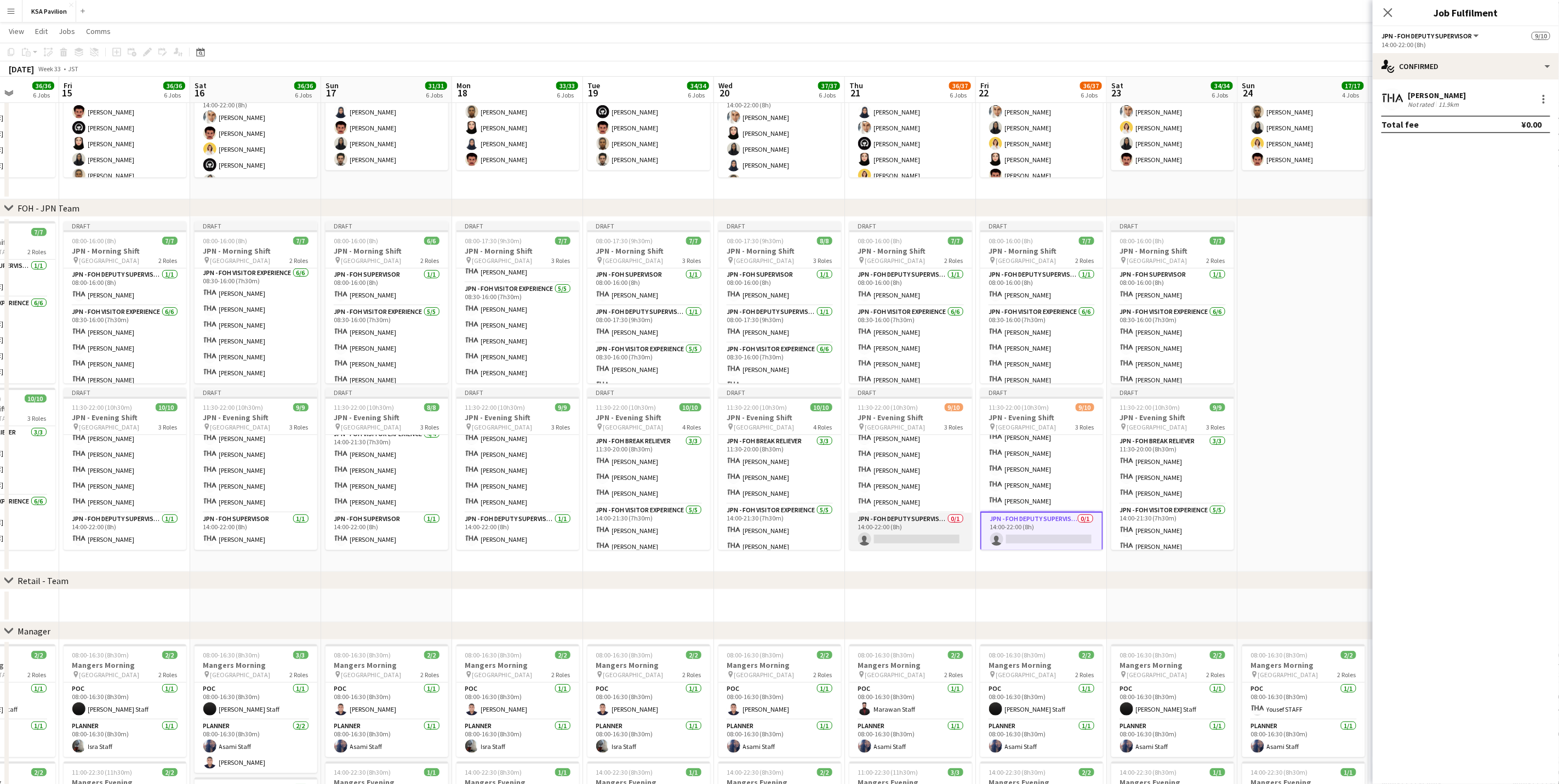
click at [911, 488] on app-card-role "JPN - FOH Deputy Supervisor 0/1 14:00-22:00 (8h) single-neutral-actions" at bounding box center [911, 531] width 123 height 37
click at [1045, 94] on input at bounding box center [1472, 99] width 127 height 13
type input "****"
click at [1045, 120] on span "[EMAIL_ADDRESS][DOMAIN_NAME]" at bounding box center [1472, 124] width 110 height 9
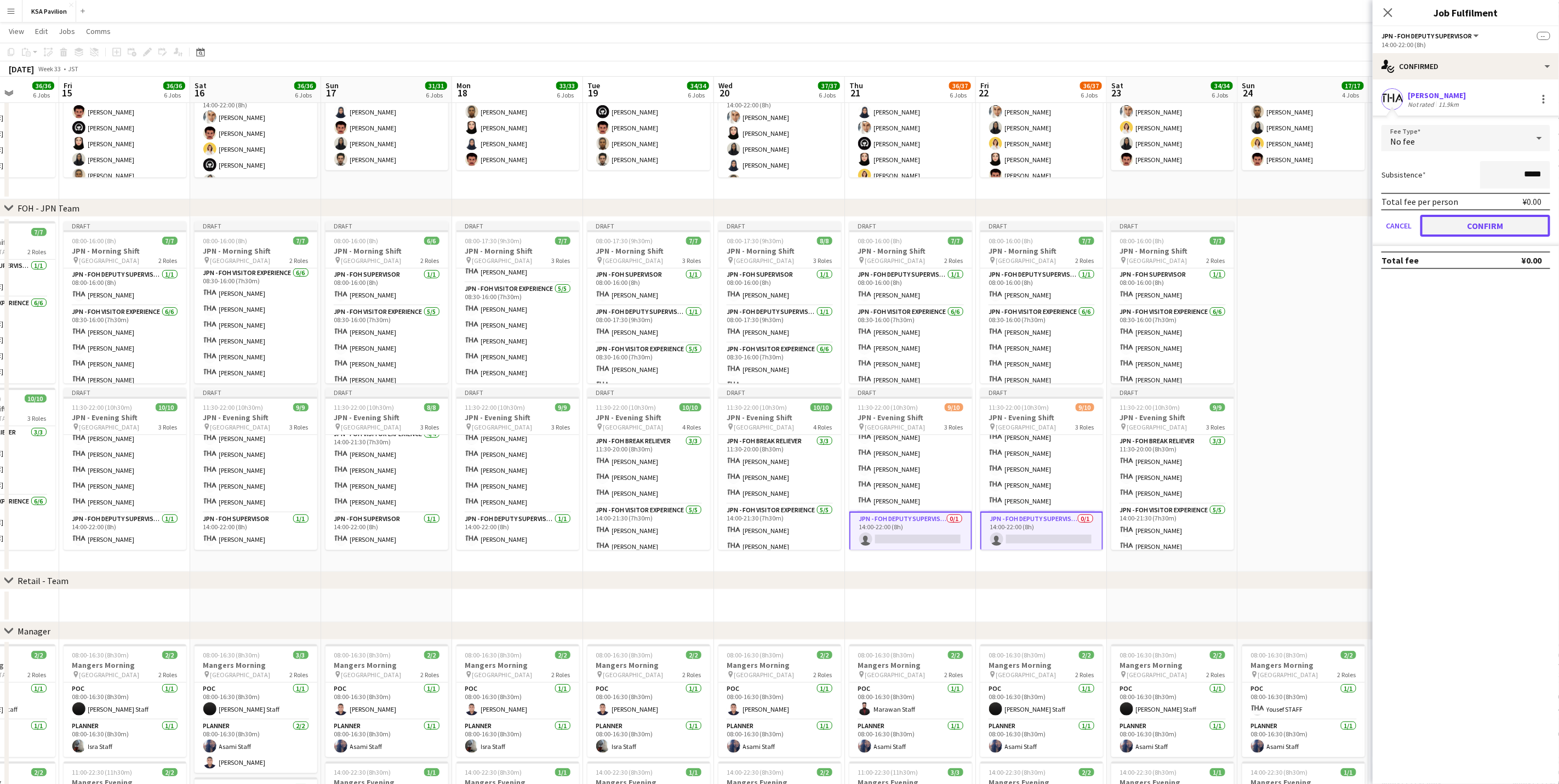
click at [1045, 222] on button "Confirm" at bounding box center [1485, 225] width 130 height 22
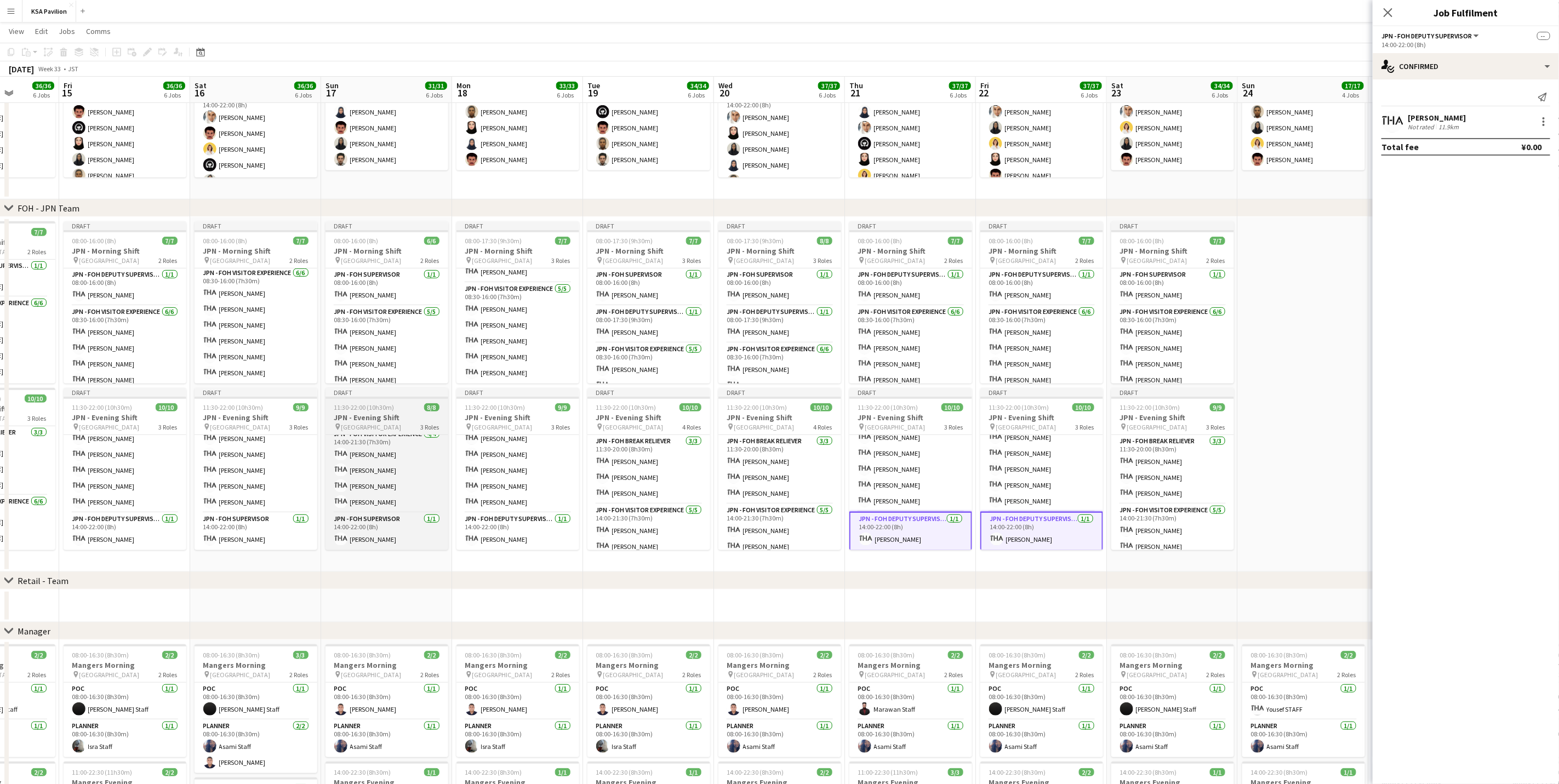
click at [377, 417] on h3 "JPN - Evening Shift" at bounding box center [386, 418] width 123 height 10
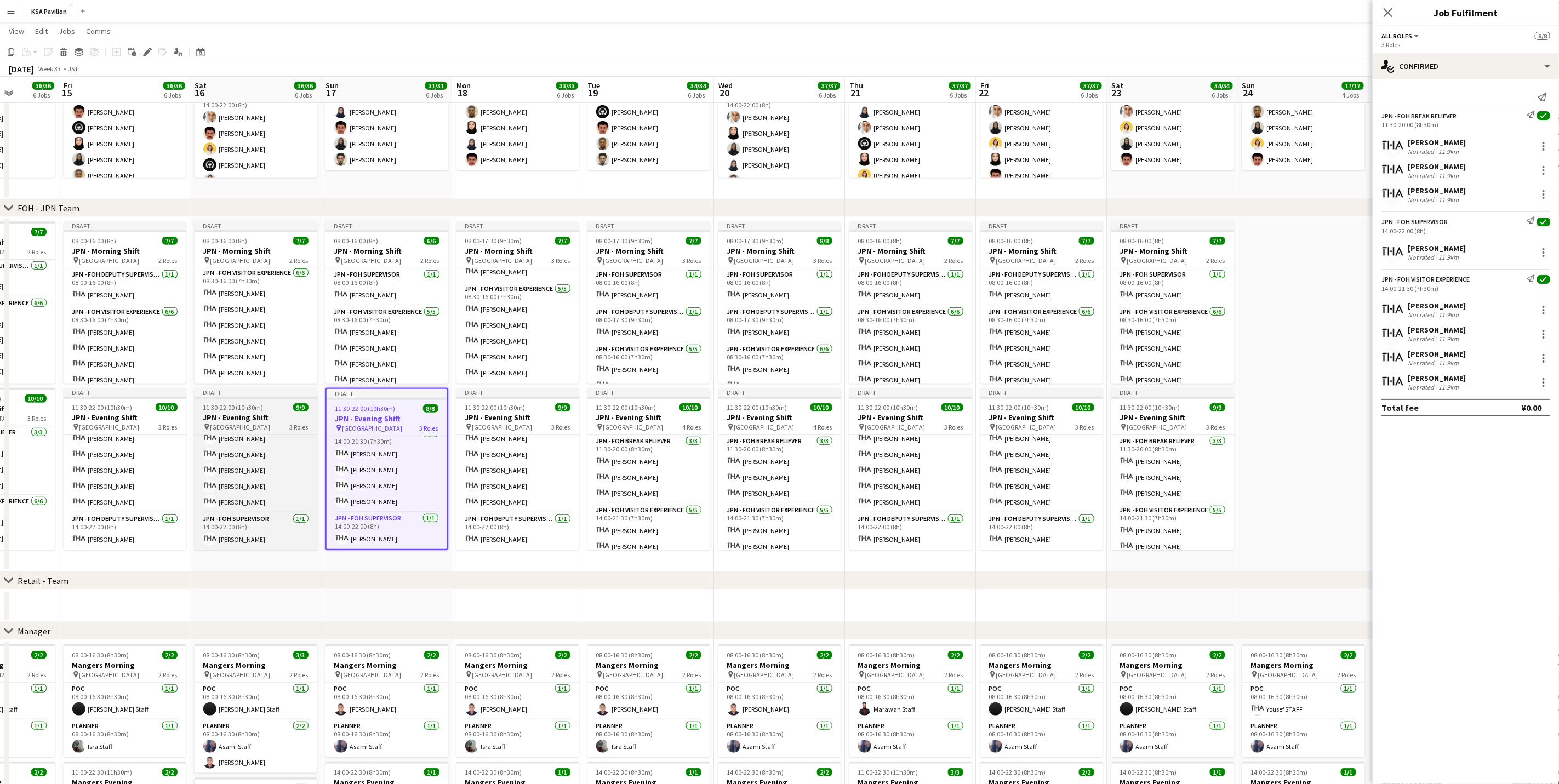
click at [273, 409] on div "11:30-22:00 (10h30m) 9/9" at bounding box center [256, 407] width 123 height 8
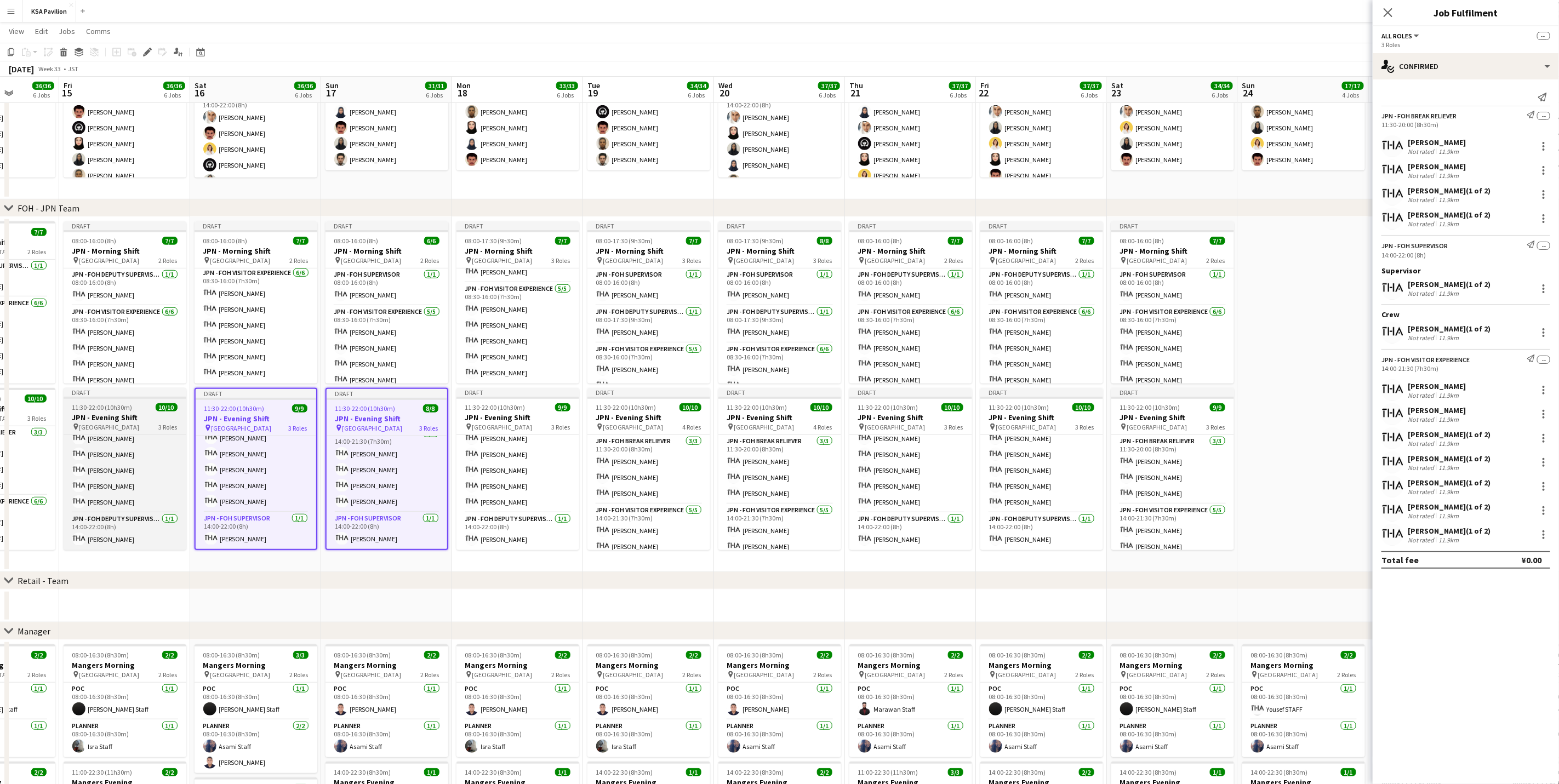
click at [132, 411] on div "11:30-22:00 (10h30m) 10/10" at bounding box center [125, 407] width 123 height 8
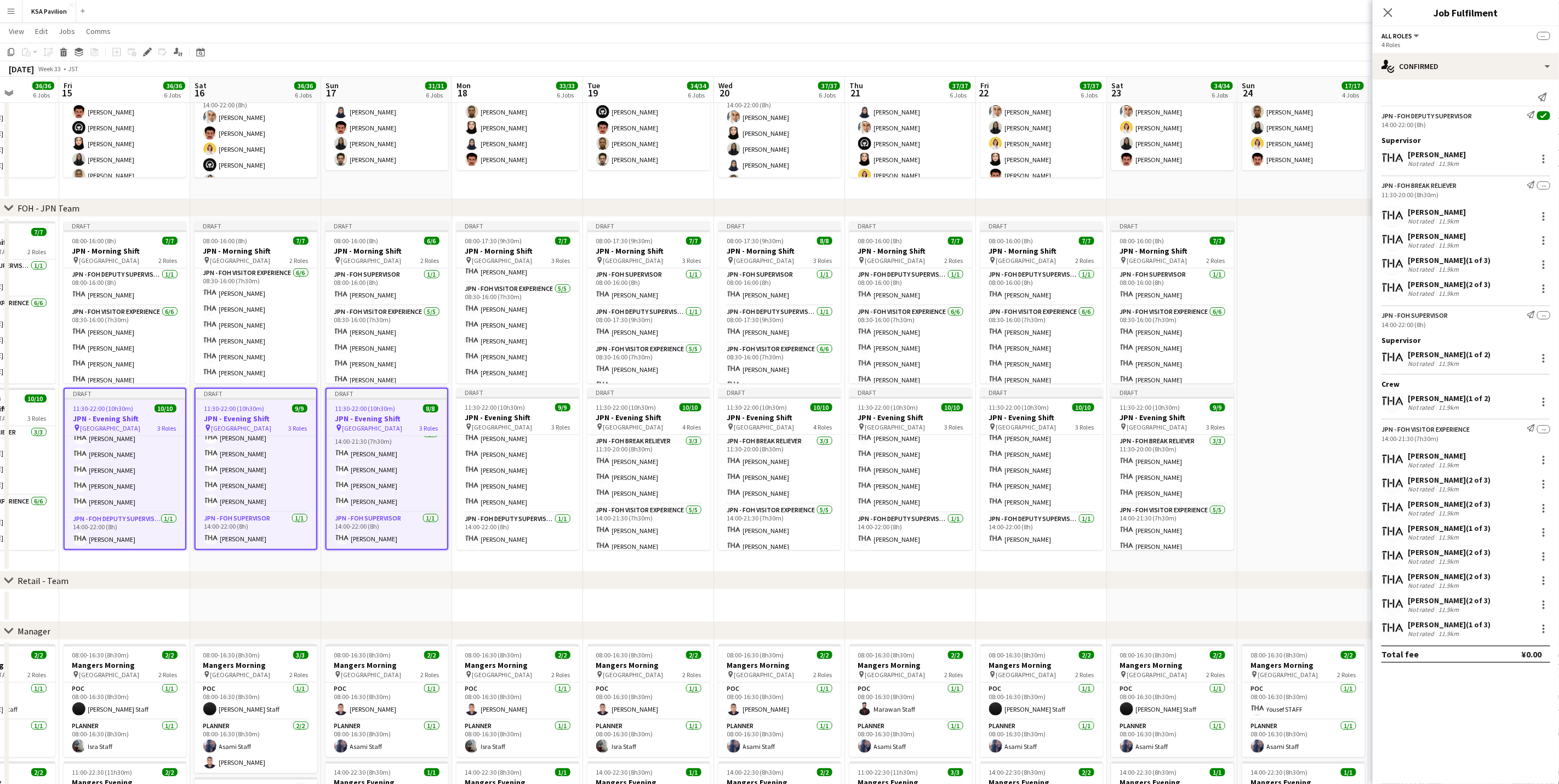
scroll to position [110, 0]
click at [529, 423] on span "[GEOGRAPHIC_DATA]" at bounding box center [503, 427] width 60 height 8
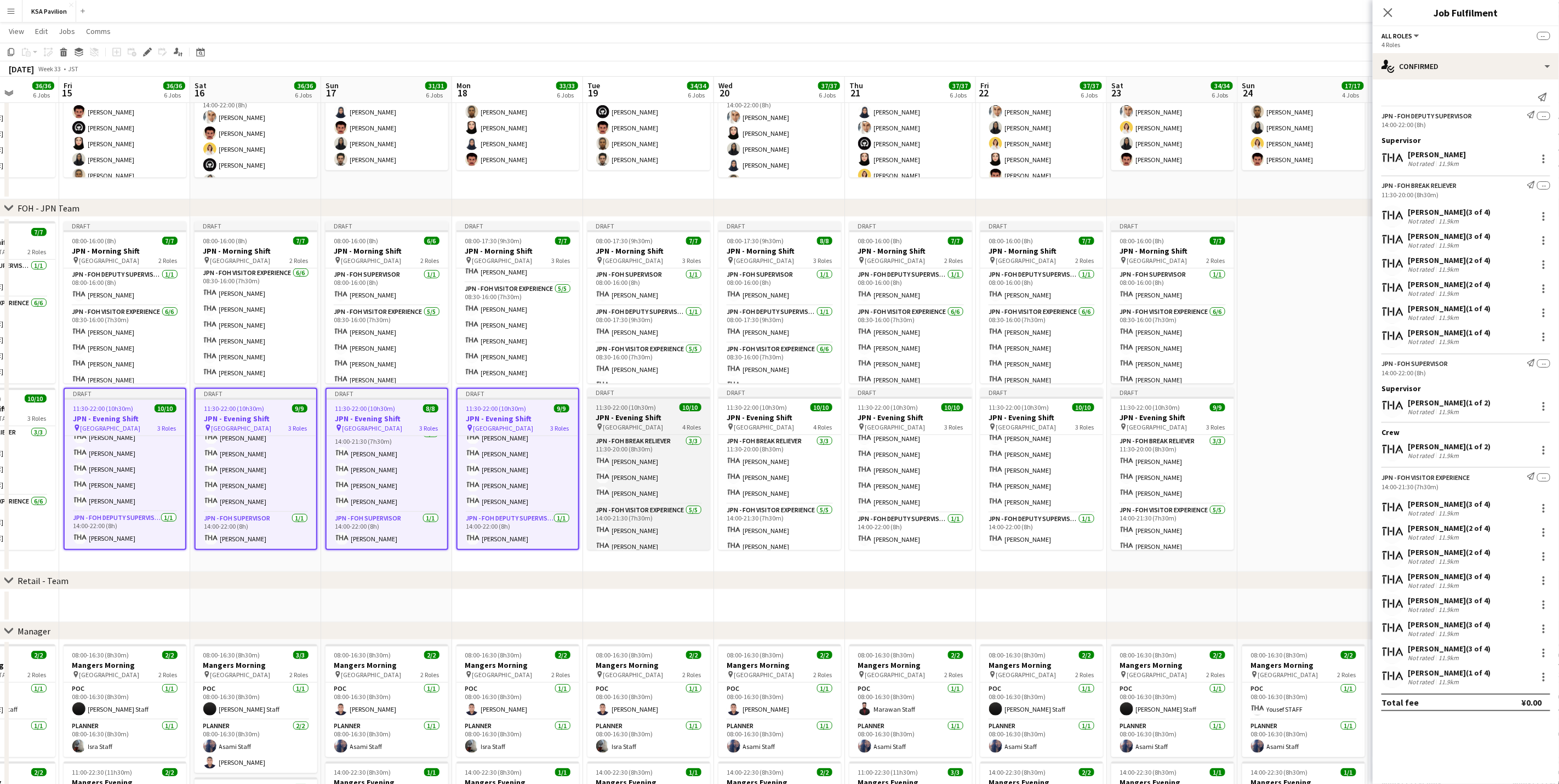
scroll to position [96, 0]
click at [685, 414] on h3 "JPN - Evening Shift" at bounding box center [648, 418] width 123 height 10
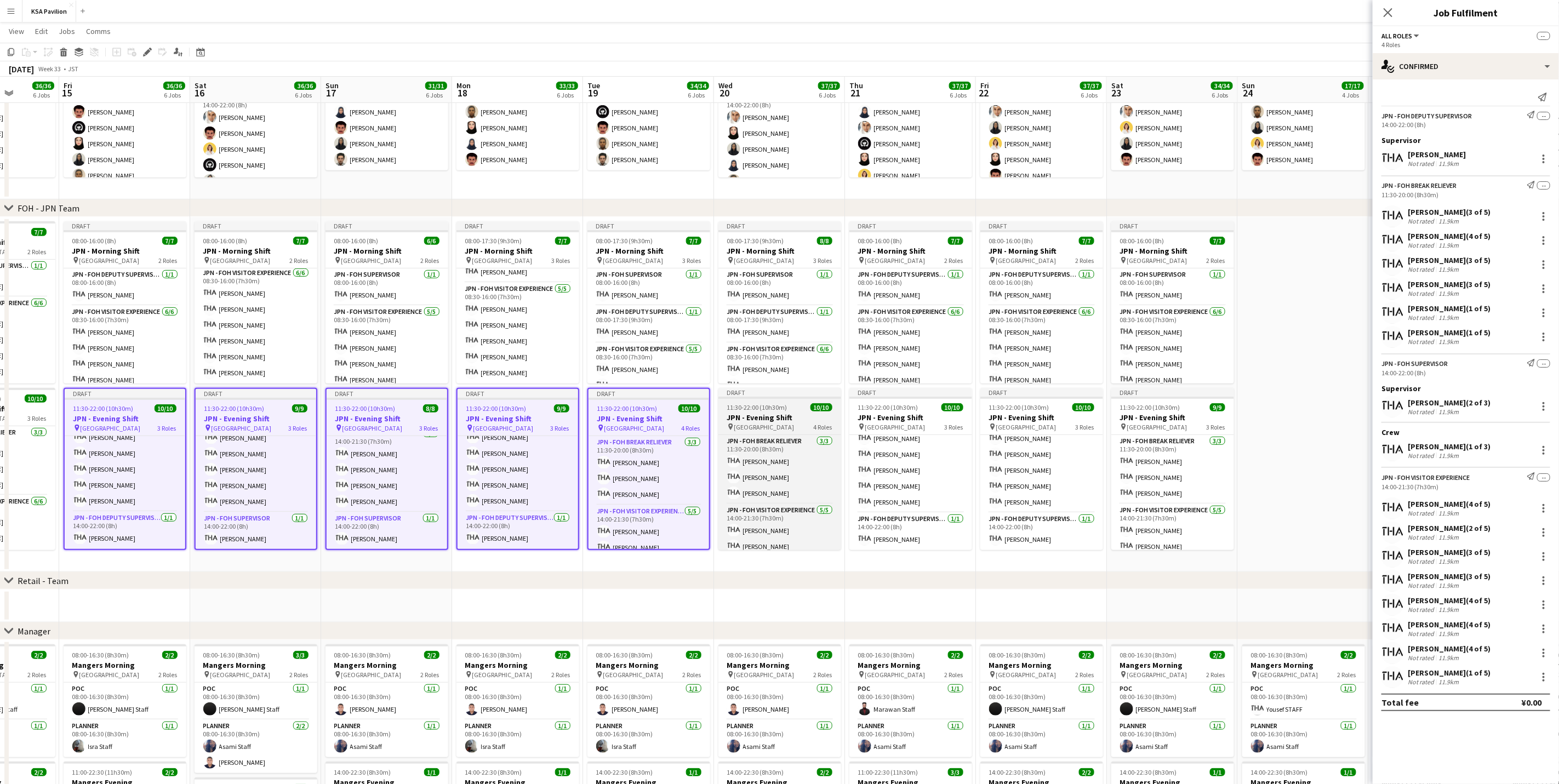
click at [772, 417] on h3 "JPN - Evening Shift" at bounding box center [779, 418] width 123 height 10
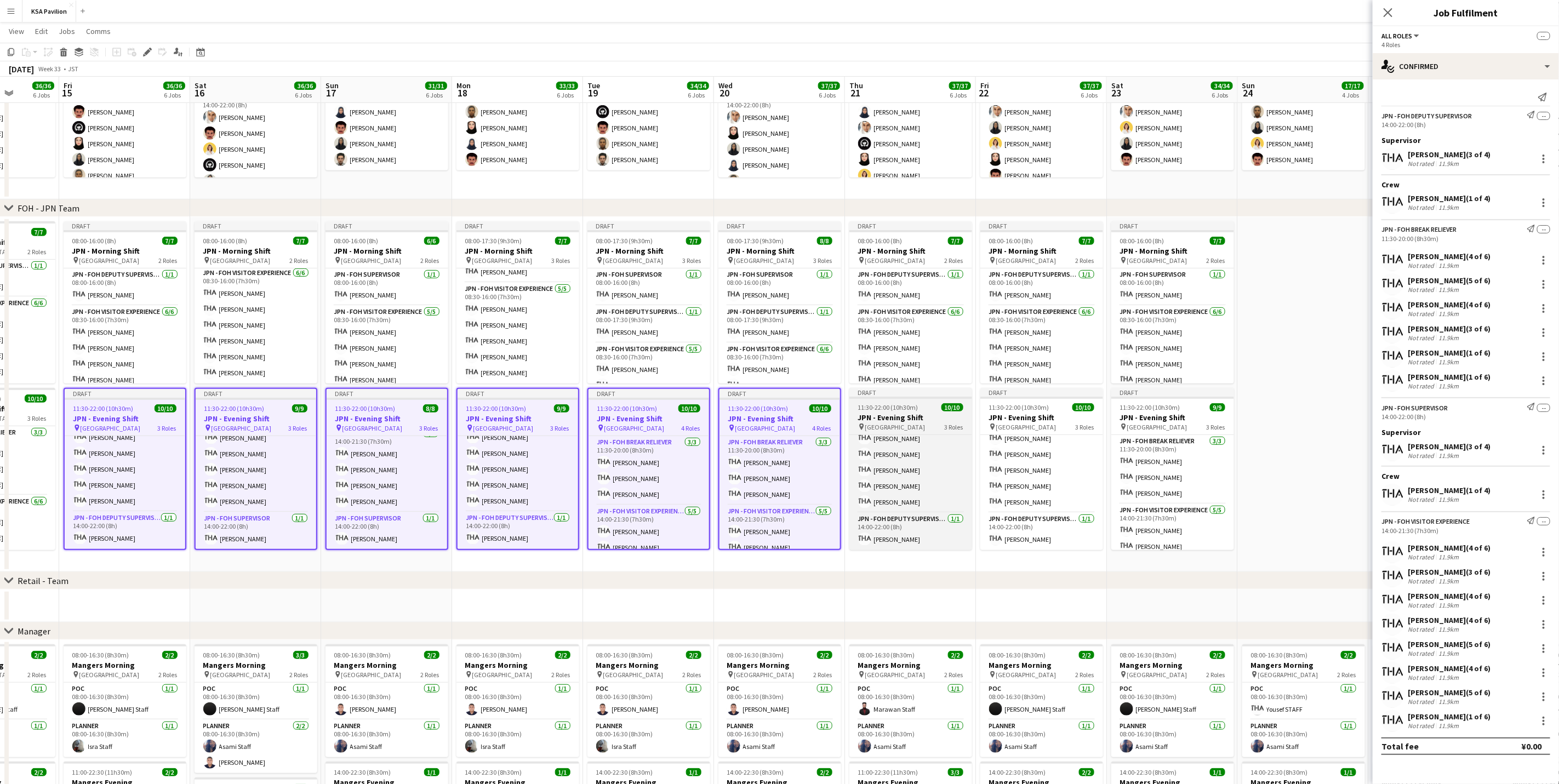
click at [864, 420] on h3 "JPN - Evening Shift" at bounding box center [911, 418] width 123 height 10
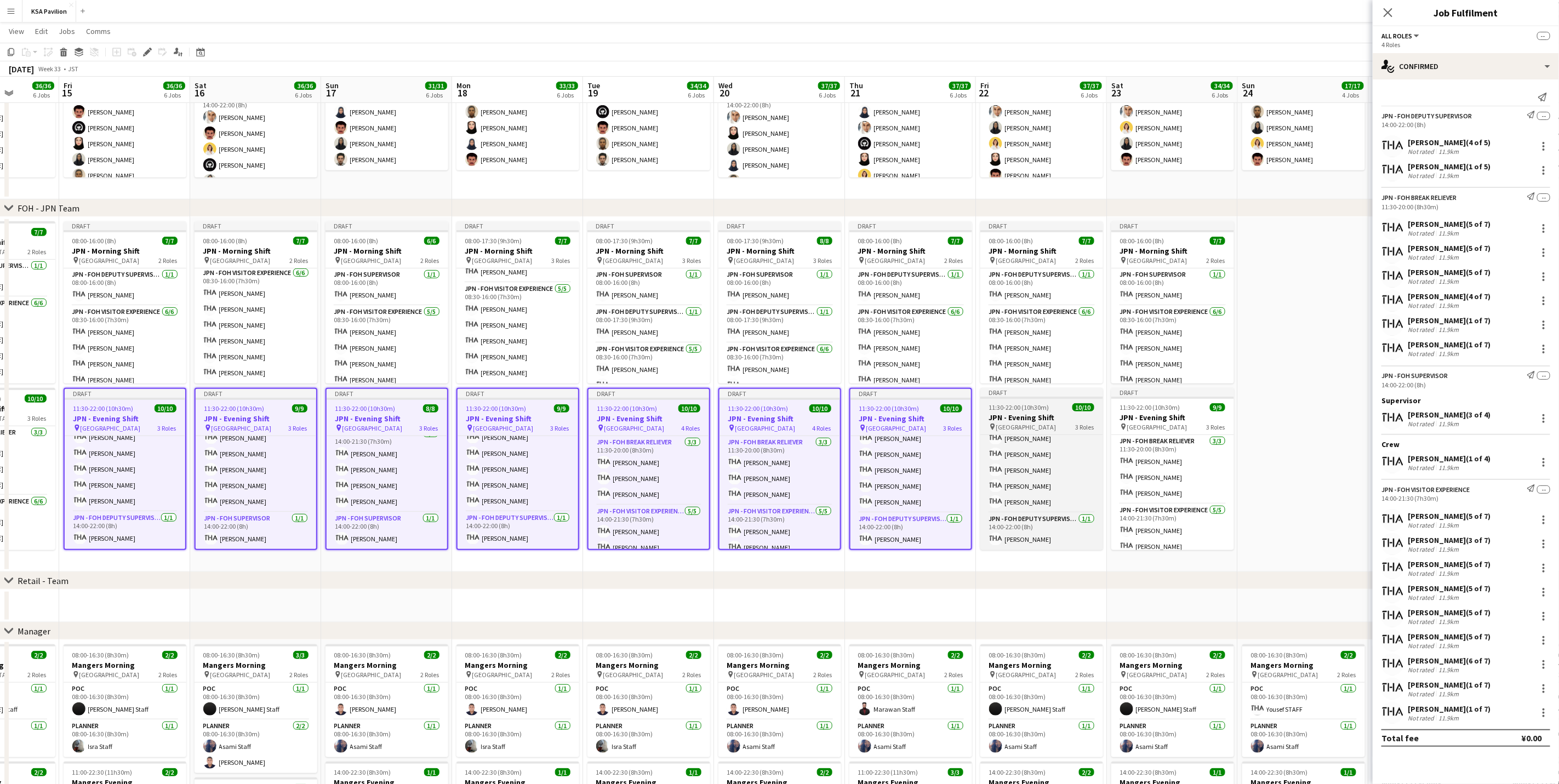
click at [1008, 419] on h3 "JPN - Evening Shift" at bounding box center [1042, 418] width 123 height 10
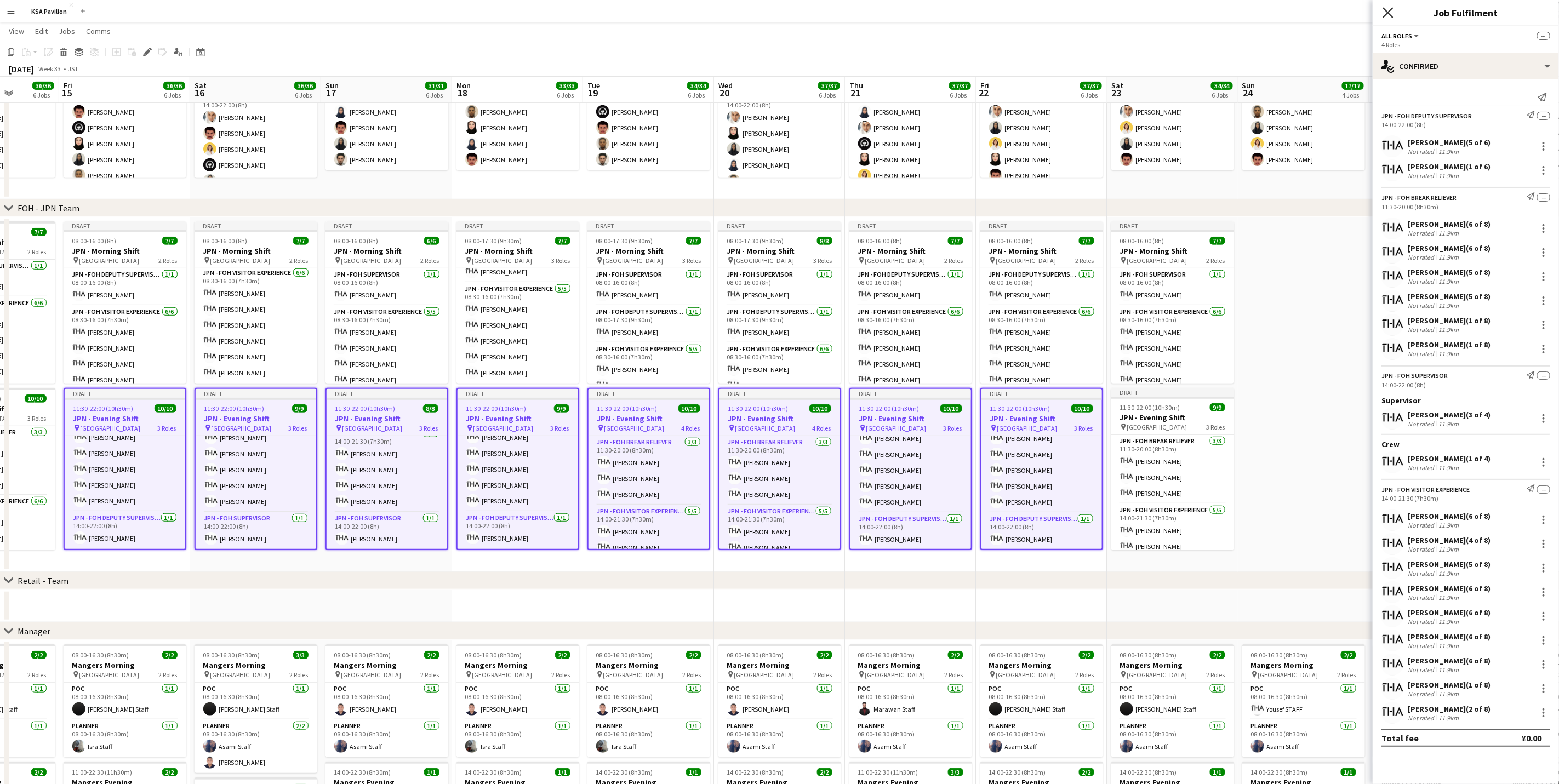
click at [1045, 14] on icon at bounding box center [1388, 12] width 11 height 11
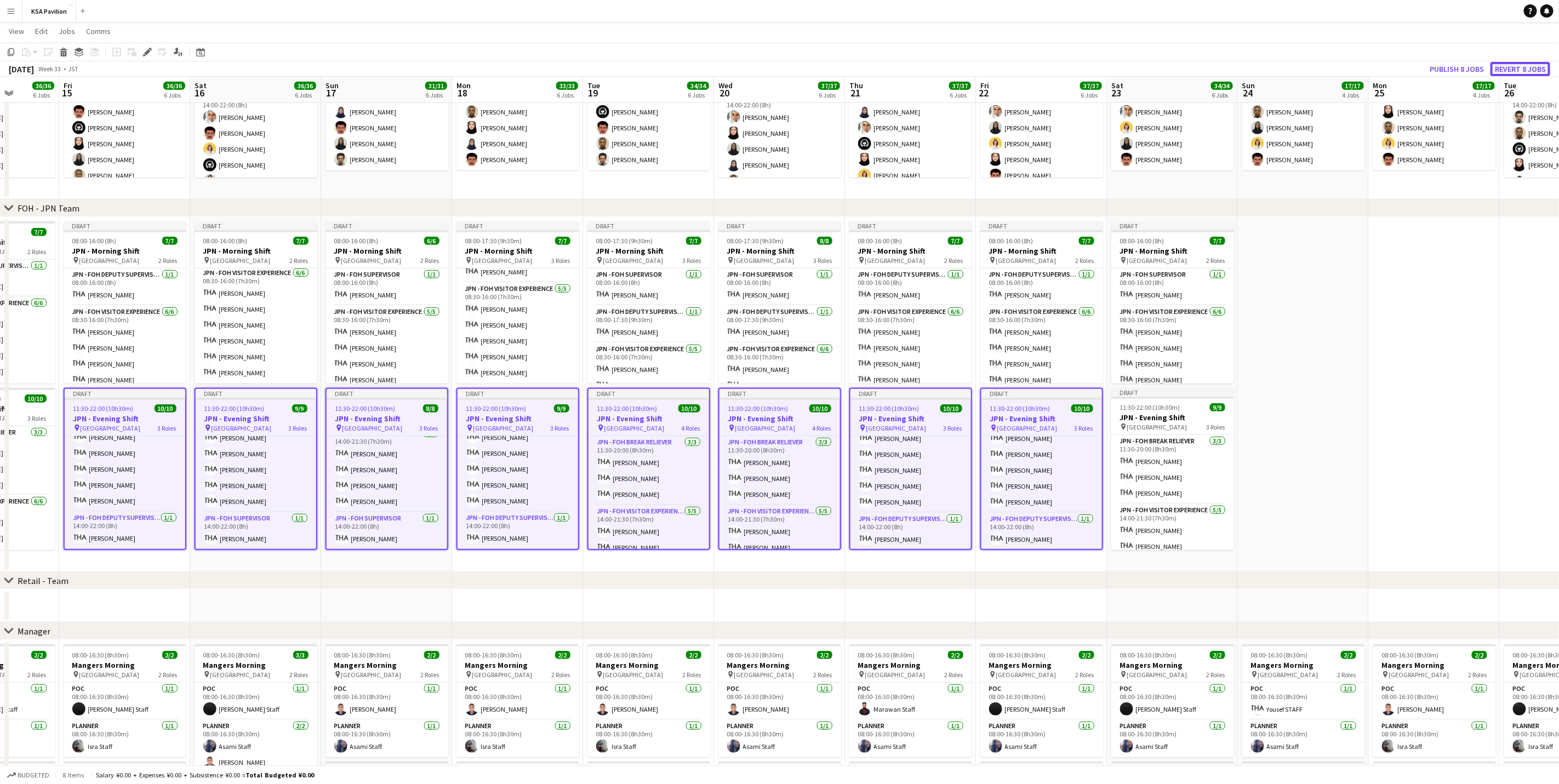
click at [1045, 69] on button "Revert 8 jobs" at bounding box center [1520, 69] width 60 height 14
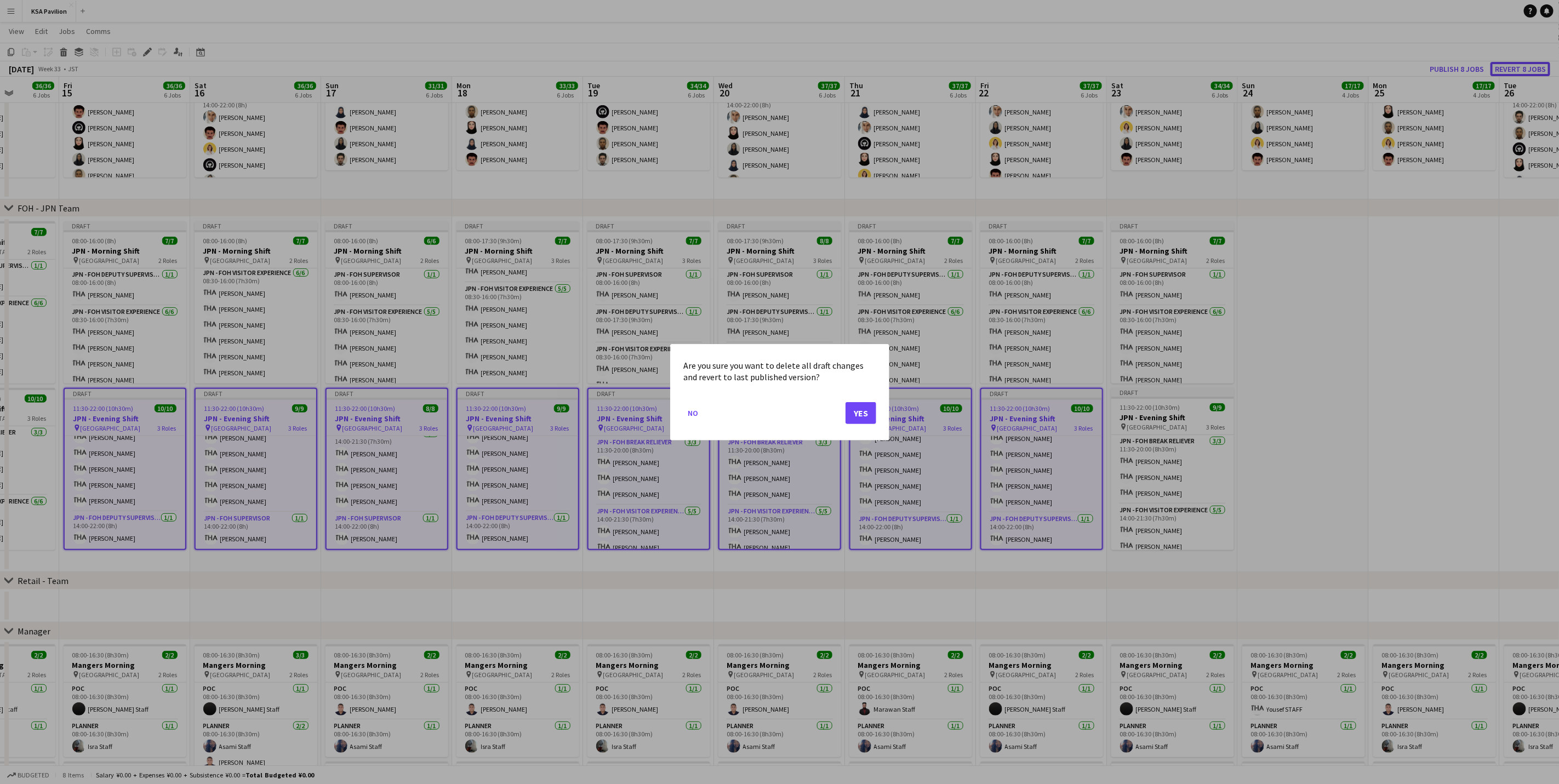
scroll to position [0, 0]
click at [854, 408] on button "Yes" at bounding box center [860, 412] width 31 height 22
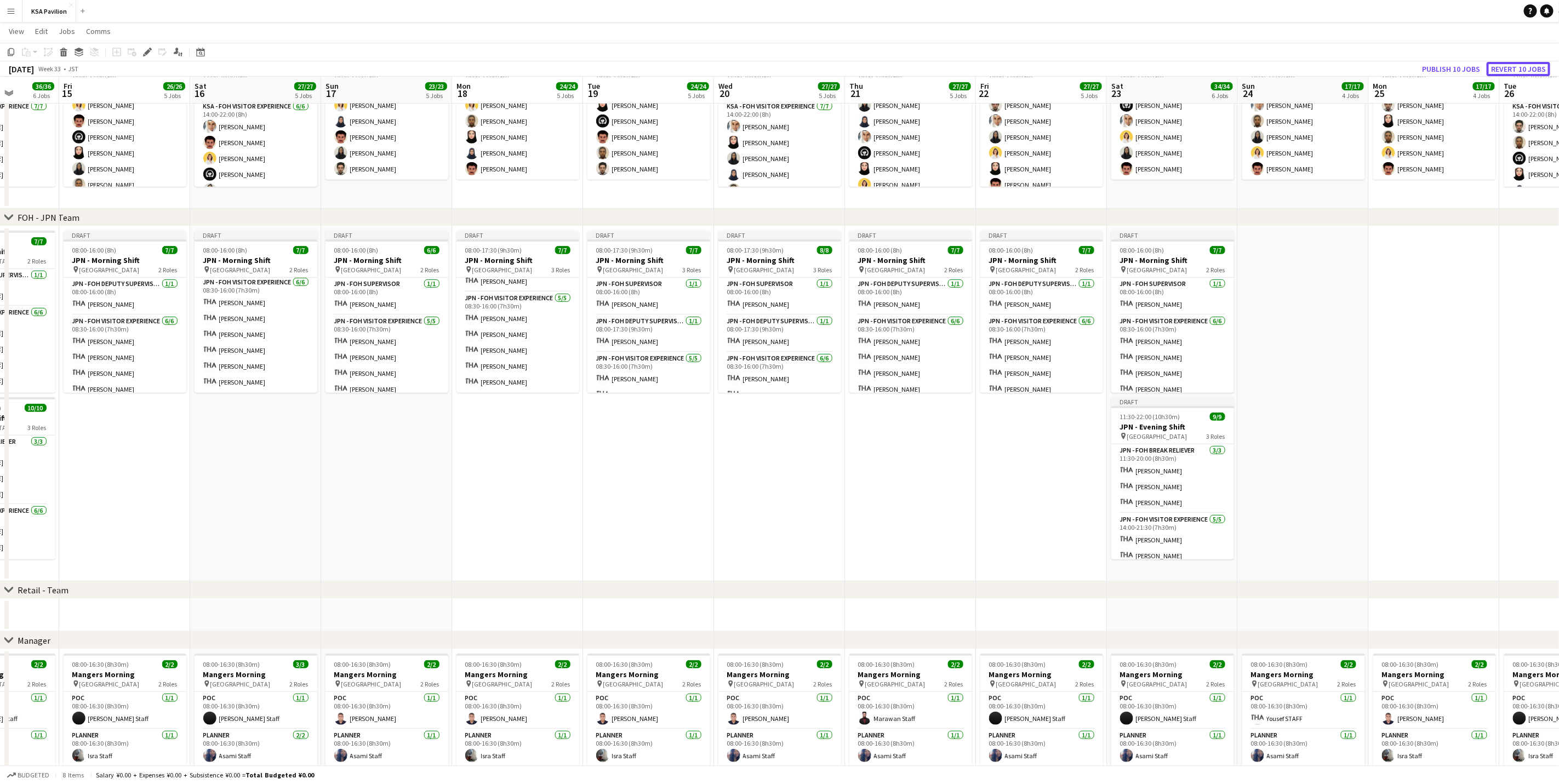
scroll to position [317, 0]
click at [1045, 71] on button "Publish 10 jobs" at bounding box center [1451, 69] width 67 height 14
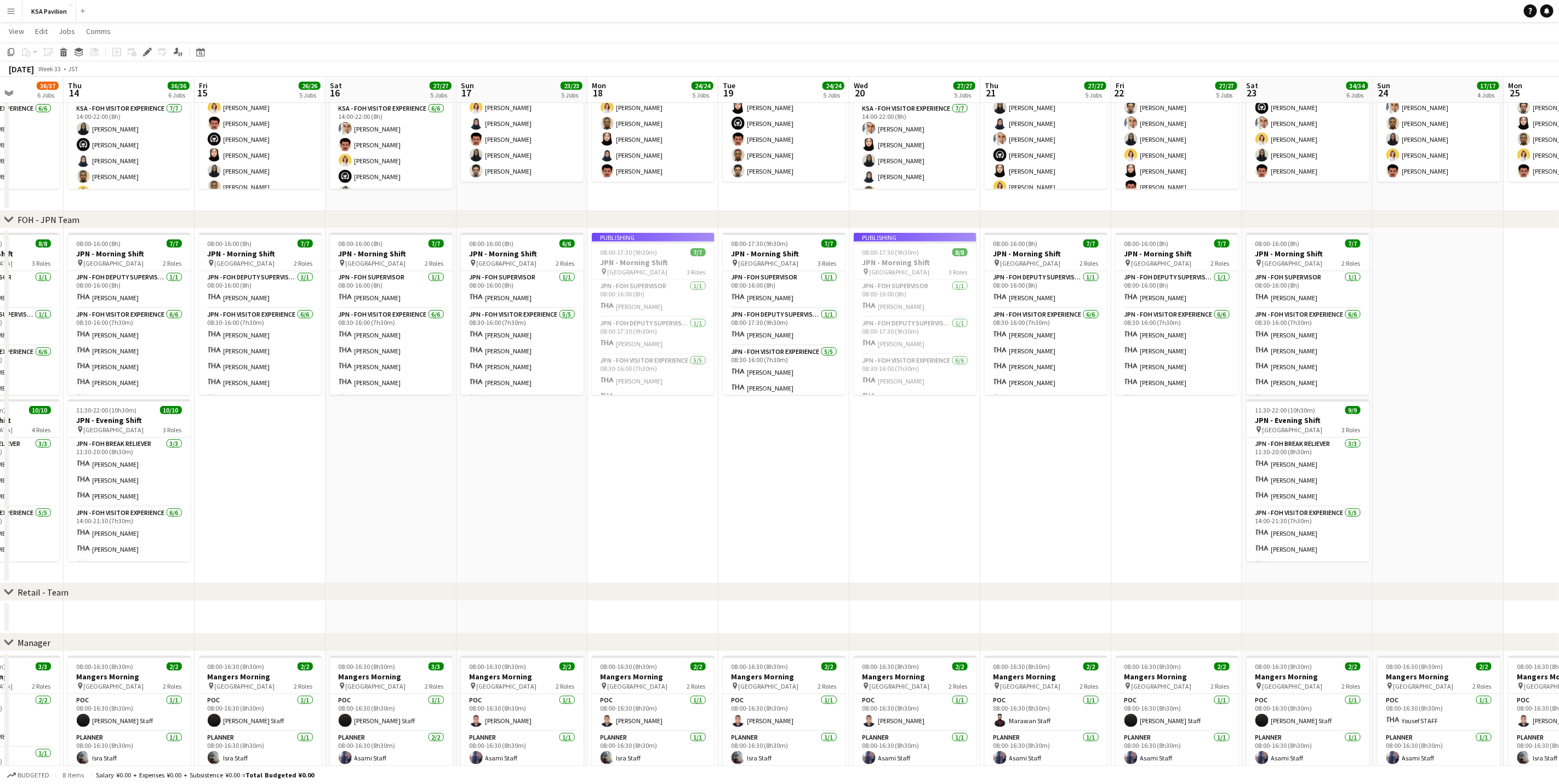
drag, startPoint x: 535, startPoint y: 510, endPoint x: 673, endPoint y: 519, distance: 138.3
click at [673, 488] on app-calendar-viewport "Mon 11 34/35 6 Jobs Tue 12 34/35 6 Jobs Wed 13 36/37 6 Jobs Thu 14 36/36 6 Jobs…" at bounding box center [779, 386] width 1559 height 1322
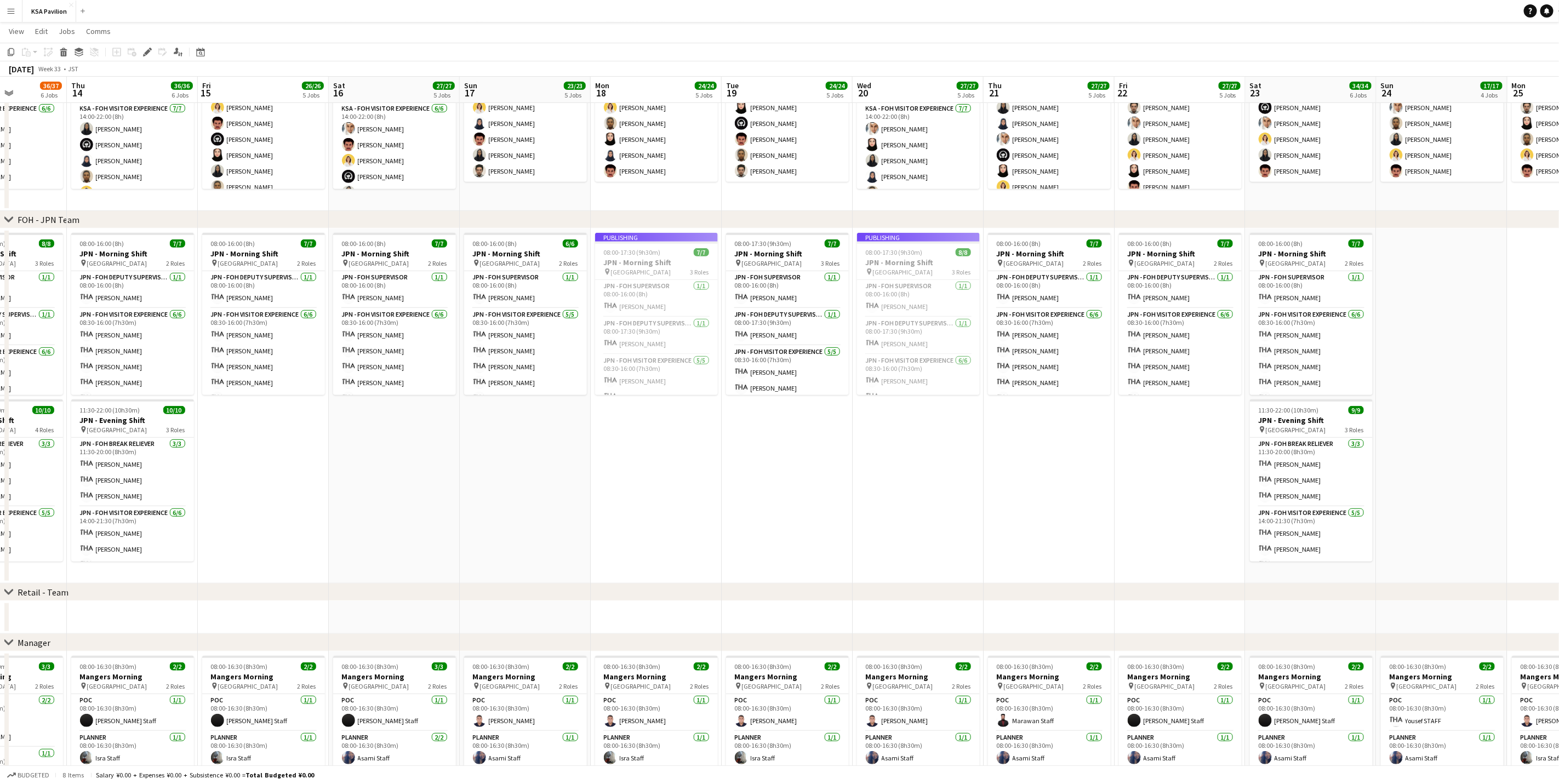
scroll to position [0, 325]
click at [674, 488] on app-date-cell "Publishing 08:00-17:30 (9h30m) 7/7 JPN - Morning Shift pin Saudi Arabia Pavilio…" at bounding box center [656, 406] width 131 height 355
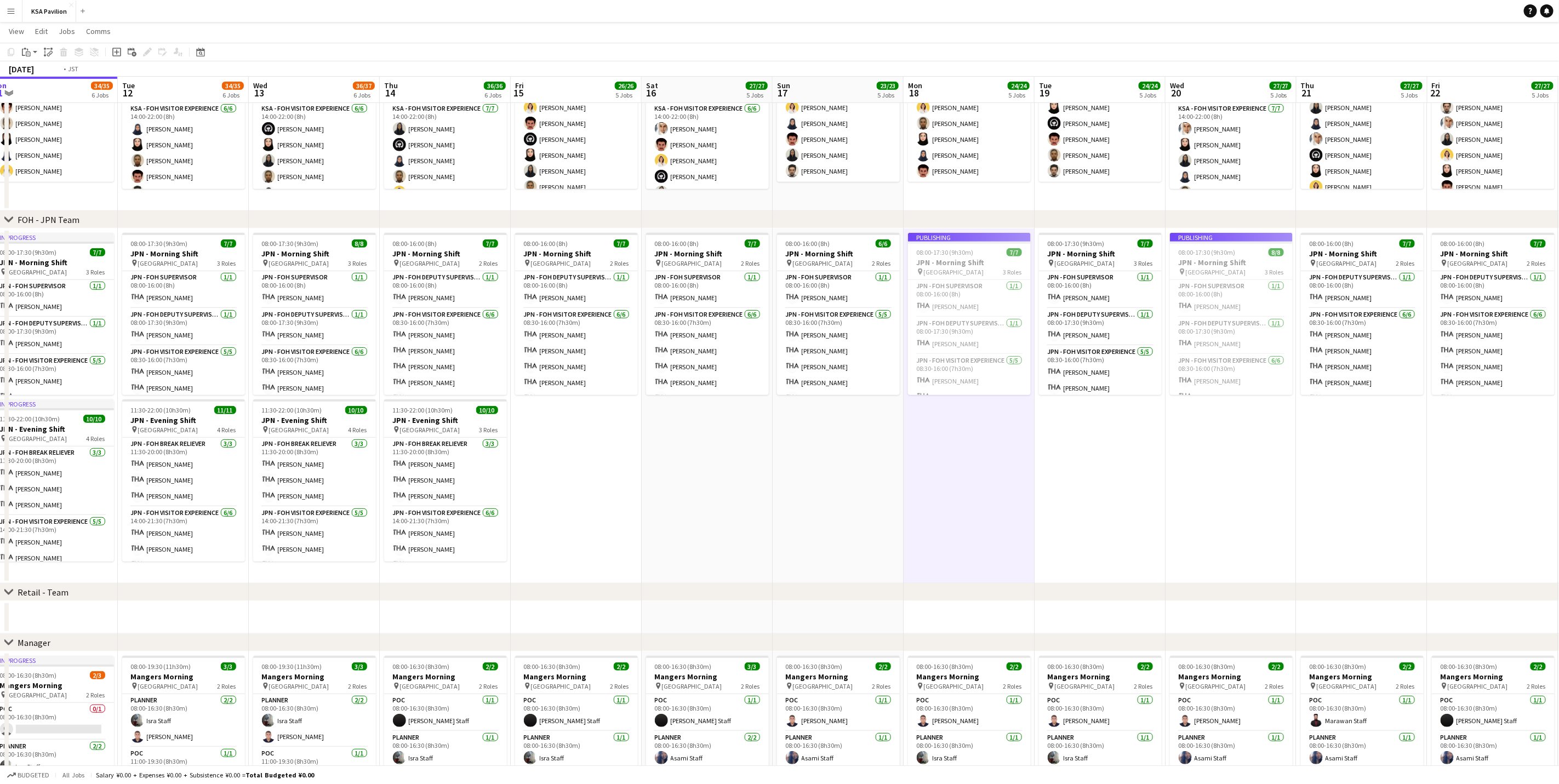
scroll to position [0, 245]
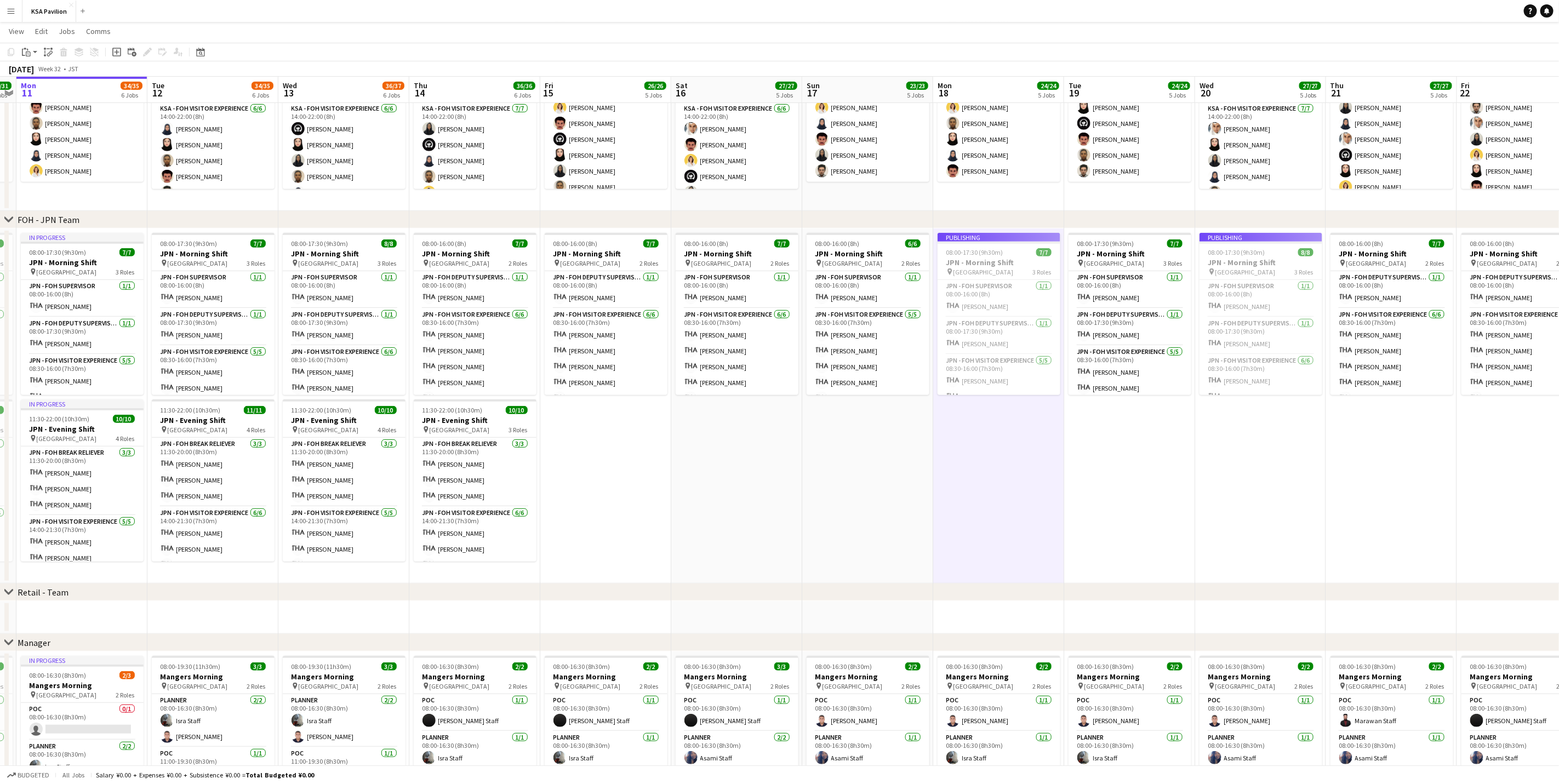
drag, startPoint x: 607, startPoint y: 524, endPoint x: 918, endPoint y: 508, distance: 311.4
click at [918, 488] on app-calendar-viewport "Sat 9 36/36 6 Jobs Sun 10 31/31 6 Jobs Mon 11 34/35 6 Jobs Tue 12 34/35 6 Jobs …" at bounding box center [779, 386] width 1559 height 1322
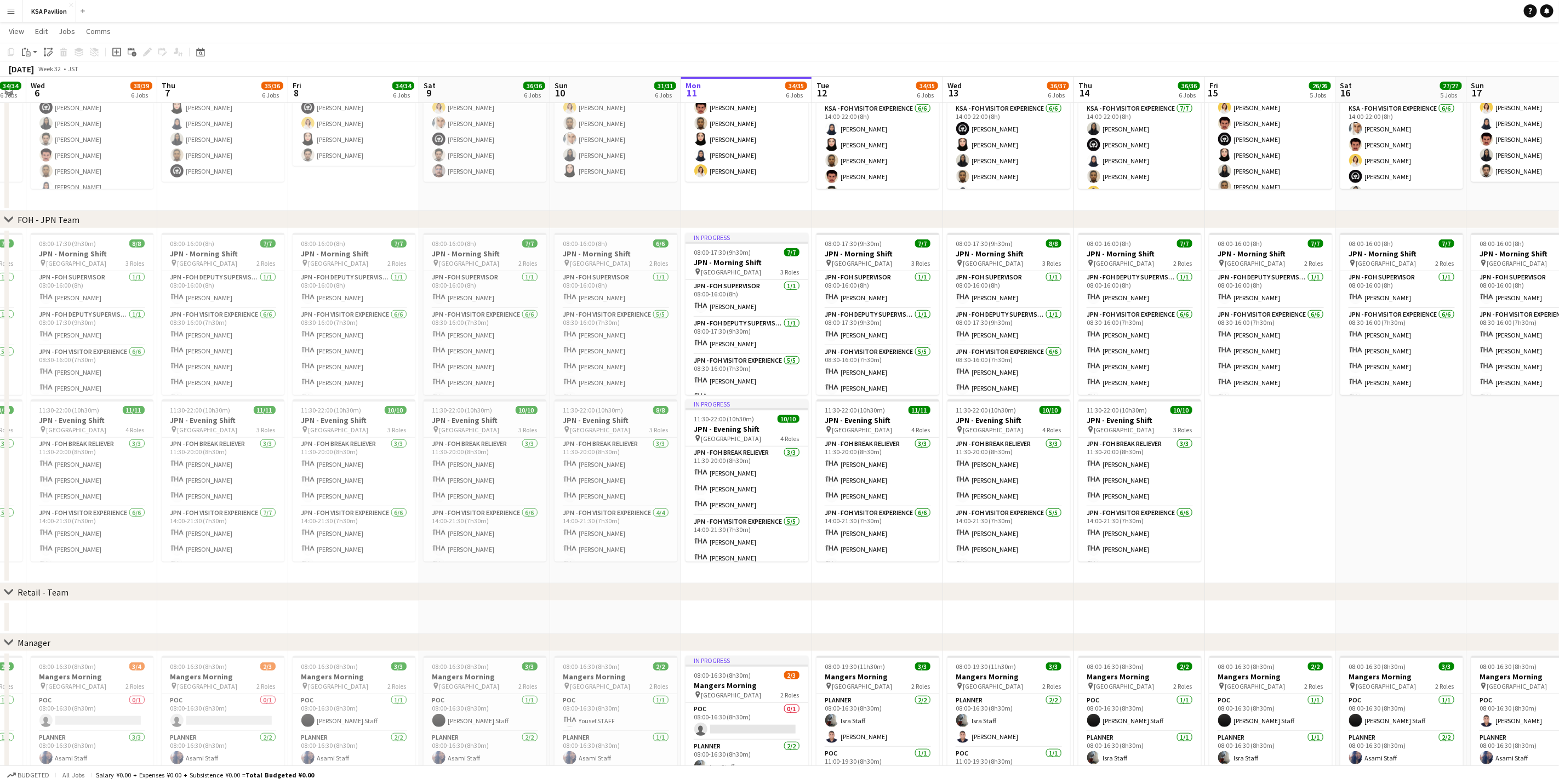
scroll to position [0, 242]
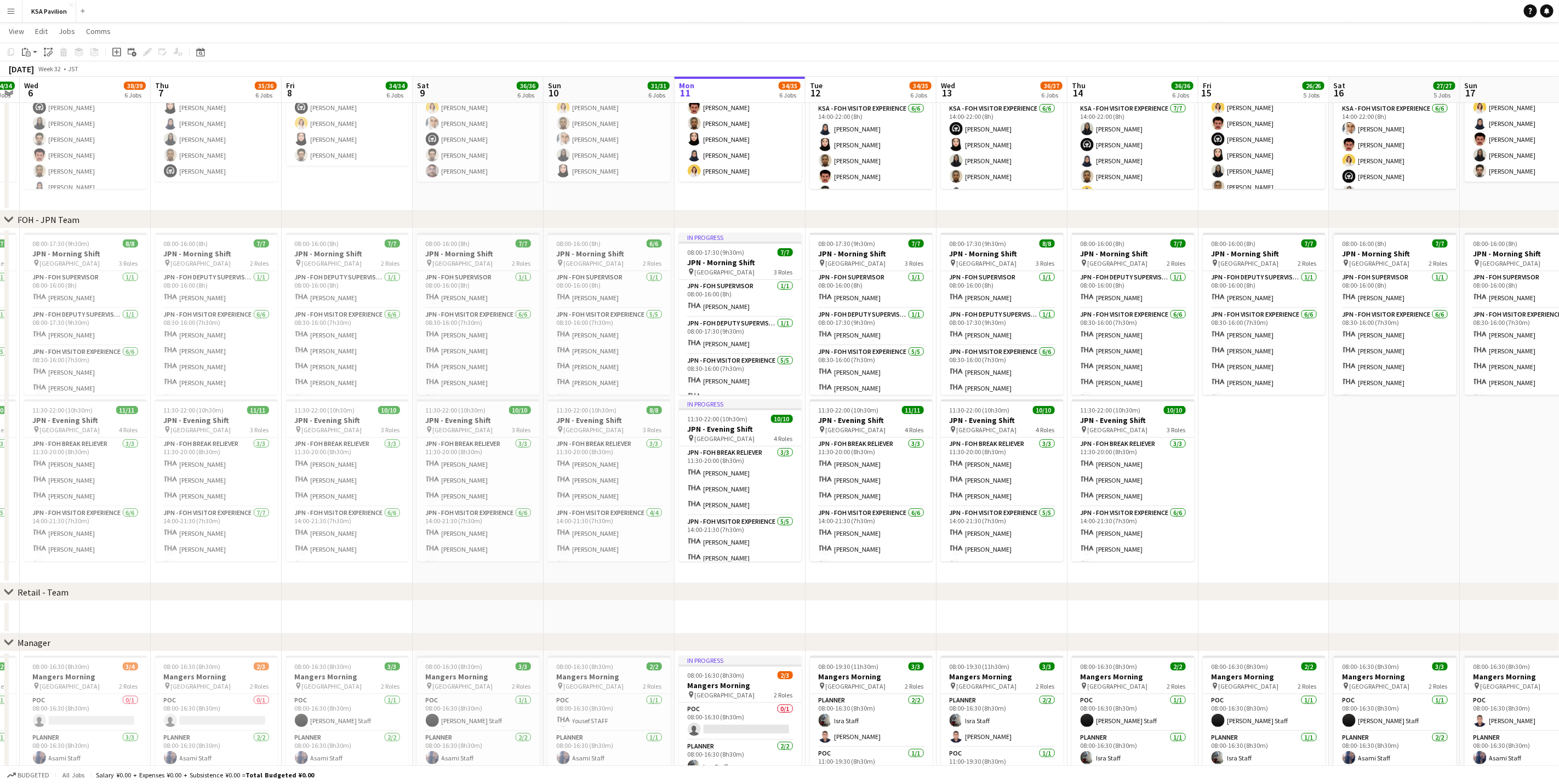
drag, startPoint x: 613, startPoint y: 435, endPoint x: 1271, endPoint y: 406, distance: 658.6
click at [1045, 406] on app-calendar-viewport "Mon 4 34/34 6 Jobs Tue 5 34/34 6 Jobs Wed 6 38/39 6 Jobs Thu 7 35/36 6 Jobs Fri…" at bounding box center [779, 386] width 1559 height 1322
click at [362, 422] on h3 "JPN - Evening Shift" at bounding box center [347, 420] width 123 height 10
drag, startPoint x: 1276, startPoint y: 438, endPoint x: 1315, endPoint y: 438, distance: 39.0
click at [1045, 438] on app-date-cell "08:00-16:00 (8h) 7/7 JPN - Morning Shift pin Saudi Arabia Pavilion 2 Roles JPN …" at bounding box center [1264, 406] width 131 height 355
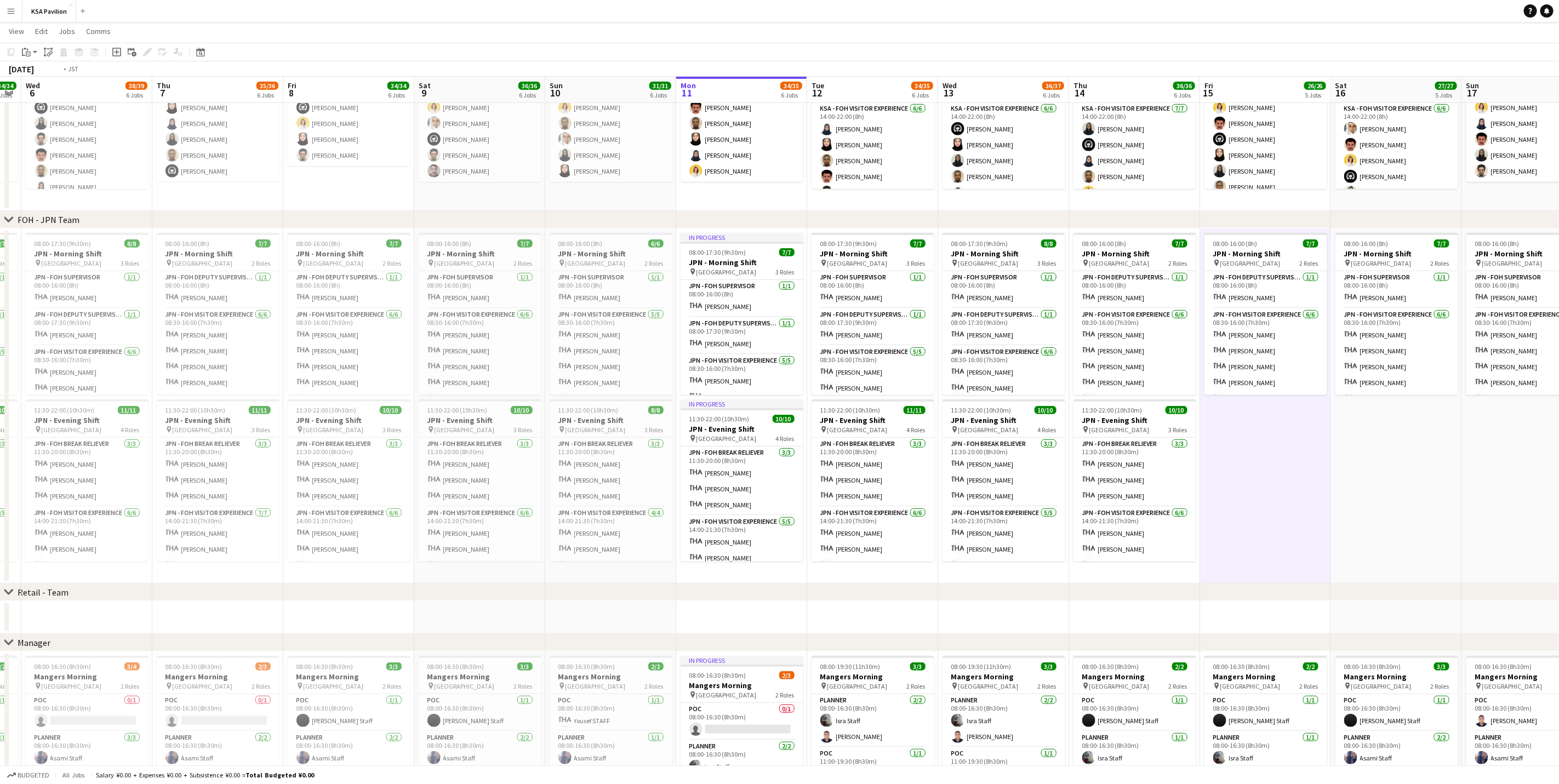
drag, startPoint x: 1448, startPoint y: 439, endPoint x: 753, endPoint y: 444, distance: 695.0
click at [706, 437] on app-calendar-viewport "Mon 4 34/34 6 Jobs Tue 5 34/34 6 Jobs Wed 6 38/39 6 Jobs Thu 7 35/36 6 Jobs Fri…" at bounding box center [779, 386] width 1559 height 1322
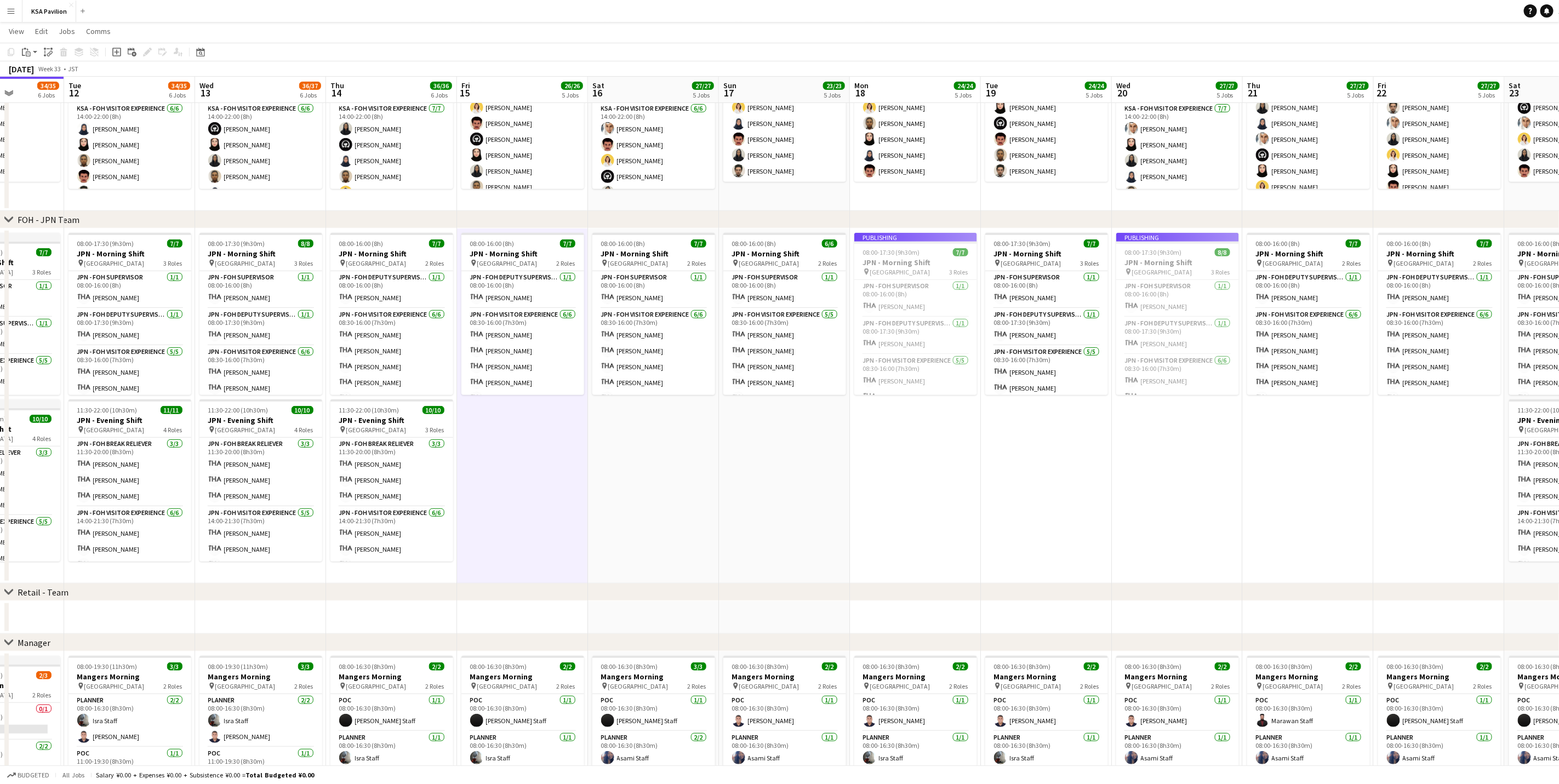
scroll to position [0, 416]
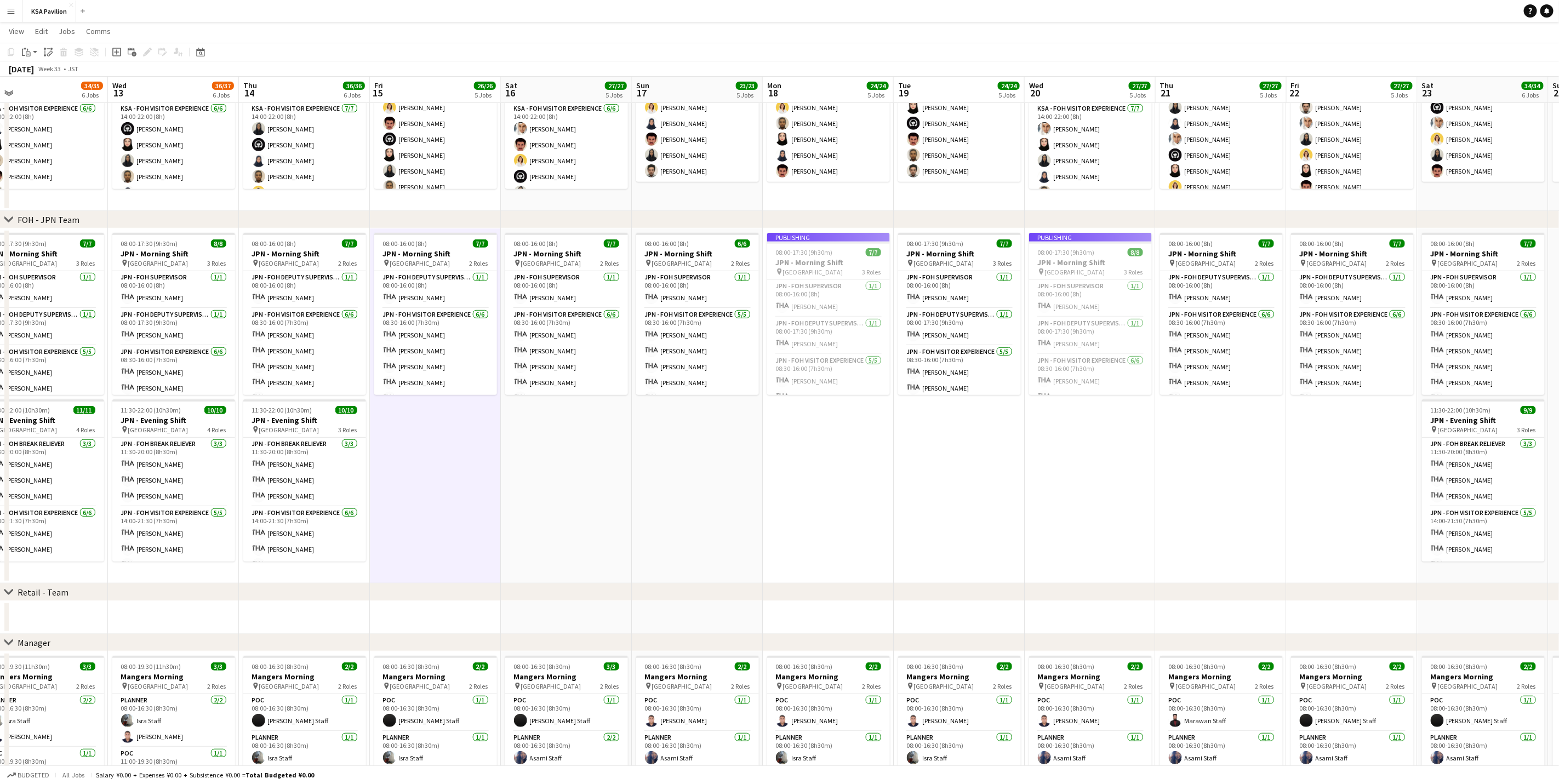
drag, startPoint x: 1266, startPoint y: 462, endPoint x: 1179, endPoint y: 467, distance: 87.1
click at [1045, 467] on app-calendar-viewport "Sat 9 36/36 6 Jobs Sun 10 31/31 6 Jobs Mon 11 34/35 6 Jobs Tue 12 34/35 6 Jobs …" at bounding box center [779, 386] width 1559 height 1322
click at [1045, 439] on app-date-cell "08:00-16:00 (8h) 7/7 JPN - Morning Shift pin Saudi Arabia Pavilion 2 Roles JPN …" at bounding box center [1352, 406] width 131 height 355
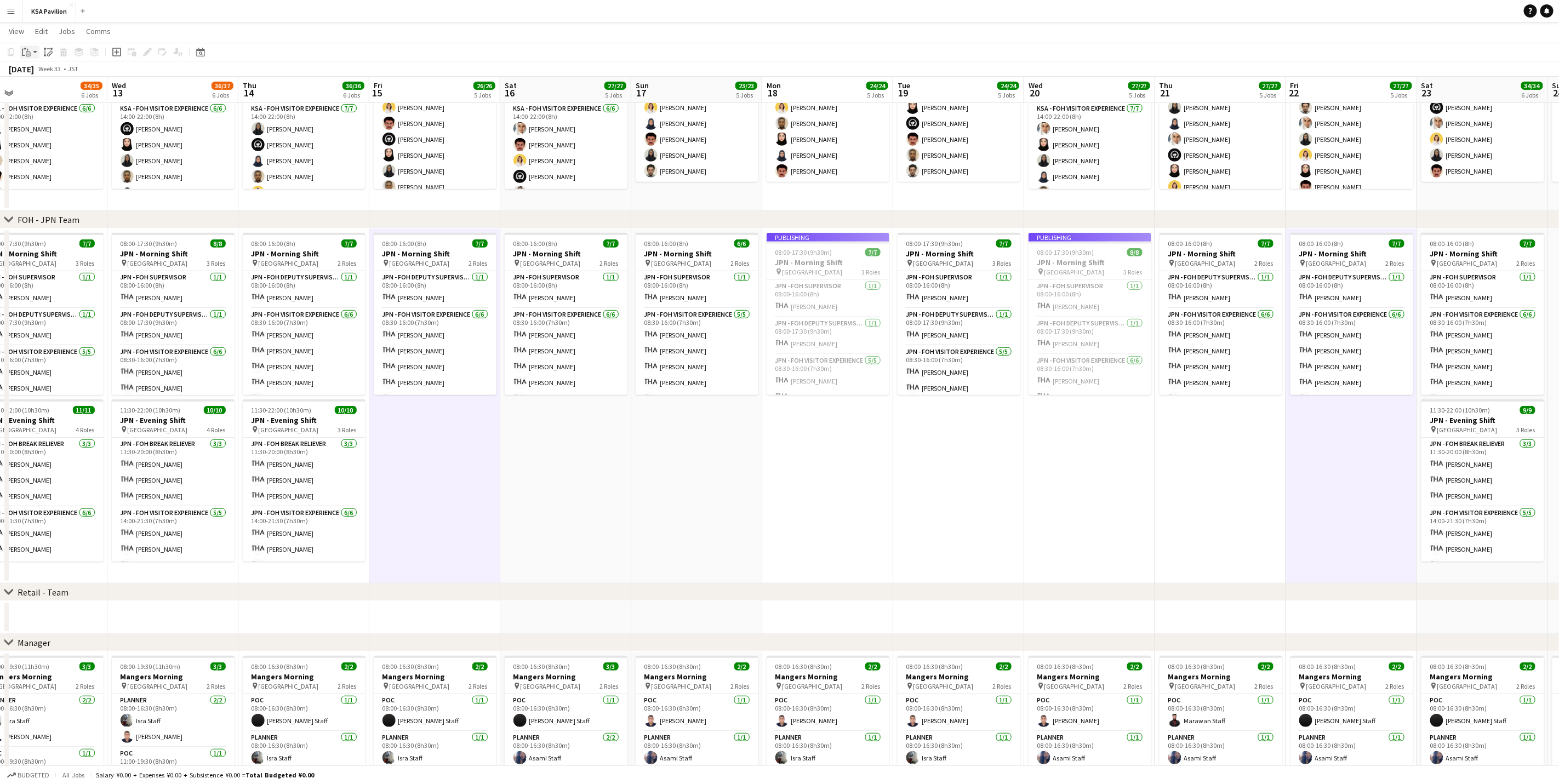
click at [25, 53] on icon "Paste" at bounding box center [26, 52] width 9 height 9
click at [53, 87] on link "Paste with crew Ctrl+Shift+V" at bounding box center [81, 92] width 103 height 10
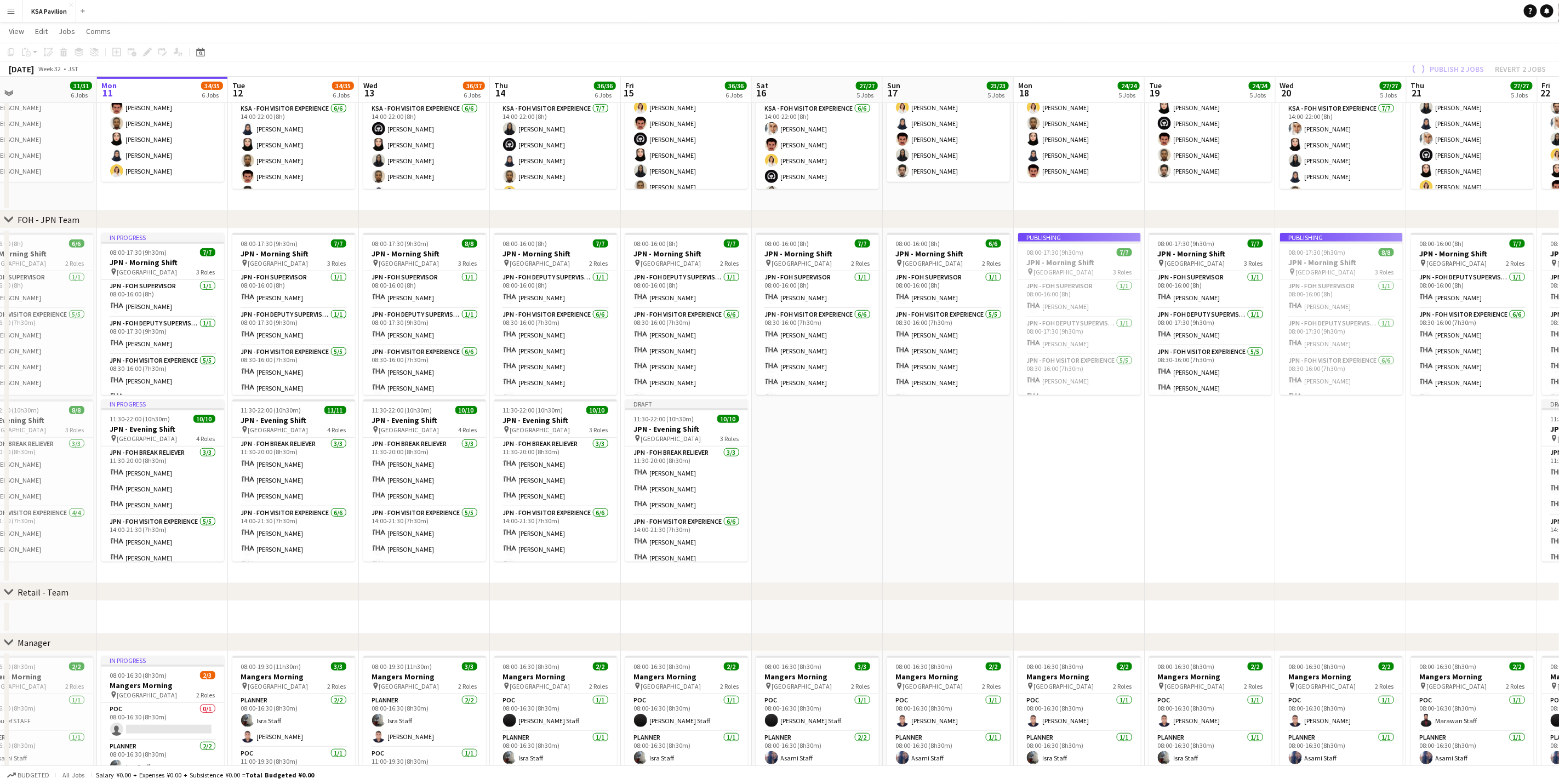
scroll to position [0, 286]
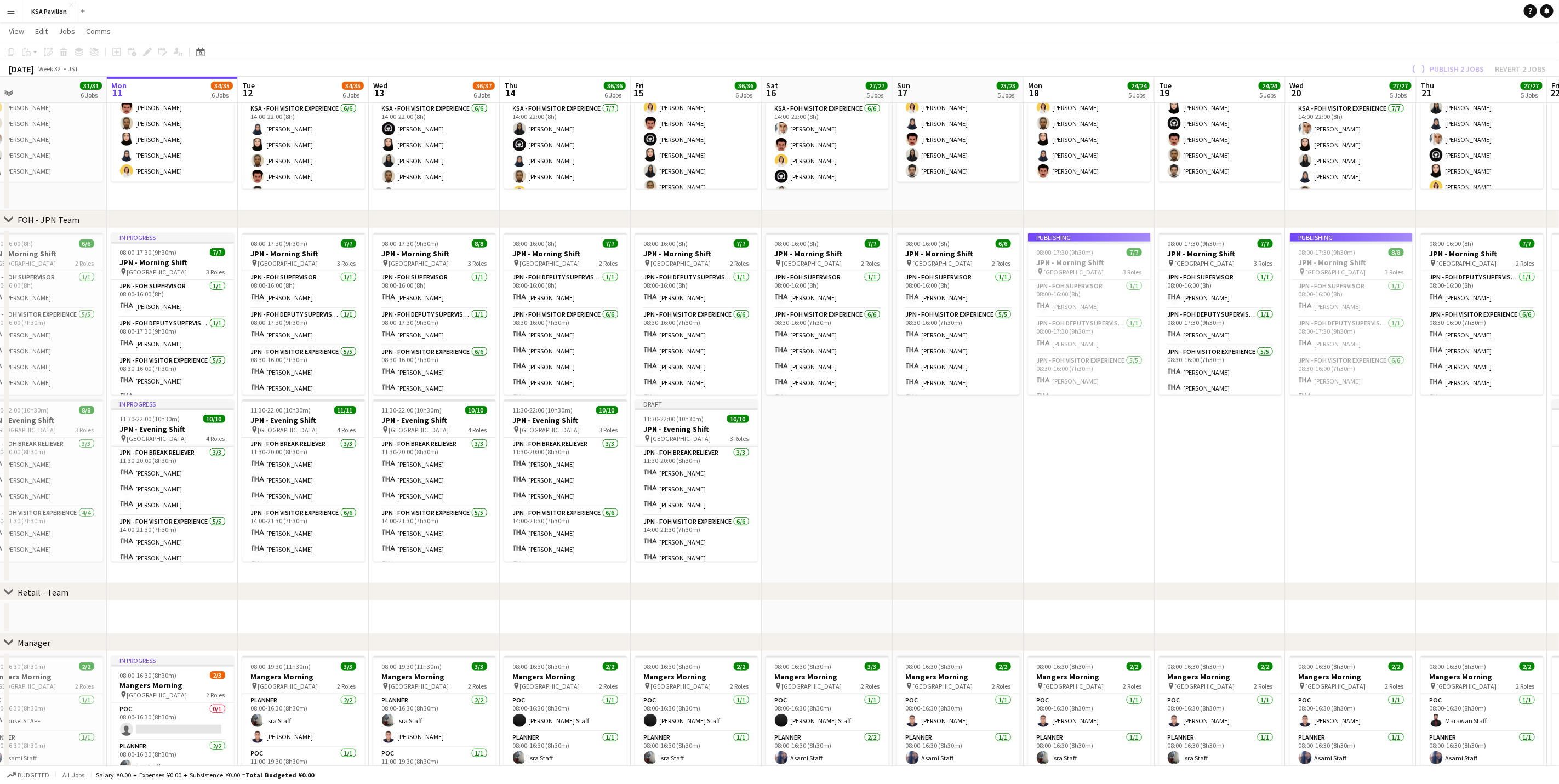
drag, startPoint x: 627, startPoint y: 482, endPoint x: 796, endPoint y: 473, distance: 169.2
click at [796, 473] on app-calendar-viewport "Fri 8 34/34 6 Jobs Sat 9 36/36 6 Jobs Sun 10 31/31 6 Jobs Mon 11 34/35 6 Jobs T…" at bounding box center [779, 386] width 1559 height 1322
click at [539, 421] on h3 "JPN - Evening Shift" at bounding box center [565, 420] width 123 height 10
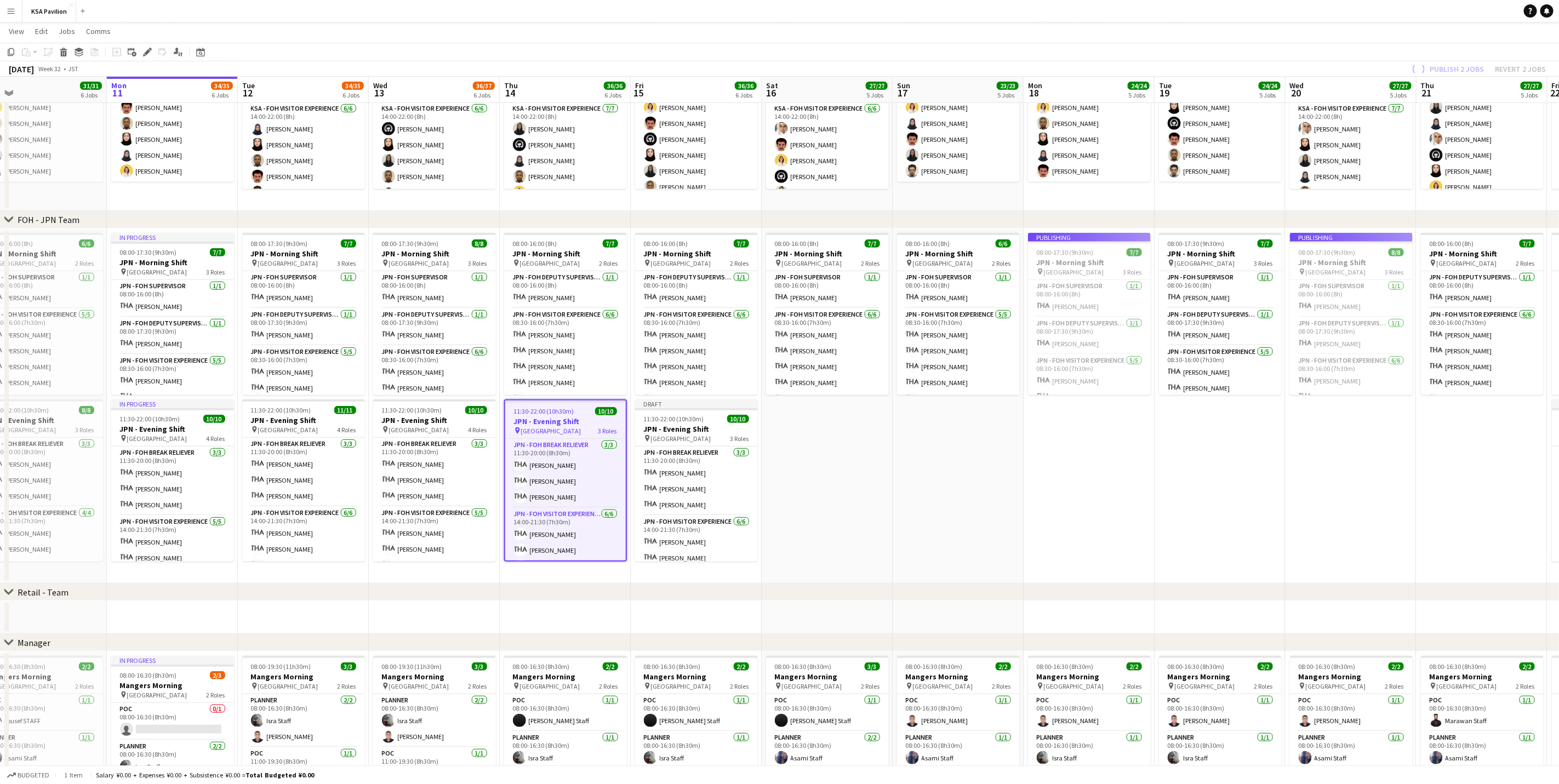
click at [1045, 441] on app-date-cell "08:00-16:00 (8h) 7/7 JPN - Morning Shift pin Saudi Arabia Pavilion 2 Roles JPN …" at bounding box center [1482, 406] width 131 height 355
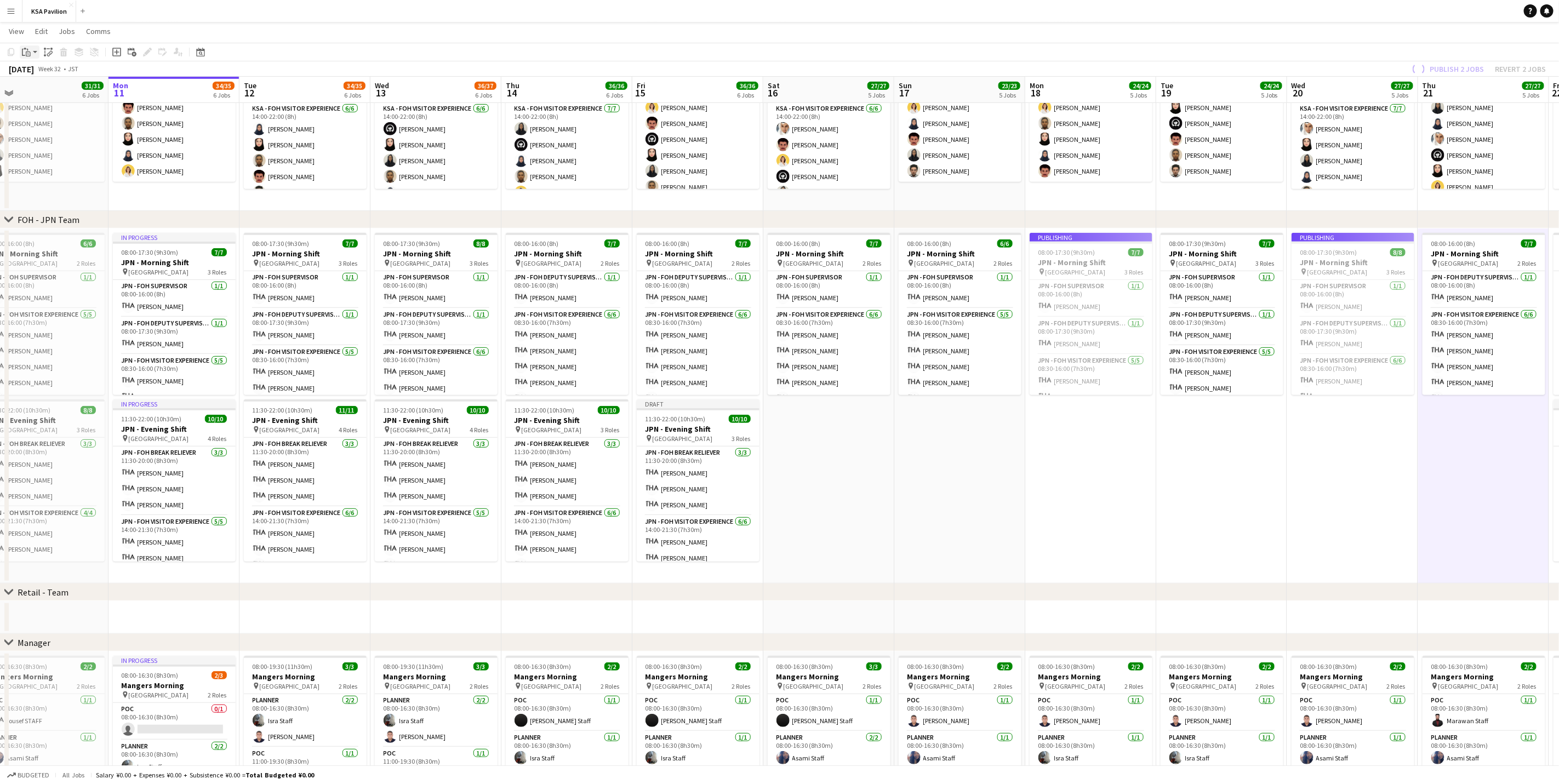
click at [23, 53] on icon "Paste" at bounding box center [26, 52] width 9 height 9
click at [42, 89] on link "Paste with crew Ctrl+Shift+V" at bounding box center [81, 92] width 103 height 10
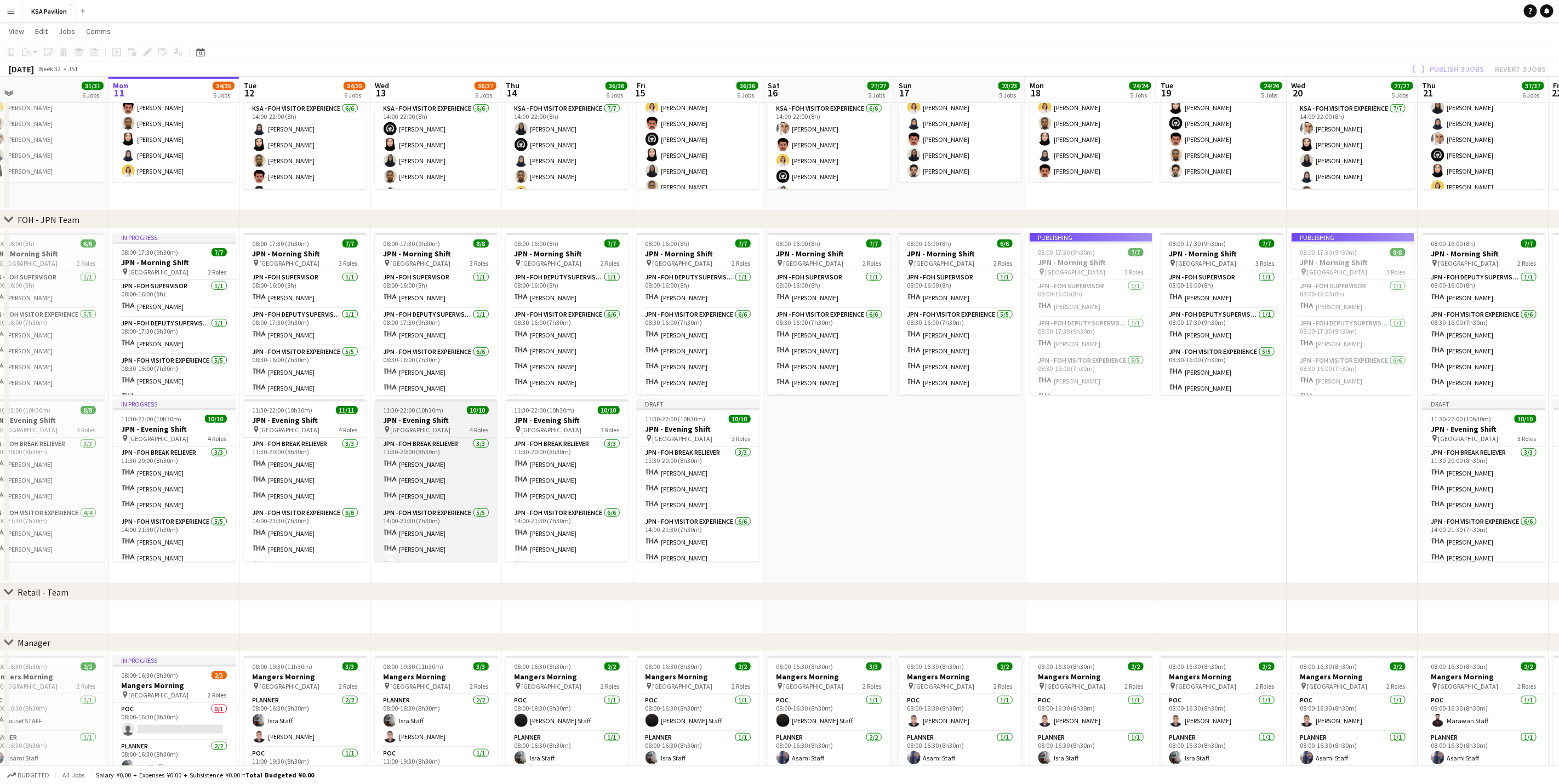
click at [416, 423] on app-job-card "11:30-22:00 (10h30m) 10/10 JPN - Evening Shift pin Saudi Arabia Pavilion 4 Role…" at bounding box center [436, 481] width 123 height 162
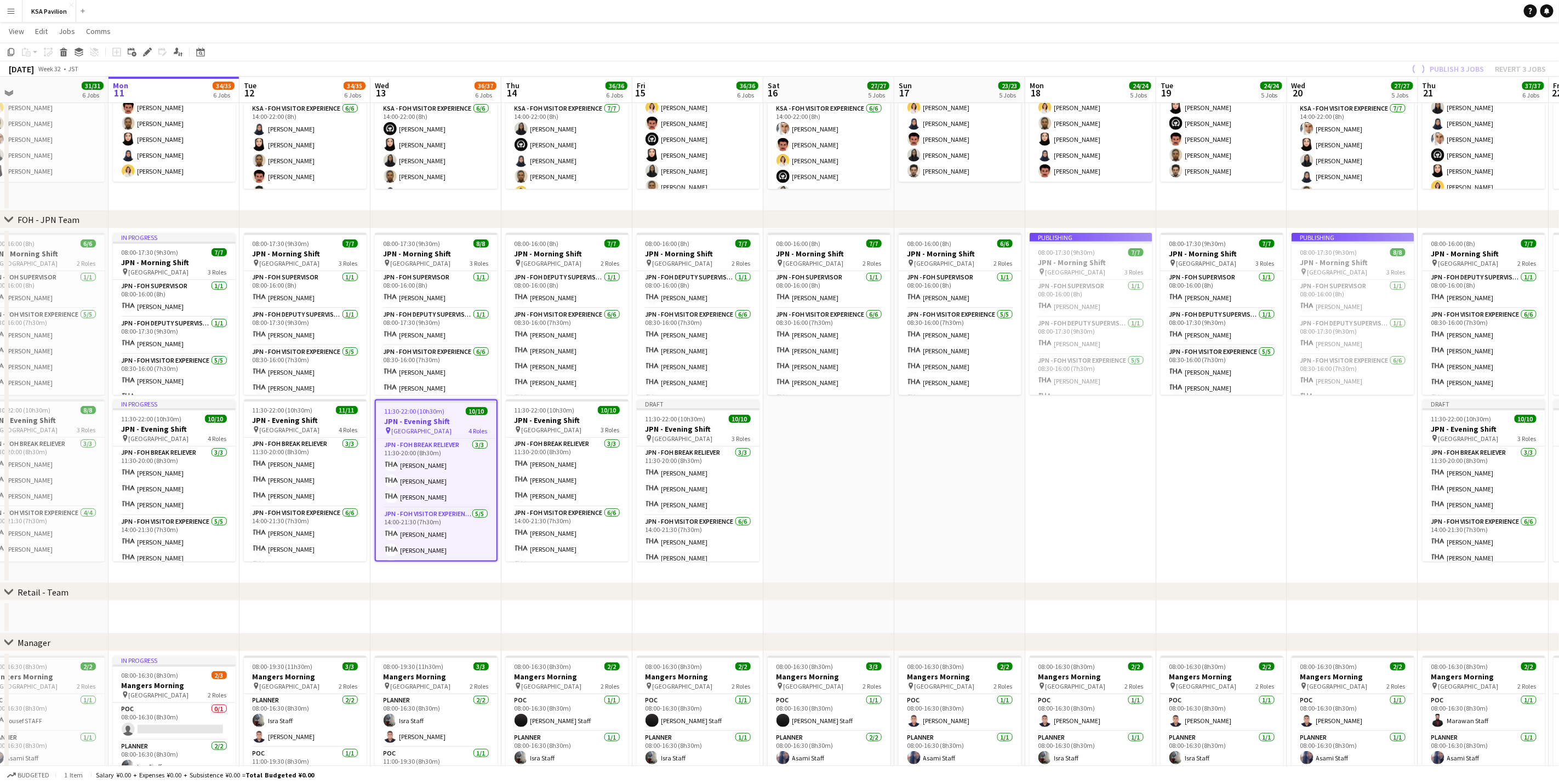
click at [1045, 431] on app-date-cell "Publishing 08:00-17:30 (9h30m) 8/8 JPN - Morning Shift pin Saudi Arabia Pavilio…" at bounding box center [1353, 406] width 131 height 355
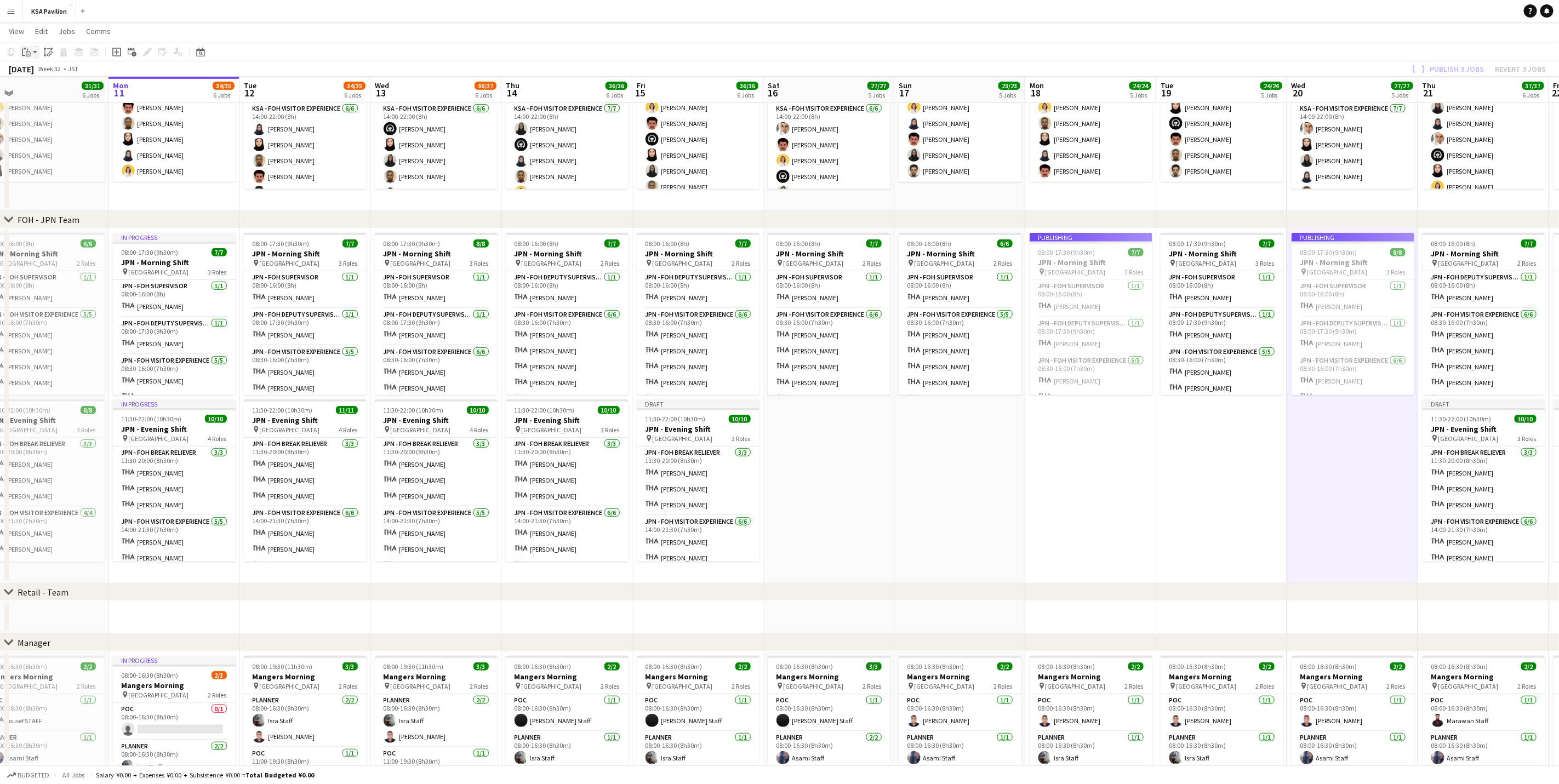
click at [25, 54] on icon "Paste" at bounding box center [26, 52] width 9 height 9
click at [67, 94] on link "Paste with crew Ctrl+Shift+V" at bounding box center [81, 92] width 103 height 10
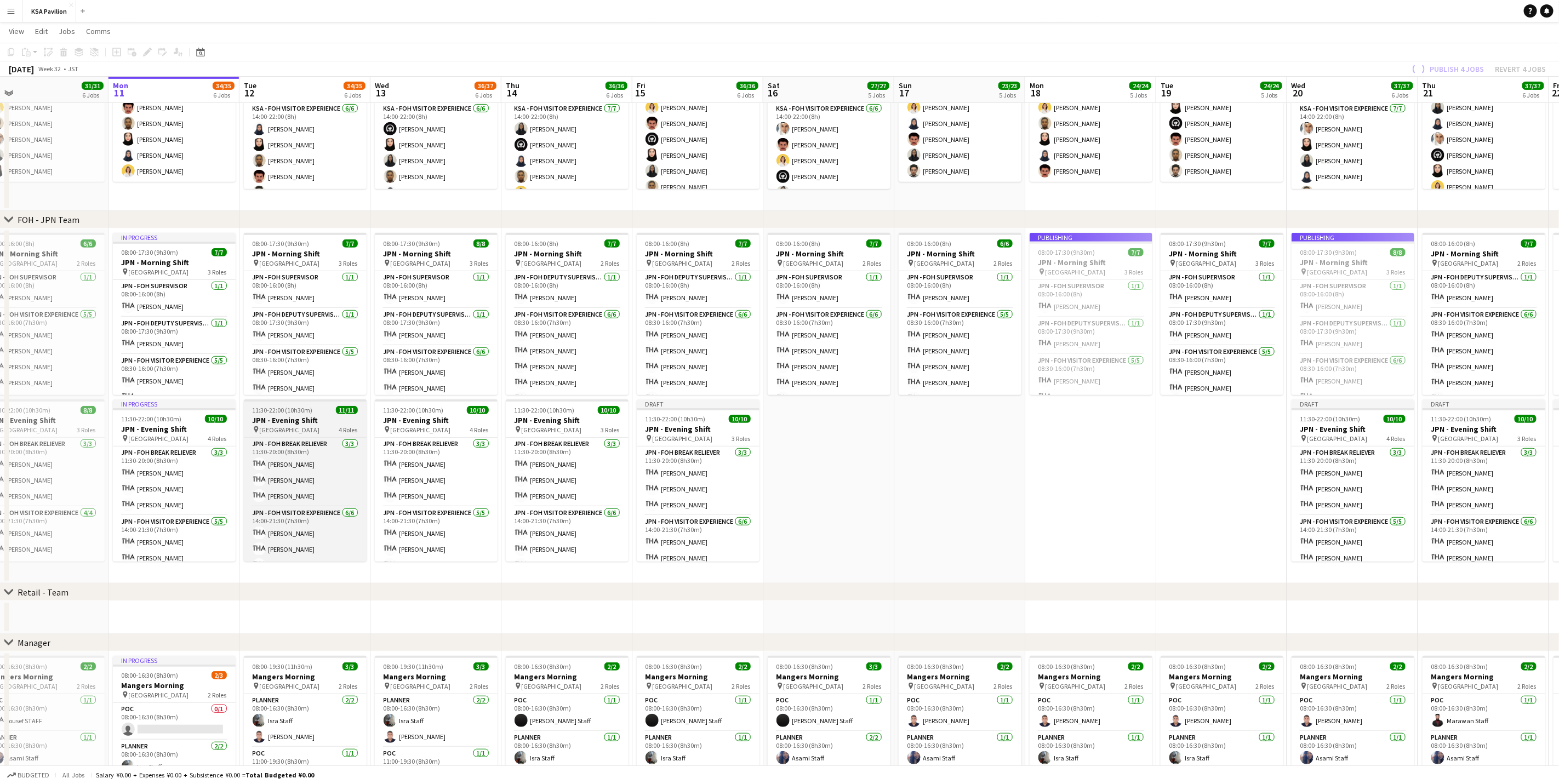
click at [290, 417] on h3 "JPN - Evening Shift" at bounding box center [305, 420] width 123 height 10
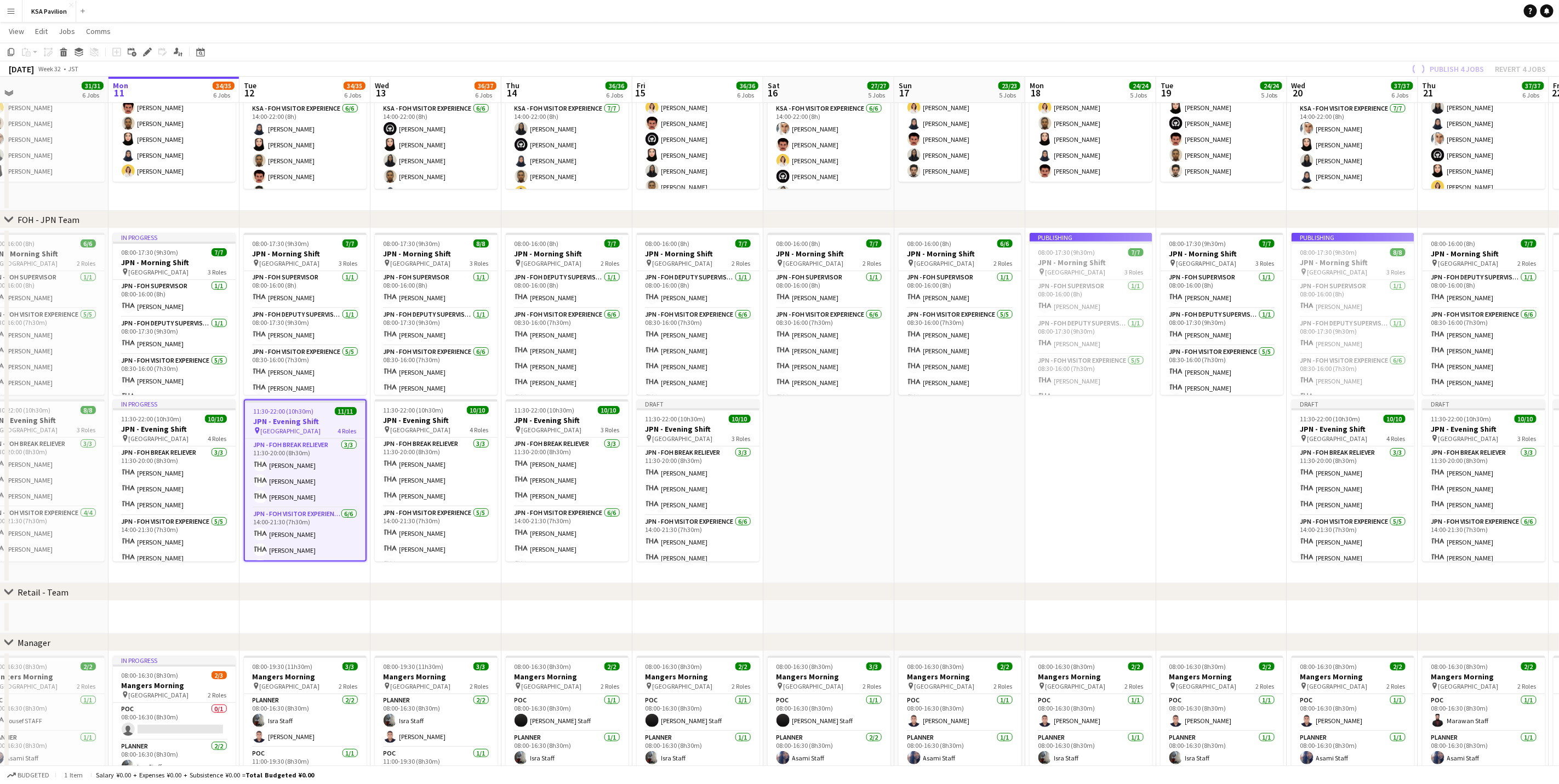
click at [1045, 433] on app-date-cell "08:00-17:30 (9h30m) 7/7 JPN - Morning Shift pin Saudi Arabia Pavilion 3 Roles J…" at bounding box center [1222, 406] width 131 height 355
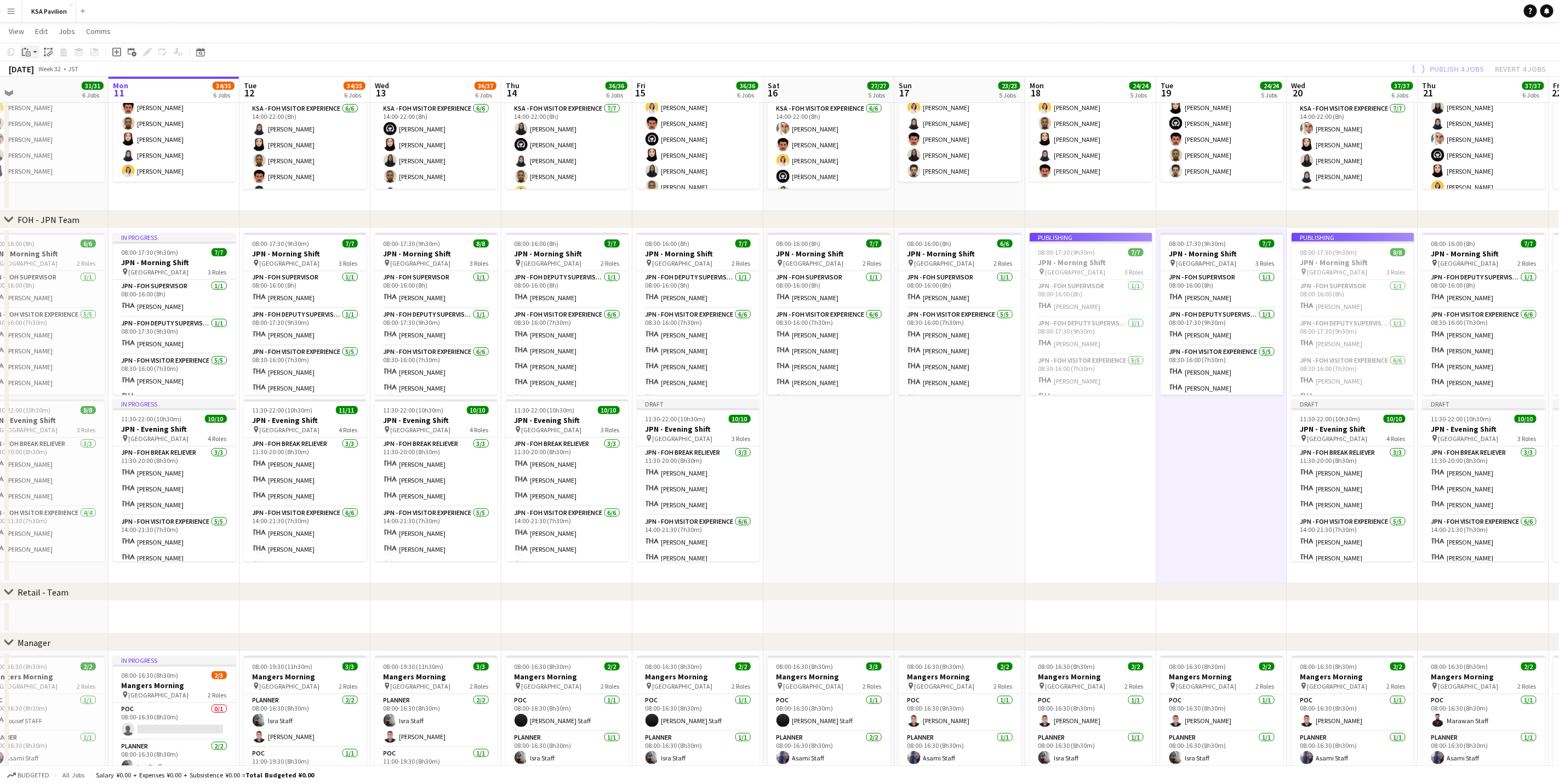
click at [26, 54] on icon at bounding box center [28, 54] width 5 height 5
click at [43, 96] on link "Paste with crew Ctrl+Shift+V" at bounding box center [81, 92] width 103 height 10
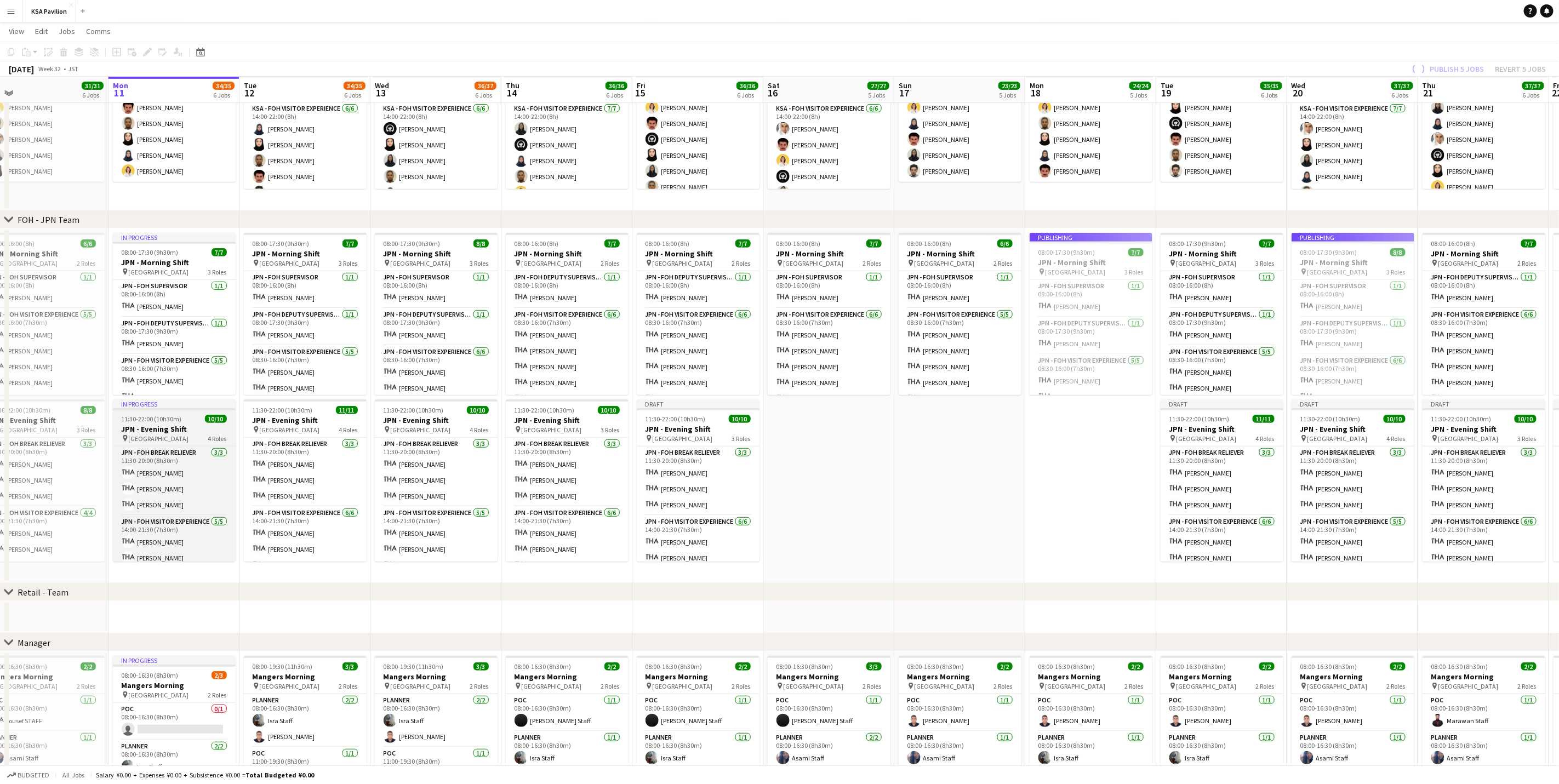
click at [152, 431] on h3 "JPN - Evening Shift" at bounding box center [174, 429] width 123 height 10
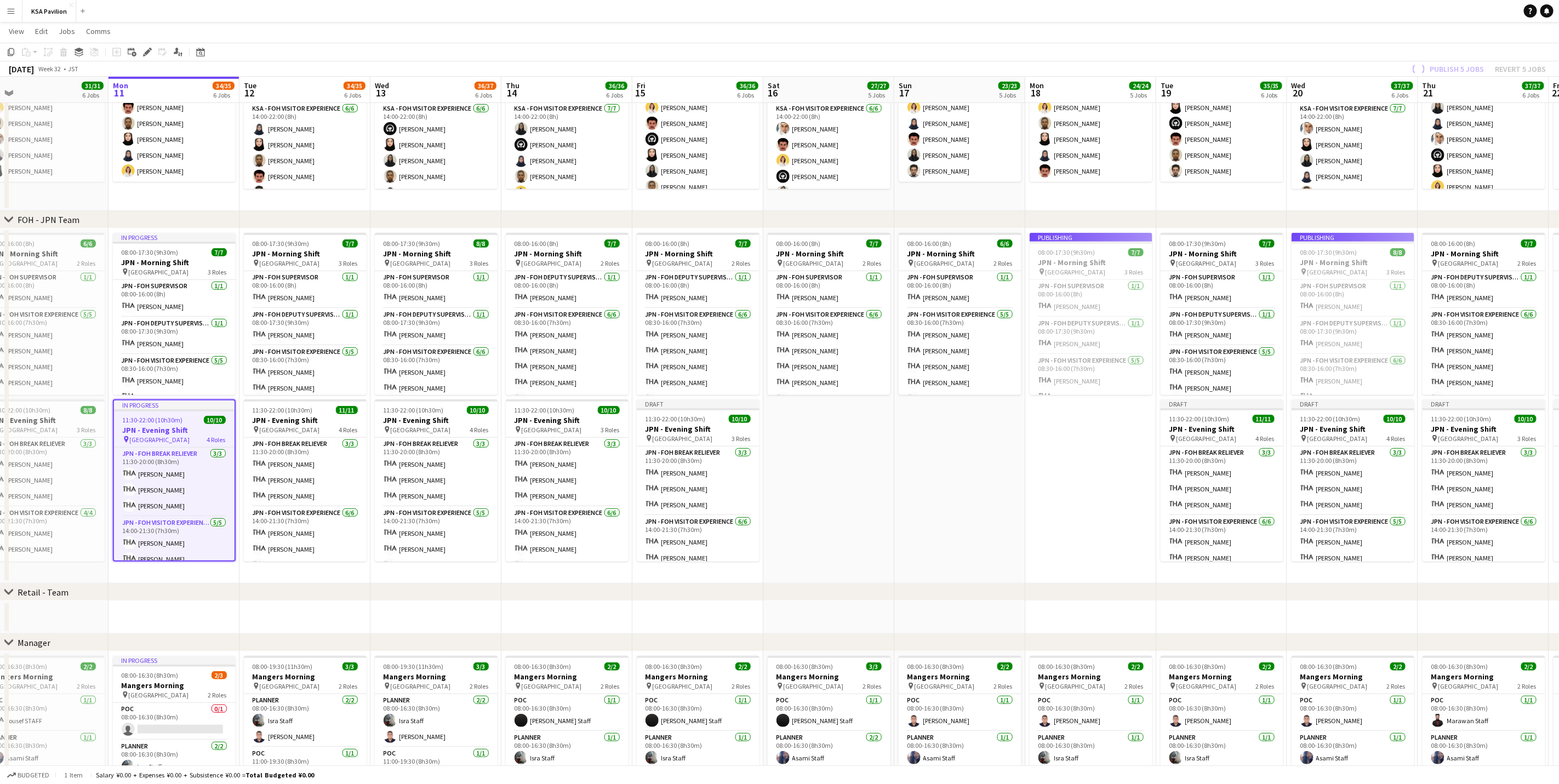
click at [1045, 442] on app-date-cell "Publishing 08:00-17:30 (9h30m) 7/7 JPN - Morning Shift pin Saudi Arabia Pavilio…" at bounding box center [1091, 406] width 131 height 355
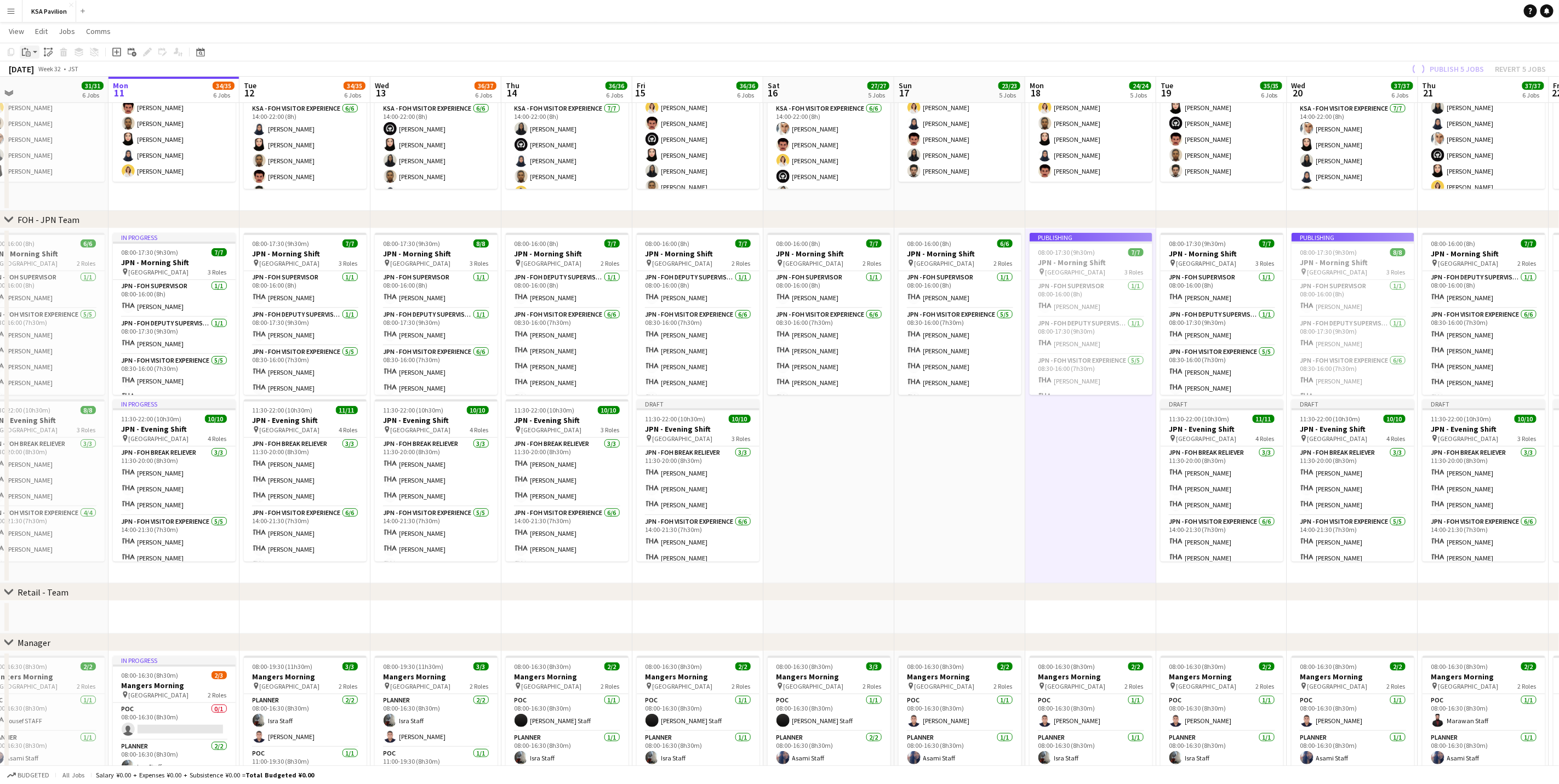
click at [31, 48] on div "Paste" at bounding box center [26, 52] width 13 height 13
click at [60, 91] on link "Paste with crew Ctrl+Shift+V" at bounding box center [81, 92] width 103 height 10
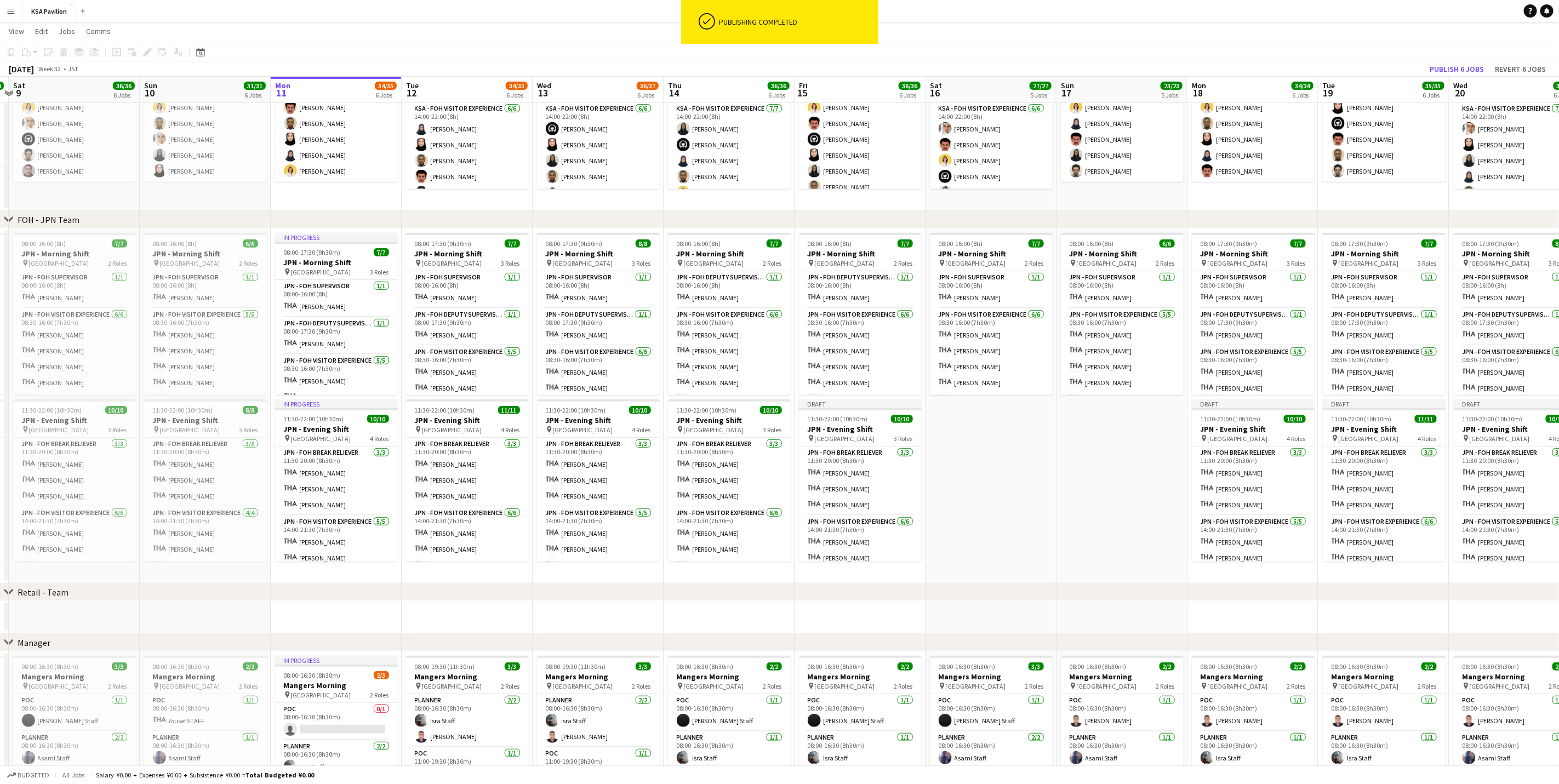
scroll to position [0, 245]
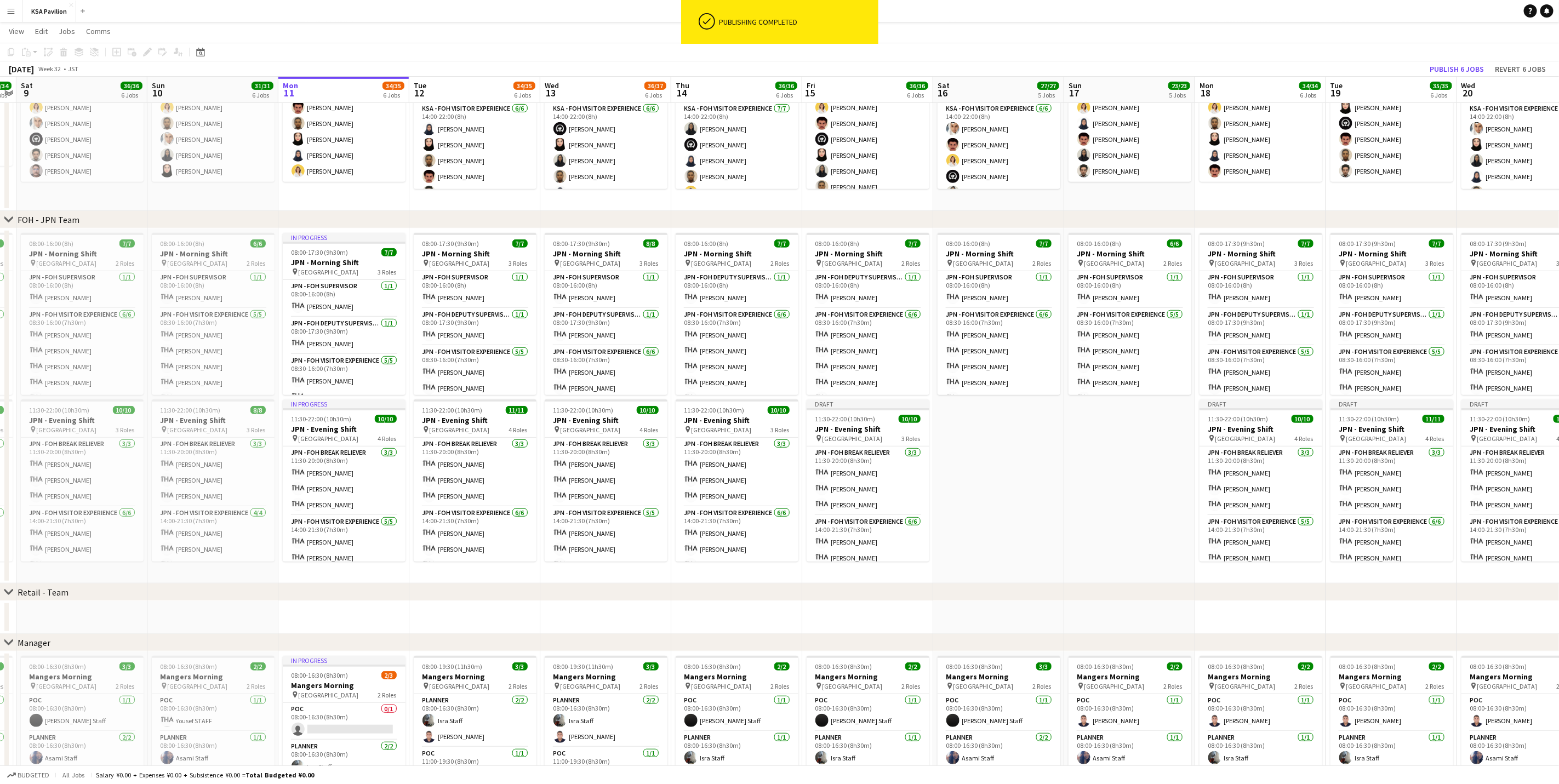
drag, startPoint x: 145, startPoint y: 572, endPoint x: 315, endPoint y: 570, distance: 170.0
click at [315, 488] on app-calendar-viewport "Thu 7 35/36 6 Jobs Fri 8 34/34 6 Jobs Sat 9 36/36 6 Jobs Sun 10 31/31 6 Jobs Mo…" at bounding box center [779, 386] width 1559 height 1322
click at [209, 417] on h3 "JPN - Evening Shift" at bounding box center [213, 420] width 123 height 10
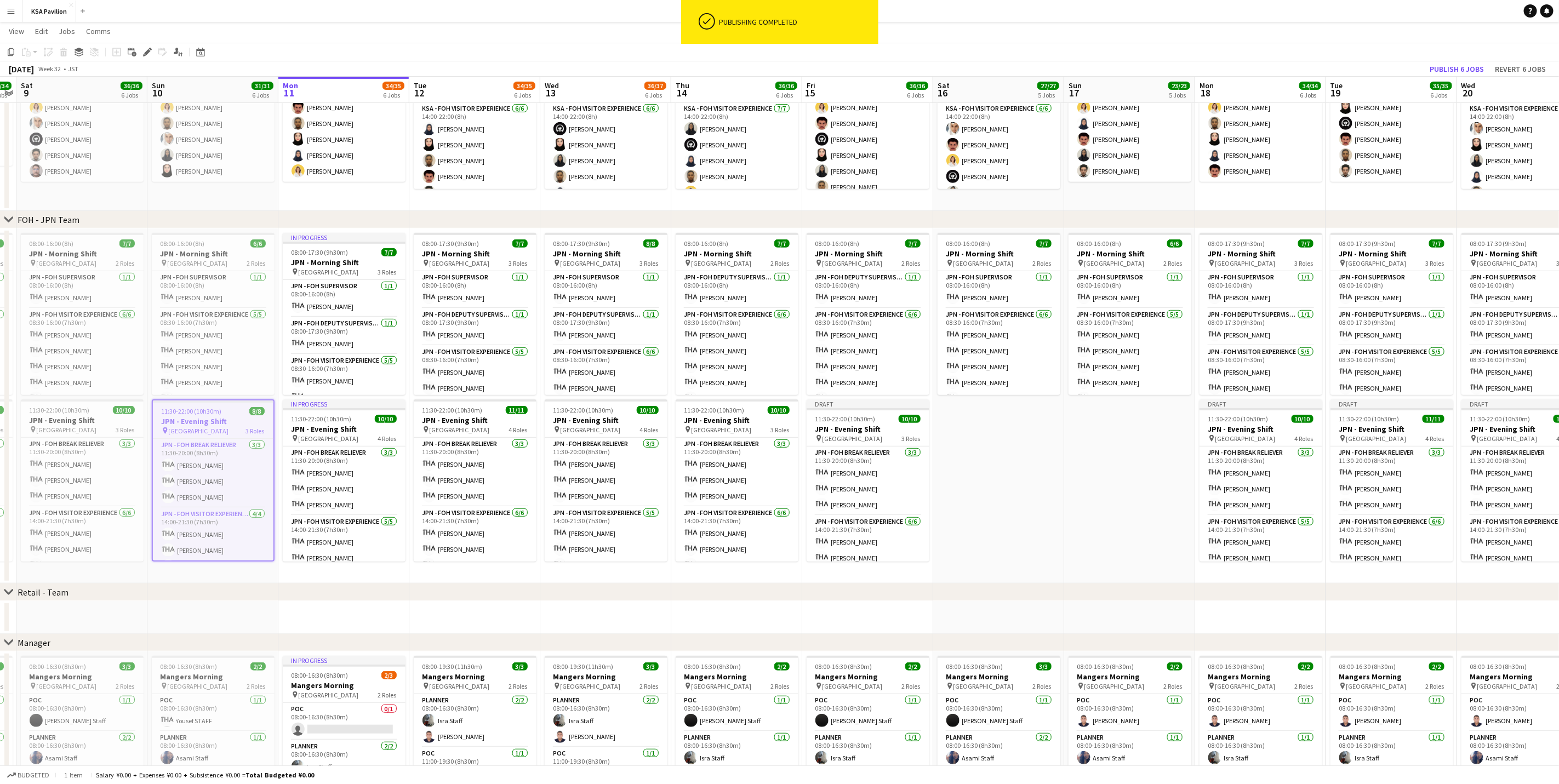
click at [1045, 406] on app-date-cell "08:00-16:00 (8h) 6/6 JPN - Morning Shift pin Saudi Arabia Pavilion 2 Roles JPN …" at bounding box center [1130, 406] width 131 height 355
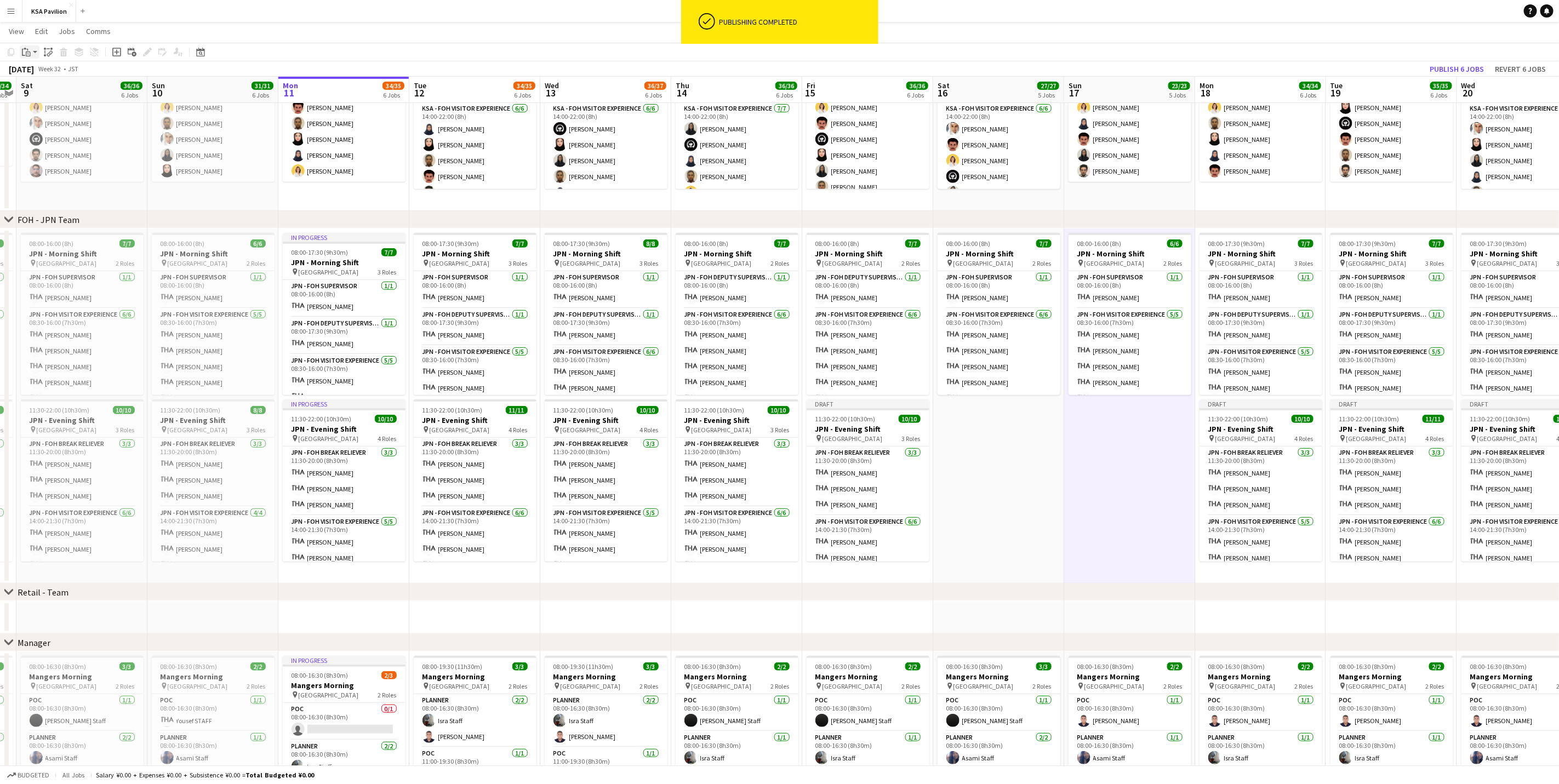
click at [20, 50] on div "Paste" at bounding box center [26, 52] width 13 height 13
click at [45, 89] on link "Paste with crew Ctrl+Shift+V" at bounding box center [81, 92] width 103 height 10
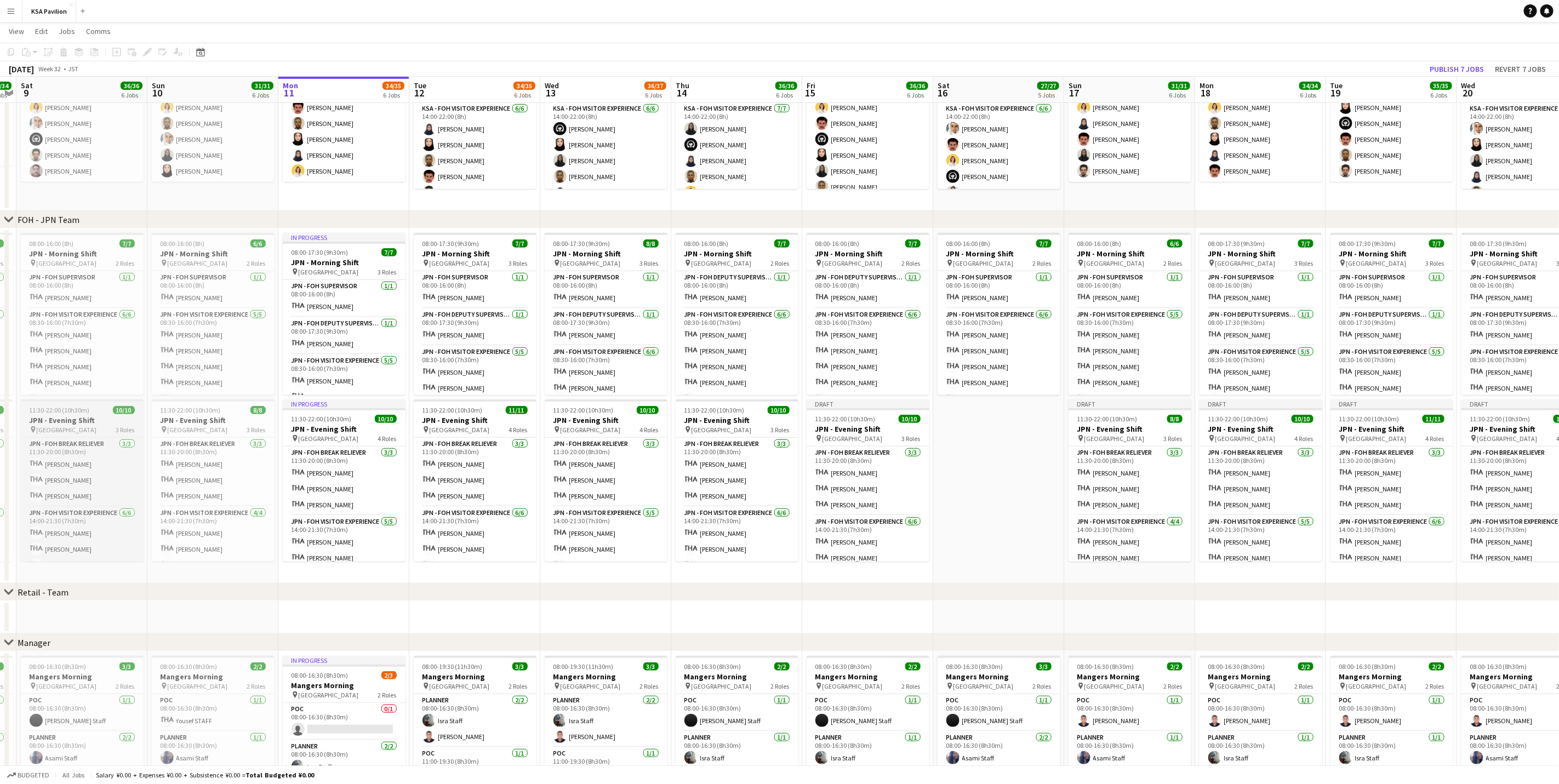
click at [99, 422] on h3 "JPN - Evening Shift" at bounding box center [82, 420] width 123 height 10
click at [986, 435] on app-date-cell "08:00-16:00 (8h) 7/7 JPN - Morning Shift pin Saudi Arabia Pavilion 2 Roles JPN …" at bounding box center [999, 406] width 131 height 355
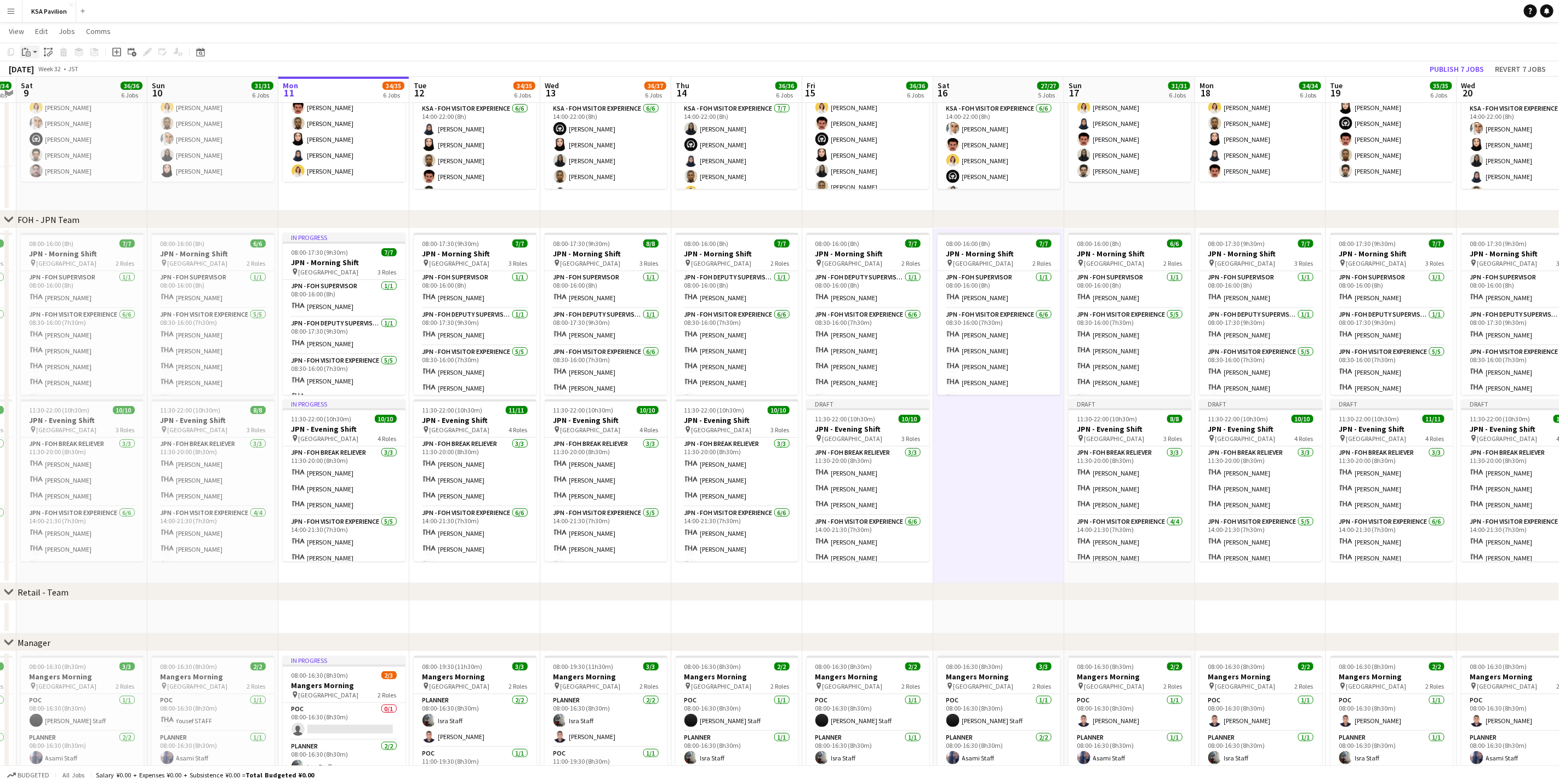
click at [28, 45] on div "Paste" at bounding box center [26, 52] width 13 height 13
click at [53, 91] on link "Paste with crew Ctrl+Shift+V" at bounding box center [81, 92] width 103 height 10
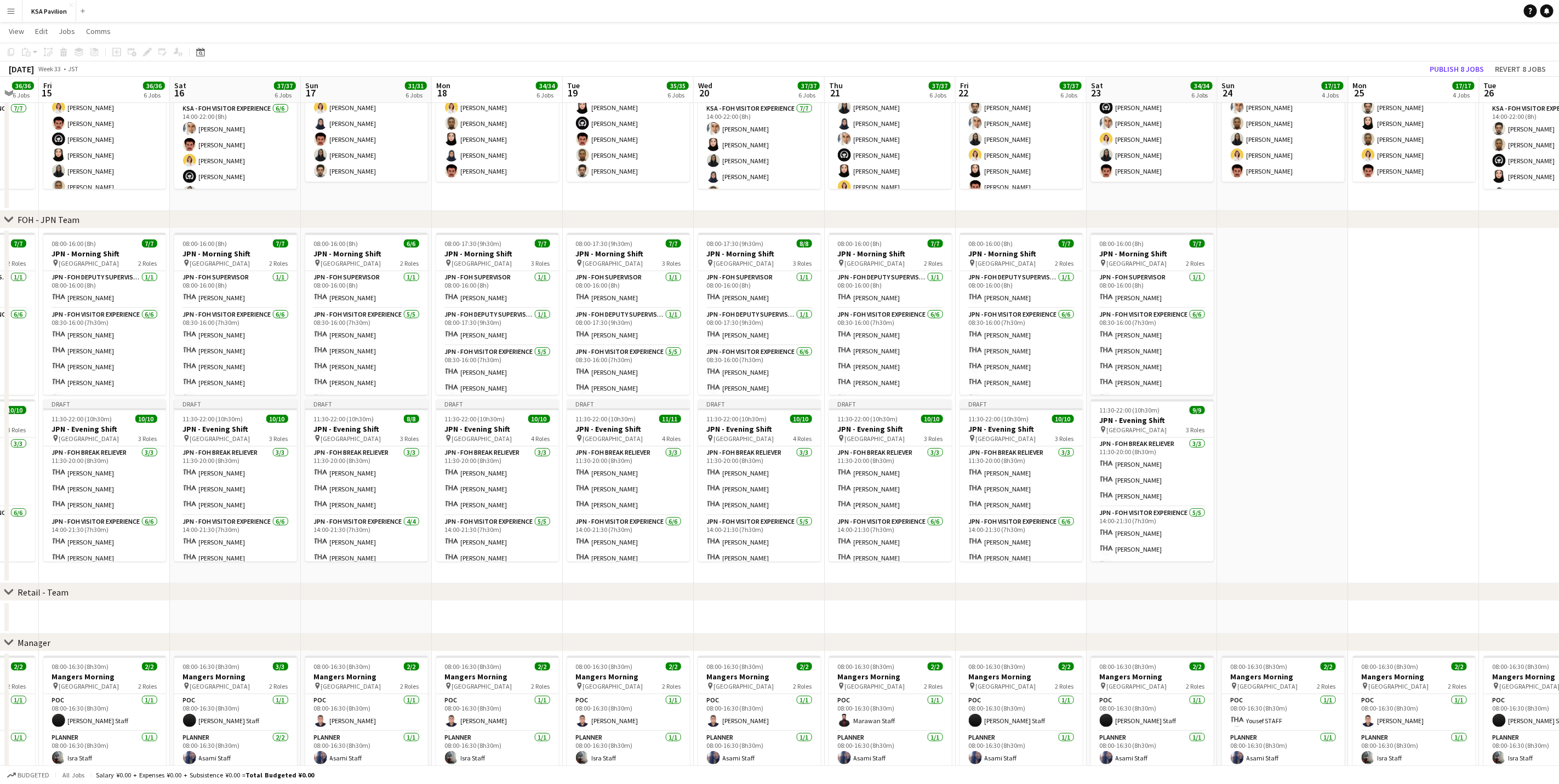
scroll to position [0, 355]
click at [63, 488] on app-card-role "JPN - FOH Visitor Experience [DATE] 14:00-21:30 (7h30m) [PERSON_NAME] [PERSON_N…" at bounding box center [103, 573] width 123 height 116
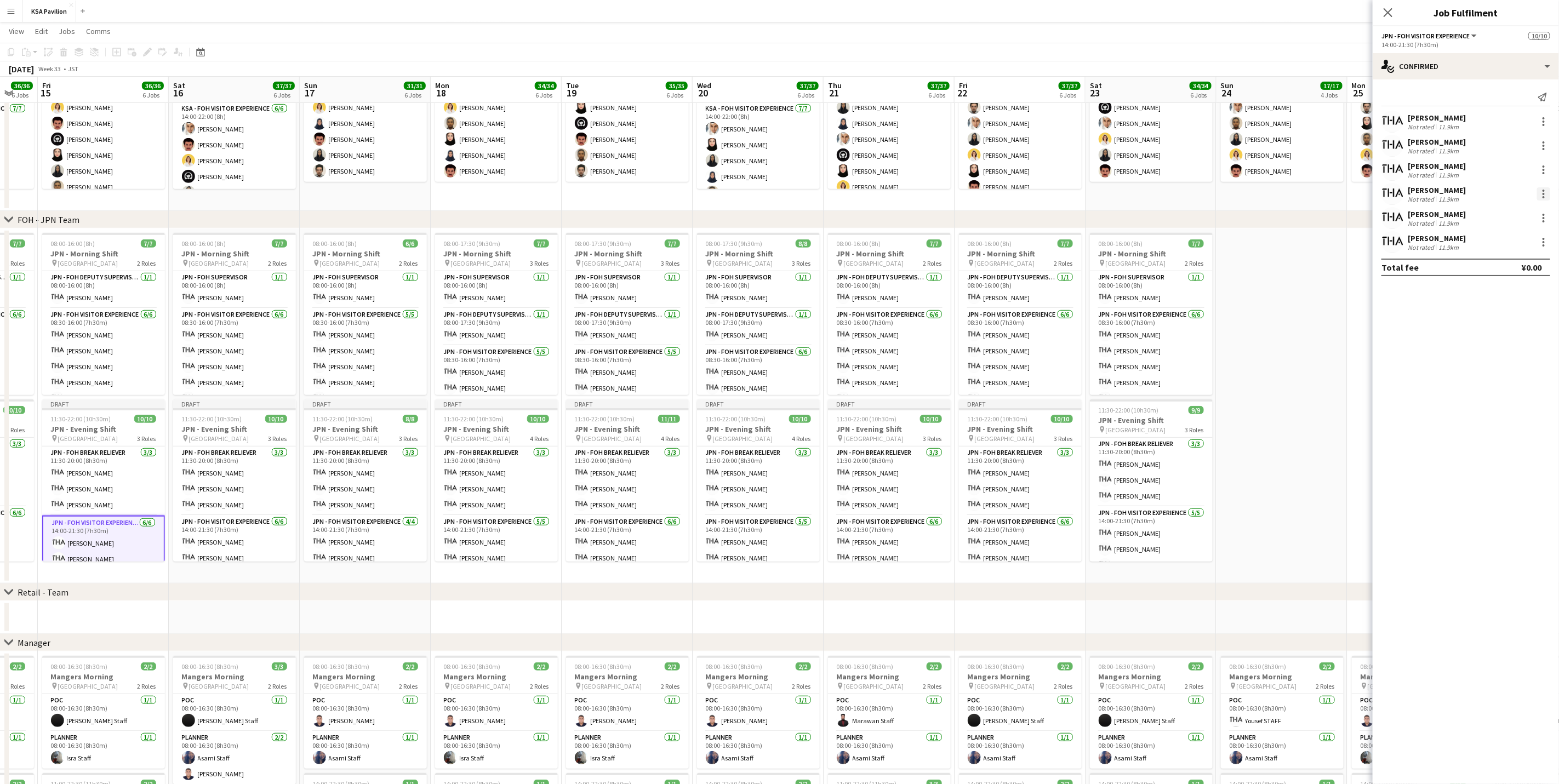
click at [1045, 193] on div at bounding box center [1543, 194] width 13 height 13
click at [1045, 326] on button "Remove" at bounding box center [1508, 320] width 86 height 26
click at [1045, 247] on input at bounding box center [1472, 242] width 127 height 13
type input "*****"
click at [1045, 267] on span "[EMAIL_ADDRESS][DOMAIN_NAME]" at bounding box center [1472, 267] width 110 height 9
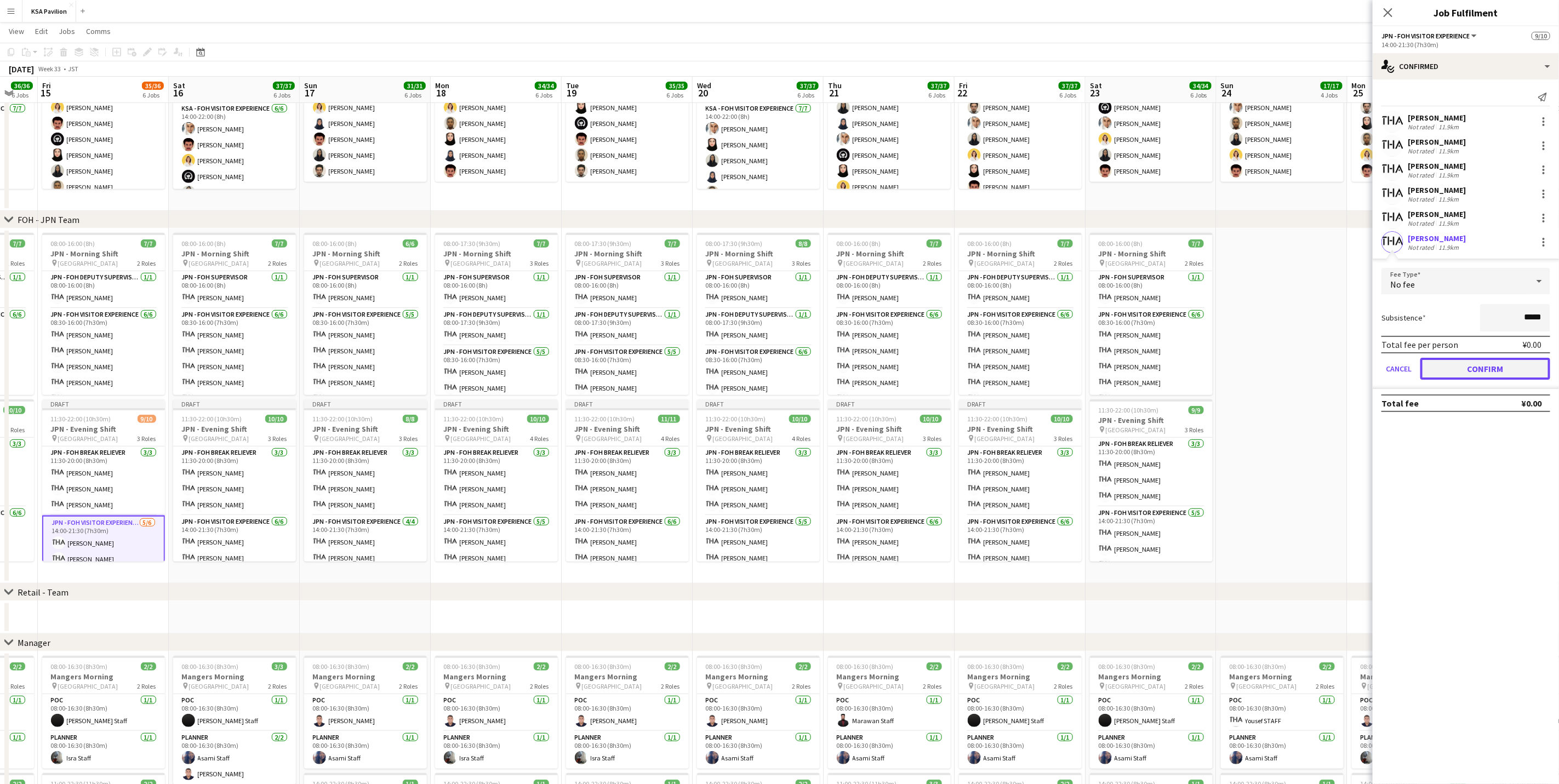
click at [1045, 366] on button "Confirm" at bounding box center [1485, 369] width 130 height 22
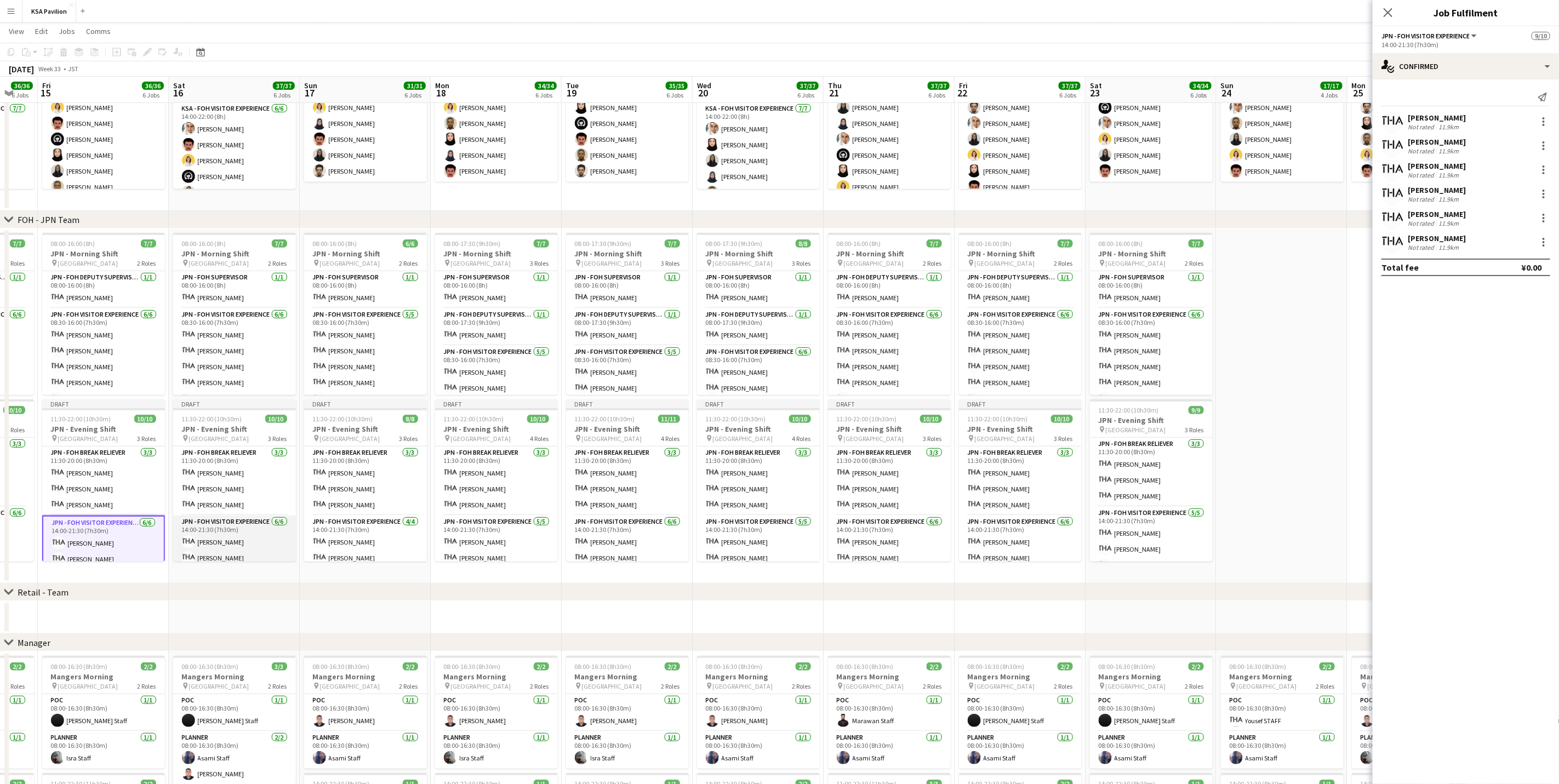
click at [216, 488] on app-card-role "JPN - FOH Visitor Experience [DATE] 14:00-21:30 (7h30m) [PERSON_NAME] [PERSON_N…" at bounding box center [234, 573] width 123 height 116
click at [1045, 239] on div at bounding box center [1543, 238] width 2 height 2
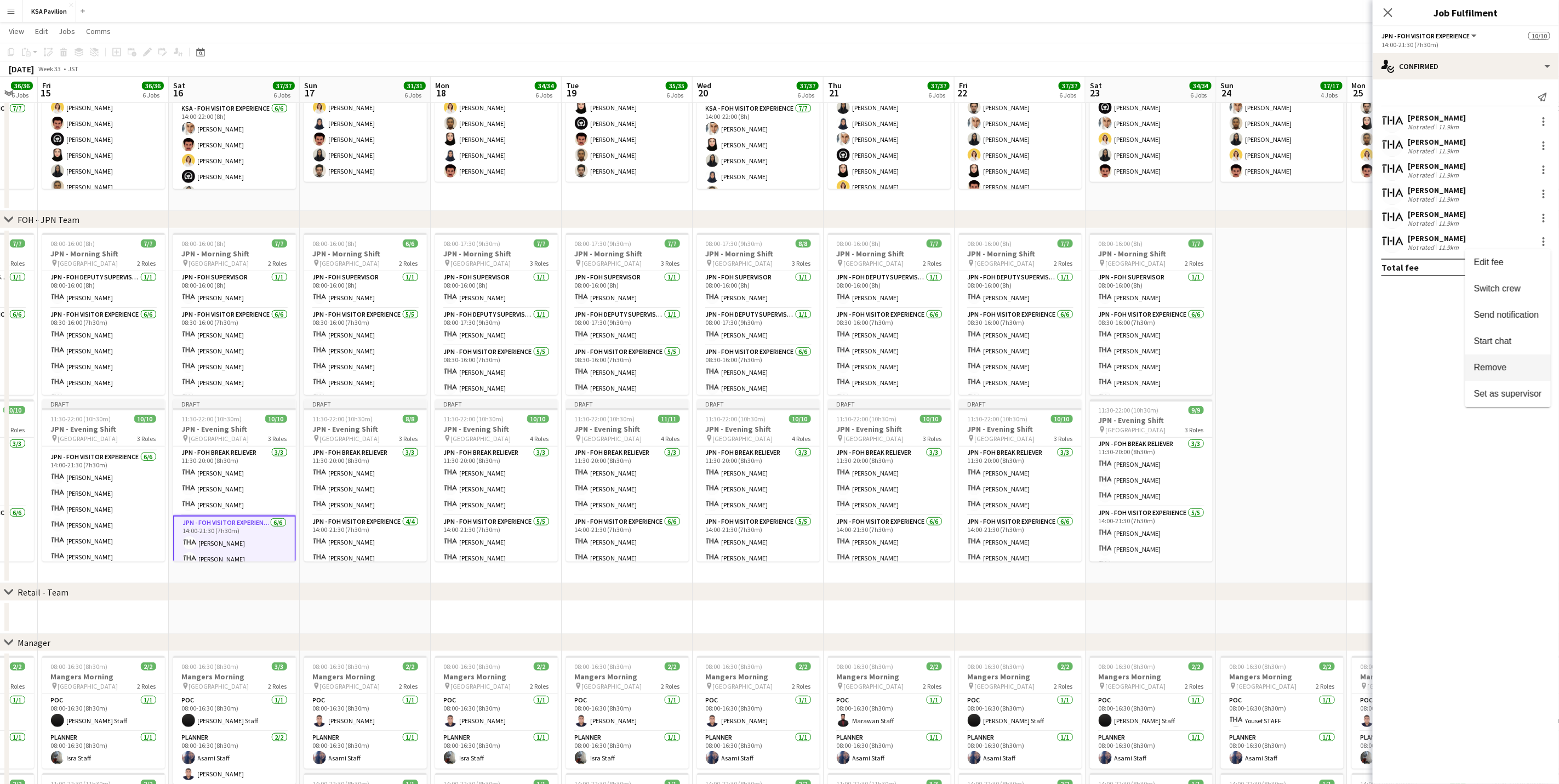
click at [1045, 362] on span "Remove" at bounding box center [1508, 367] width 68 height 10
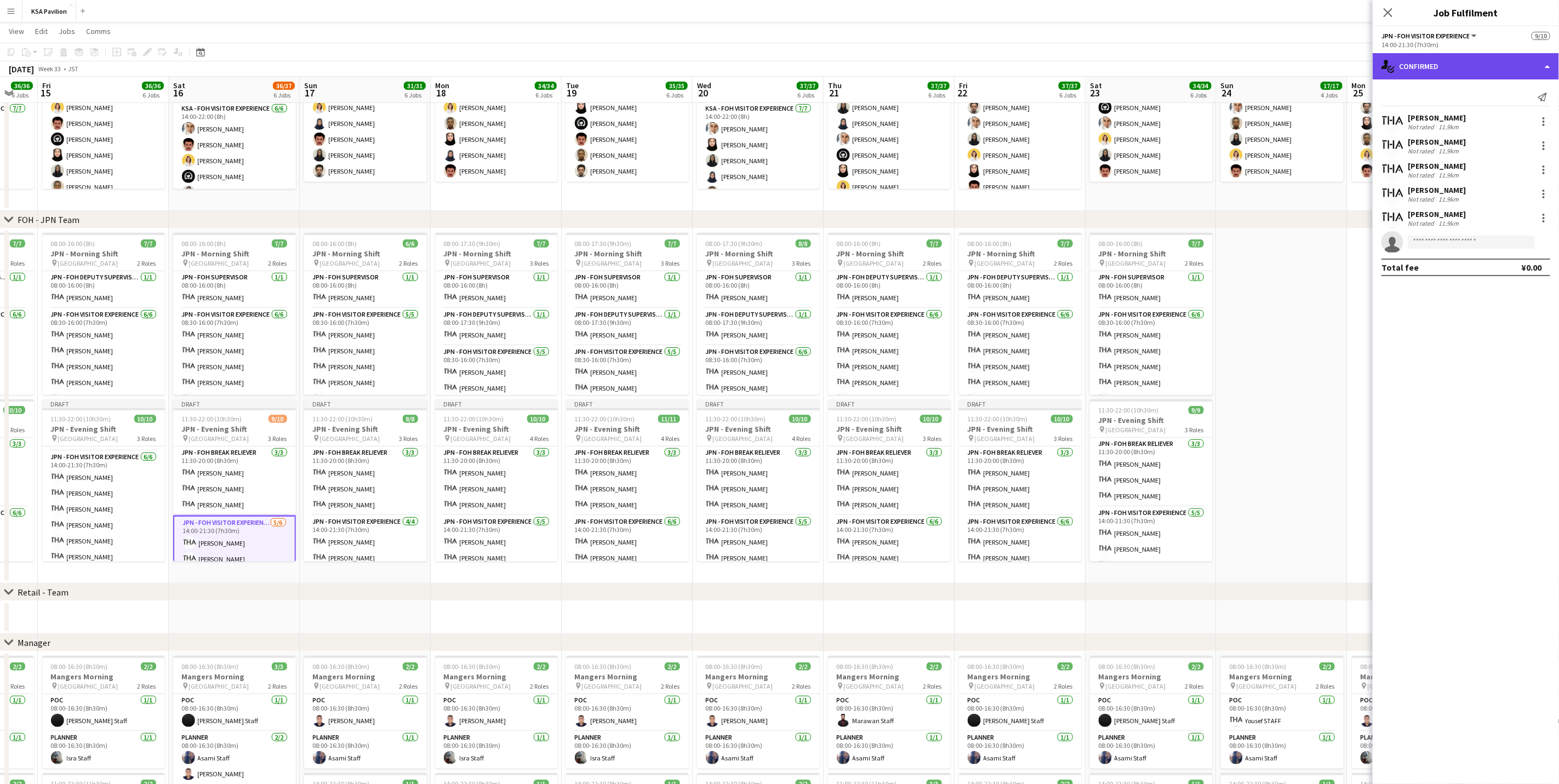
click at [1045, 70] on div "single-neutral-actions-check-2 Confirmed" at bounding box center [1466, 66] width 186 height 26
click at [1045, 218] on div "pen-write Job Details" at bounding box center [1502, 223] width 108 height 22
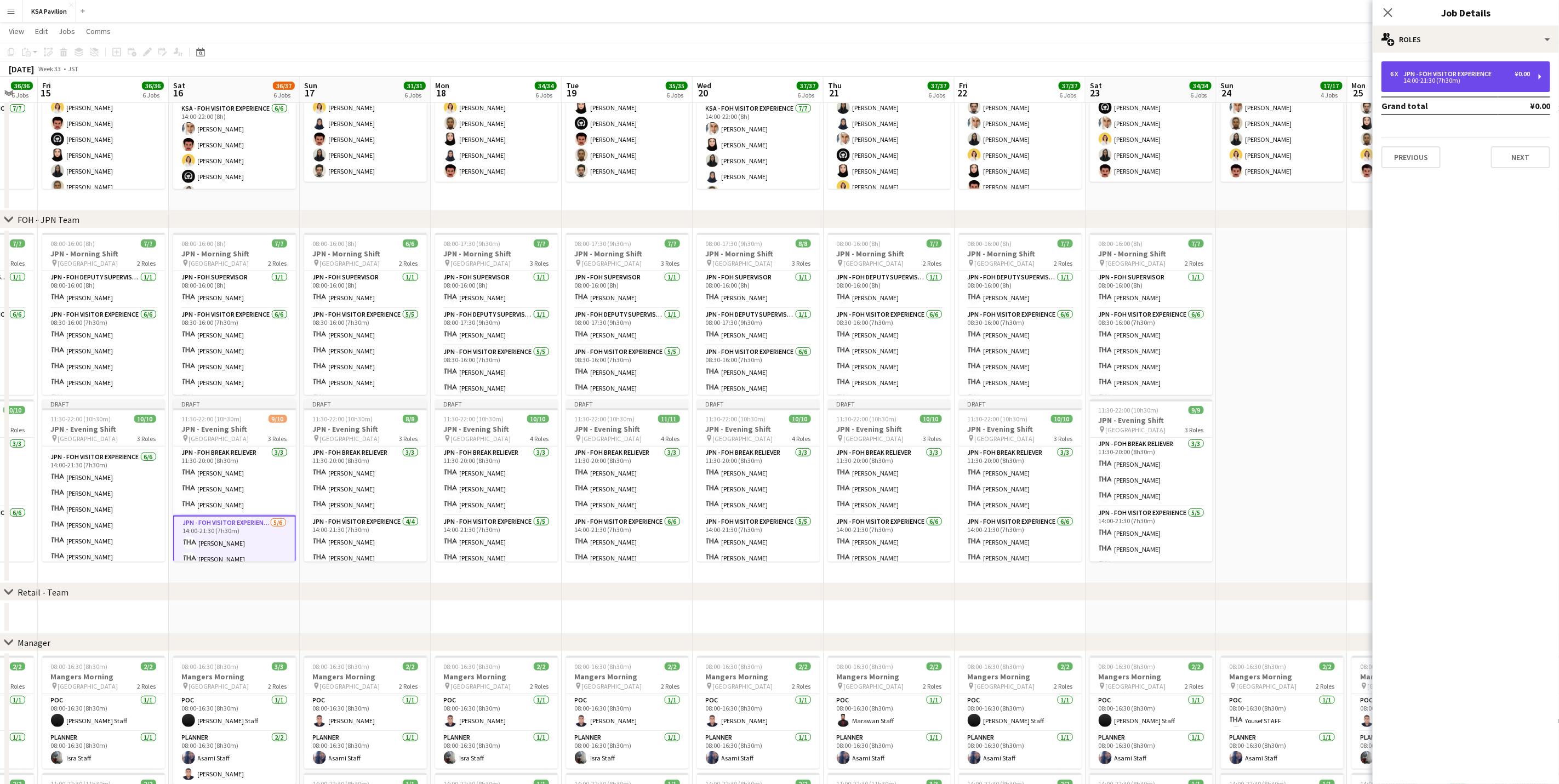
click at [1045, 73] on div "JPN - FOH Visitor Experience" at bounding box center [1449, 74] width 93 height 8
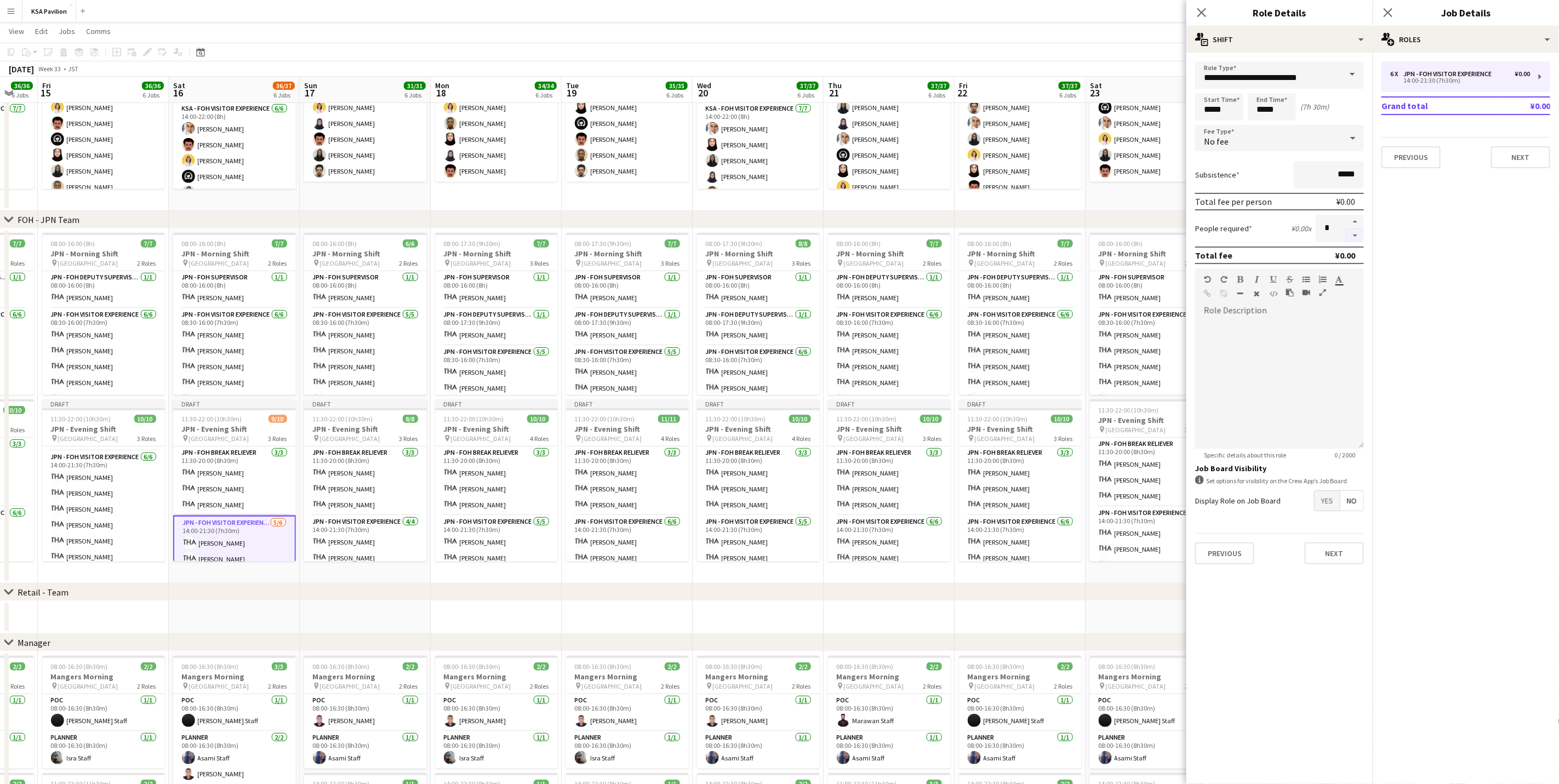
click at [1045, 231] on button "button" at bounding box center [1355, 236] width 18 height 14
type input "*"
click at [370, 488] on app-card-role "JPN - FOH Visitor Experience [DATE] 14:00-21:30 (7h30m) [PERSON_NAME] [PERSON_N…" at bounding box center [365, 557] width 123 height 85
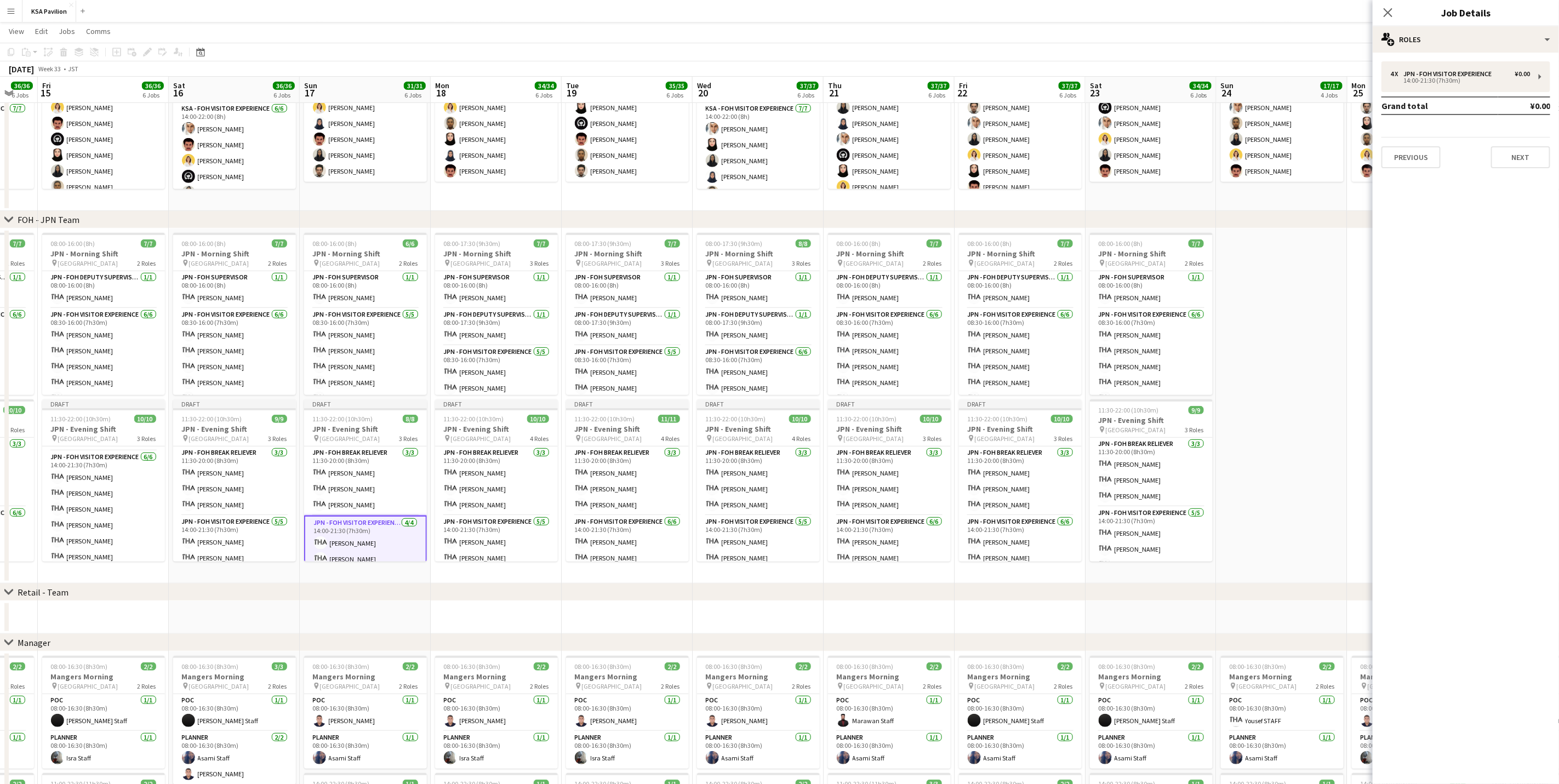
click at [370, 488] on app-card-role "JPN - FOH Visitor Experience [DATE] 14:00-21:30 (7h30m) [PERSON_NAME] [PERSON_N…" at bounding box center [365, 559] width 123 height 87
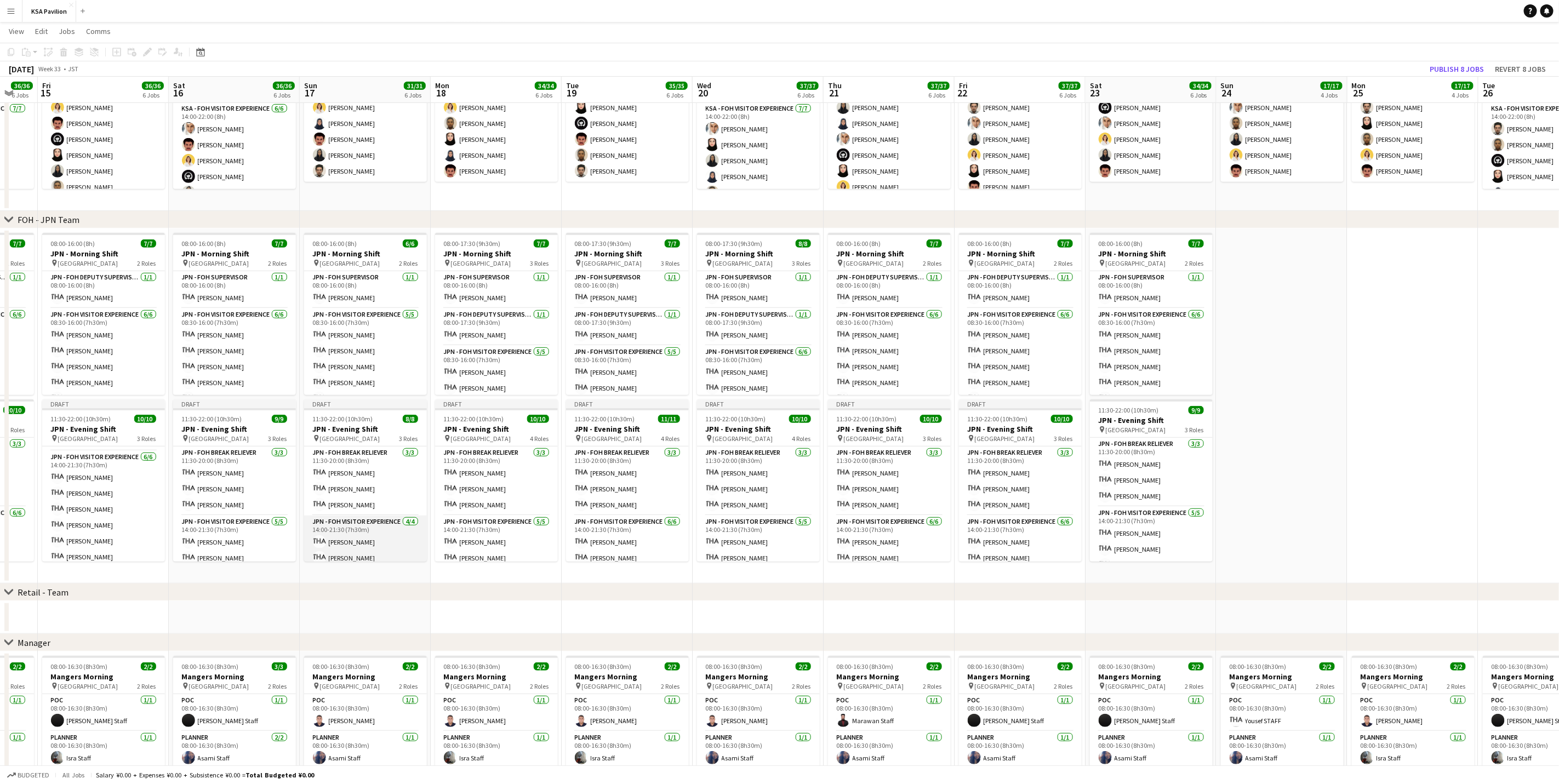
click at [371, 488] on app-card-role "JPN - FOH Visitor Experience [DATE] 14:00-21:30 (7h30m) [PERSON_NAME] [PERSON_N…" at bounding box center [365, 557] width 123 height 85
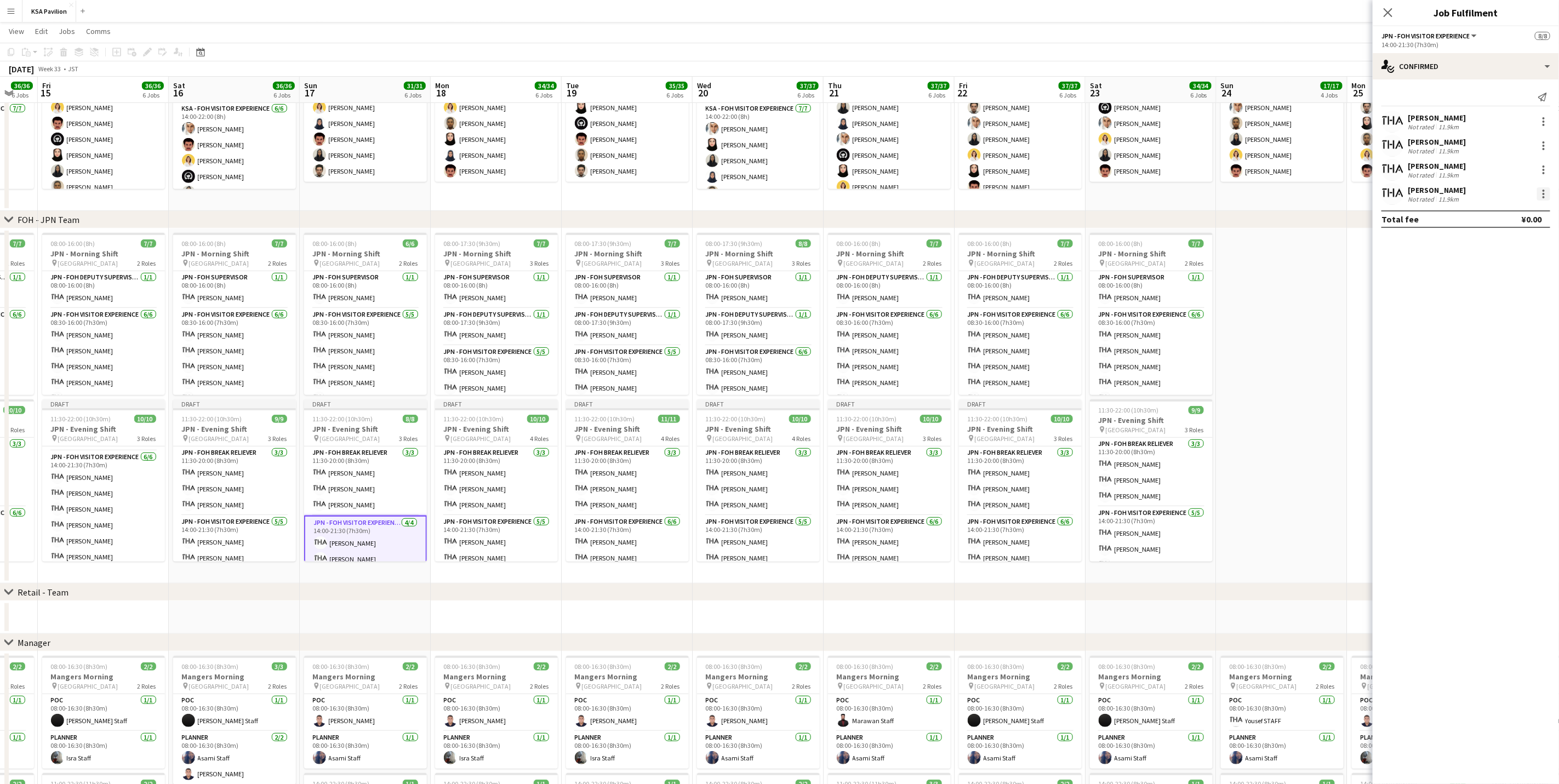
click at [1045, 196] on div at bounding box center [1543, 194] width 13 height 13
click at [1045, 323] on span "Remove" at bounding box center [1508, 320] width 68 height 10
click at [1045, 193] on input at bounding box center [1472, 194] width 127 height 13
type input "****"
click at [1045, 222] on span "[EMAIL_ADDRESS][DOMAIN_NAME]" at bounding box center [1472, 219] width 110 height 9
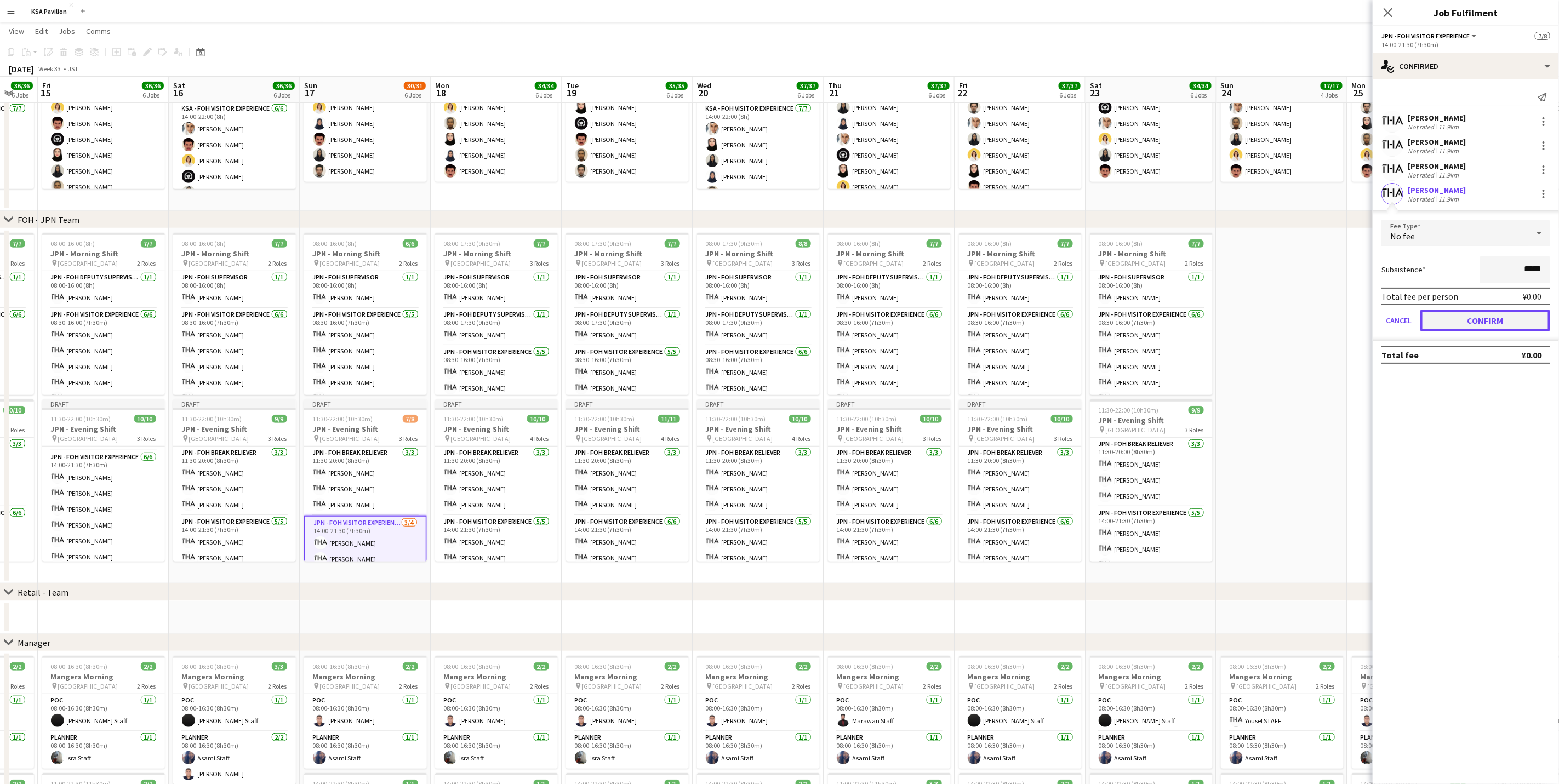
click at [1045, 318] on button "Confirm" at bounding box center [1485, 320] width 130 height 22
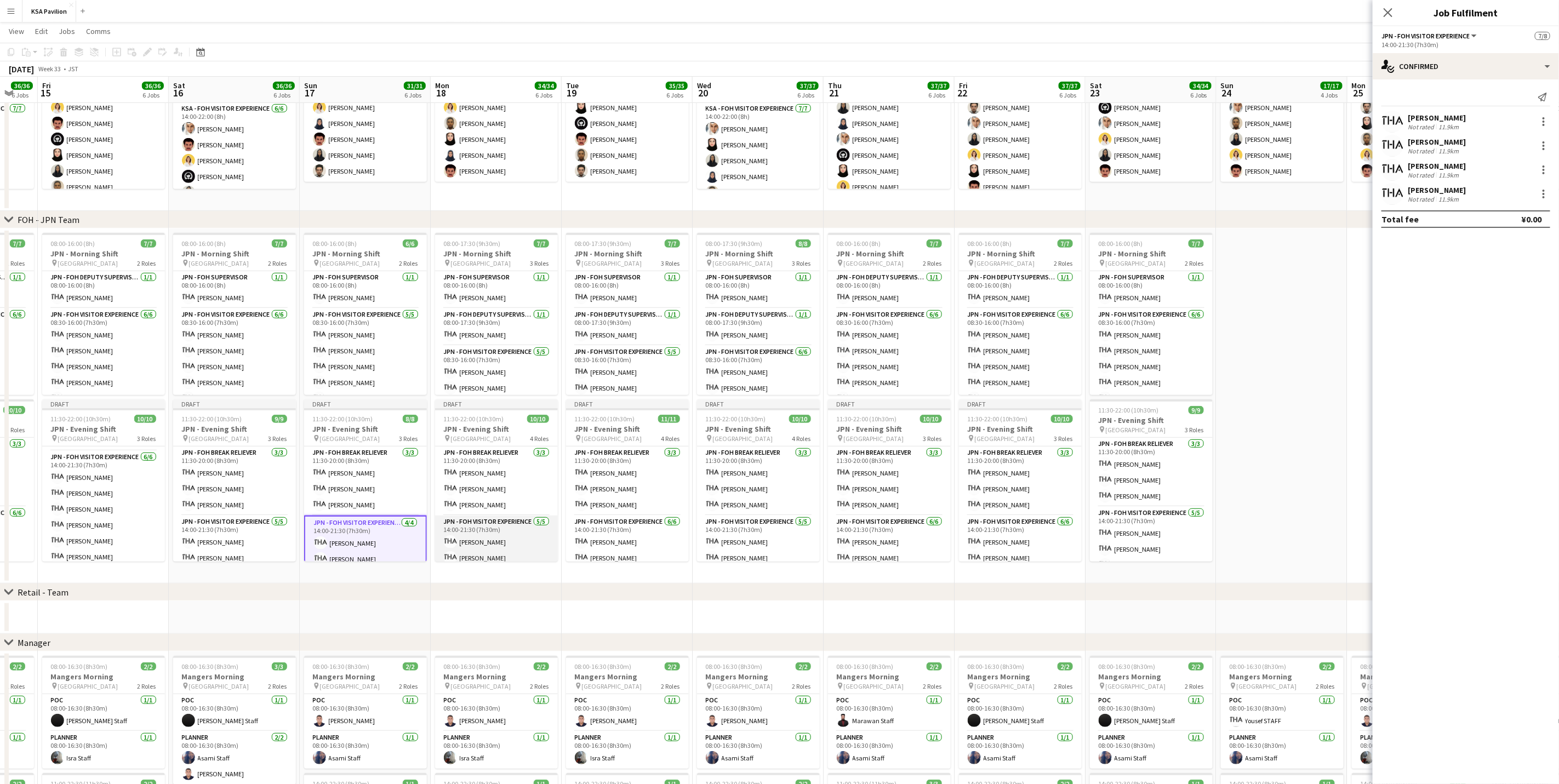
click at [508, 488] on app-card-role "JPN - FOH Visitor Experience [DATE] 14:00-21:30 (7h30m) [PERSON_NAME] [PERSON_N…" at bounding box center [496, 566] width 123 height 101
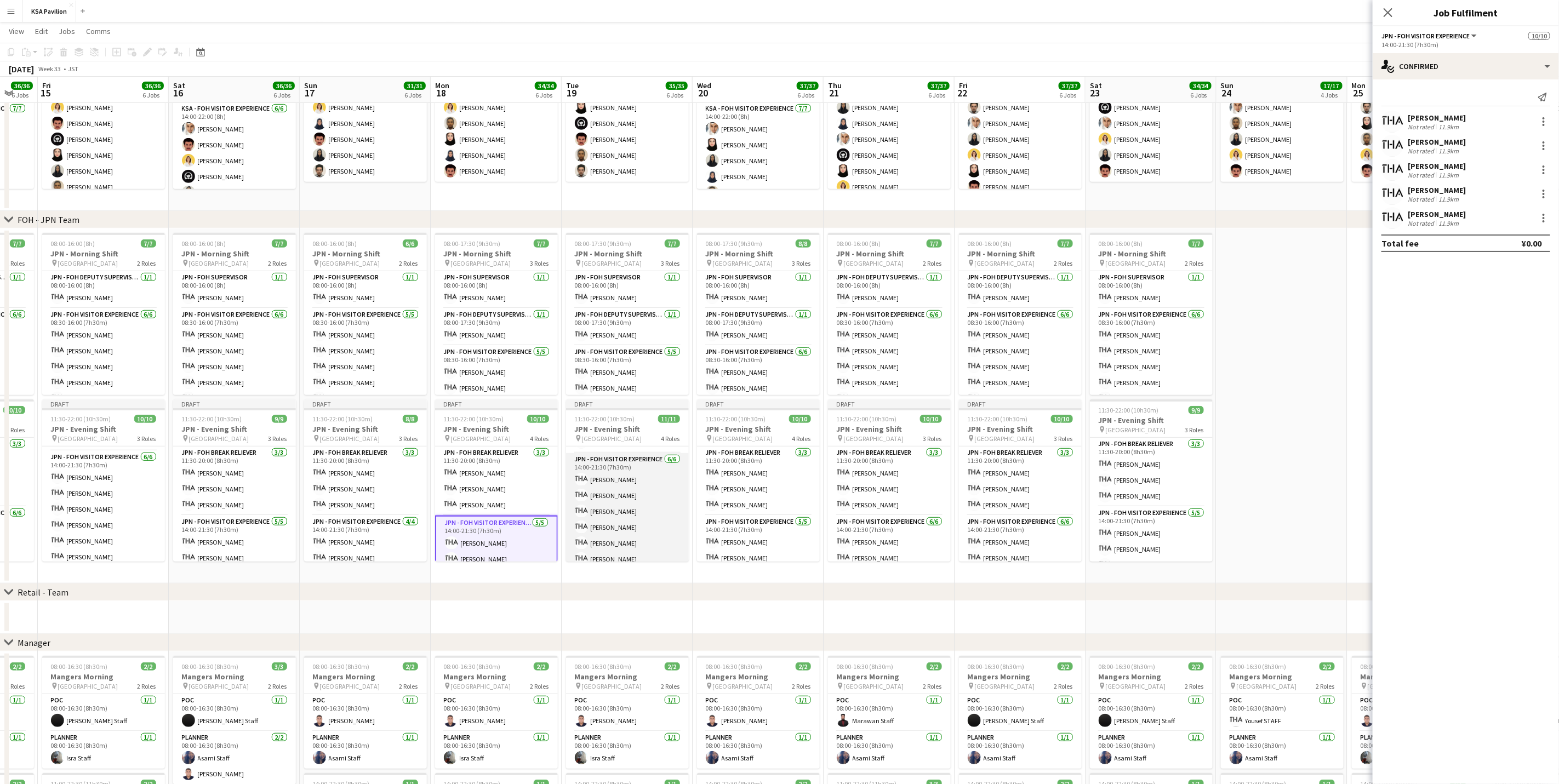
scroll to position [60, 0]
click at [629, 488] on app-card-role "JPN - FOH Visitor Experience [DATE] 14:00-21:30 (7h30m) [PERSON_NAME] [PERSON_N…" at bounding box center [627, 513] width 123 height 116
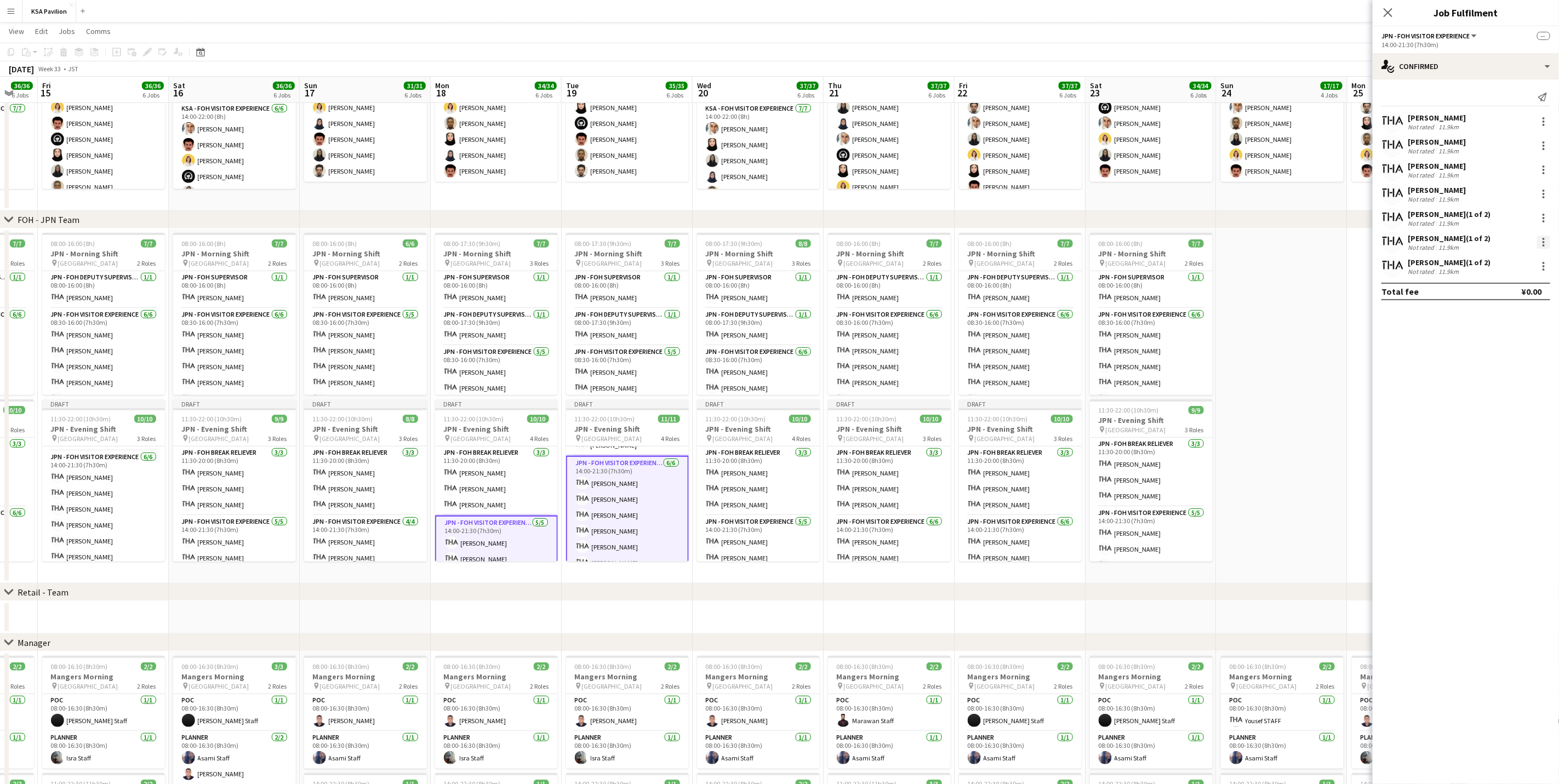
click at [1045, 240] on div at bounding box center [1543, 238] width 2 height 2
click at [1045, 341] on span "Remove" at bounding box center [1508, 342] width 68 height 10
click at [1045, 191] on div at bounding box center [1543, 194] width 13 height 13
click at [1045, 300] on button "Remove" at bounding box center [1508, 294] width 86 height 26
click at [500, 488] on app-card-role "JPN - FOH Visitor Experience [DATE] 14:00-21:30 (7h30m) [PERSON_NAME] [PERSON_N…" at bounding box center [496, 567] width 123 height 103
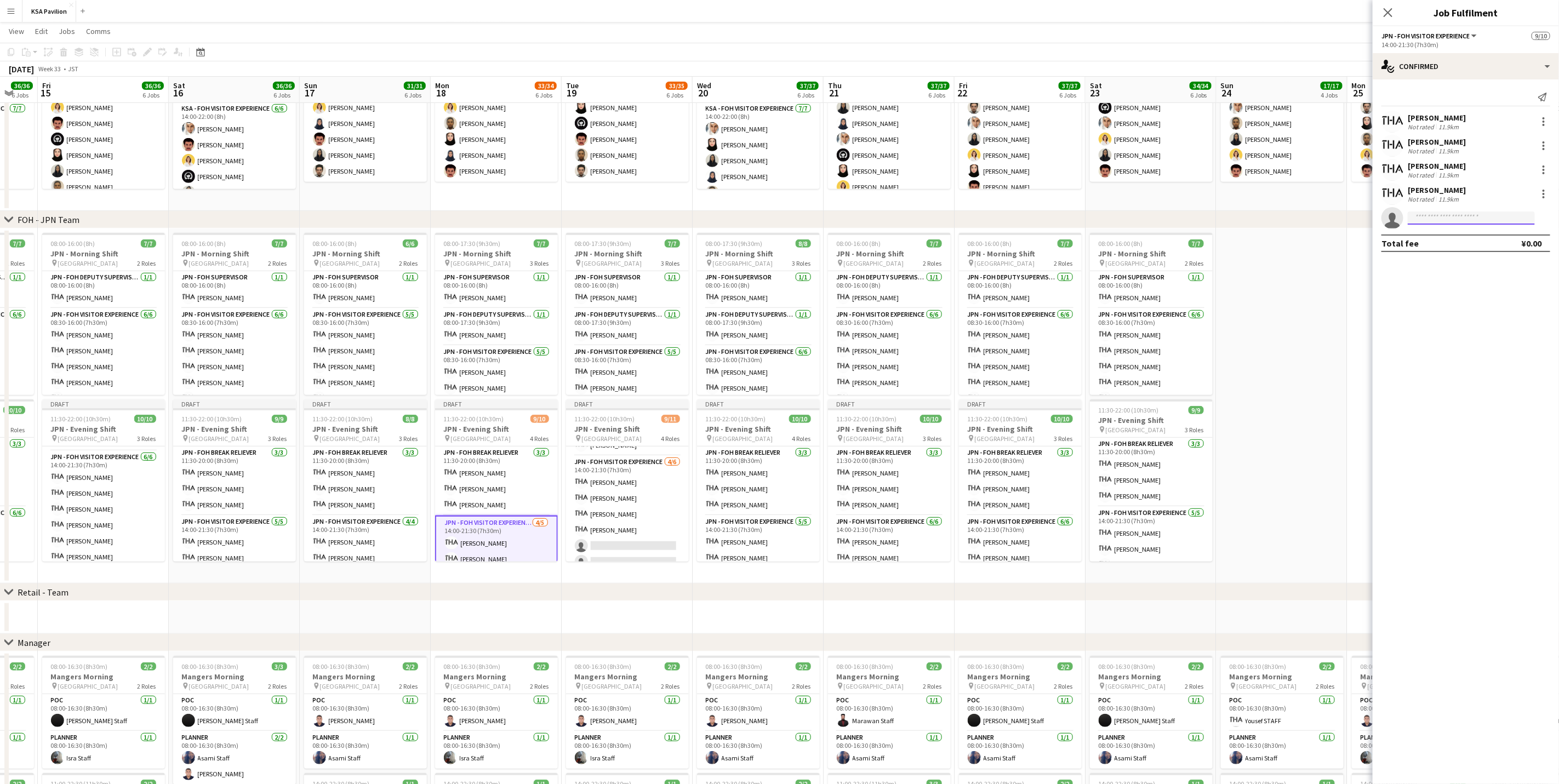
click at [1045, 219] on input at bounding box center [1472, 218] width 127 height 13
type input "*****"
click at [1045, 242] on span "[EMAIL_ADDRESS][DOMAIN_NAME]" at bounding box center [1472, 244] width 110 height 9
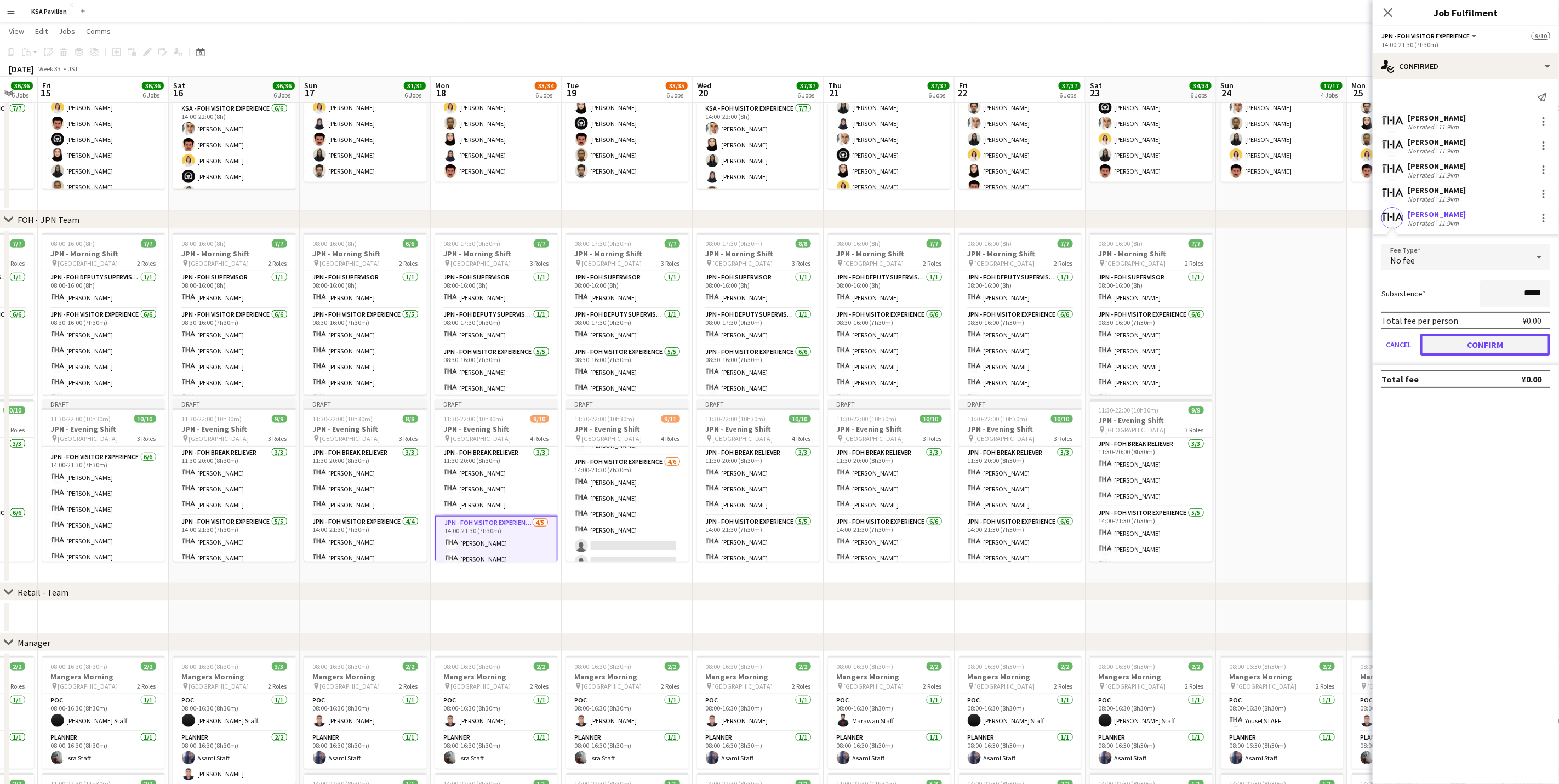
click at [1045, 344] on button "Confirm" at bounding box center [1485, 344] width 130 height 22
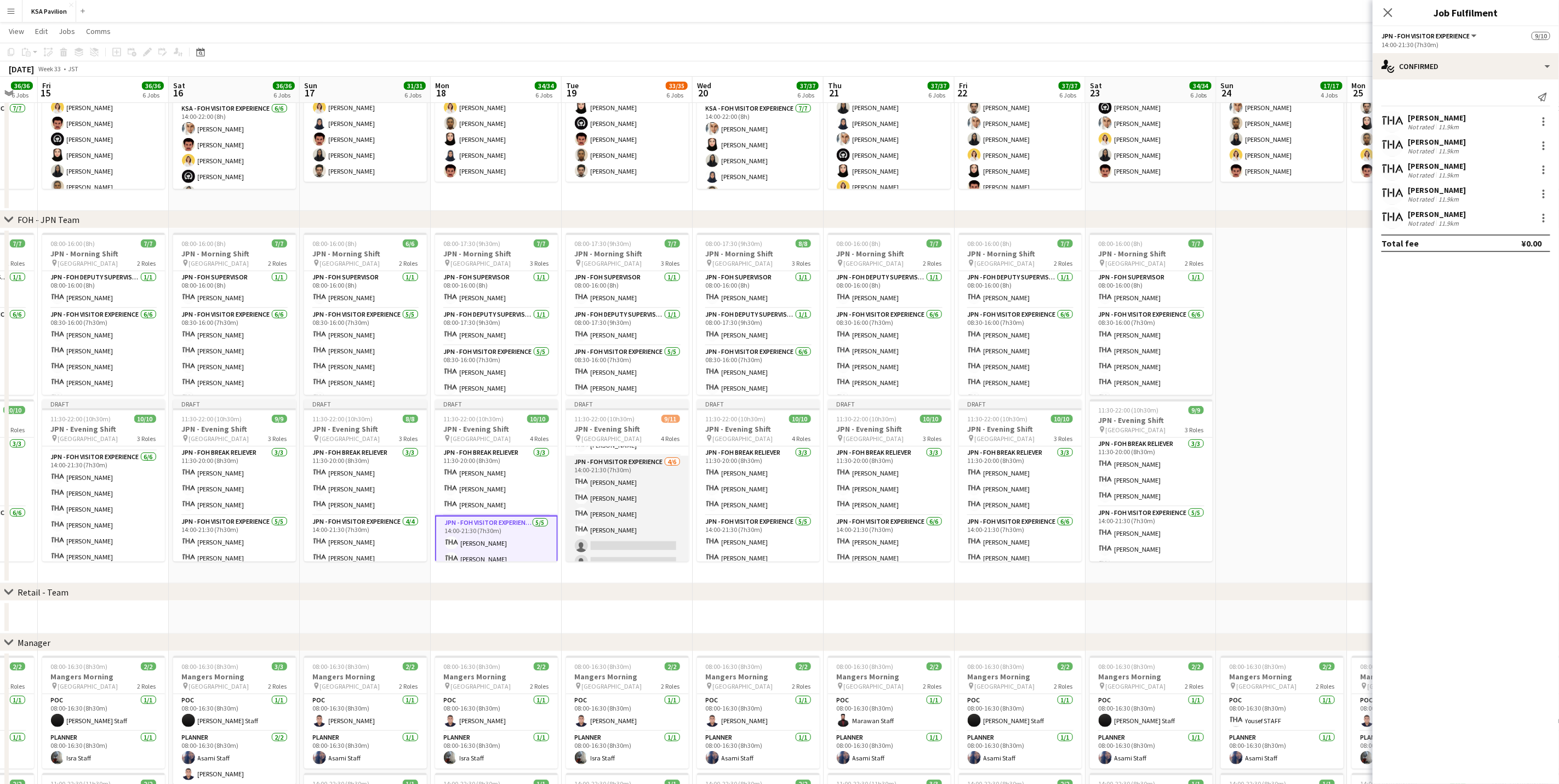
click at [610, 488] on app-card-role "JPN - FOH Visitor Experience [DATE] 14:00-21:30 (7h30m) [PERSON_NAME] [PERSON_N…" at bounding box center [627, 513] width 123 height 116
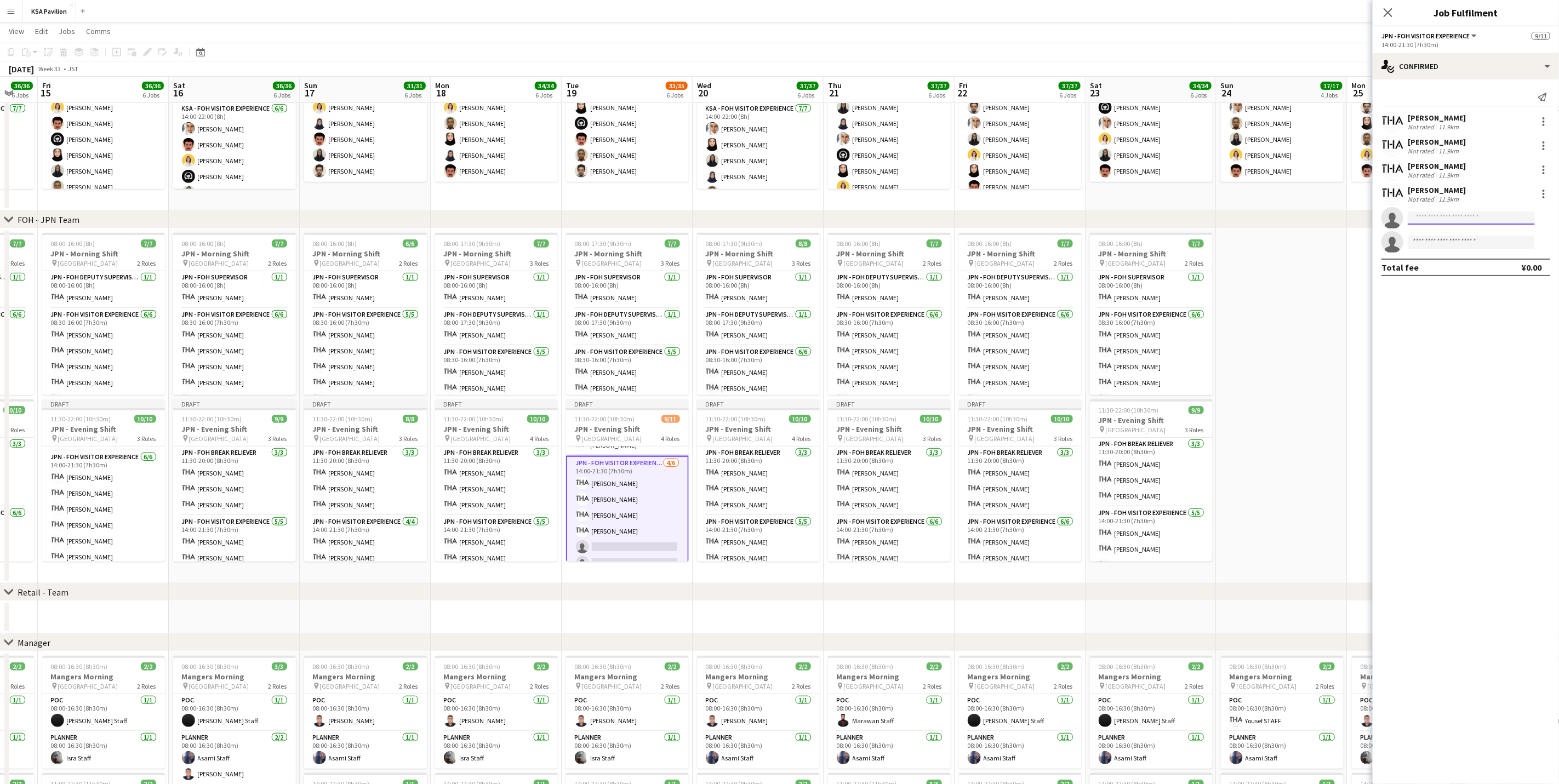
click at [1045, 218] on input at bounding box center [1472, 218] width 127 height 13
type input "****"
click at [1045, 240] on span "[EMAIL_ADDRESS][DOMAIN_NAME]" at bounding box center [1472, 244] width 110 height 9
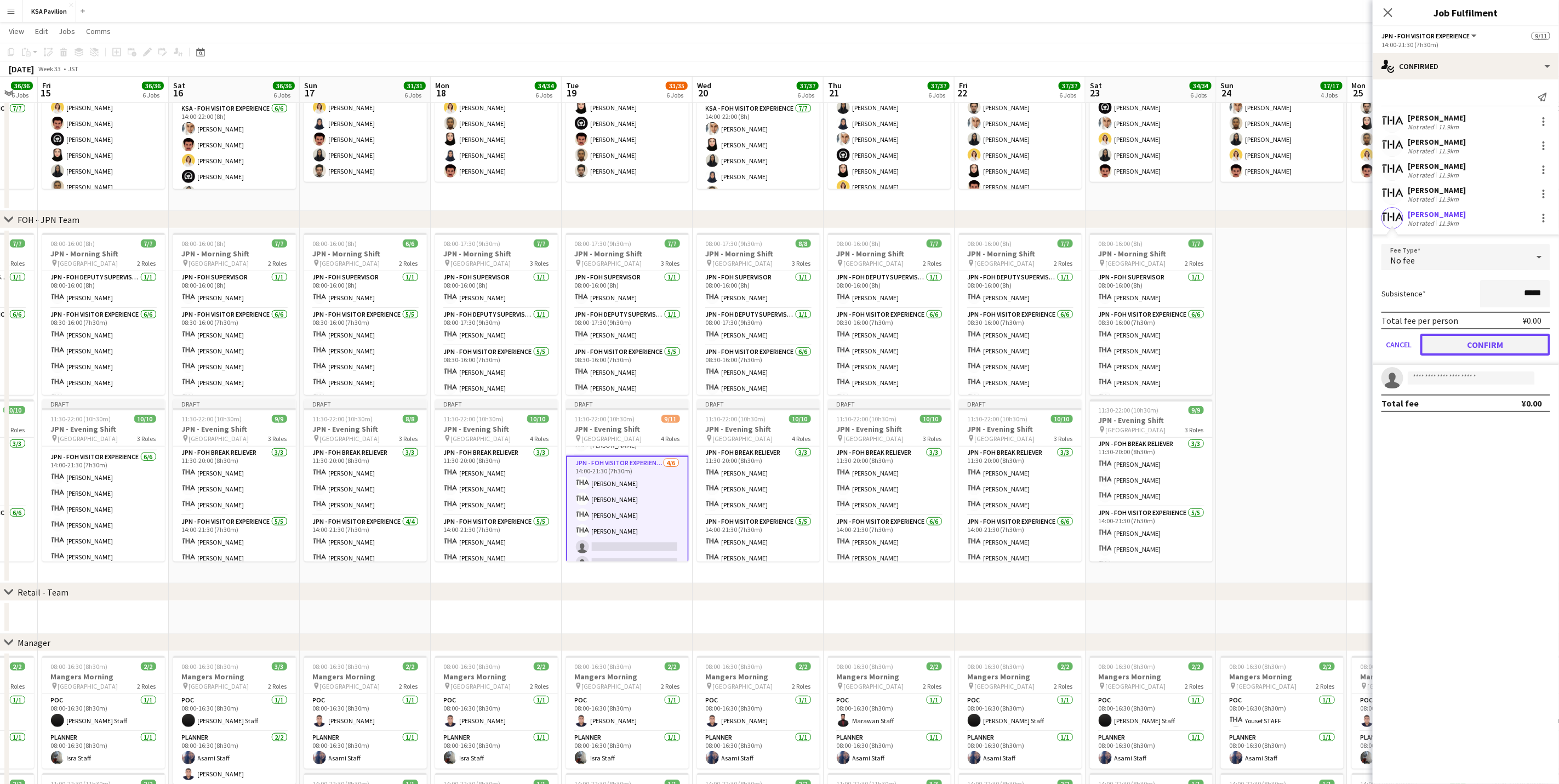
click at [1045, 344] on button "Confirm" at bounding box center [1485, 344] width 130 height 22
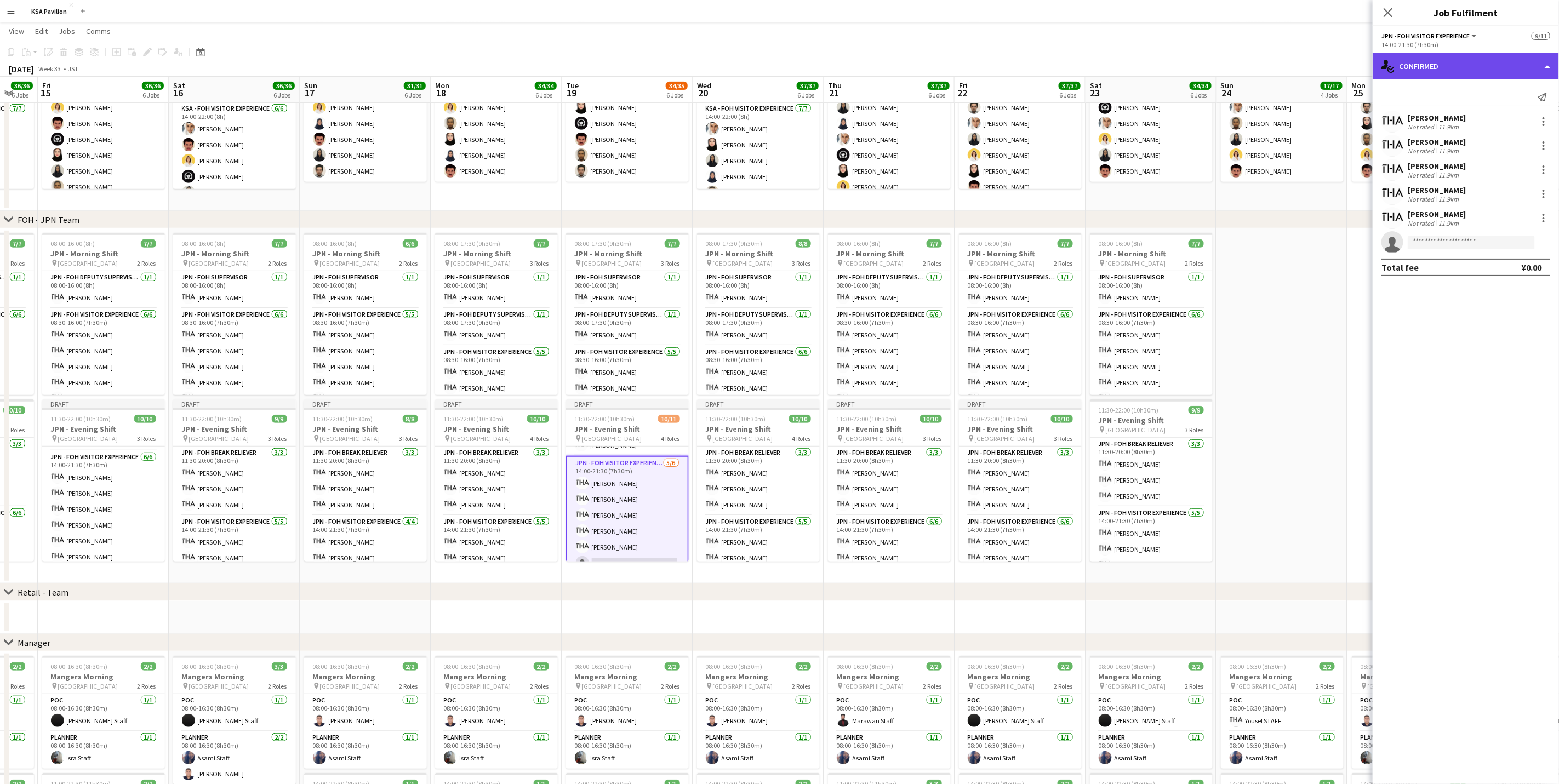
click at [1045, 63] on div "single-neutral-actions-check-2 Confirmed" at bounding box center [1466, 66] width 186 height 26
click at [1045, 225] on div "pen-write Job Details" at bounding box center [1502, 223] width 108 height 22
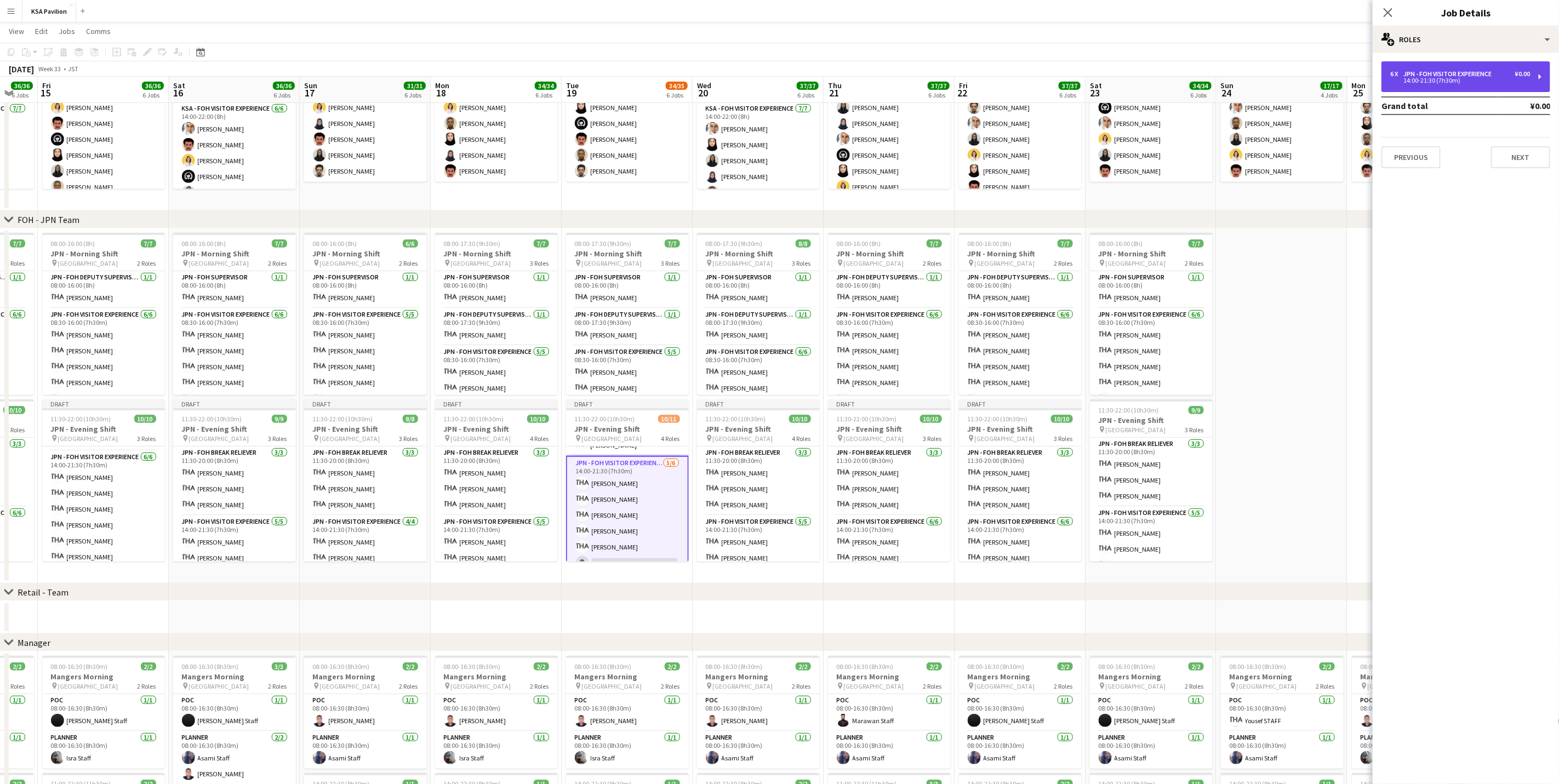
click at [1045, 78] on div "14:00-21:30 (7h30m)" at bounding box center [1460, 81] width 140 height 6
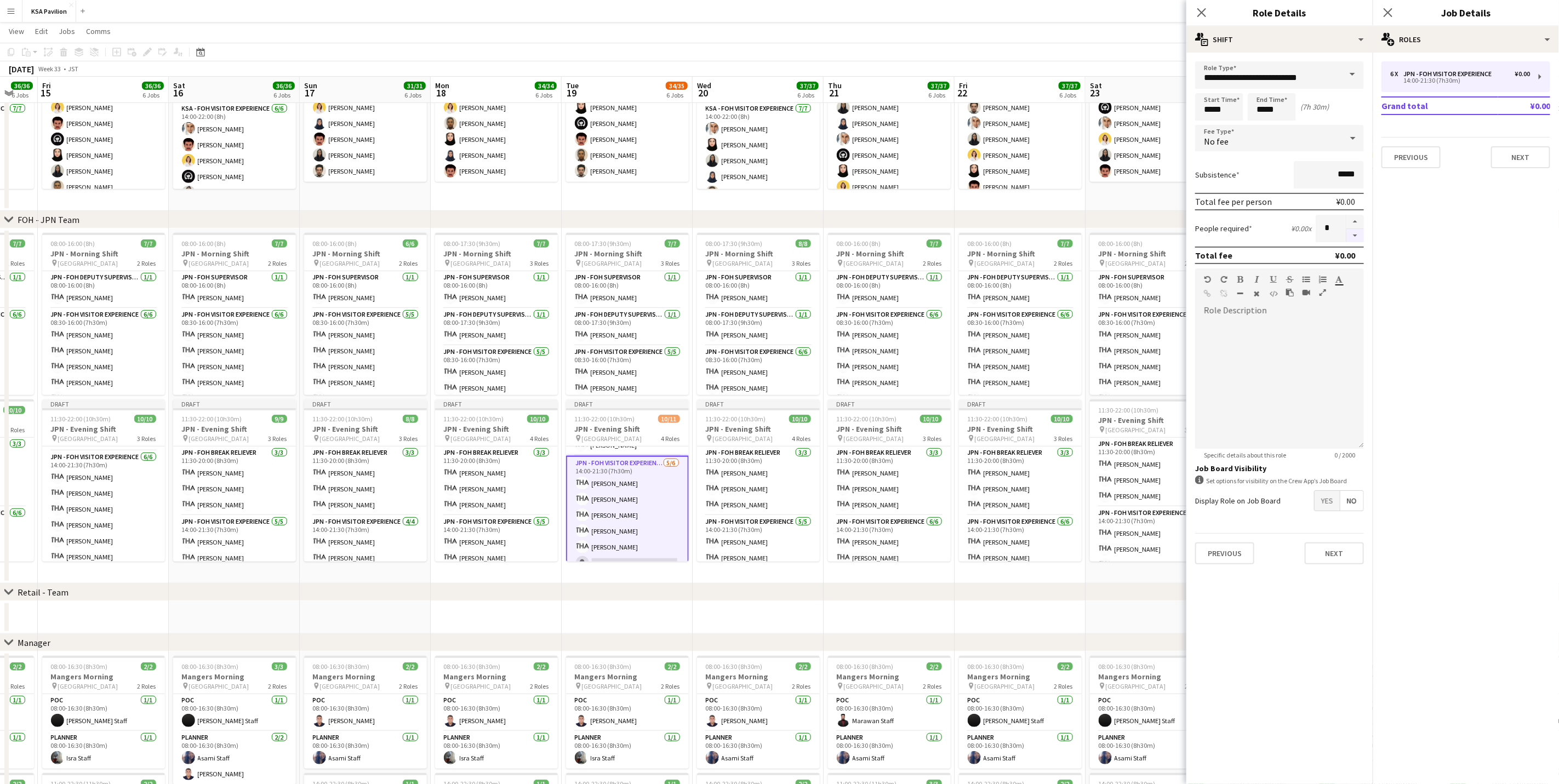
click at [1045, 237] on button "button" at bounding box center [1355, 236] width 18 height 14
type input "*"
click at [772, 488] on app-card-role "JPN - FOH Visitor Experience [DATE] 14:00-21:30 (7h30m) [PERSON_NAME] [PERSON_N…" at bounding box center [758, 566] width 123 height 101
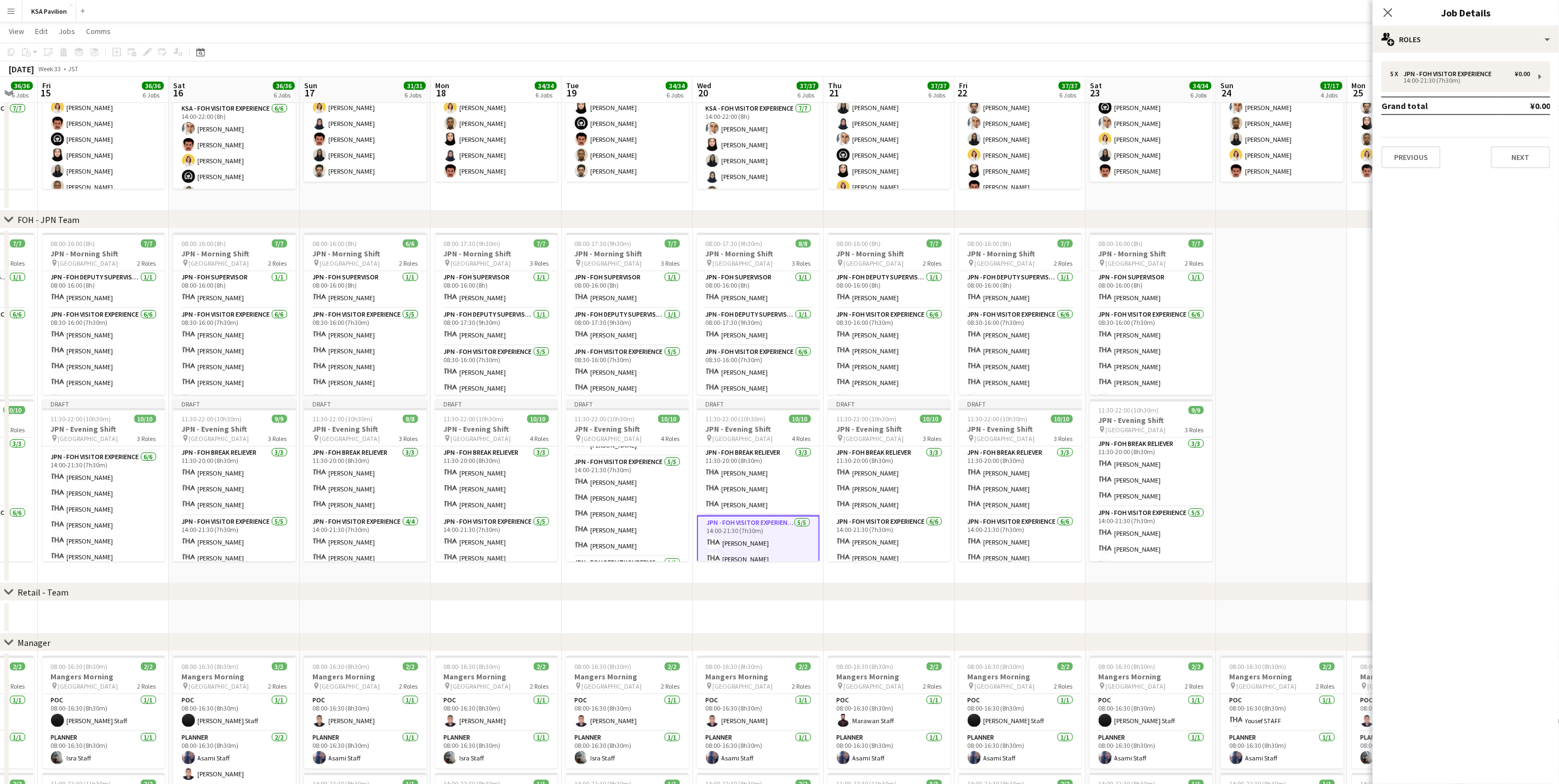
click at [730, 488] on app-card-role "JPN - FOH Visitor Experience [DATE] 14:00-21:30 (7h30m) [PERSON_NAME] [PERSON_N…" at bounding box center [758, 567] width 123 height 103
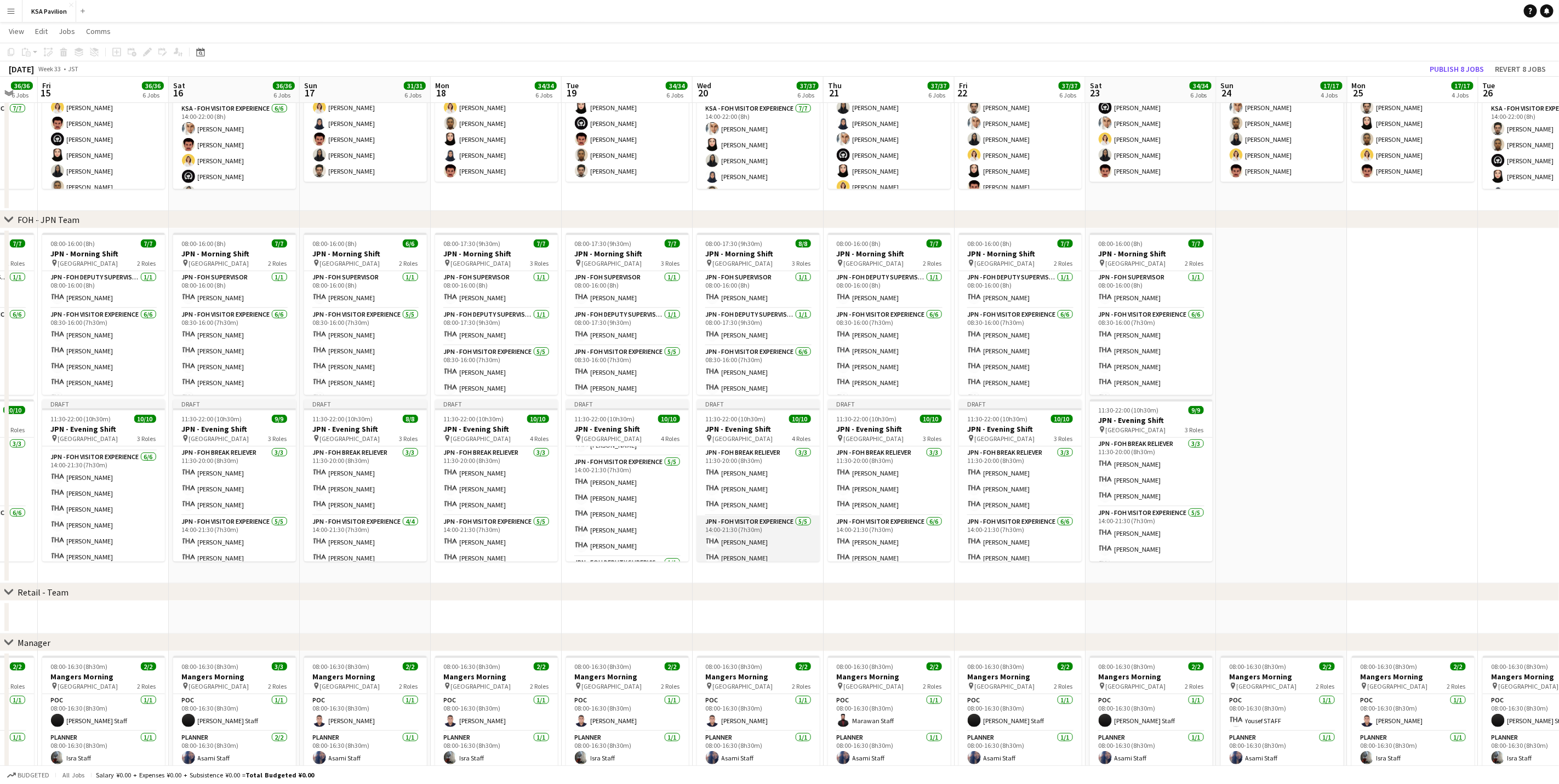
click at [730, 488] on app-card-role "JPN - FOH Visitor Experience [DATE] 14:00-21:30 (7h30m) [PERSON_NAME] [PERSON_N…" at bounding box center [758, 566] width 123 height 101
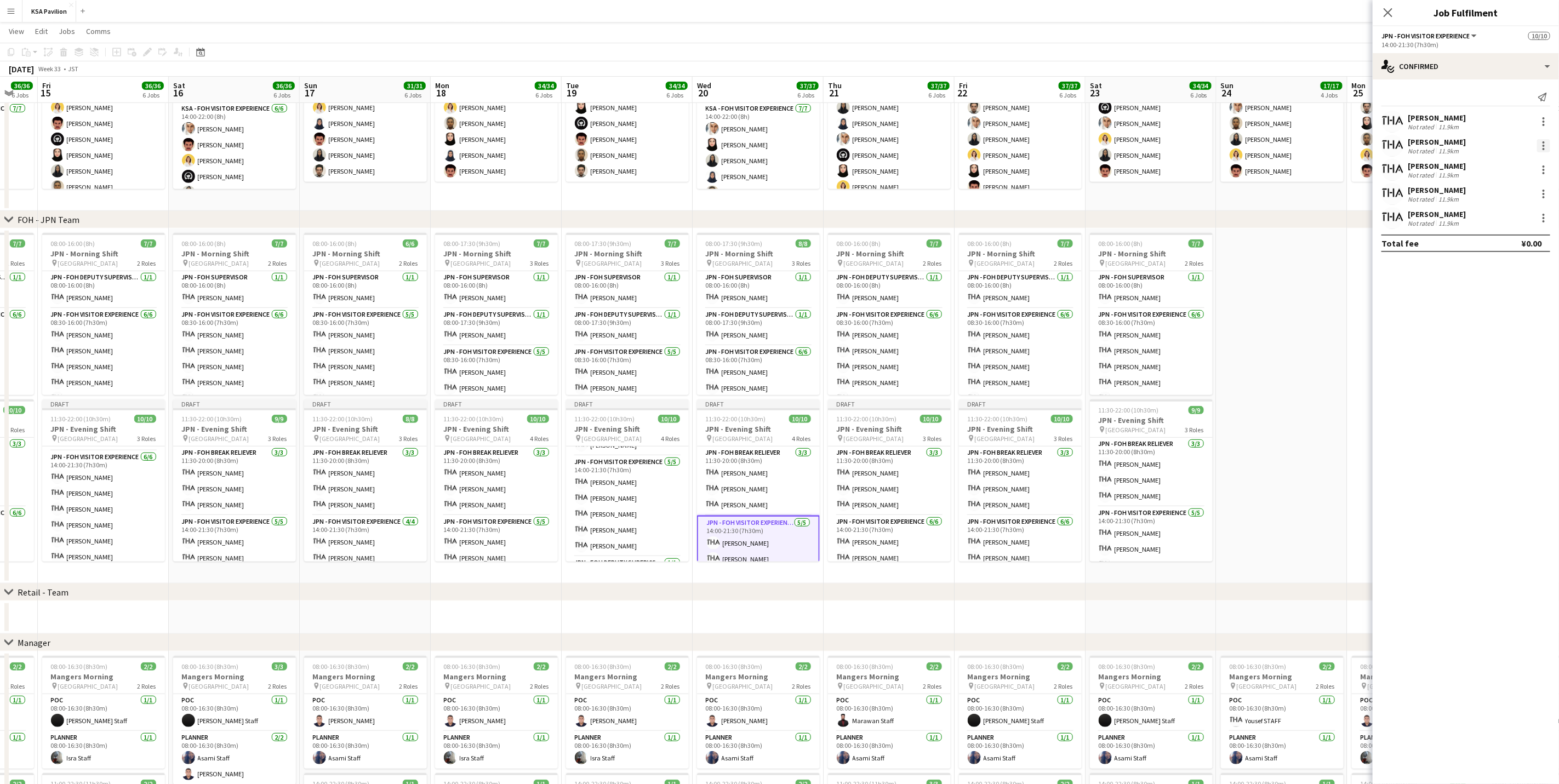
click at [1045, 150] on div at bounding box center [1543, 145] width 13 height 13
click at [1045, 274] on span "Remove" at bounding box center [1508, 271] width 68 height 10
click at [1045, 274] on mat-expansion-panel "check Confirmed Send notification [PERSON_NAME] Not rated 11.9km [PERSON_NAME] …" at bounding box center [1466, 432] width 186 height 705
click at [1045, 194] on div at bounding box center [1543, 193] width 2 height 2
click at [1045, 318] on span "Remove" at bounding box center [1508, 320] width 68 height 10
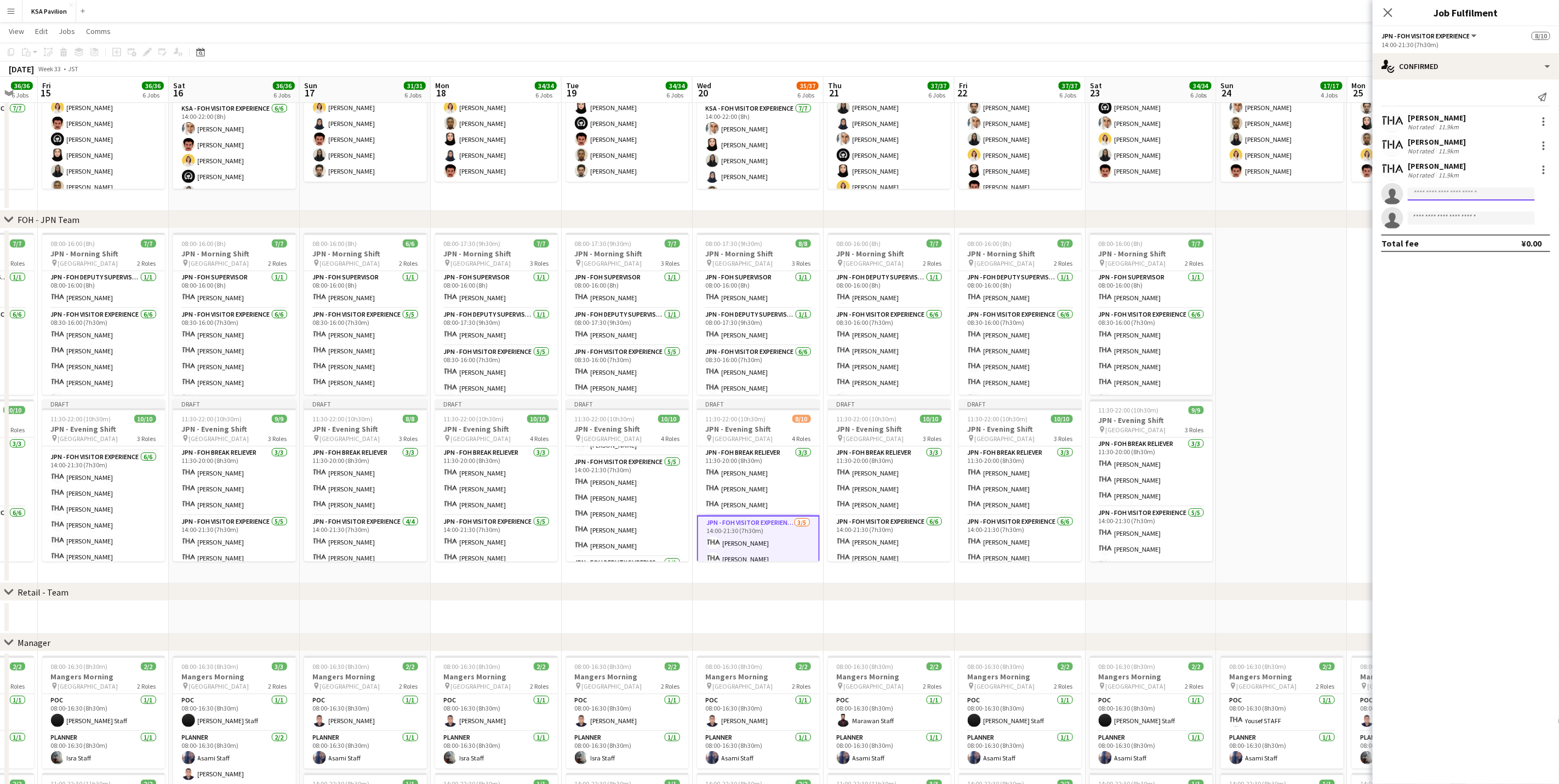
click at [1045, 189] on input at bounding box center [1472, 194] width 127 height 13
type input "****"
click at [1045, 213] on span "[PERSON_NAME]" at bounding box center [1448, 210] width 63 height 9
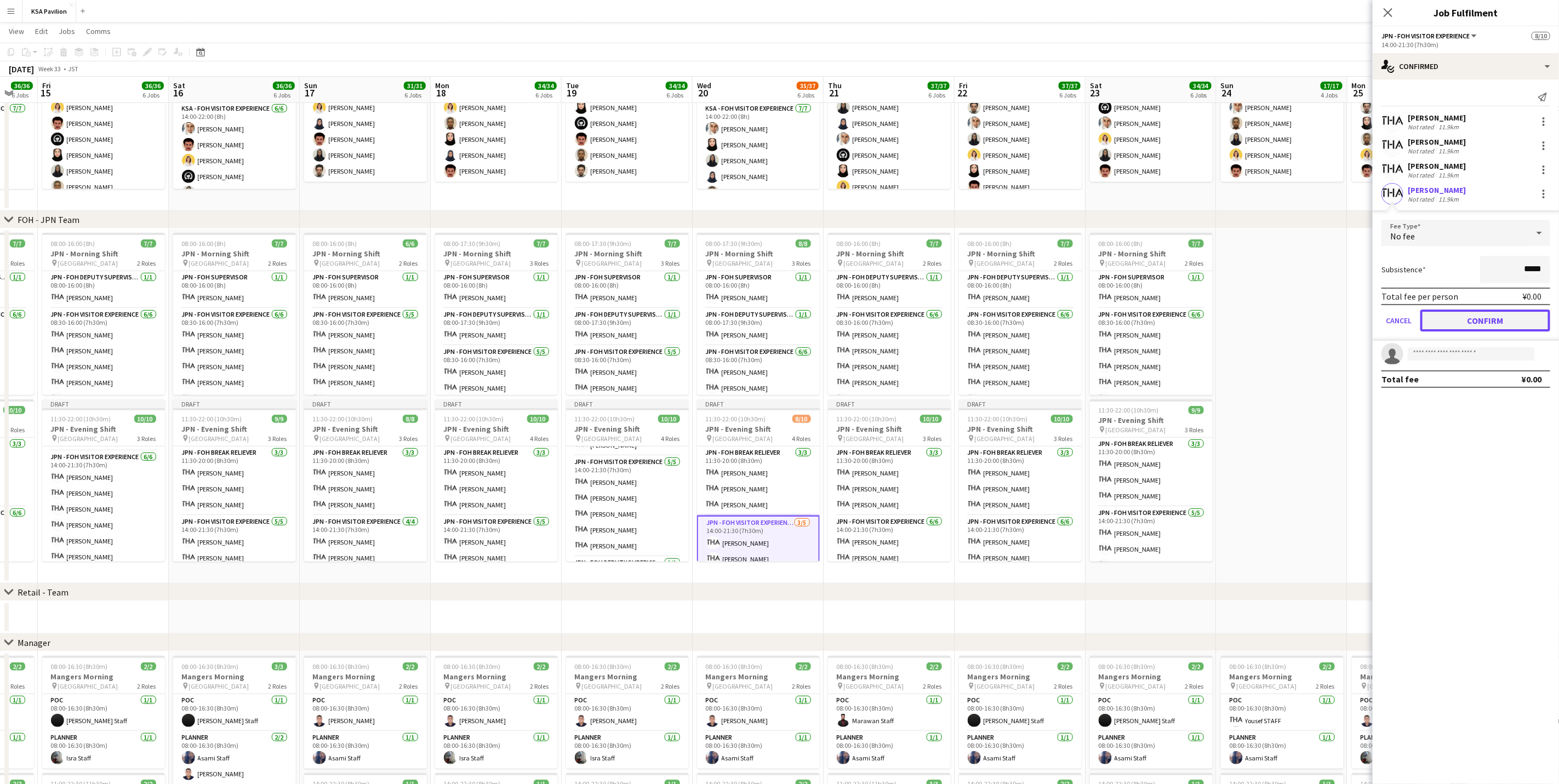
click at [1045, 318] on button "Confirm" at bounding box center [1485, 320] width 130 height 22
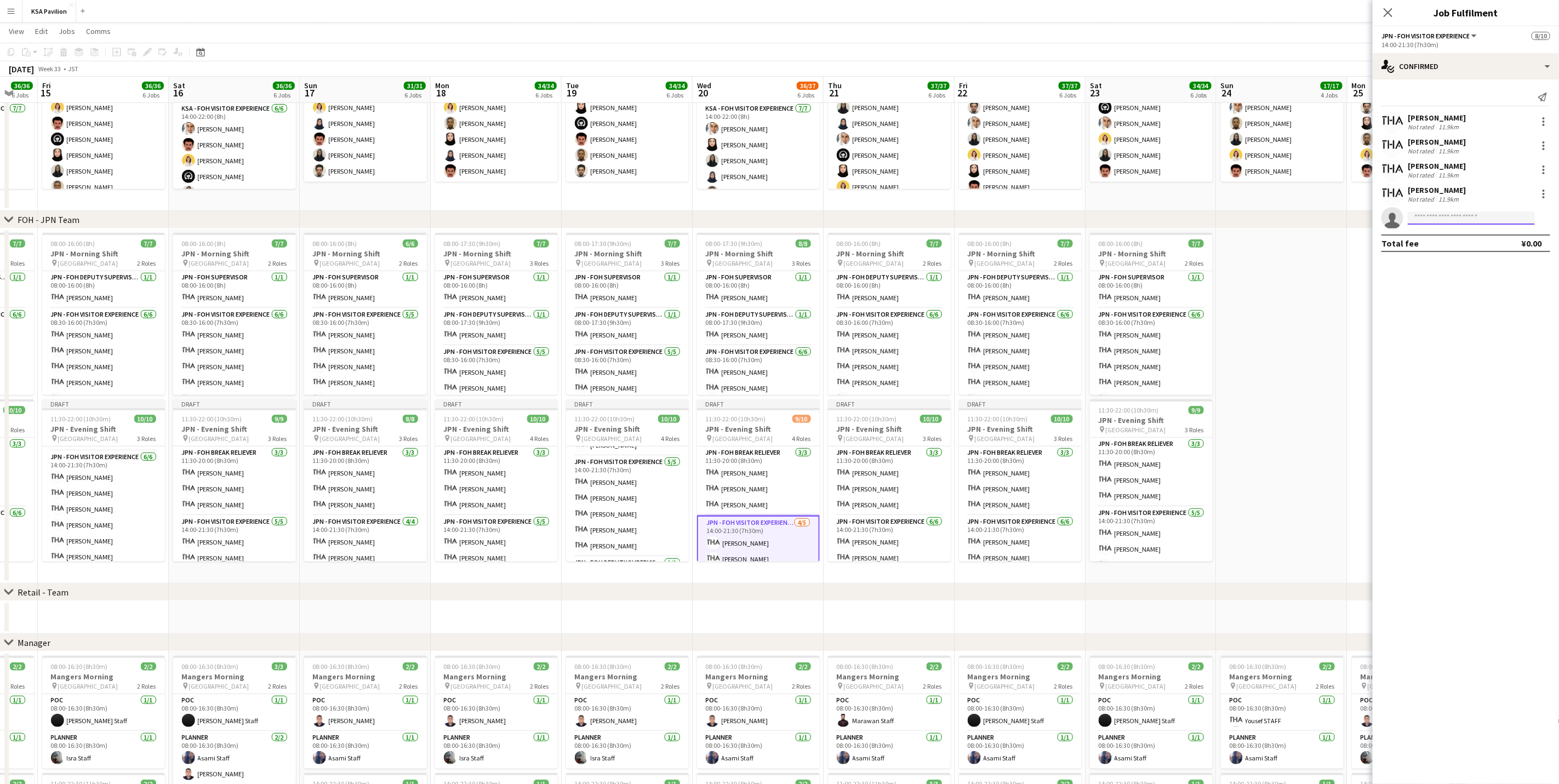
click at [1045, 215] on input at bounding box center [1472, 218] width 127 height 13
type input "*******"
click at [1045, 239] on span "[EMAIL_ADDRESS][DOMAIN_NAME]" at bounding box center [1472, 244] width 110 height 9
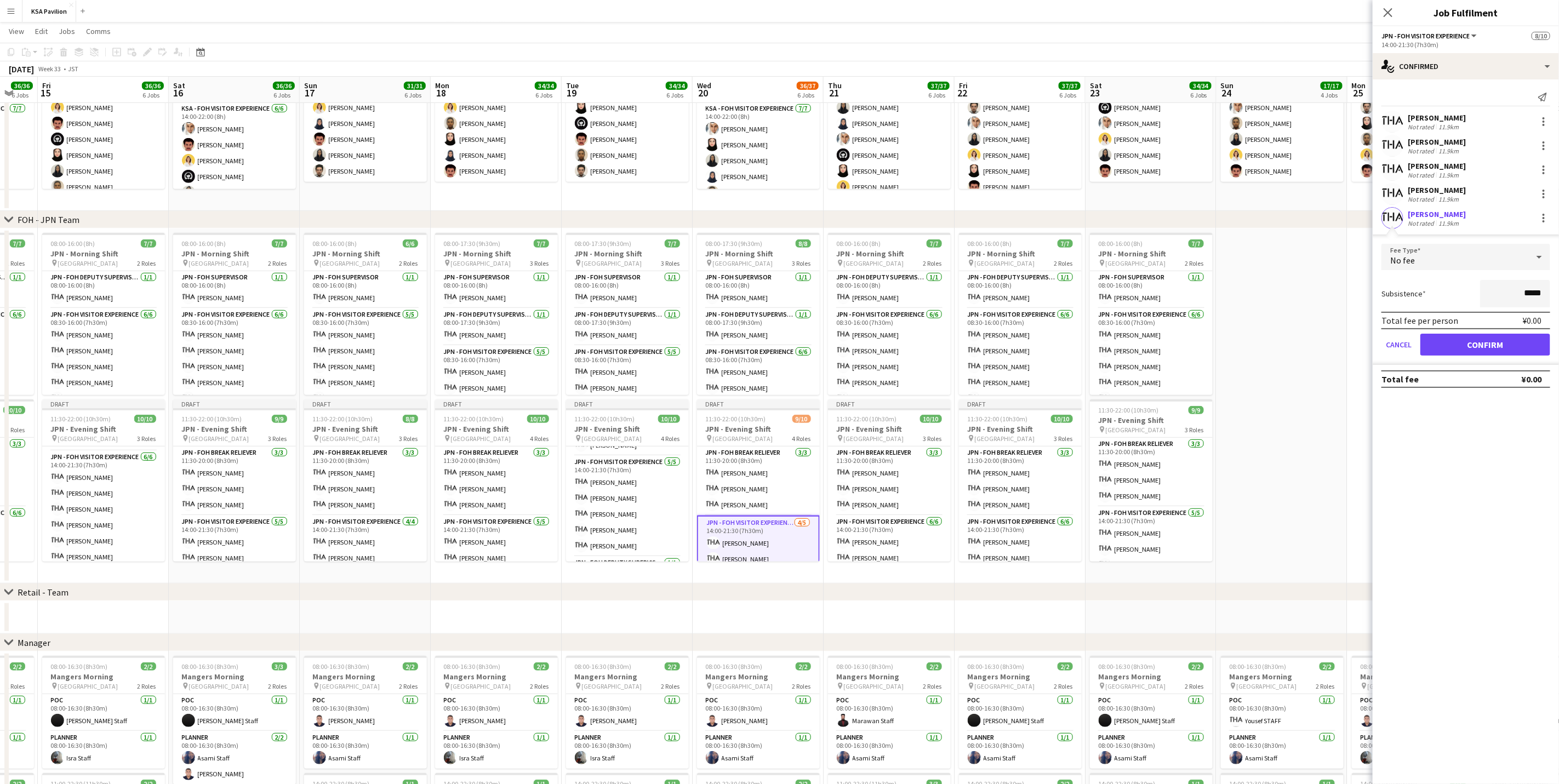
click at [1045, 328] on div "Total fee per person ¥0.00" at bounding box center [1466, 320] width 169 height 18
click at [1045, 333] on button "Confirm" at bounding box center [1485, 344] width 130 height 22
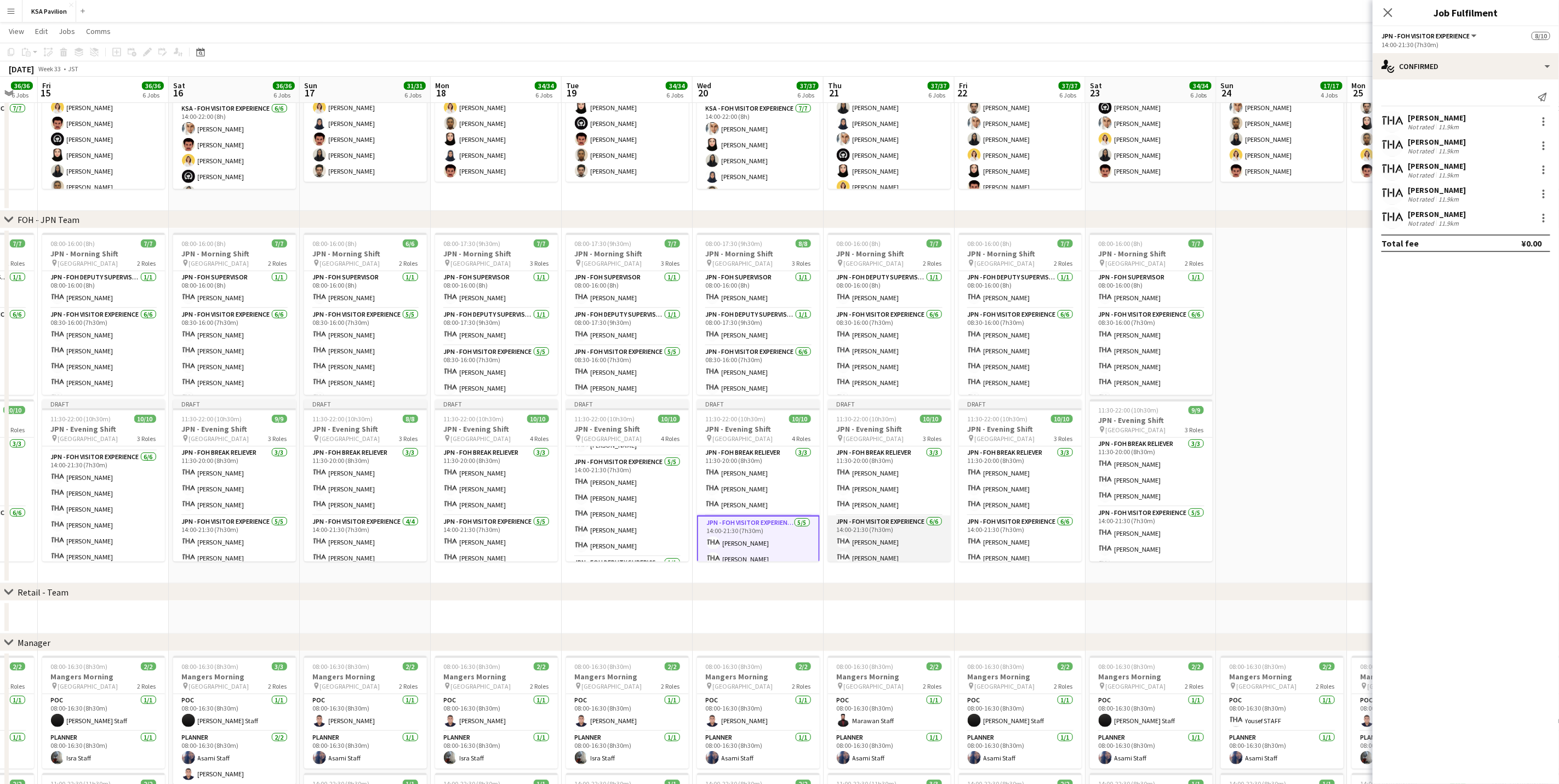
click at [880, 488] on app-card-role "JPN - FOH Visitor Experience [DATE] 14:00-21:30 (7h30m) [PERSON_NAME] [PERSON_N…" at bounding box center [889, 573] width 123 height 116
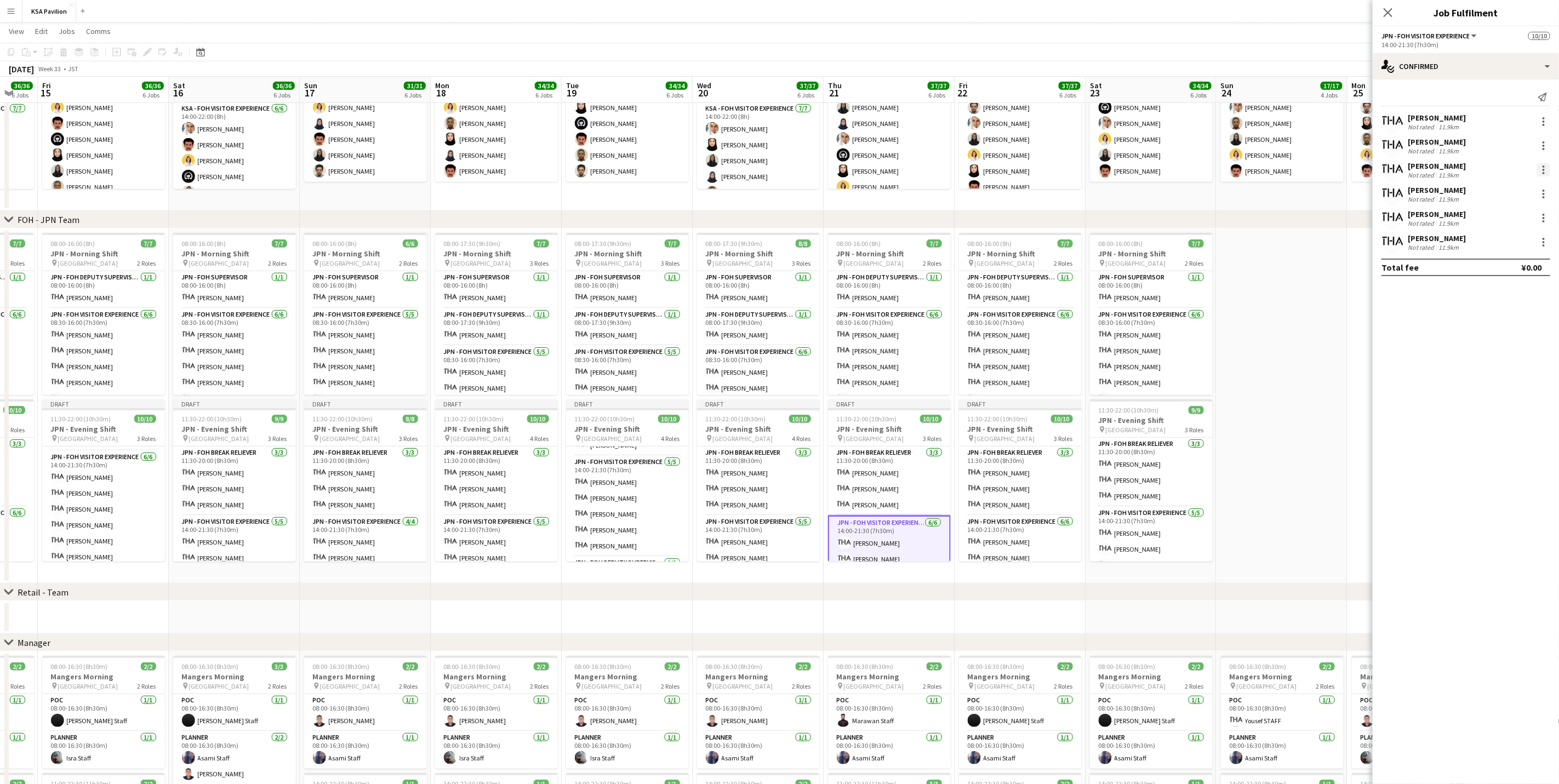
click at [1045, 171] on div at bounding box center [1543, 169] width 13 height 13
click at [1045, 298] on span "Remove" at bounding box center [1508, 295] width 68 height 10
click at [1045, 239] on input at bounding box center [1472, 242] width 127 height 13
type input "****"
click at [1045, 265] on span "[EMAIL_ADDRESS][DOMAIN_NAME]" at bounding box center [1472, 267] width 110 height 9
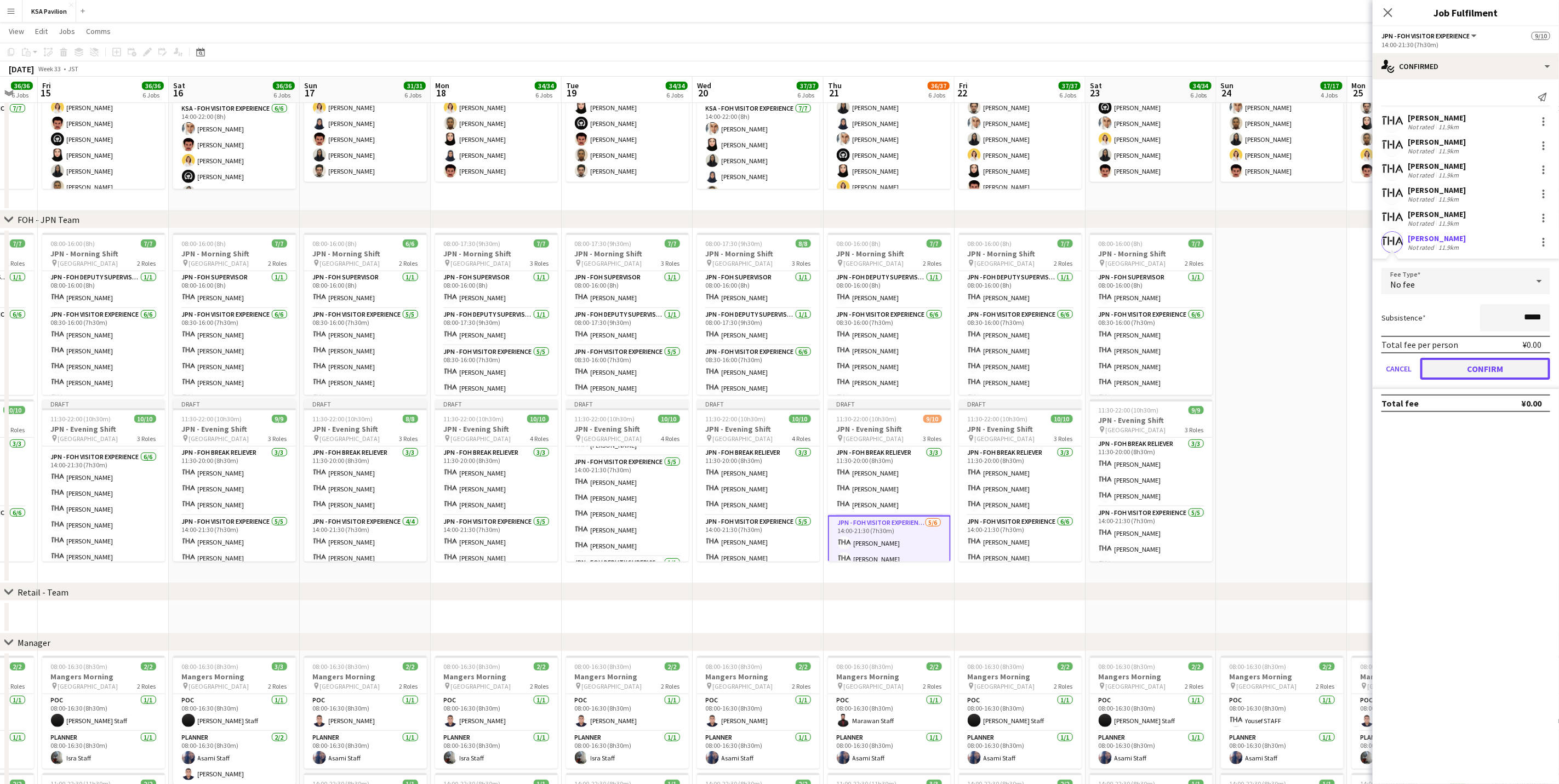
click at [1045, 366] on button "Confirm" at bounding box center [1485, 369] width 130 height 22
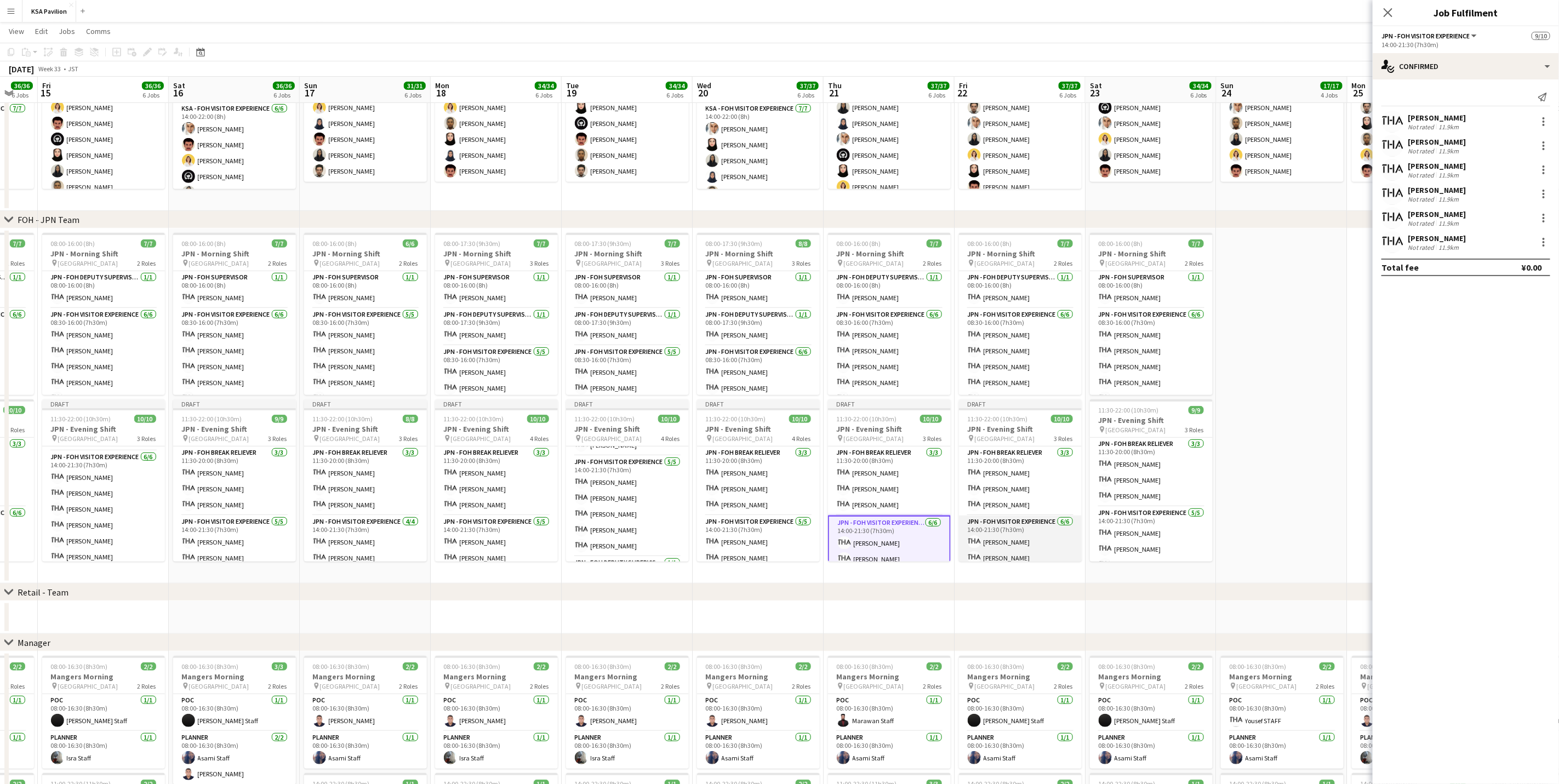
click at [1030, 488] on app-card-role "JPN - FOH Visitor Experience [DATE] 14:00-21:30 (7h30m) [PERSON_NAME] [PERSON_N…" at bounding box center [1020, 573] width 123 height 116
click at [1045, 121] on div at bounding box center [1543, 121] width 2 height 2
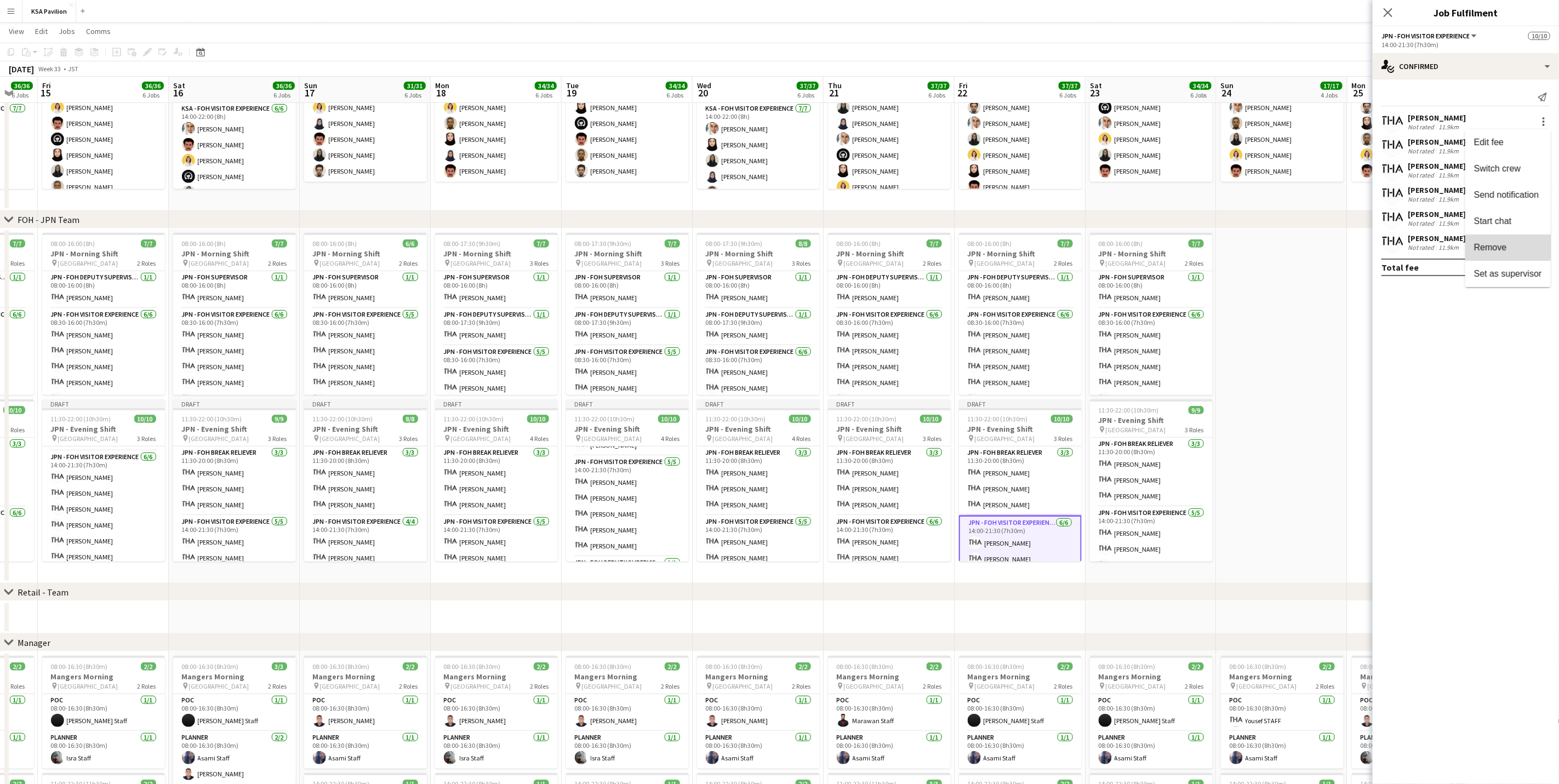
click at [1045, 247] on span "Remove" at bounding box center [1490, 247] width 33 height 9
click at [1045, 240] on input at bounding box center [1472, 242] width 127 height 13
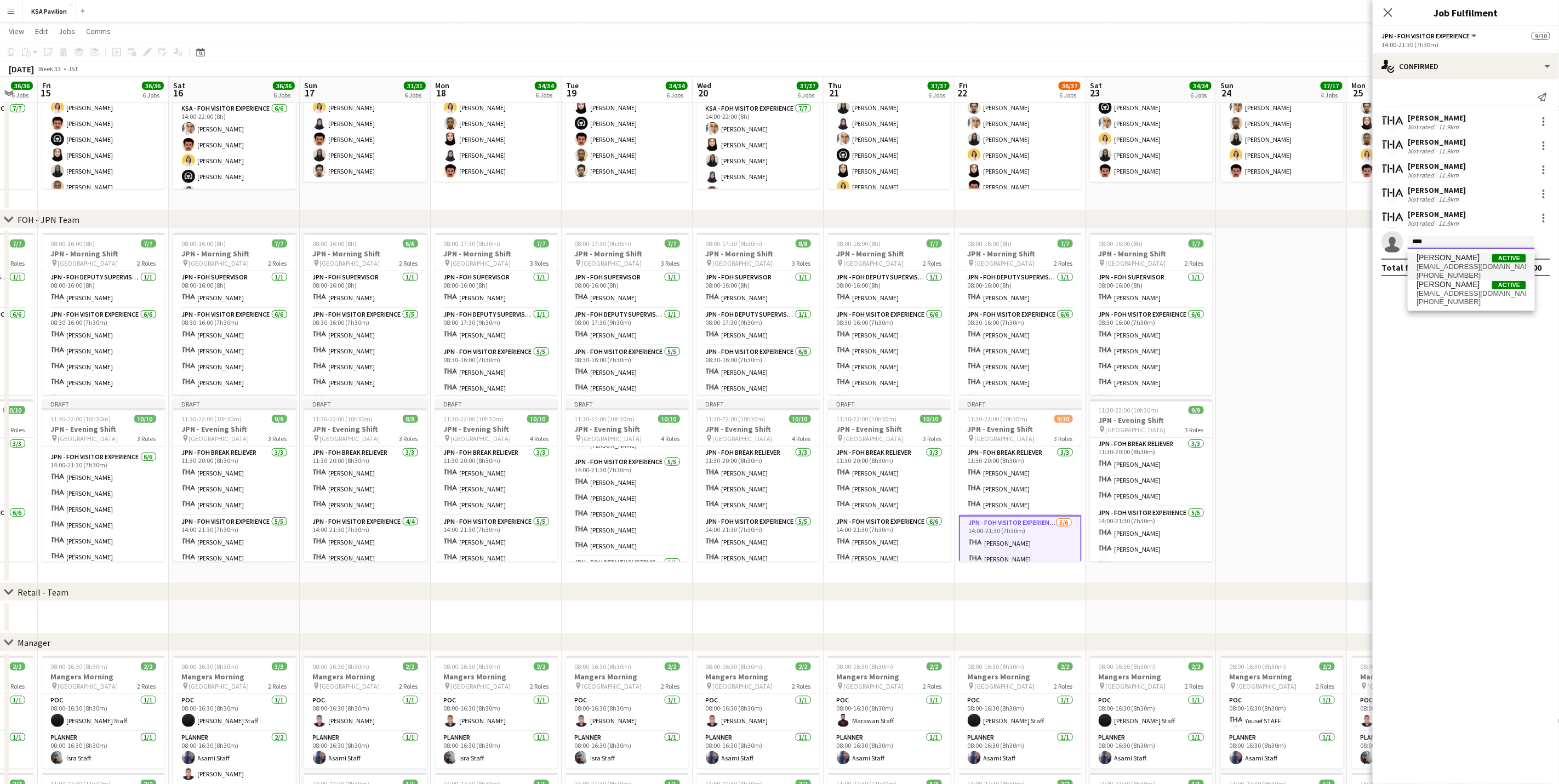
type input "****"
click at [1045, 265] on span "[EMAIL_ADDRESS][DOMAIN_NAME]" at bounding box center [1472, 267] width 110 height 9
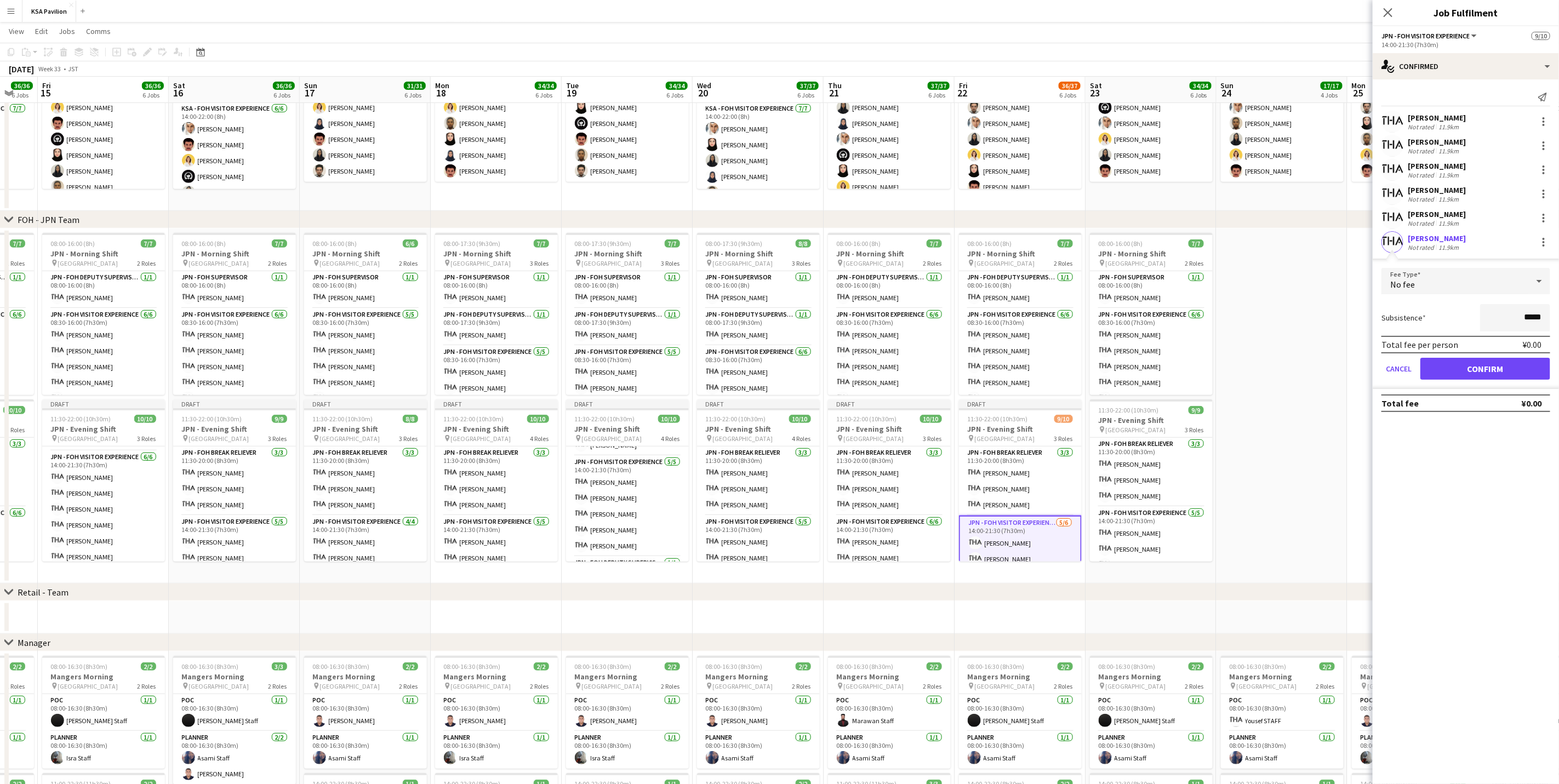
click at [1045, 379] on form "Fee Type No fee Subsistence ***** Total fee per person ¥0.00 Cancel Confirm" at bounding box center [1466, 328] width 186 height 121
click at [1045, 369] on button "Confirm" at bounding box center [1485, 369] width 130 height 22
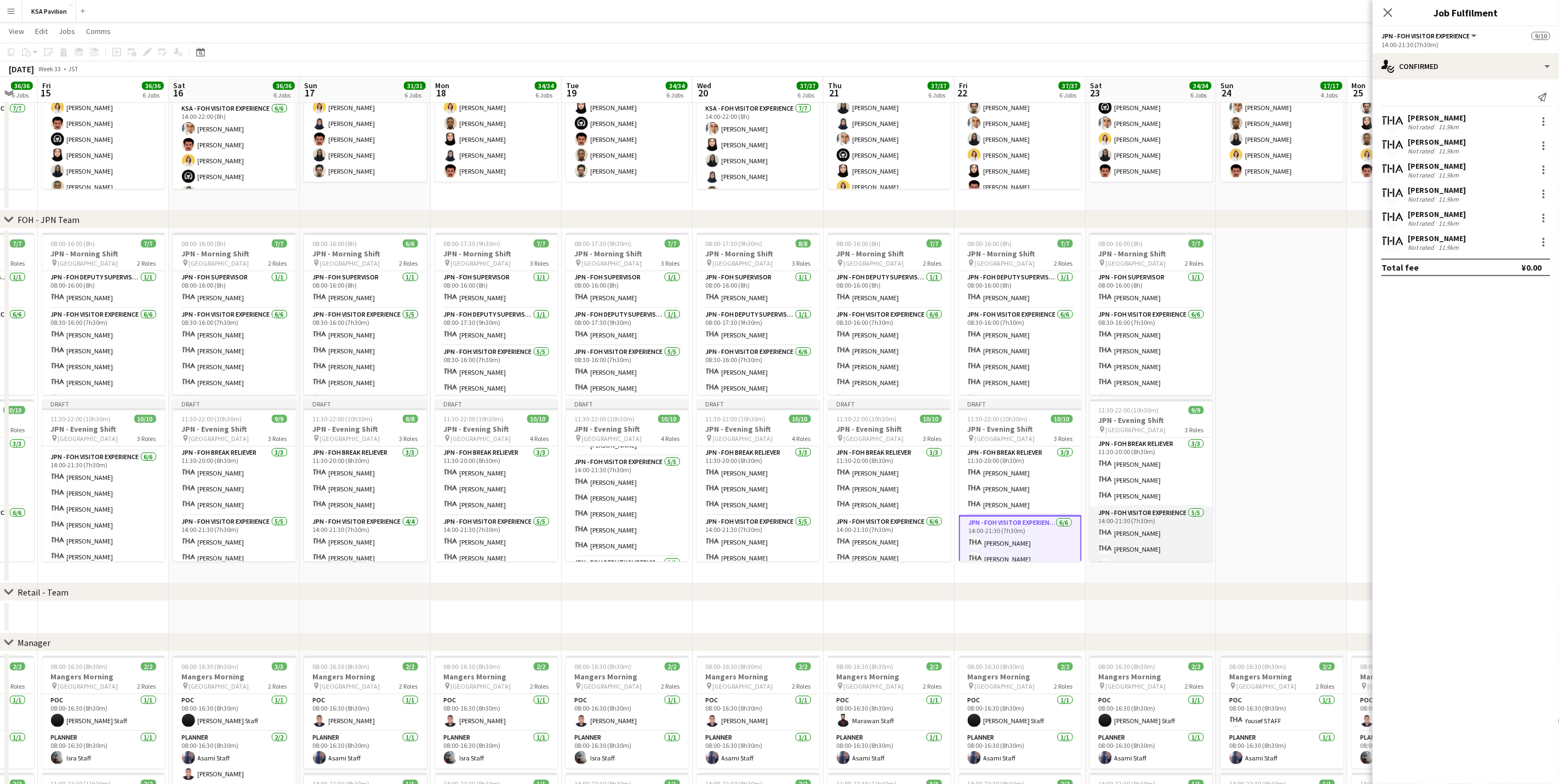
click at [1045, 488] on app-card-role "JPN - FOH Visitor Experience [DATE] 14:00-21:30 (7h30m) [PERSON_NAME] [PERSON_N…" at bounding box center [1151, 557] width 123 height 101
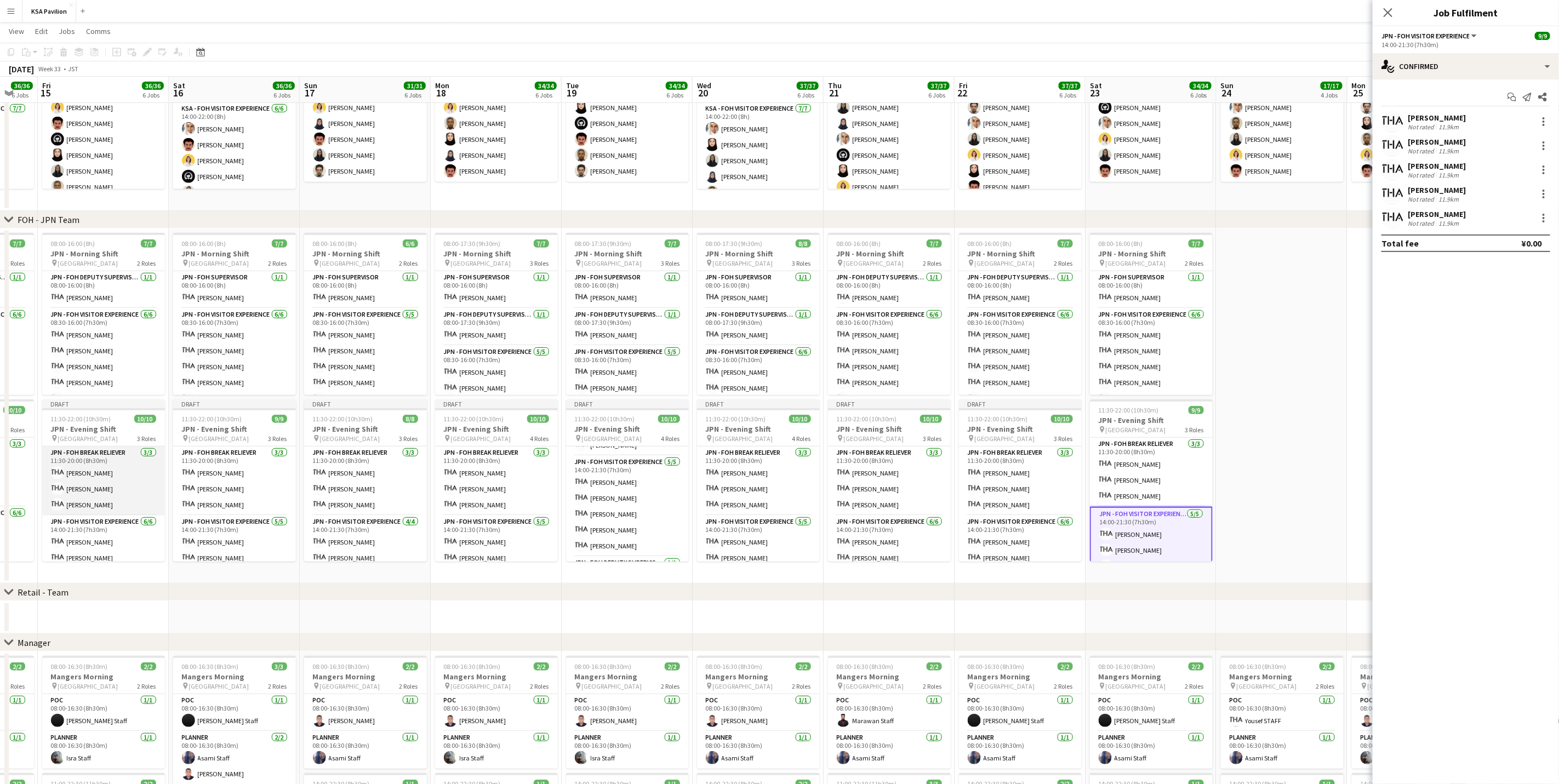
scroll to position [82, 0]
click at [316, 479] on app-user-avatar at bounding box center [319, 473] width 13 height 13
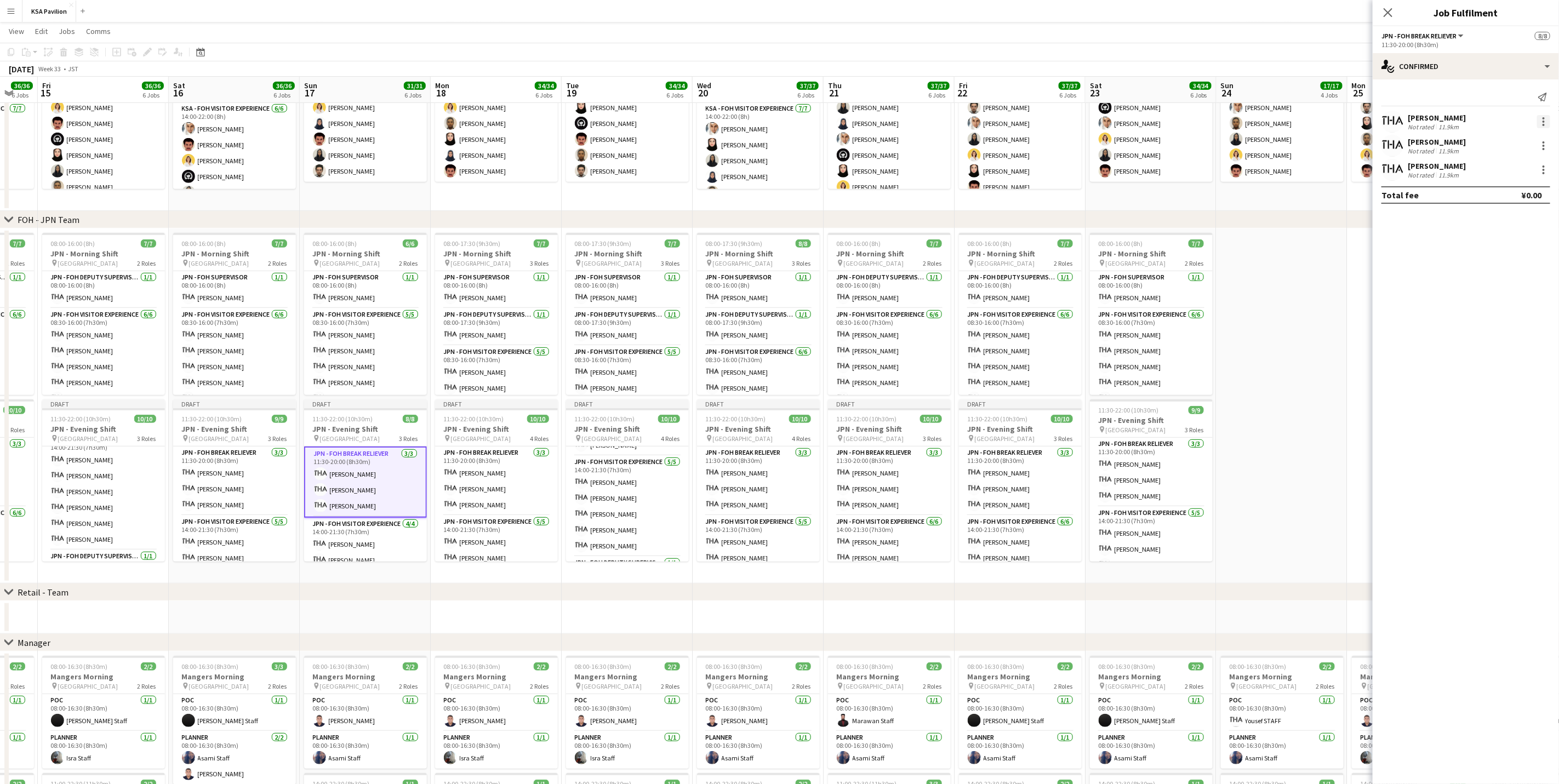
click at [1045, 122] on div at bounding box center [1543, 121] width 2 height 2
click at [1045, 247] on span "Remove" at bounding box center [1508, 247] width 68 height 10
click at [1045, 172] on input at bounding box center [1472, 169] width 127 height 13
click at [1045, 172] on input "********" at bounding box center [1472, 169] width 127 height 13
type input "********"
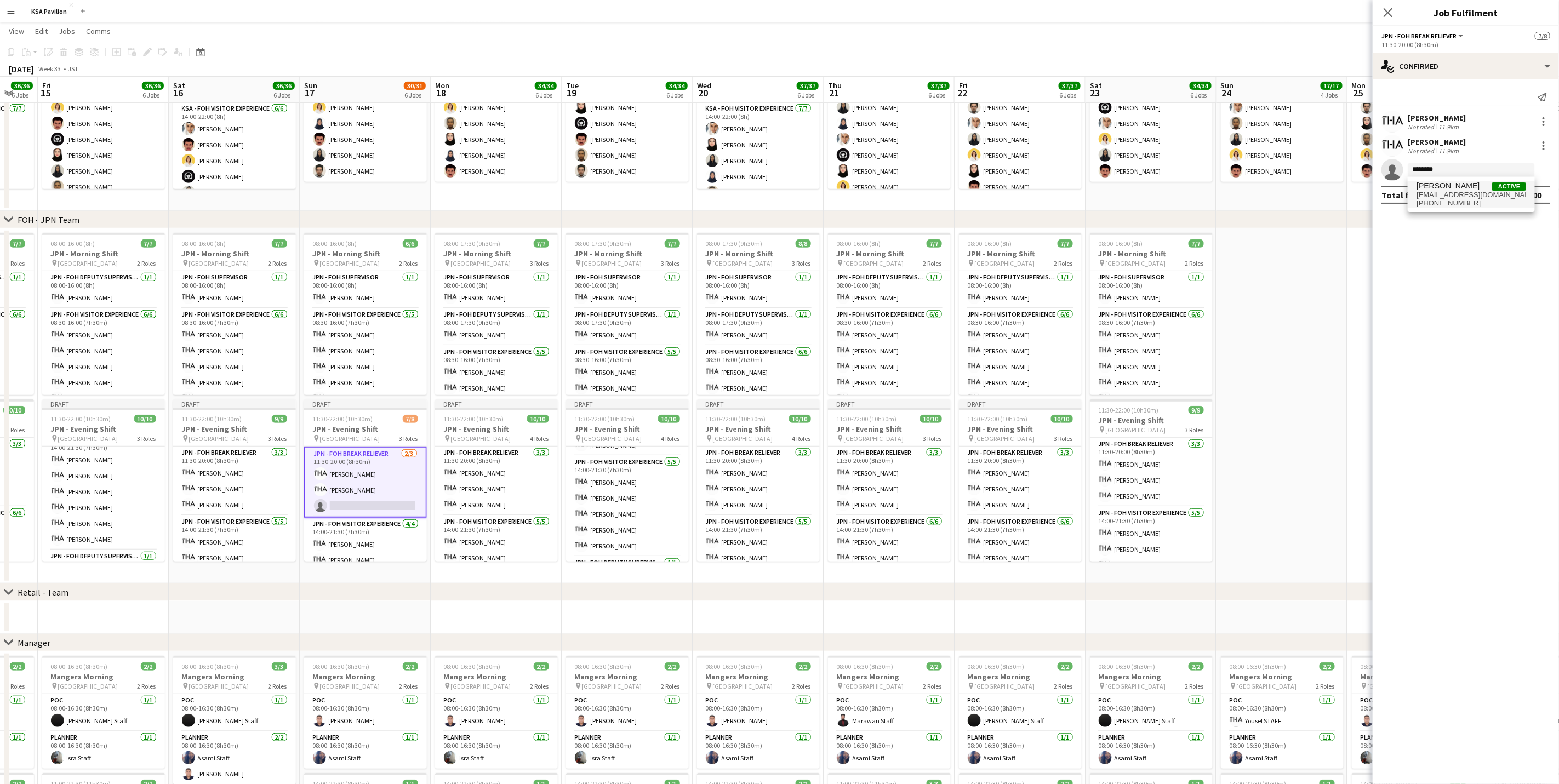
click at [1045, 186] on span "[PERSON_NAME]" at bounding box center [1448, 186] width 63 height 9
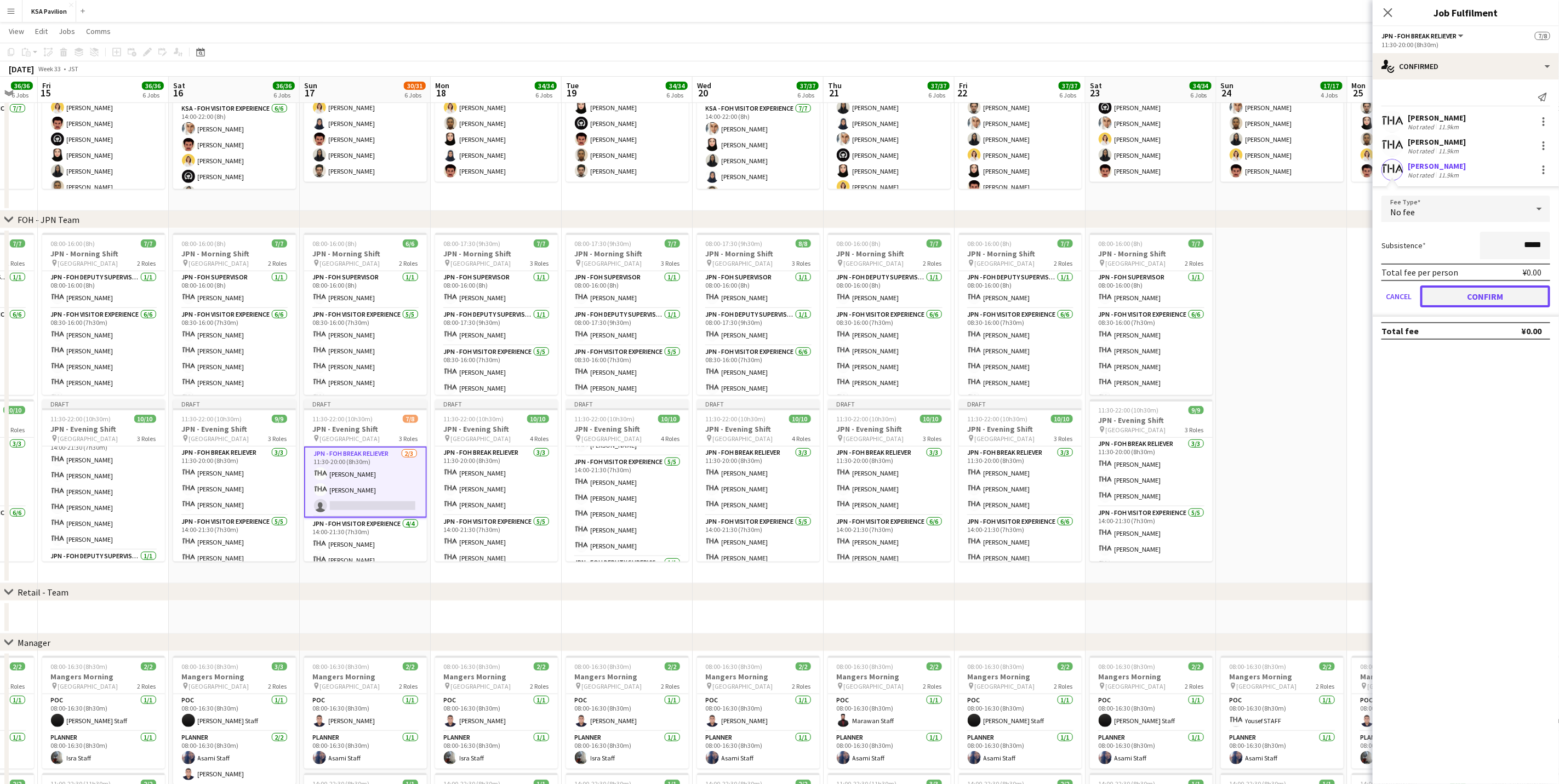
click at [1045, 300] on button "Confirm" at bounding box center [1485, 296] width 130 height 22
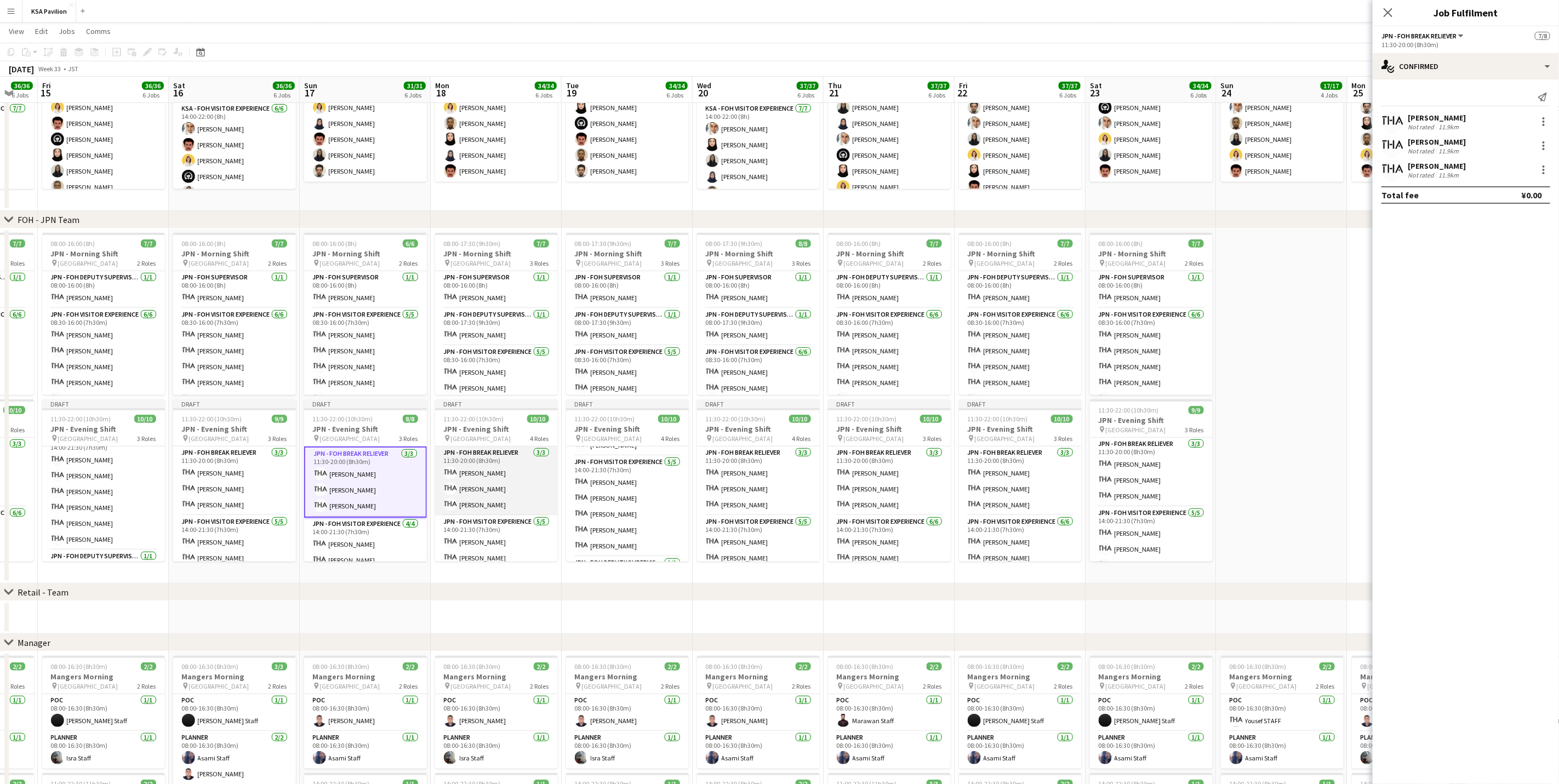
click at [495, 488] on app-card-role "JPN - FOH Break Reliever [DATE] 11:30-20:00 (8h30m) [PERSON_NAME] Shiori [PERSO…" at bounding box center [496, 481] width 123 height 69
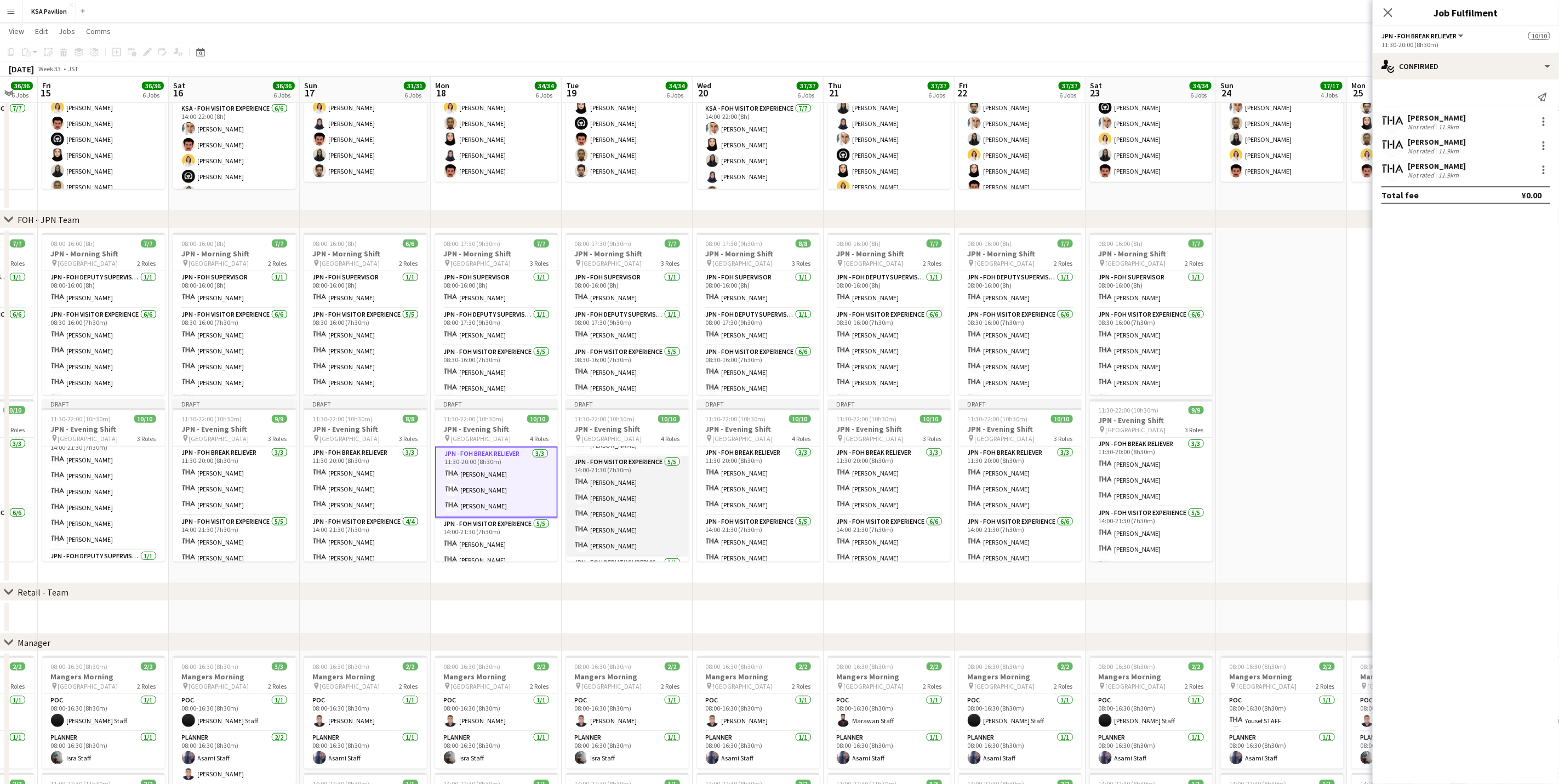
scroll to position [0, 0]
click at [642, 483] on app-card-role "JPN - FOH Break Reliever [DATE] 11:30-20:00 (8h30m) Azumi Haruyama [PERSON_NAME…" at bounding box center [627, 481] width 123 height 69
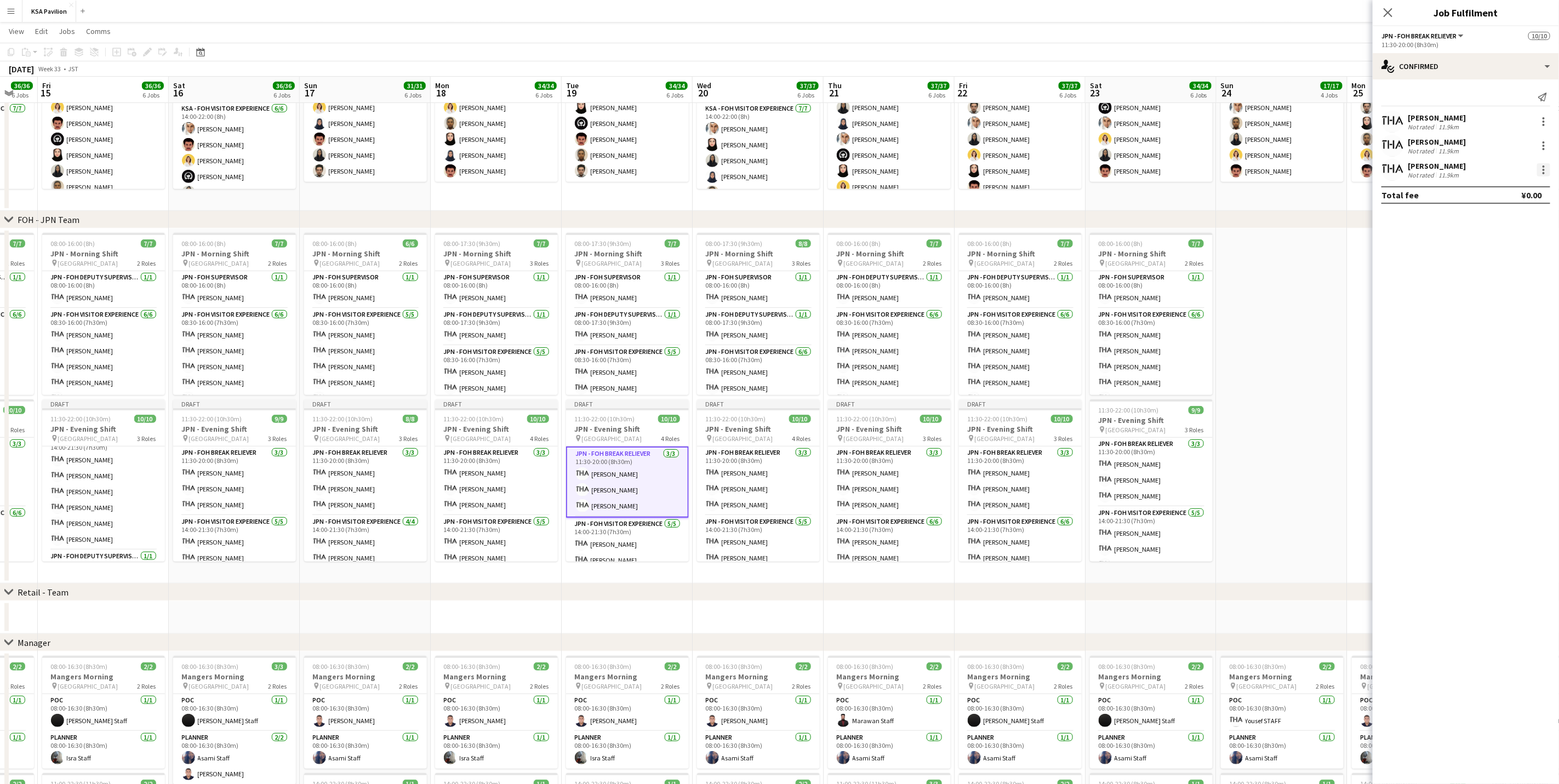
click at [1045, 168] on div at bounding box center [1543, 169] width 13 height 13
click at [1045, 296] on span "Remove" at bounding box center [1490, 294] width 33 height 9
click at [1045, 172] on input at bounding box center [1472, 169] width 127 height 13
type input "***"
click at [1045, 186] on span "[PERSON_NAME]" at bounding box center [1448, 186] width 63 height 9
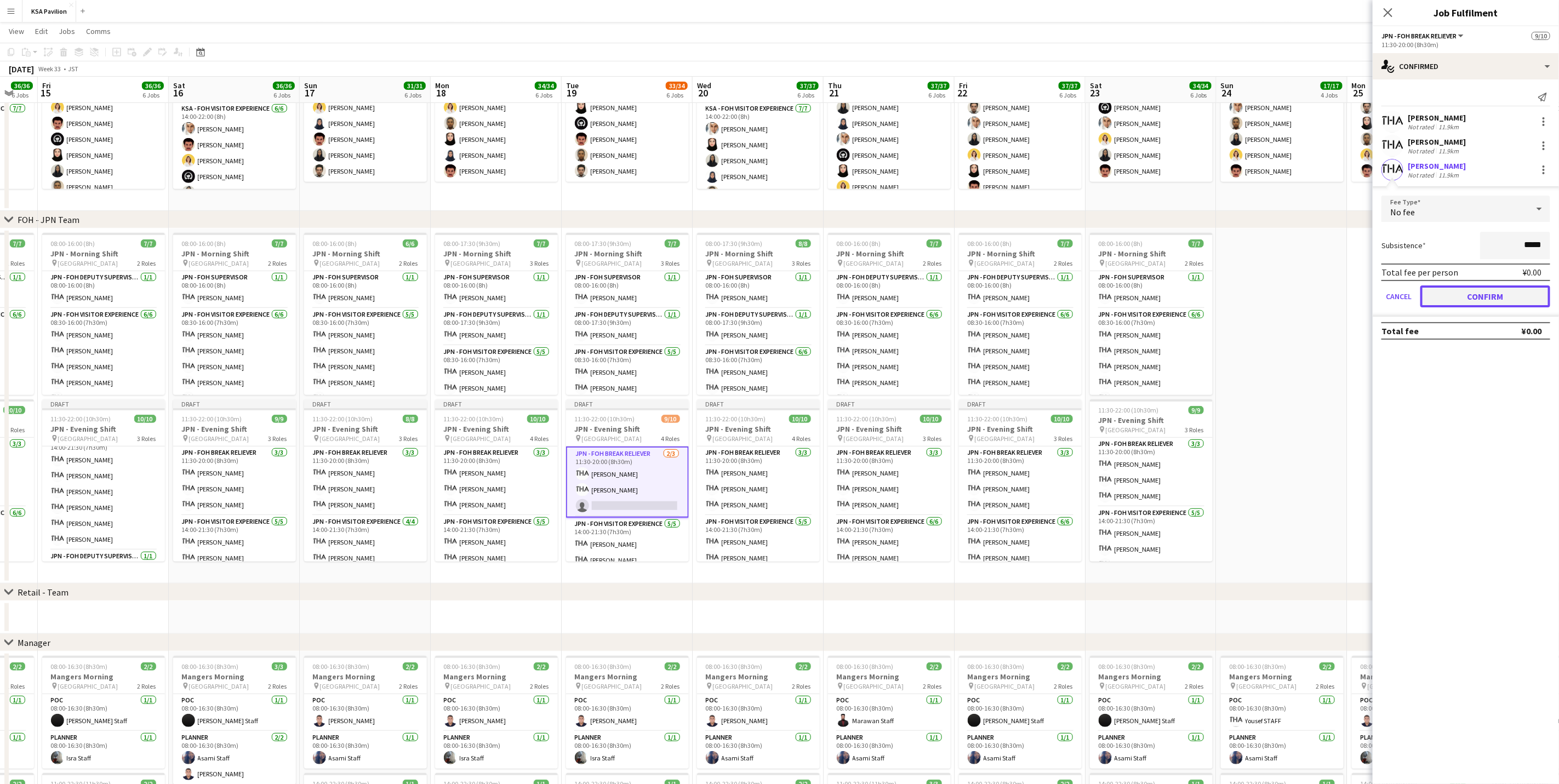
click at [1045, 291] on button "Confirm" at bounding box center [1485, 296] width 130 height 22
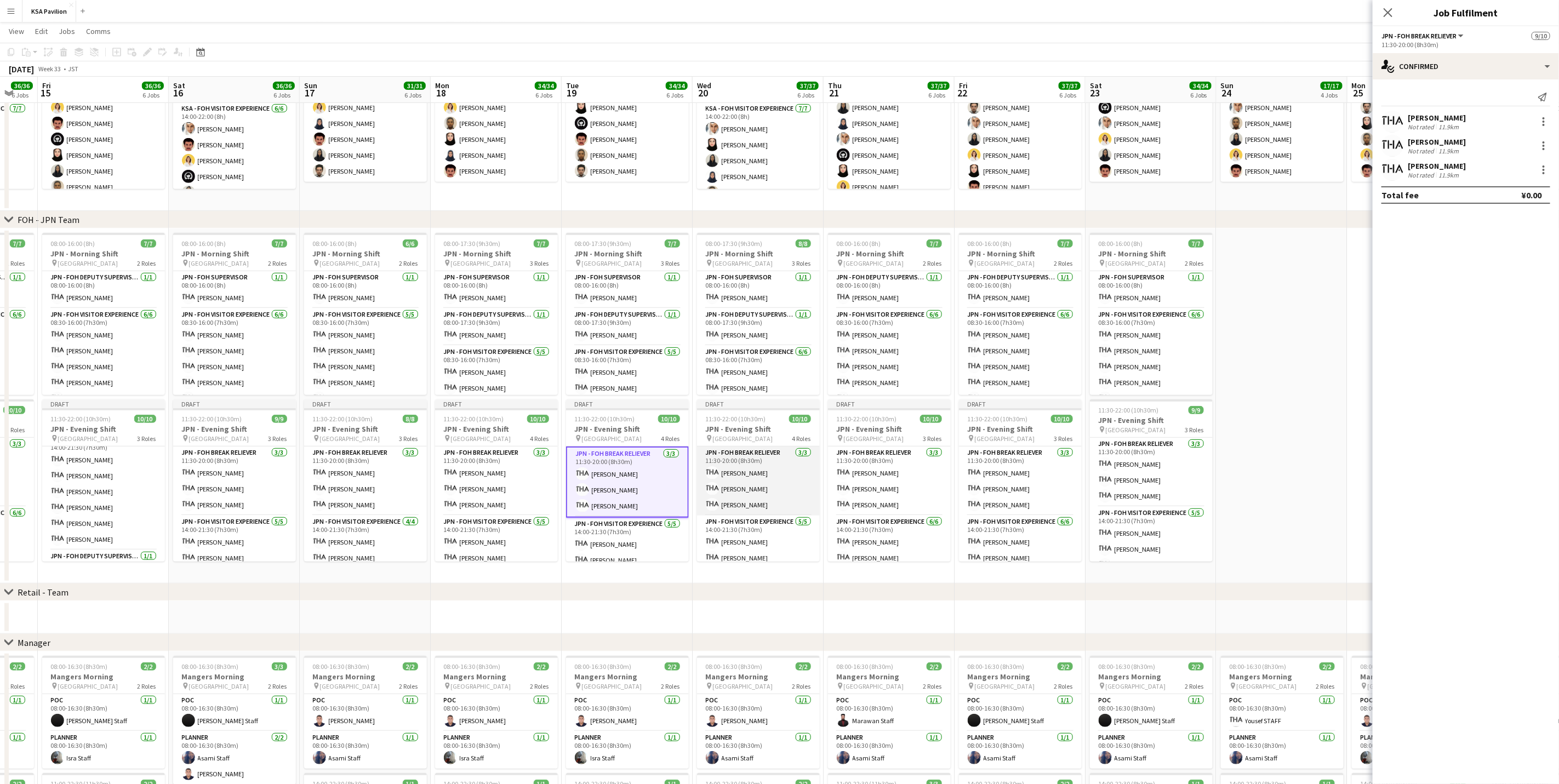
click at [752, 481] on app-card-role "JPN - FOH Break Reliever [DATE] 11:30-20:00 (8h30m) Mako [PERSON_NAME] [PERSON_…" at bounding box center [758, 481] width 123 height 69
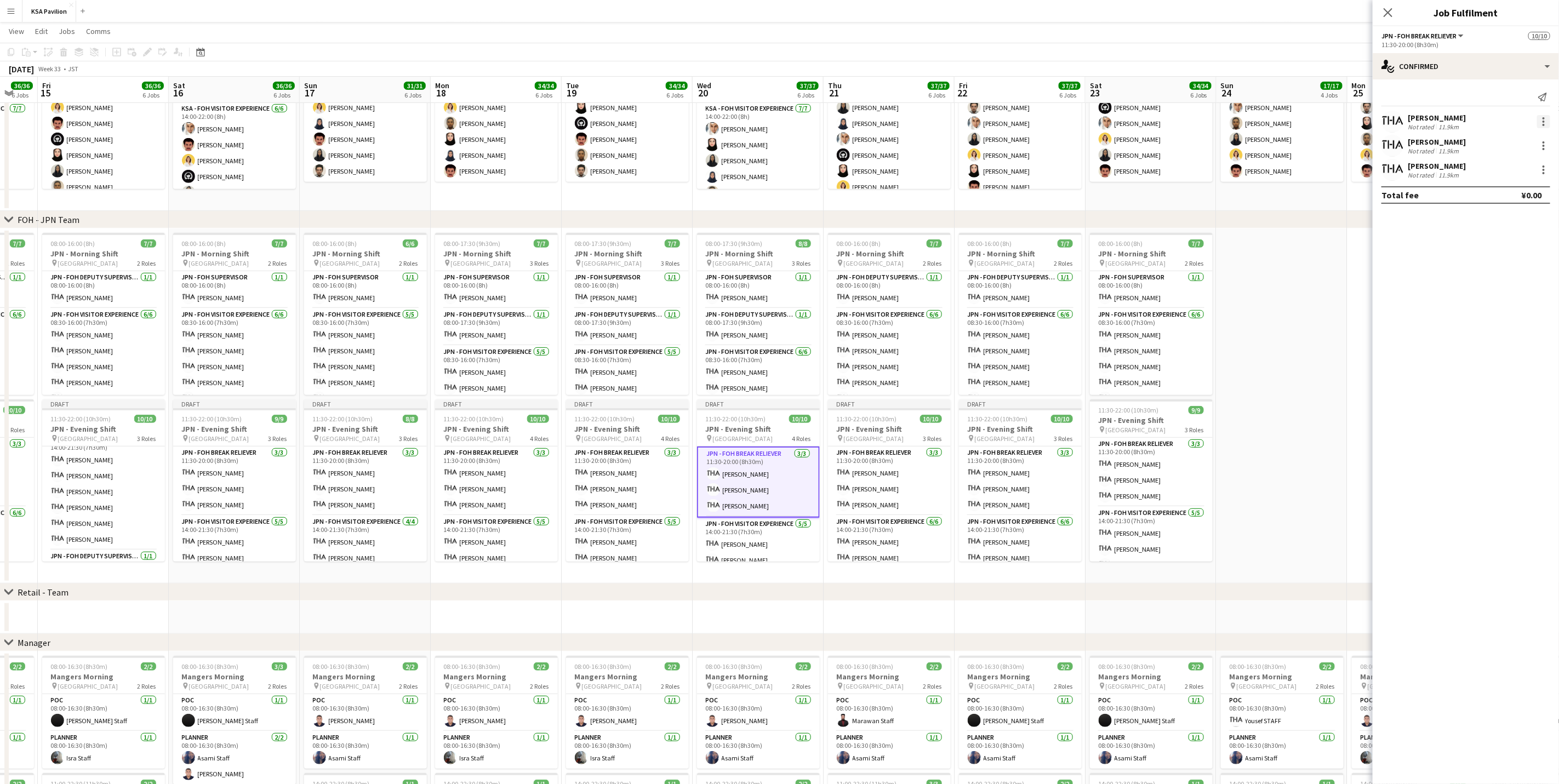
click at [1045, 117] on div at bounding box center [1543, 118] width 2 height 2
click at [1045, 117] on div at bounding box center [779, 392] width 1559 height 784
click at [1045, 124] on div at bounding box center [1543, 121] width 13 height 13
click at [1045, 255] on button "Remove" at bounding box center [1508, 248] width 86 height 26
click at [1045, 172] on input at bounding box center [1472, 169] width 127 height 13
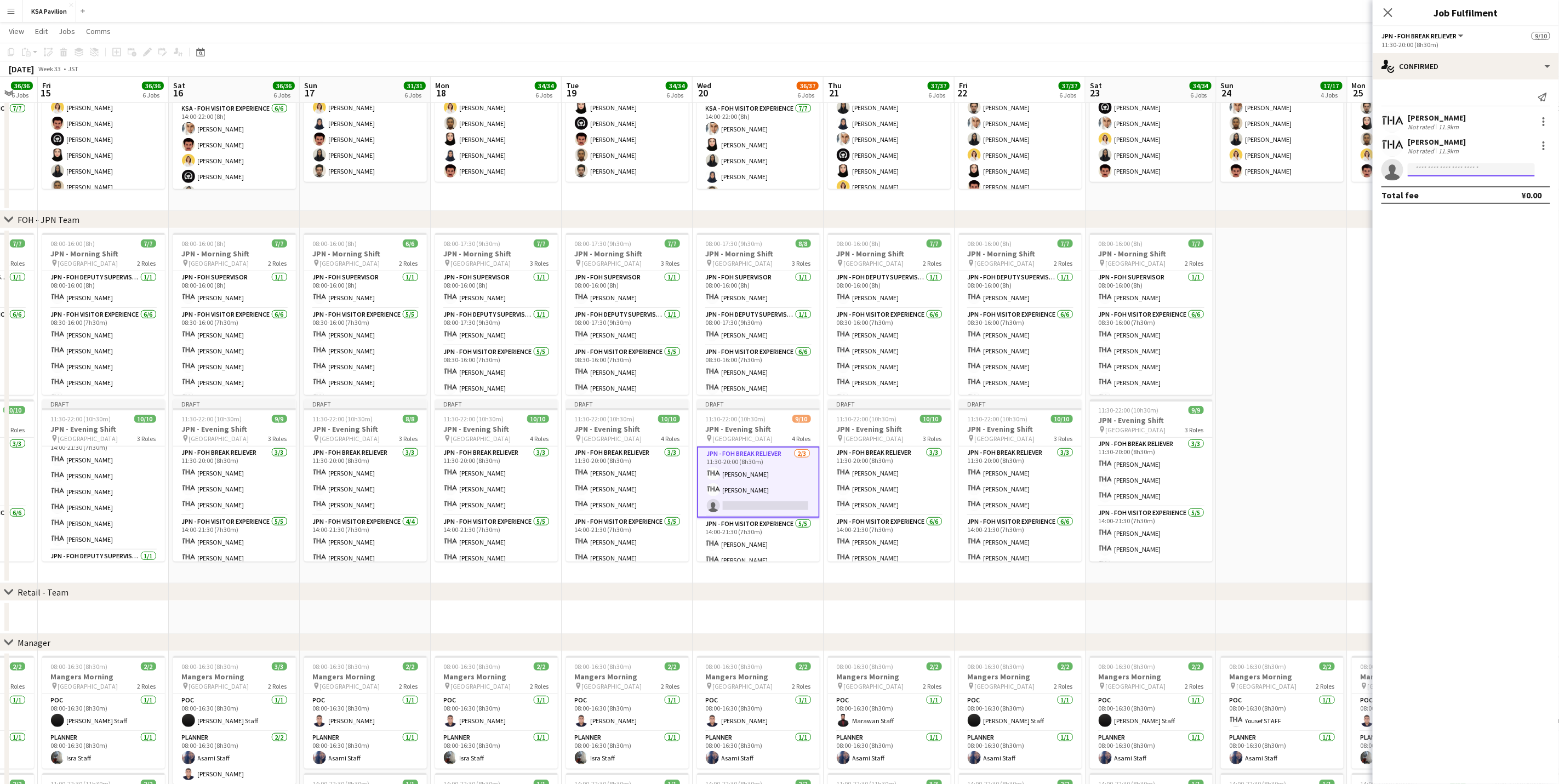
type input "*"
type input "***"
click at [1045, 193] on span "[EMAIL_ADDRESS][DOMAIN_NAME]" at bounding box center [1472, 195] width 110 height 9
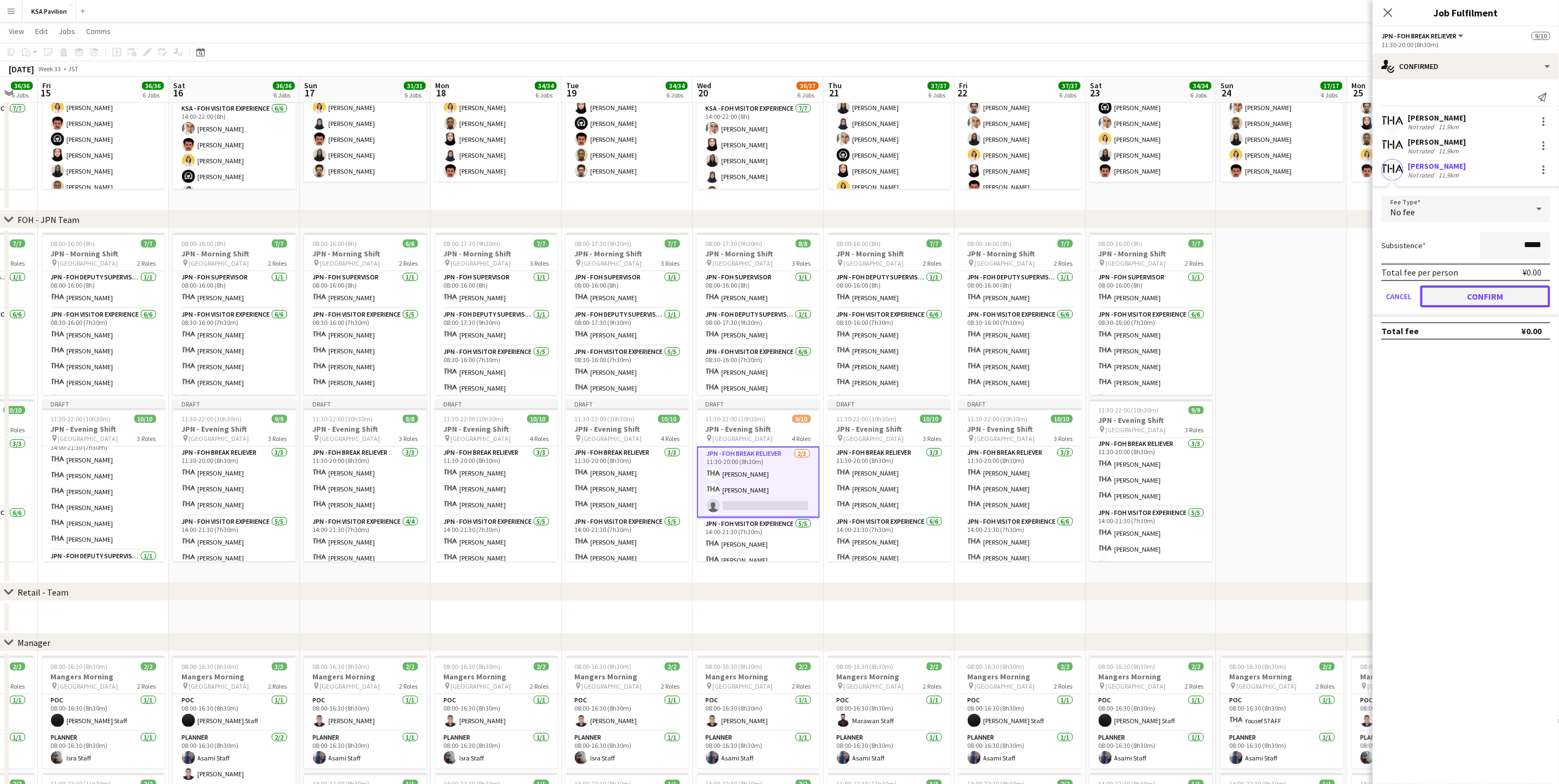
click at [1045, 288] on button "Confirm" at bounding box center [1485, 296] width 130 height 22
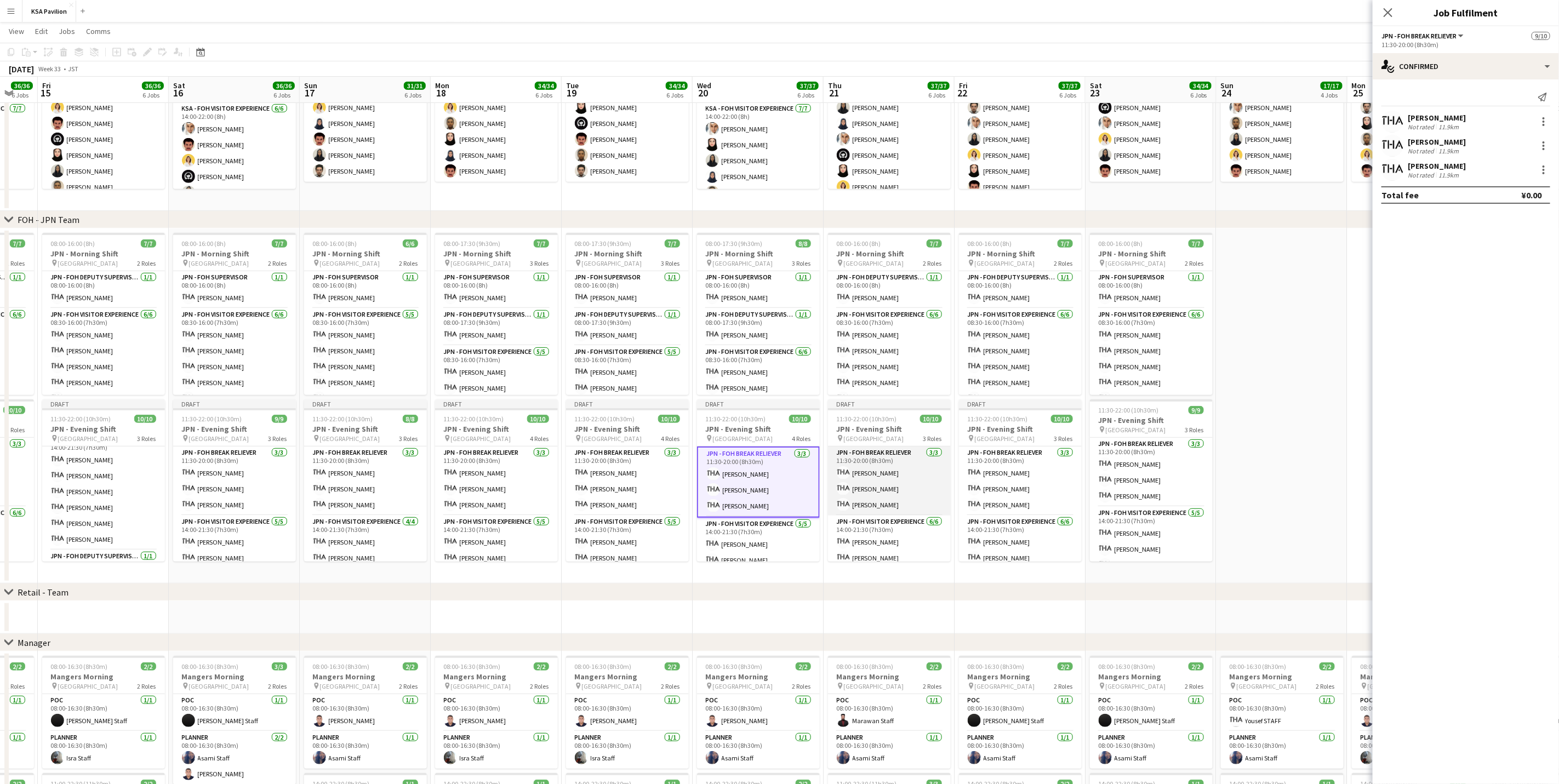
click at [843, 488] on app-card-role "JPN - FOH Break Reliever [DATE] 11:30-20:00 (8h30m) [PERSON_NAME] Shiori [PERSO…" at bounding box center [889, 481] width 123 height 69
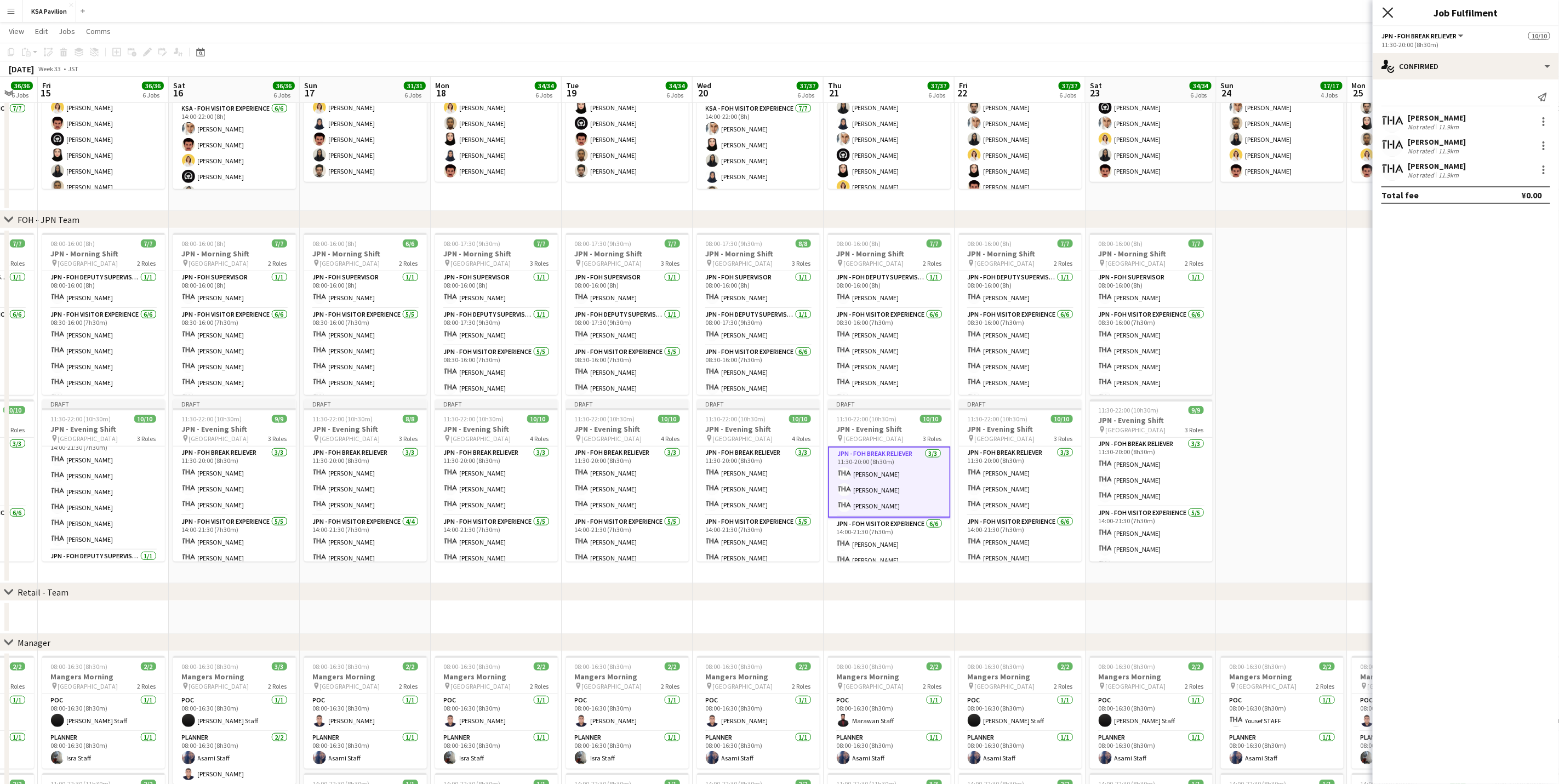
click at [1045, 10] on icon at bounding box center [1388, 12] width 11 height 11
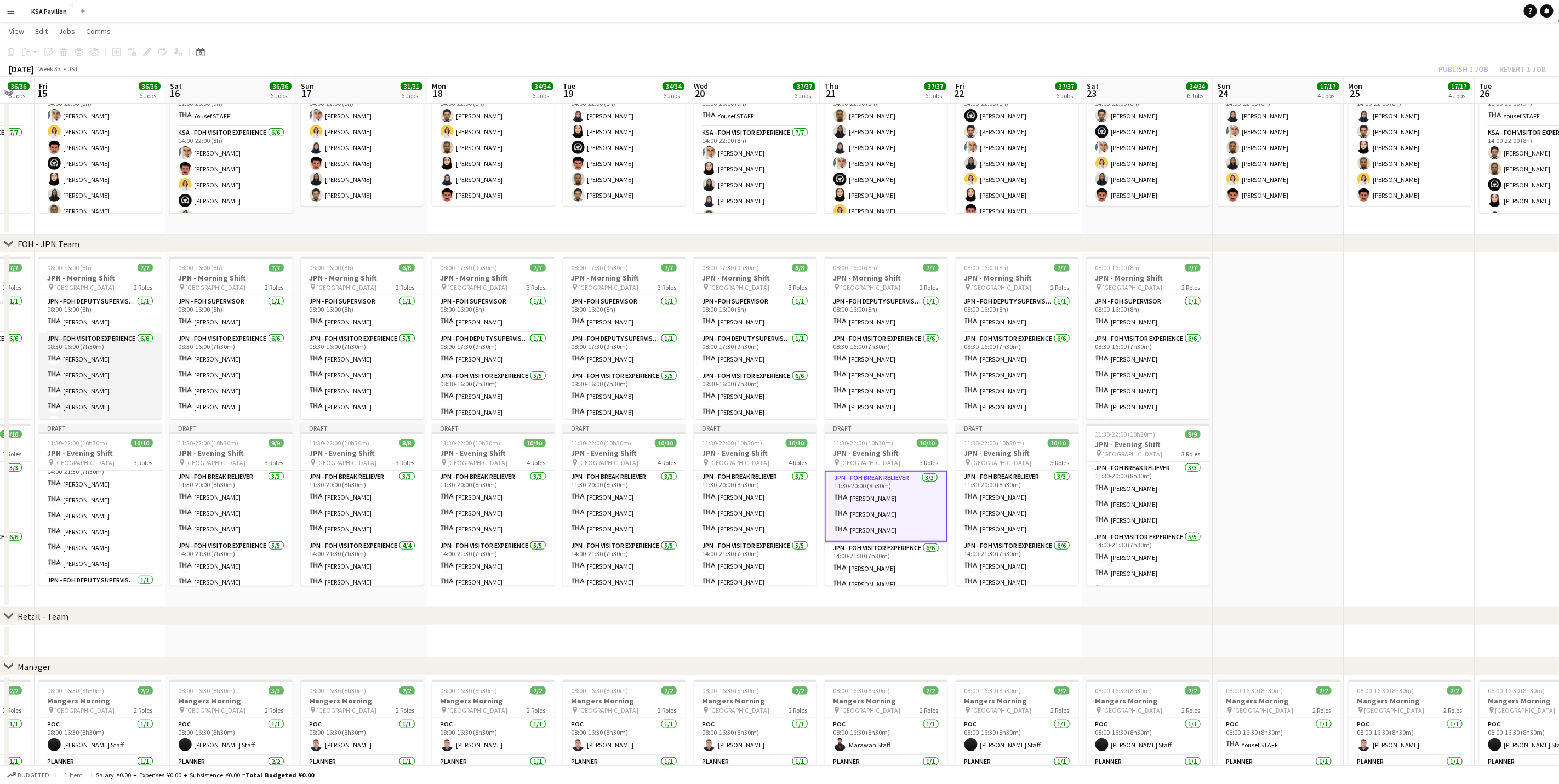
scroll to position [0, 359]
click at [169, 312] on app-card-role "JPN - FOH Supervisor [DATE] 08:00-16:00 (8h) [PERSON_NAME]" at bounding box center [230, 313] width 123 height 37
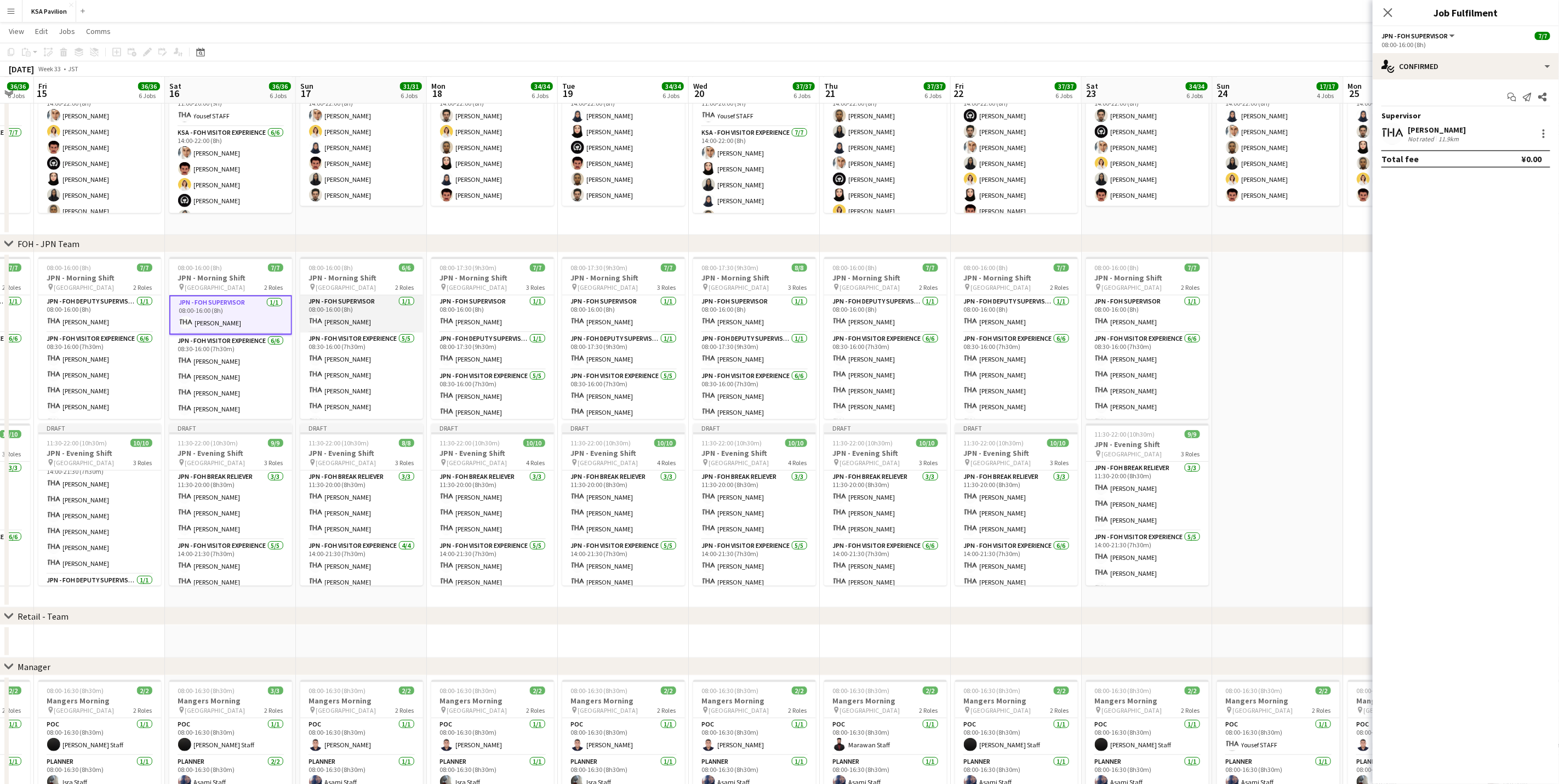
click at [341, 315] on app-card-role "JPN - FOH Supervisor [DATE] 08:00-16:00 (8h) [PERSON_NAME]" at bounding box center [361, 313] width 123 height 37
click at [1045, 133] on div at bounding box center [1543, 133] width 2 height 2
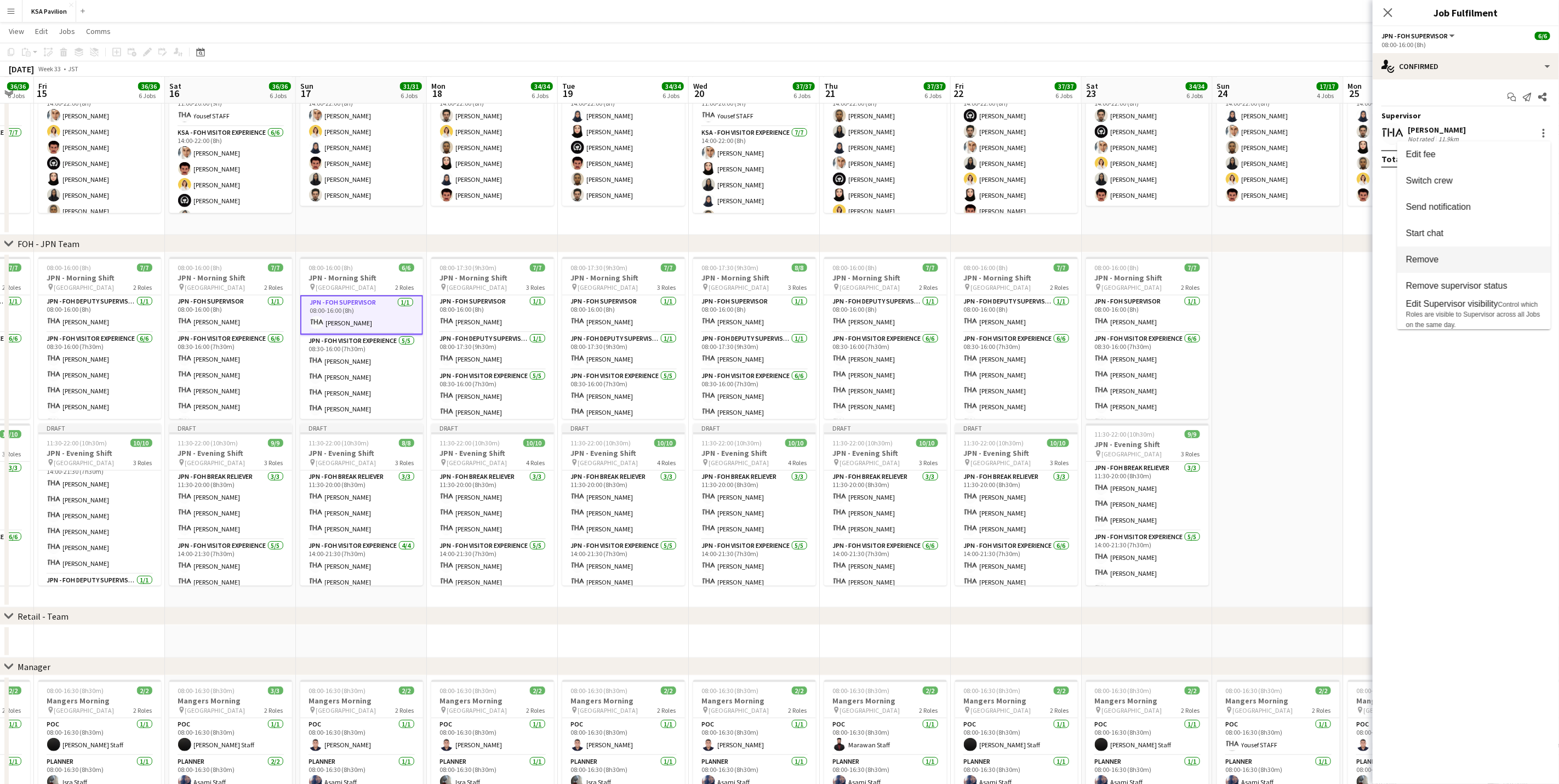
click at [1045, 264] on span "Remove" at bounding box center [1474, 260] width 136 height 10
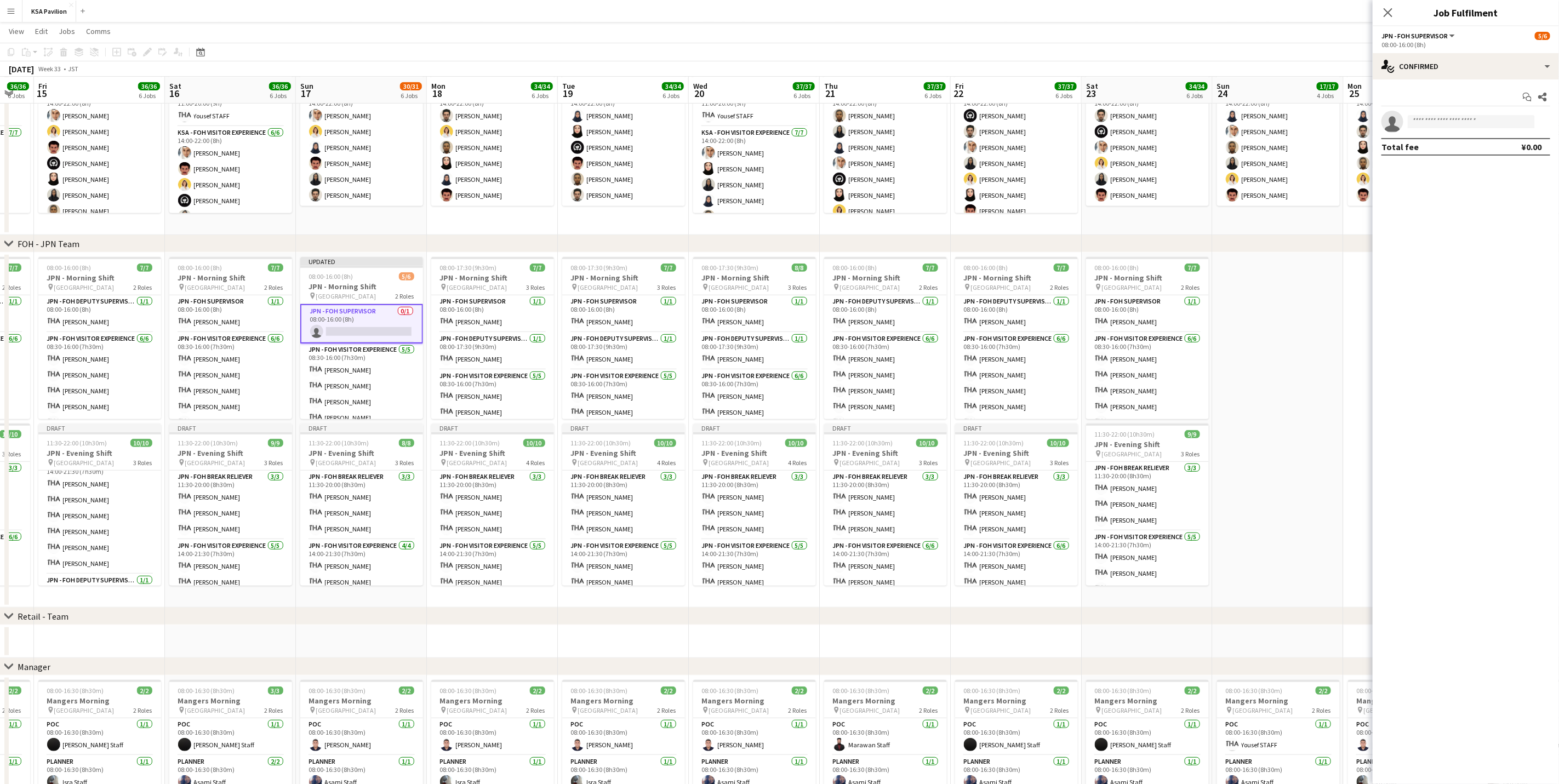
click at [536, 311] on app-calendar-viewport "Tue 12 34/35 6 Jobs Wed 13 36/37 6 Jobs Thu 14 36/36 6 Jobs Fri 15 36/36 6 Jobs…" at bounding box center [779, 410] width 1559 height 1322
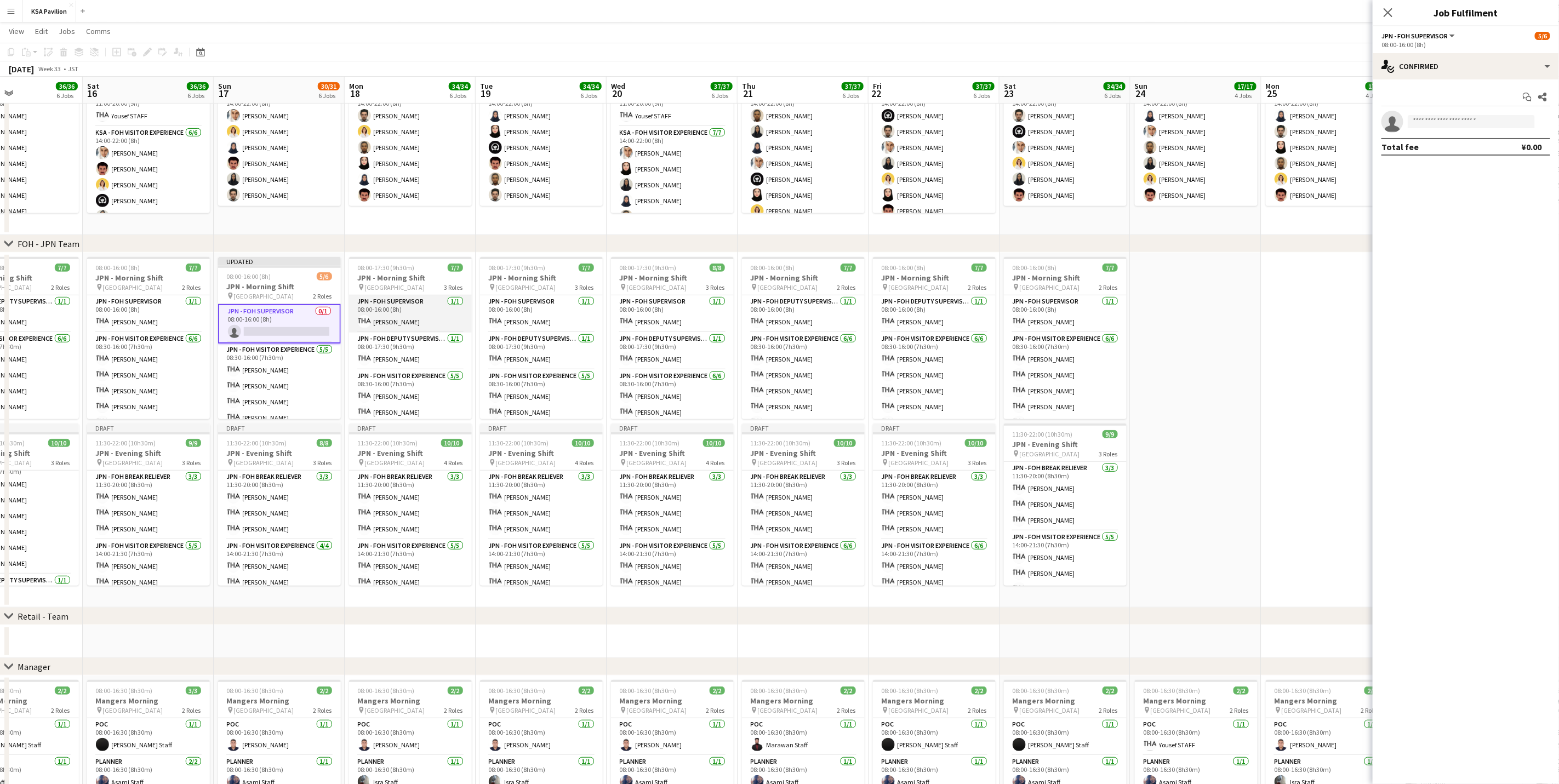
click at [423, 315] on app-card-role "JPN - FOH Supervisor [DATE] 08:00-16:00 (8h) [PERSON_NAME]" at bounding box center [410, 313] width 123 height 37
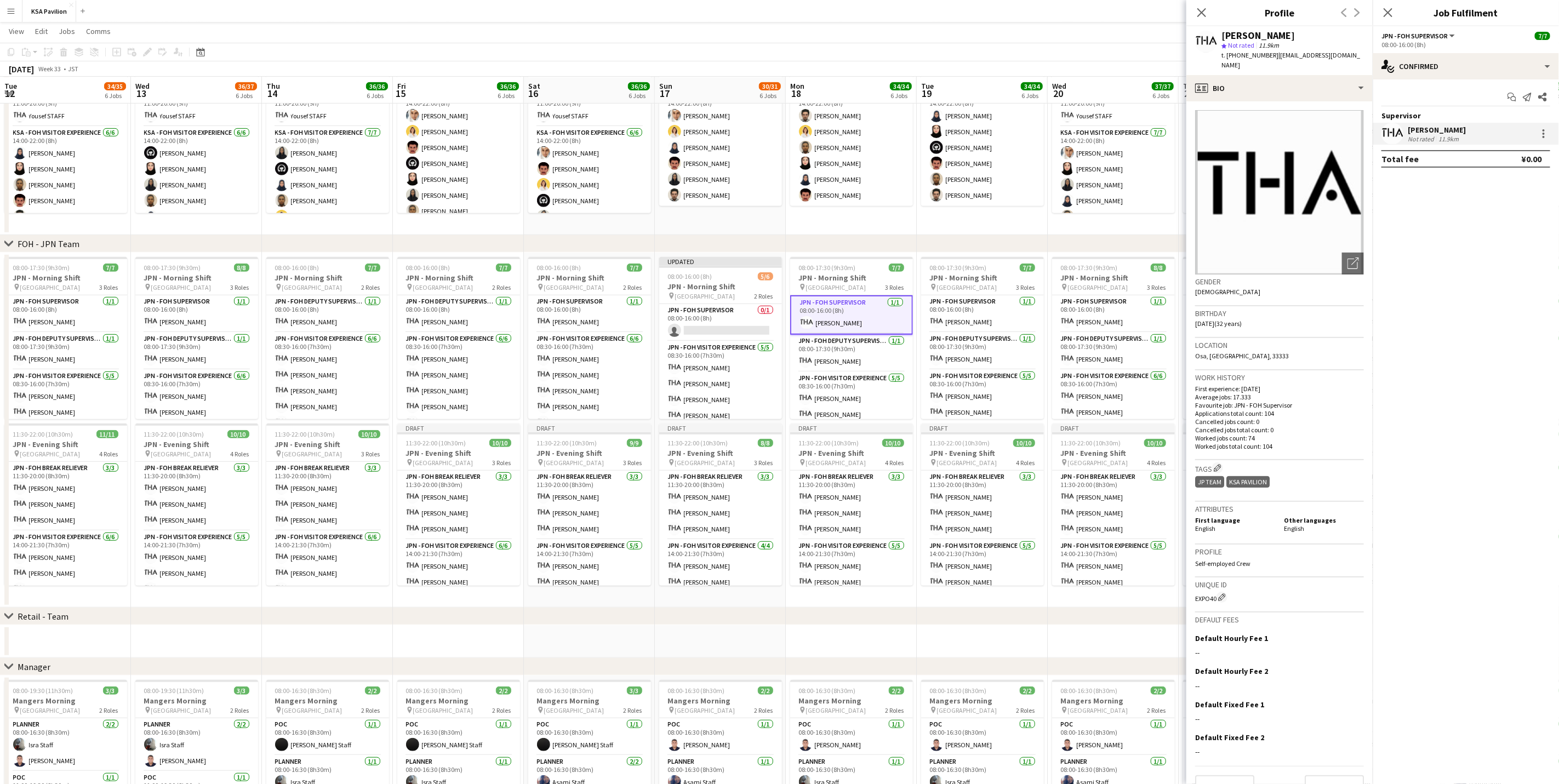
scroll to position [82, 0]
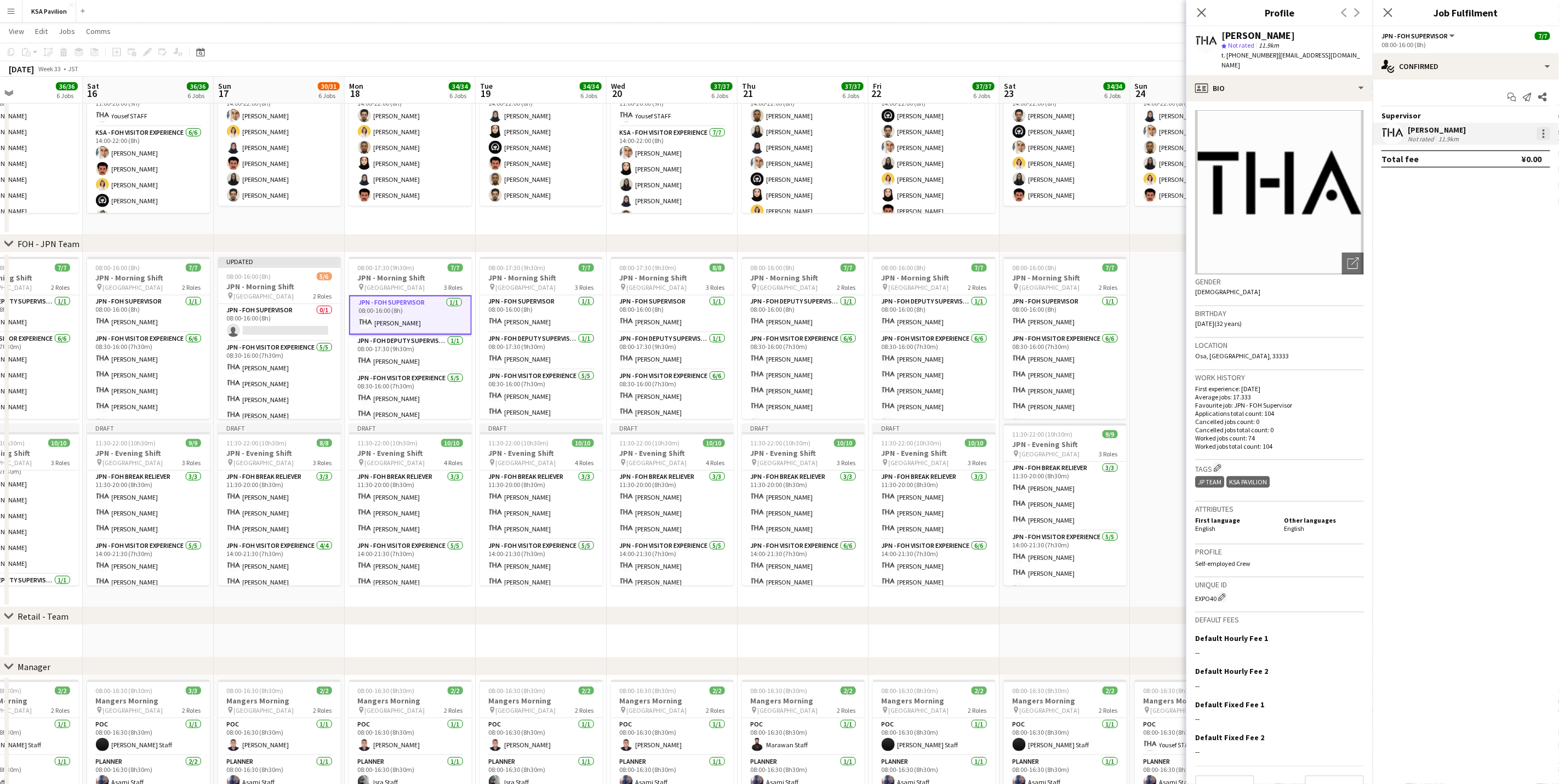
click at [1544, 136] on div at bounding box center [1543, 137] width 2 height 2
click at [1532, 264] on span "Remove" at bounding box center [1474, 260] width 136 height 10
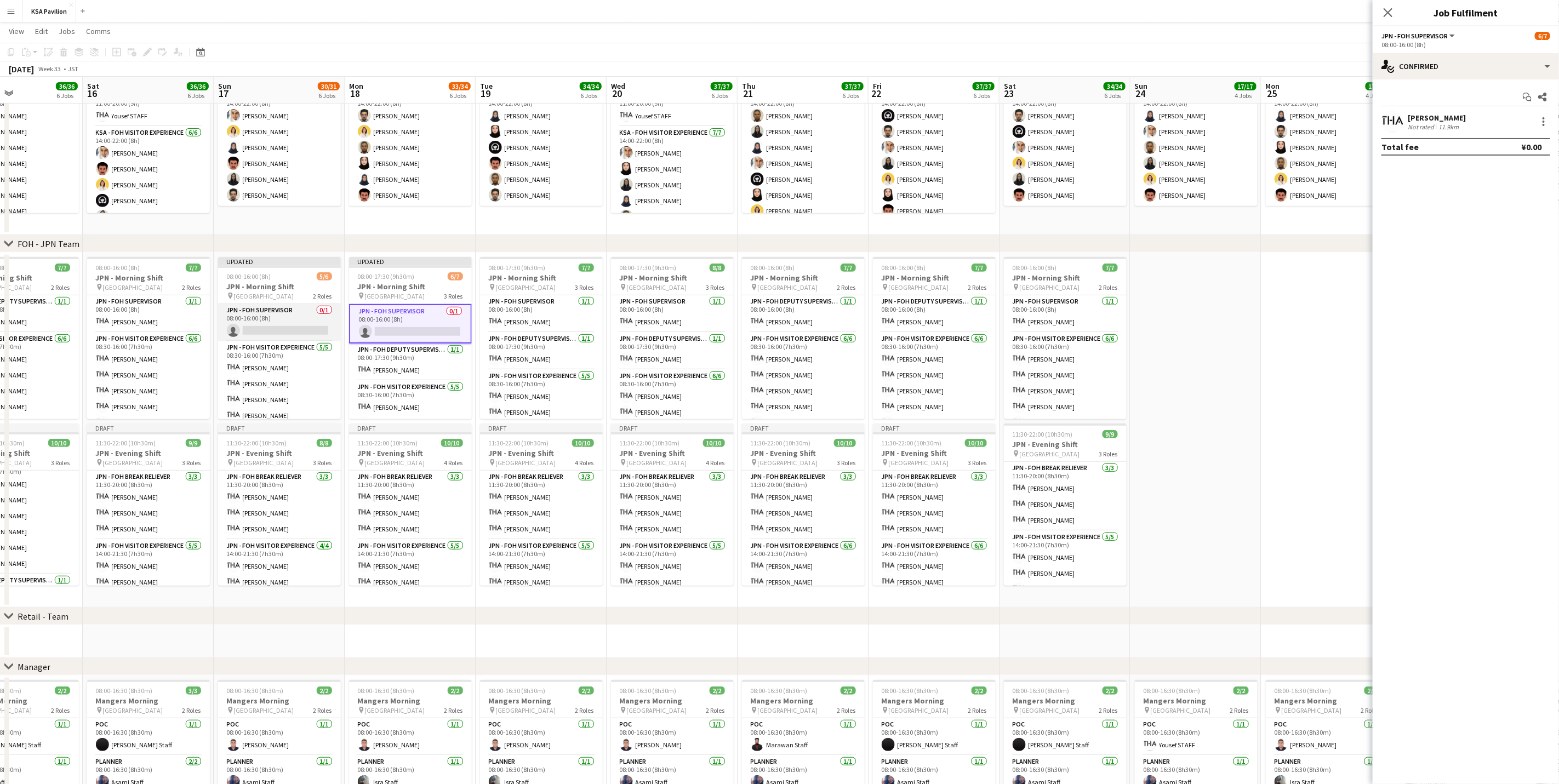
click at [273, 319] on app-card-role "JPN - FOH Supervisor 0/1 08:00-16:00 (8h) single-neutral-actions" at bounding box center [279, 322] width 123 height 37
click at [388, 371] on app-card-role "JPN - FOH Deputy Supervisor [DATE] 08:00-17:30 (9h30m) [PERSON_NAME]" at bounding box center [410, 362] width 123 height 37
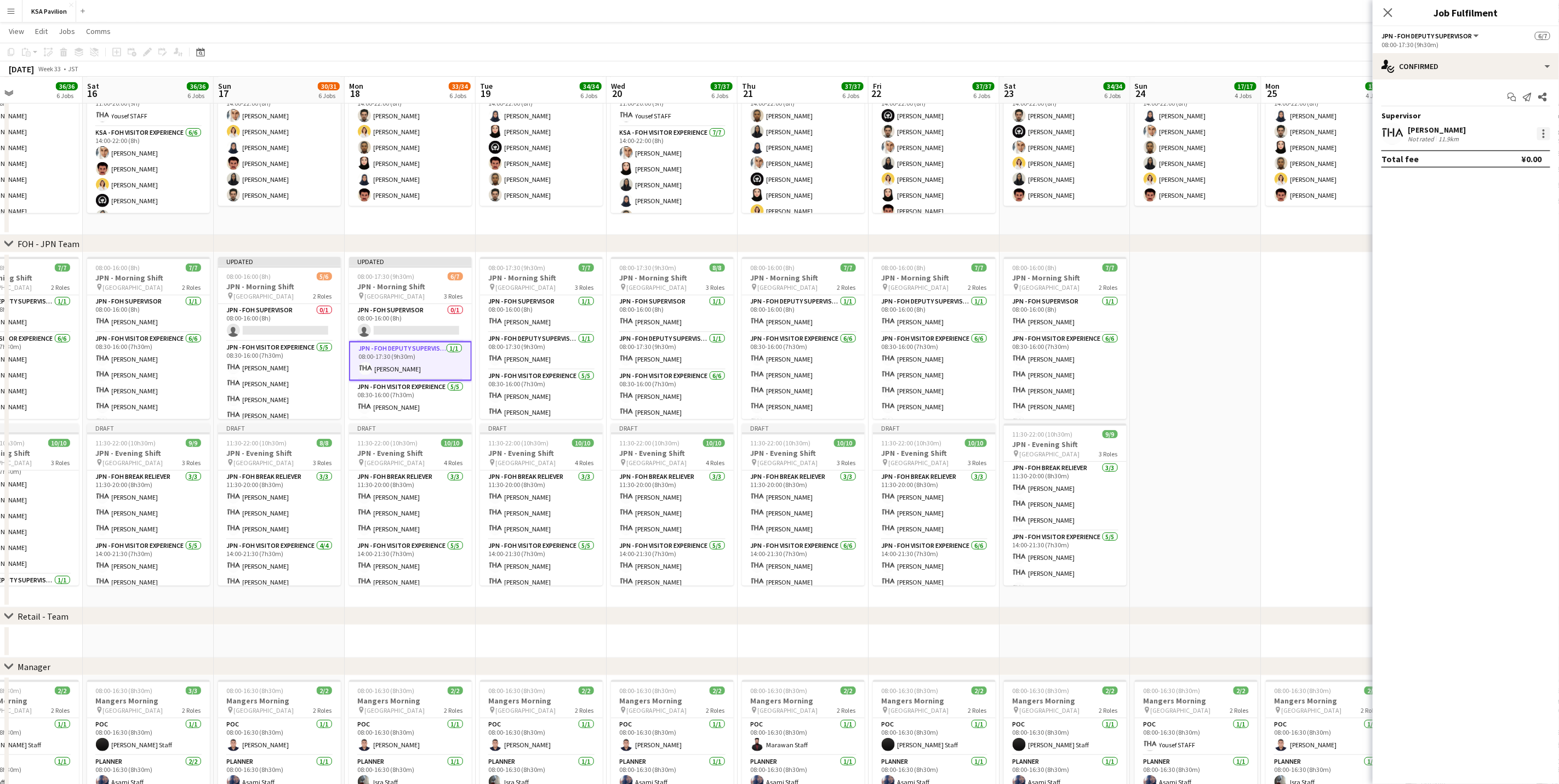
click at [1546, 135] on div at bounding box center [1543, 133] width 13 height 13
click at [1490, 191] on button "Switch crew" at bounding box center [1474, 181] width 154 height 26
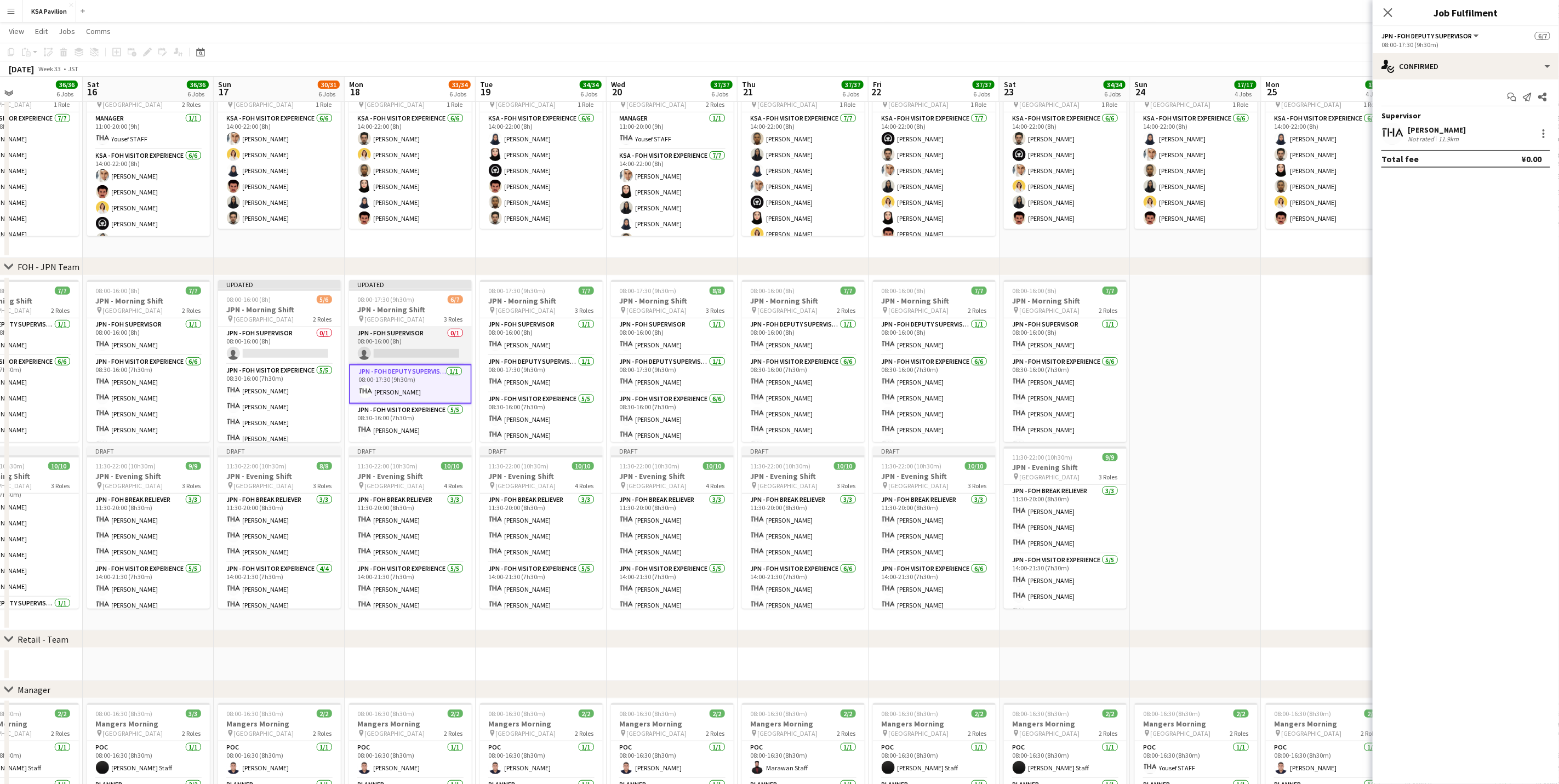
click at [360, 347] on app-card-role "JPN - FOH Supervisor 0/1 08:00-16:00 (8h) single-neutral-actions" at bounding box center [410, 345] width 123 height 37
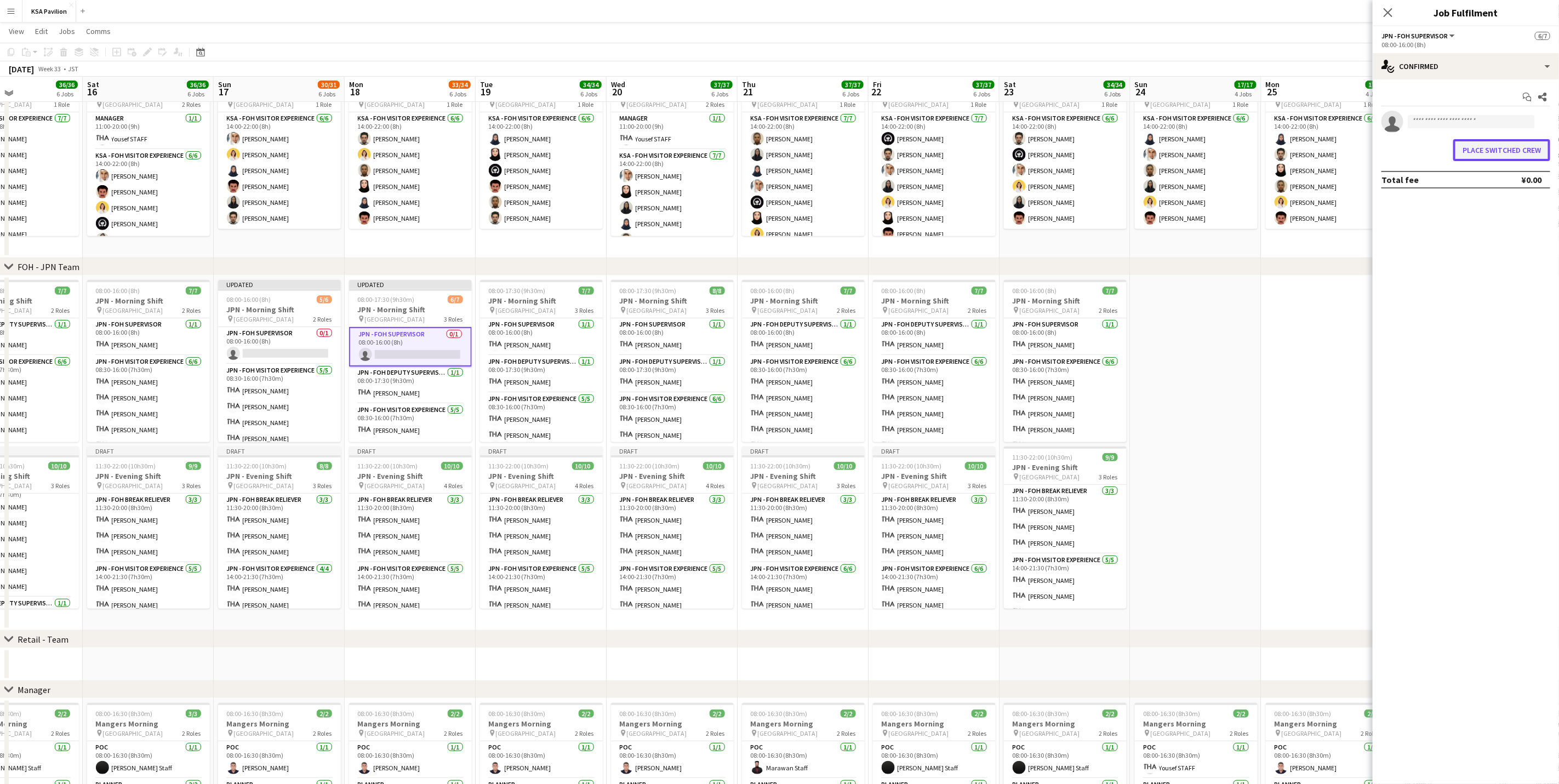
click at [1497, 148] on button "Place switched crew" at bounding box center [1502, 150] width 97 height 22
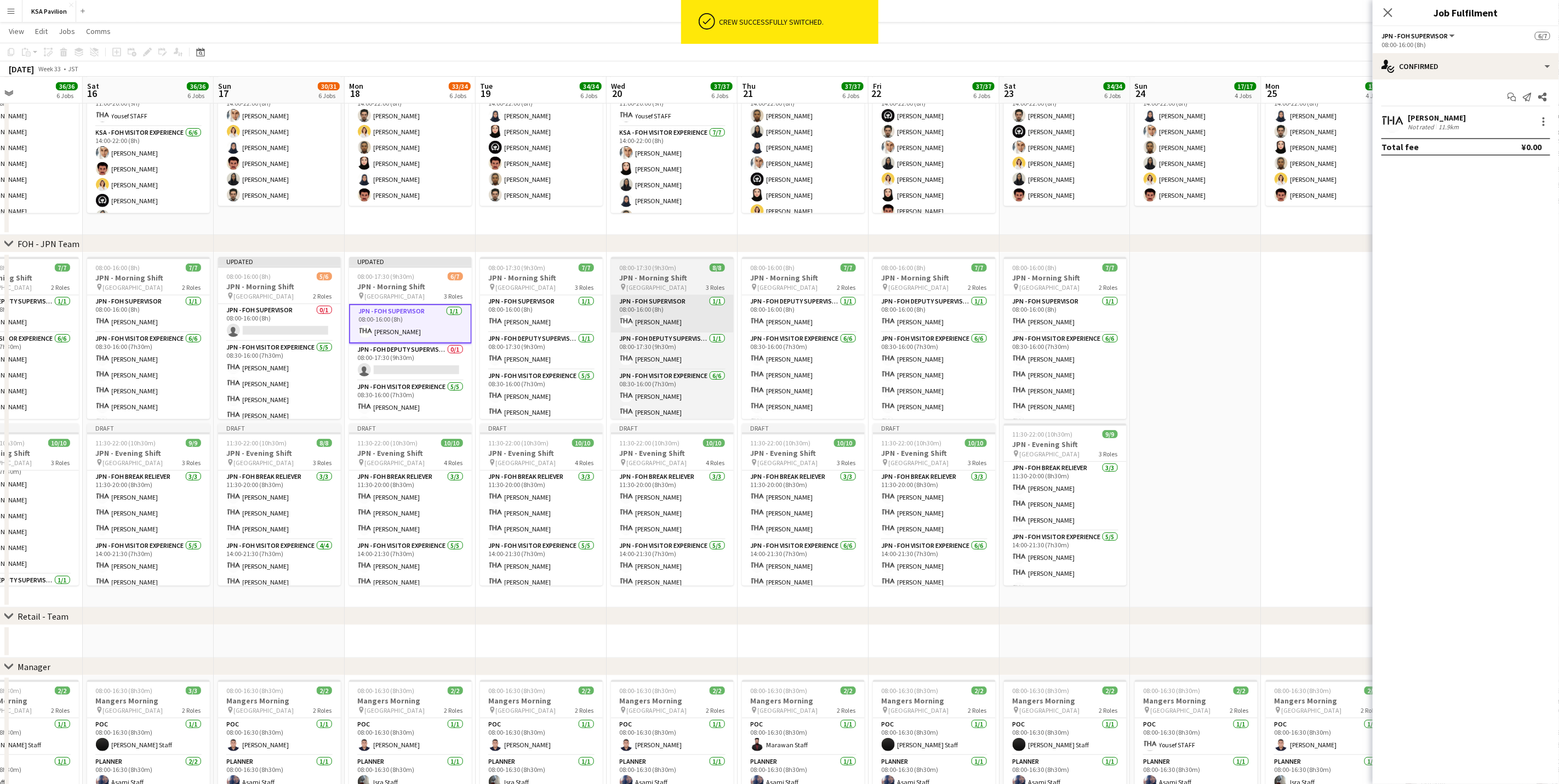
scroll to position [293, 0]
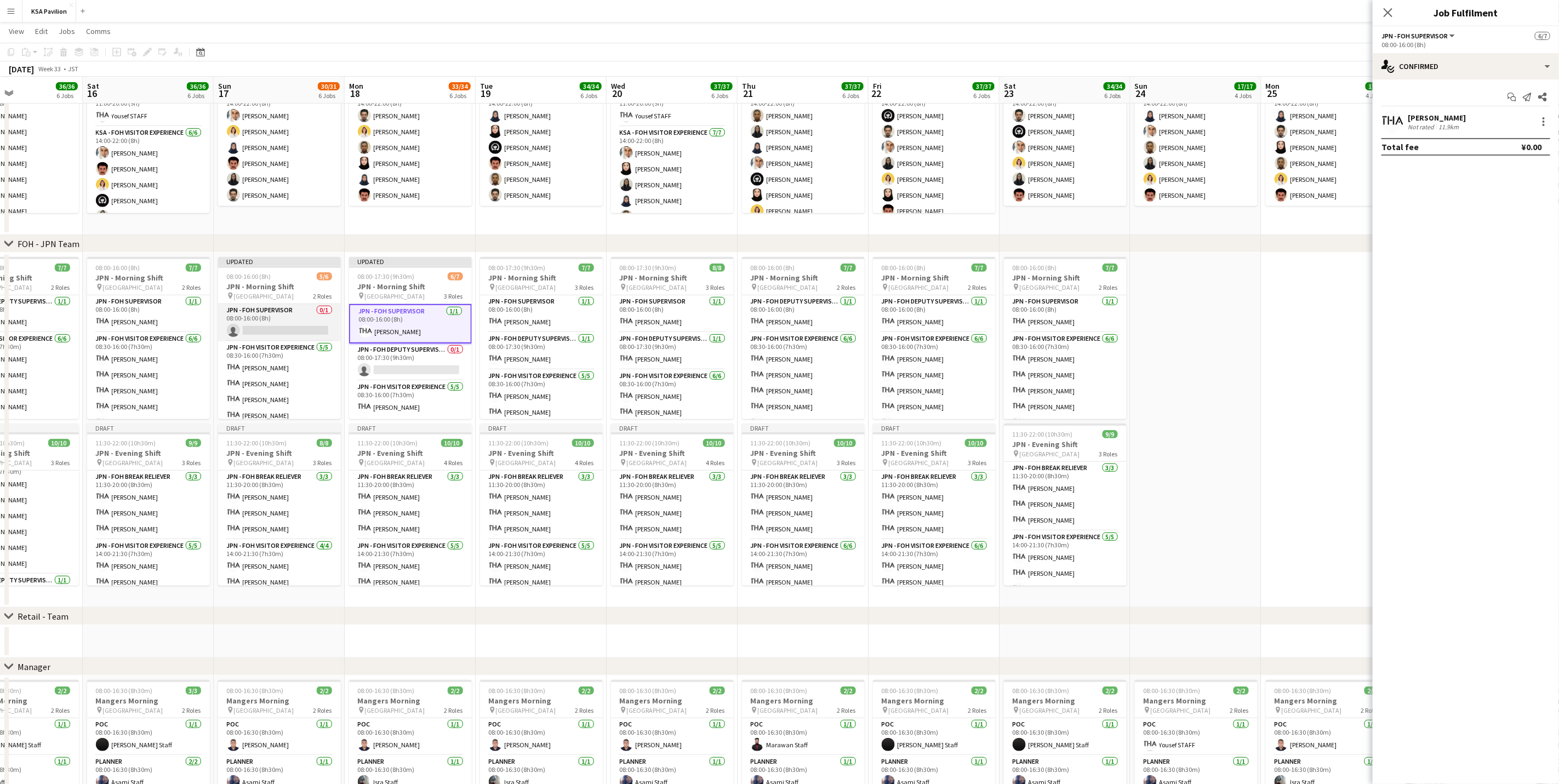
click at [293, 311] on app-card-role "JPN - FOH Supervisor 0/1 08:00-16:00 (8h) single-neutral-actions" at bounding box center [279, 322] width 123 height 37
click at [290, 319] on app-card-role "JPN - FOH Supervisor 0/1 08:00-16:00 (8h) single-neutral-actions" at bounding box center [279, 323] width 123 height 40
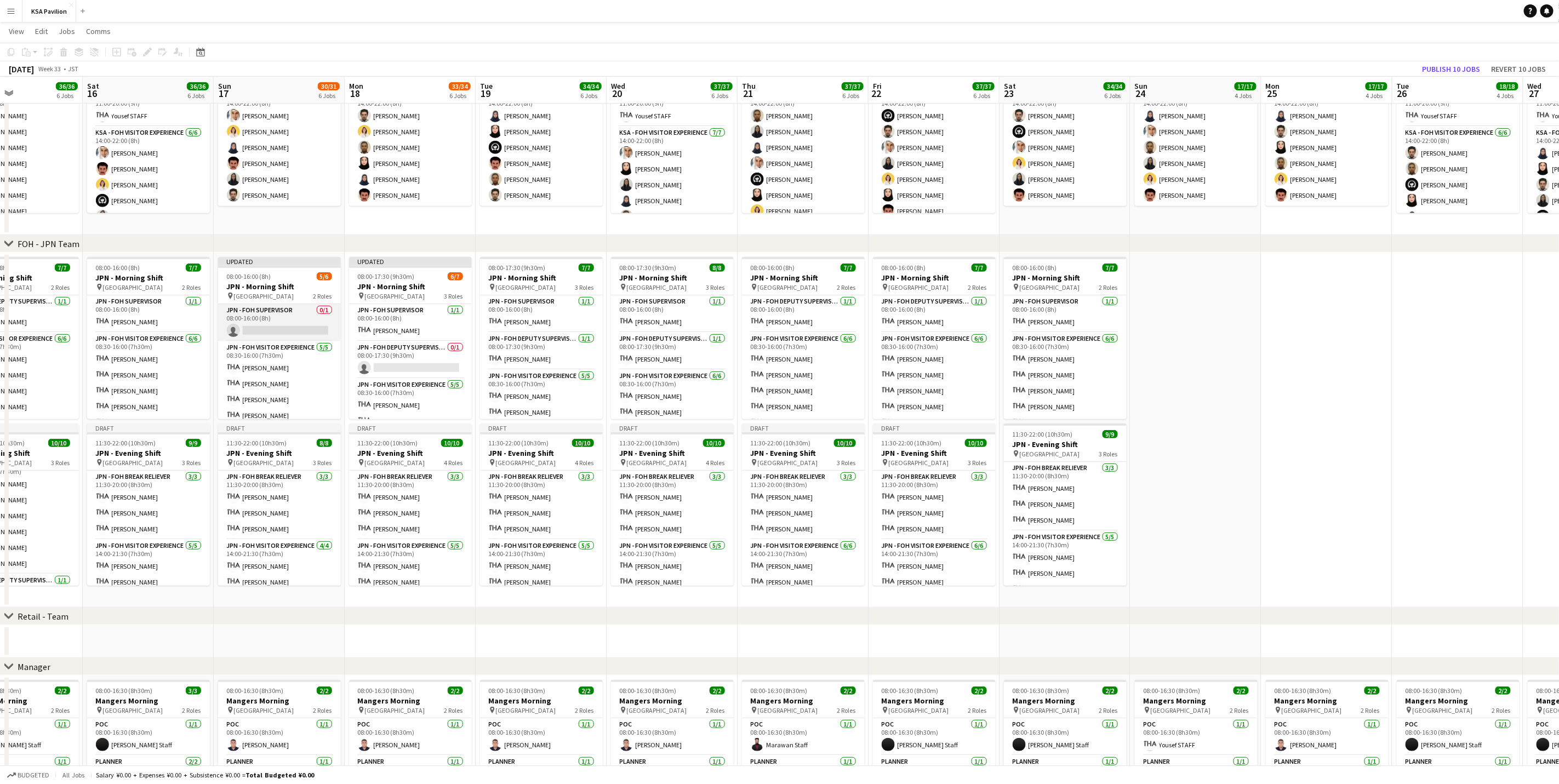
click at [290, 319] on app-card-role "JPN - FOH Supervisor 0/1 08:00-16:00 (8h) single-neutral-actions" at bounding box center [279, 322] width 123 height 37
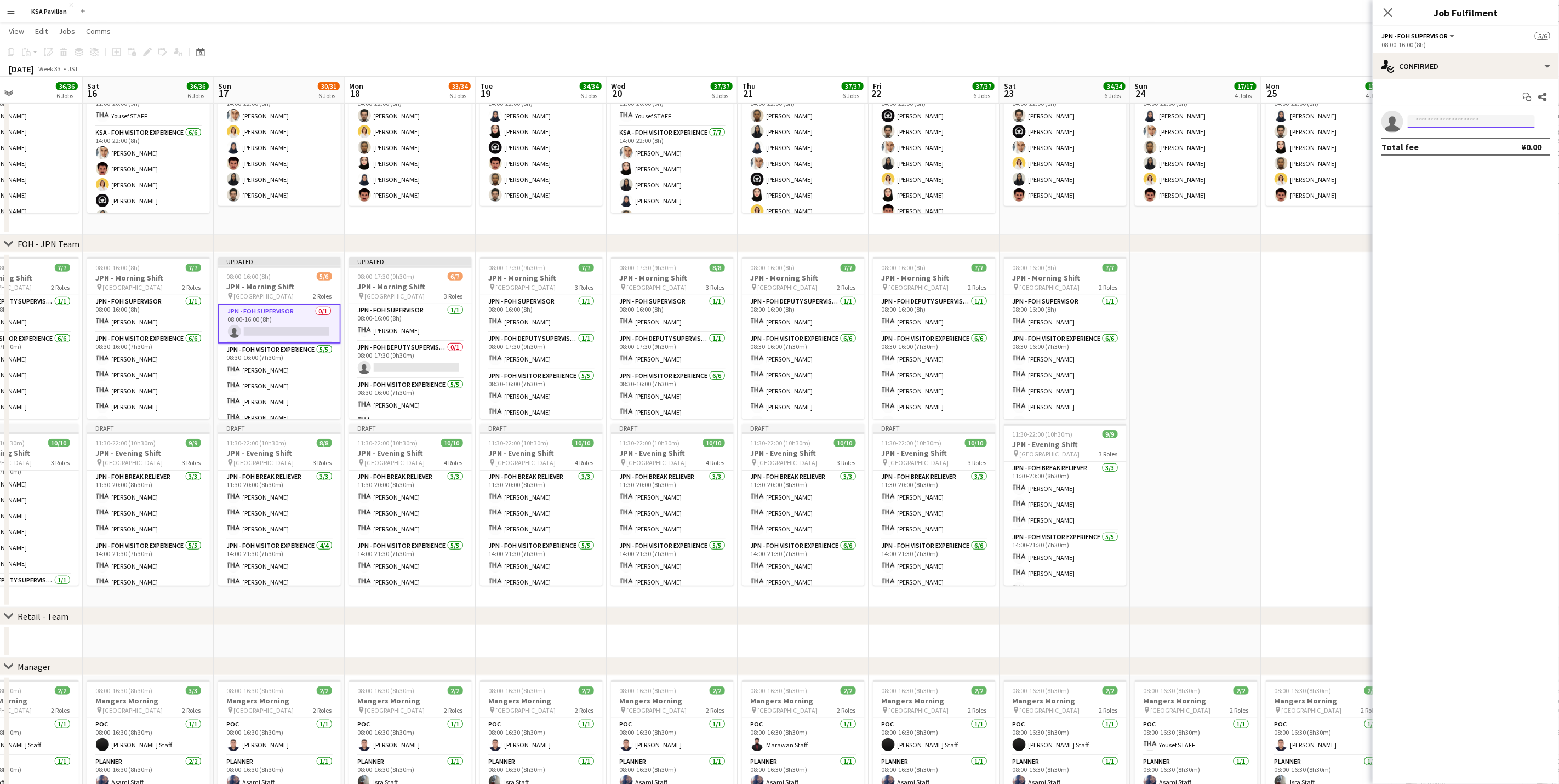
click at [1419, 118] on input at bounding box center [1472, 121] width 127 height 13
type input "******"
click at [1461, 142] on span "fohksaosaka+1@gmail.com" at bounding box center [1472, 147] width 110 height 9
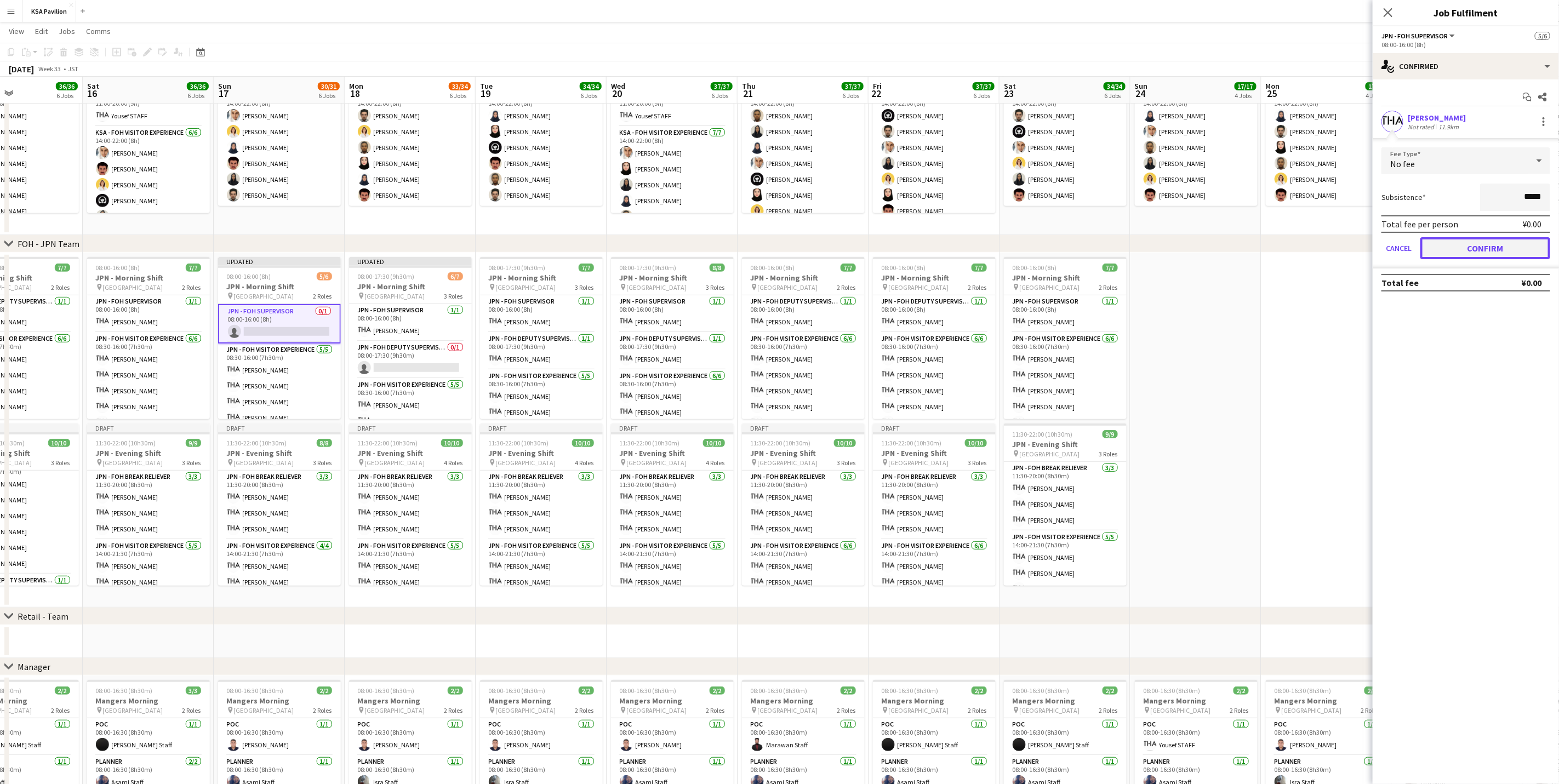
click at [1486, 254] on button "Confirm" at bounding box center [1485, 248] width 130 height 22
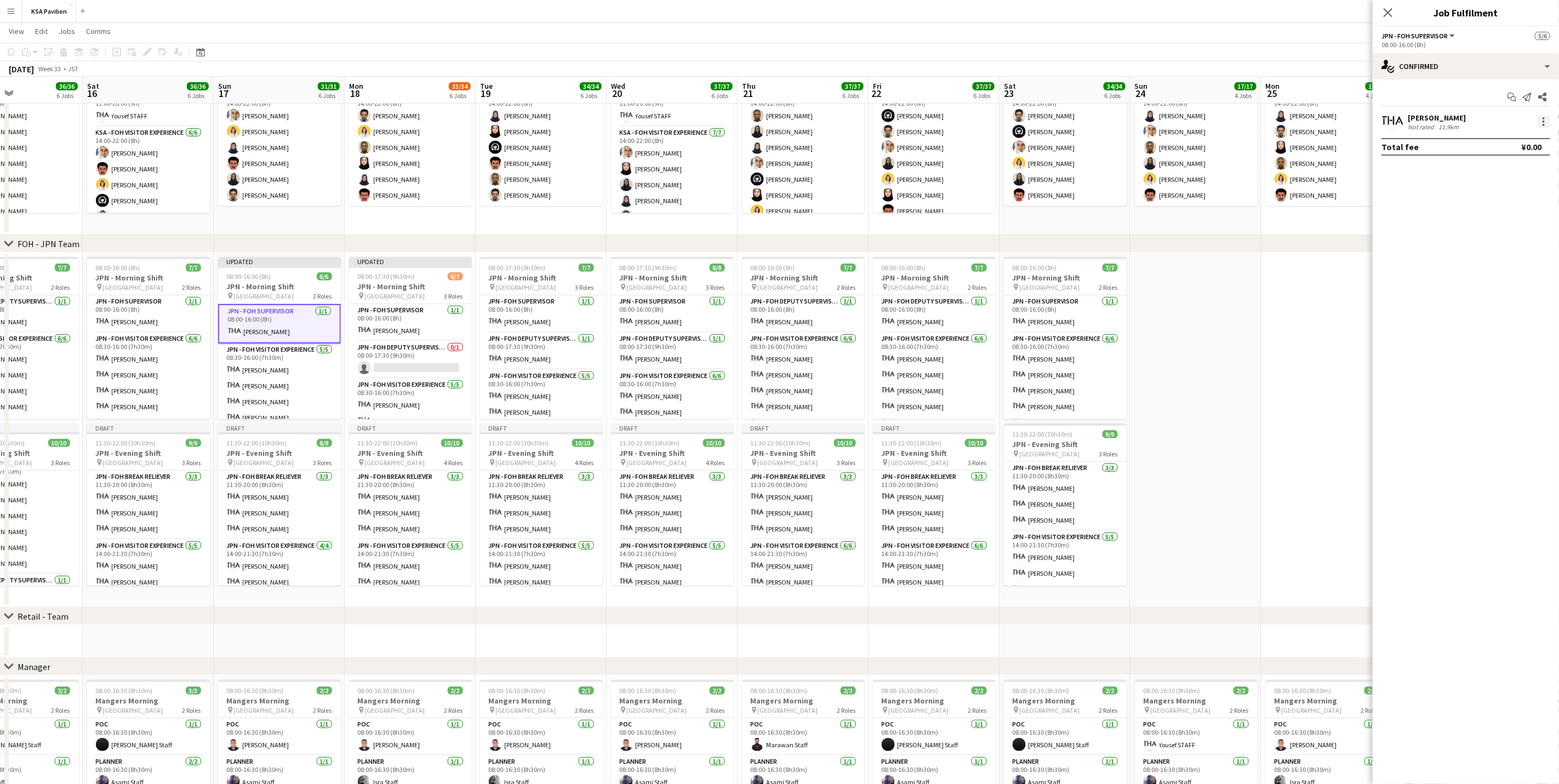
click at [1545, 121] on div at bounding box center [1543, 121] width 2 height 2
click at [1508, 273] on span "Set as supervisor" at bounding box center [1508, 273] width 68 height 9
click at [407, 320] on app-card-role "JPN - FOH Supervisor 1/1 08:00-16:00 (8h) Yousef BARNAWI" at bounding box center [410, 322] width 123 height 37
click at [1543, 125] on div at bounding box center [1543, 125] width 2 height 2
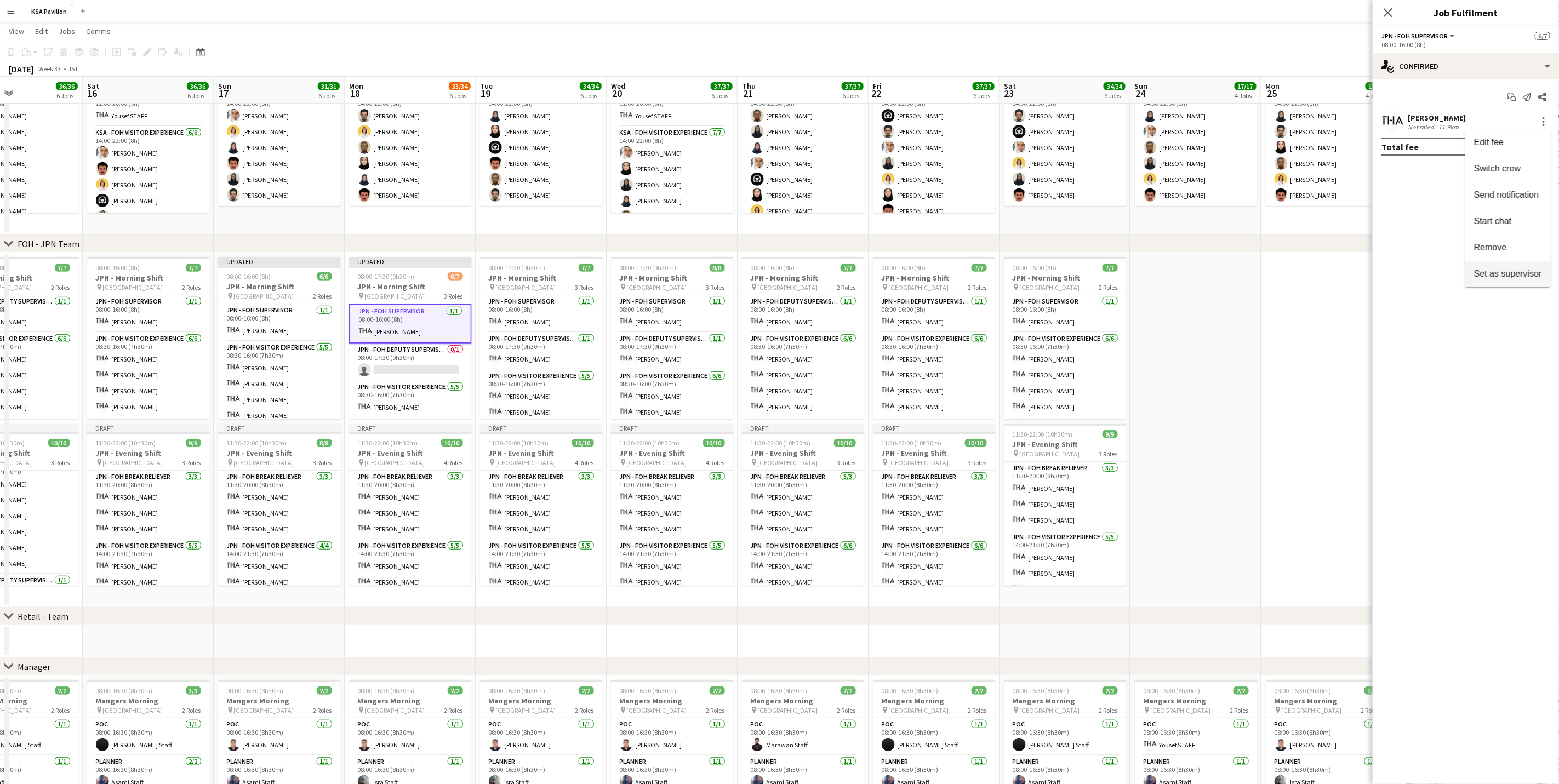
click at [1506, 269] on span "Set as supervisor" at bounding box center [1508, 273] width 68 height 9
click at [419, 362] on app-card-role "JPN - FOH Deputy Supervisor 0/1 08:00-17:30 (9h30m) single-neutral-actions" at bounding box center [410, 362] width 123 height 37
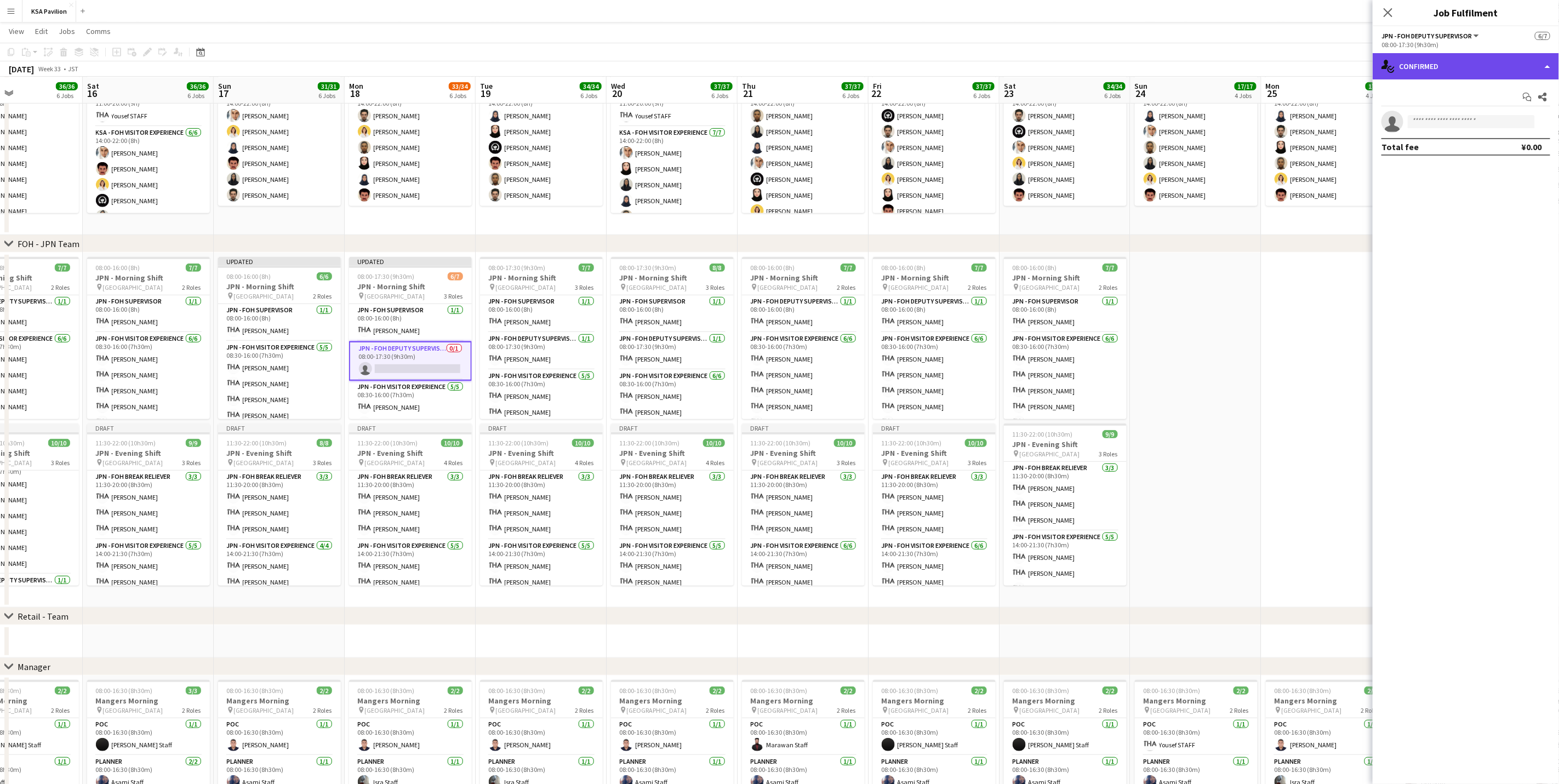
click at [1444, 70] on div "single-neutral-actions-check-2 Confirmed" at bounding box center [1466, 66] width 186 height 26
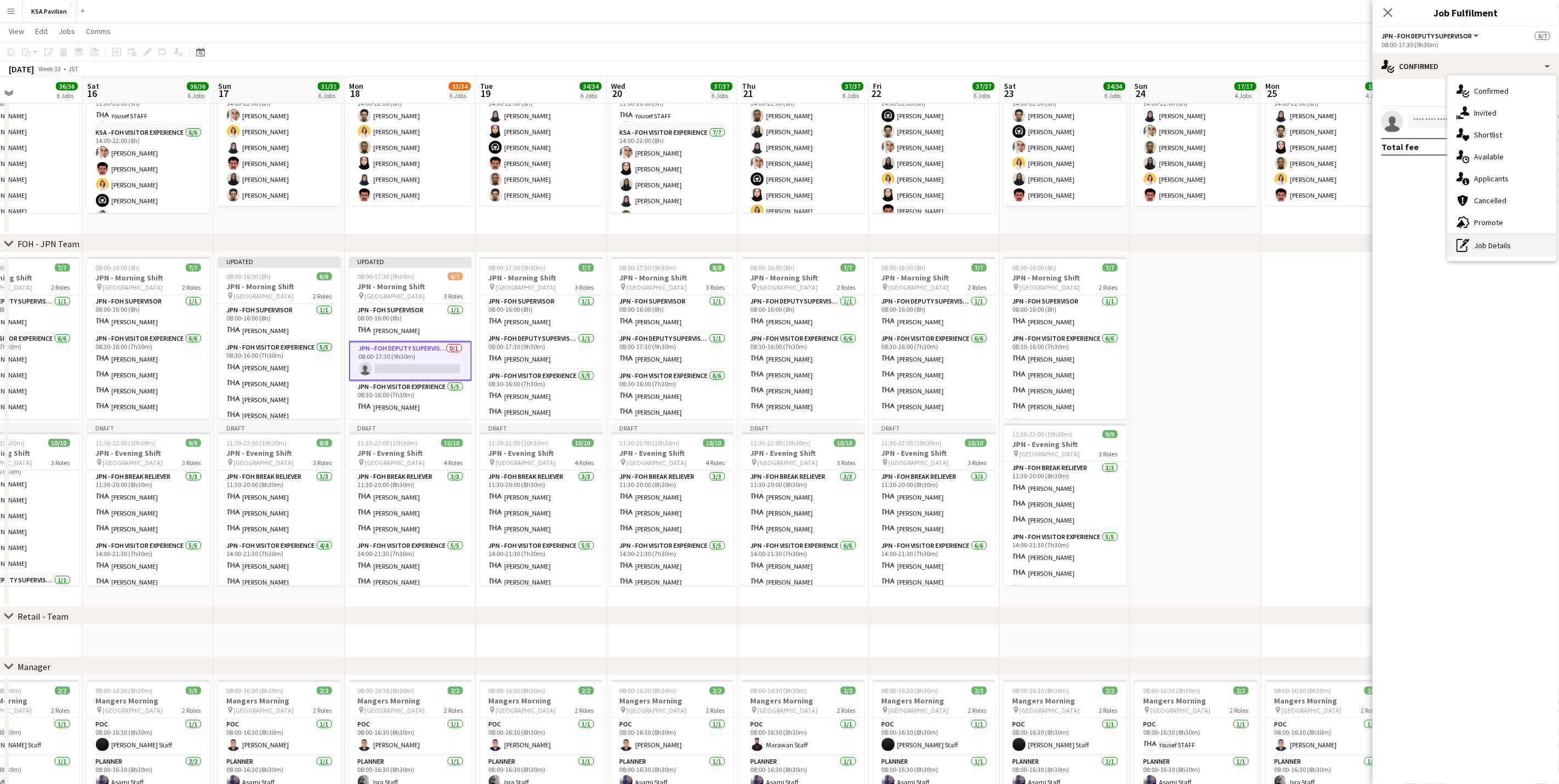
click at [1478, 244] on div "pen-write Job Details" at bounding box center [1502, 245] width 108 height 22
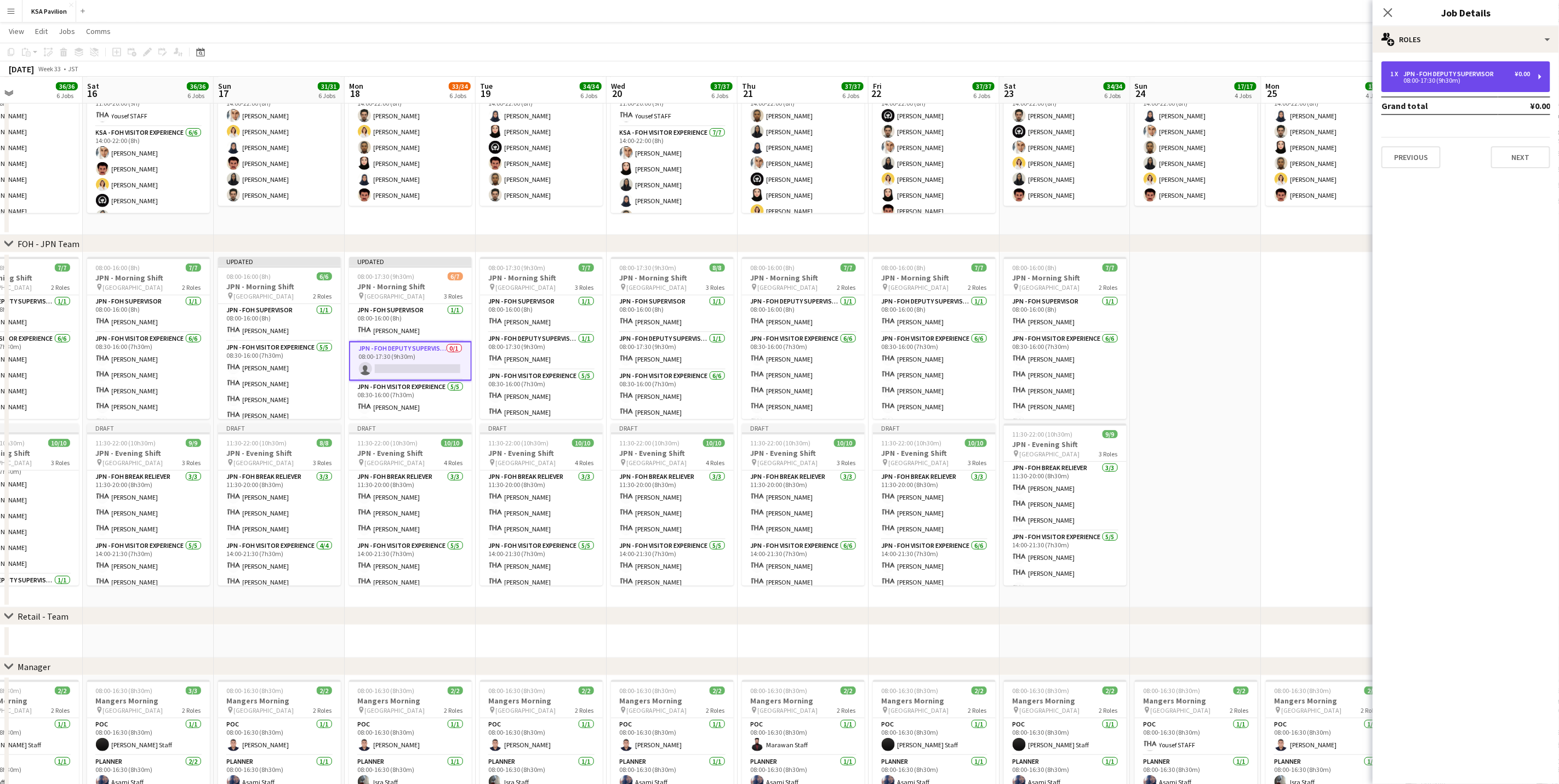
click at [1442, 79] on div "08:00-17:30 (9h30m)" at bounding box center [1460, 81] width 140 height 6
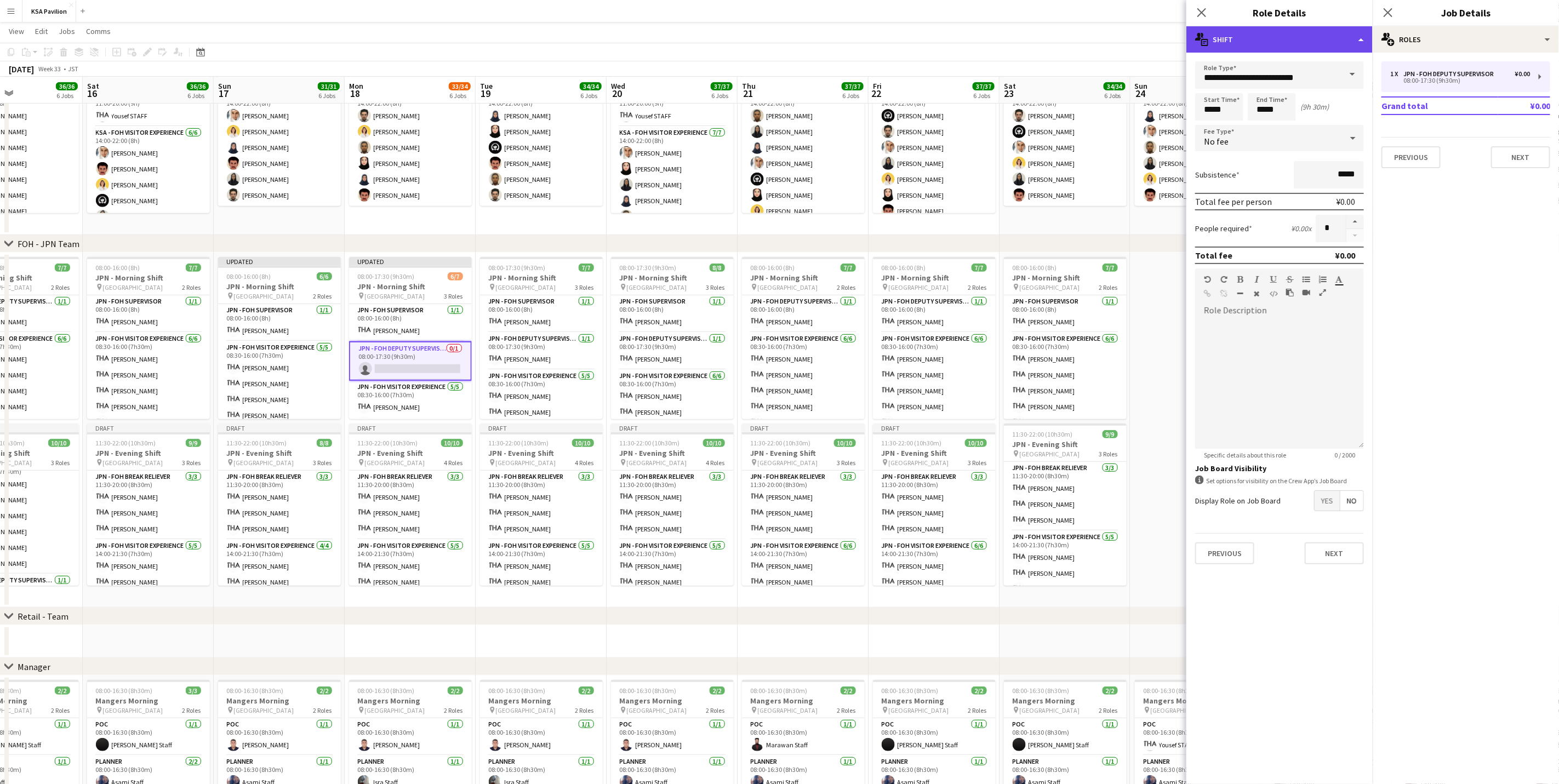
click at [1268, 40] on div "multiple-actions-text Shift" at bounding box center [1280, 40] width 186 height 26
click at [1312, 137] on div "bin-2 Delete Role" at bounding box center [1315, 131] width 108 height 22
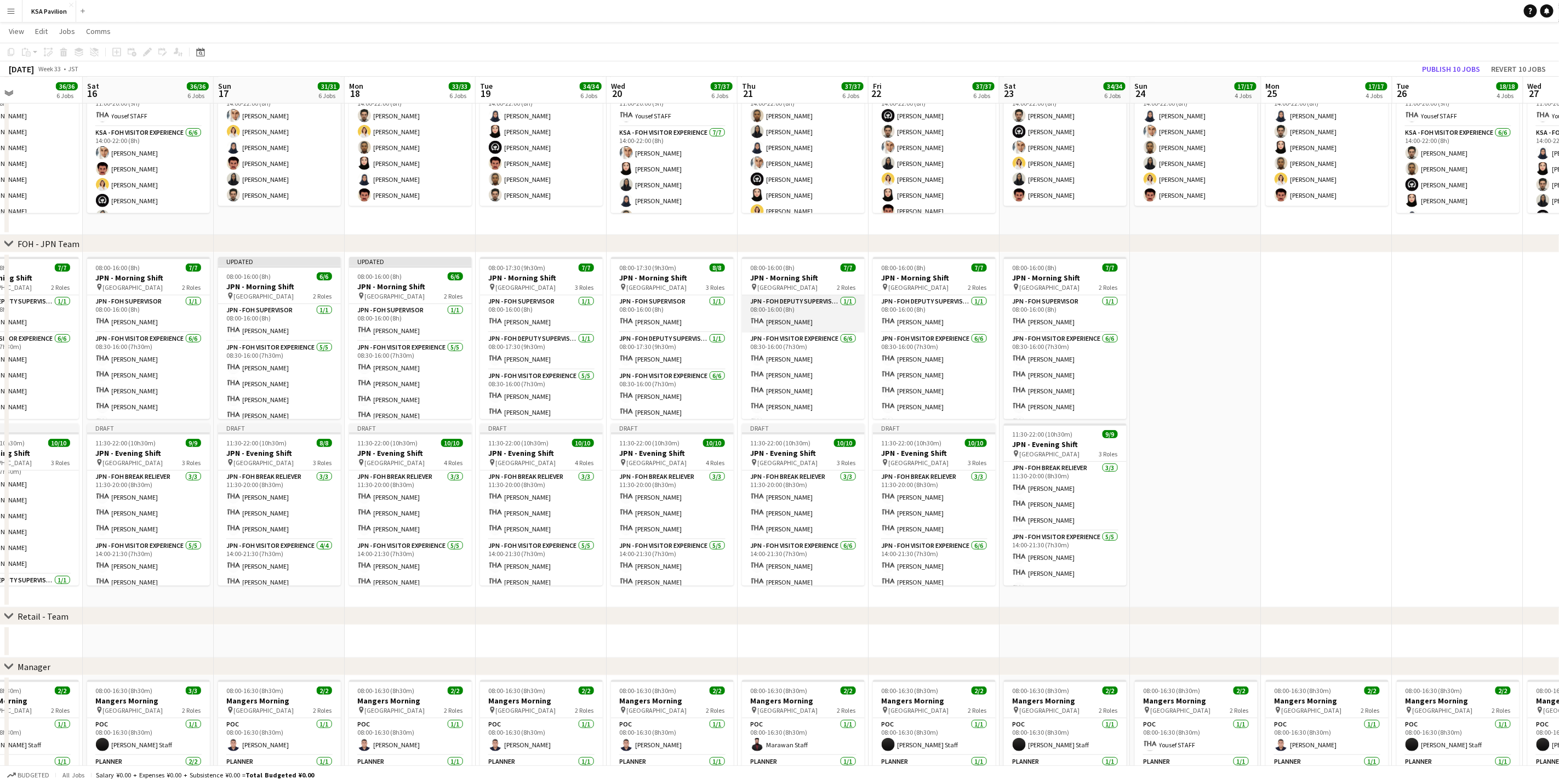
click at [798, 320] on app-card-role "JPN - FOH Deputy Supervisor 1/1 08:00-16:00 (8h) Yousef BARNAWI" at bounding box center [803, 313] width 123 height 37
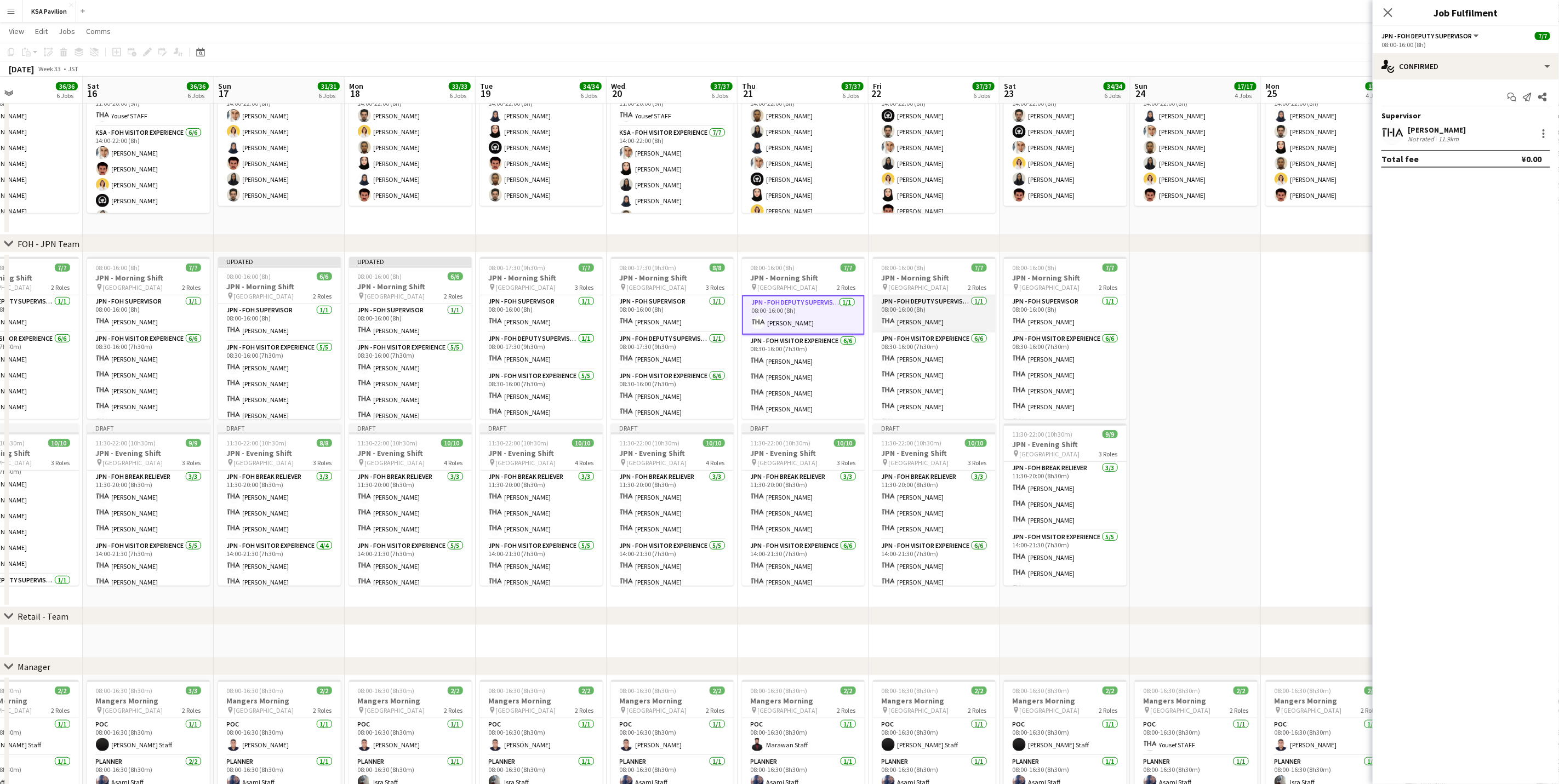
click at [895, 319] on app-card-role "JPN - FOH Deputy Supervisor 1/1 08:00-16:00 (8h) Yousef BARNAWI" at bounding box center [934, 313] width 123 height 37
click at [1539, 133] on div at bounding box center [1543, 133] width 13 height 13
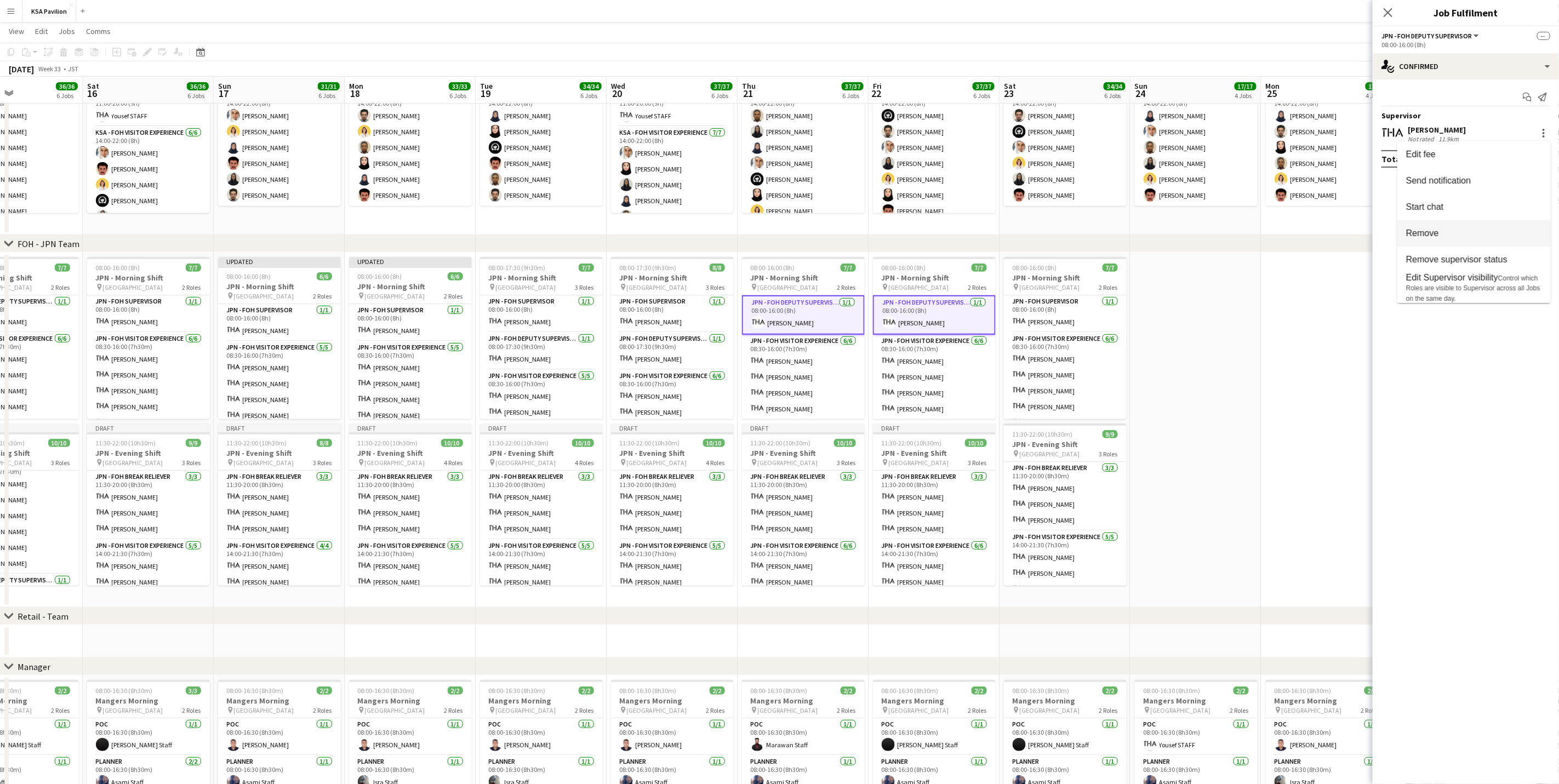
click at [1496, 244] on button "Remove" at bounding box center [1474, 233] width 154 height 26
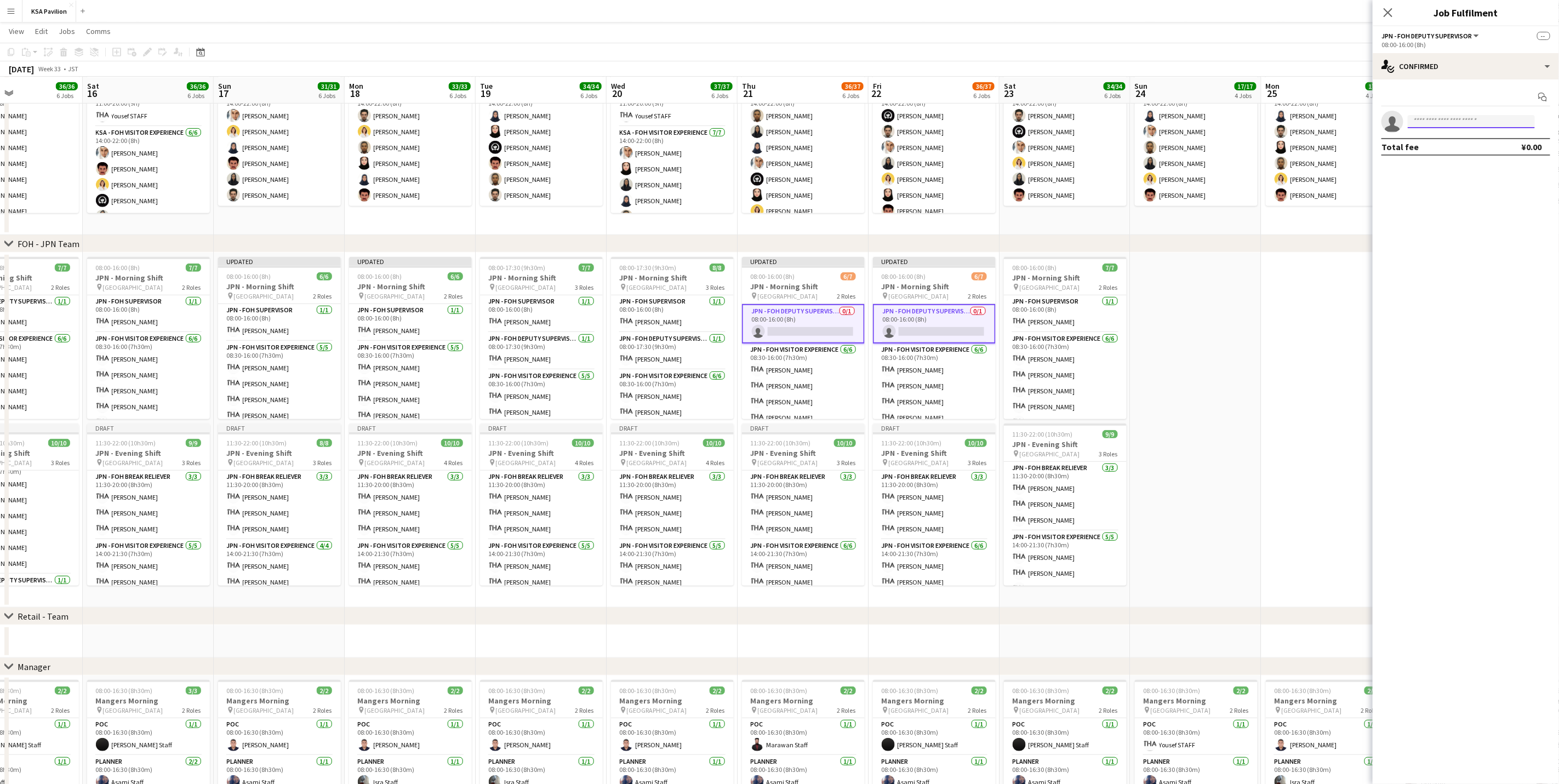
click at [1438, 124] on input at bounding box center [1472, 121] width 127 height 13
type input "*****"
click at [1447, 142] on span "[PERSON_NAME]" at bounding box center [1448, 138] width 63 height 9
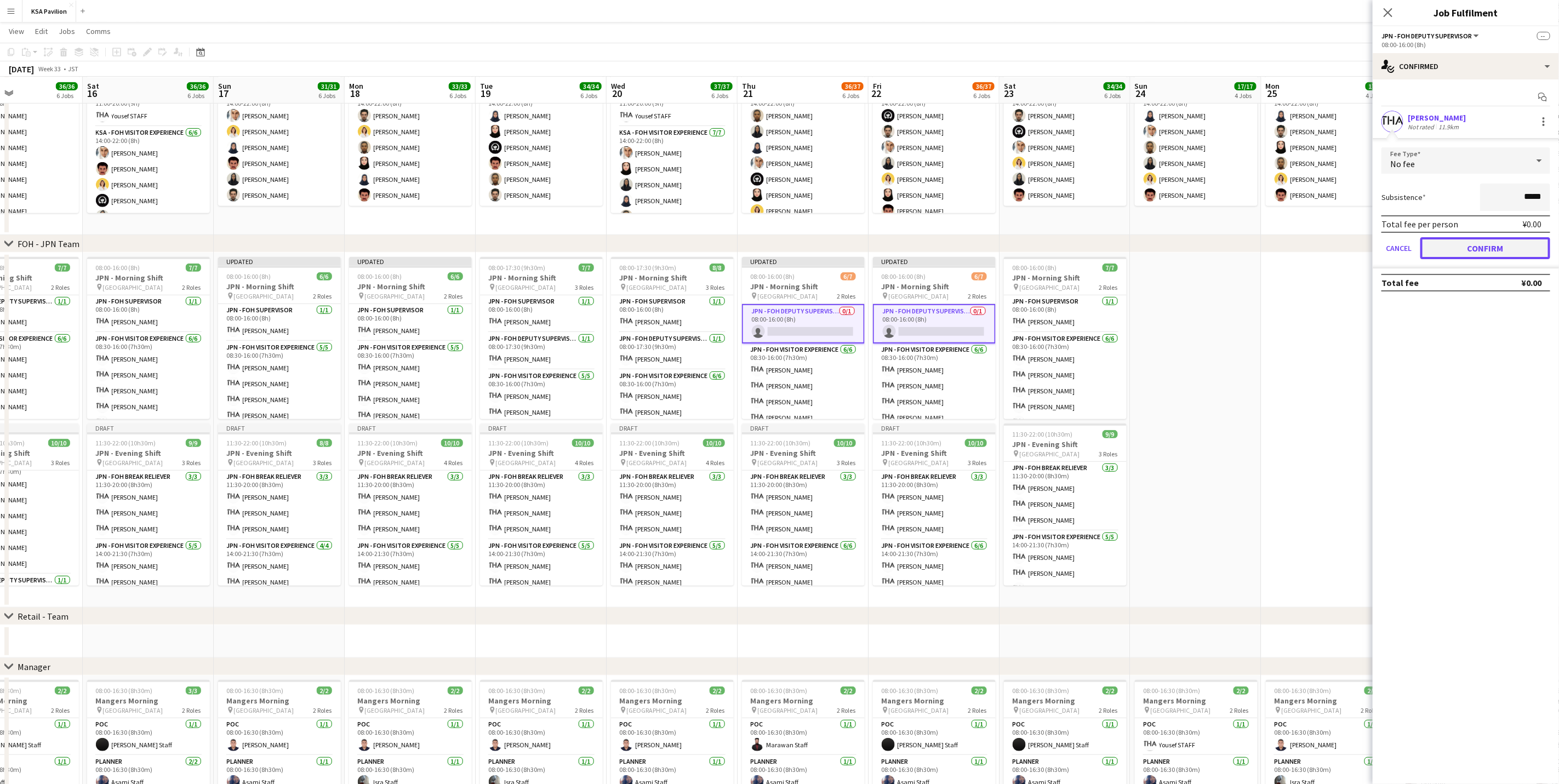
click at [1475, 245] on button "Confirm" at bounding box center [1485, 248] width 130 height 22
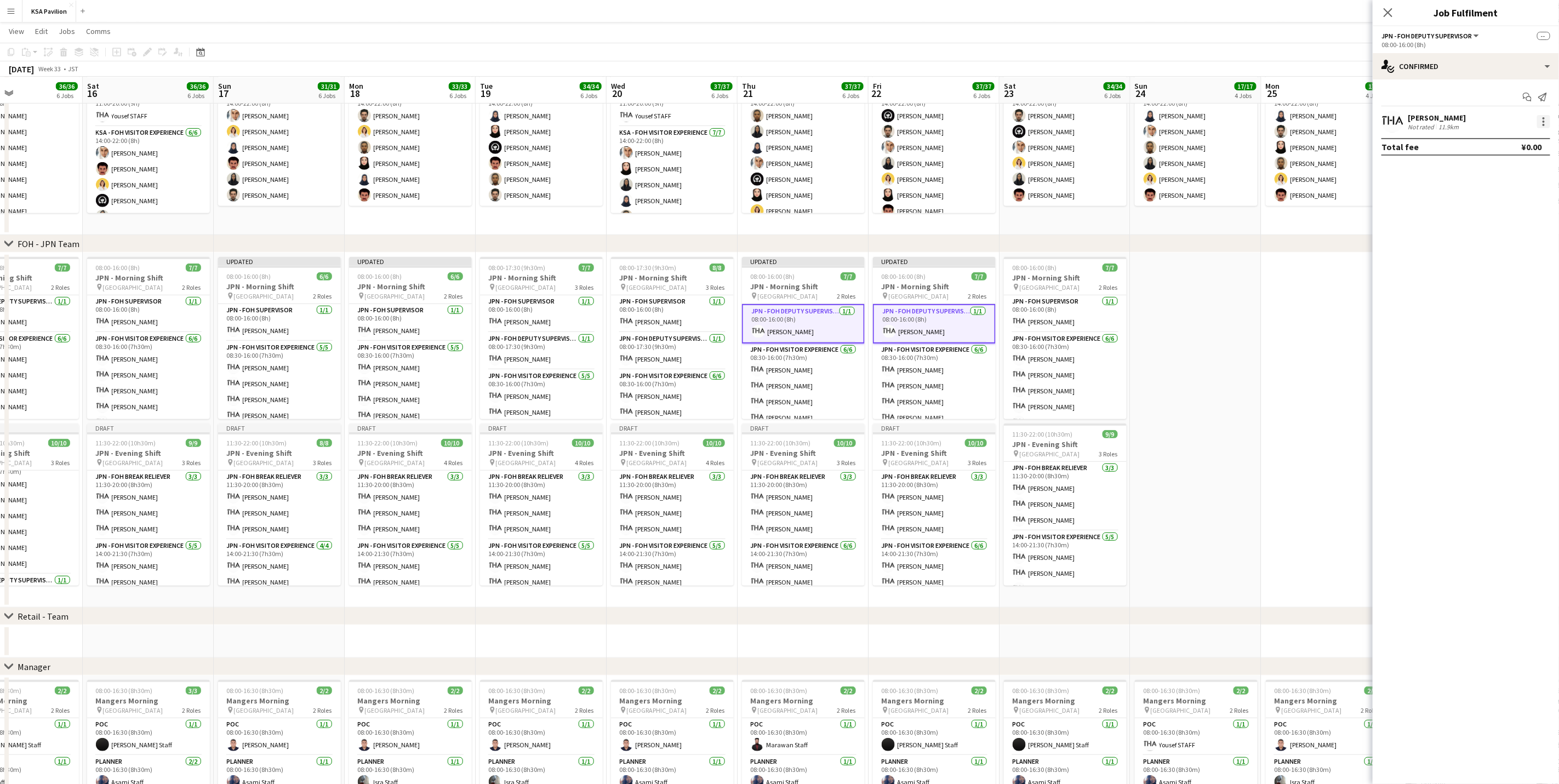
click at [1546, 120] on div at bounding box center [1543, 121] width 13 height 13
click at [1546, 119] on div at bounding box center [779, 392] width 1559 height 784
click at [1543, 124] on div at bounding box center [1543, 125] width 2 height 2
click at [1522, 248] on span "Set as supervisor" at bounding box center [1508, 247] width 68 height 9
click at [1040, 286] on span "[GEOGRAPHIC_DATA]" at bounding box center [1050, 287] width 60 height 8
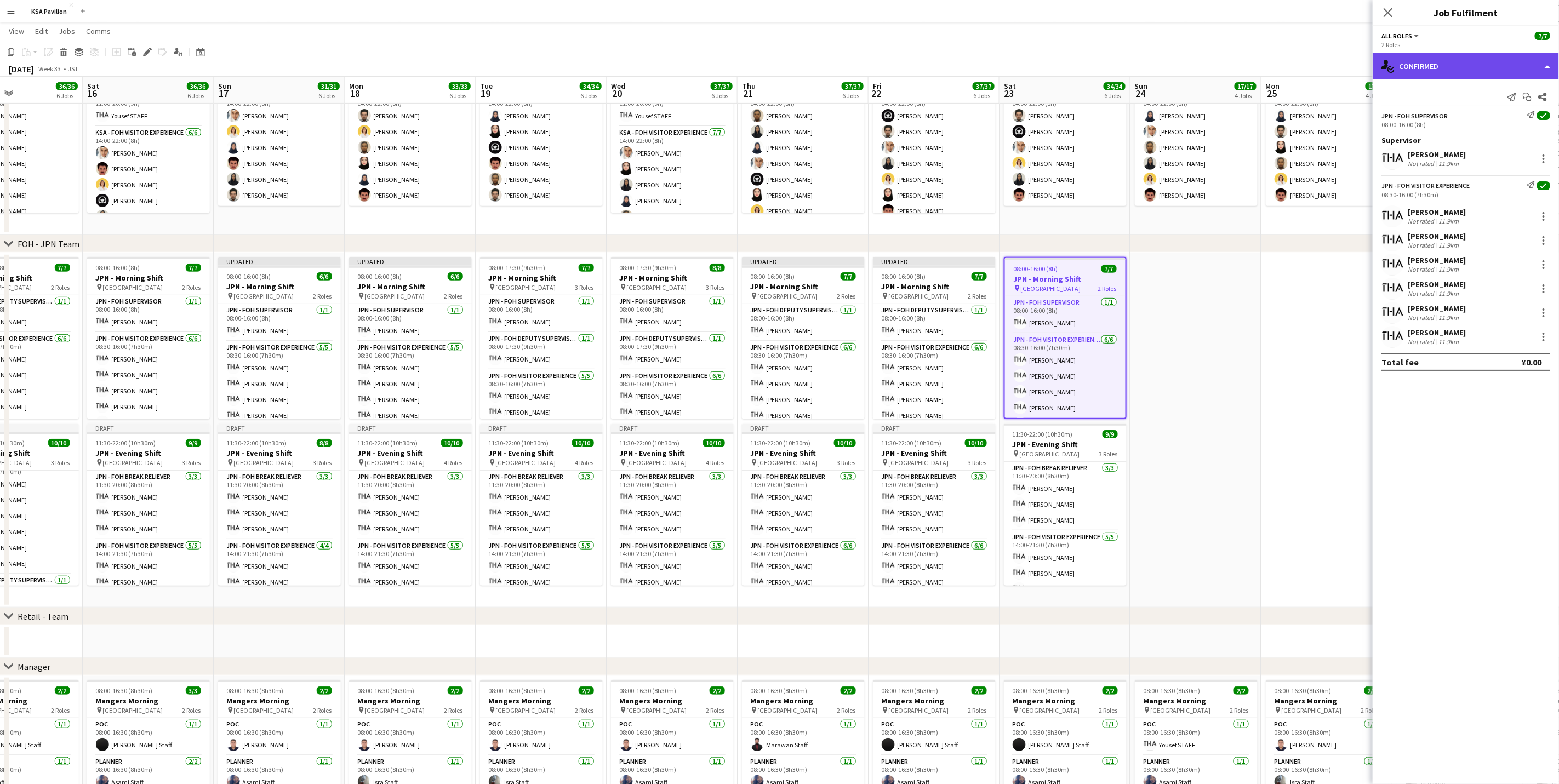
click at [1468, 65] on div "single-neutral-actions-check-2 Confirmed" at bounding box center [1466, 66] width 186 height 26
click at [1502, 112] on div "pen-write Job Details" at bounding box center [1502, 114] width 108 height 22
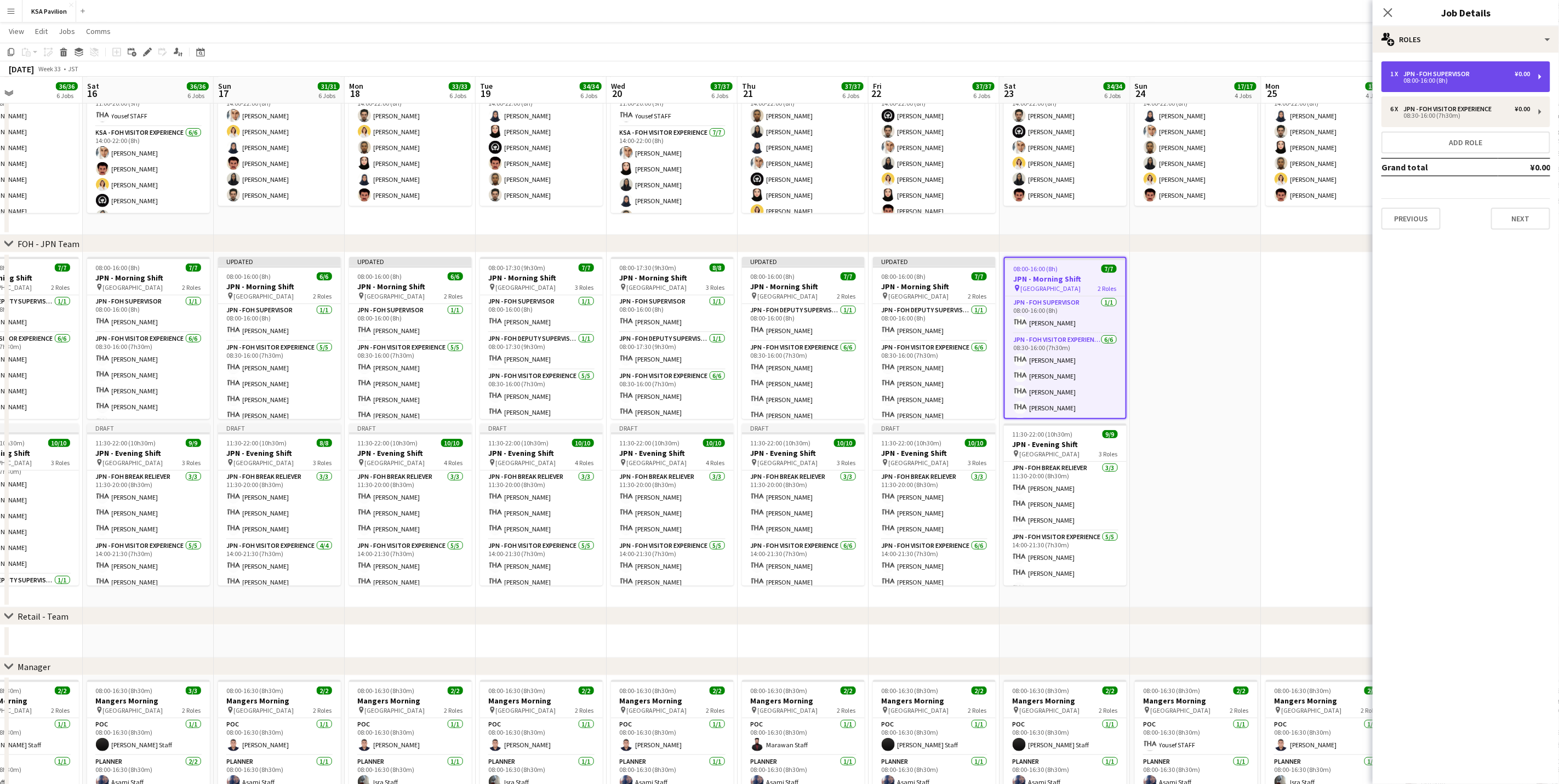
click at [1485, 79] on div "08:00-16:00 (8h)" at bounding box center [1460, 81] width 140 height 6
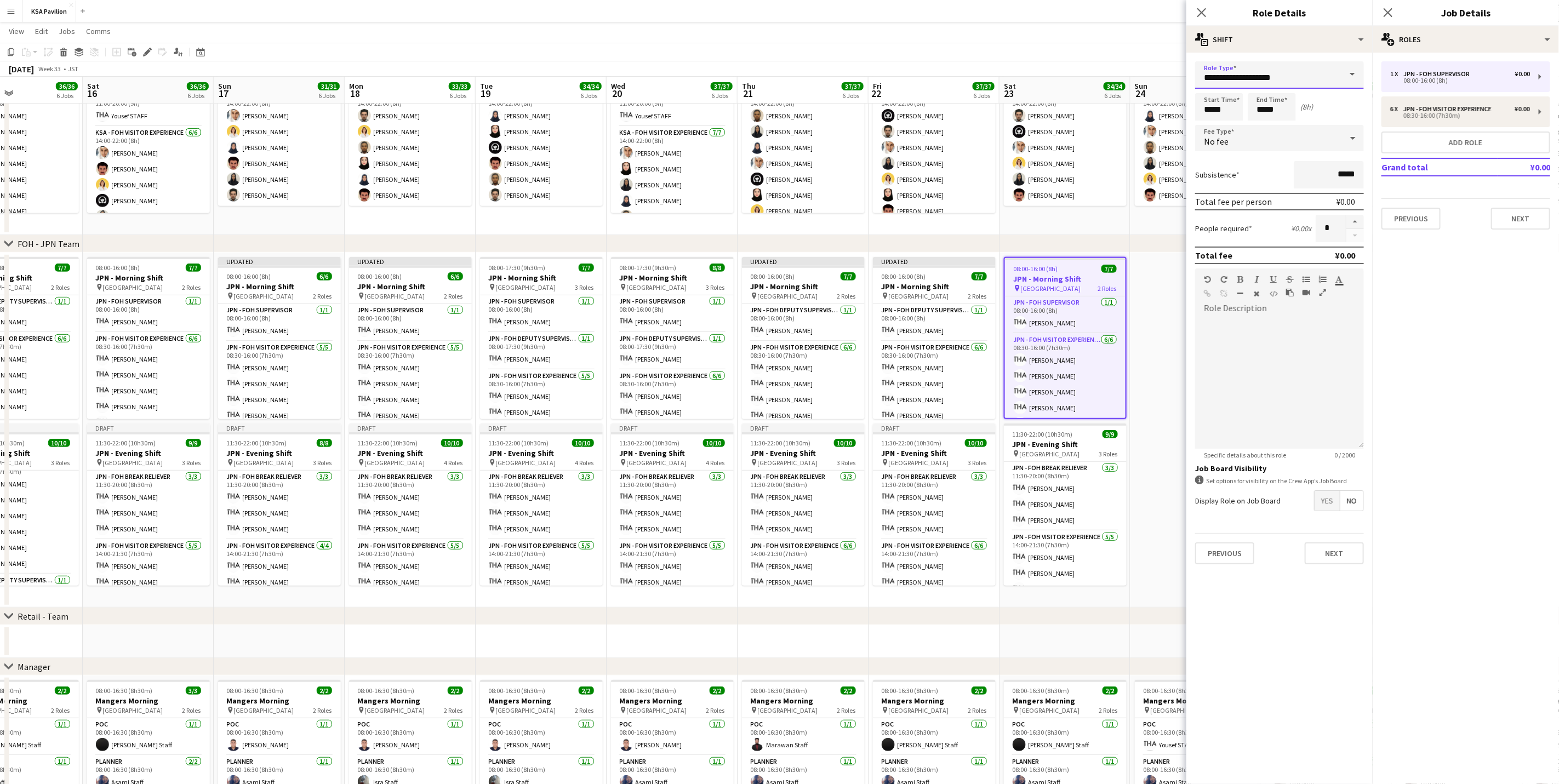
click at [1238, 63] on input "**********" at bounding box center [1280, 76] width 169 height 28
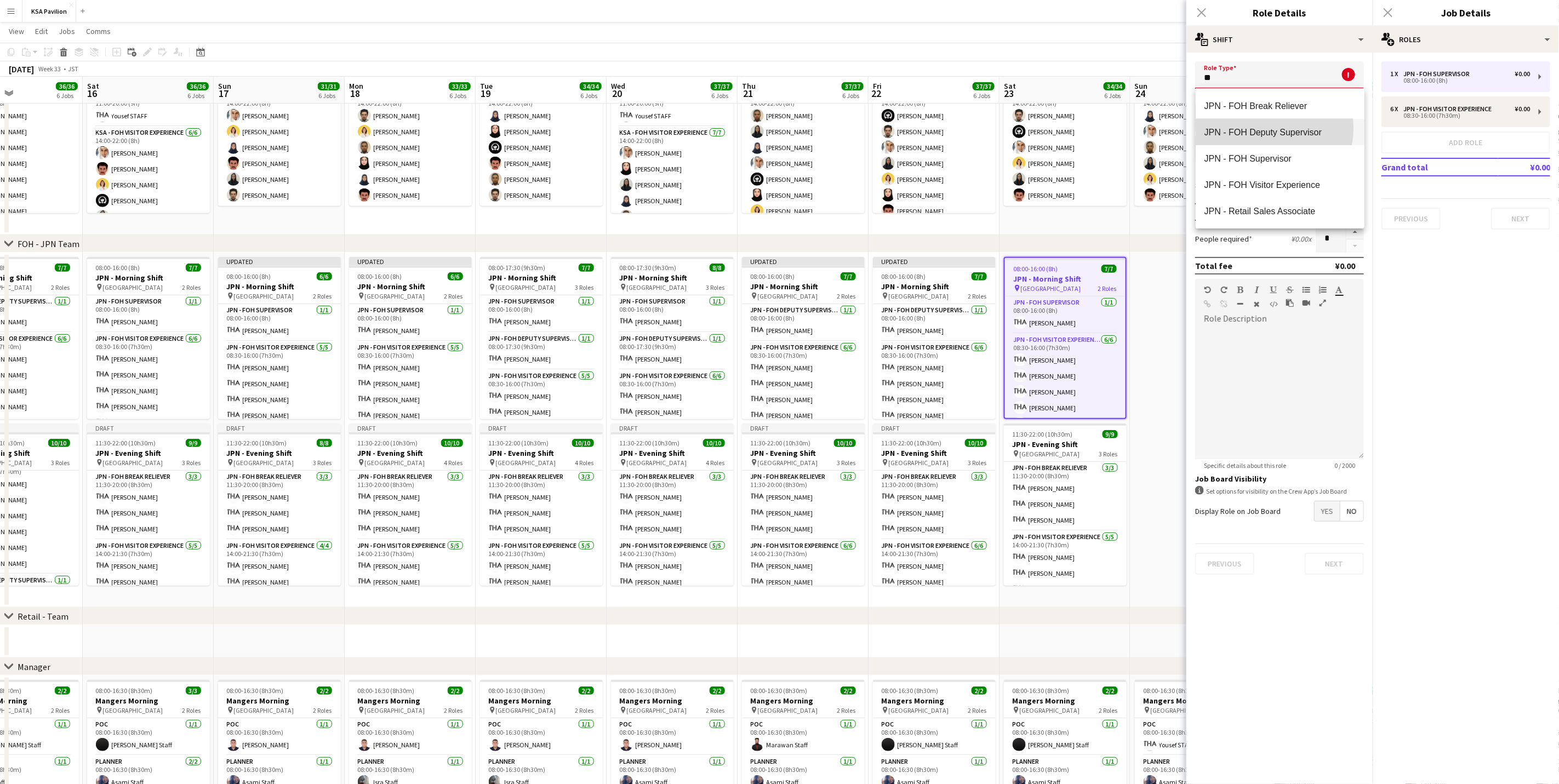
click at [1259, 128] on span "JPN - FOH Deputy Supervisor" at bounding box center [1280, 132] width 151 height 11
type input "**********"
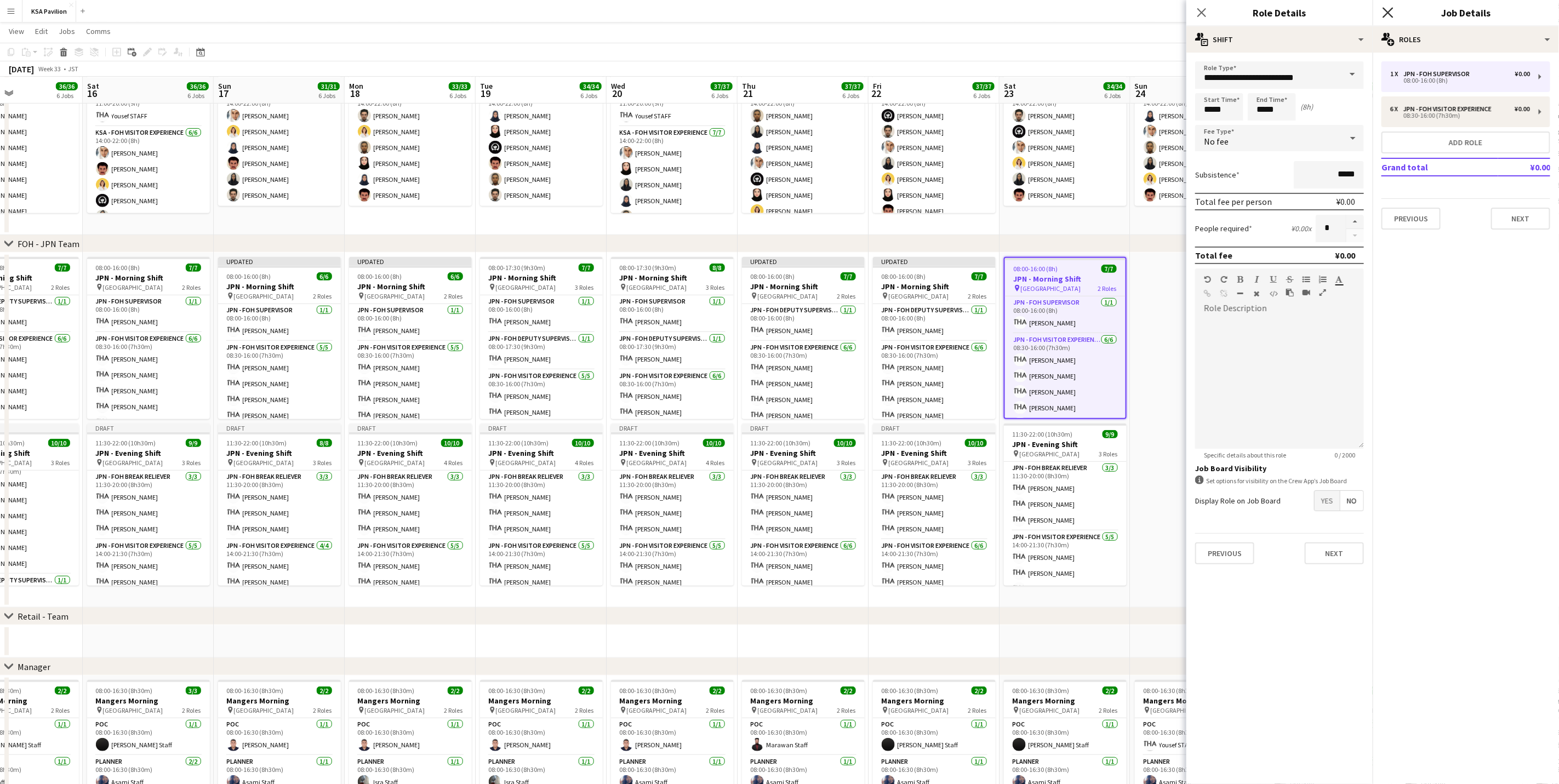
click at [1383, 9] on icon "Close pop-in" at bounding box center [1388, 12] width 11 height 11
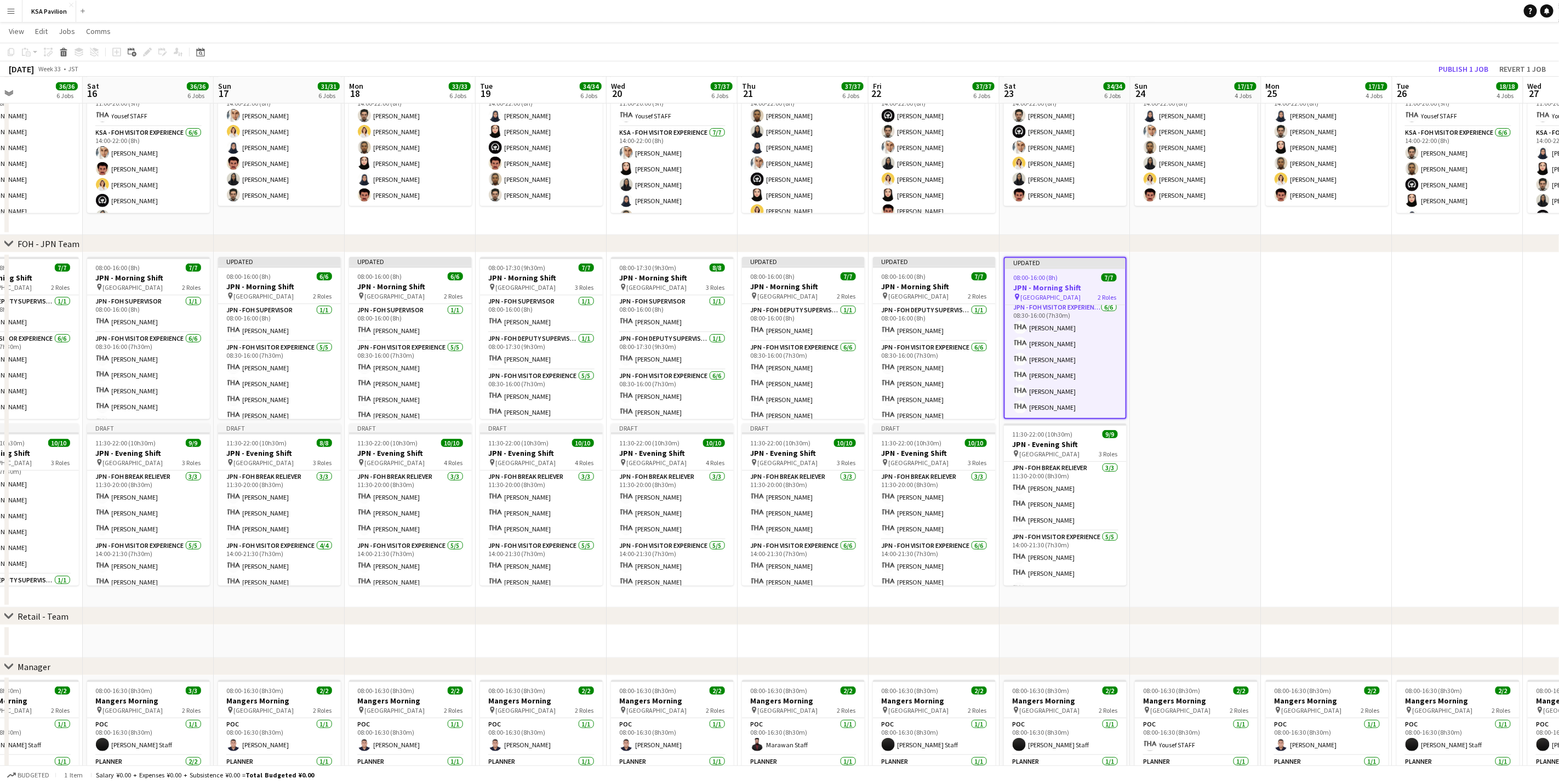
scroll to position [0, 0]
click at [1079, 317] on app-card-role "JPN - FOH Deputy Supervisor 1/1 08:00-16:00 (8h) Taeko IKEGAWA" at bounding box center [1066, 323] width 121 height 37
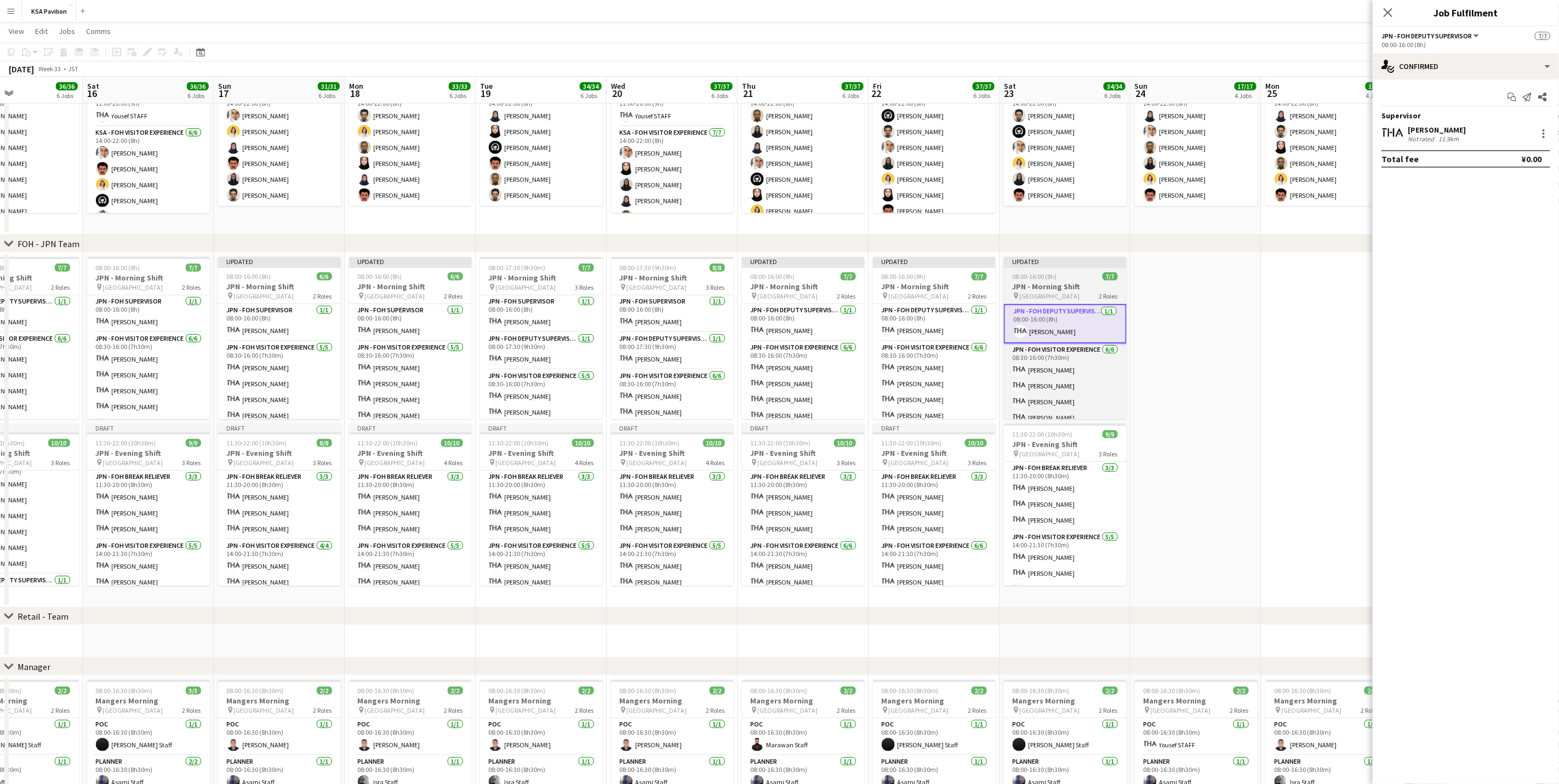
click at [1054, 293] on span "[GEOGRAPHIC_DATA]" at bounding box center [1050, 296] width 60 height 8
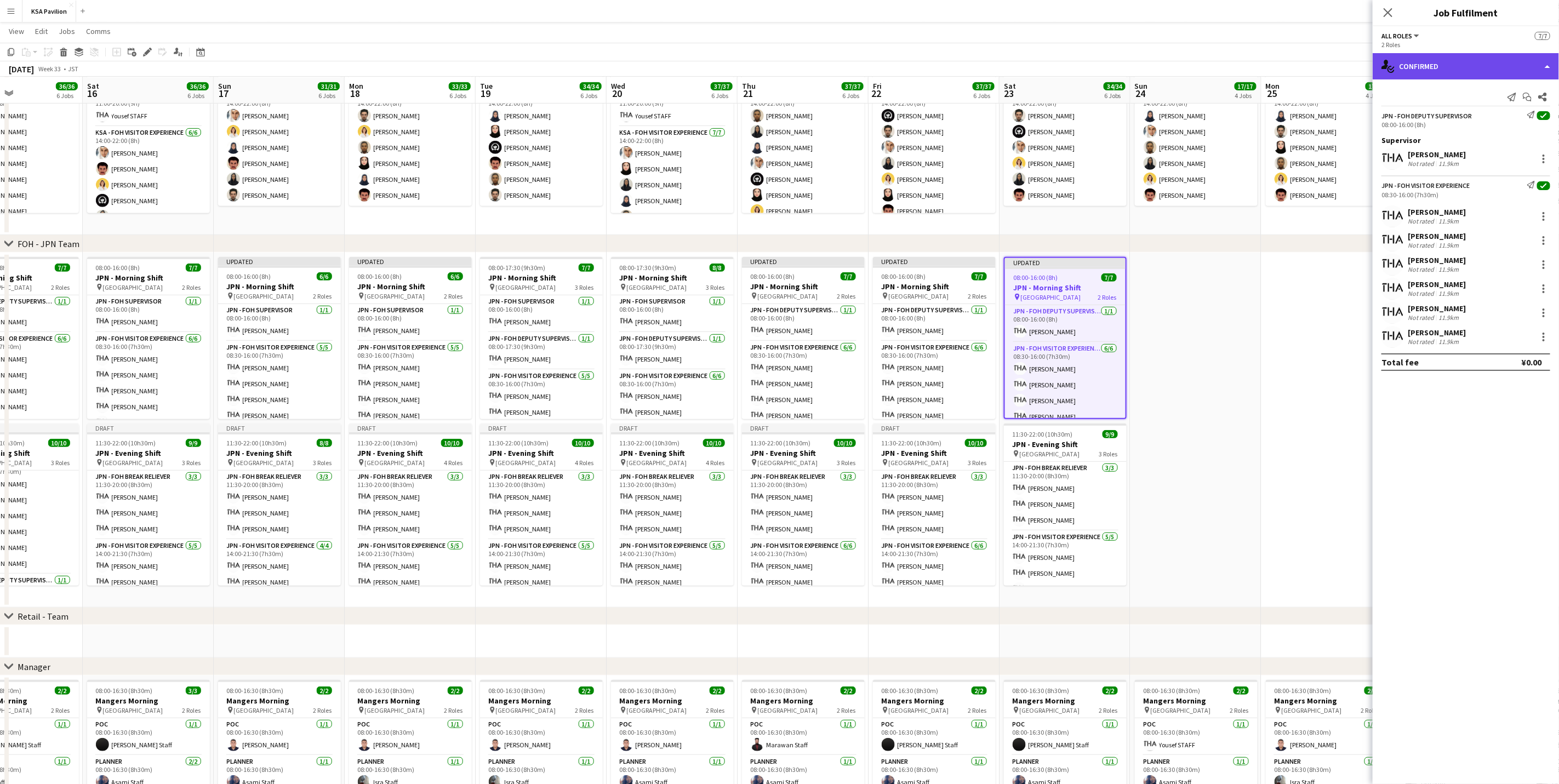
click at [1419, 67] on div "single-neutral-actions-check-2 Confirmed" at bounding box center [1466, 66] width 186 height 26
click at [1486, 115] on div "pen-write Job Details" at bounding box center [1502, 114] width 108 height 22
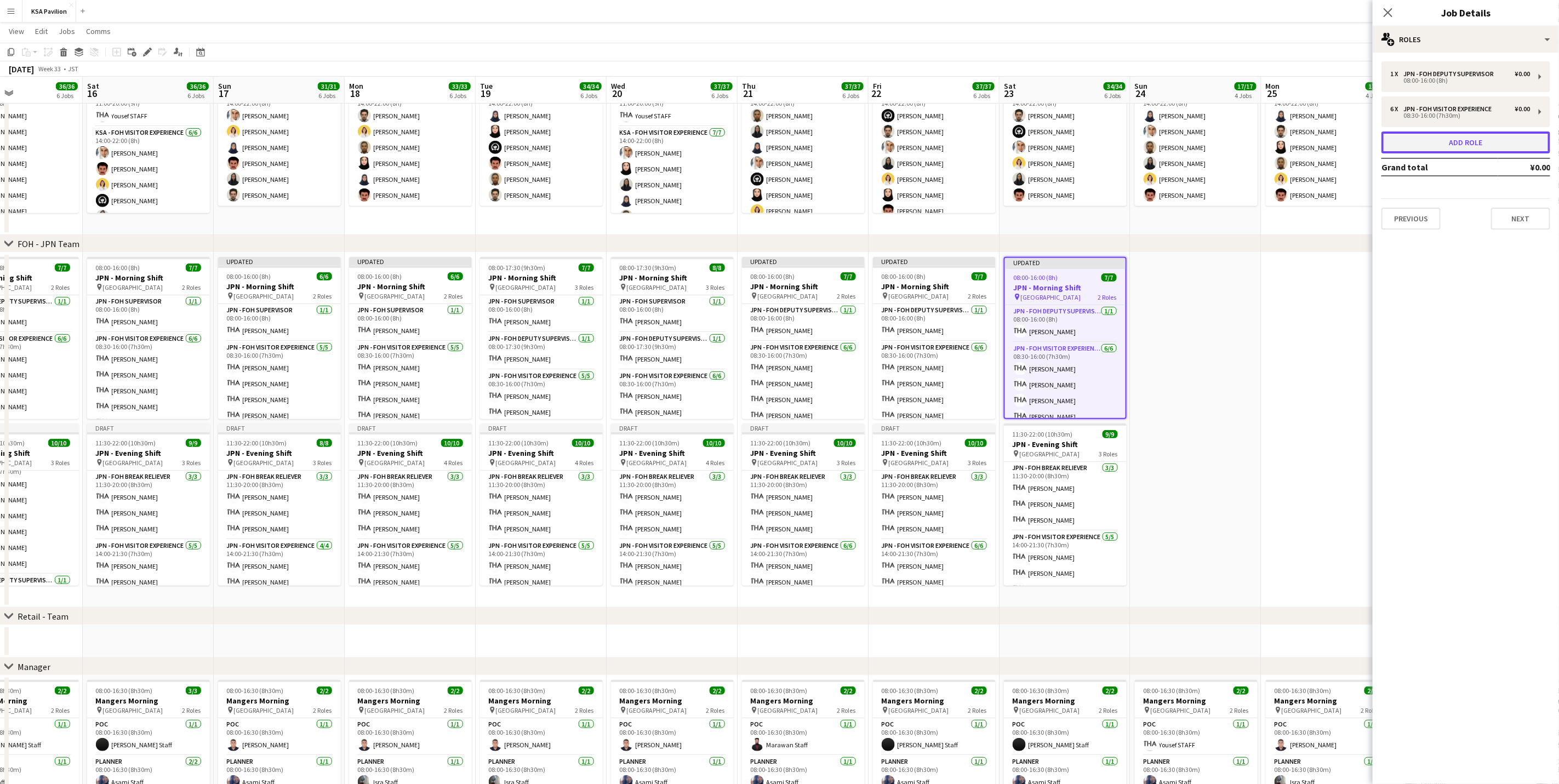
click at [1456, 140] on button "Add role" at bounding box center [1466, 142] width 169 height 22
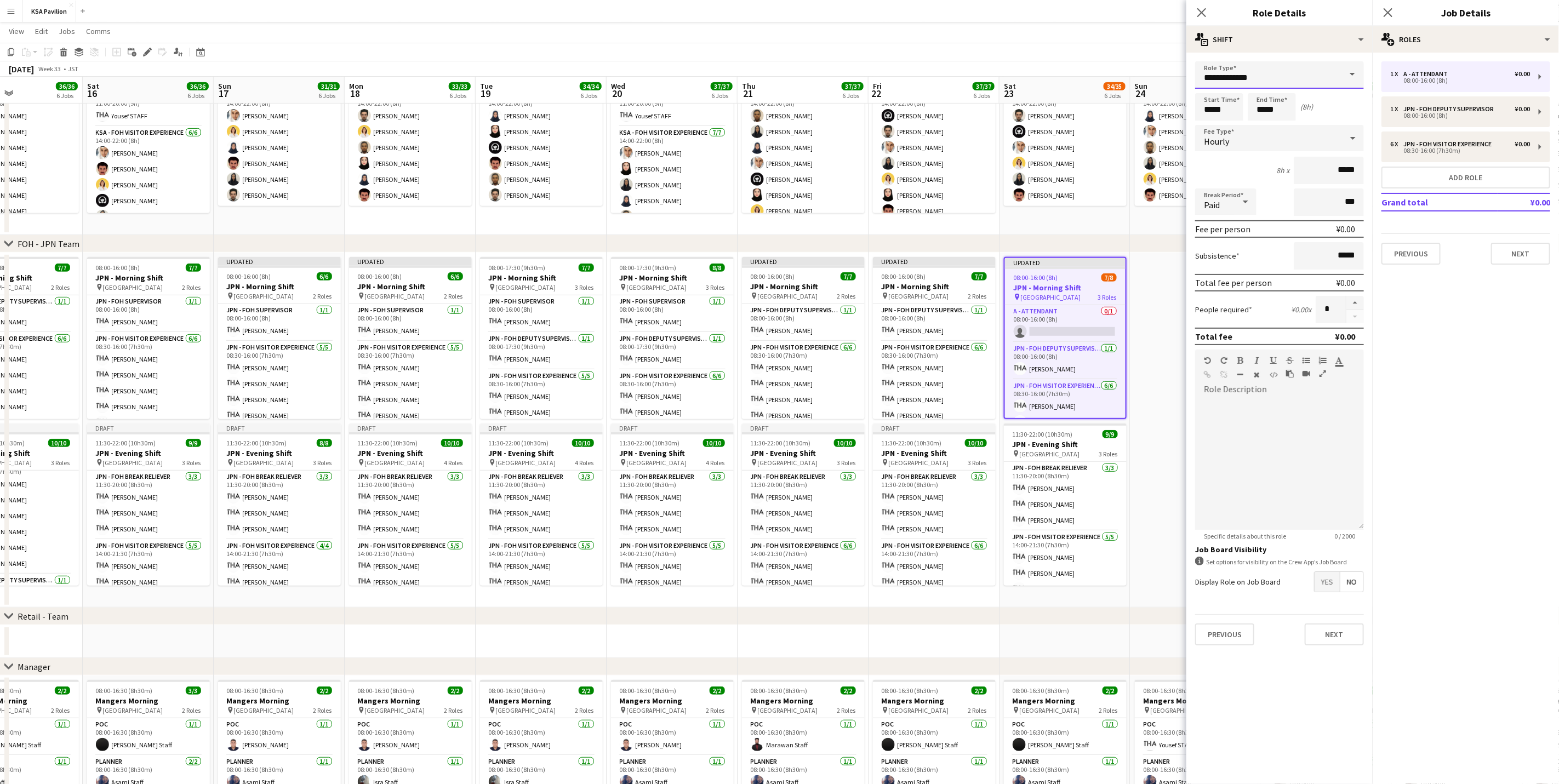
click at [1218, 70] on input "**********" at bounding box center [1280, 76] width 169 height 28
click at [1225, 70] on input "**********" at bounding box center [1280, 76] width 169 height 28
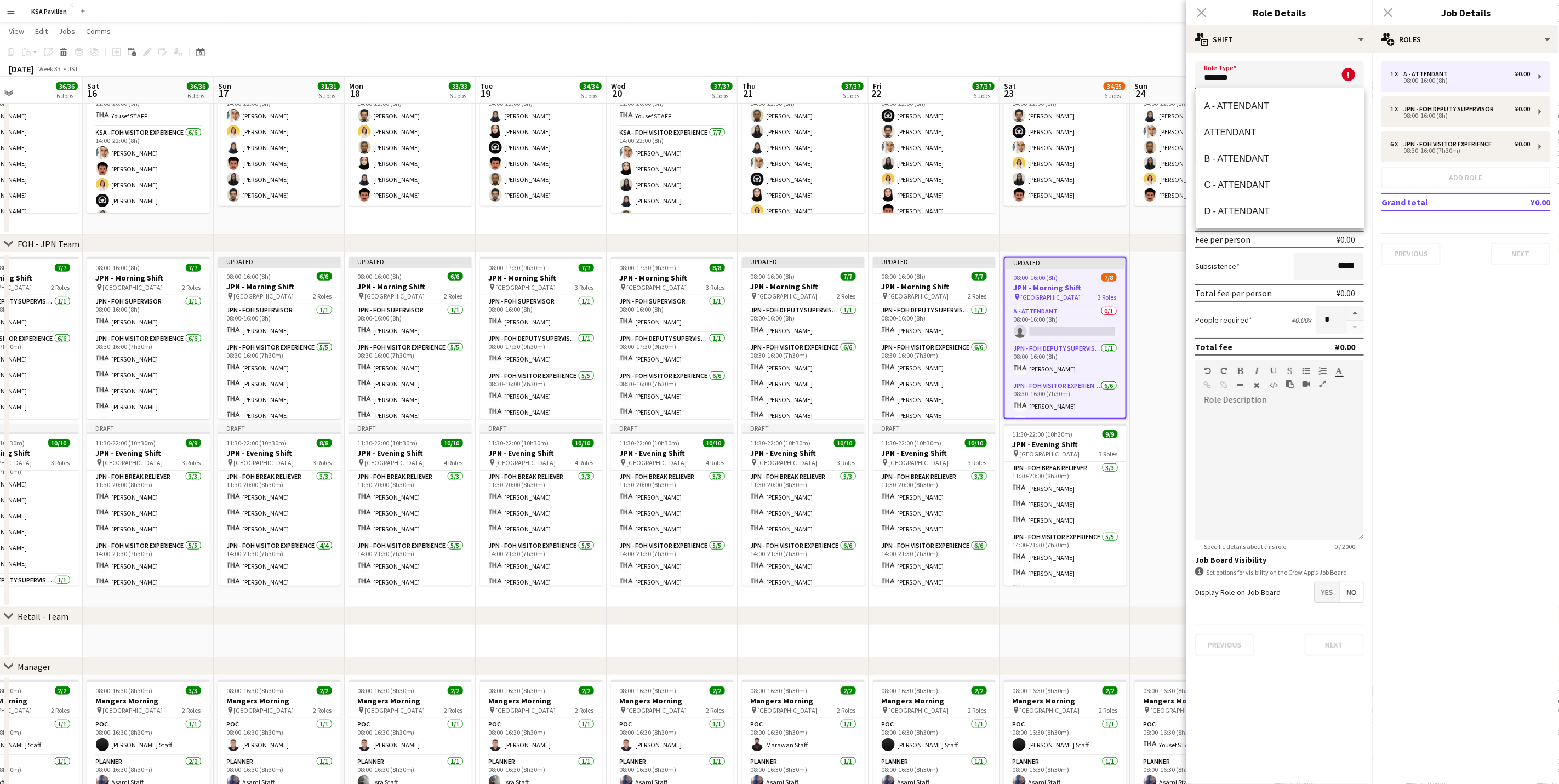
click at [1225, 70] on input "*******" at bounding box center [1280, 76] width 169 height 28
click at [1251, 132] on span "JPN - FOH Deputy Supervisor" at bounding box center [1280, 132] width 151 height 11
type input "**********"
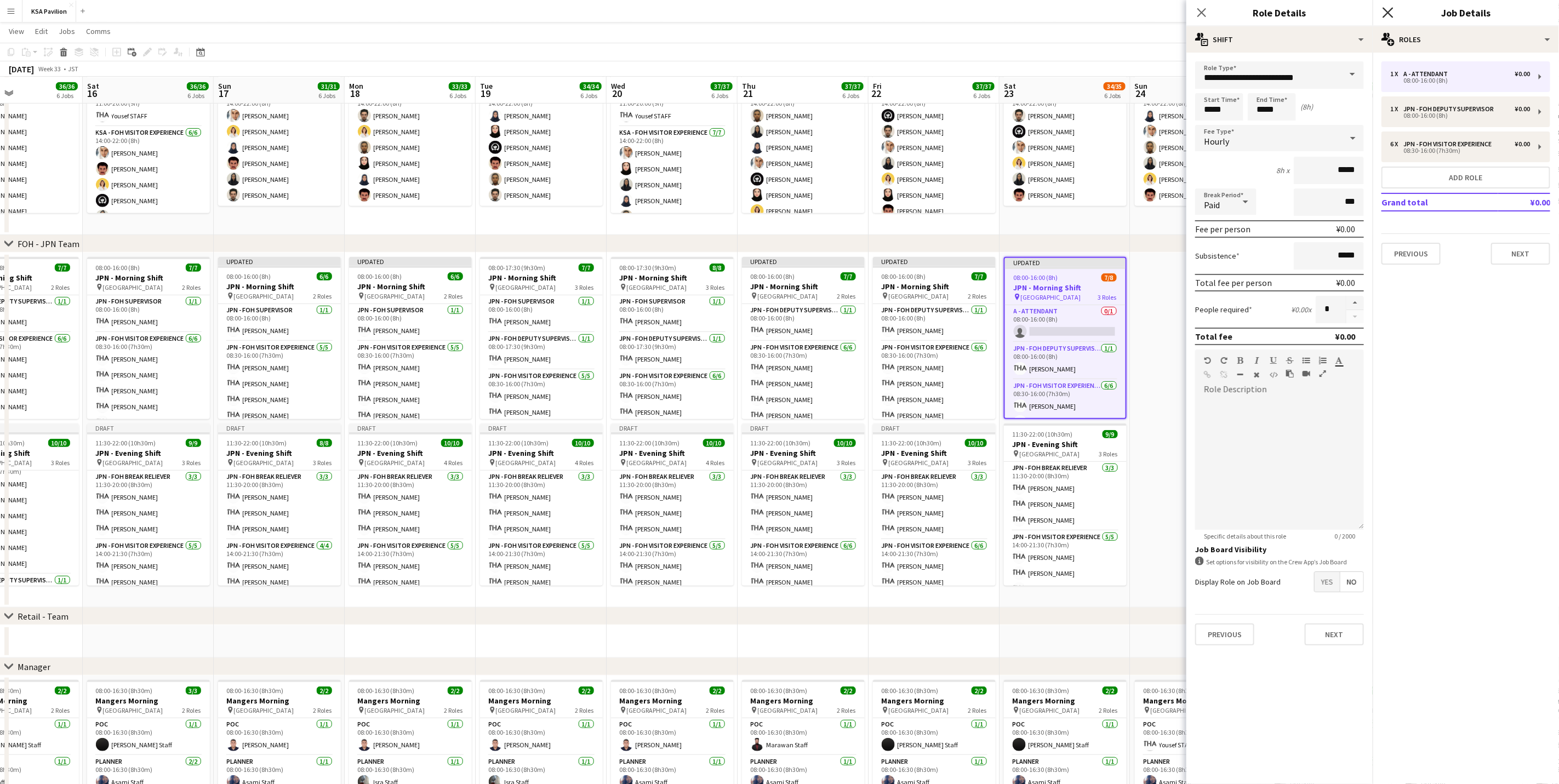
click at [1392, 12] on icon "Close pop-in" at bounding box center [1388, 12] width 11 height 11
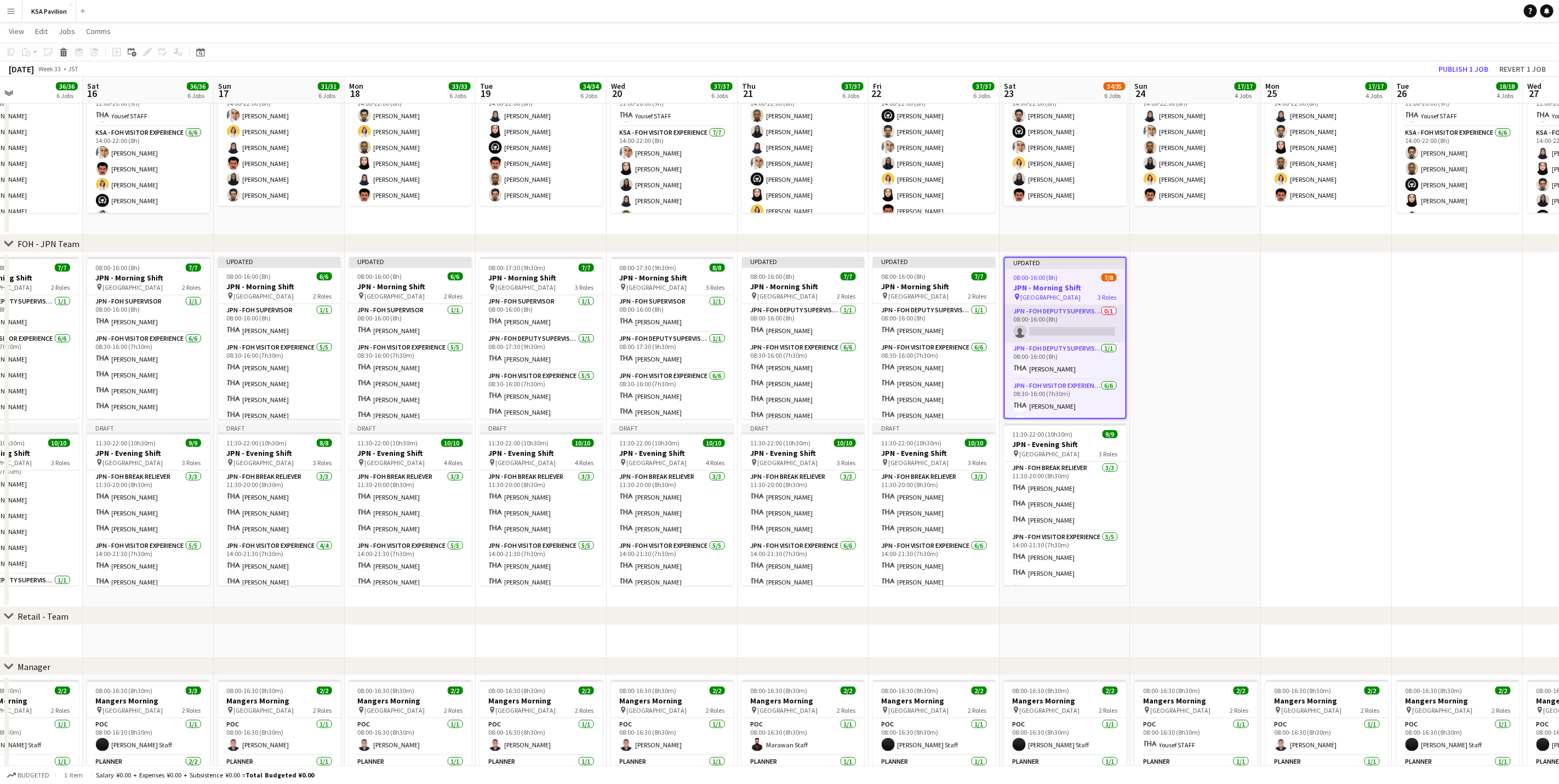
click at [1059, 336] on app-card-role "JPN - FOH Deputy Supervisor 0/1 08:00-16:00 (8h) single-neutral-actions" at bounding box center [1066, 323] width 121 height 37
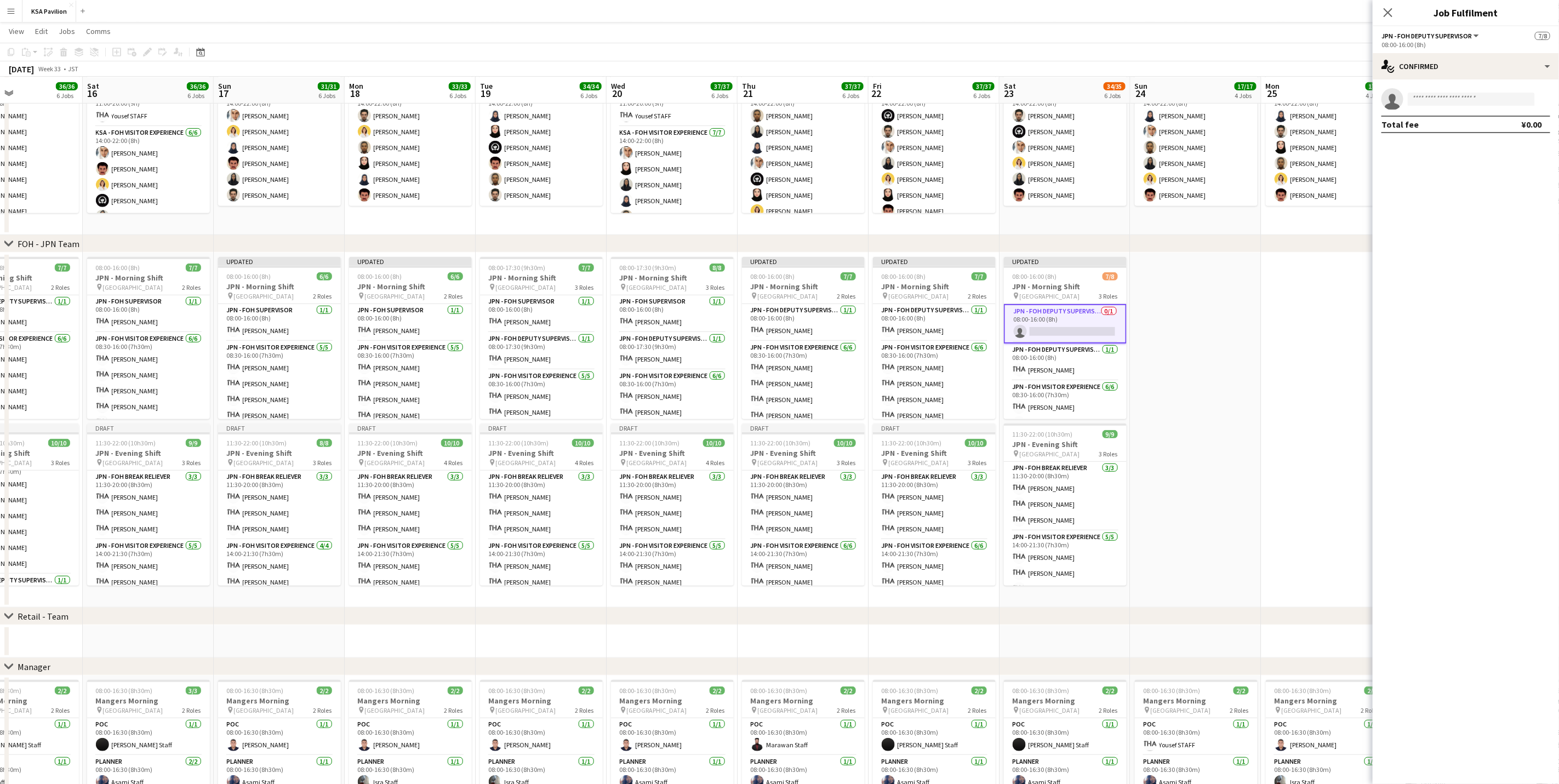
click at [1059, 336] on app-card-role "JPN - FOH Deputy Supervisor 0/1 08:00-16:00 (8h) single-neutral-actions" at bounding box center [1065, 323] width 123 height 40
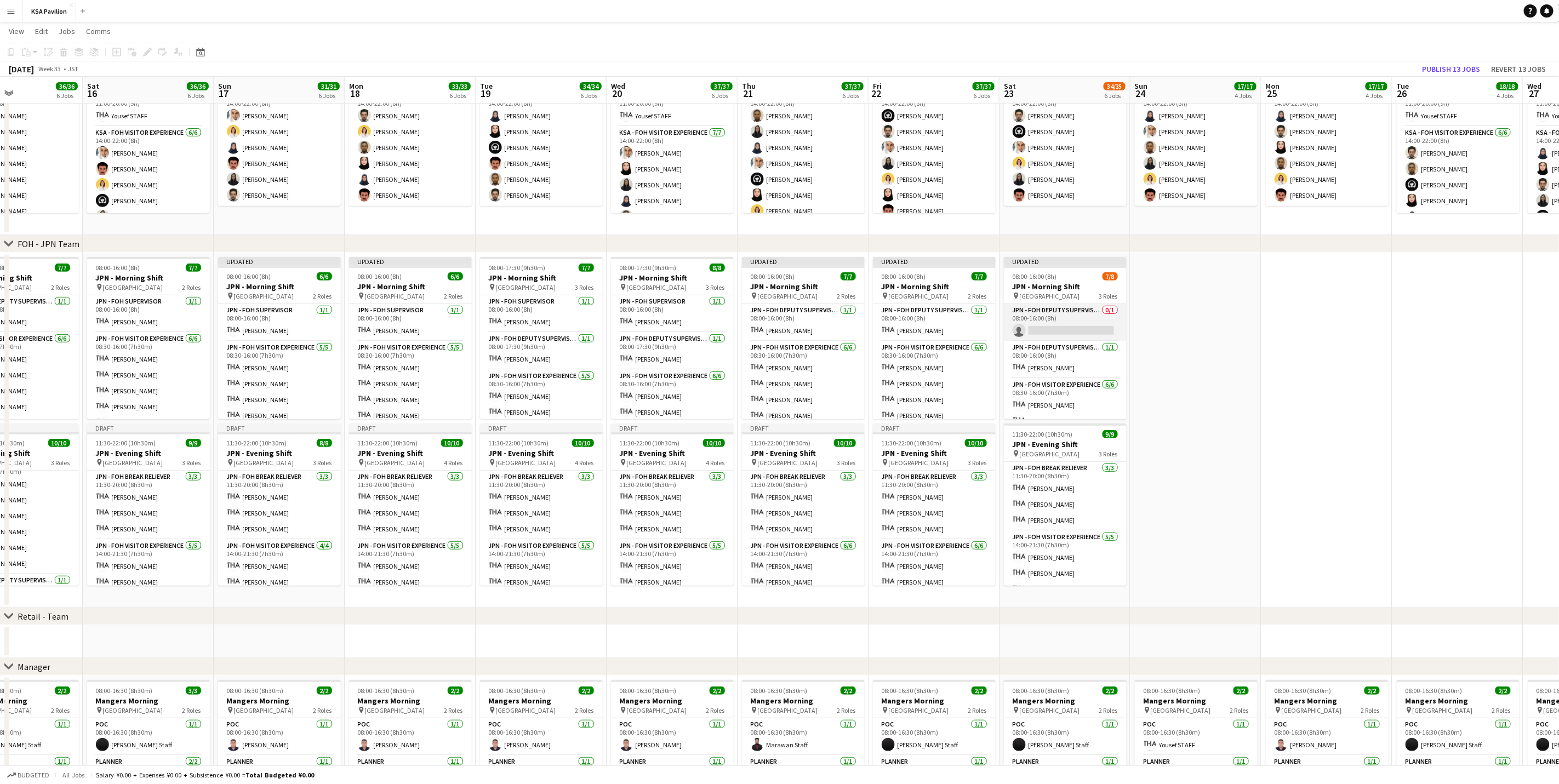
click at [1059, 336] on app-card-role "JPN - FOH Deputy Supervisor 0/1 08:00-16:00 (8h) single-neutral-actions" at bounding box center [1065, 322] width 123 height 37
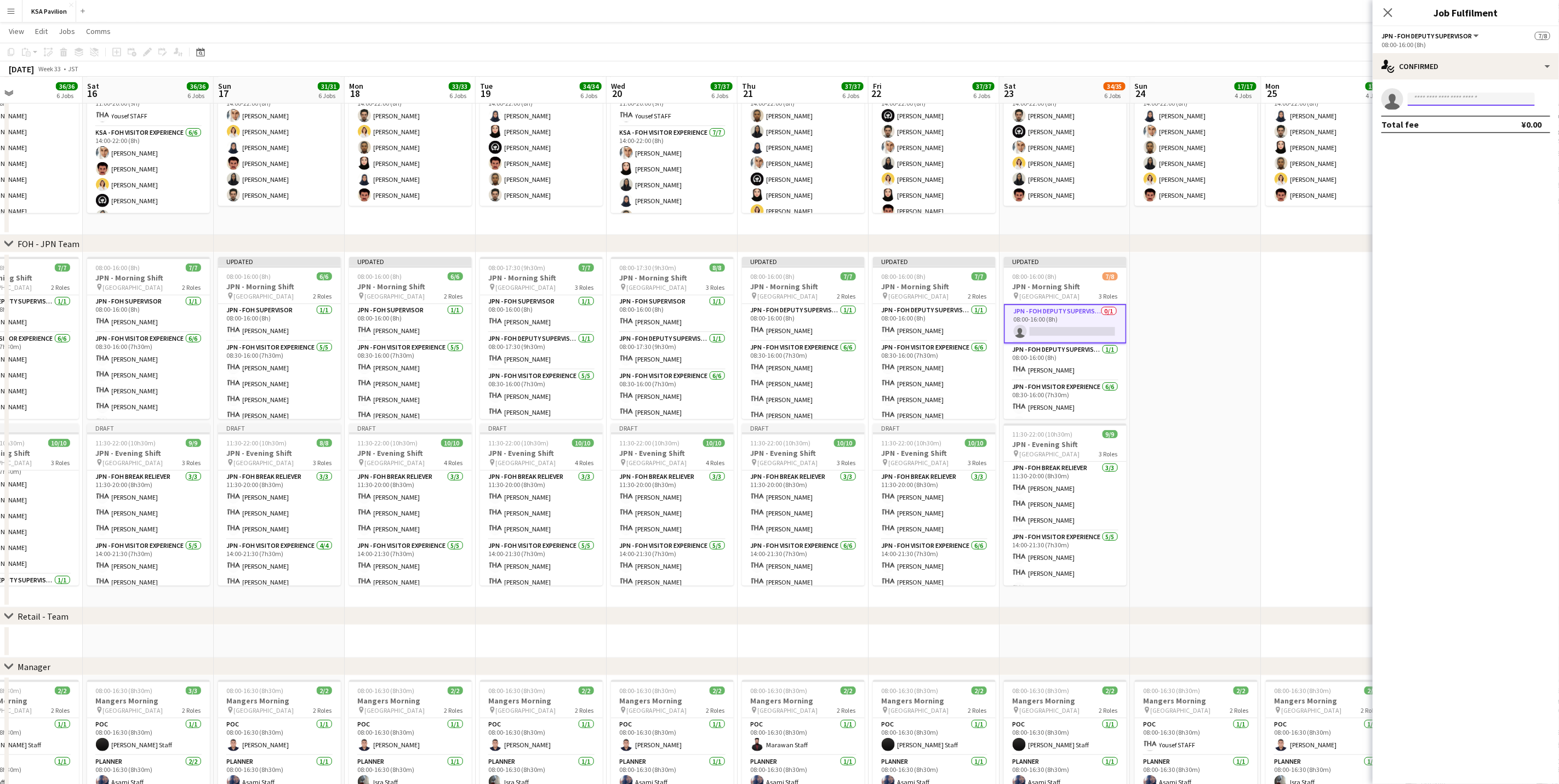
click at [1470, 96] on input at bounding box center [1472, 99] width 127 height 13
type input "********"
click at [1477, 121] on span "fohksaosaka+1@gmail.com" at bounding box center [1472, 124] width 110 height 9
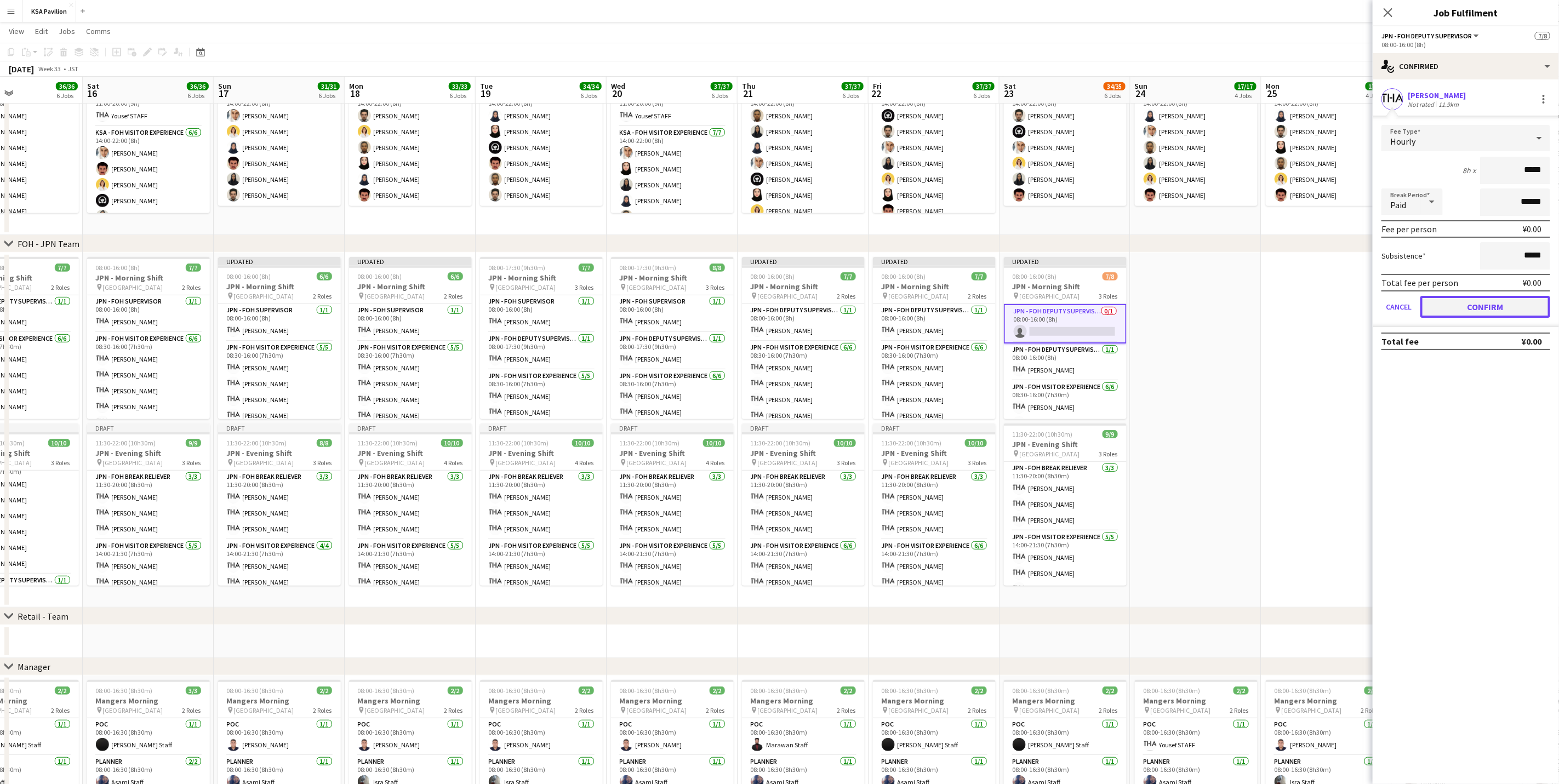
click at [1495, 306] on button "Confirm" at bounding box center [1485, 306] width 130 height 22
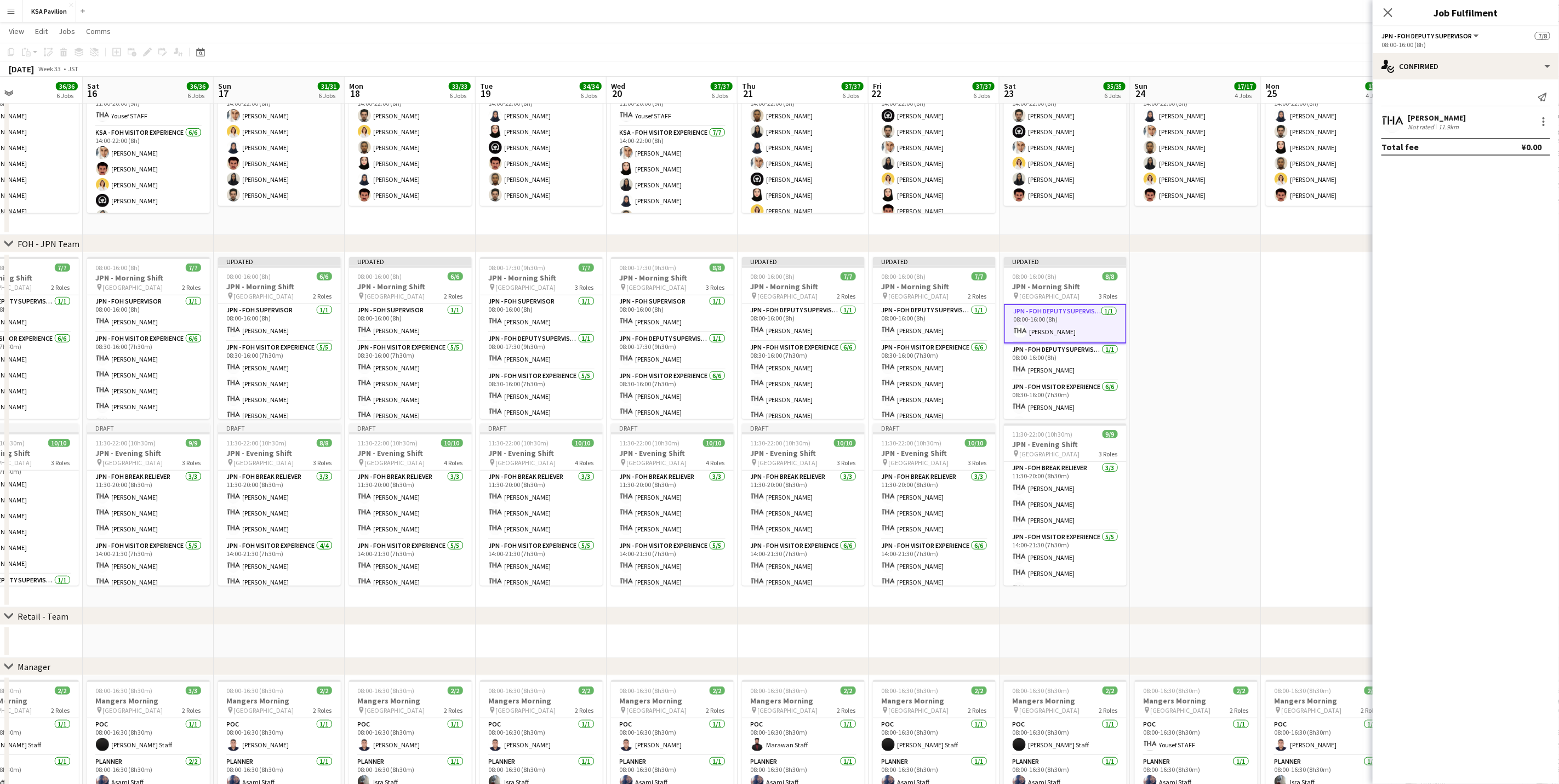
click at [1077, 312] on app-card-role "JPN - FOH Deputy Supervisor 1/1 08:00-16:00 (8h) Yousef BARNAWI" at bounding box center [1065, 323] width 123 height 40
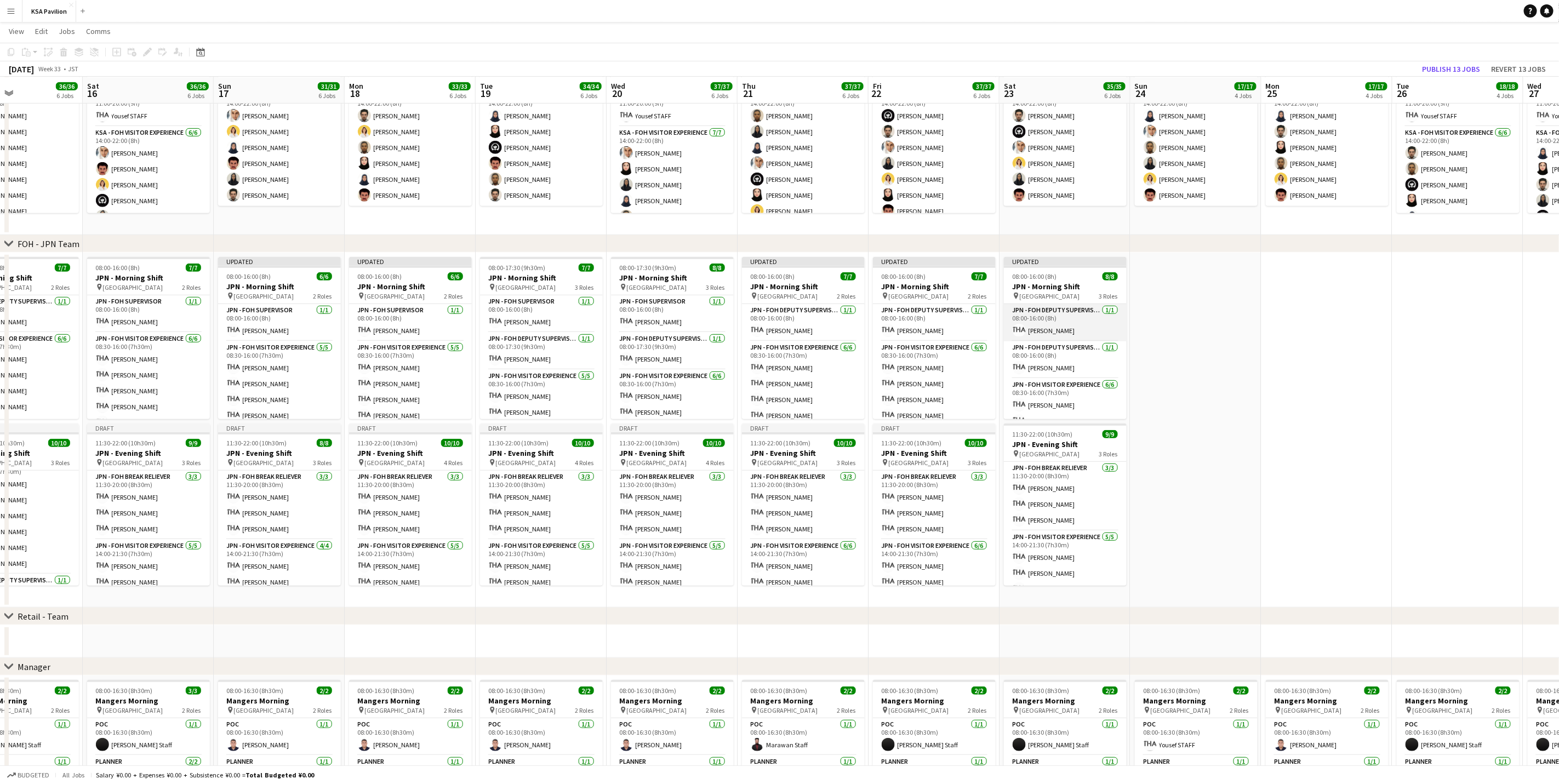
click at [1077, 312] on app-card-role "JPN - FOH Deputy Supervisor 1/1 08:00-16:00 (8h) Yousef BARNAWI" at bounding box center [1065, 322] width 123 height 37
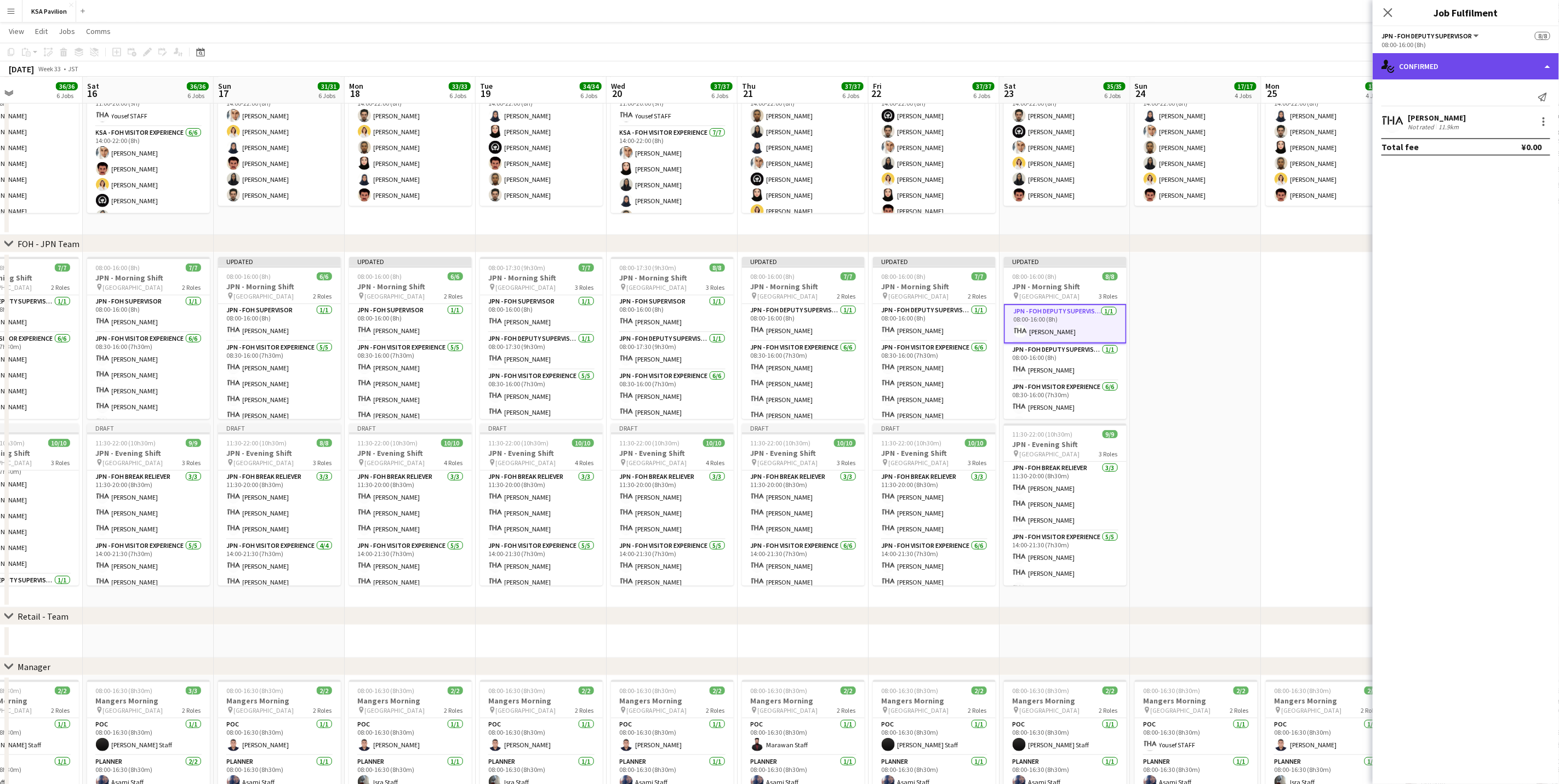
click at [1518, 64] on div "single-neutral-actions-check-2 Confirmed" at bounding box center [1466, 66] width 186 height 26
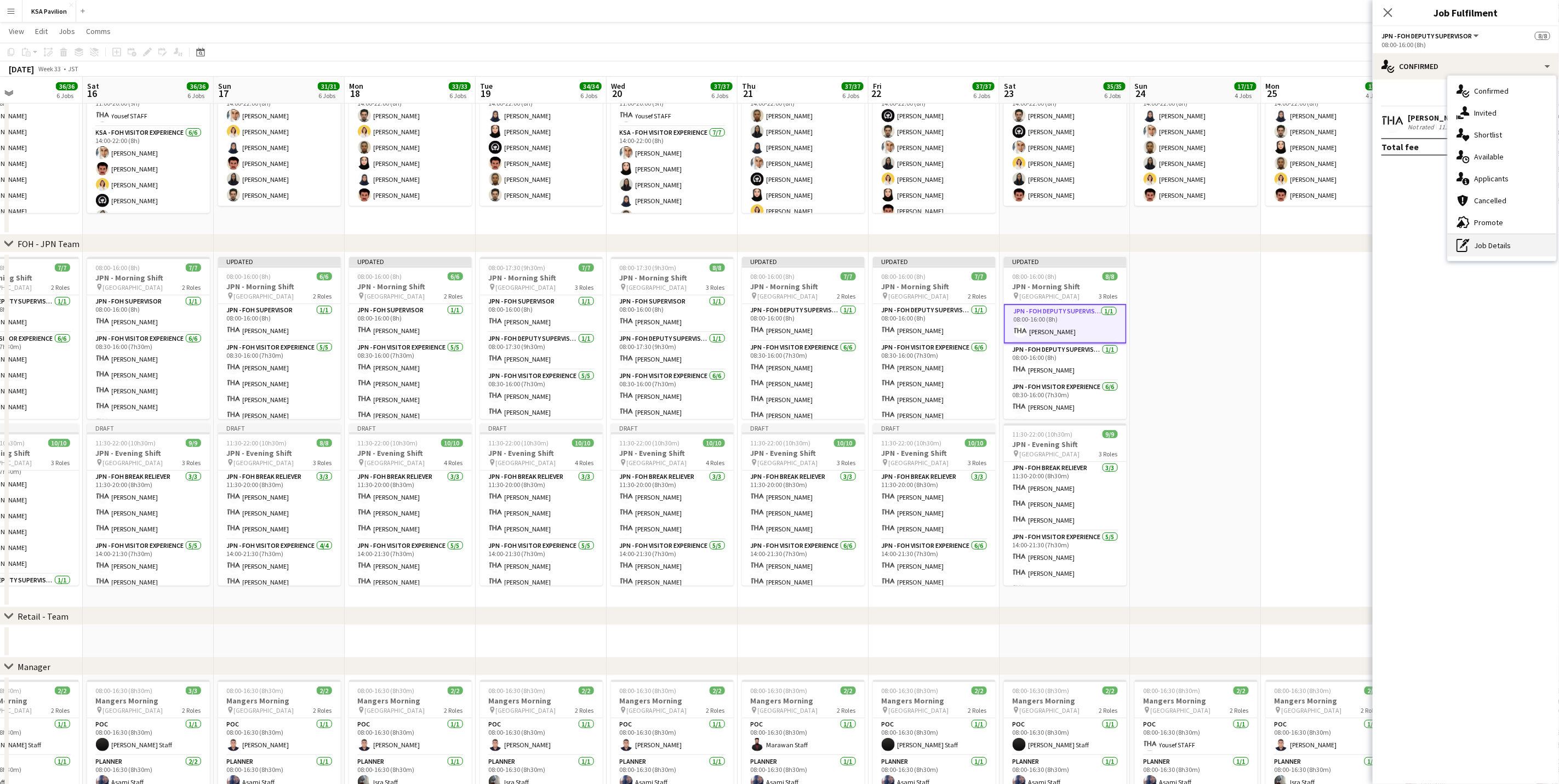
click at [1477, 250] on div "pen-write Job Details" at bounding box center [1502, 245] width 108 height 22
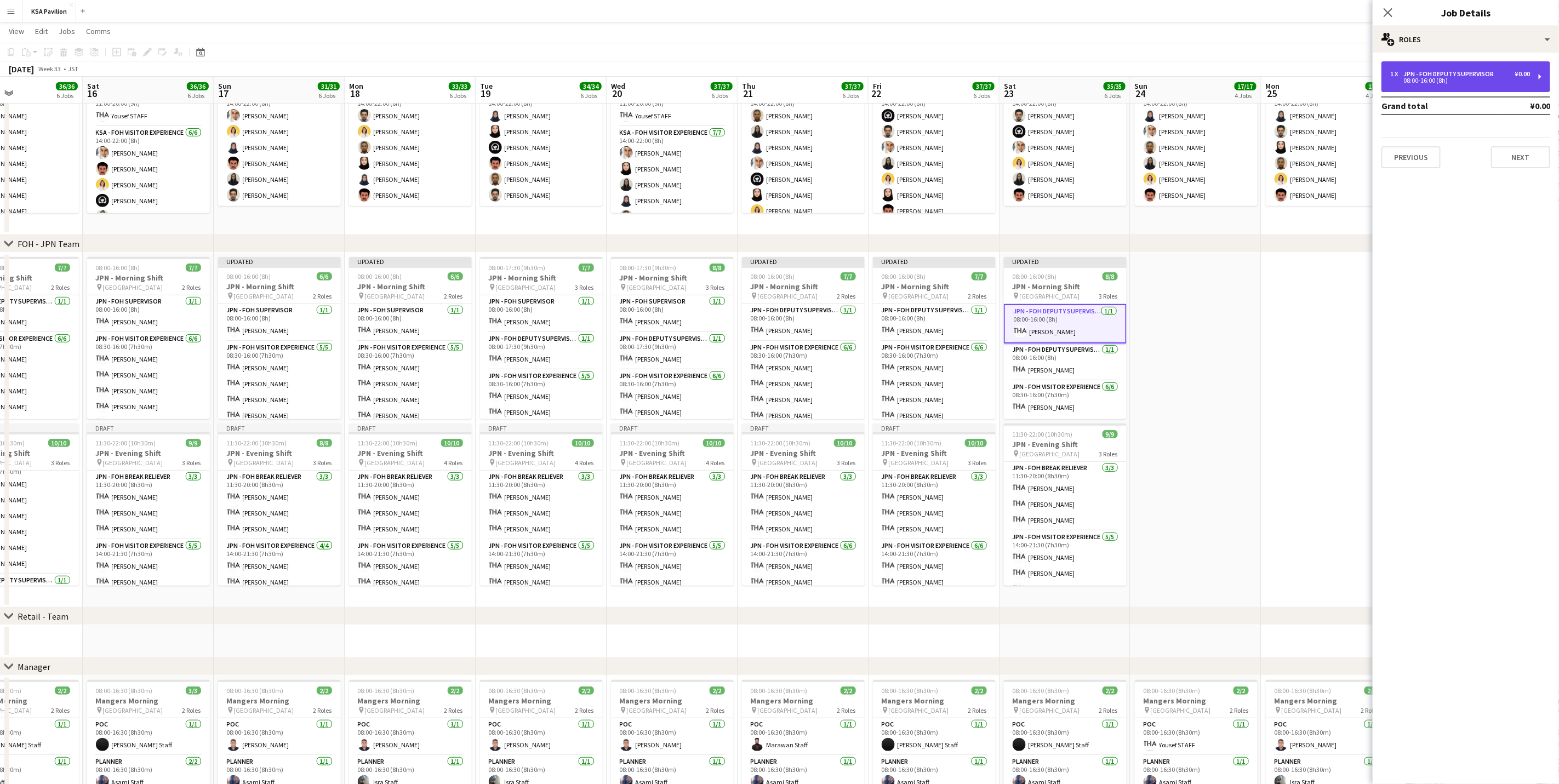
click at [1407, 89] on div "1 x JPN - FOH Deputy Supervisor ¥0.00 08:00-16:00 (8h)" at bounding box center [1466, 77] width 169 height 31
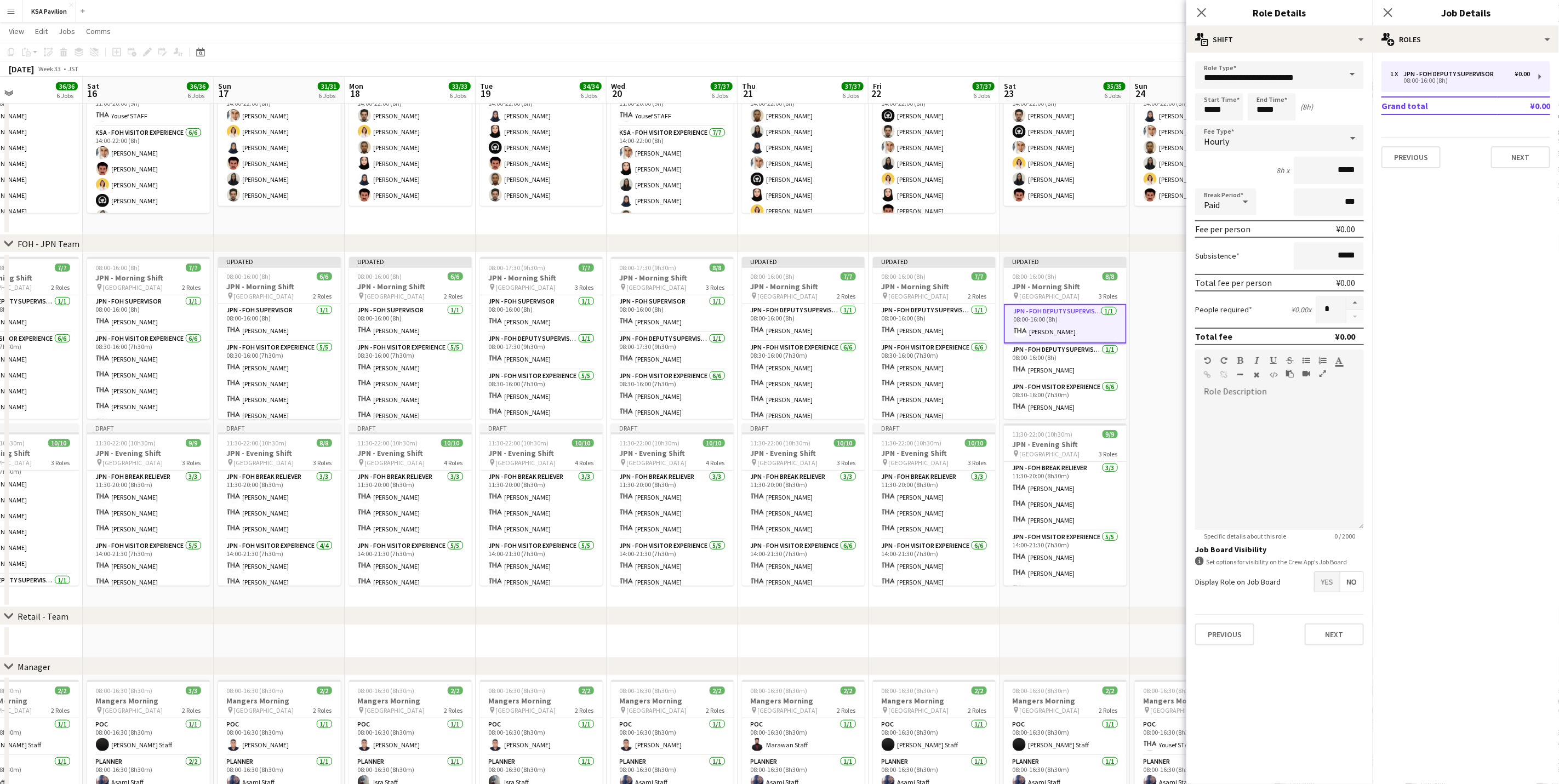
click at [1258, 59] on div "**********" at bounding box center [1280, 354] width 186 height 602
click at [1258, 81] on input "**********" at bounding box center [1280, 76] width 169 height 28
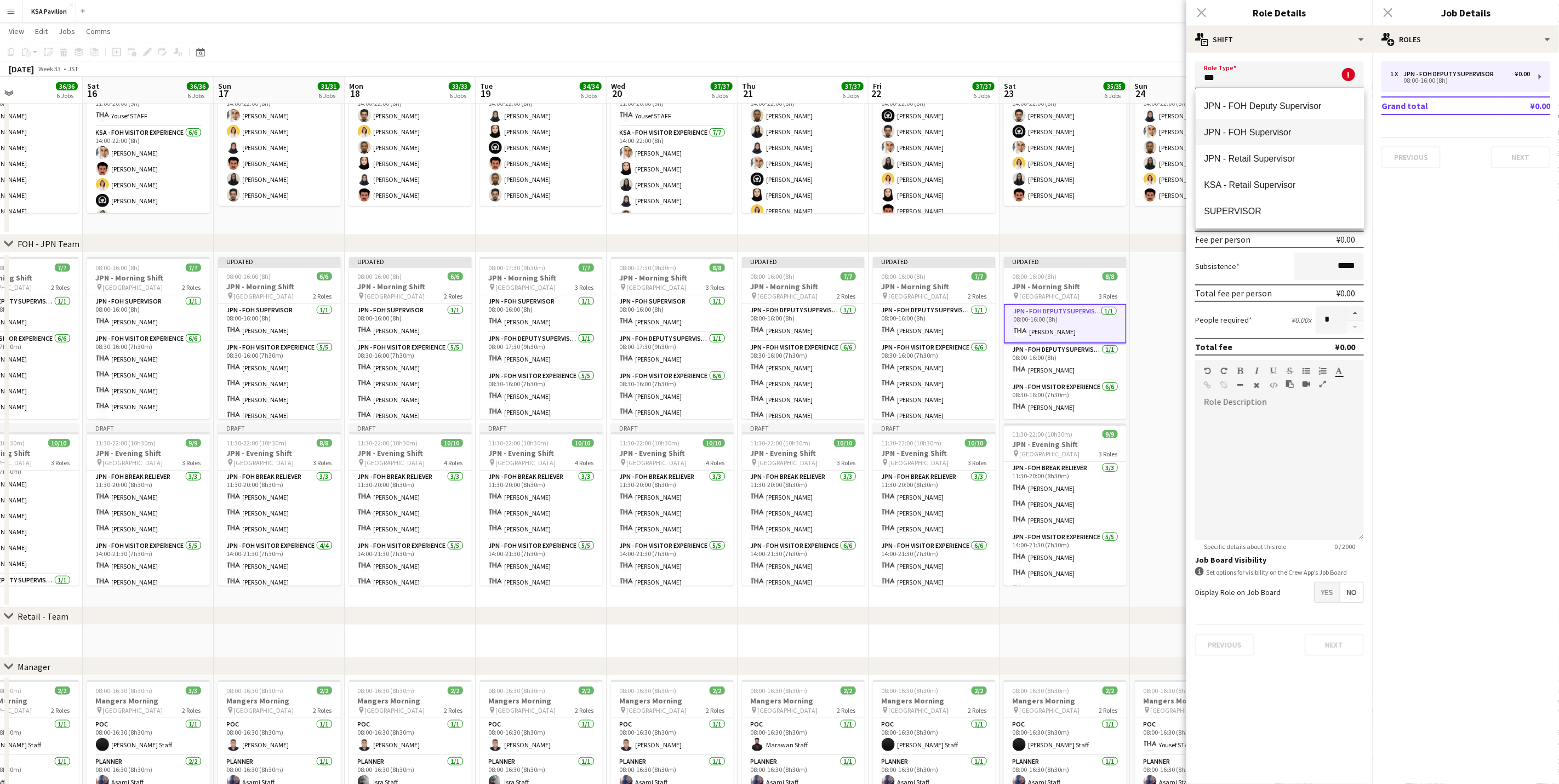
click at [1280, 129] on span "JPN - FOH Supervisor" at bounding box center [1280, 132] width 151 height 11
type input "**********"
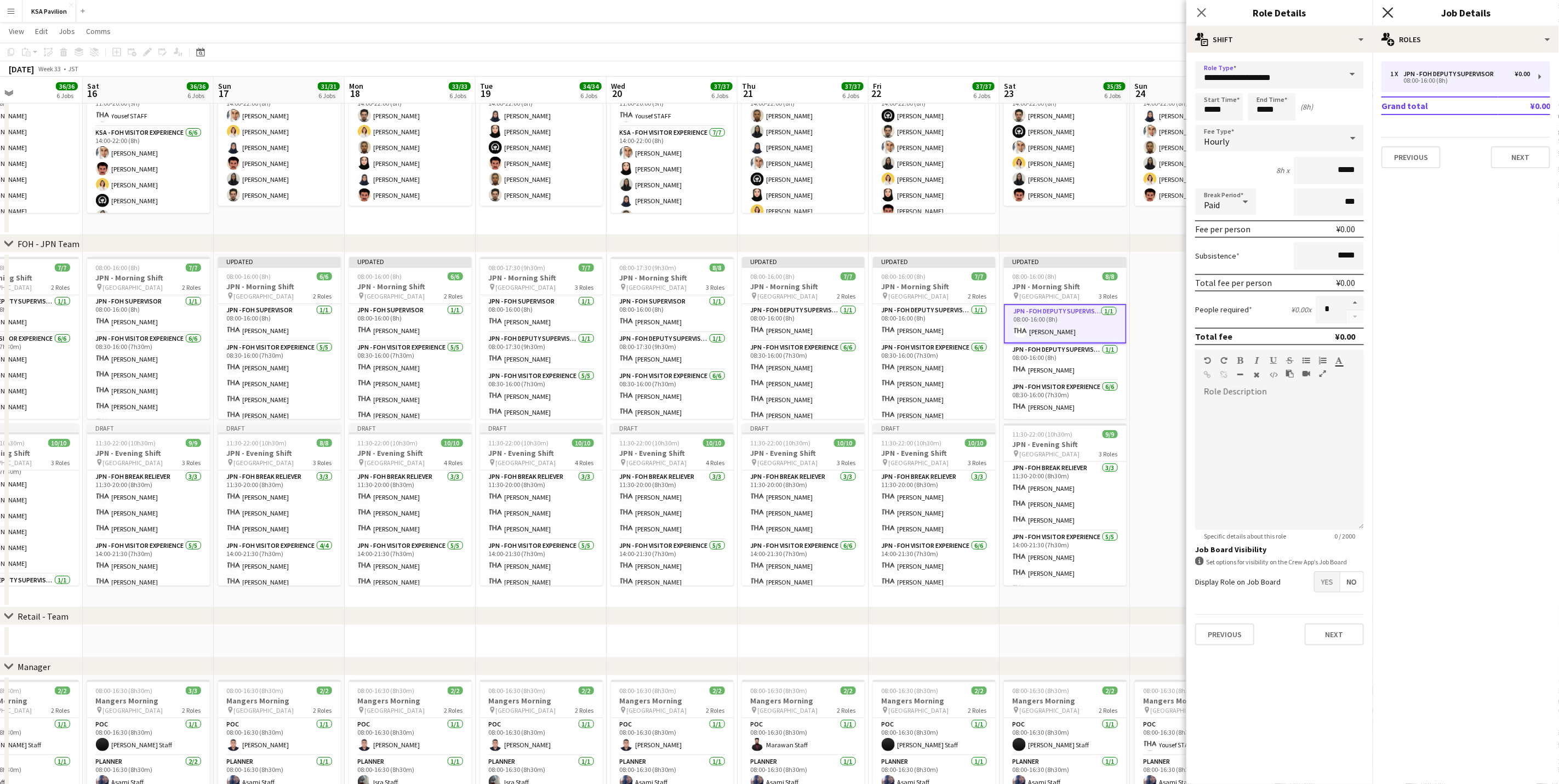
click at [1387, 10] on icon "Close pop-in" at bounding box center [1388, 12] width 11 height 11
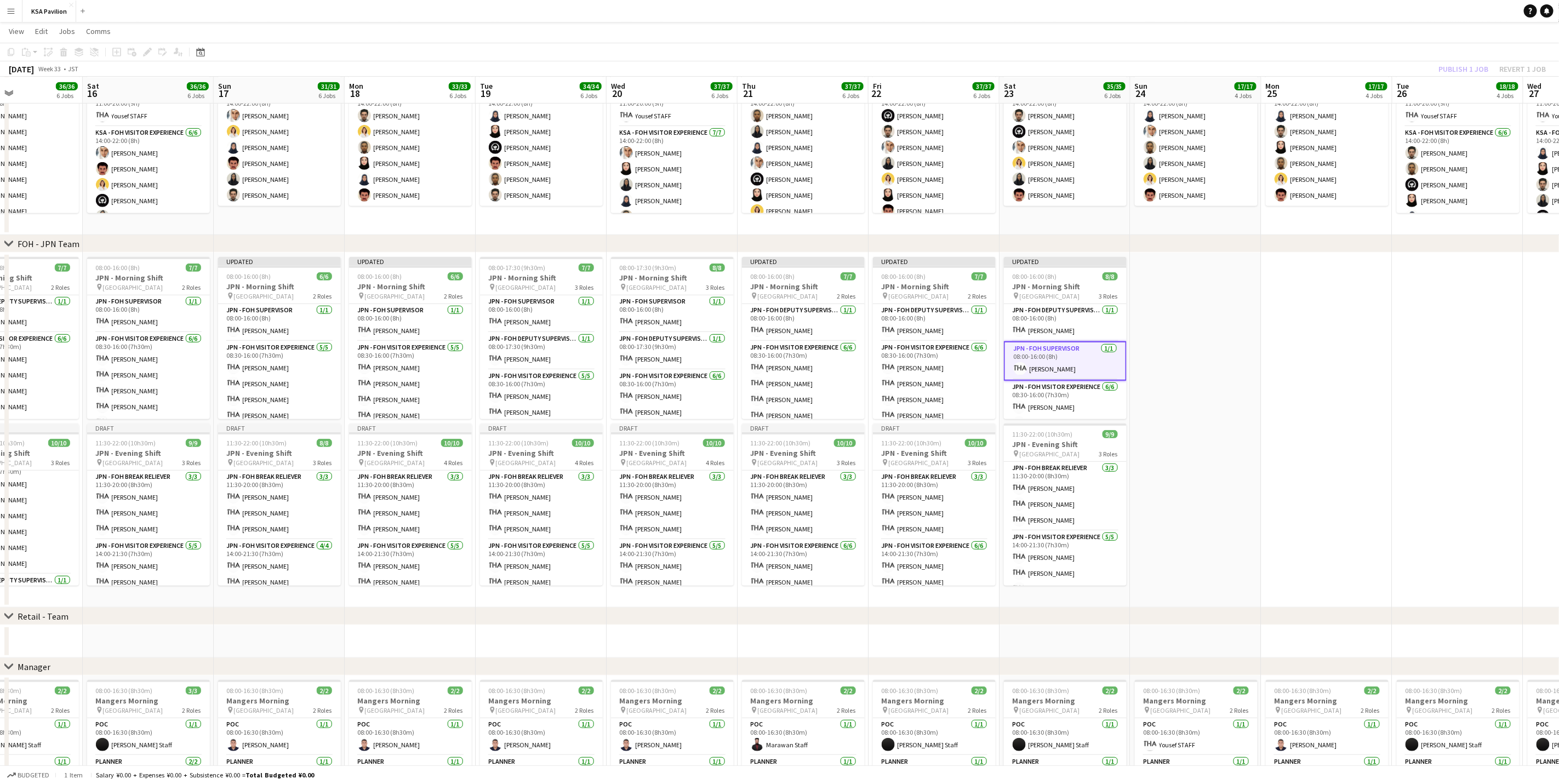
click at [1074, 354] on app-card-role "JPN - FOH Supervisor 1/1 08:00-16:00 (8h) Yousef BARNAWI" at bounding box center [1065, 361] width 123 height 40
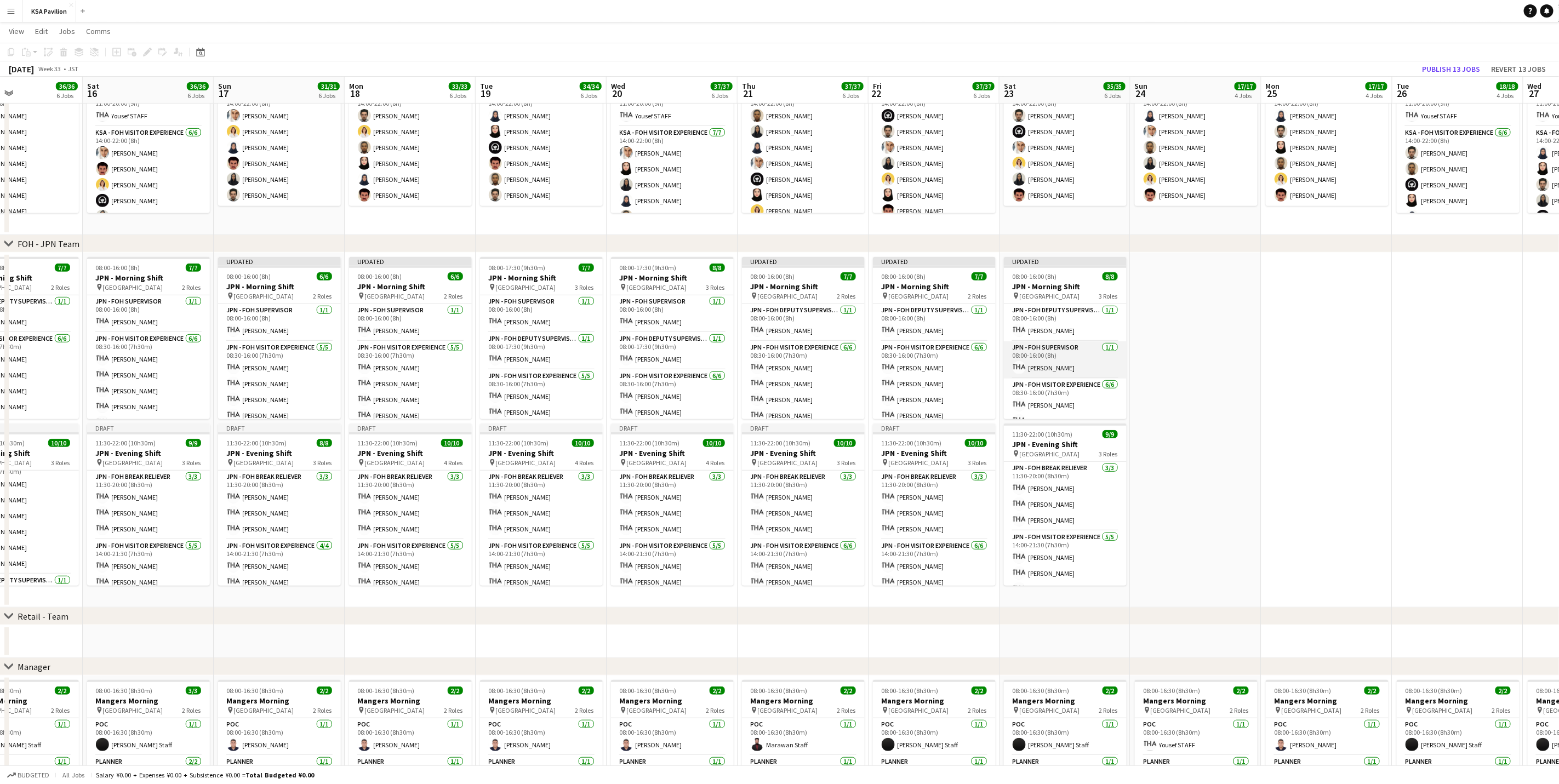
click at [1074, 354] on app-card-role "JPN - FOH Supervisor 1/1 08:00-16:00 (8h) Yousef BARNAWI" at bounding box center [1065, 359] width 123 height 37
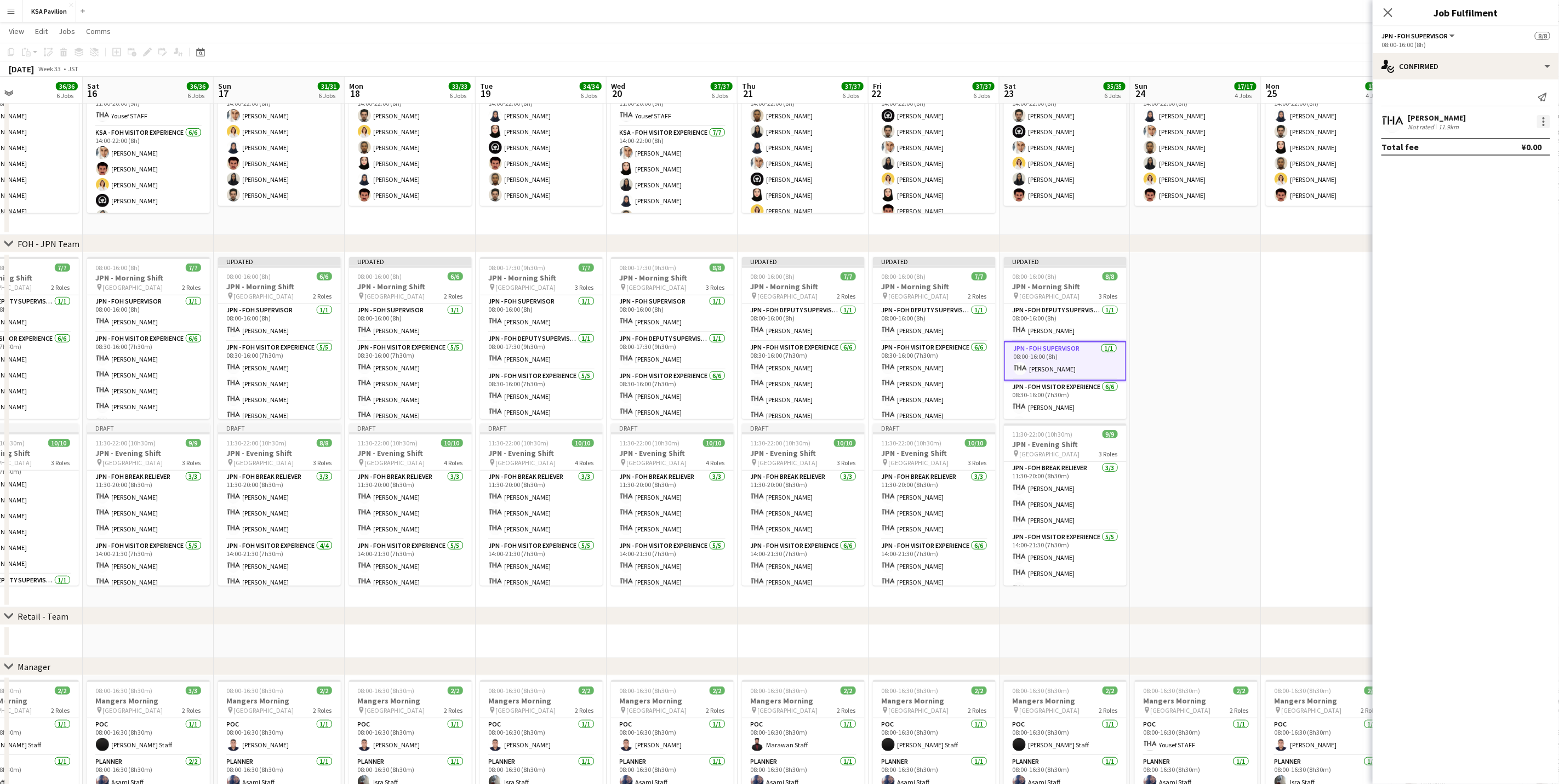
click at [1545, 121] on div at bounding box center [1543, 121] width 2 height 2
click at [1506, 265] on button "Set as supervisor" at bounding box center [1508, 274] width 86 height 26
click at [1388, 11] on icon "Close pop-in" at bounding box center [1388, 12] width 11 height 11
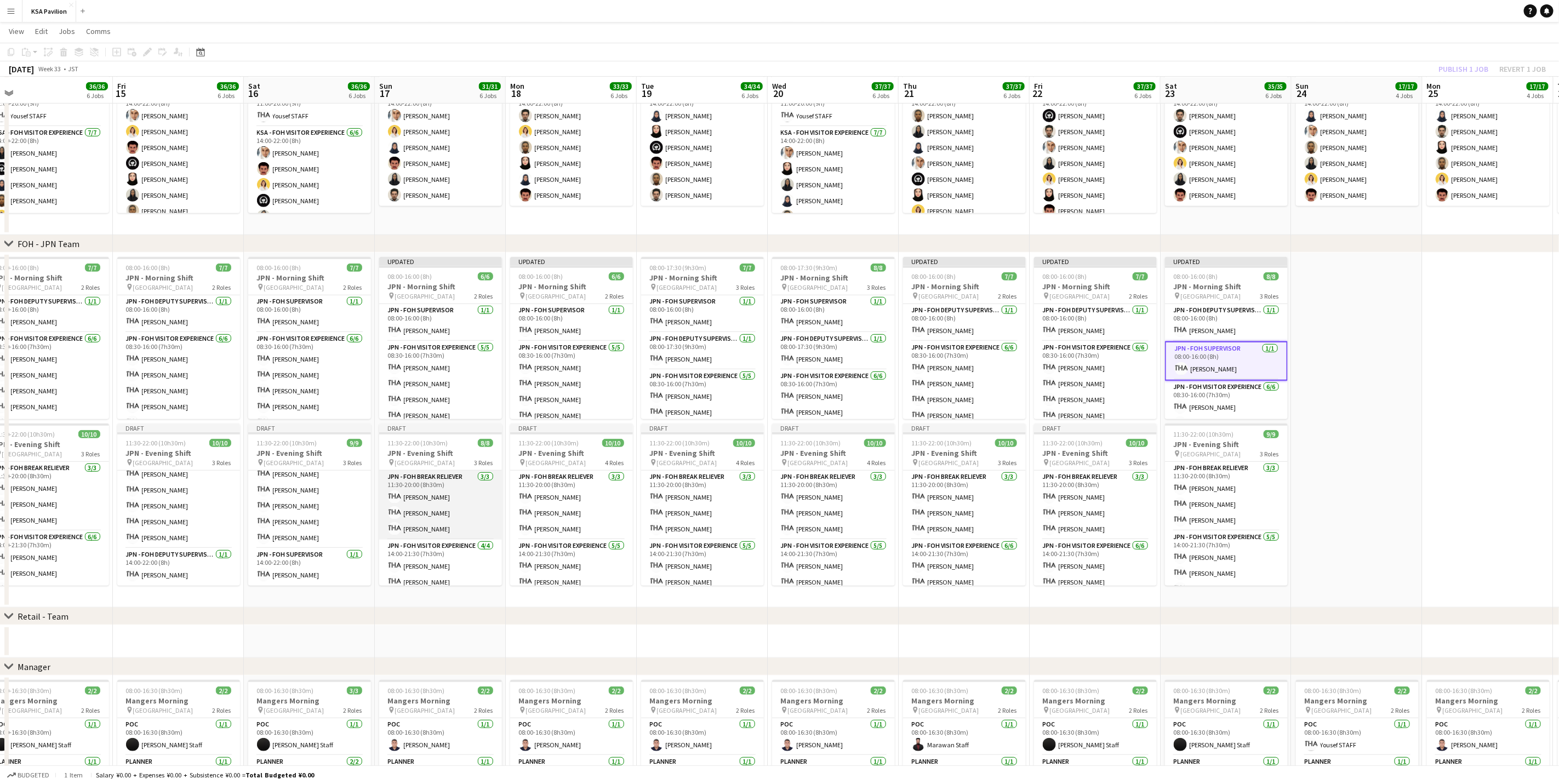
scroll to position [78, 0]
drag, startPoint x: 419, startPoint y: 517, endPoint x: 563, endPoint y: 598, distance: 165.2
click at [563, 598] on app-date-cell "Updated 08:00-16:00 (8h) 6/6 JPN - Morning Shift pin Saudi Arabia Pavilion 2 Ro…" at bounding box center [571, 430] width 131 height 355
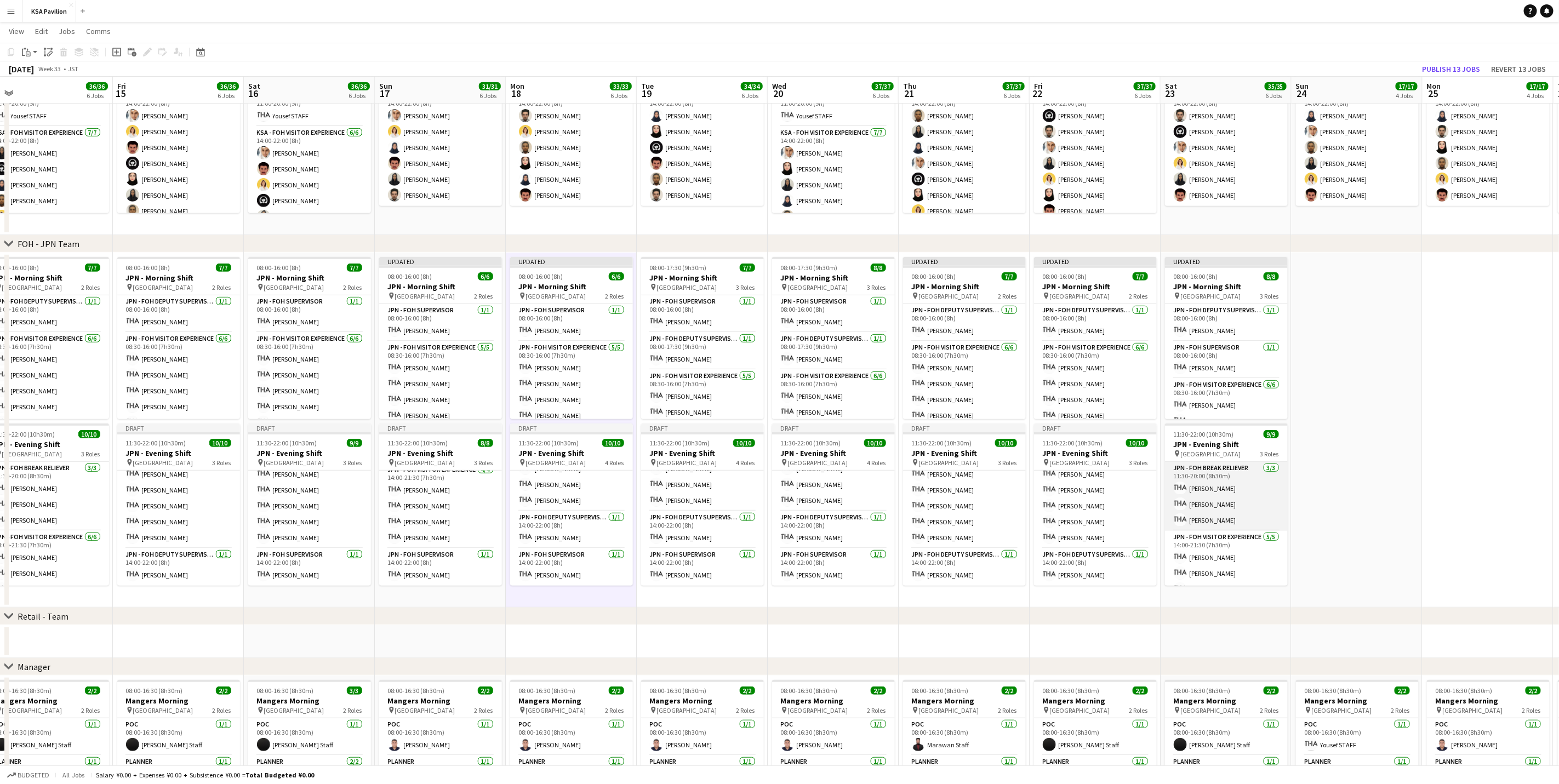
scroll to position [86, 0]
click at [1189, 436] on span "11:30-22:00 (10h30m)" at bounding box center [1204, 434] width 60 height 8
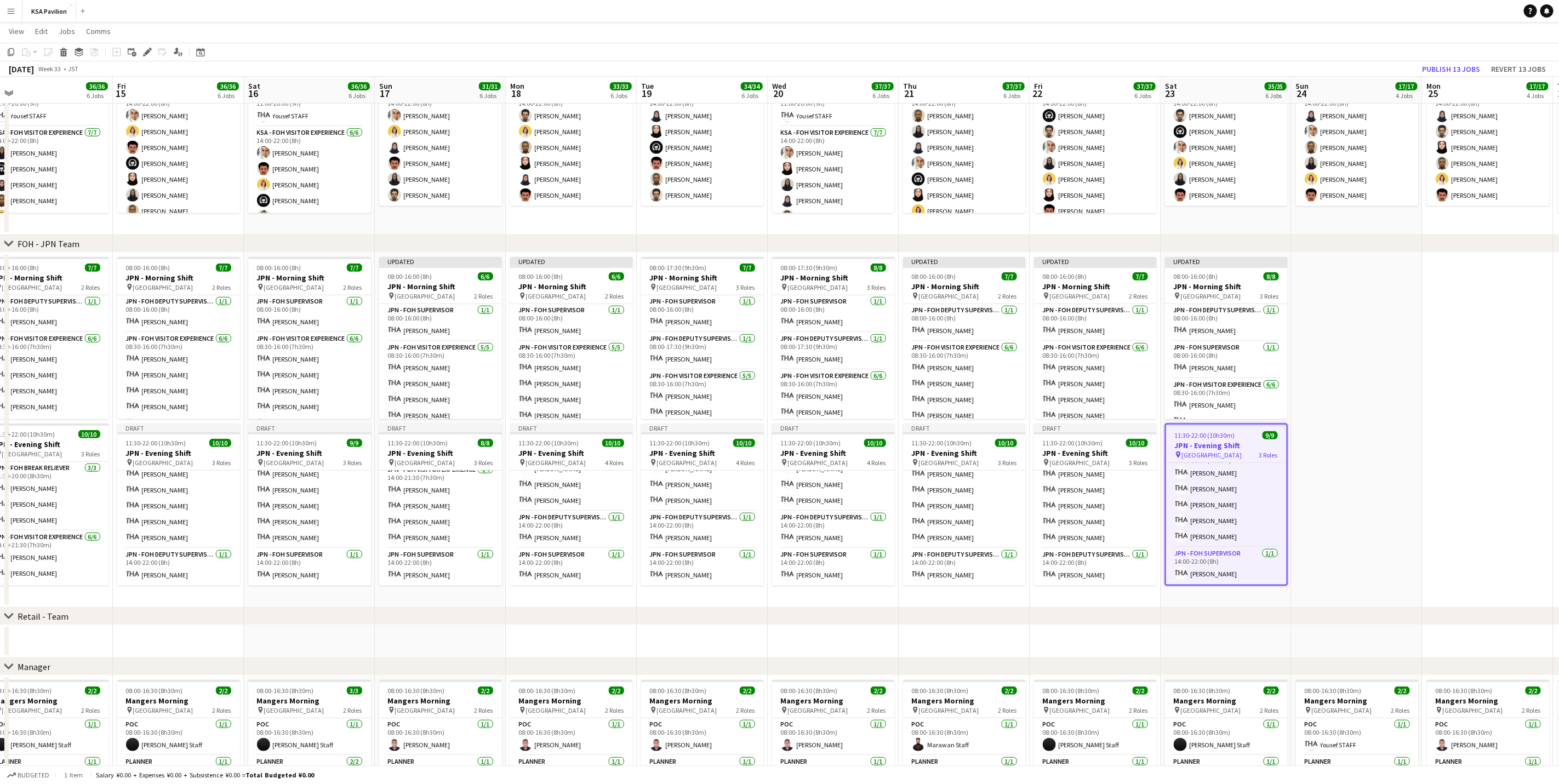
click at [1205, 443] on h3 "JPN - Evening Shift" at bounding box center [1227, 445] width 121 height 10
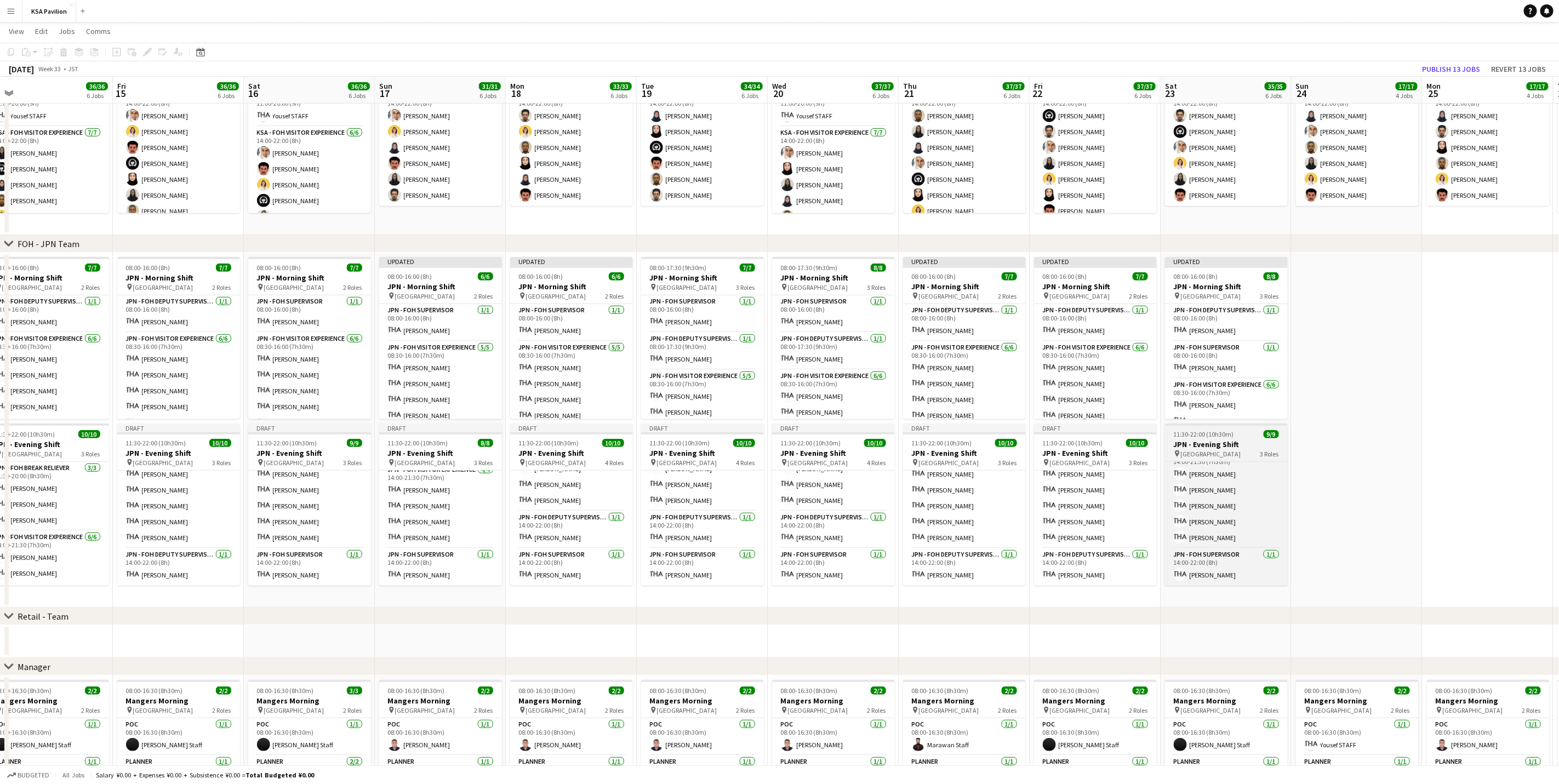
click at [1203, 443] on h3 "JPN - Evening Shift" at bounding box center [1226, 444] width 123 height 10
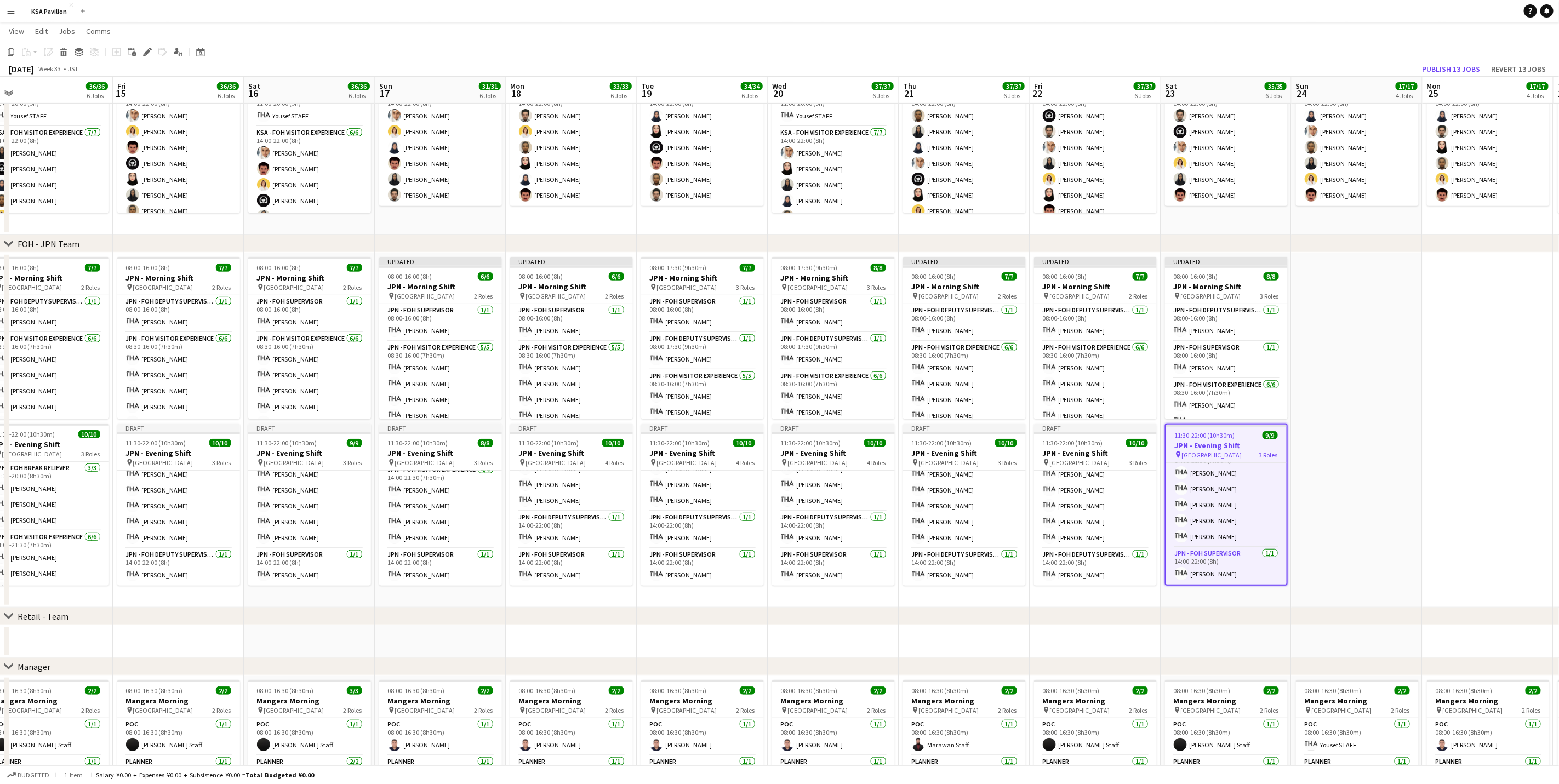
click at [1203, 443] on h3 "JPN - Evening Shift" at bounding box center [1227, 445] width 121 height 10
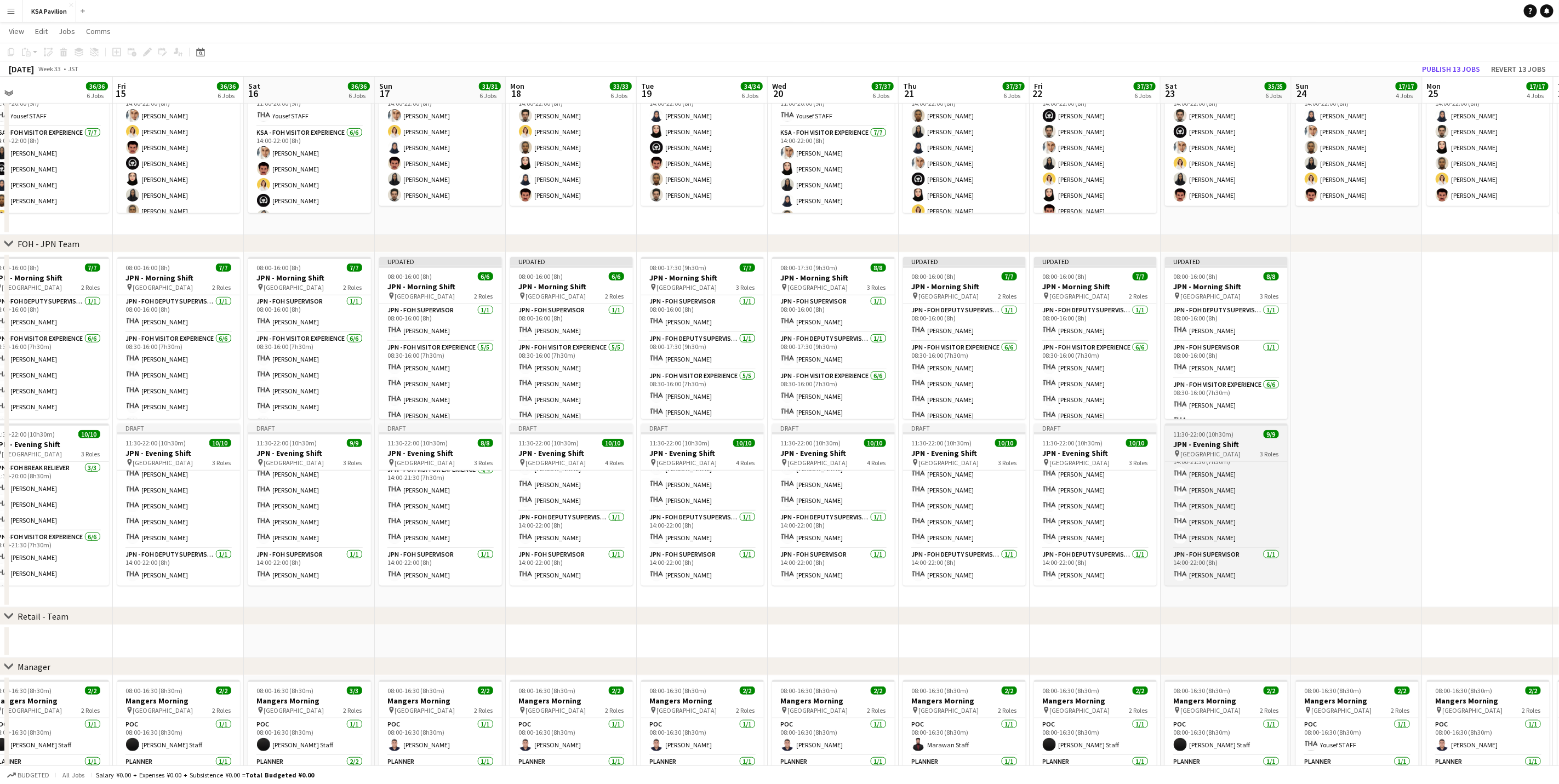
click at [1203, 443] on h3 "JPN - Evening Shift" at bounding box center [1226, 444] width 123 height 10
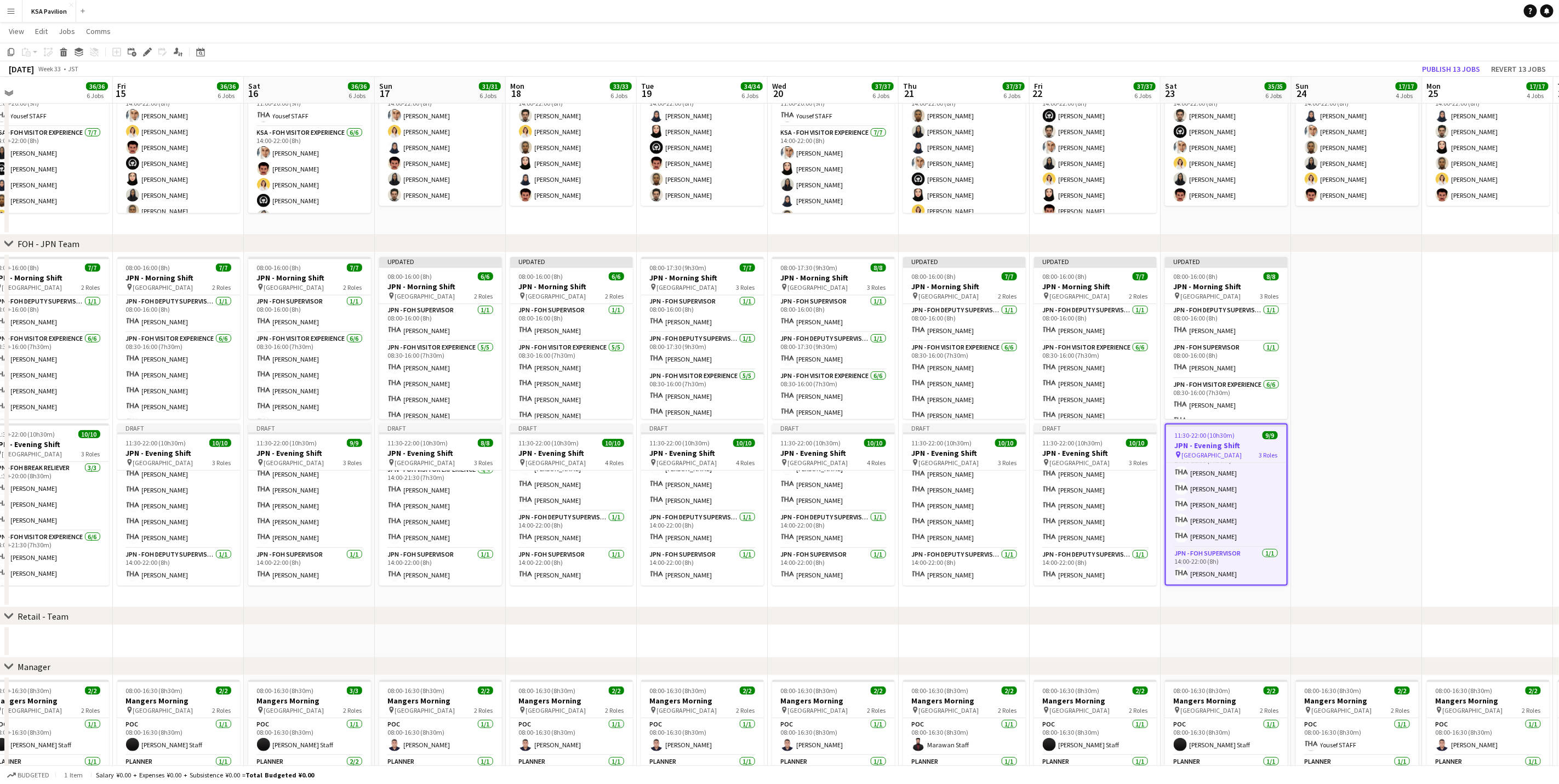
click at [1189, 495] on app-calendar-viewport "Tue 12 34/35 6 Jobs Wed 13 36/37 6 Jobs Thu 14 36/36 6 Jobs Fri 15 36/36 6 Jobs…" at bounding box center [779, 410] width 1559 height 1322
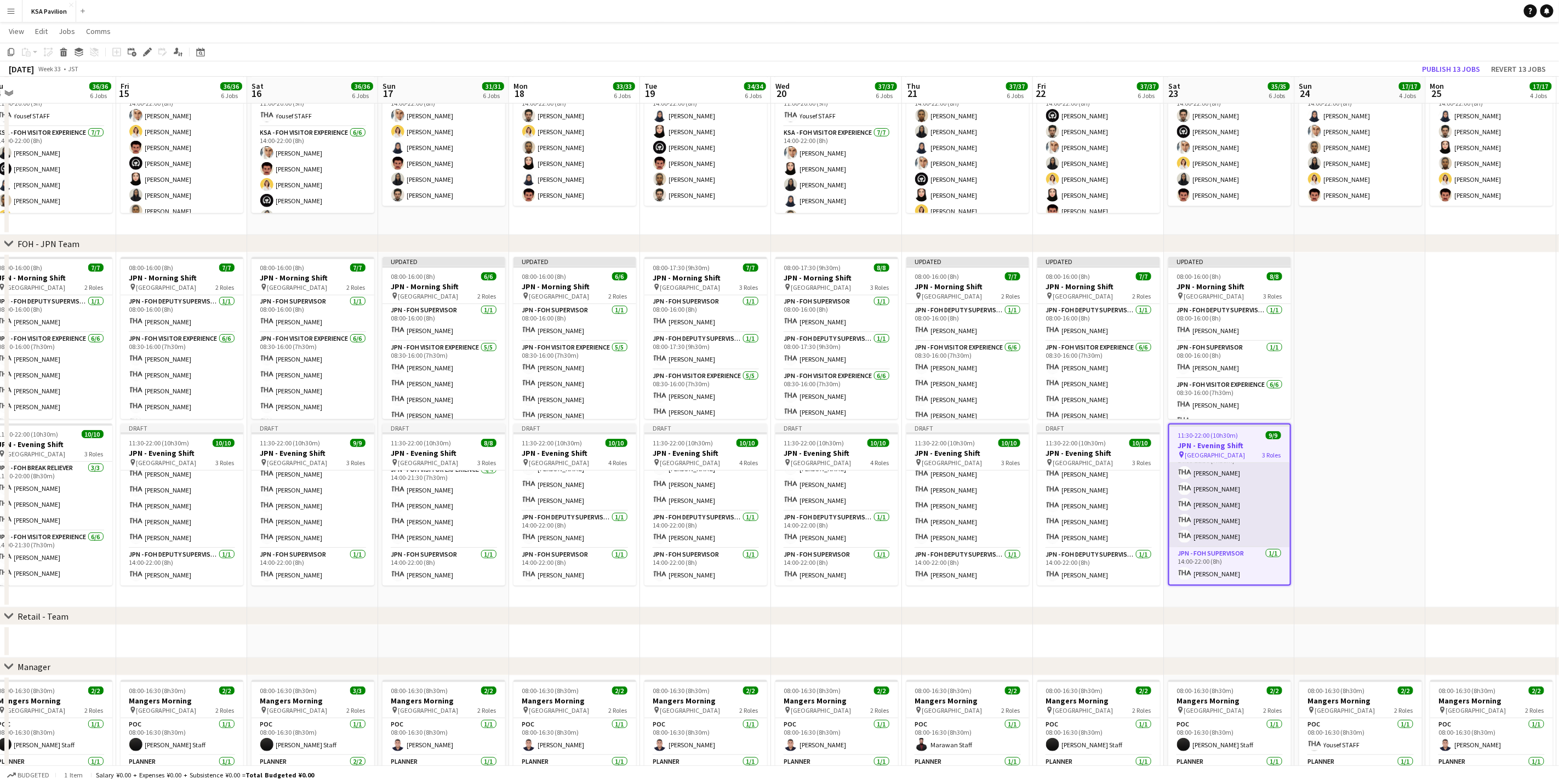
click at [1195, 491] on app-card-role "JPN - FOH Visitor Experience [DATE] 14:00-21:30 (7h30m) [PERSON_NAME] [PERSON_N…" at bounding box center [1230, 497] width 121 height 101
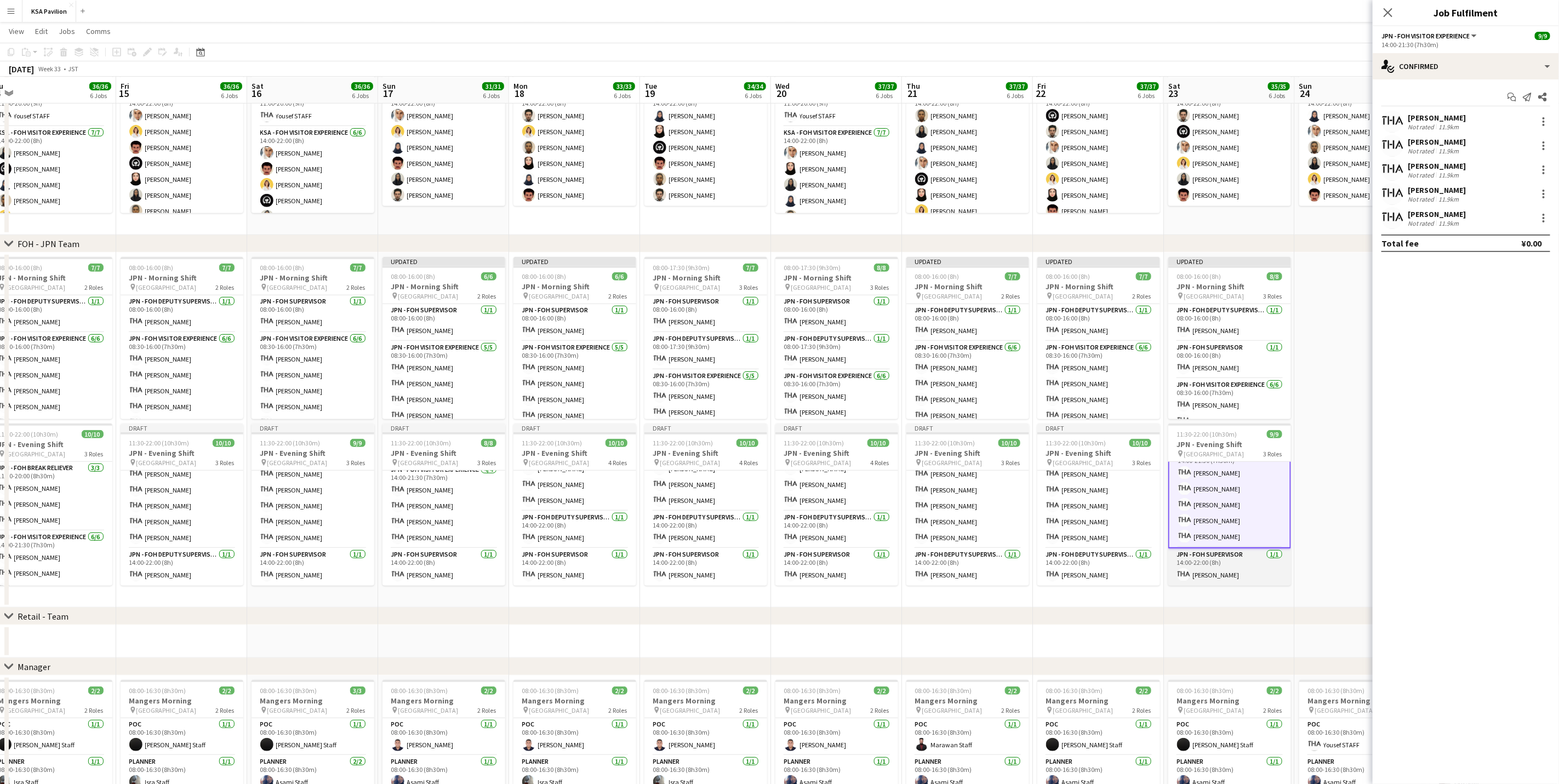
click at [1240, 573] on app-card-role "JPN - FOH Supervisor [DATE] 14:00-22:00 (8h) [PERSON_NAME]" at bounding box center [1229, 567] width 123 height 37
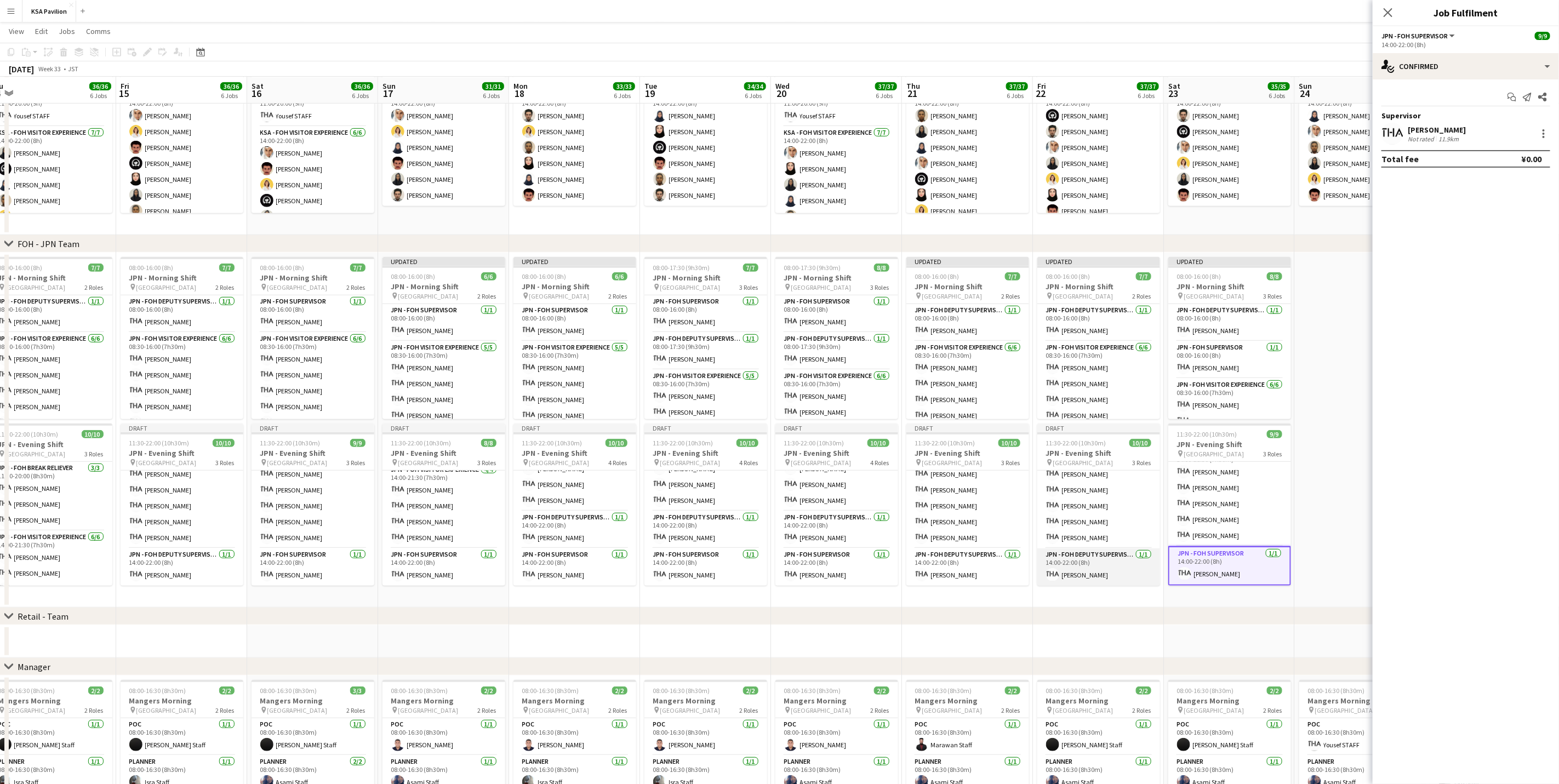
click at [1088, 569] on app-card-role "JPN - FOH Deputy Supervisor [DATE] 14:00-22:00 (8h) [PERSON_NAME]" at bounding box center [1098, 567] width 123 height 37
drag, startPoint x: 984, startPoint y: 570, endPoint x: 977, endPoint y: 570, distance: 7.0
click at [983, 570] on app-card-role "JPN - FOH Deputy Supervisor [DATE] 14:00-22:00 (8h) [PERSON_NAME]" at bounding box center [967, 567] width 123 height 37
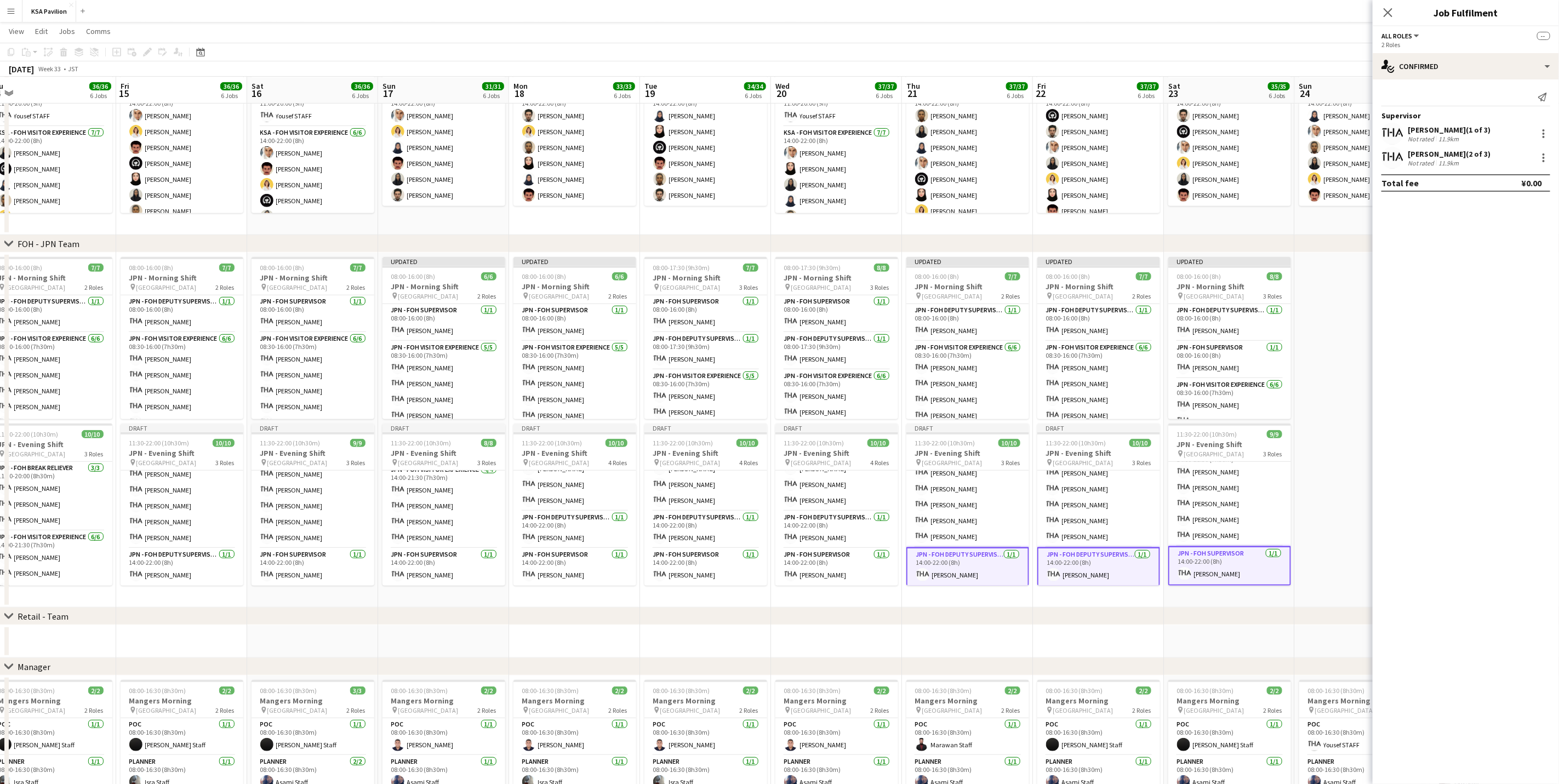
scroll to position [0, 278]
click at [825, 572] on app-card-role "JPN - FOH Supervisor [DATE] 14:00-22:00 (8h) [PERSON_NAME]" at bounding box center [835, 567] width 123 height 37
click at [829, 525] on app-card-role "JPN - FOH Deputy Supervisor 1/1 14:00-22:00 (8h) Taeko IKEGAWA" at bounding box center [835, 527] width 123 height 37
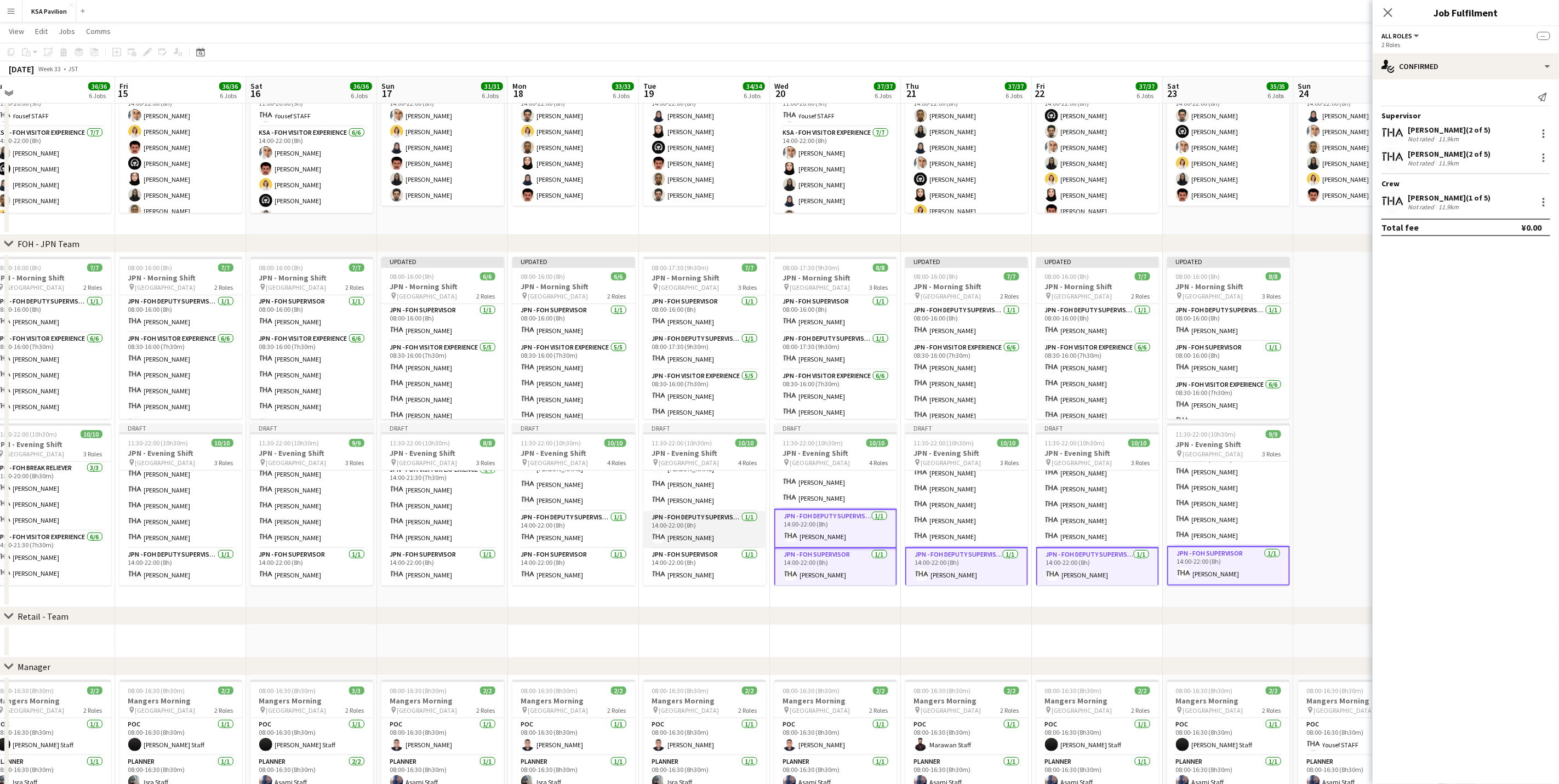
click at [699, 527] on app-card-role "JPN - FOH Deputy Supervisor [DATE] 14:00-22:00 (8h) [PERSON_NAME]" at bounding box center [704, 529] width 123 height 37
click at [702, 571] on app-card-role "JPN - FOH Supervisor [DATE] 14:00-22:00 (8h) [PERSON_NAME]" at bounding box center [704, 567] width 123 height 37
click at [594, 531] on app-card-role "JPN - FOH Deputy Supervisor [DATE] 14:00-22:00 (8h) [PERSON_NAME]" at bounding box center [573, 529] width 123 height 37
drag, startPoint x: 580, startPoint y: 567, endPoint x: 439, endPoint y: 608, distance: 146.8
click at [579, 567] on app-card-role "JPN - FOH Supervisor [DATE] 14:00-22:00 (8h) [PERSON_NAME]" at bounding box center [573, 567] width 123 height 37
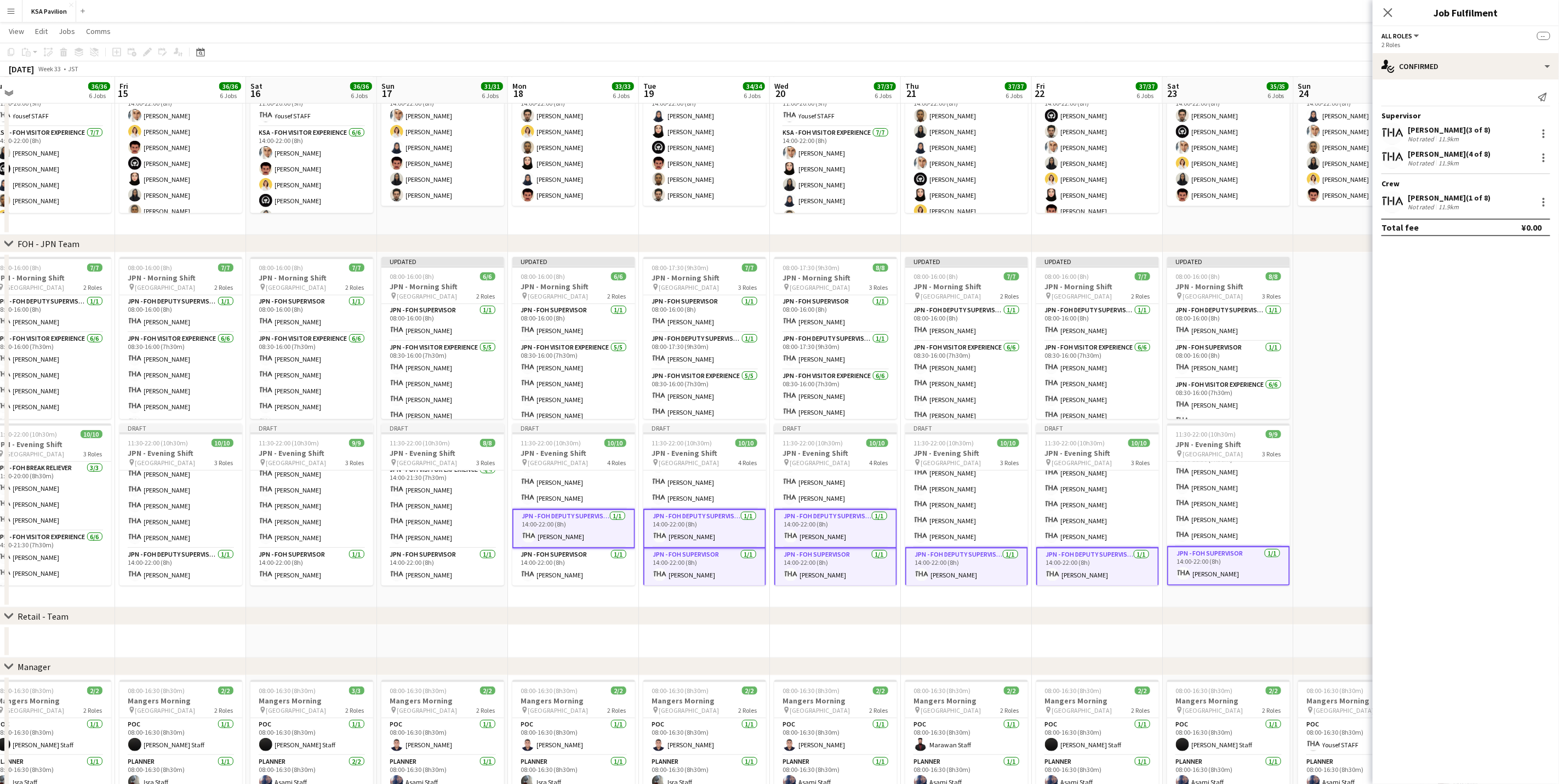
scroll to position [0, 278]
click at [428, 571] on app-card-role "JPN - FOH Supervisor [DATE] 14:00-22:00 (8h) [PERSON_NAME]" at bounding box center [442, 567] width 123 height 37
click at [317, 562] on app-card-role "JPN - FOH Supervisor [DATE] 14:00-22:00 (8h) [PERSON_NAME]" at bounding box center [311, 567] width 123 height 37
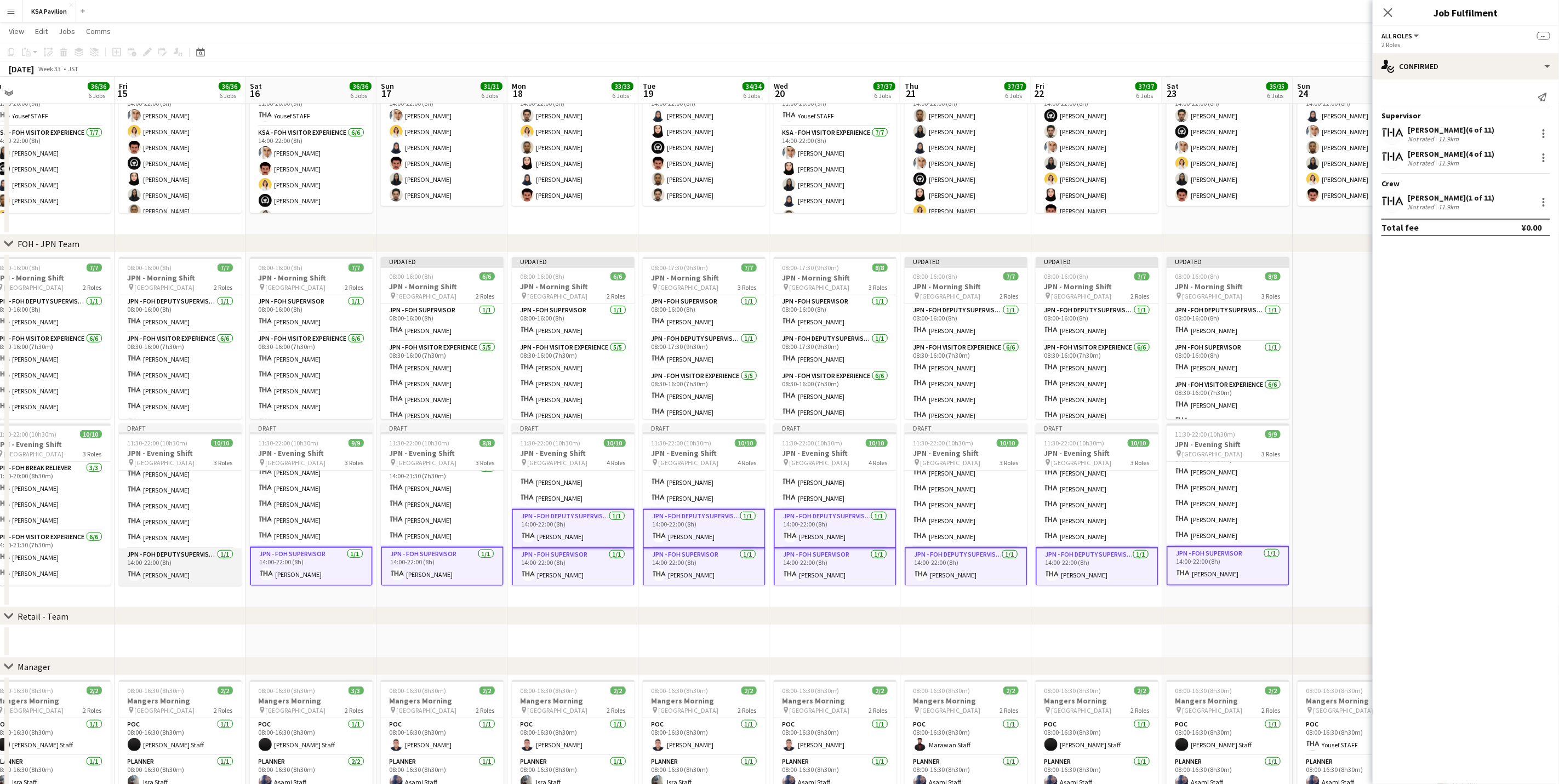
click at [194, 564] on app-card-role "JPN - FOH Deputy Supervisor [DATE] 14:00-22:00 (8h) [PERSON_NAME]" at bounding box center [180, 567] width 123 height 37
drag, startPoint x: 1555, startPoint y: 193, endPoint x: 1456, endPoint y: 654, distance: 471.5
click at [1456, 654] on mat-expansion-panel "check Confirmed Send notification Supervisor Fahad KHALAF (6 of 12) Not rated 1…" at bounding box center [1466, 432] width 186 height 705
click at [813, 513] on app-card-role "JPN - FOH Deputy Supervisor 1/1 14:00-22:00 (8h) Taeko IKEGAWA" at bounding box center [835, 529] width 123 height 40
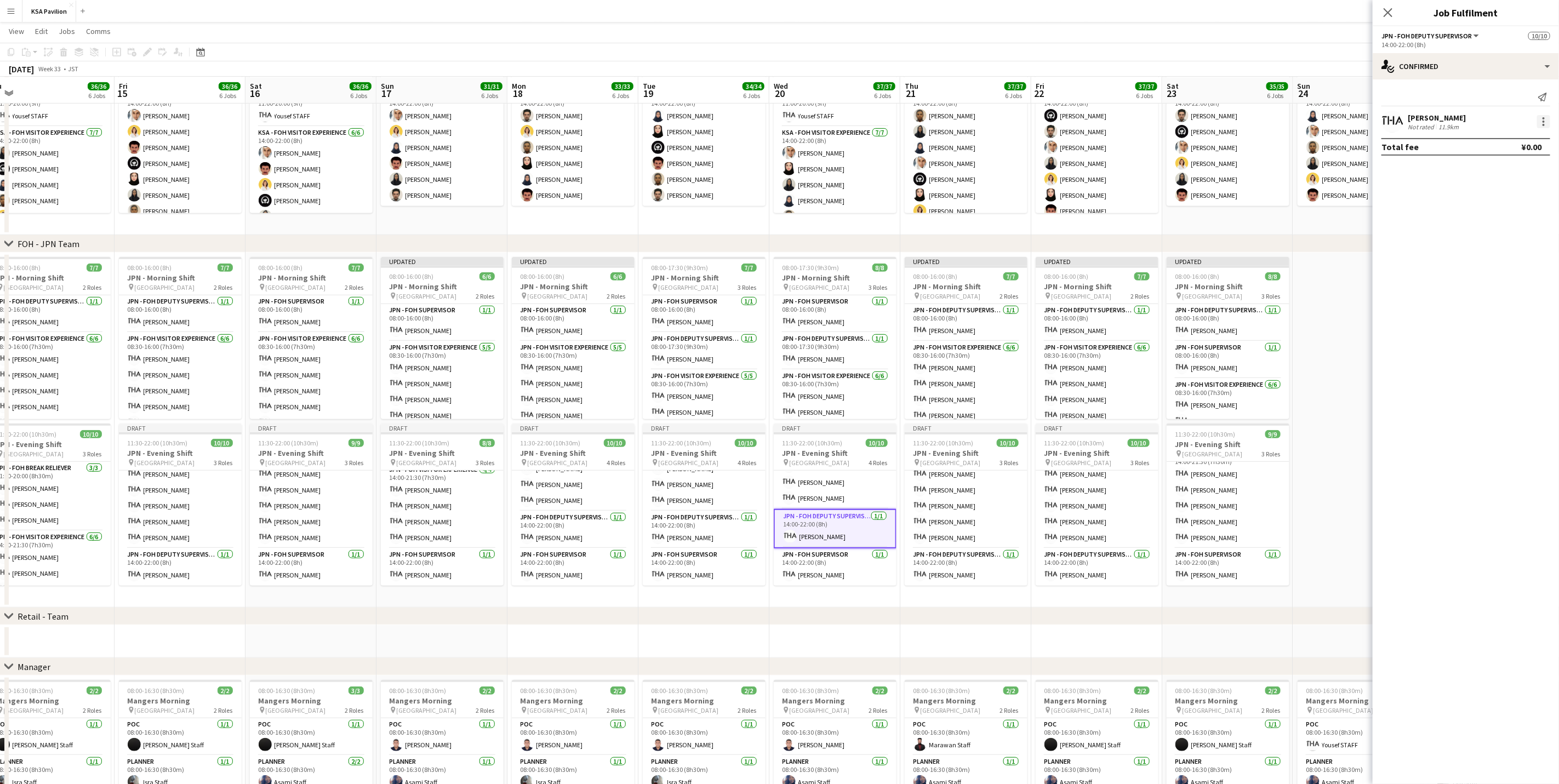
click at [1545, 121] on div at bounding box center [1543, 121] width 13 height 13
click at [1531, 172] on span "Switch crew" at bounding box center [1508, 168] width 68 height 10
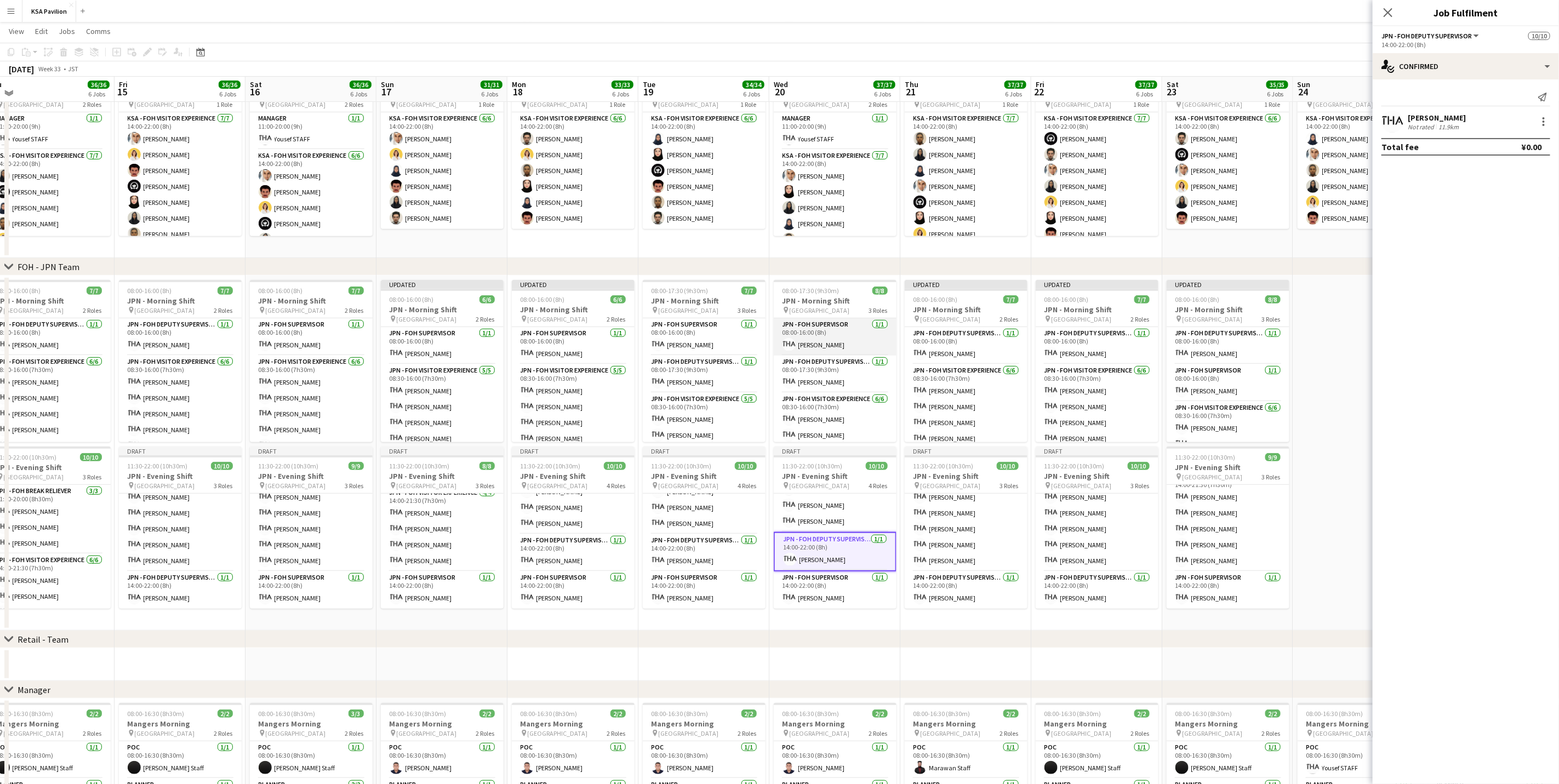
click at [841, 333] on app-card-role "JPN - FOH Supervisor 1/1 08:00-16:00 (8h) Yuzuki MORINAGA" at bounding box center [835, 337] width 123 height 37
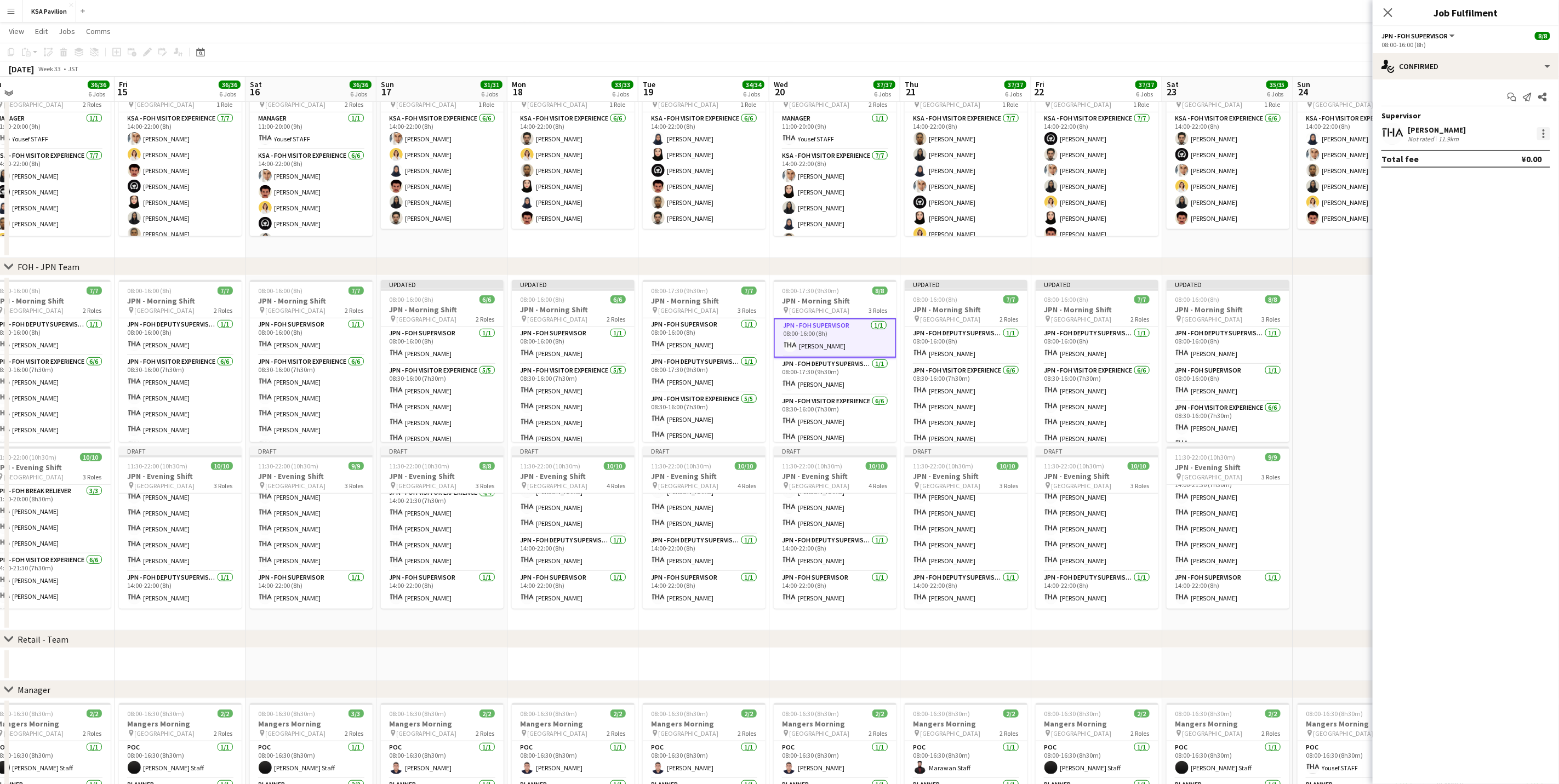
click at [1543, 133] on div at bounding box center [1543, 133] width 2 height 2
click at [1524, 176] on span "Switch with" at bounding box center [1474, 181] width 136 height 10
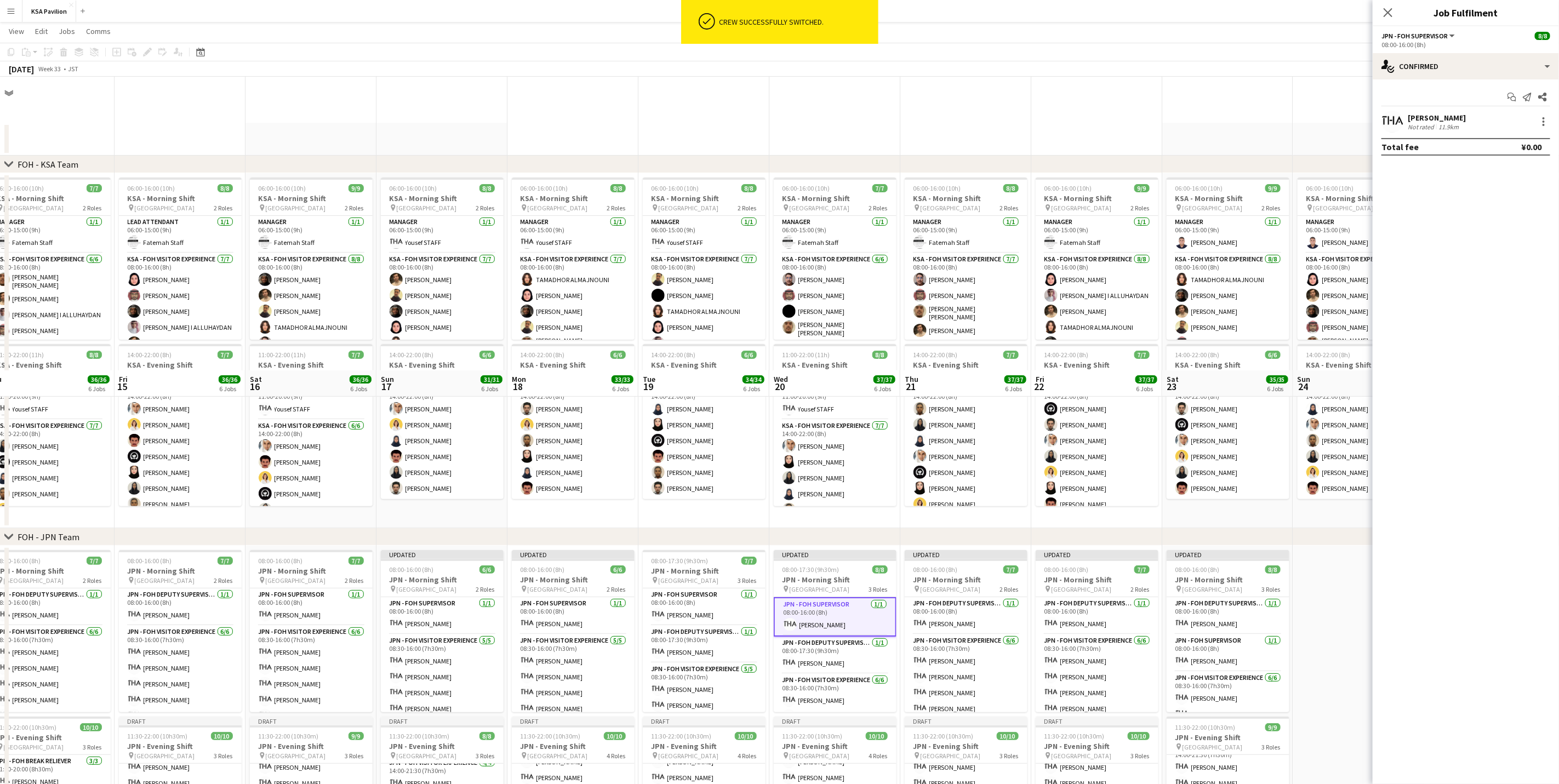
scroll to position [293, 0]
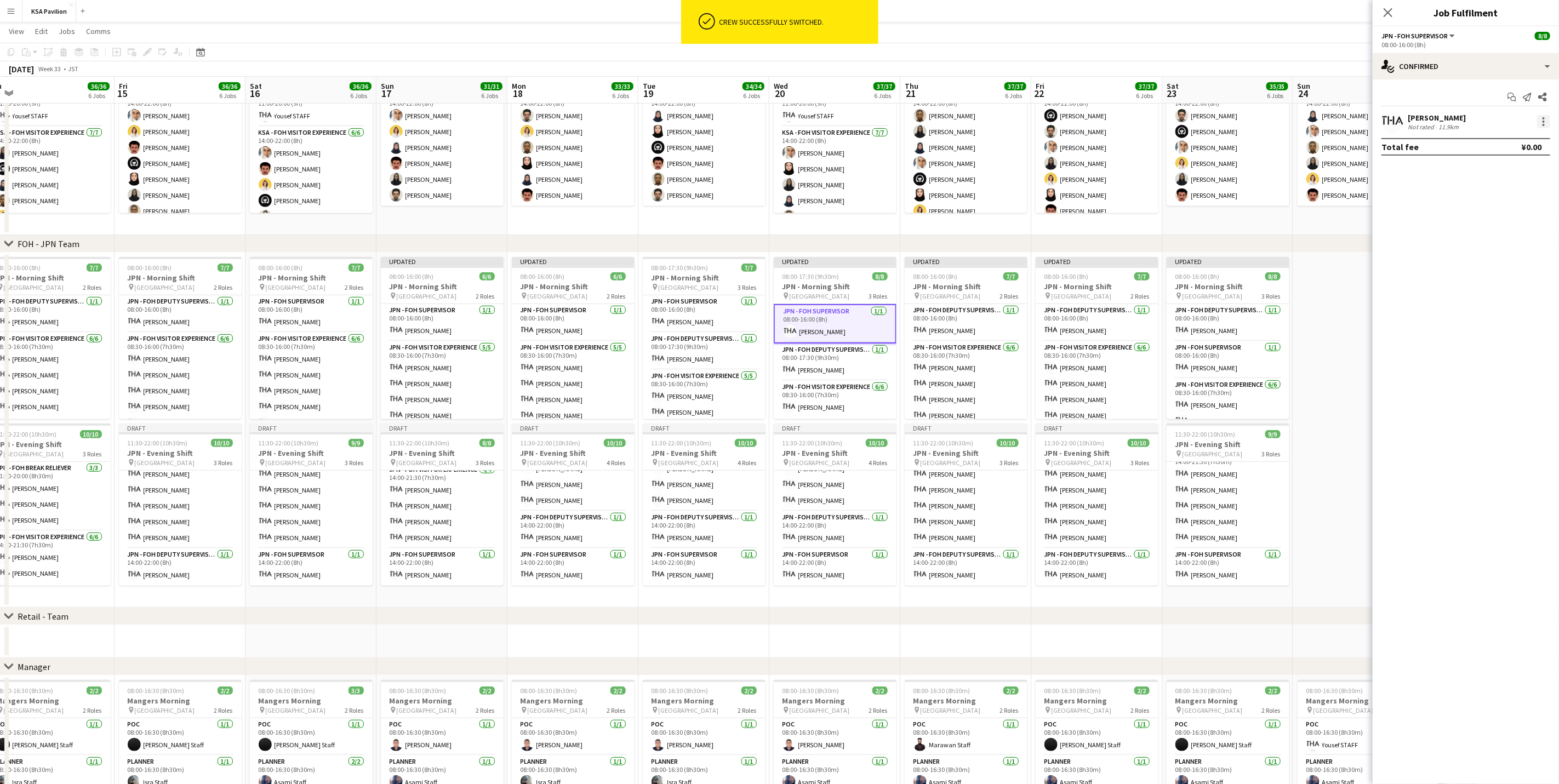
click at [1547, 123] on div at bounding box center [1543, 121] width 13 height 13
click at [1518, 274] on span "Set as supervisor" at bounding box center [1508, 273] width 68 height 9
click at [852, 535] on app-card-role "JPN - FOH Deputy Supervisor [DATE] 14:00-22:00 (8h) [PERSON_NAME]" at bounding box center [835, 529] width 123 height 37
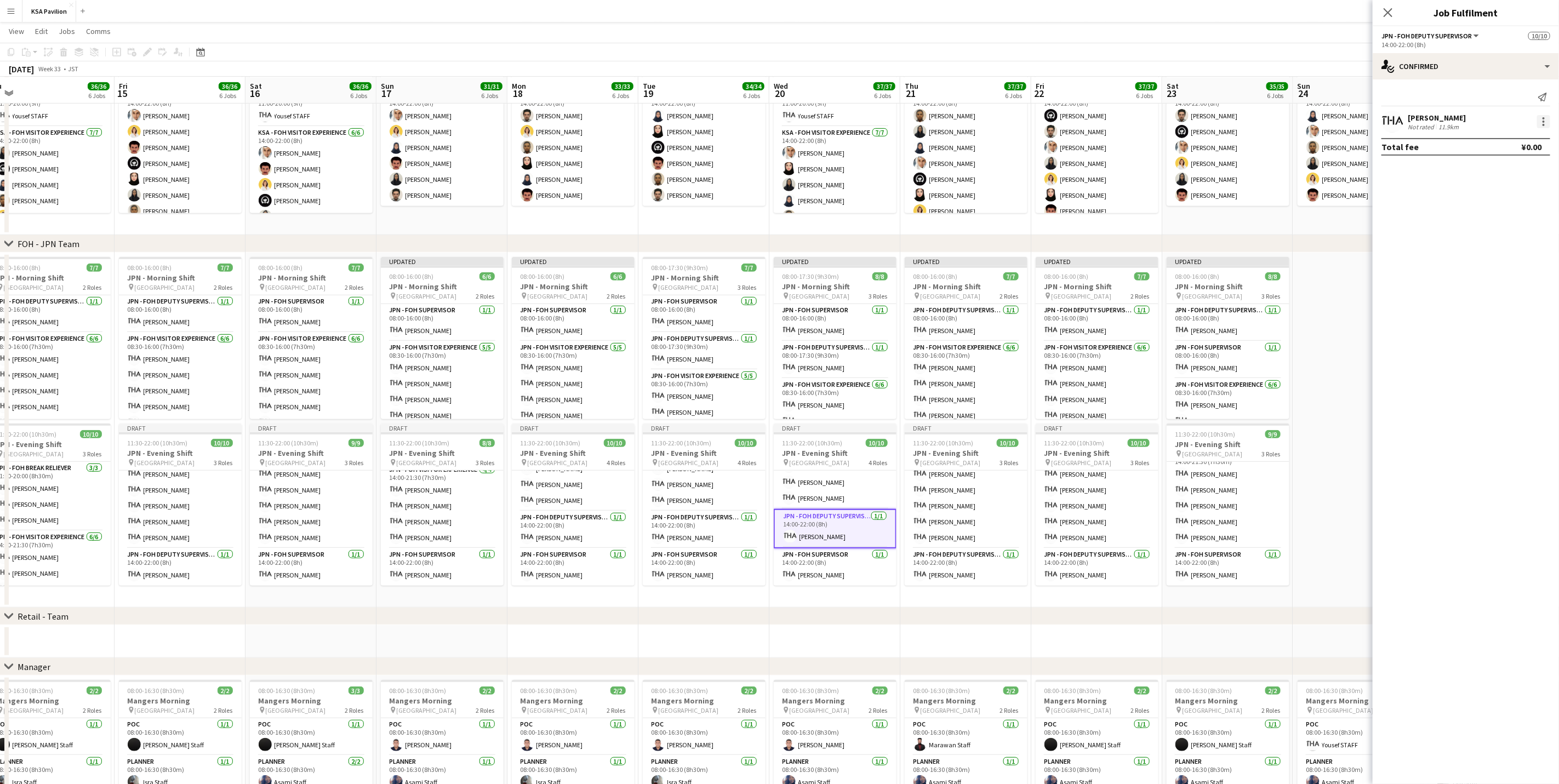
click at [1545, 121] on div at bounding box center [1543, 121] width 13 height 13
click at [1526, 273] on span "Set as supervisor" at bounding box center [1508, 273] width 68 height 9
click at [1386, 12] on icon "Close pop-in" at bounding box center [1388, 12] width 11 height 11
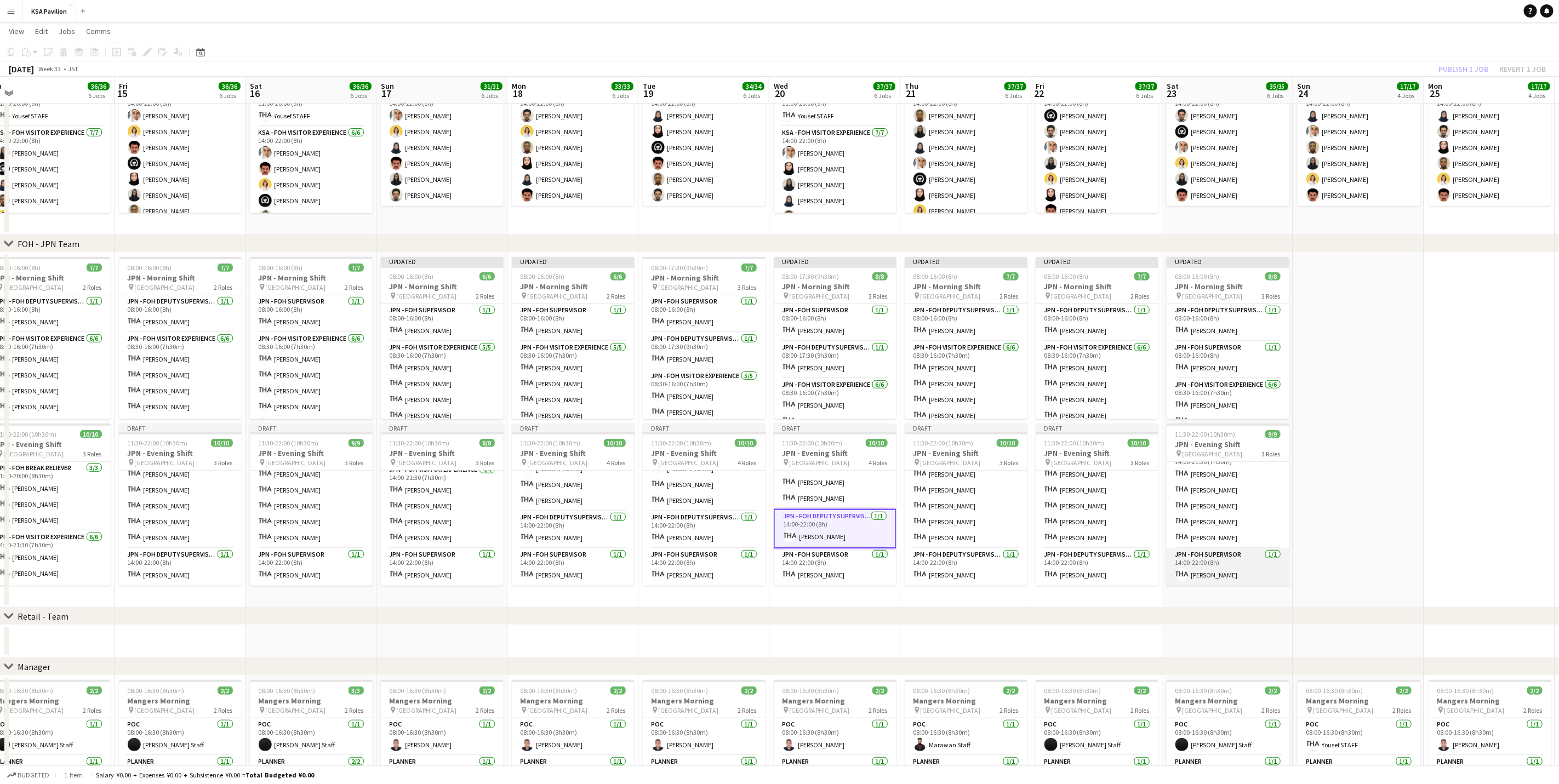
click at [1212, 564] on app-card-role "JPN - FOH Supervisor [DATE] 14:00-22:00 (8h) [PERSON_NAME]" at bounding box center [1228, 567] width 123 height 37
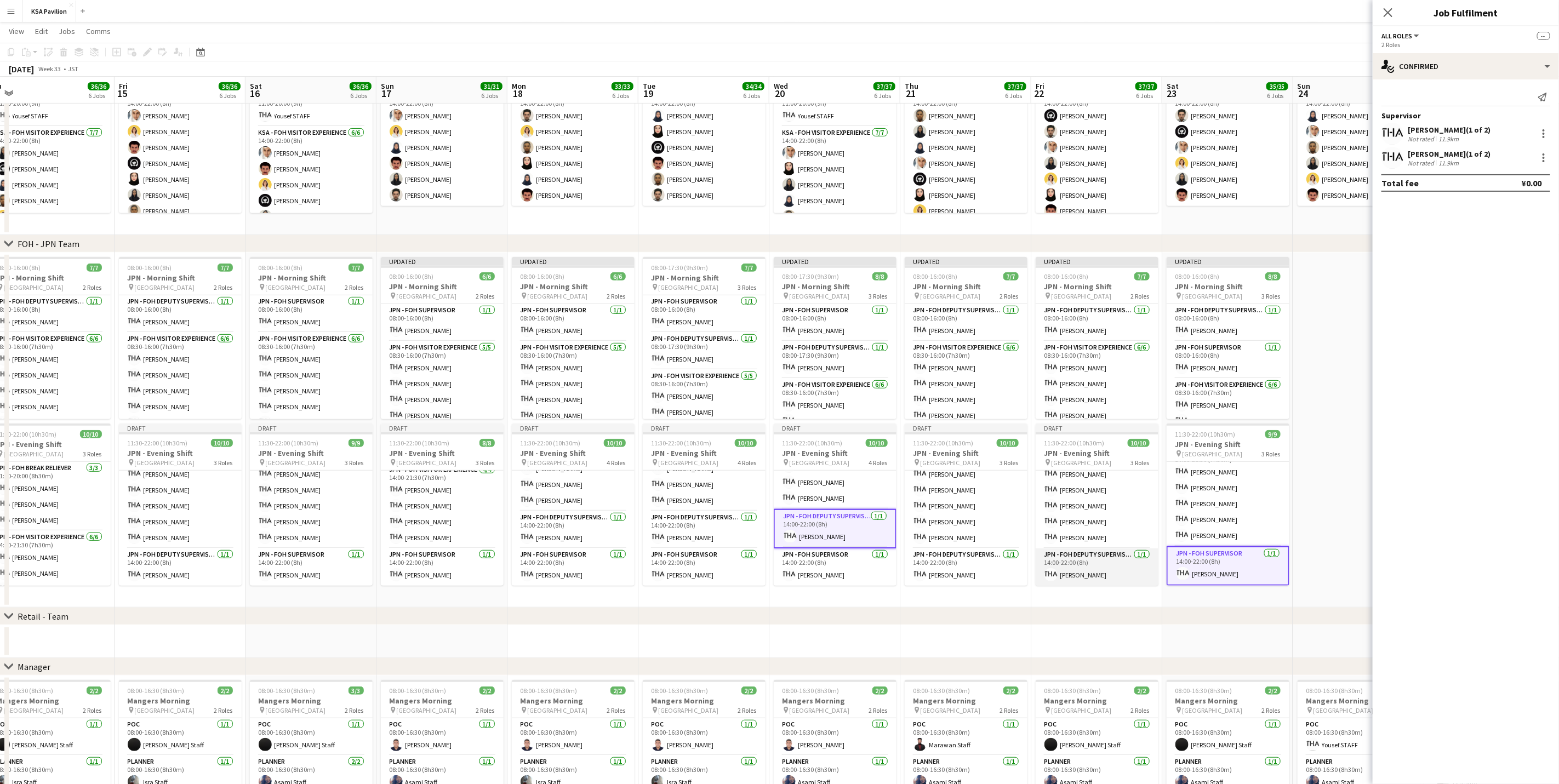
click at [1099, 567] on app-card-role "JPN - FOH Deputy Supervisor [DATE] 14:00-22:00 (8h) [PERSON_NAME]" at bounding box center [1097, 567] width 123 height 37
drag, startPoint x: 962, startPoint y: 575, endPoint x: 900, endPoint y: 567, distance: 62.5
click at [957, 575] on app-calendar-viewport "Tue 12 34/35 6 Jobs Wed 13 36/37 6 Jobs Thu 14 36/36 6 Jobs Fri 15 36/36 6 Jobs…" at bounding box center [779, 410] width 1559 height 1322
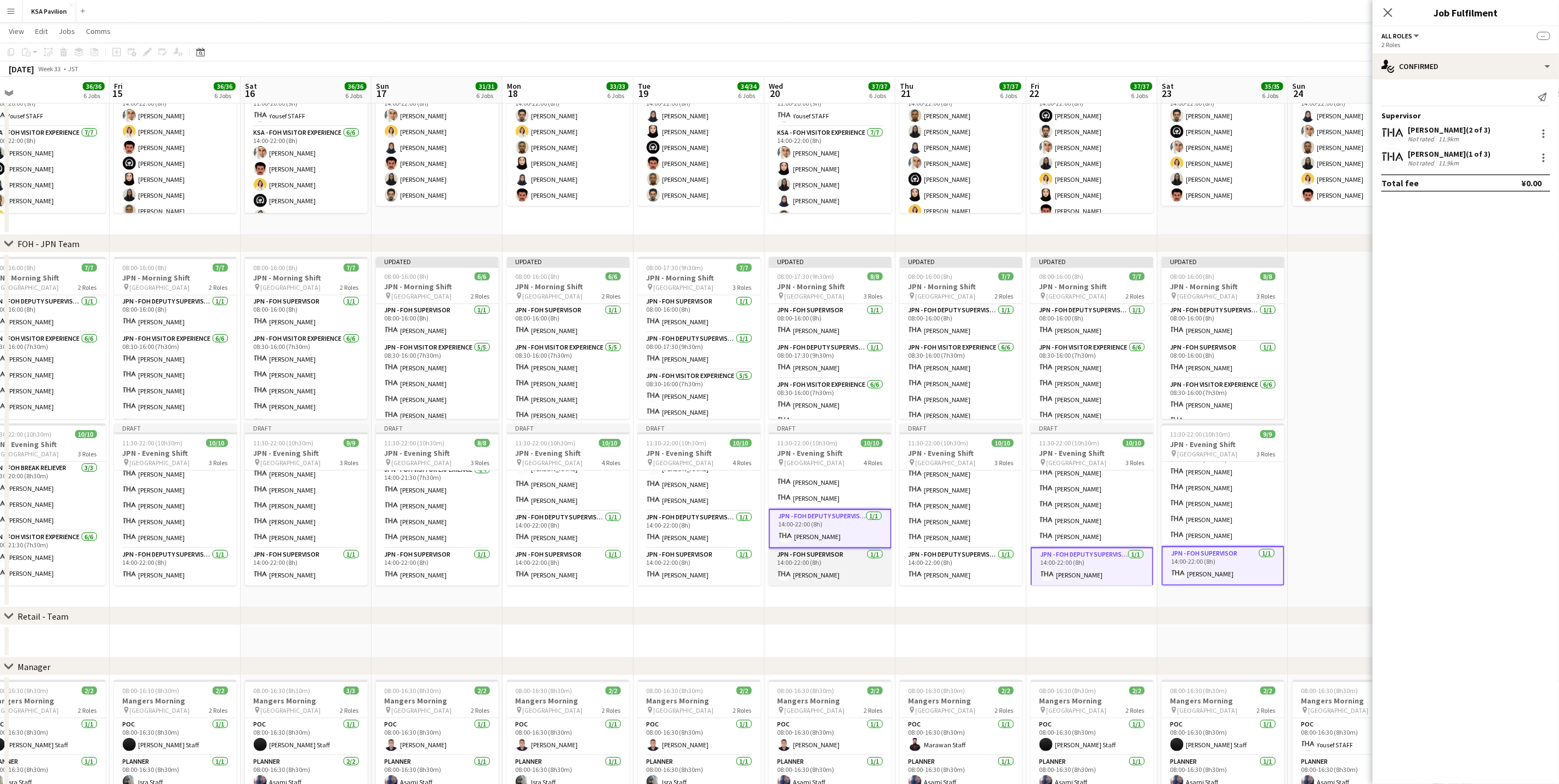
click at [844, 571] on app-card-role "JPN - FOH Supervisor [DATE] 14:00-22:00 (8h) [PERSON_NAME]" at bounding box center [830, 567] width 123 height 37
click at [697, 570] on app-card-role "JPN - FOH Supervisor [DATE] 14:00-22:00 (8h) [PERSON_NAME]" at bounding box center [699, 567] width 123 height 37
click at [701, 529] on app-card-role "JPN - FOH Deputy Supervisor [DATE] 14:00-22:00 (8h) [PERSON_NAME]" at bounding box center [699, 527] width 123 height 37
click at [572, 537] on app-card-role "JPN - FOH Deputy Supervisor [DATE] 14:00-22:00 (8h) [PERSON_NAME]" at bounding box center [568, 529] width 123 height 37
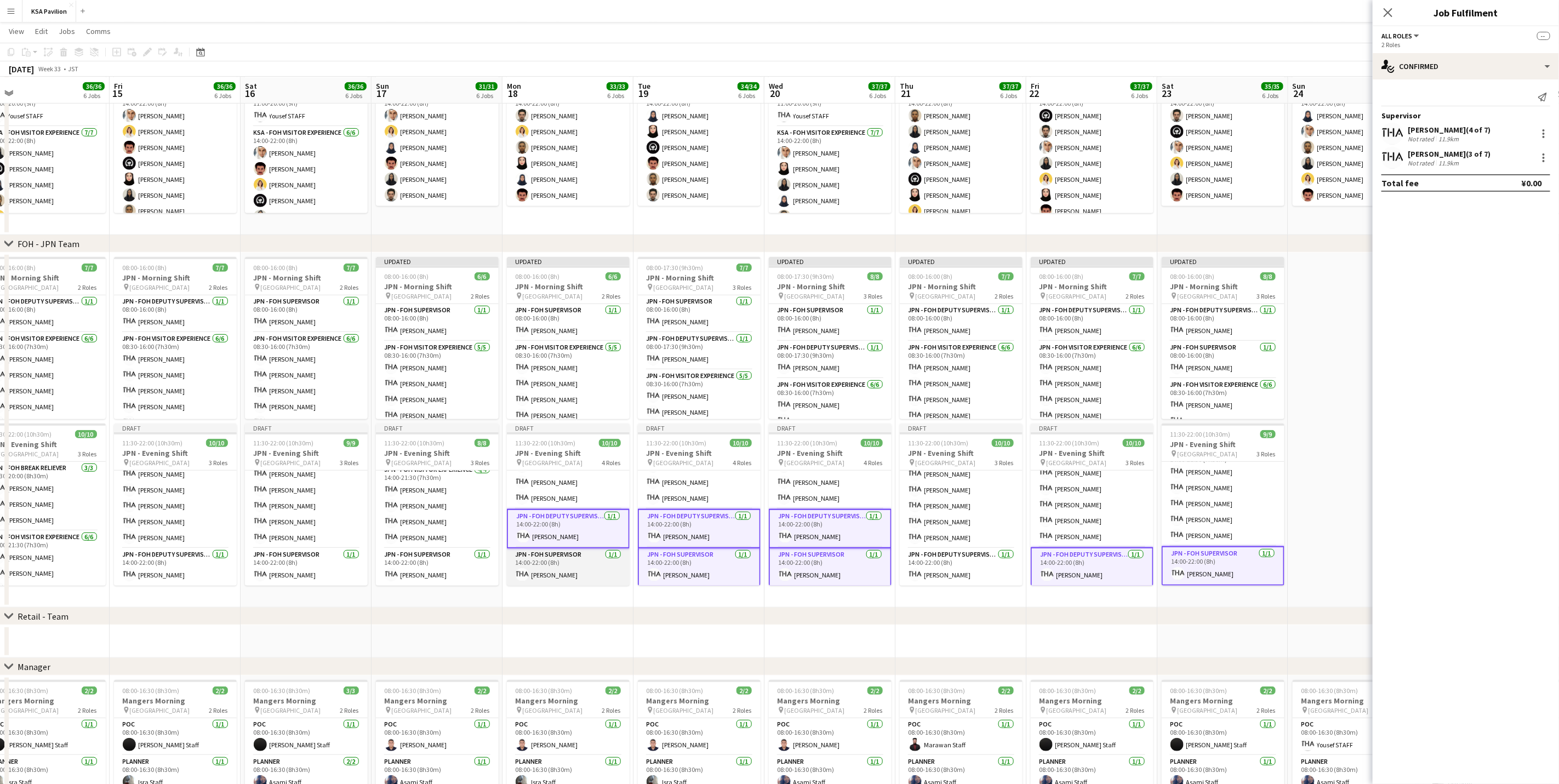
click at [575, 563] on app-card-role "JPN - FOH Supervisor [DATE] 14:00-22:00 (8h) [PERSON_NAME]" at bounding box center [568, 567] width 123 height 37
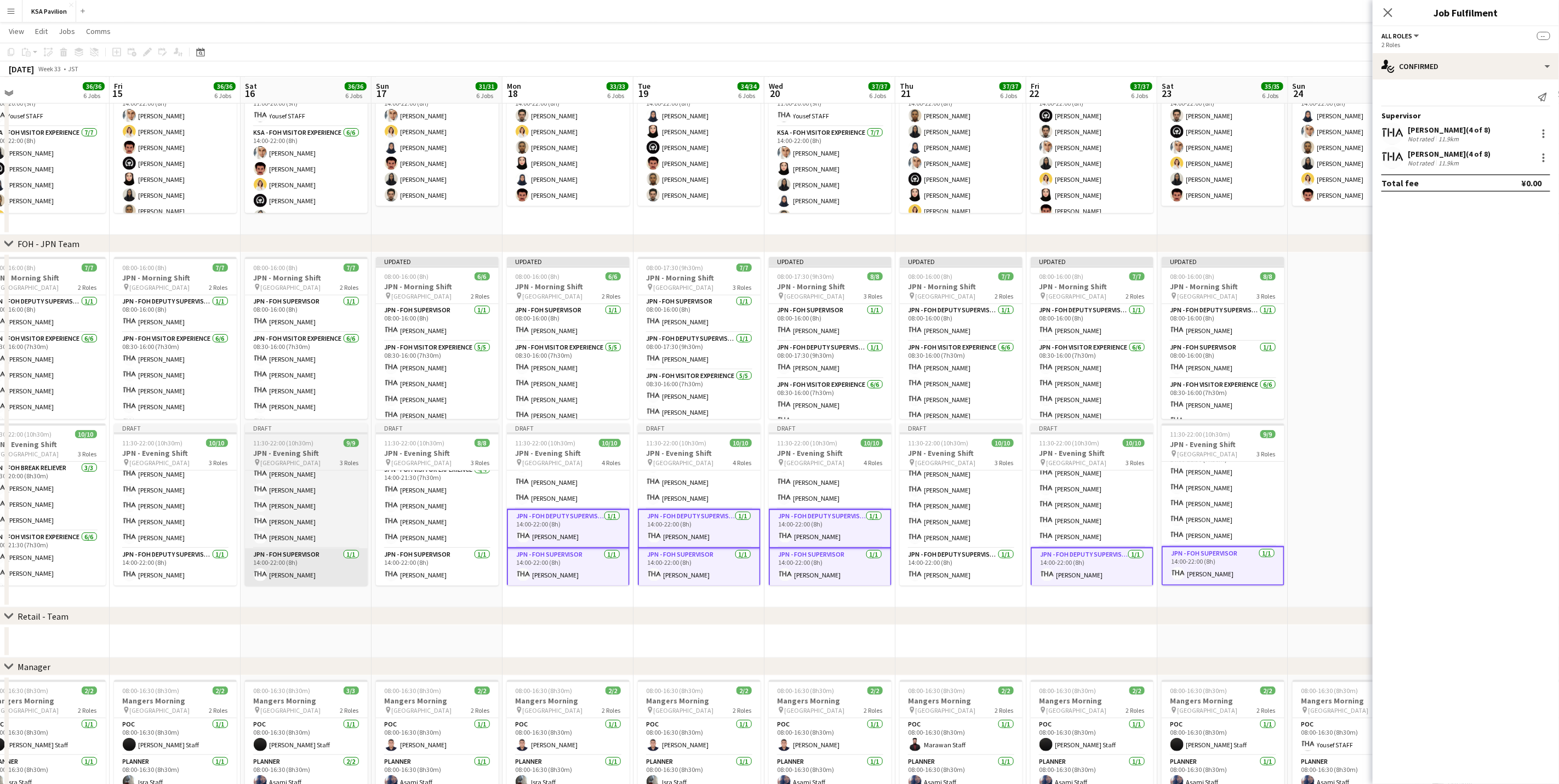
drag, startPoint x: 441, startPoint y: 568, endPoint x: 350, endPoint y: 569, distance: 91.0
click at [439, 568] on app-card-role "JPN - FOH Supervisor [DATE] 14:00-22:00 (8h) [PERSON_NAME]" at bounding box center [437, 567] width 123 height 37
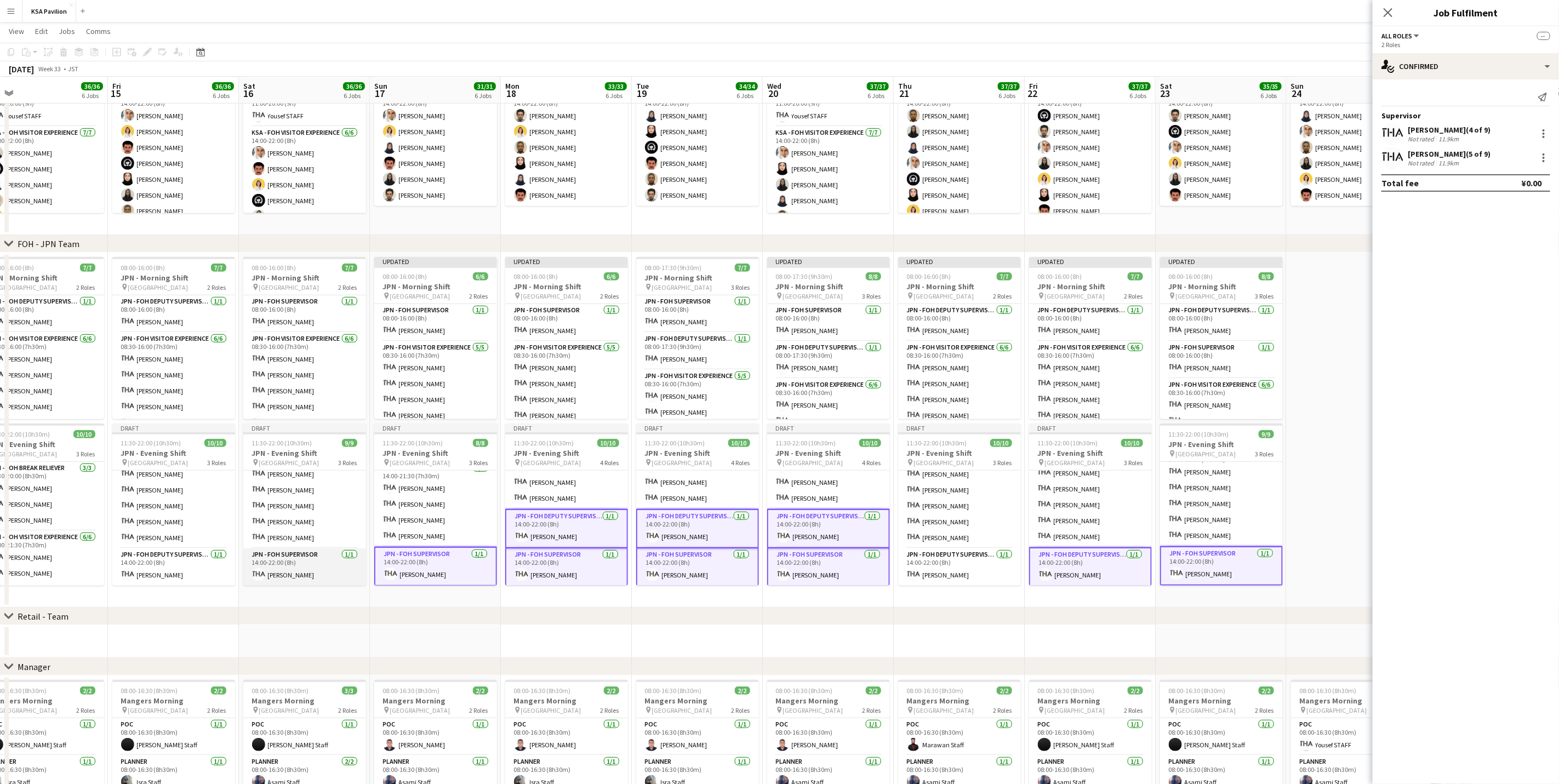
click at [275, 578] on app-card-role "JPN - FOH Supervisor [DATE] 14:00-22:00 (8h) [PERSON_NAME]" at bounding box center [305, 567] width 123 height 37
click at [200, 570] on app-card-role "JPN - FOH Deputy Supervisor [DATE] 14:00-22:00 (8h) [PERSON_NAME]" at bounding box center [173, 567] width 123 height 37
click at [173, 307] on app-card-role "JPN - FOH Deputy Supervisor 1/1 08:00-16:00 (8h) Yousef BARNAWI" at bounding box center [173, 313] width 123 height 37
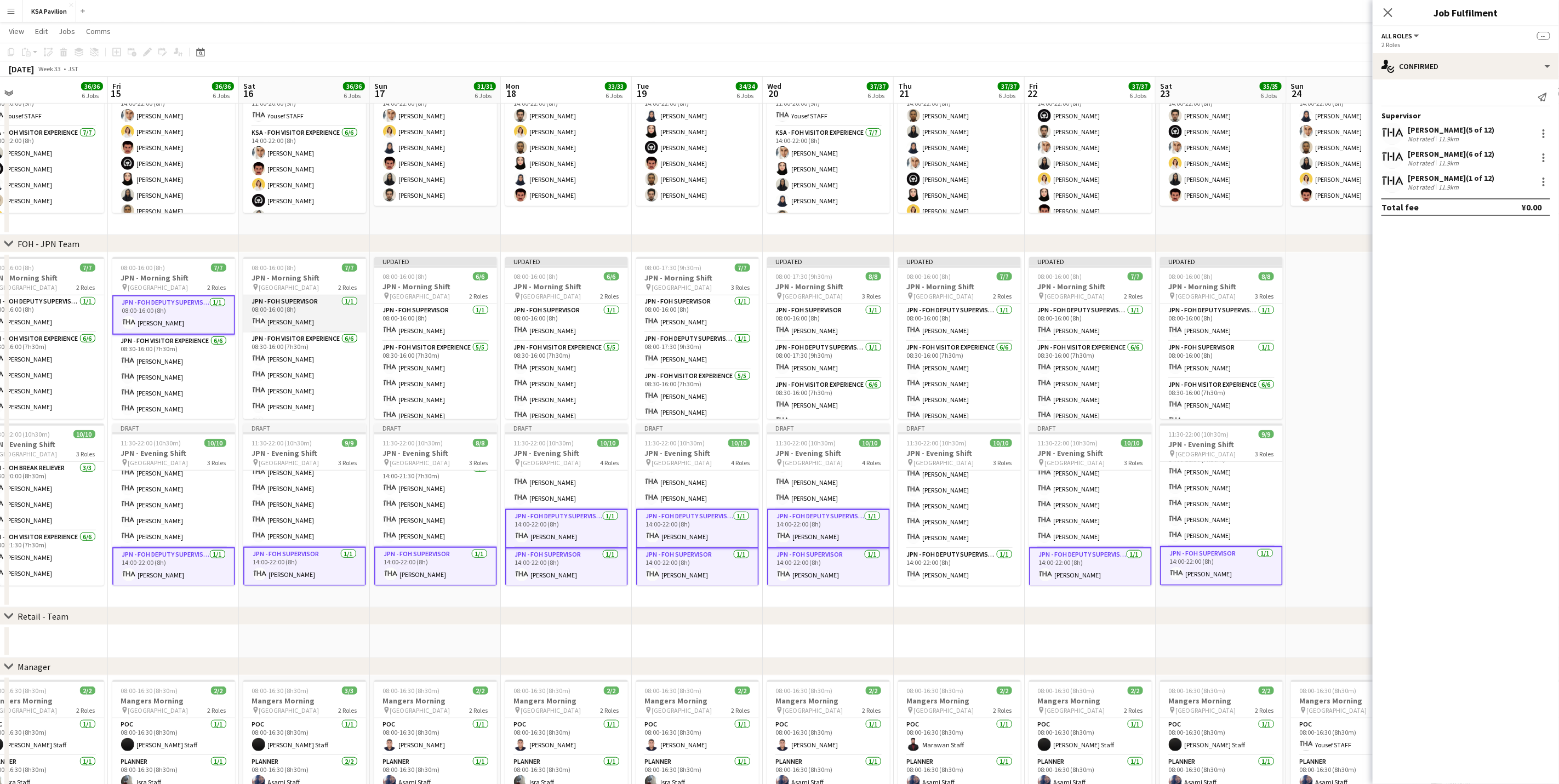
click at [303, 310] on app-card-role "JPN - FOH Supervisor [DATE] 08:00-16:00 (8h) [PERSON_NAME]" at bounding box center [305, 313] width 123 height 37
click at [398, 306] on app-card-role "JPN - FOH Supervisor 1/1 08:00-16:00 (8h) Yousef BARNAWI" at bounding box center [436, 322] width 123 height 37
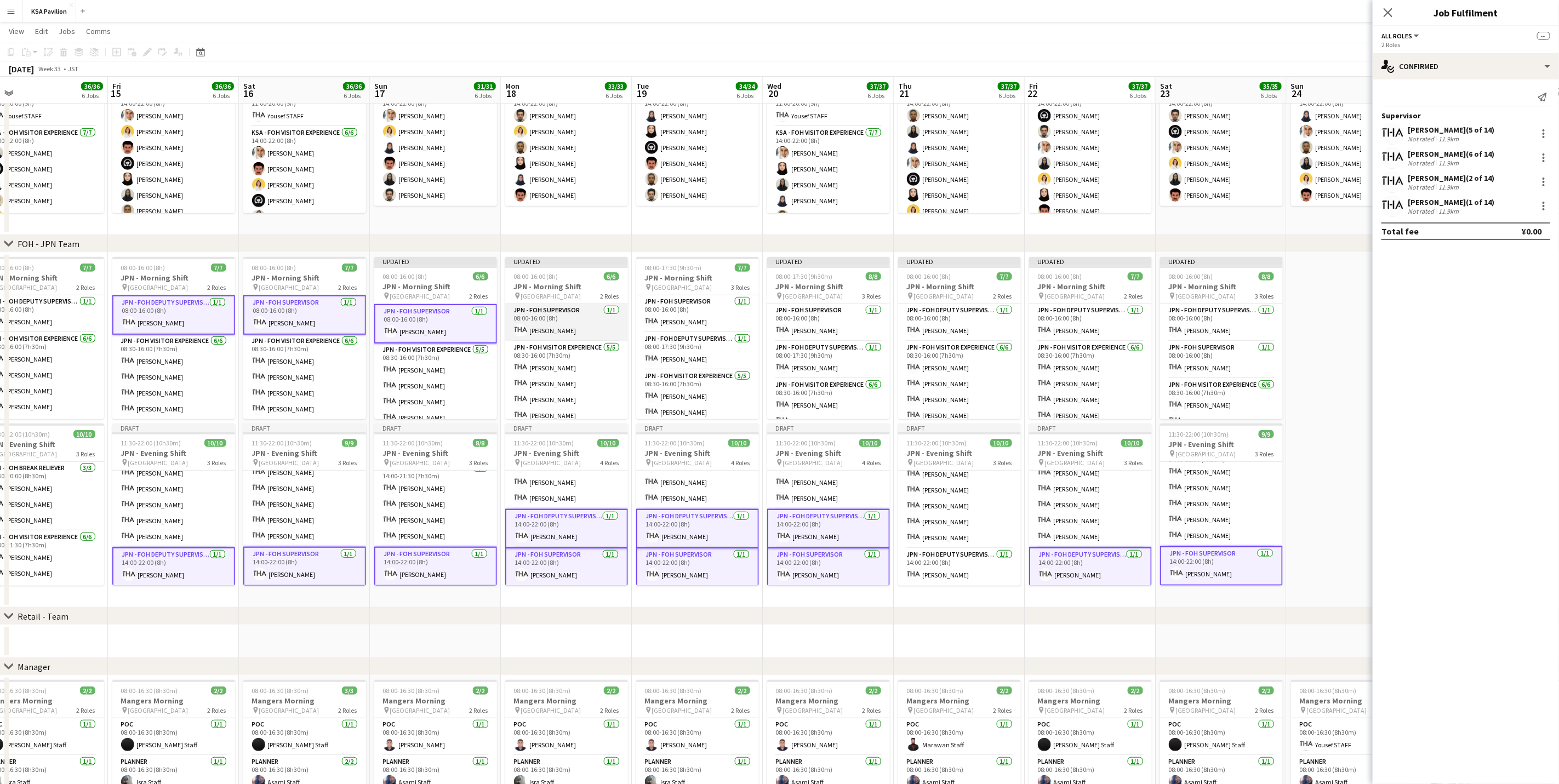
drag, startPoint x: 529, startPoint y: 317, endPoint x: 577, endPoint y: 314, distance: 48.1
click at [531, 317] on app-card-role "JPN - FOH Supervisor 1/1 08:00-16:00 (8h) Yousef BARNAWI" at bounding box center [566, 322] width 123 height 37
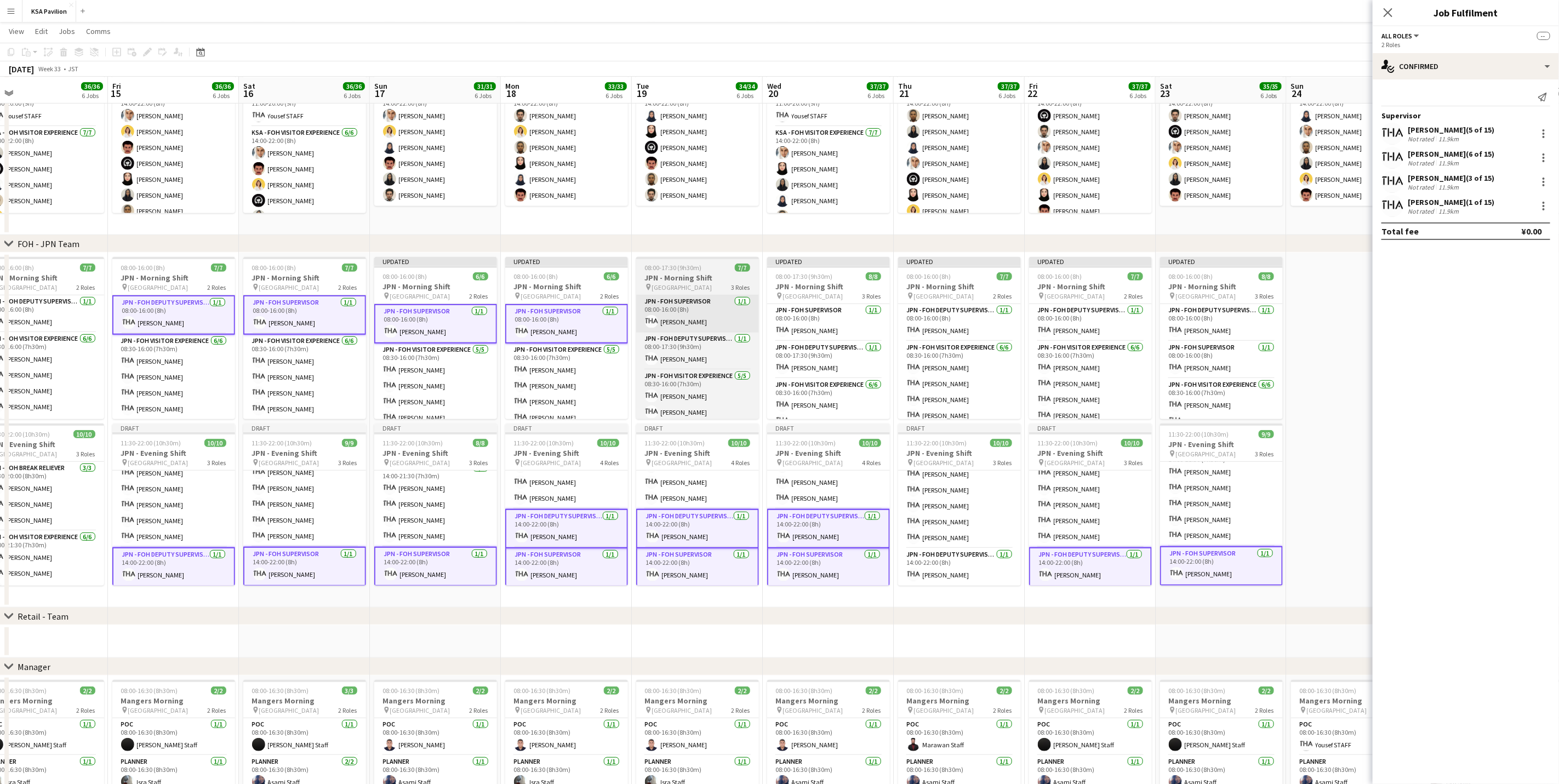
scroll to position [0, 283]
click at [687, 314] on app-card-role "JPN - FOH Supervisor [DATE] 08:00-16:00 (8h) [PERSON_NAME]" at bounding box center [699, 313] width 123 height 37
drag, startPoint x: 720, startPoint y: 345, endPoint x: 735, endPoint y: 337, distance: 17.0
click at [719, 345] on app-card-role "JPN - FOH Deputy Supervisor [DATE] 08:00-17:30 (9h30m) [PERSON_NAME]" at bounding box center [699, 353] width 123 height 37
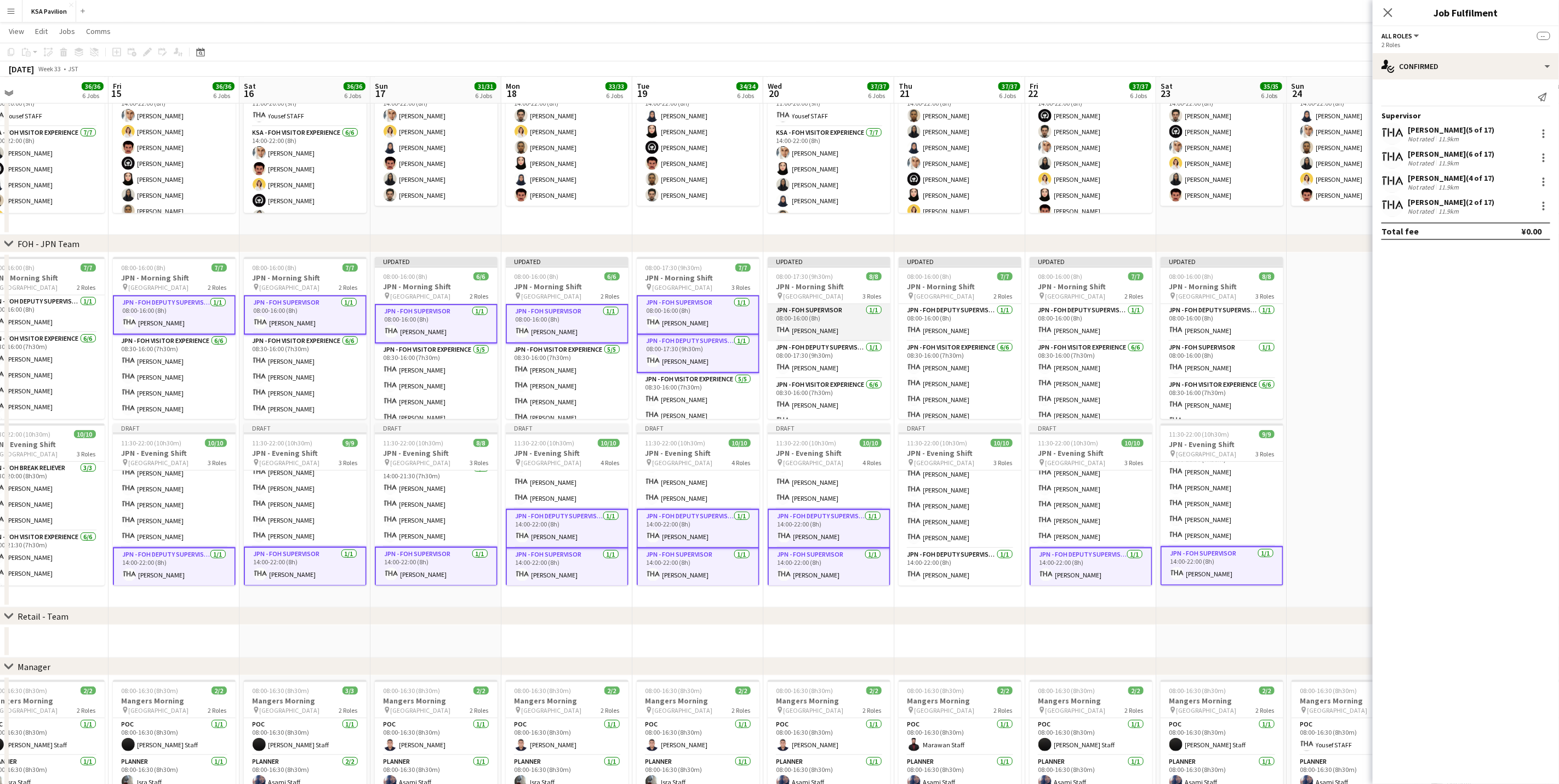
click at [795, 325] on app-card-role "JPN - FOH Supervisor [DATE] 08:00-16:00 (8h) [PERSON_NAME]" at bounding box center [829, 322] width 123 height 37
click at [796, 354] on app-card-role "JPN - FOH Deputy Supervisor [DATE] 08:00-17:30 (9h30m) [PERSON_NAME]" at bounding box center [829, 362] width 123 height 37
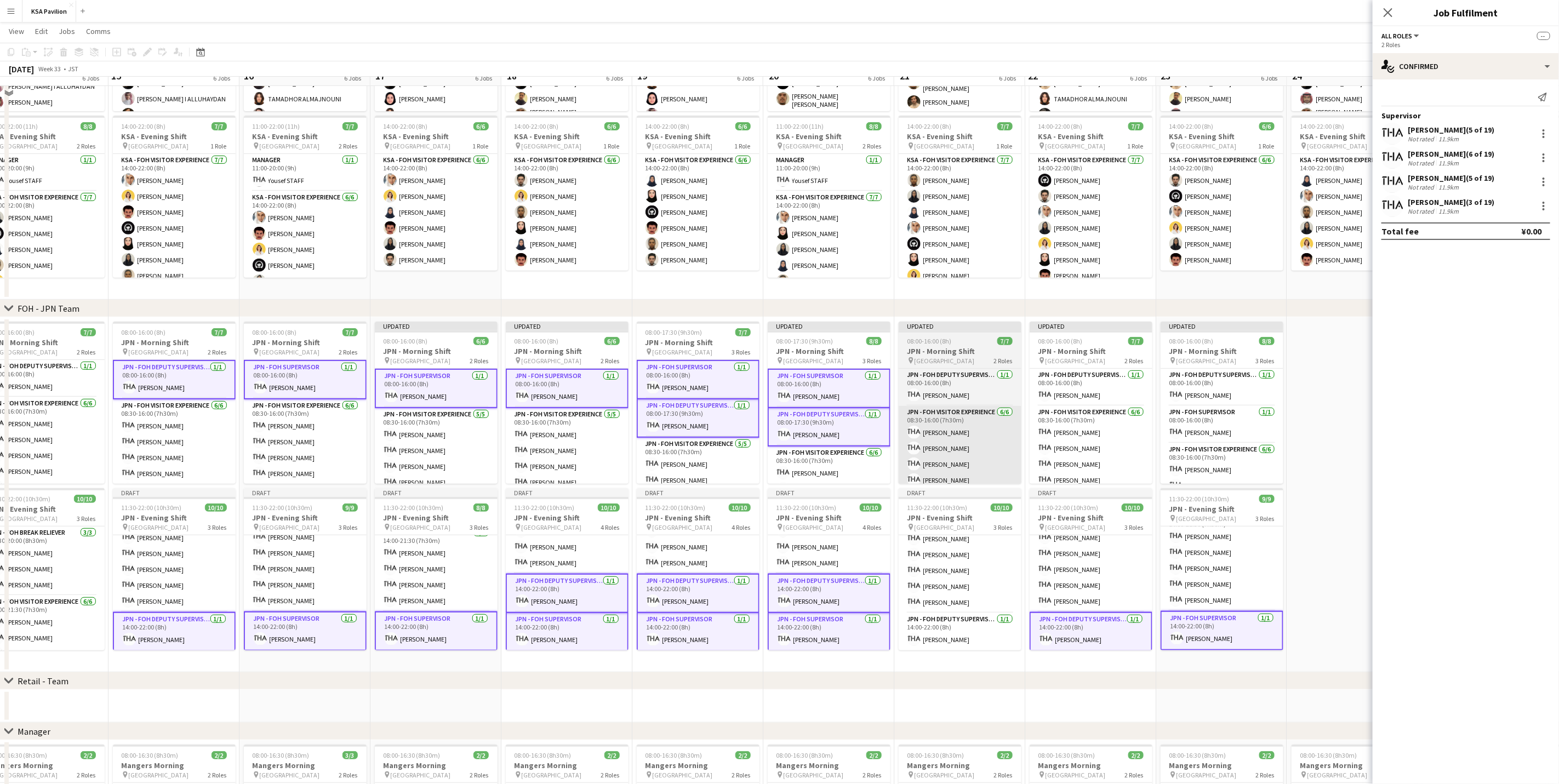
scroll to position [211, 0]
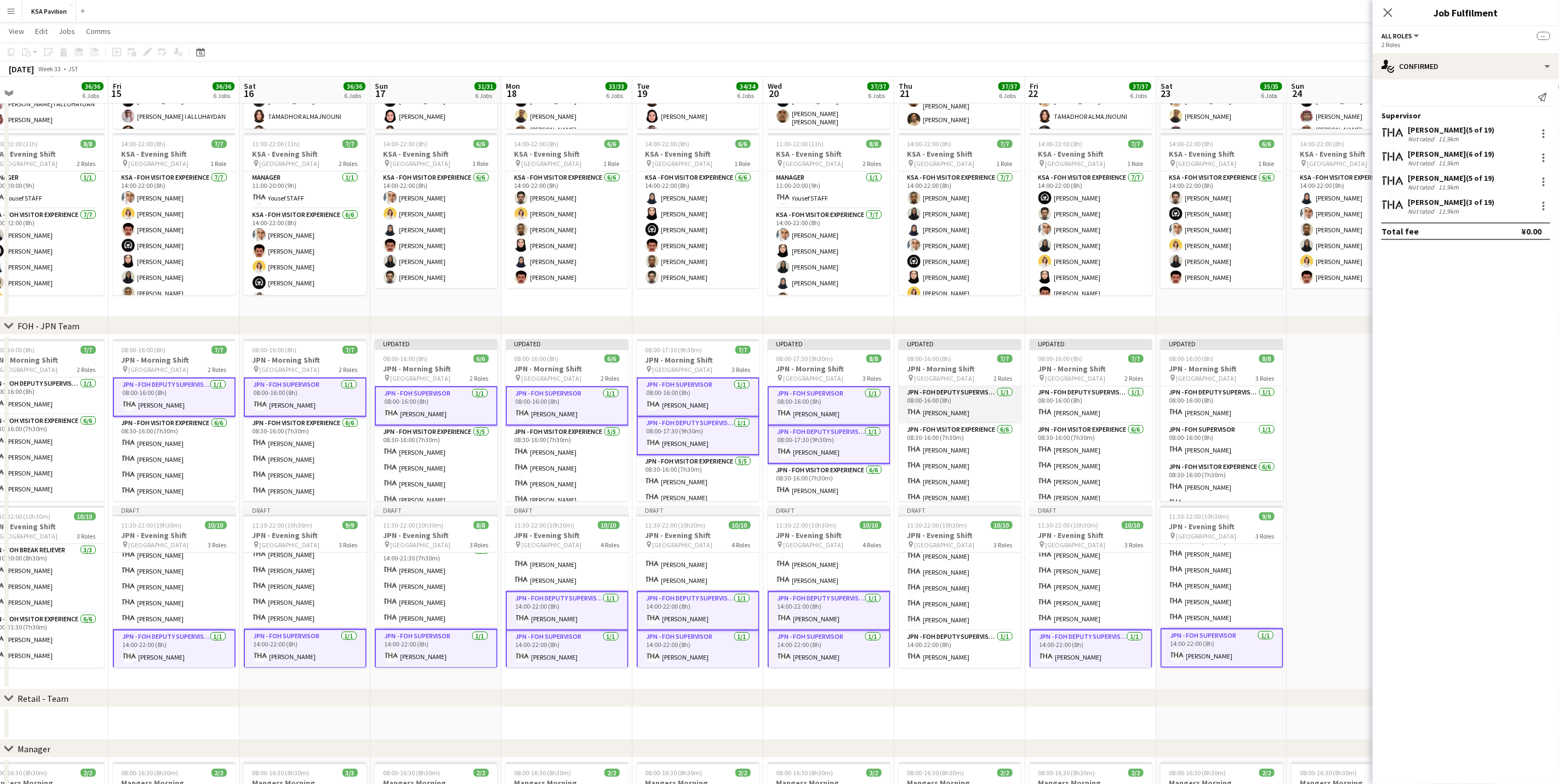
click at [959, 395] on app-card-role "JPN - FOH Deputy Supervisor 1/1 08:00-16:00 (8h) Taeko IKEGAWA" at bounding box center [960, 405] width 123 height 37
click at [1070, 405] on app-card-role "JPN - FOH Deputy Supervisor 1/1 08:00-16:00 (8h) Taeko IKEGAWA" at bounding box center [1091, 405] width 123 height 37
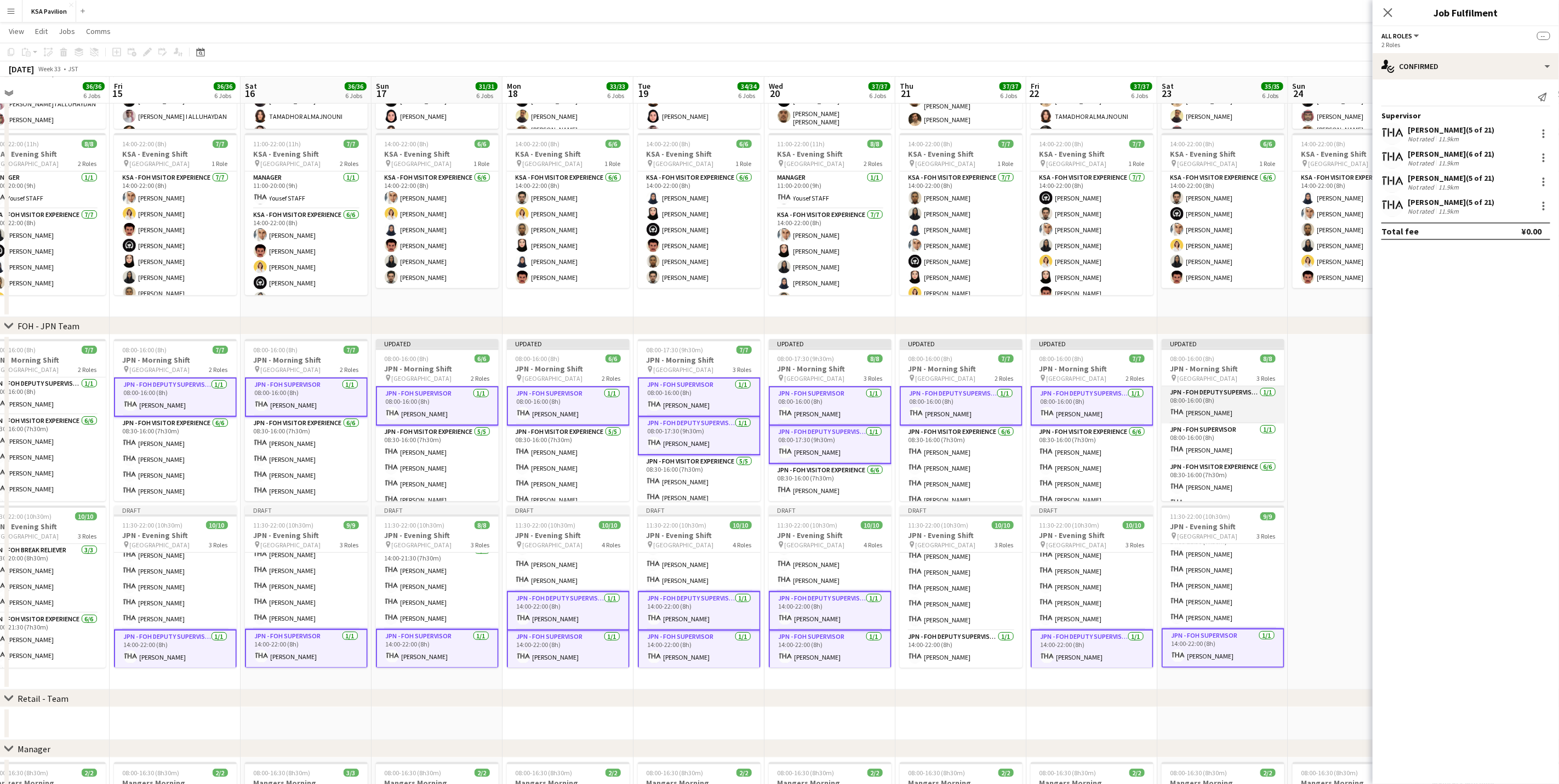
click at [1215, 412] on app-card-role "JPN - FOH Deputy Supervisor 1/1 08:00-16:00 (8h) Taeko IKEGAWA" at bounding box center [1223, 405] width 123 height 37
click at [1218, 442] on app-card-role "JPN - FOH Supervisor 1/1 08:00-16:00 (8h) Yousef BARNAWI" at bounding box center [1223, 444] width 123 height 37
click at [1541, 133] on div at bounding box center [1543, 133] width 13 height 13
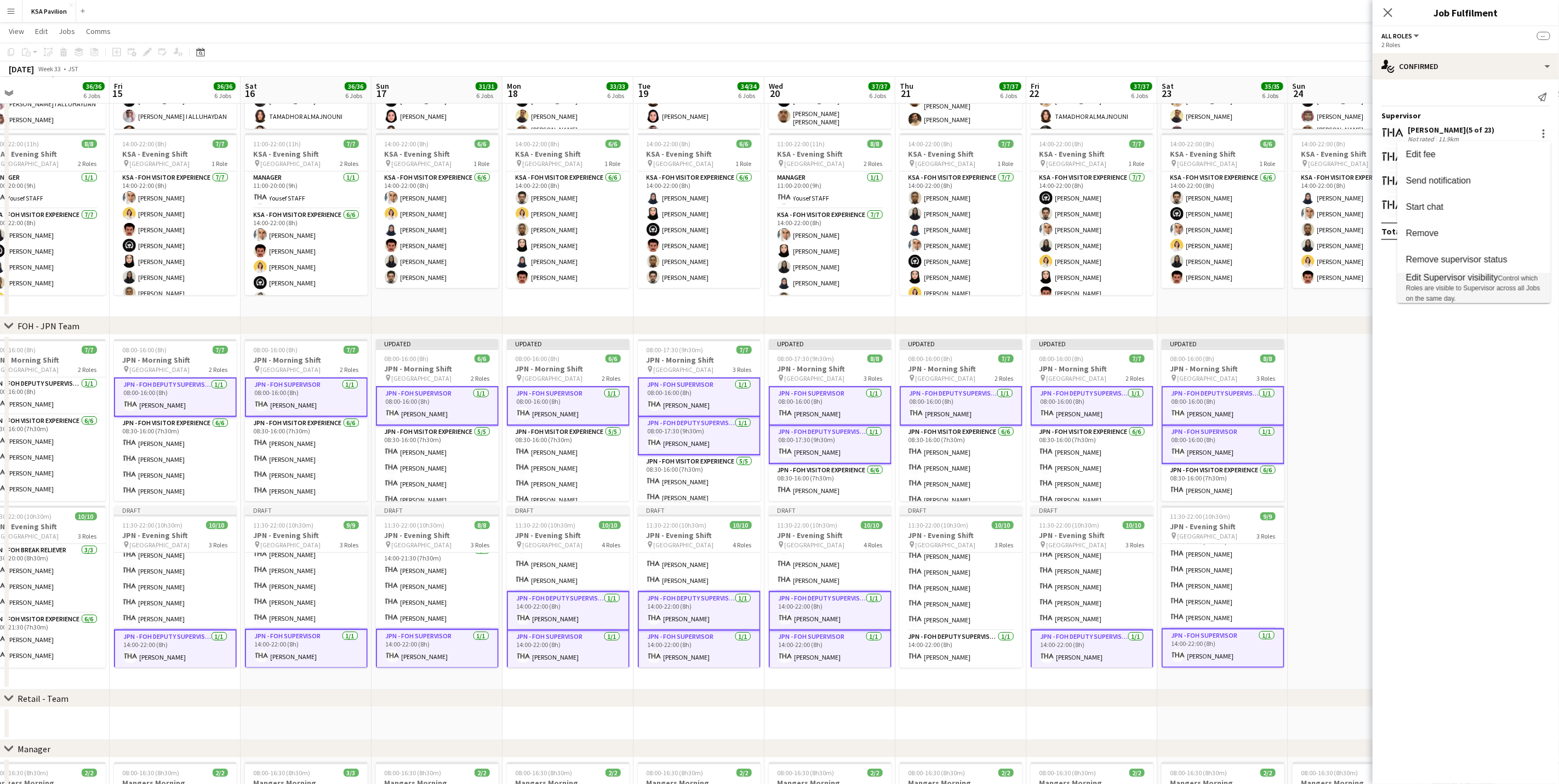
click at [1504, 288] on span "Control which Roles are visible to Supervisor across all Jobs on the same day." at bounding box center [1473, 288] width 134 height 28
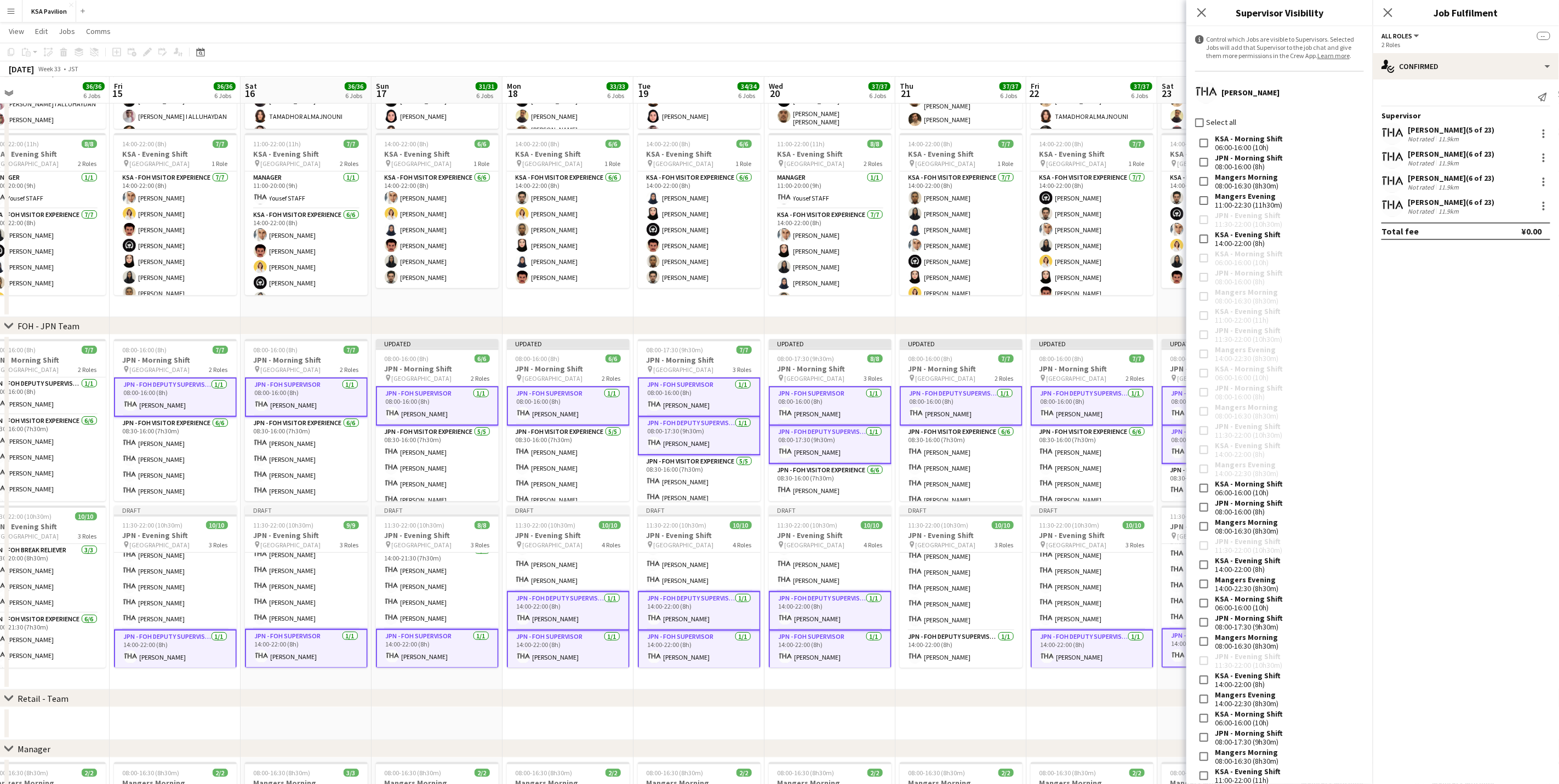
click at [1449, 149] on div "Fahad KHALAF (6 of 23)" at bounding box center [1451, 154] width 87 height 10
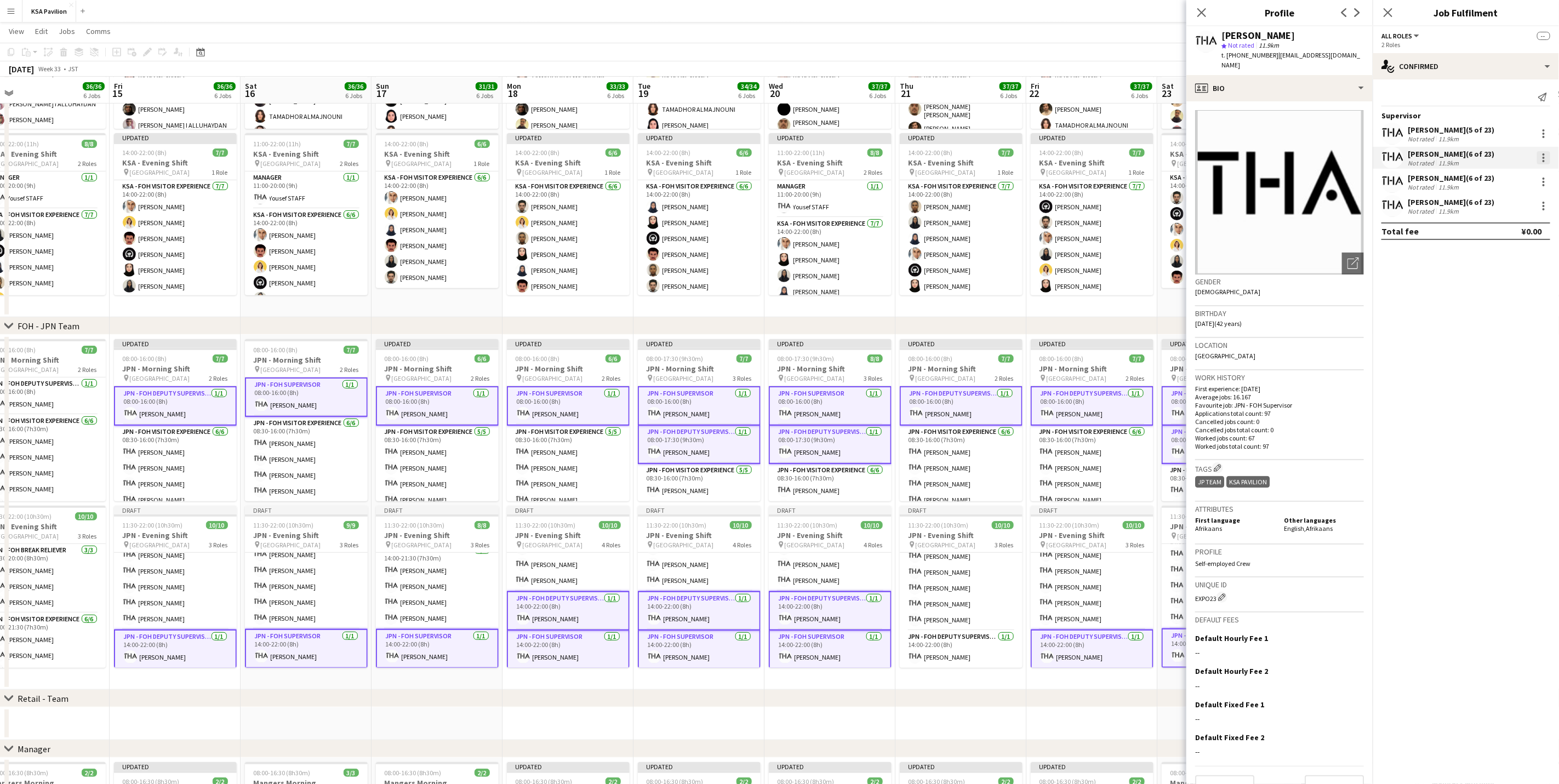
click at [1546, 161] on div at bounding box center [1543, 157] width 13 height 13
click at [1513, 308] on span "Edit Supervisor visibility Control which Roles are visible to Supervisor across…" at bounding box center [1474, 312] width 136 height 30
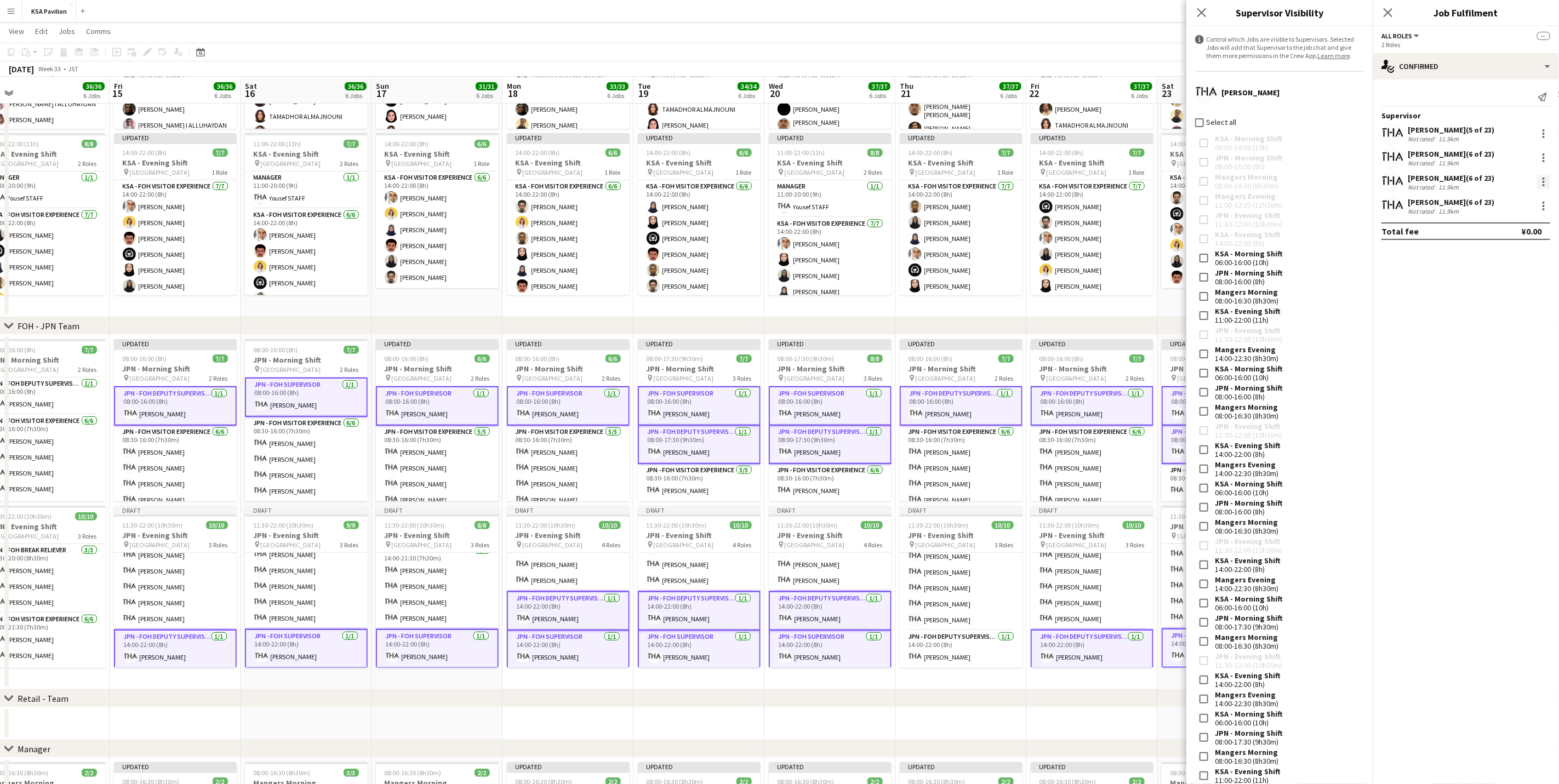
click at [1547, 183] on div at bounding box center [1543, 182] width 13 height 13
click at [1519, 333] on span "Control which Roles are visible to Supervisor across all Jobs on the same day." at bounding box center [1473, 337] width 134 height 28
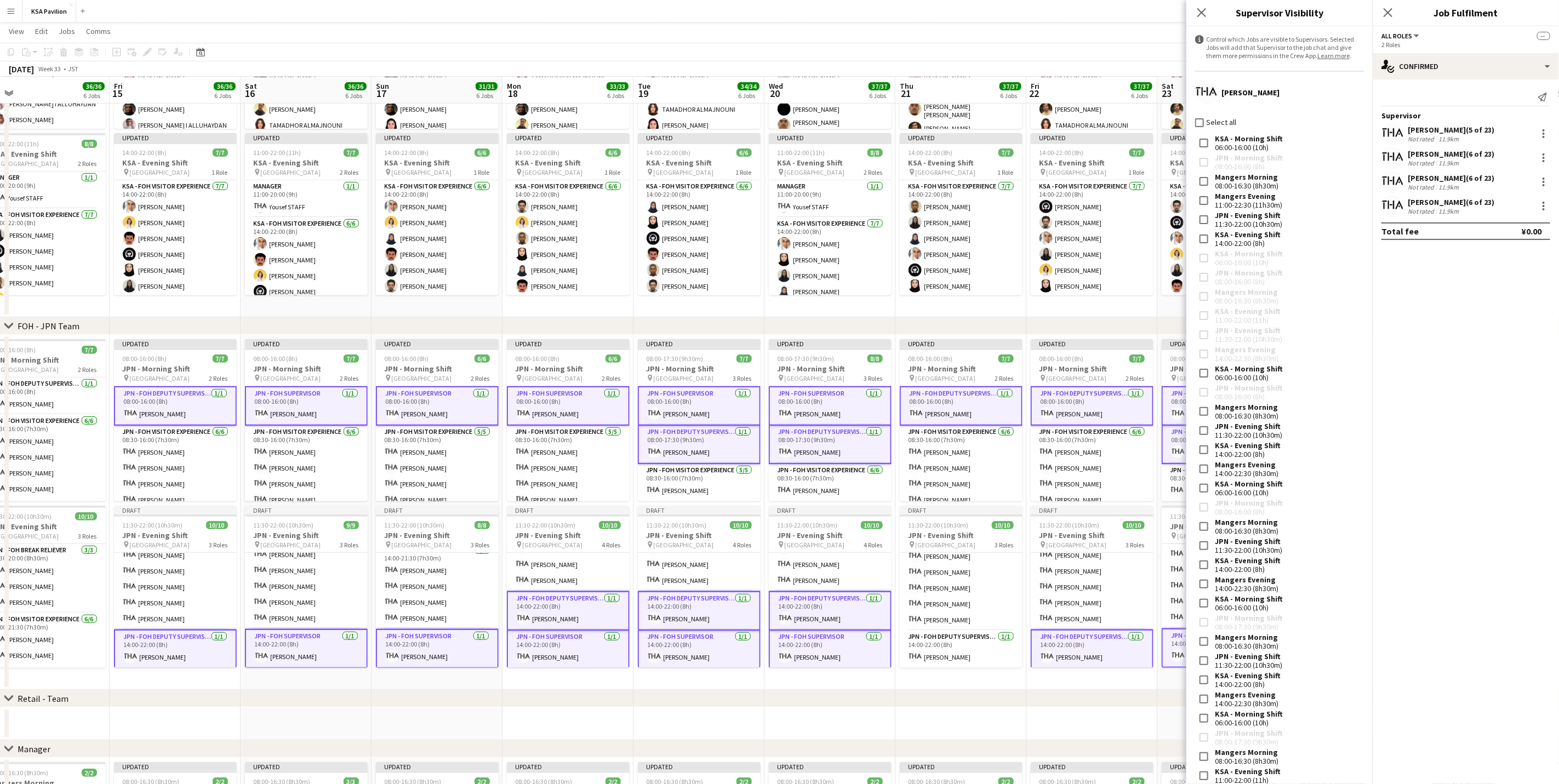
click at [1204, 122] on label "Select all" at bounding box center [1220, 122] width 32 height 10
click at [1547, 208] on div at bounding box center [1543, 206] width 13 height 13
drag, startPoint x: 1521, startPoint y: 354, endPoint x: 1470, endPoint y: 284, distance: 86.6
click at [1521, 354] on span "Control which Roles are visible to Supervisor across all Jobs on the same day." at bounding box center [1473, 361] width 134 height 28
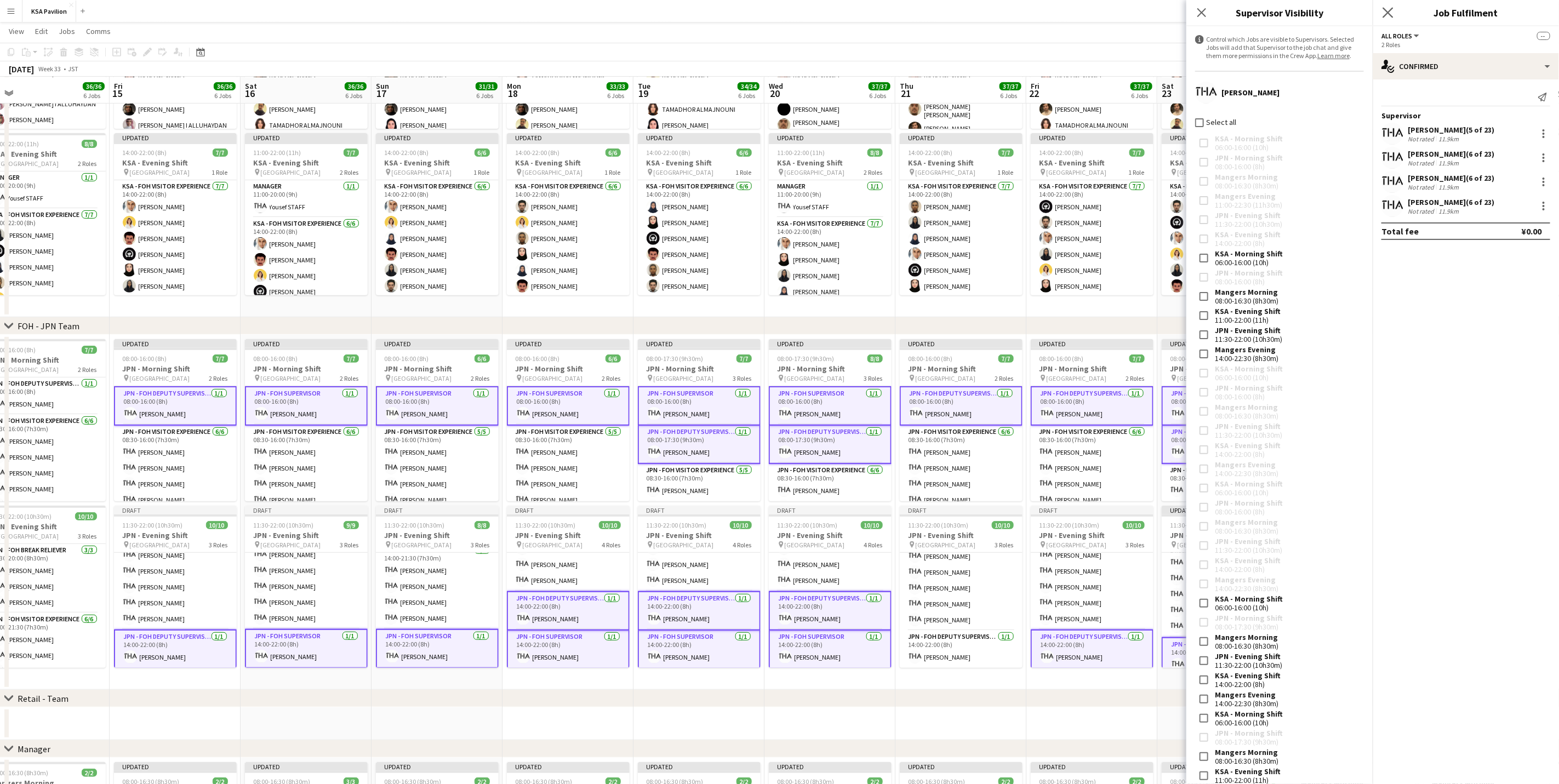
click at [1387, 19] on app-icon "Close pop-in" at bounding box center [1388, 13] width 16 height 16
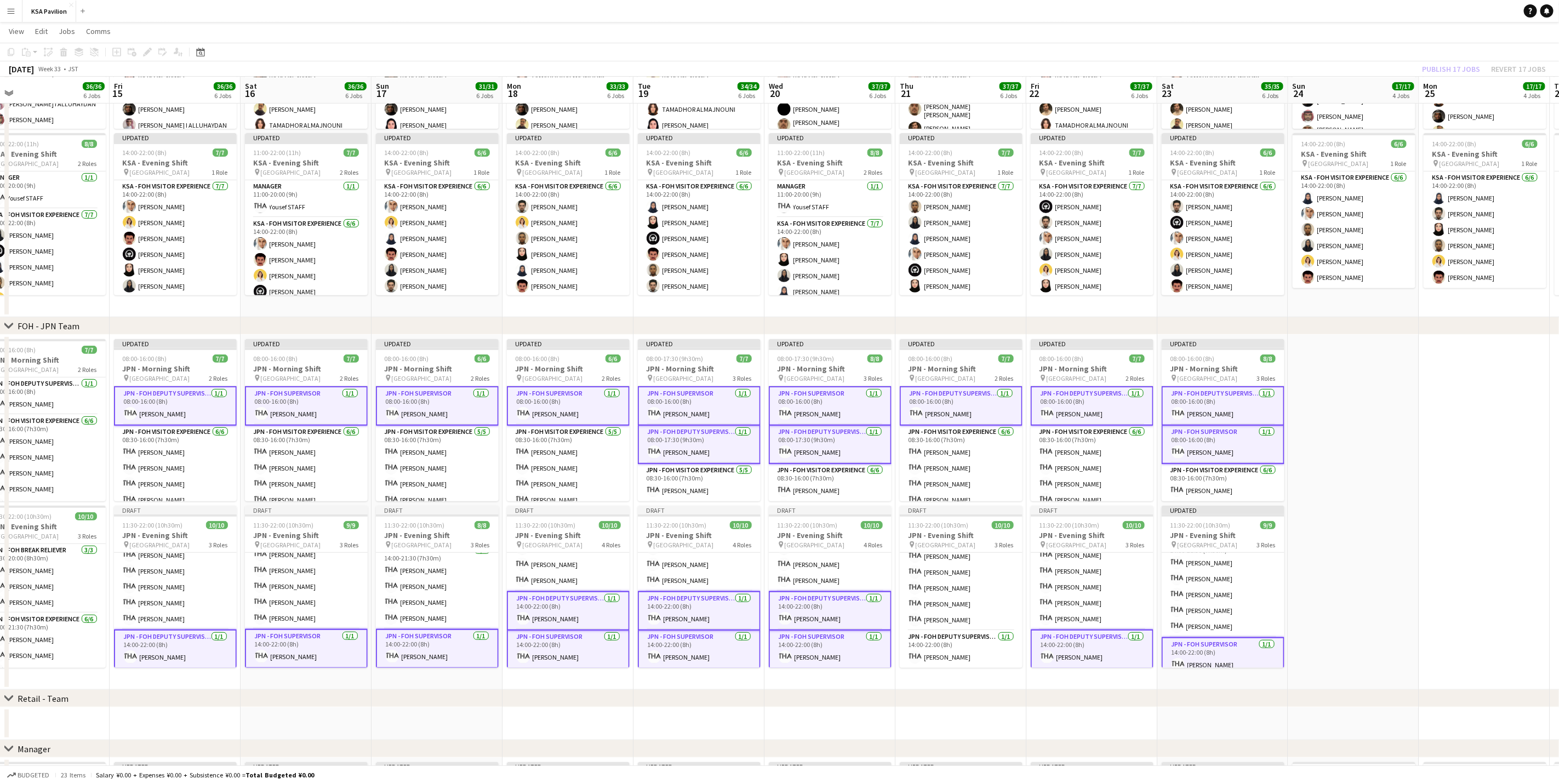
click at [1427, 71] on div "Publish 17 jobs Revert 17 jobs" at bounding box center [1484, 69] width 150 height 14
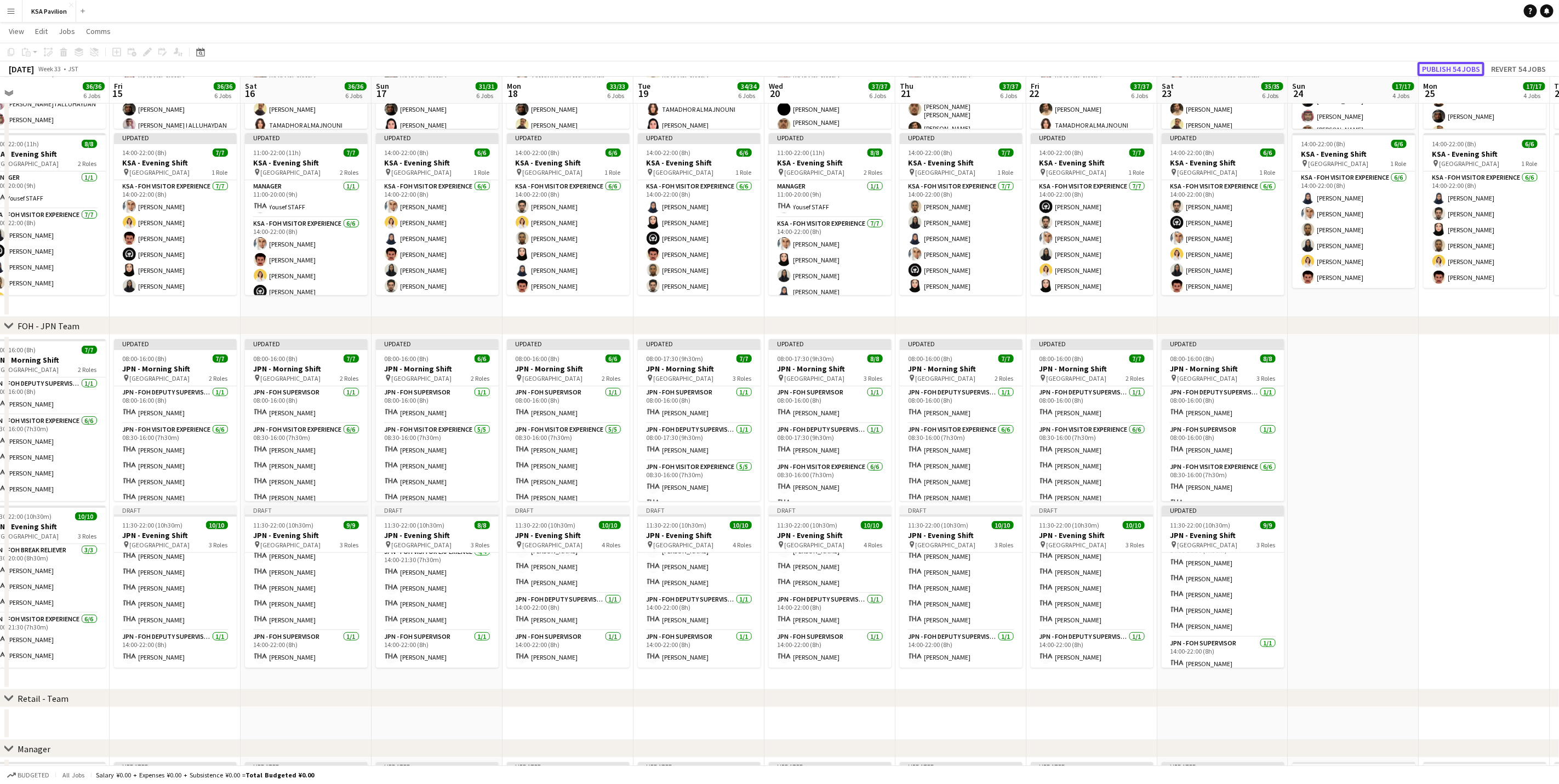
click at [1427, 71] on button "Publish 54 jobs" at bounding box center [1451, 69] width 67 height 14
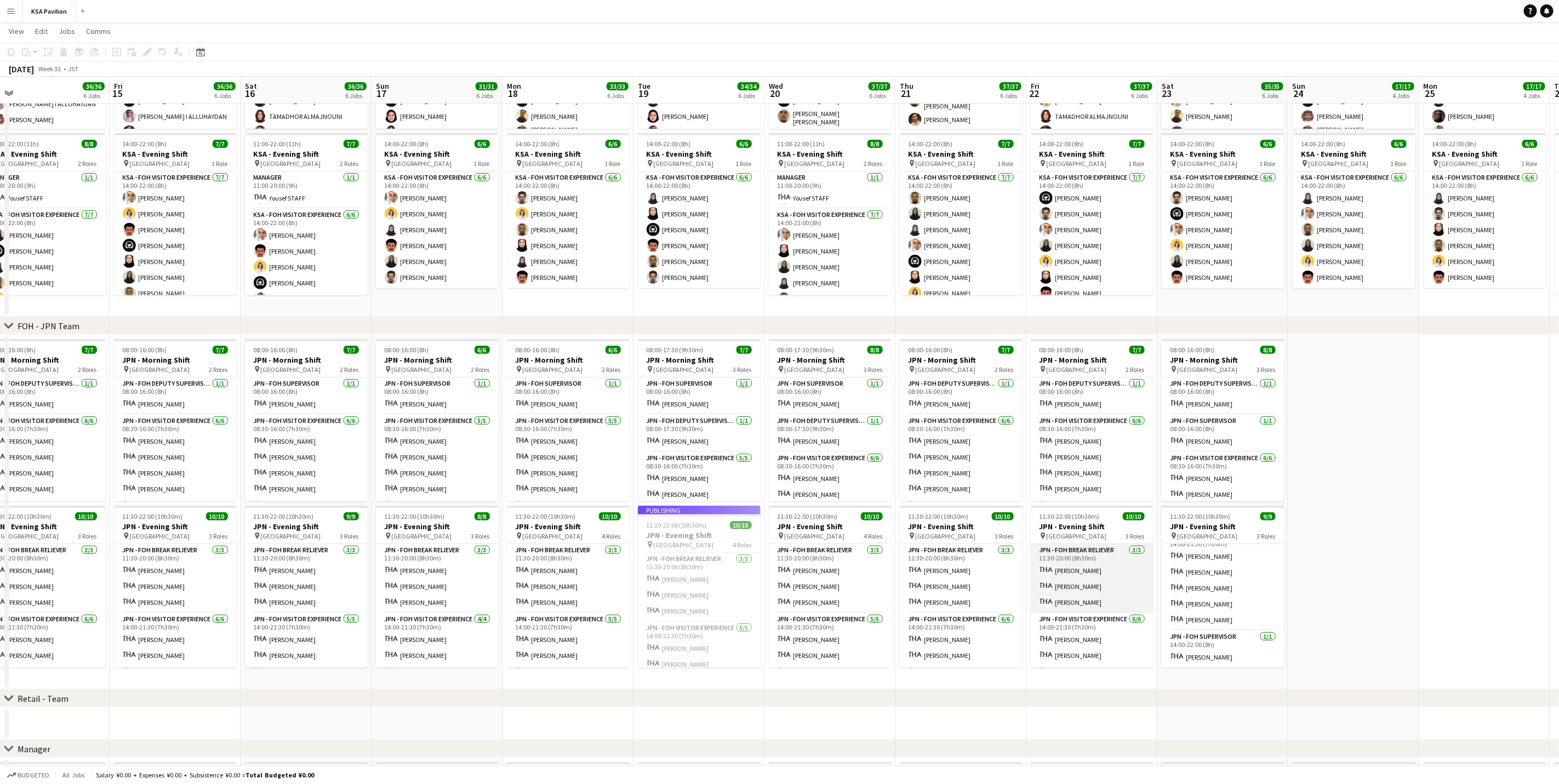
click at [1094, 586] on app-card-role "JPN - FOH Break Reliever 3/3 11:30-20:00 (8h30m) Shiori Fujii Mako YASUDA Azumi…" at bounding box center [1092, 579] width 123 height 69
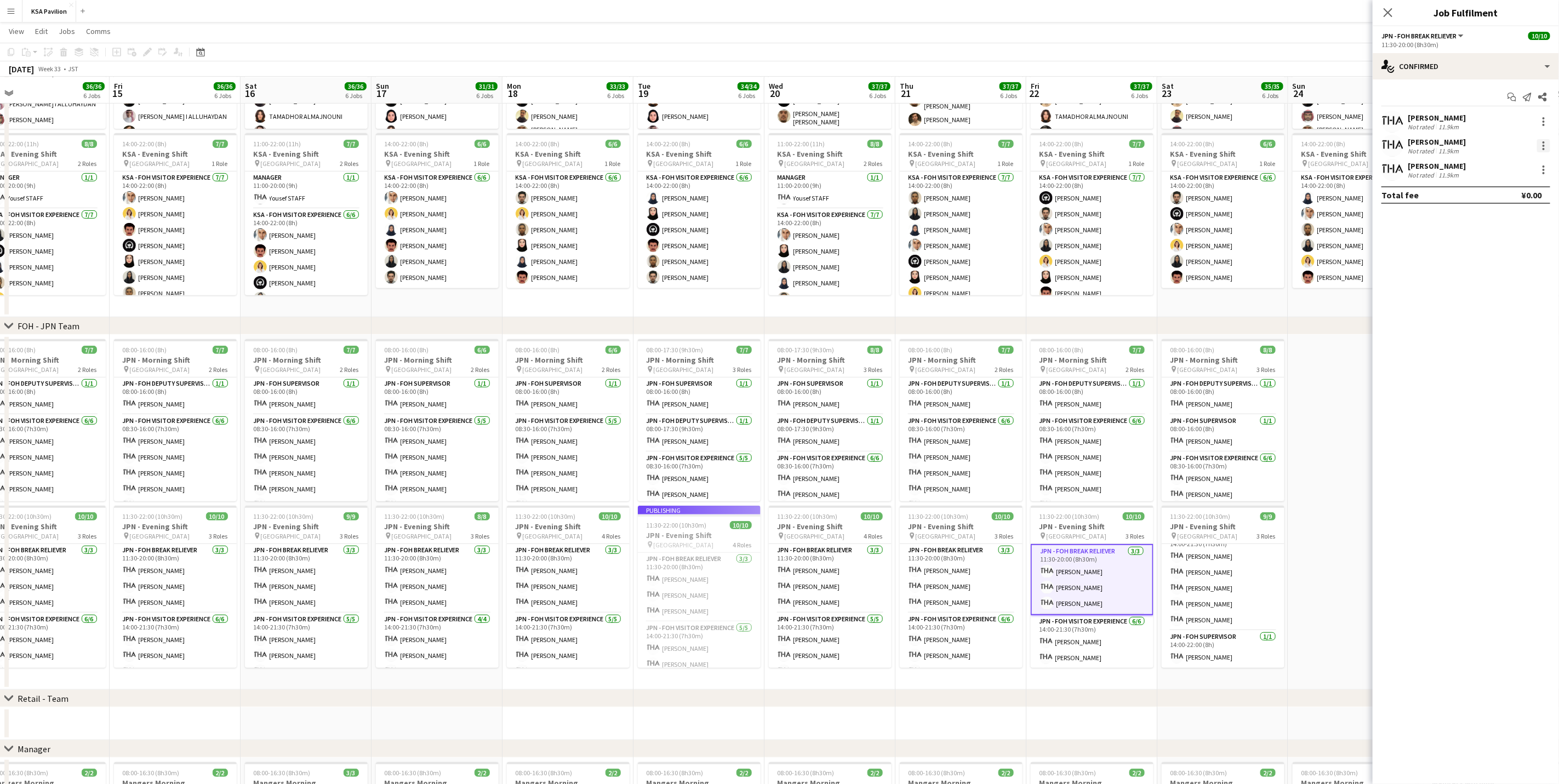
click at [1544, 142] on div at bounding box center [1543, 142] width 2 height 2
click at [1514, 272] on span "Remove" at bounding box center [1508, 271] width 68 height 10
click at [1485, 169] on input at bounding box center [1472, 169] width 127 height 13
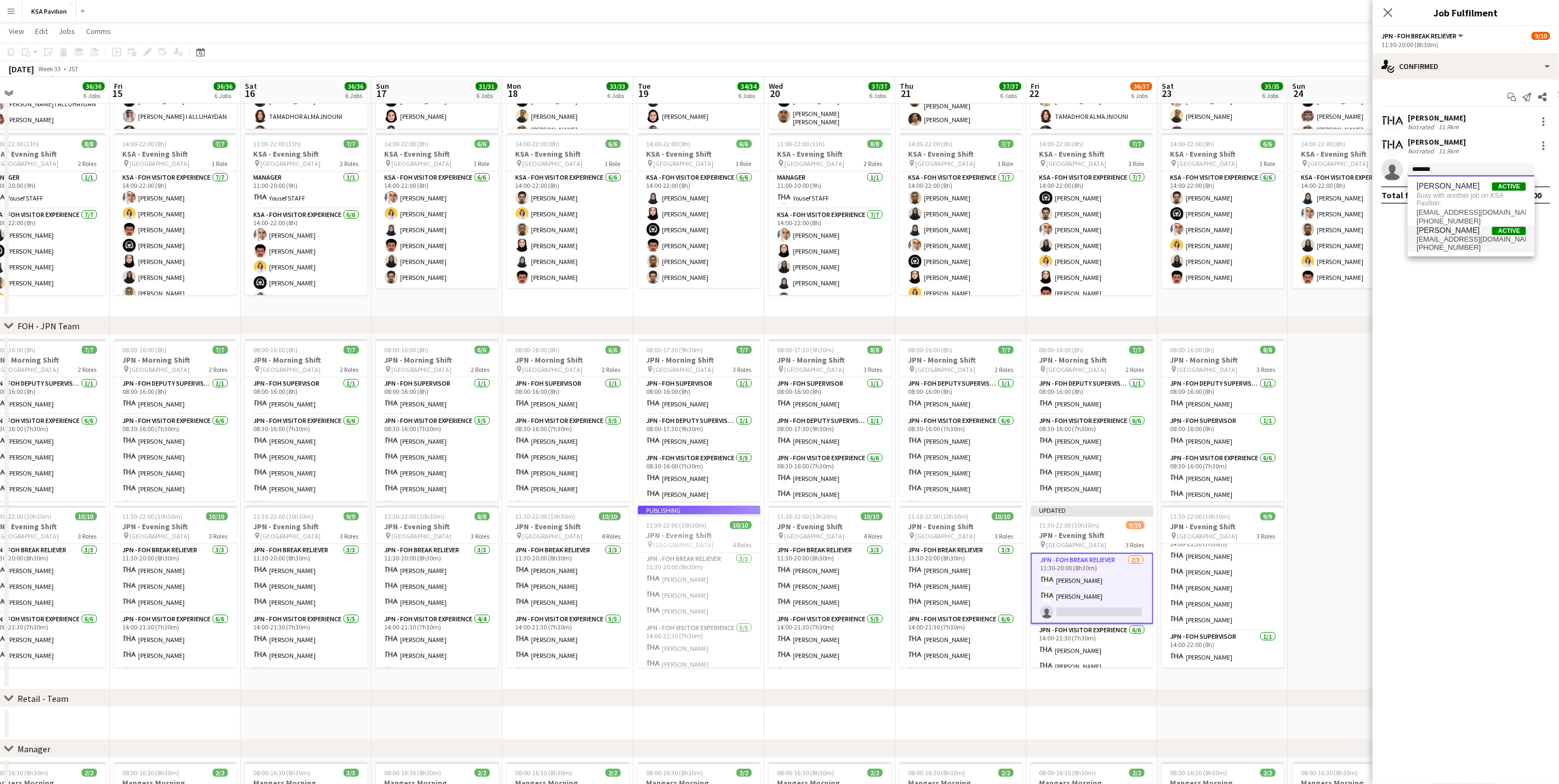
type input "*******"
click at [1488, 238] on span "[EMAIL_ADDRESS][DOMAIN_NAME]" at bounding box center [1472, 240] width 110 height 9
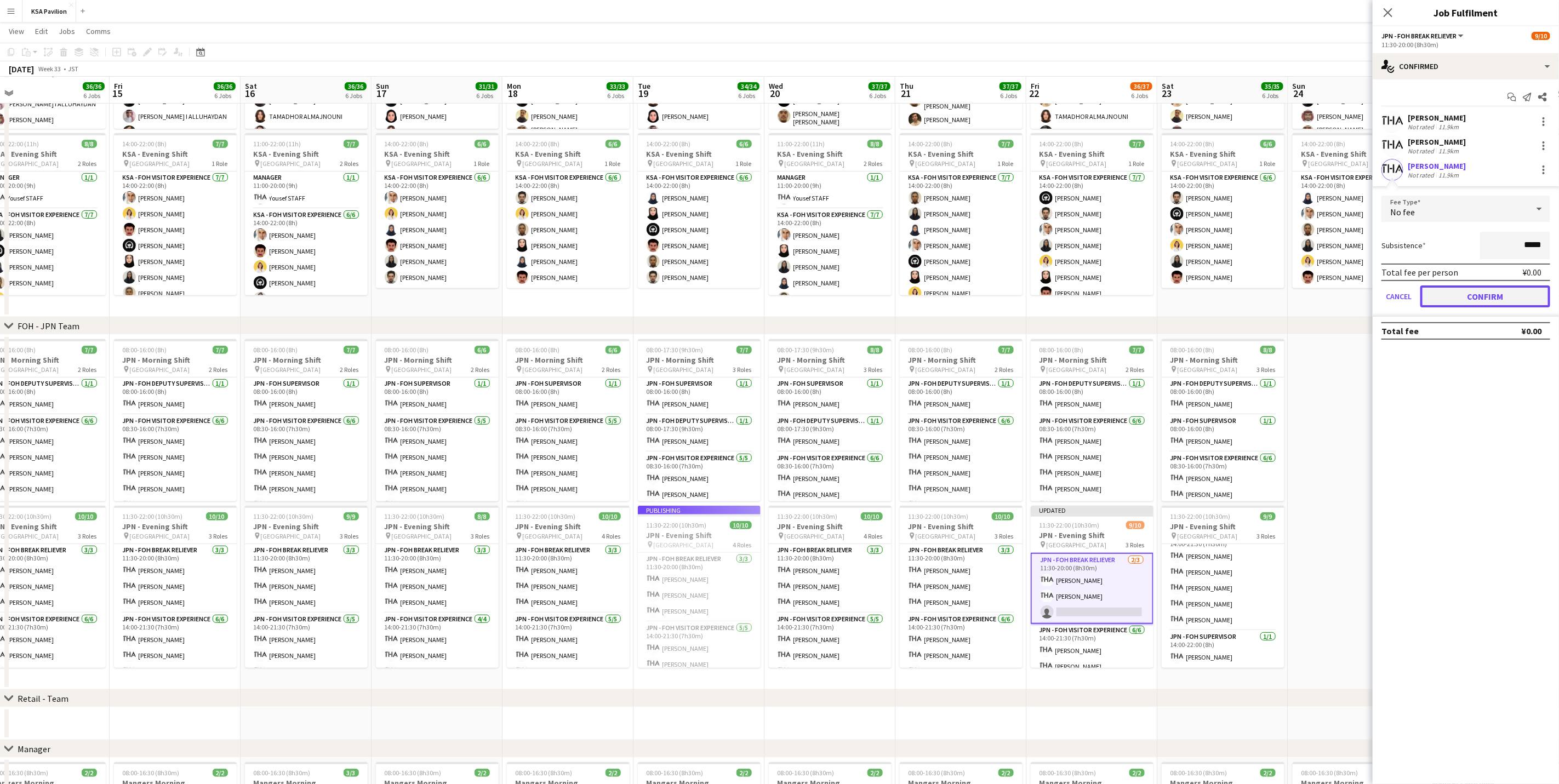
click at [1468, 291] on button "Confirm" at bounding box center [1485, 296] width 130 height 22
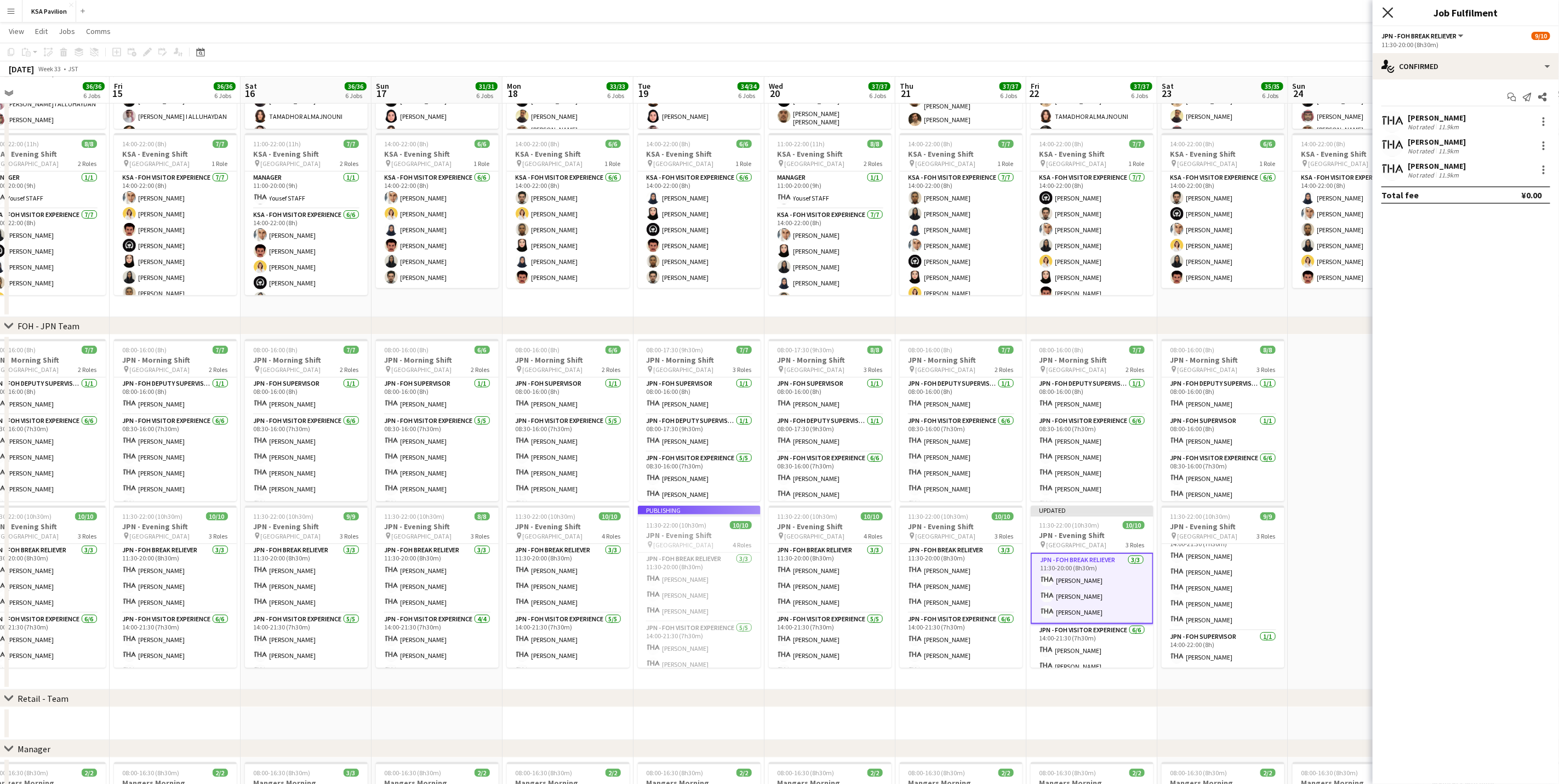
click at [1386, 13] on icon "Close pop-in" at bounding box center [1388, 12] width 11 height 11
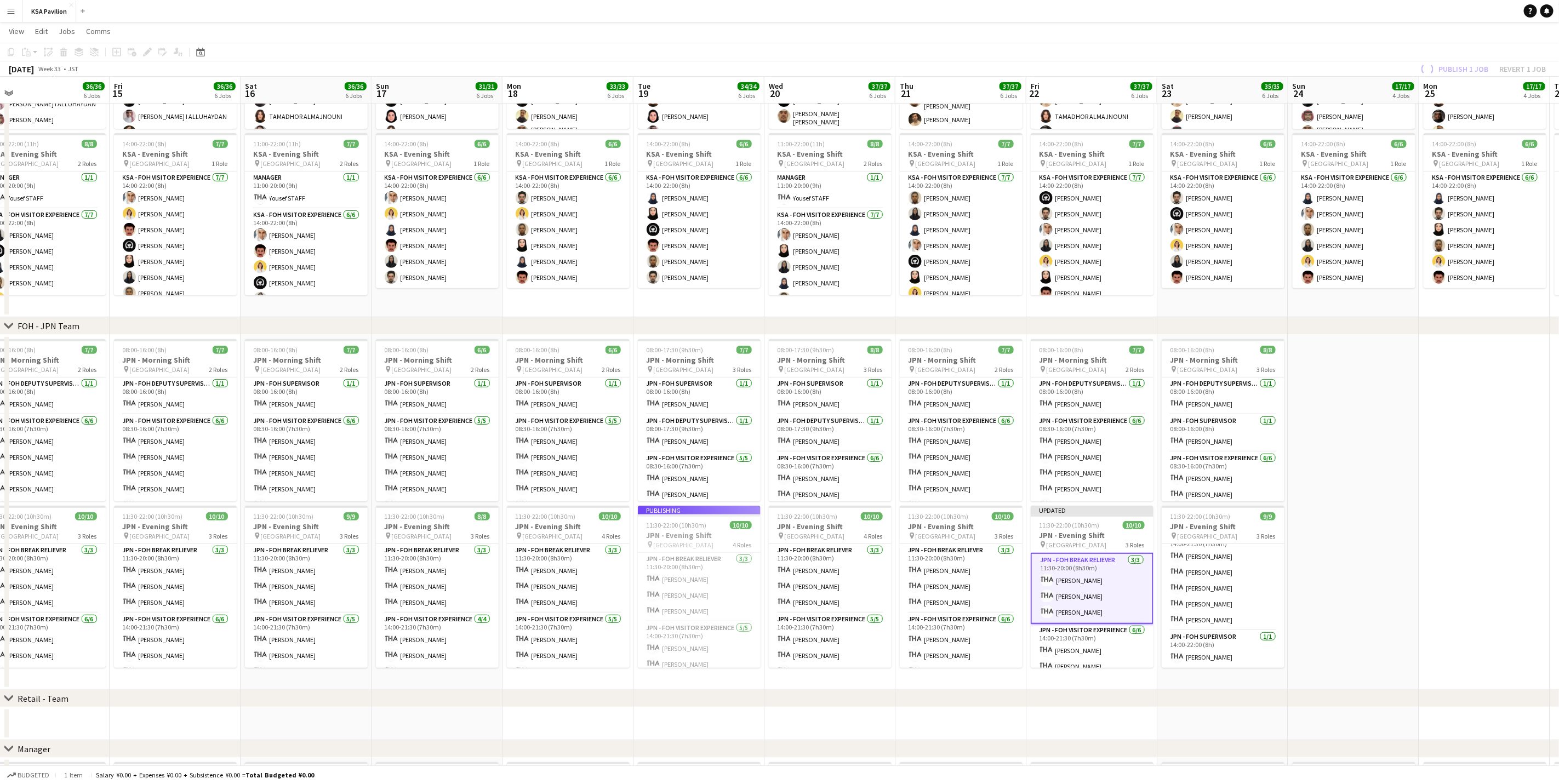
click at [1454, 70] on div "Publish 1 job Revert 1 job" at bounding box center [1482, 69] width 154 height 14
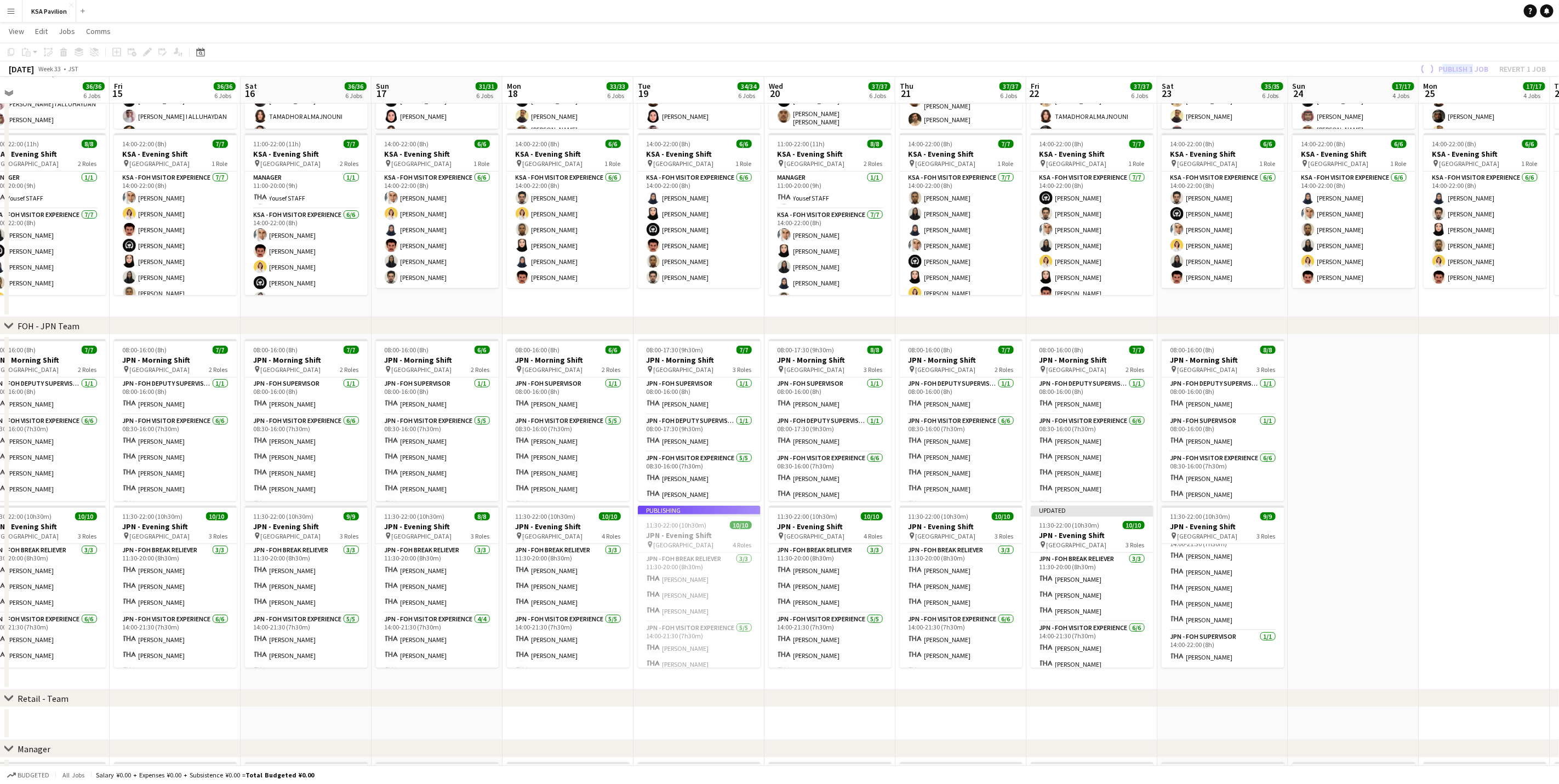
click at [1454, 70] on div "Publish 1 job Revert 1 job" at bounding box center [1482, 69] width 154 height 14
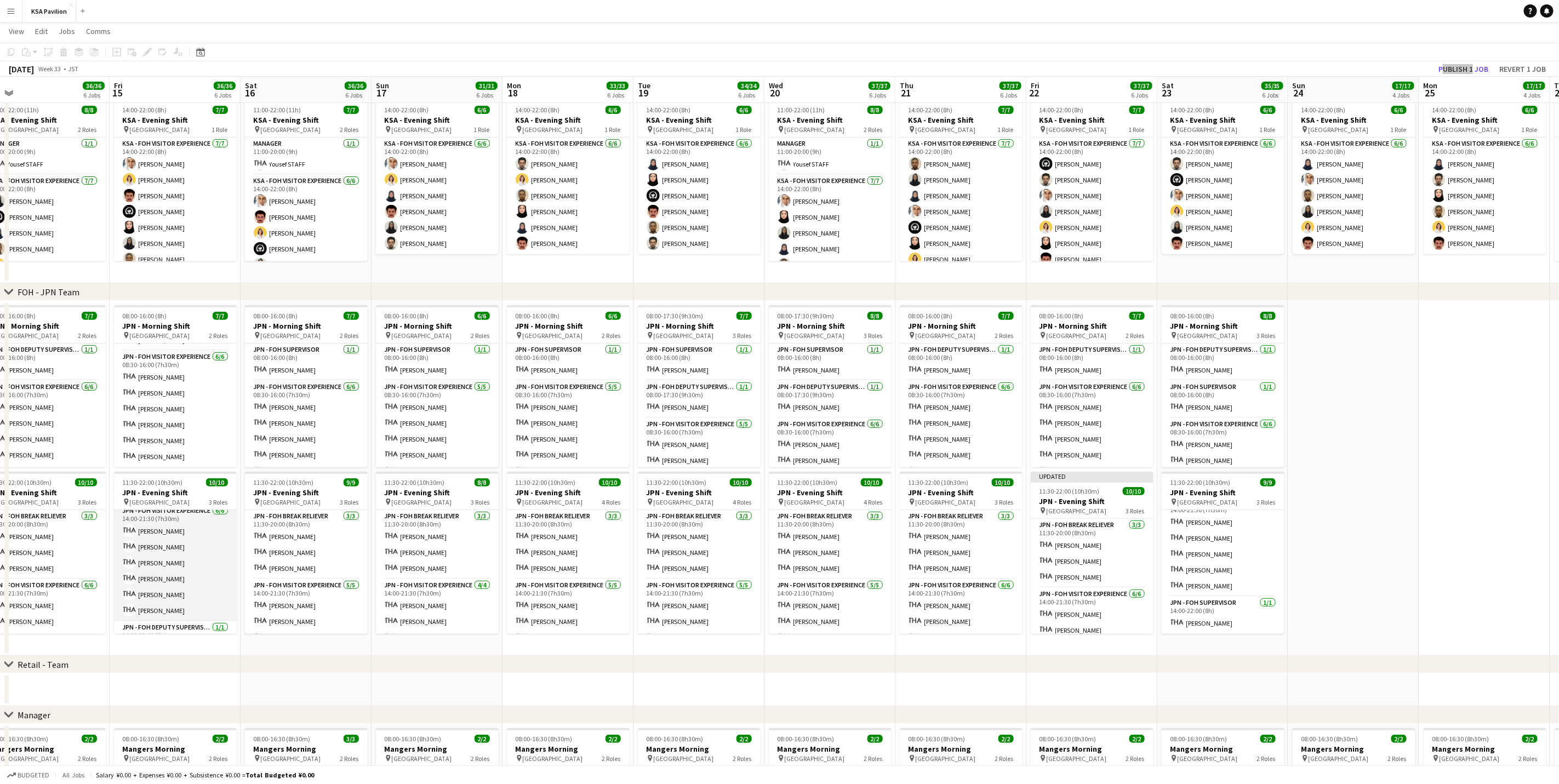
scroll to position [72, 0]
click at [1454, 70] on button "Publish 1 job" at bounding box center [1463, 69] width 59 height 14
click at [1454, 70] on div "Publish 1 job Revert 1 job" at bounding box center [1482, 69] width 154 height 14
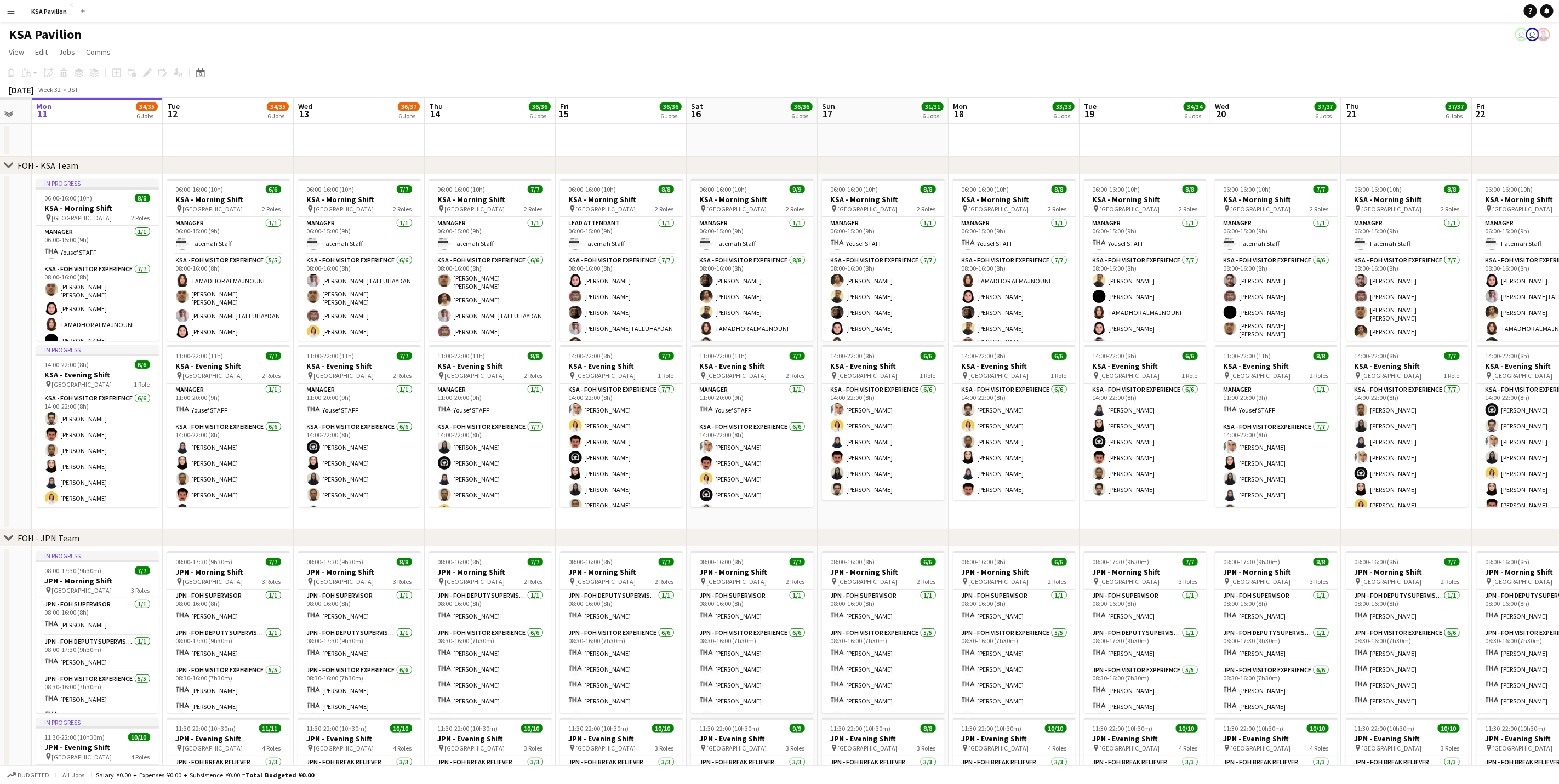
scroll to position [0, 229]
drag, startPoint x: 207, startPoint y: 519, endPoint x: 655, endPoint y: 493, distance: 448.8
click at [655, 493] on app-calendar-viewport "Sat 9 Sun 10 Mon 11 34/35 6 Jobs Tue 12 34/35 6 Jobs Wed 13 36/37 6 Jobs Thu 14…" at bounding box center [779, 732] width 1559 height 1268
click at [104, 288] on app-card-role "KSA - FOH Visitor Experience 7/7 08:00-16:00 (8h) sami abu khamis Dur Murad TAM…" at bounding box center [98, 331] width 123 height 136
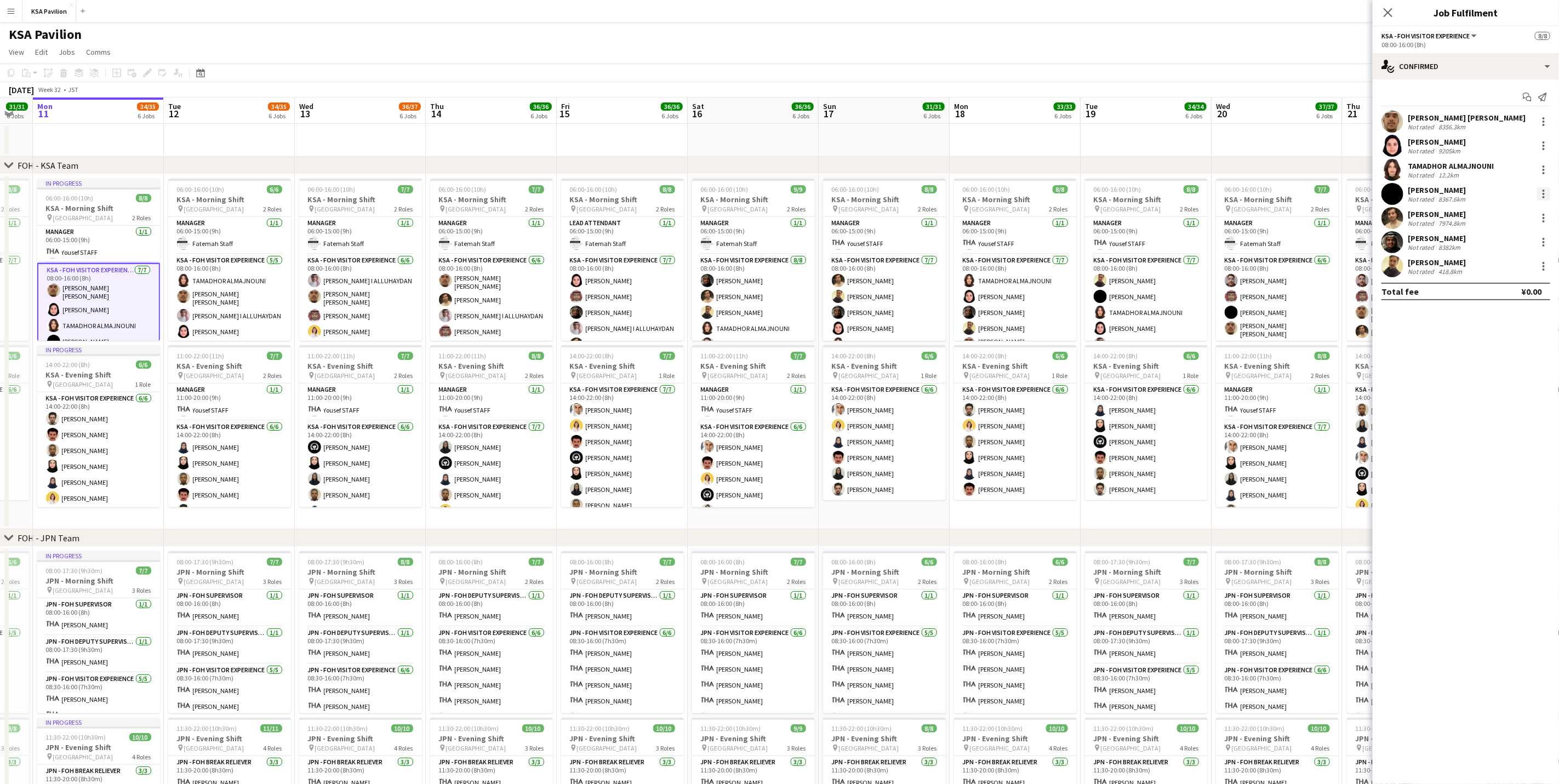
click at [1539, 194] on div at bounding box center [1543, 194] width 13 height 13
click at [1509, 309] on button "Remove" at bounding box center [1508, 320] width 86 height 26
click at [1391, 13] on icon "Close pop-in" at bounding box center [1388, 12] width 11 height 11
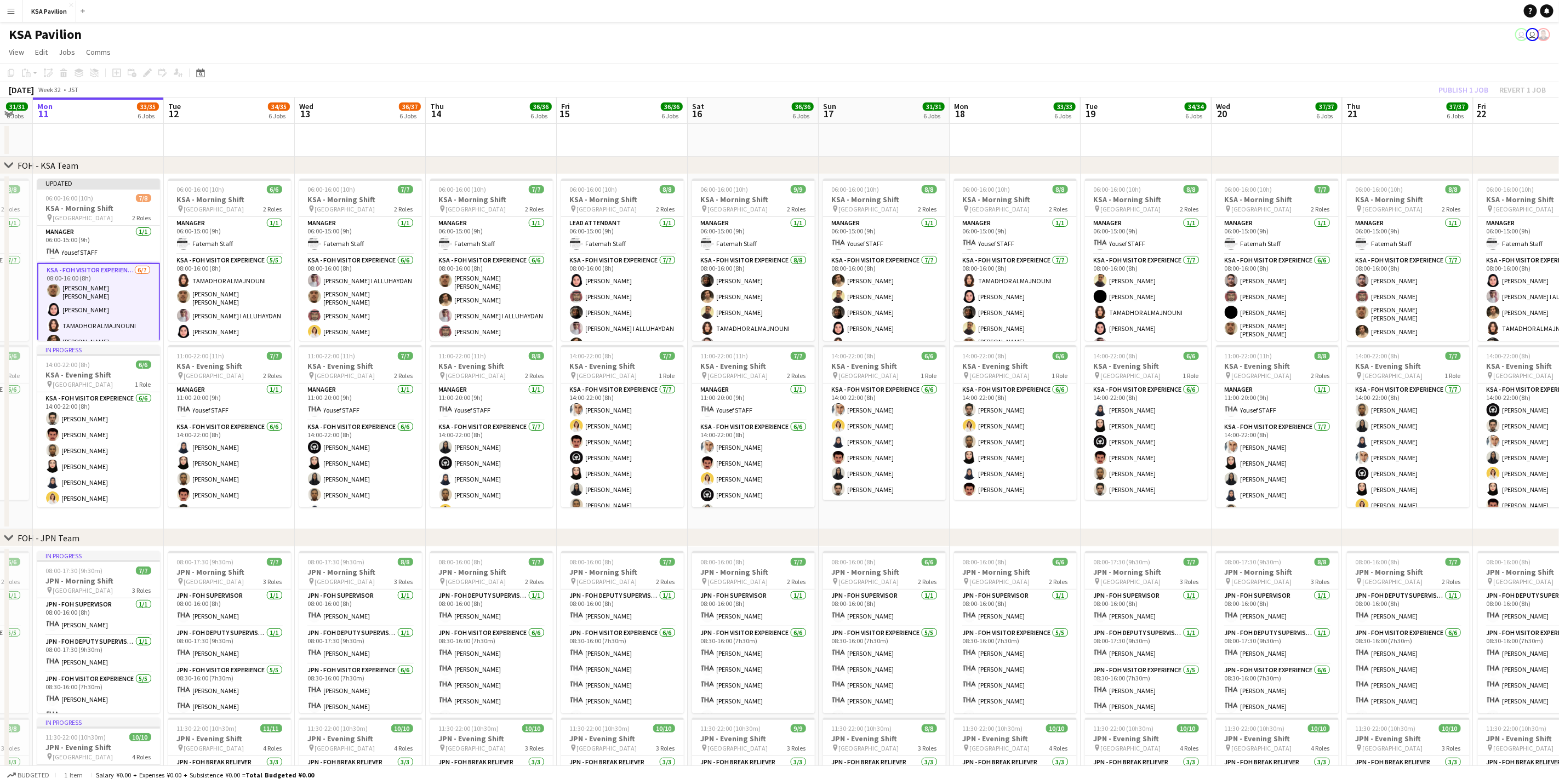
click at [1452, 94] on div "Publish 1 job Revert 1 job" at bounding box center [1492, 89] width 133 height 14
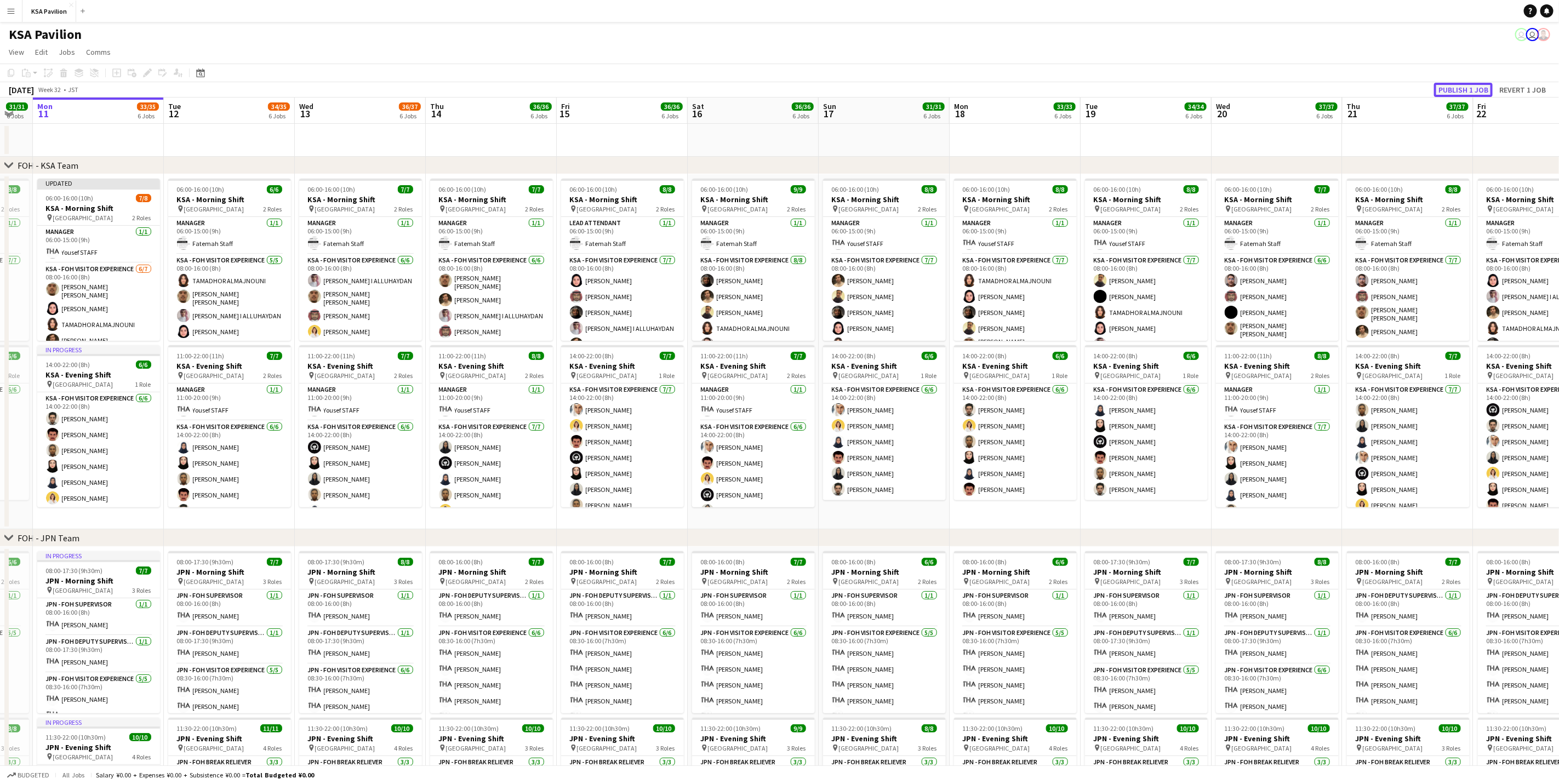
click at [1451, 94] on button "Publish 1 job" at bounding box center [1463, 89] width 59 height 14
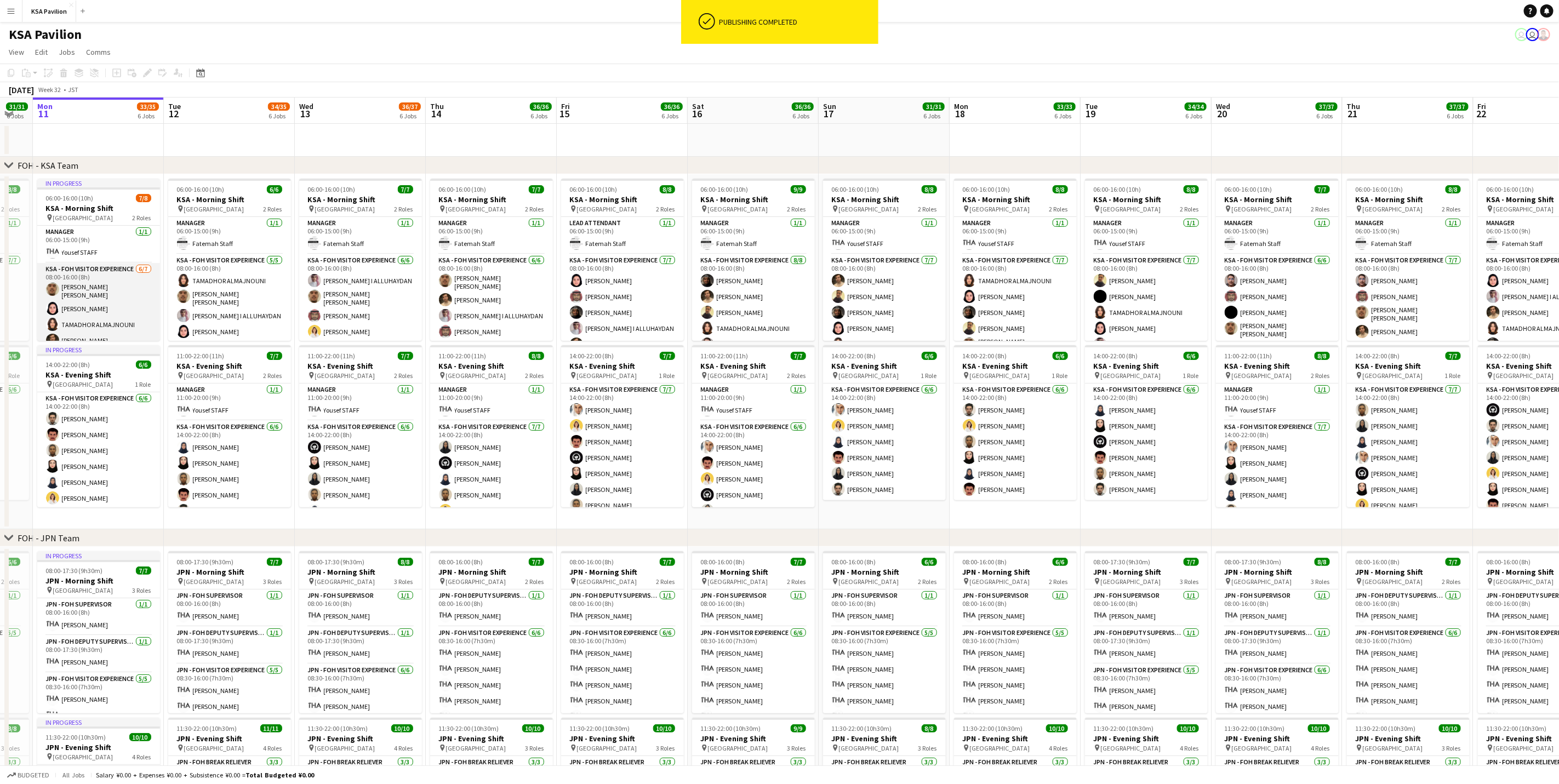
click at [79, 296] on app-card-role "KSA - FOH Visitor Experience 6/7 08:00-16:00 (8h) sami abu khamis Dur Murad TAM…" at bounding box center [98, 331] width 123 height 136
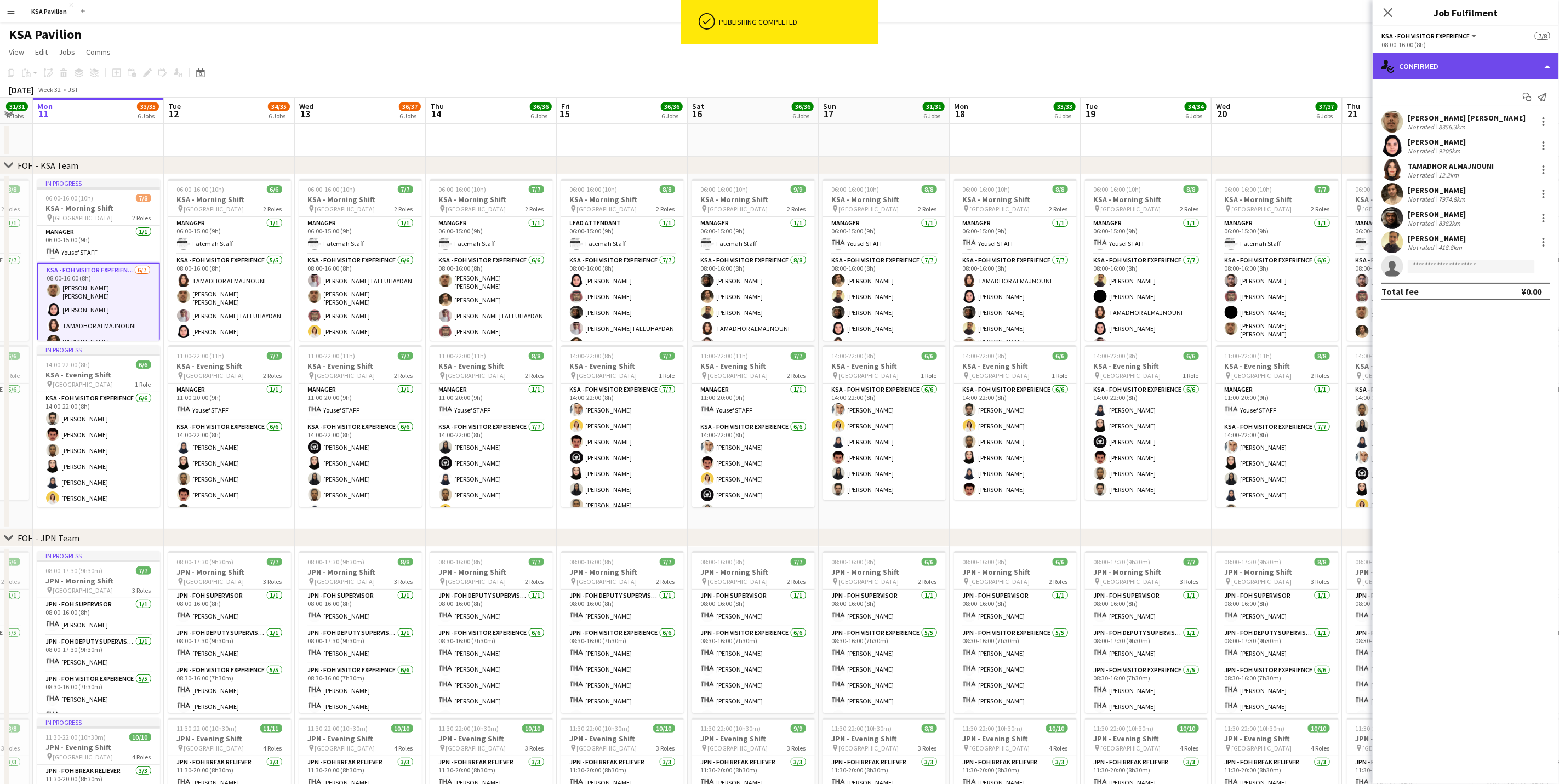
click at [1494, 72] on div "single-neutral-actions-check-2 Confirmed" at bounding box center [1466, 66] width 186 height 26
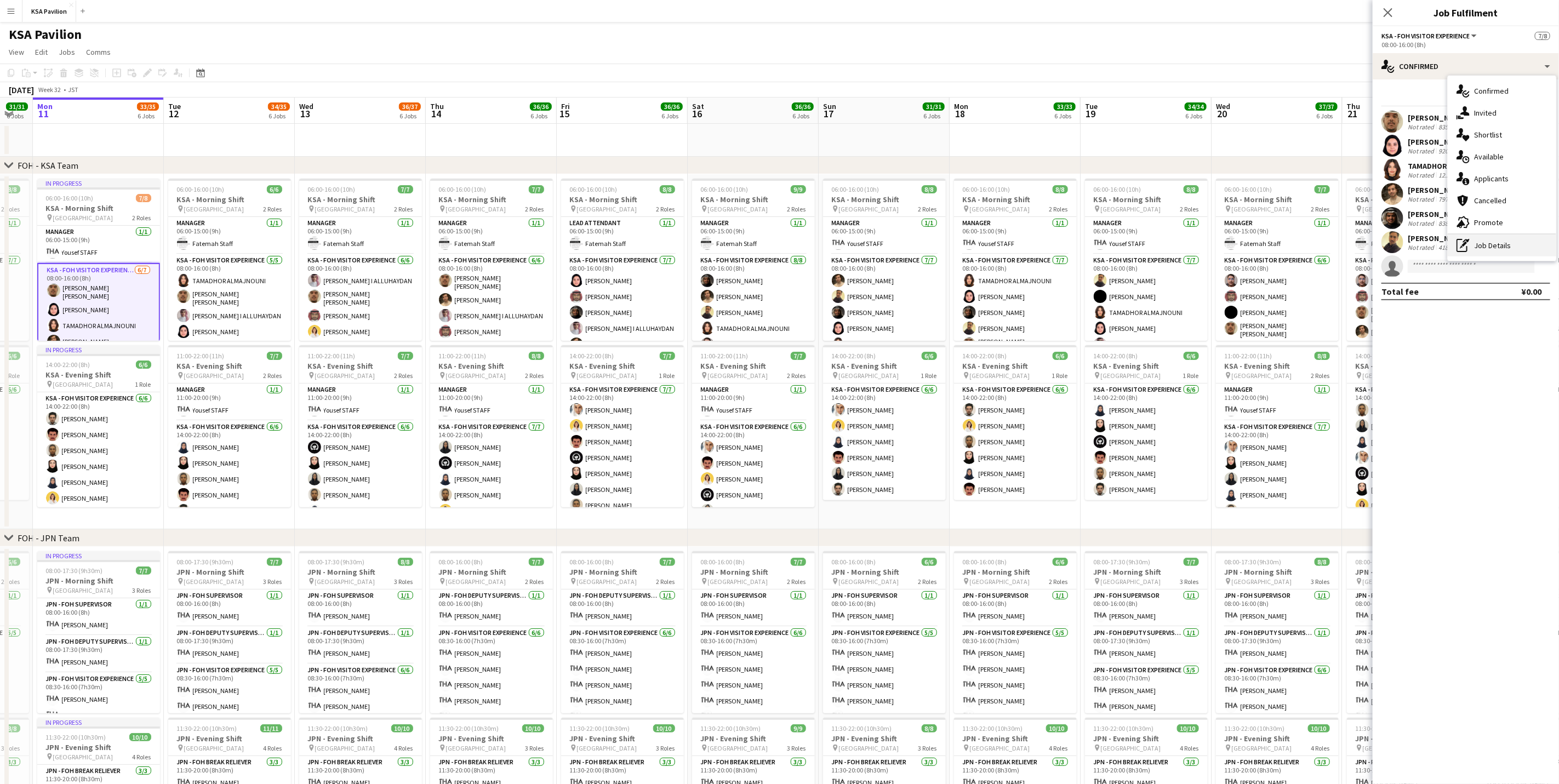
click at [1490, 250] on div "pen-write Job Details" at bounding box center [1502, 245] width 108 height 22
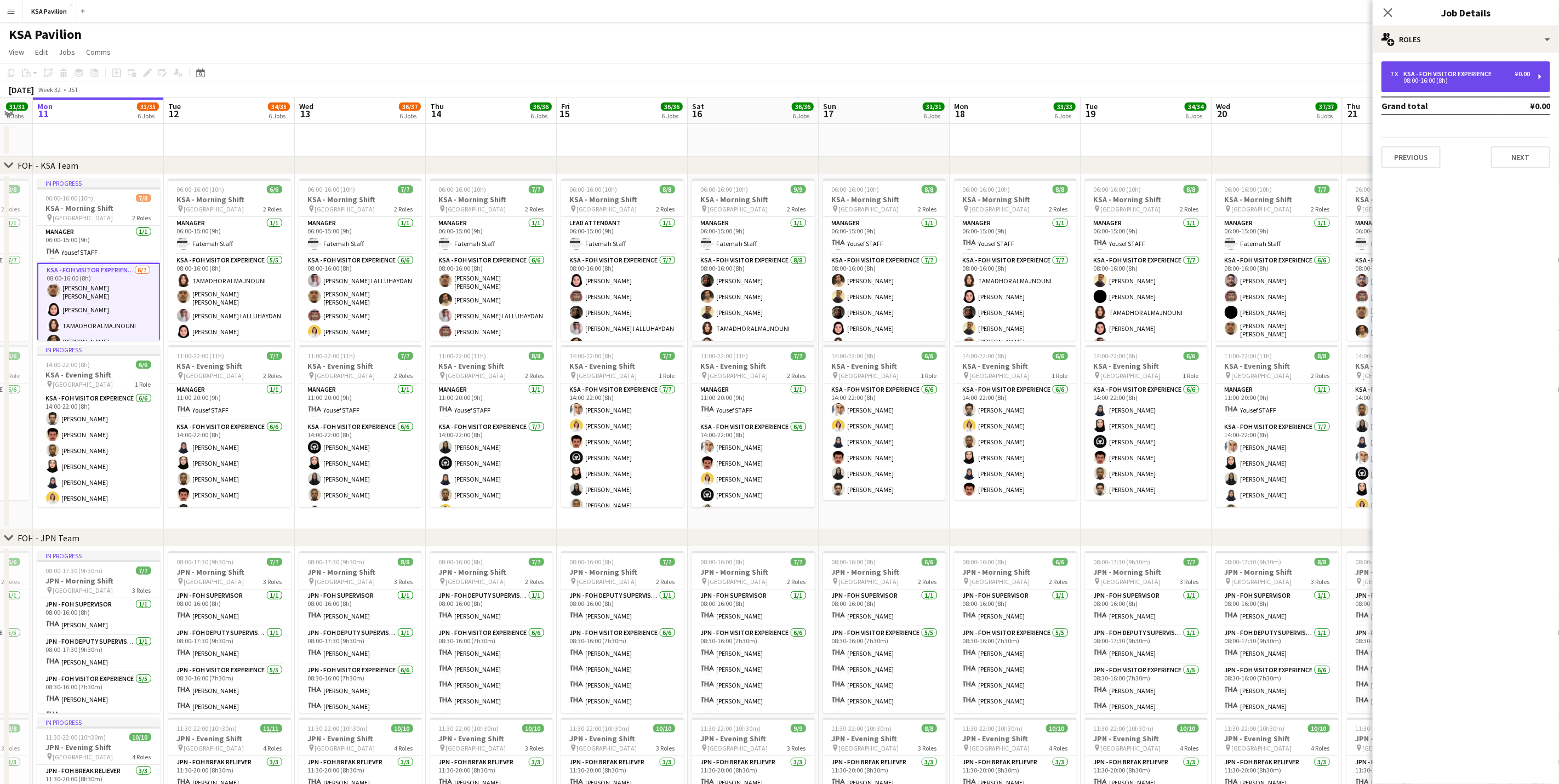
click at [1475, 79] on div "08:00-16:00 (8h)" at bounding box center [1460, 81] width 140 height 6
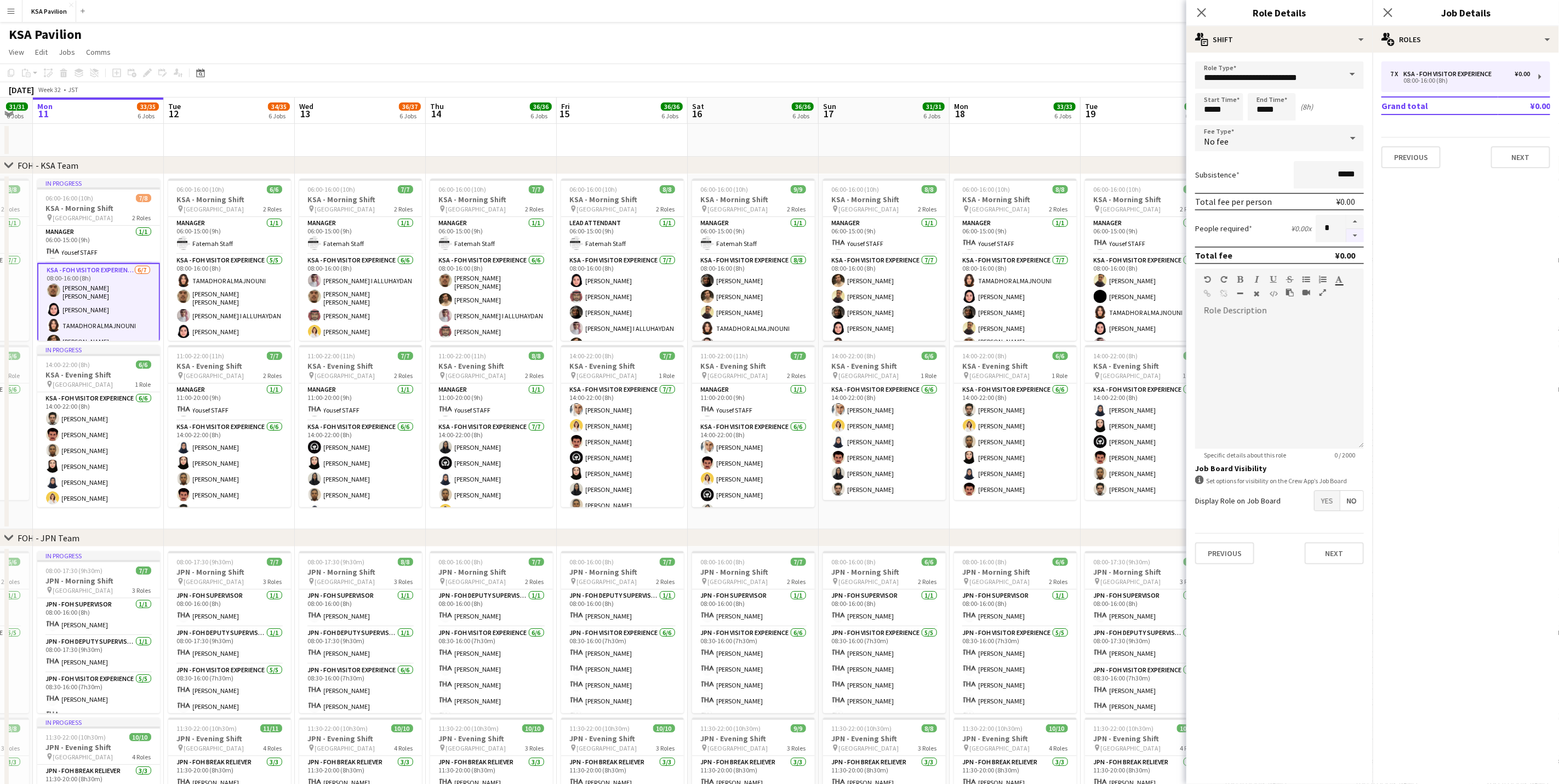
click at [1352, 230] on button "button" at bounding box center [1355, 236] width 18 height 14
type input "*"
click at [1390, 10] on icon "Close pop-in" at bounding box center [1388, 12] width 11 height 11
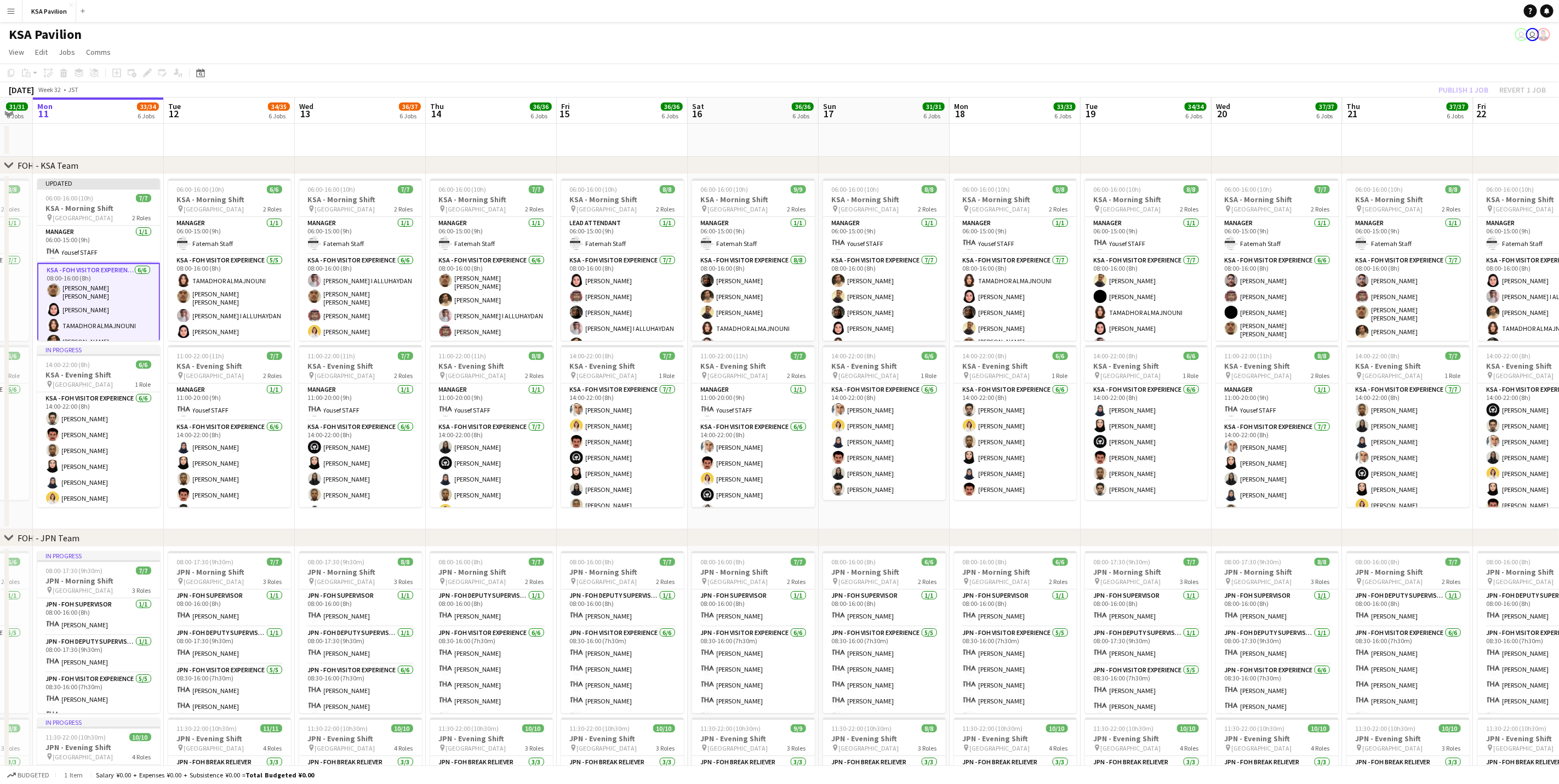
click at [1455, 89] on div "Publish 1 job Revert 1 job" at bounding box center [1492, 89] width 133 height 14
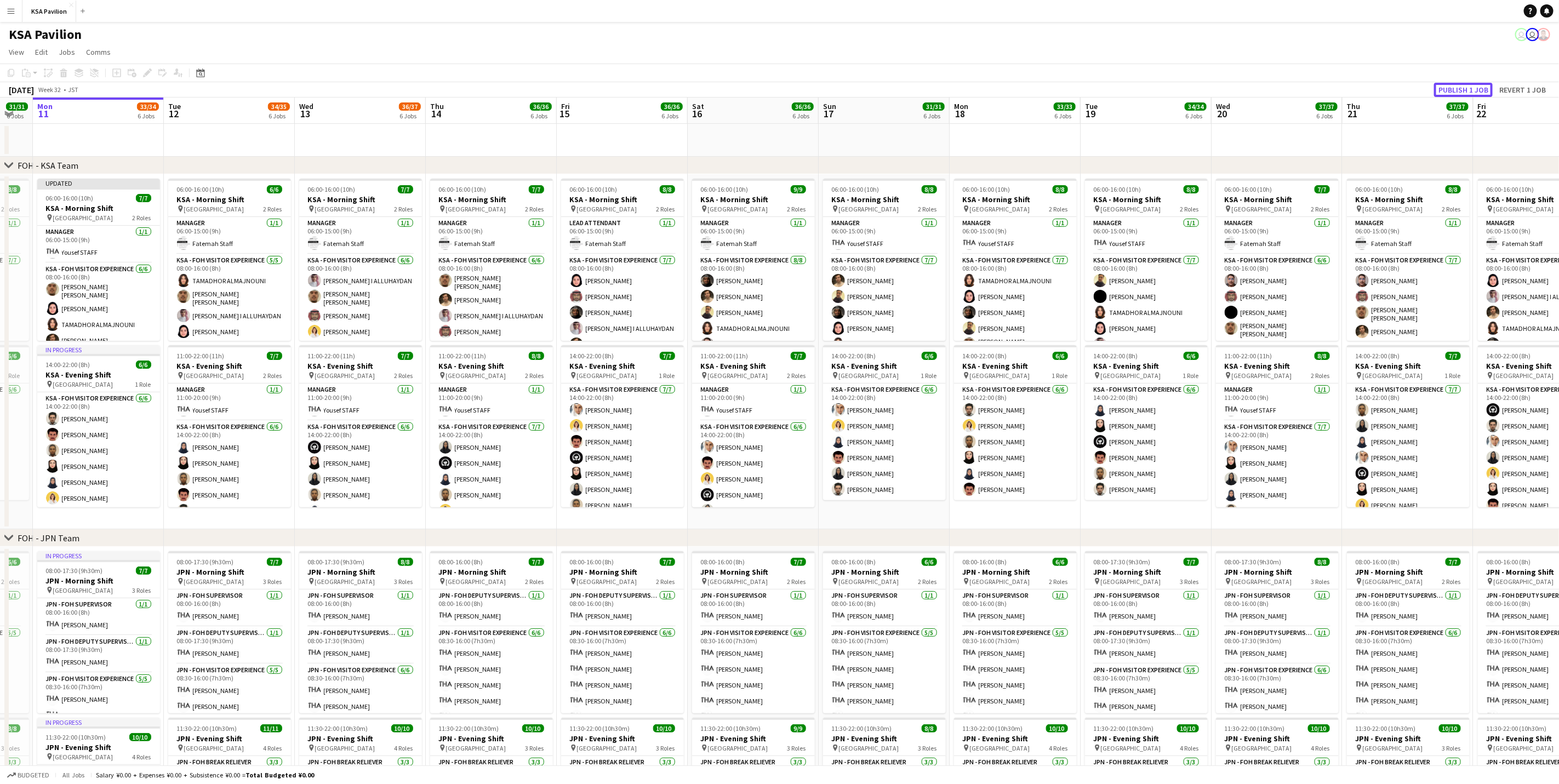
click at [1455, 89] on button "Publish 1 job" at bounding box center [1463, 89] width 59 height 14
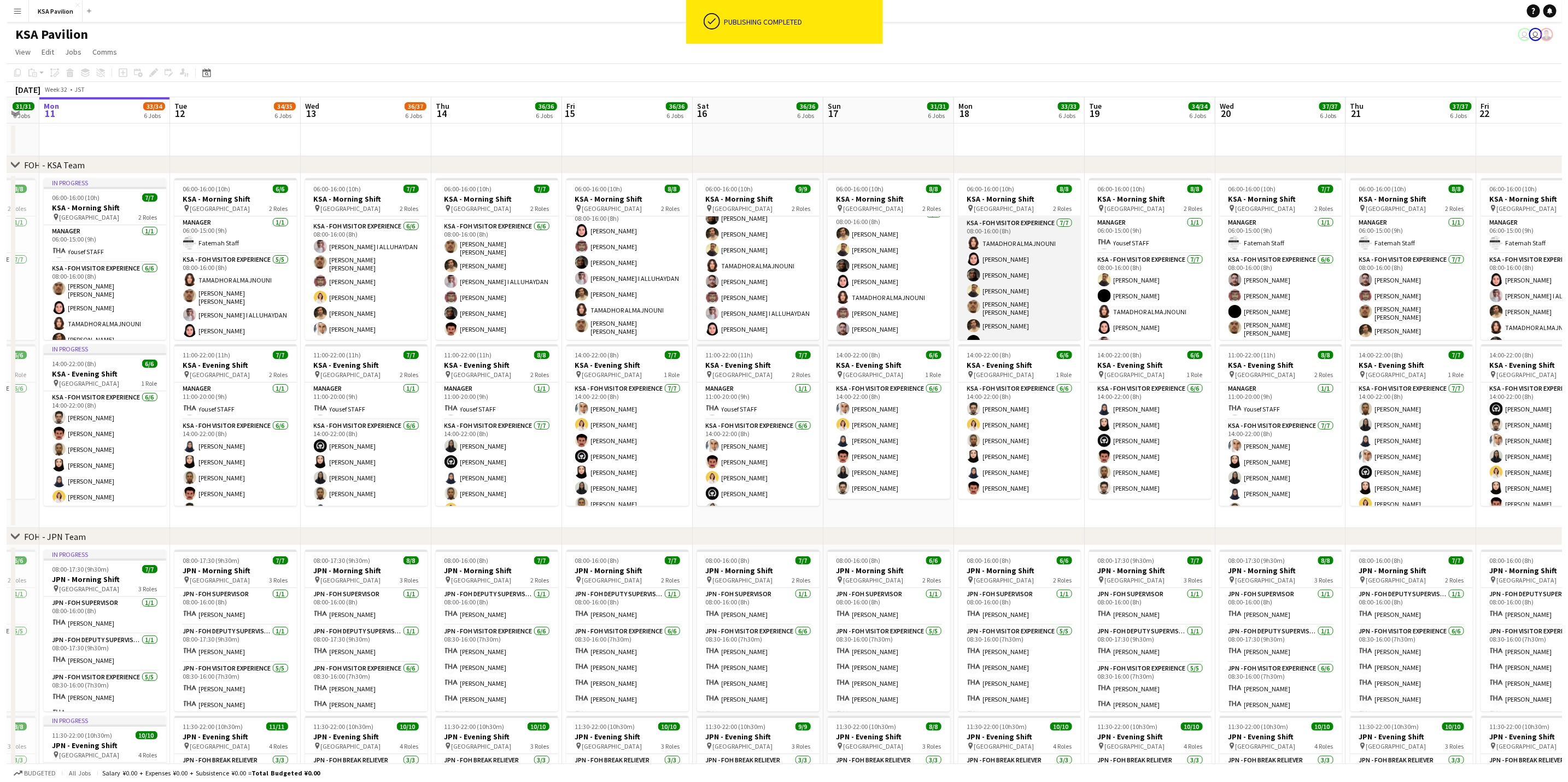
scroll to position [48, 0]
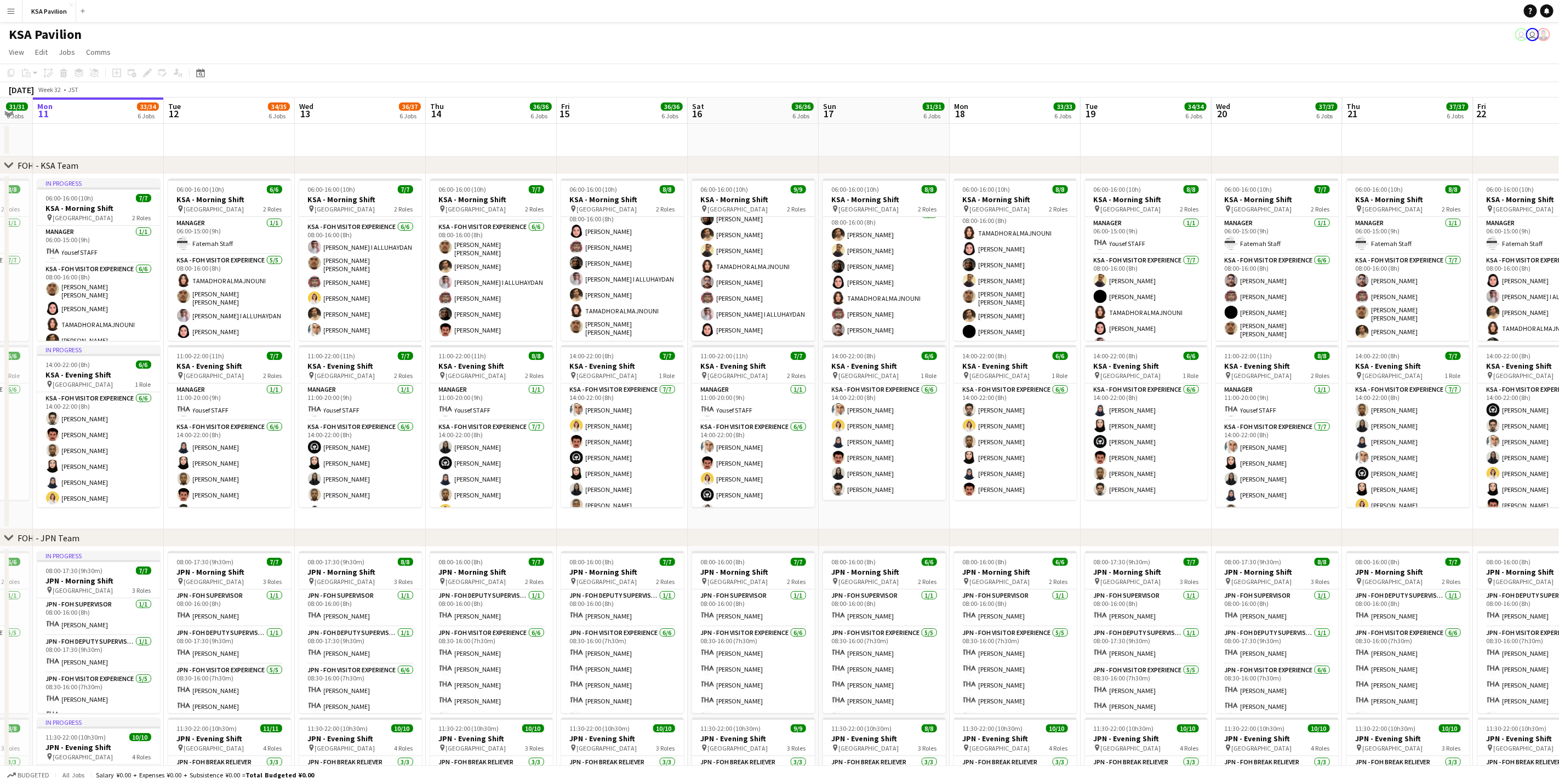
click at [11, 14] on app-icon "Menu" at bounding box center [11, 11] width 9 height 9
click at [140, 76] on link "Status" at bounding box center [165, 81] width 110 height 22
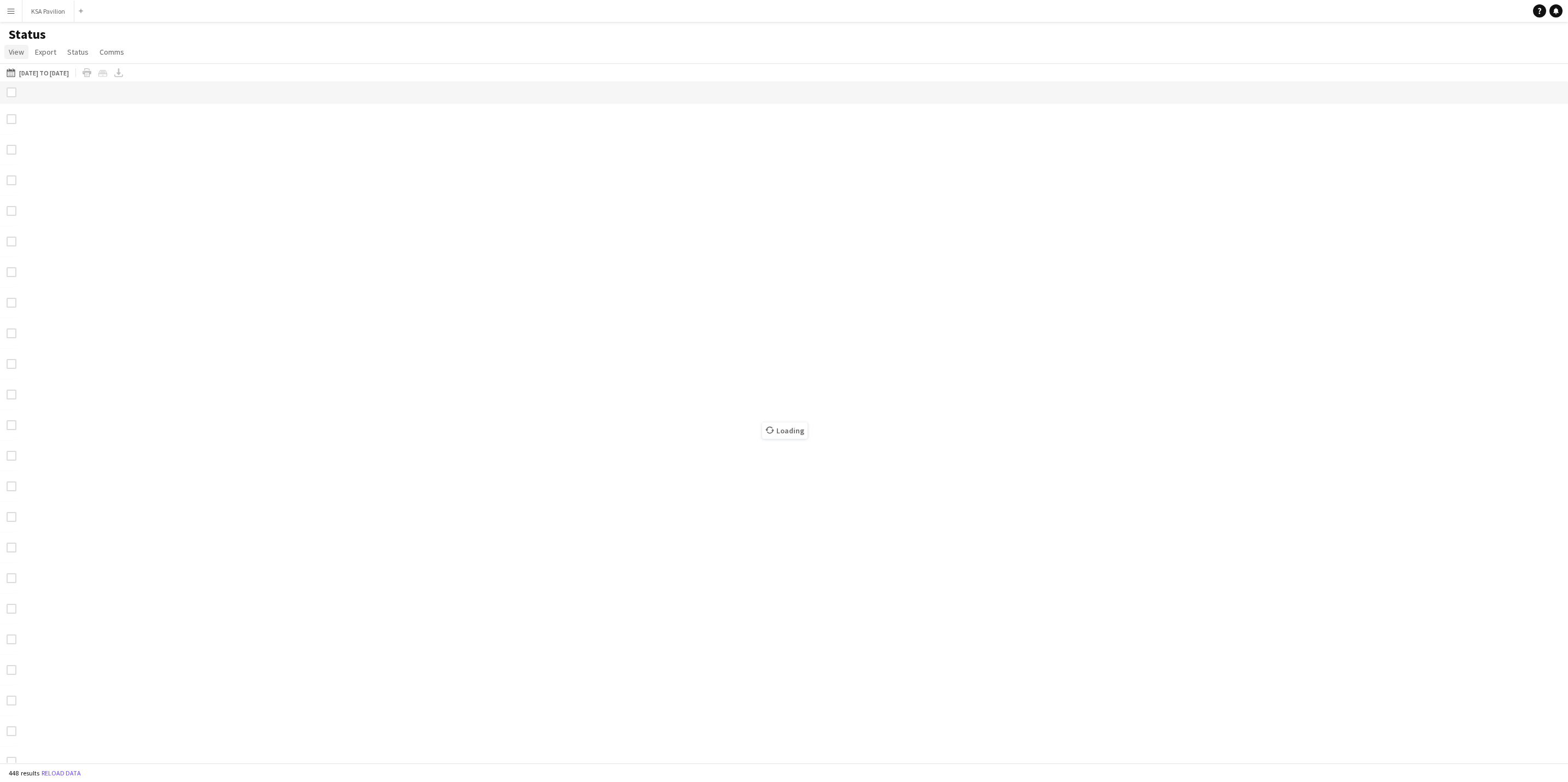
click at [10, 49] on span "View" at bounding box center [16, 52] width 15 height 10
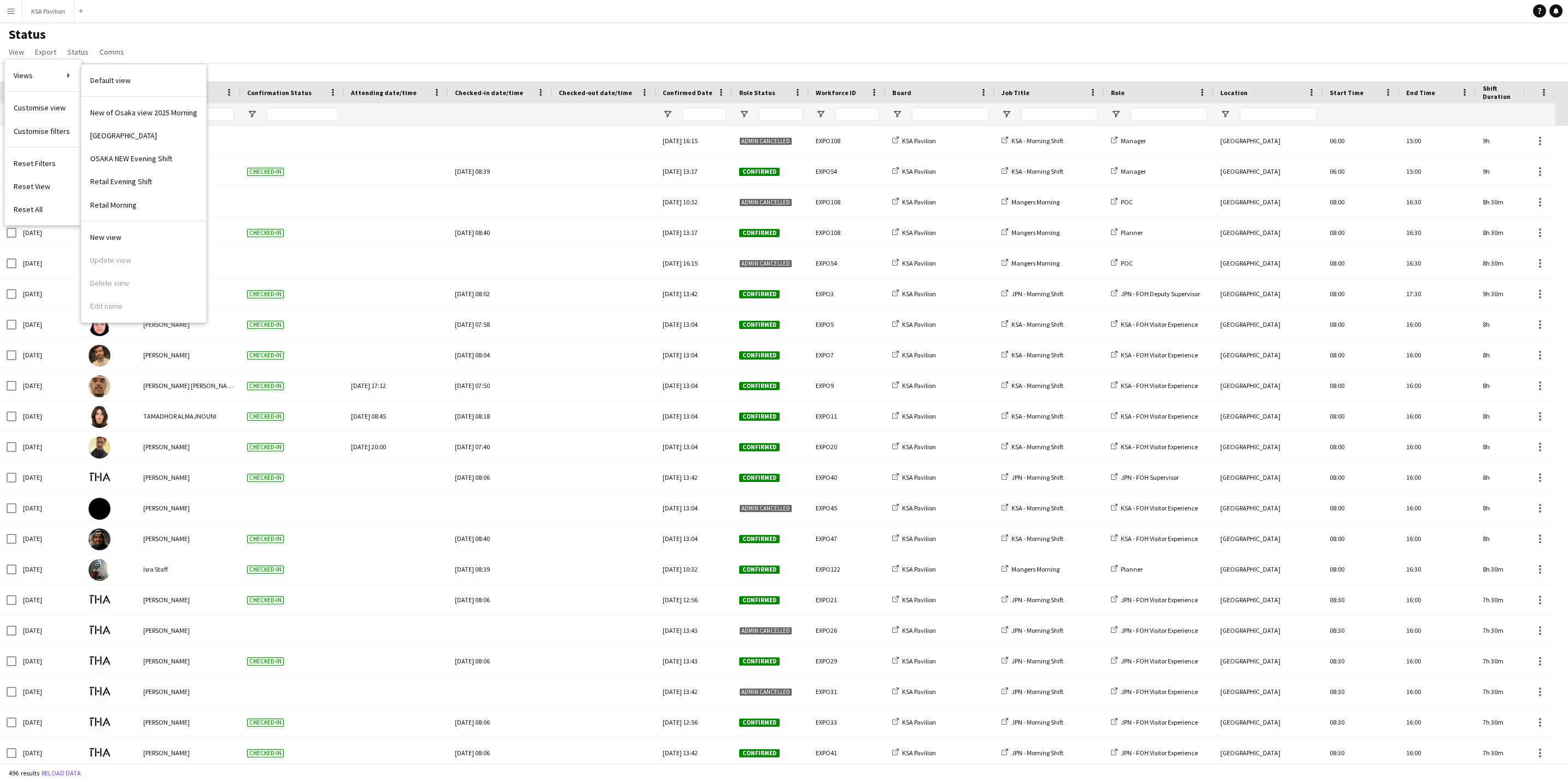
click at [142, 163] on span "OSAKA NEW Evening Shift" at bounding box center [131, 159] width 82 height 10
type input "**********"
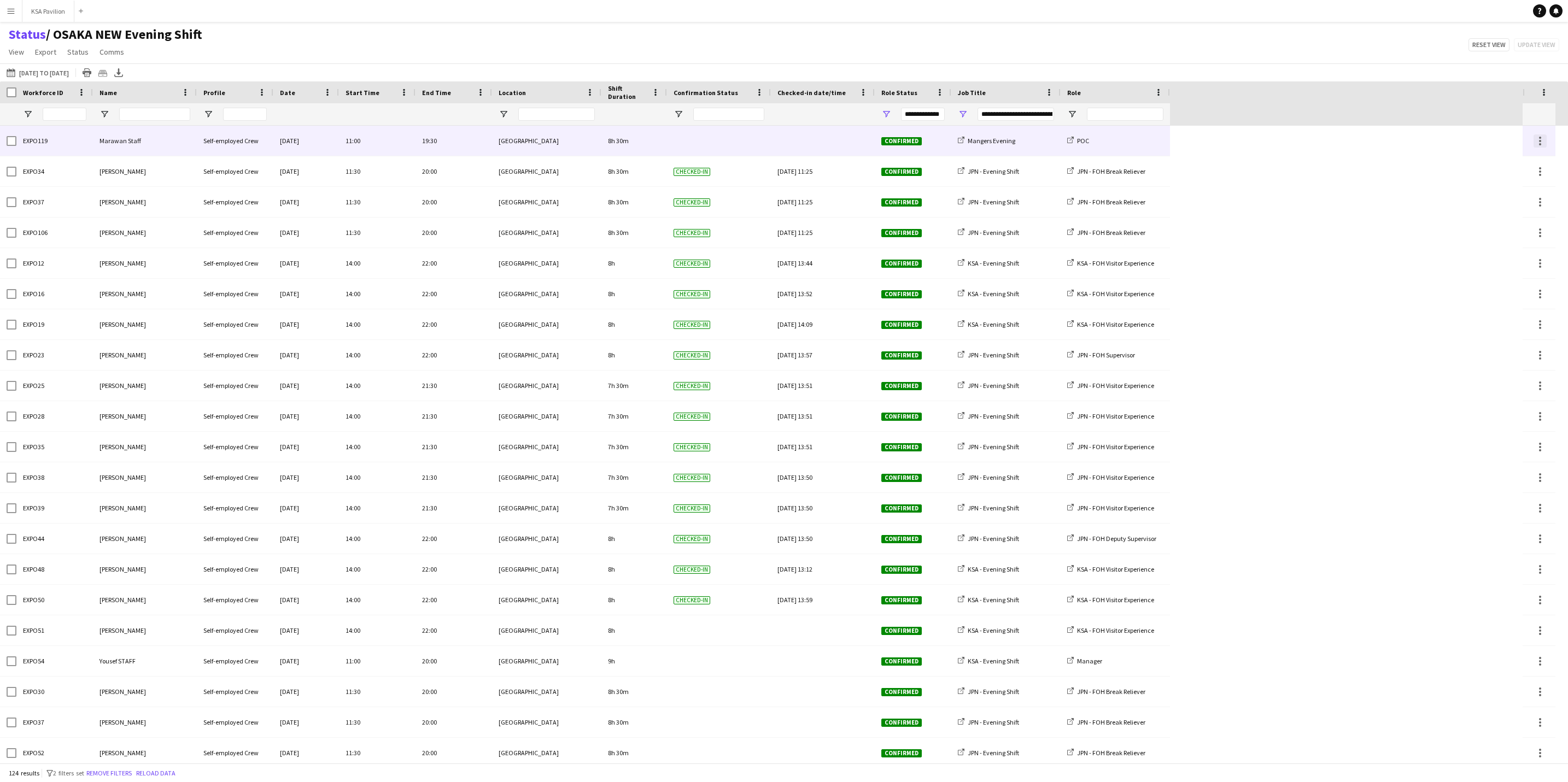
click at [1541, 136] on div at bounding box center [1540, 141] width 13 height 13
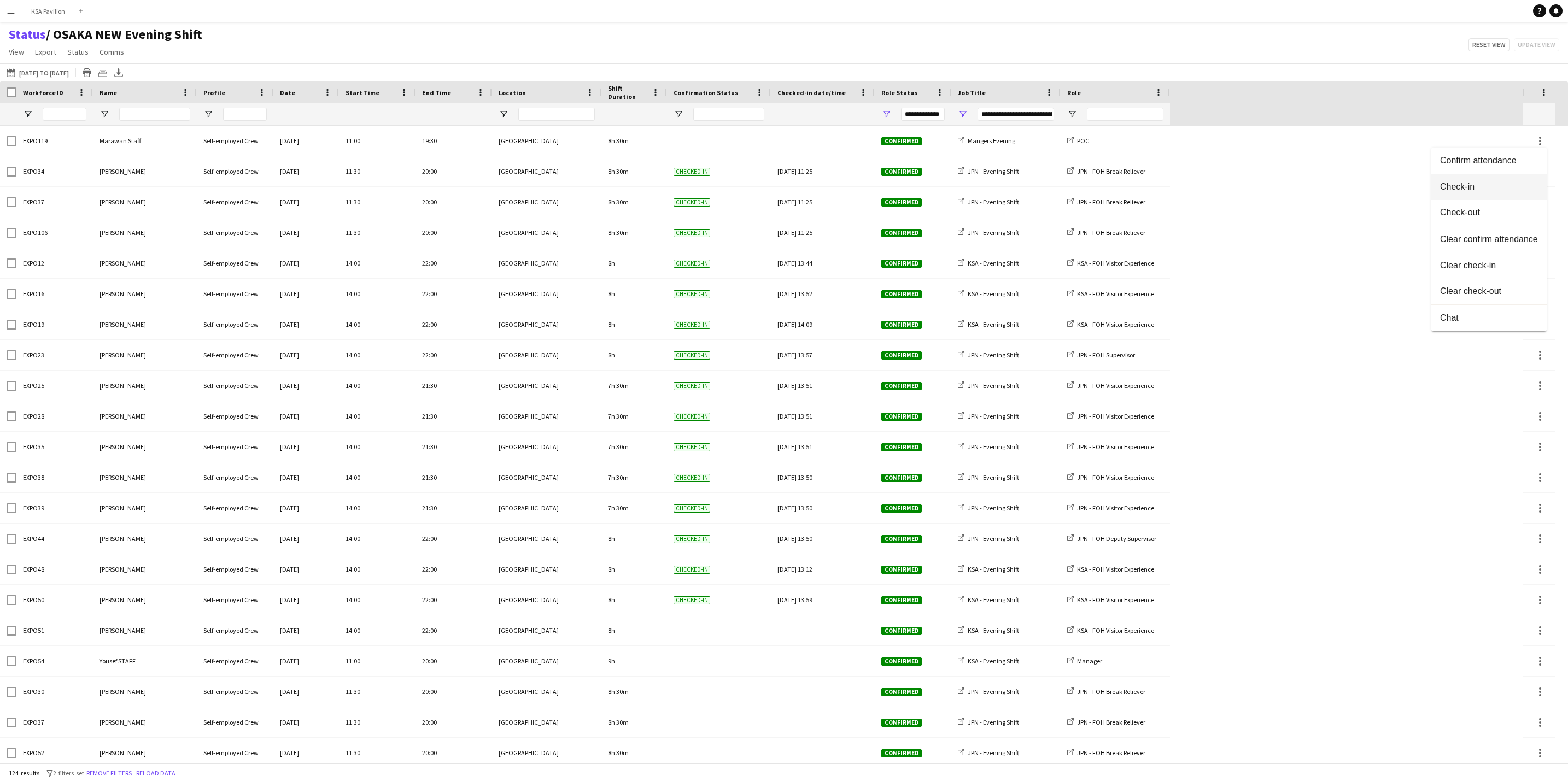
click at [1516, 184] on span "Check-in" at bounding box center [1489, 187] width 98 height 10
click at [40, 76] on button "11-08-2025 to 17-08-2025 11-08-2025 to 17-08-2025" at bounding box center [38, 72] width 67 height 13
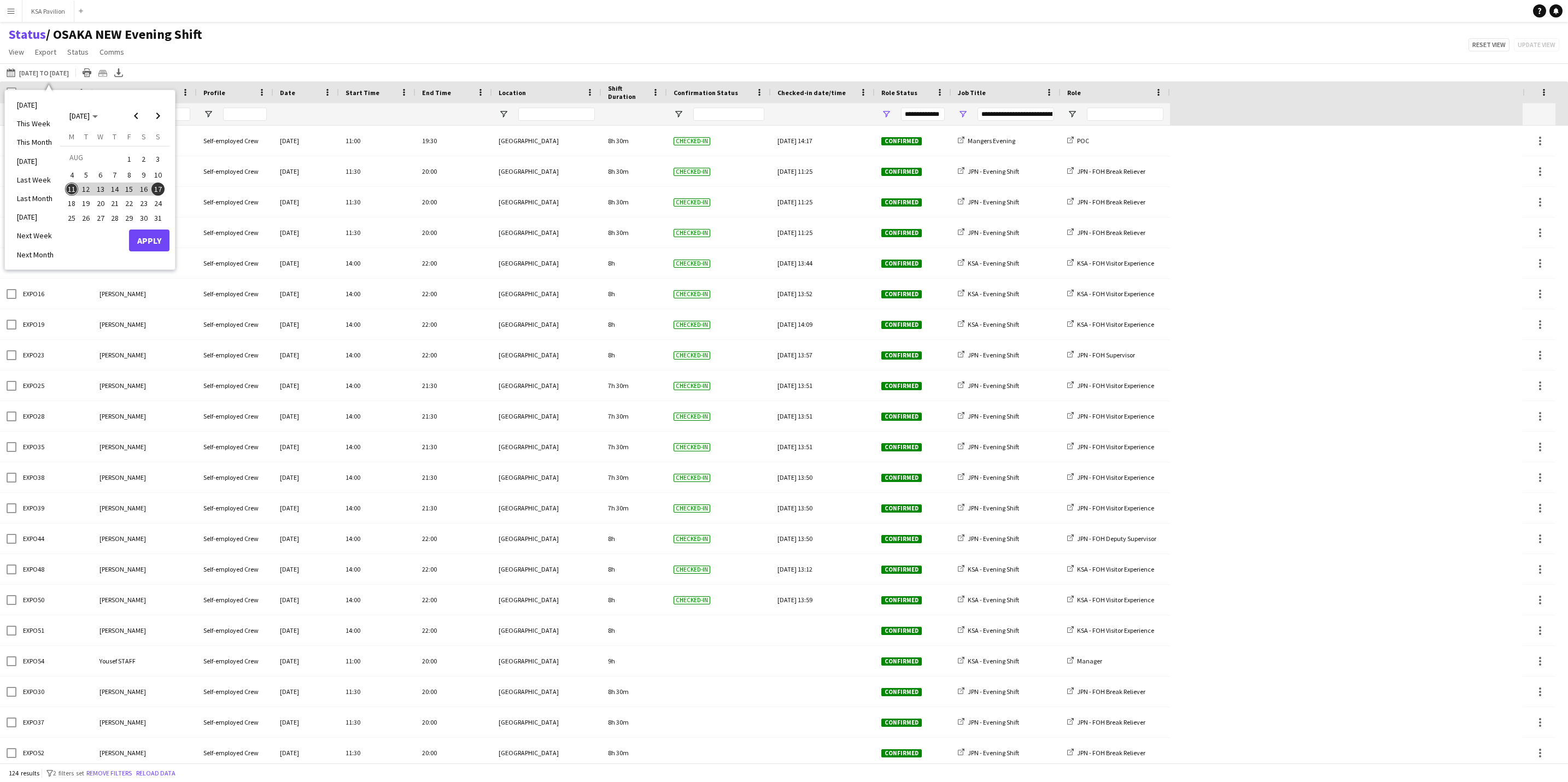
click at [74, 187] on span "11" at bounding box center [72, 189] width 13 height 13
click at [164, 233] on button "Apply" at bounding box center [149, 240] width 40 height 22
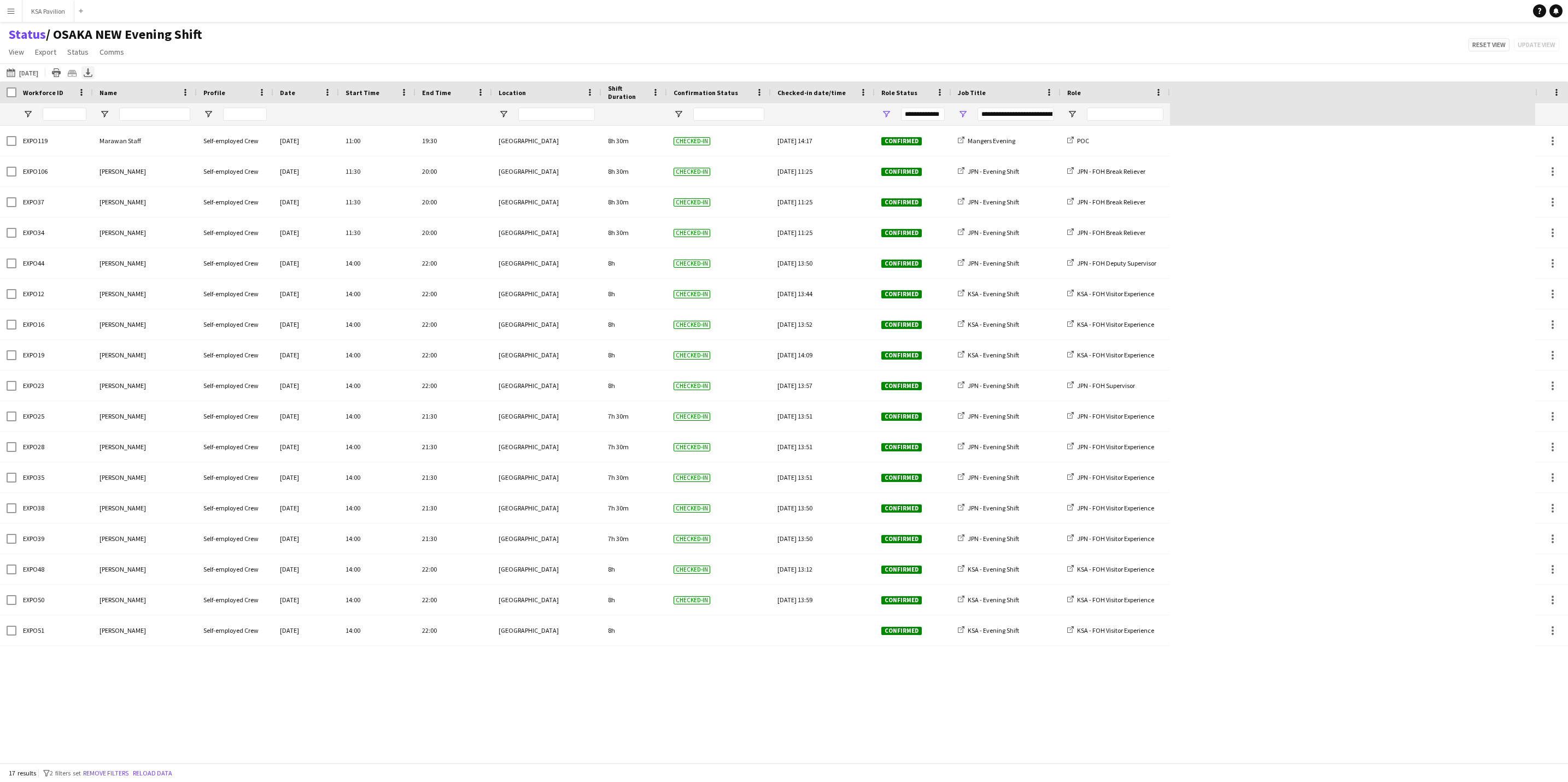
click at [85, 70] on icon "Export XLSX" at bounding box center [88, 73] width 9 height 9
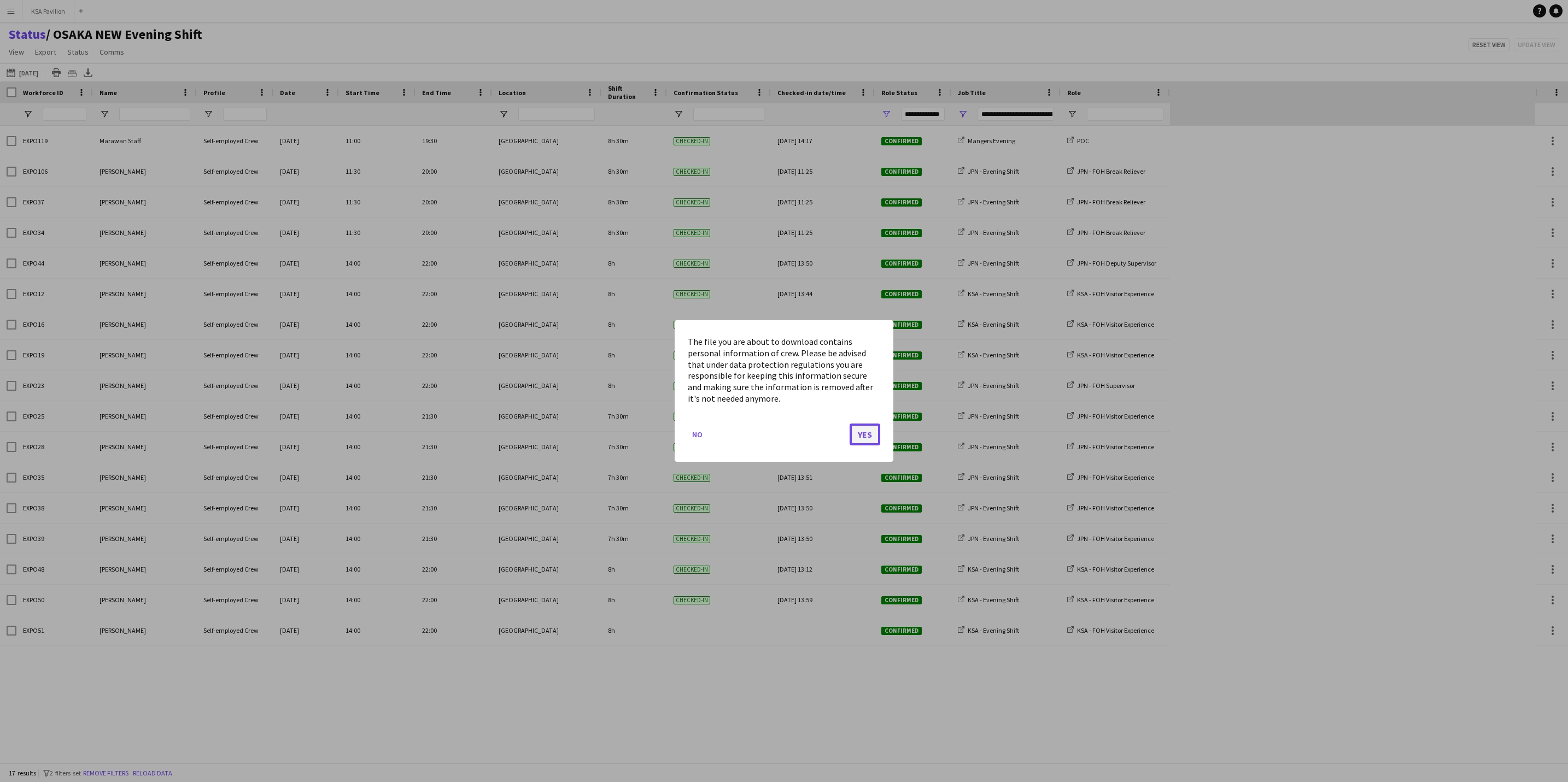
click at [868, 430] on button "Yes" at bounding box center [865, 434] width 31 height 22
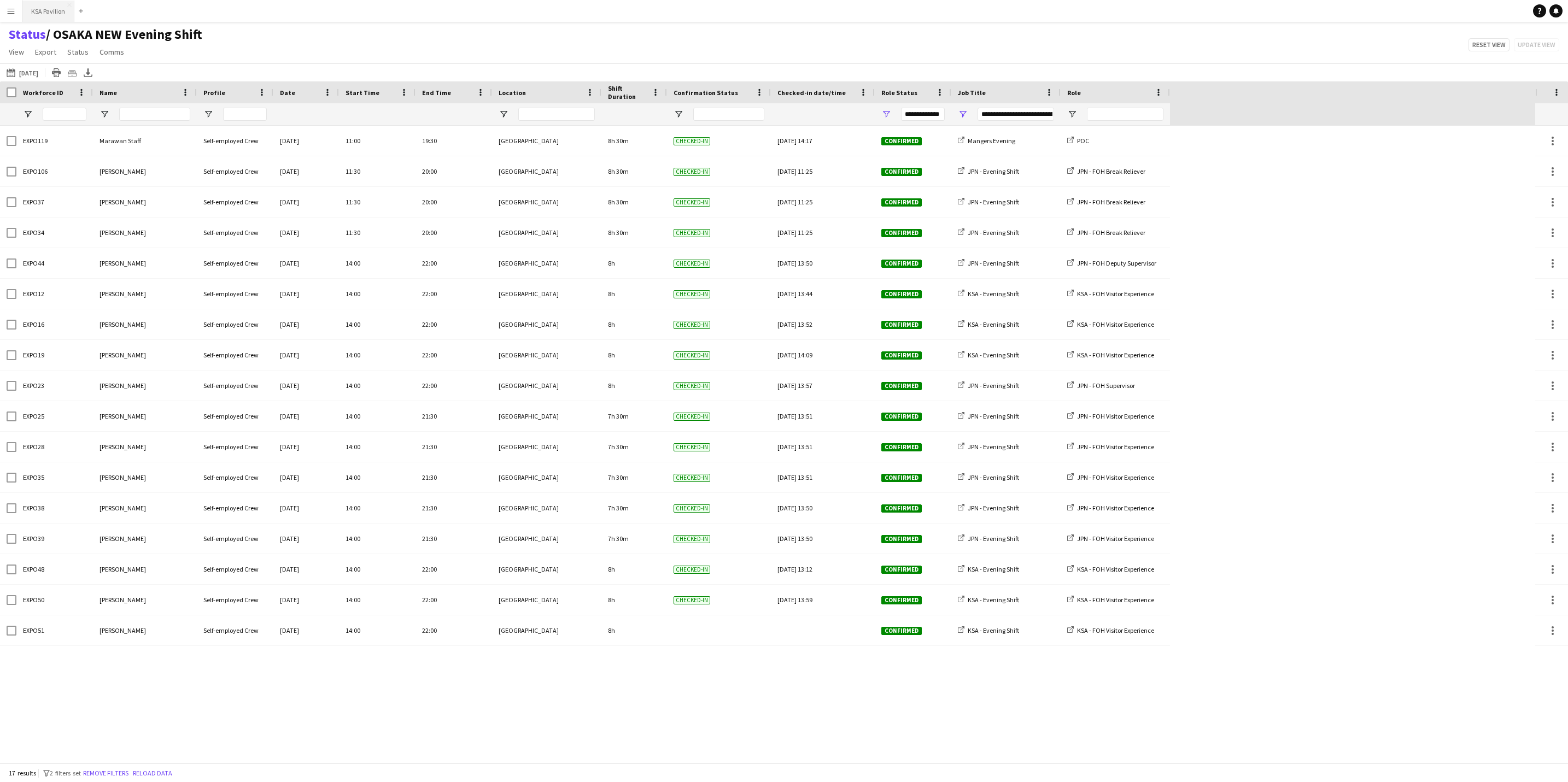
click at [36, 9] on button "KSA Pavilion Close" at bounding box center [48, 11] width 52 height 21
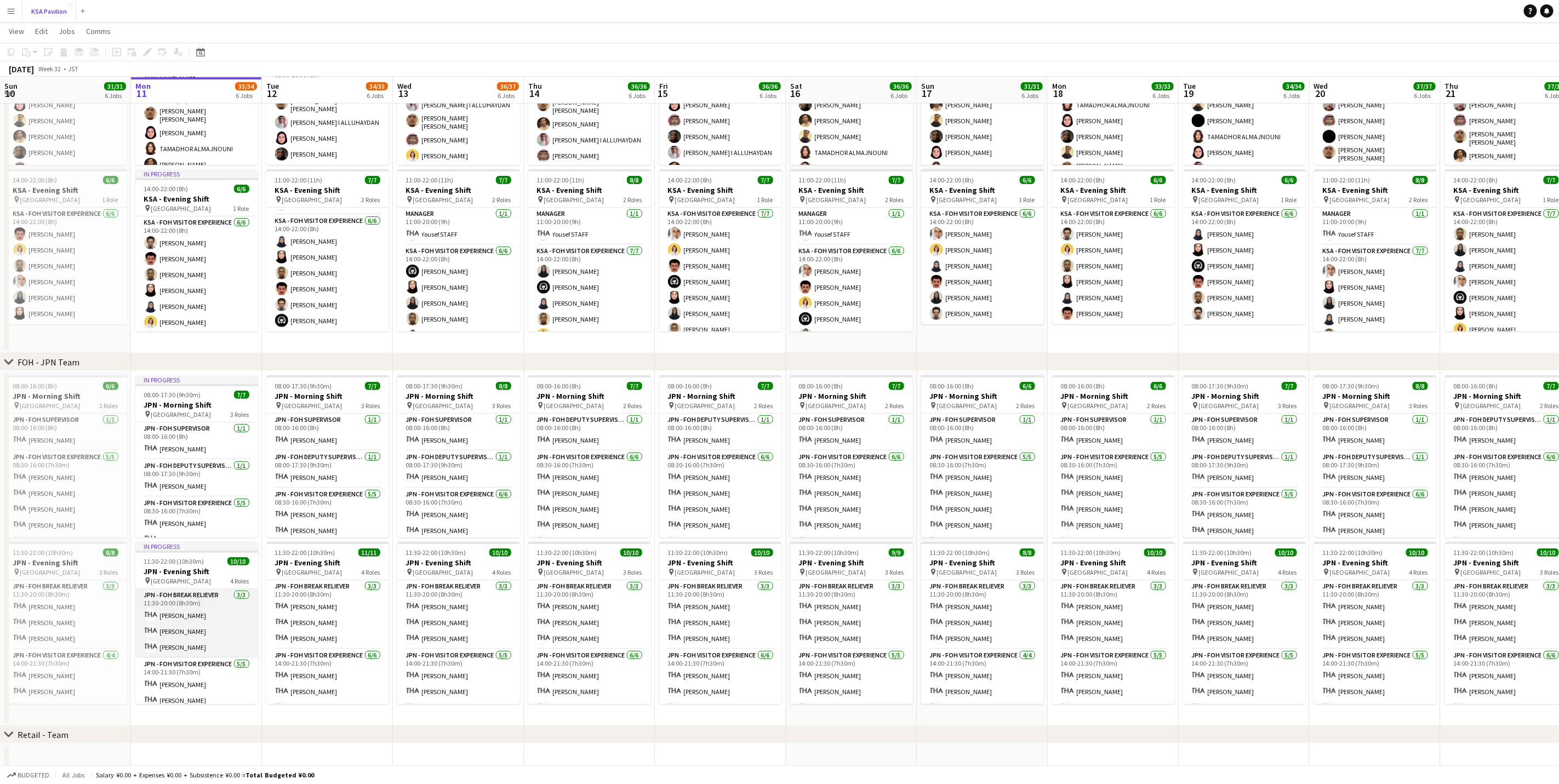
scroll to position [125, 0]
